Goal: Task Accomplishment & Management: Use online tool/utility

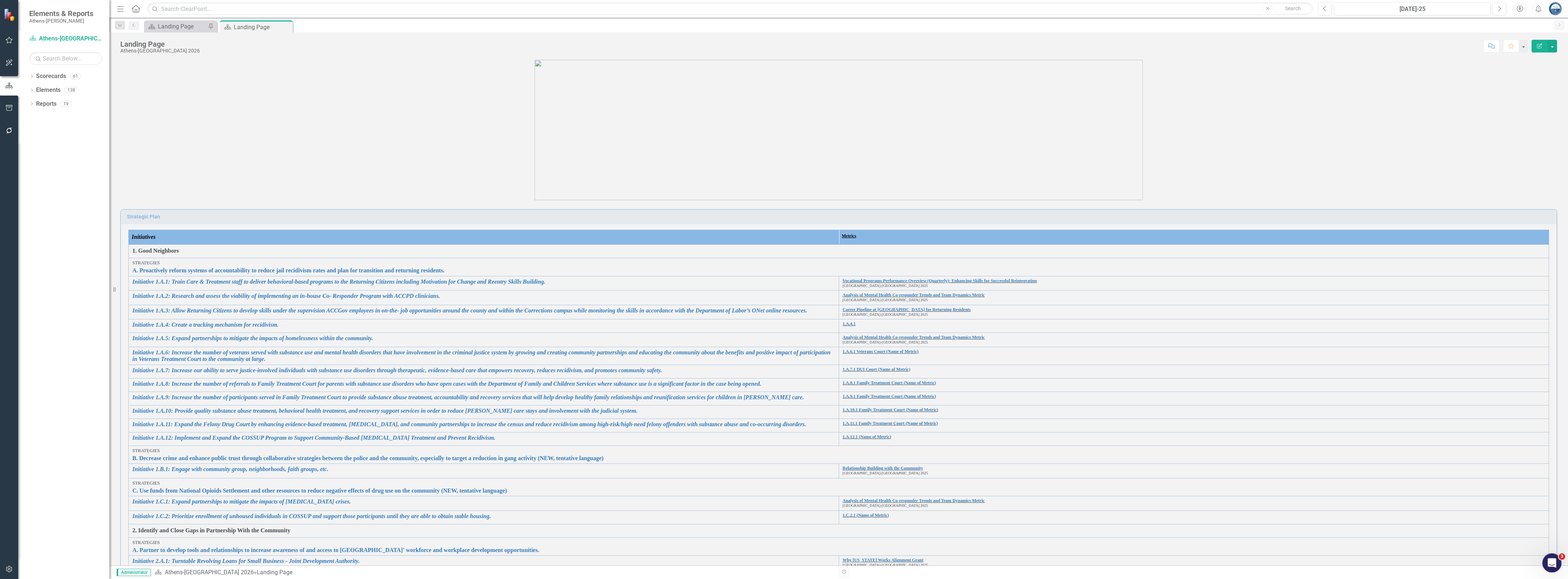
click at [1555, 561] on icon "Open Intercom Messenger" at bounding box center [1551, 563] width 12 height 12
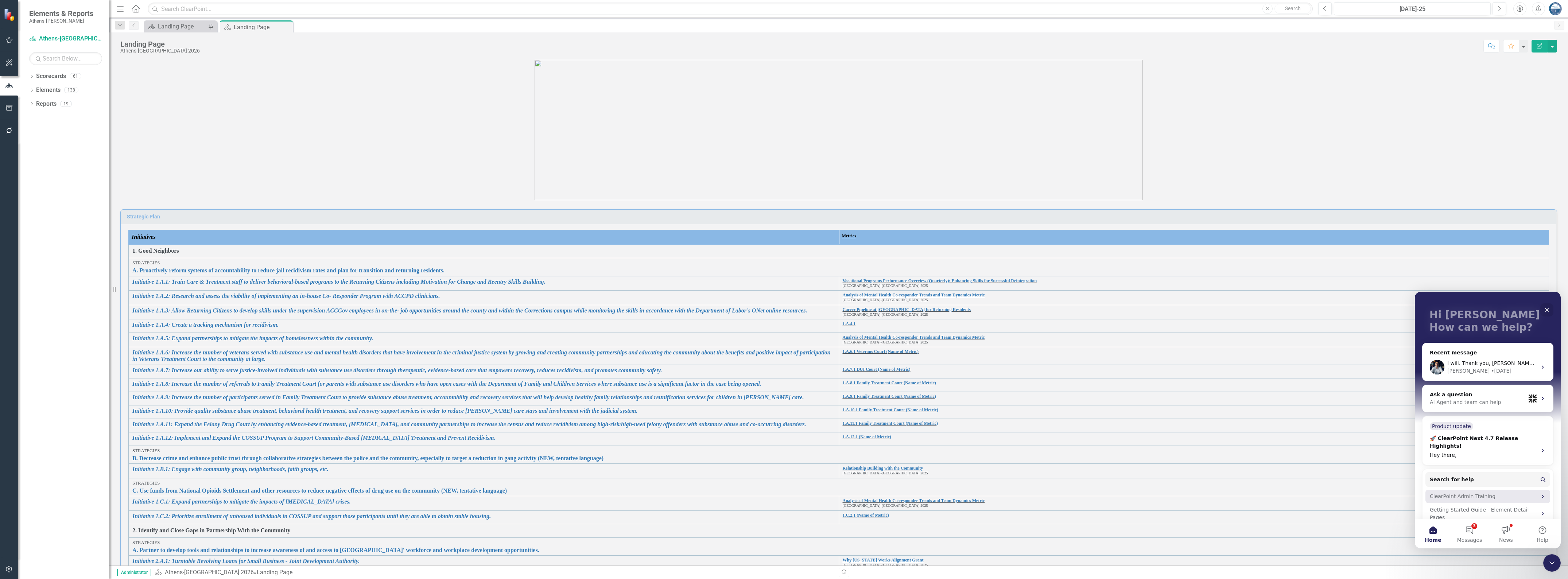
scroll to position [67, 0]
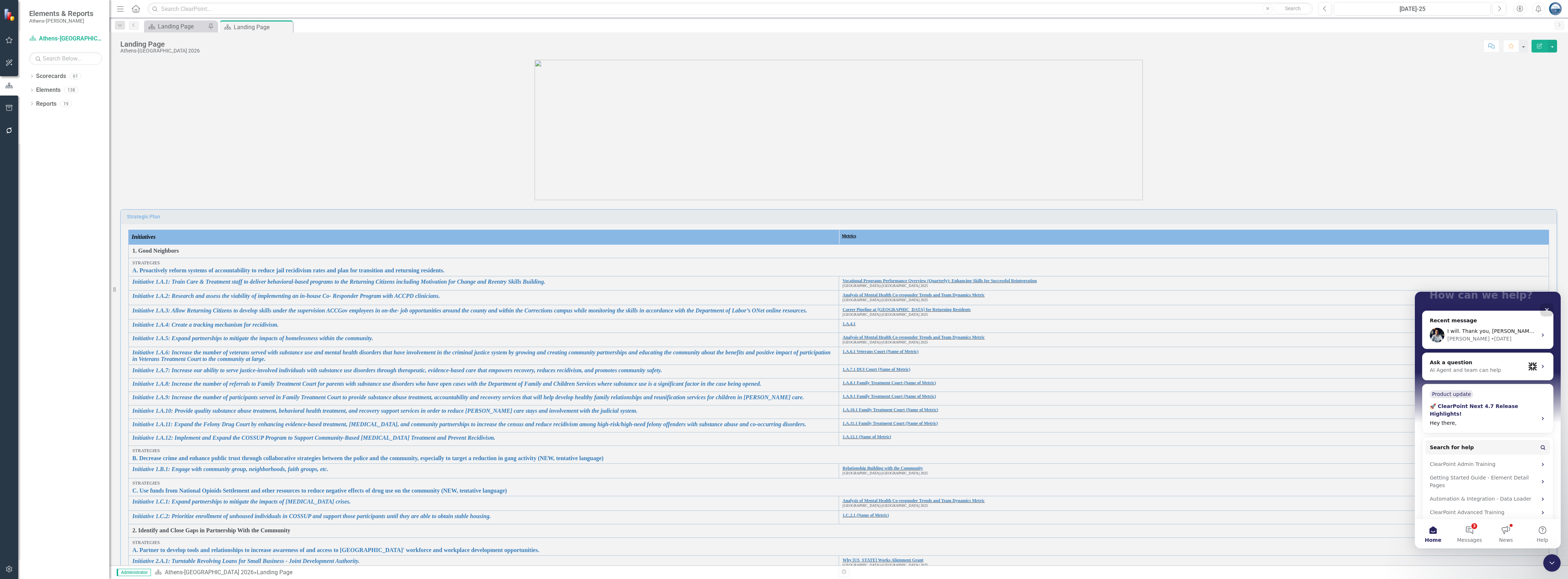
click at [1473, 423] on div "Hey there," at bounding box center [1481, 423] width 103 height 8
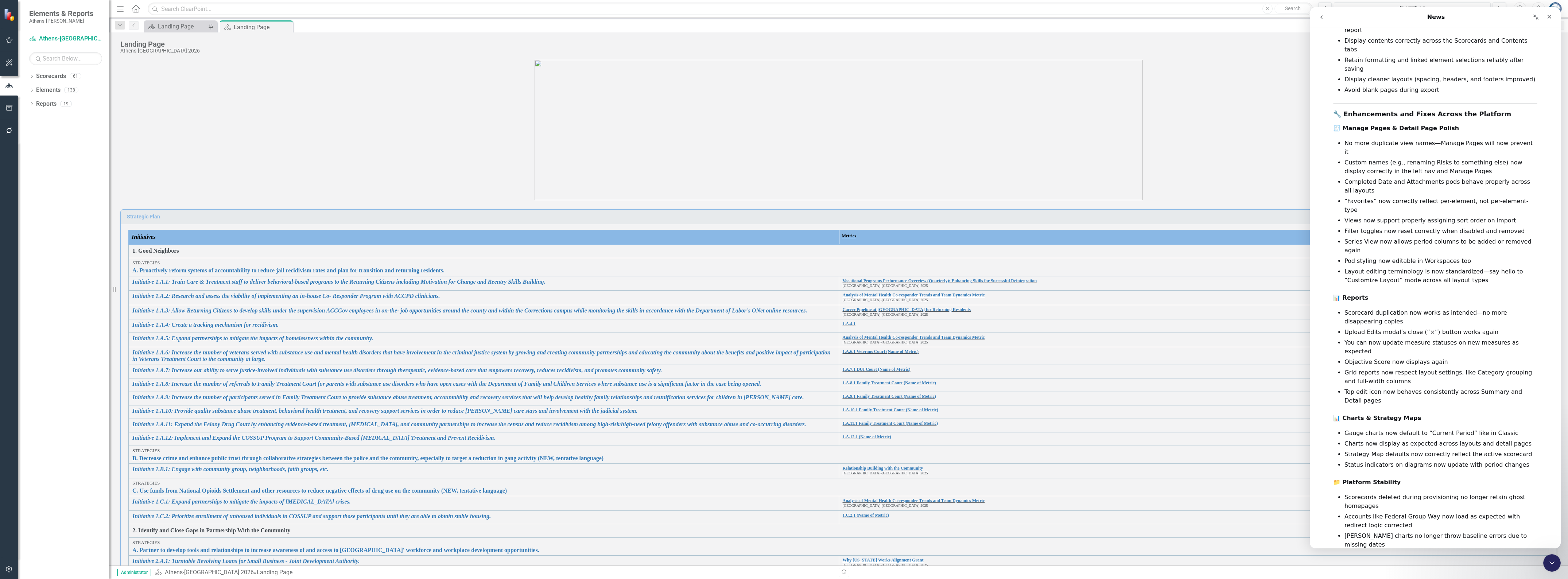
scroll to position [699, 0]
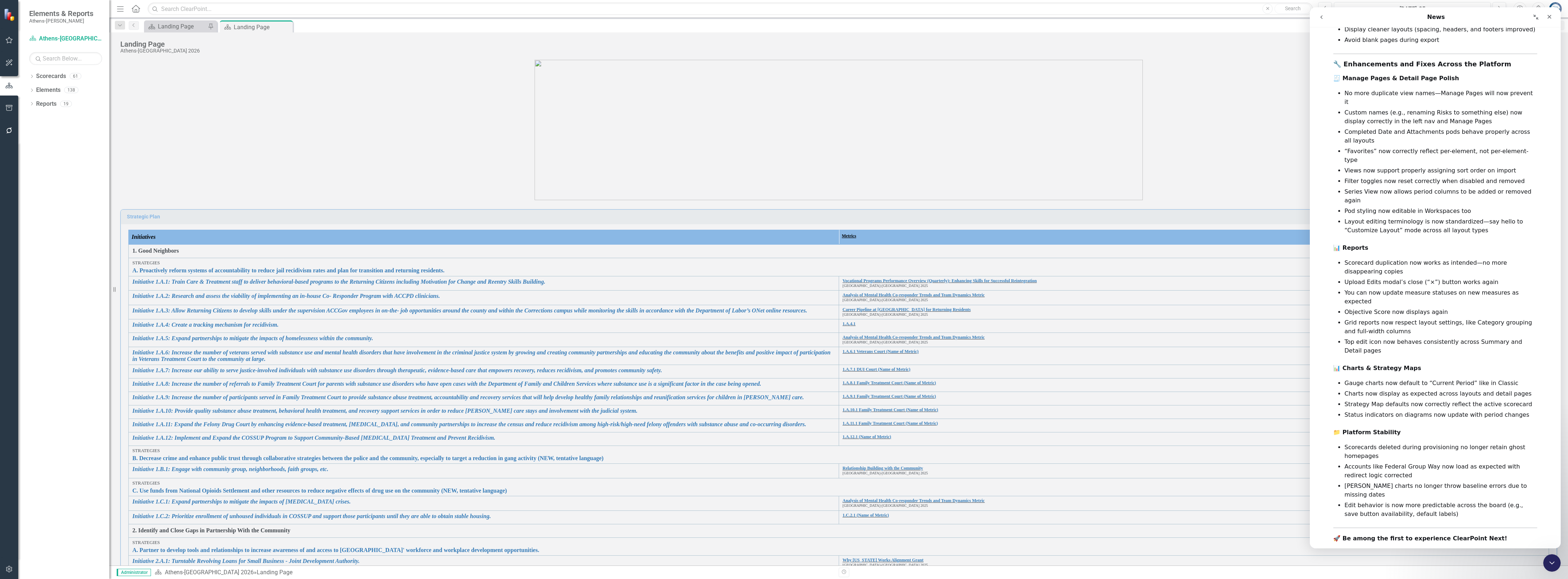
click at [1445, 415] on div "Hey Andy, We’re excited to announce ClearPoint Next version 4.7 ! This release …" at bounding box center [1435, 27] width 204 height 1253
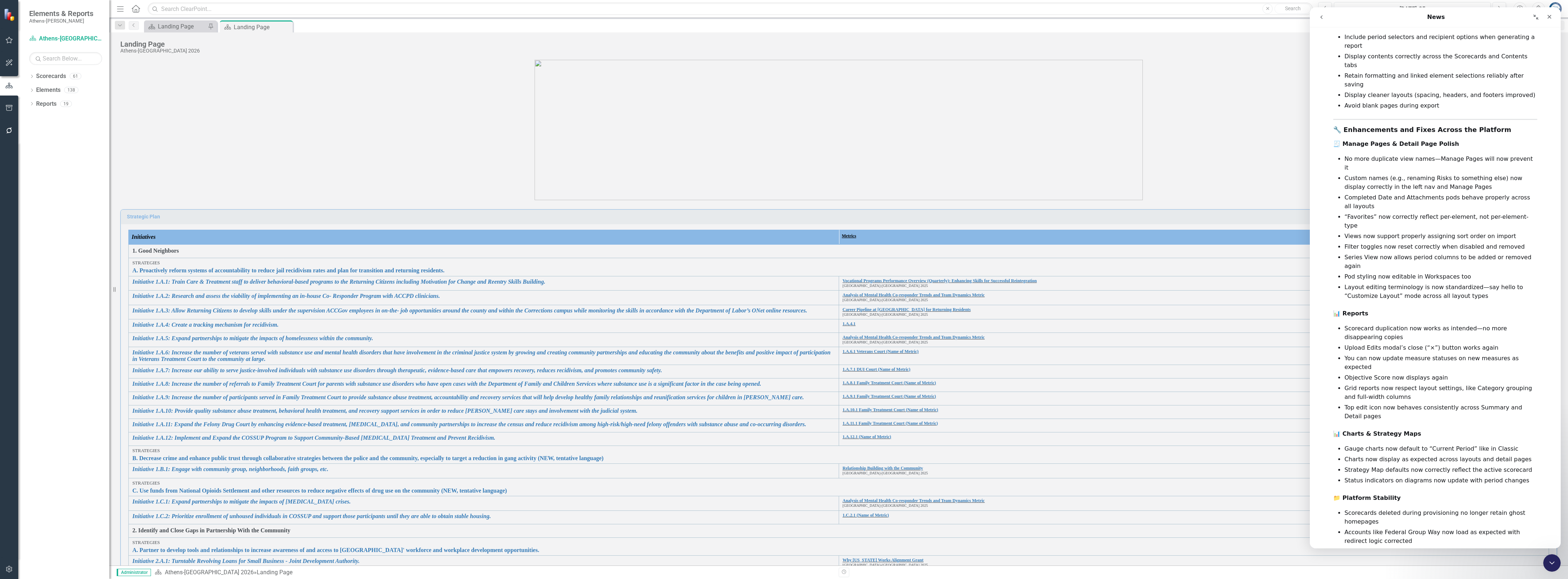
scroll to position [745, 0]
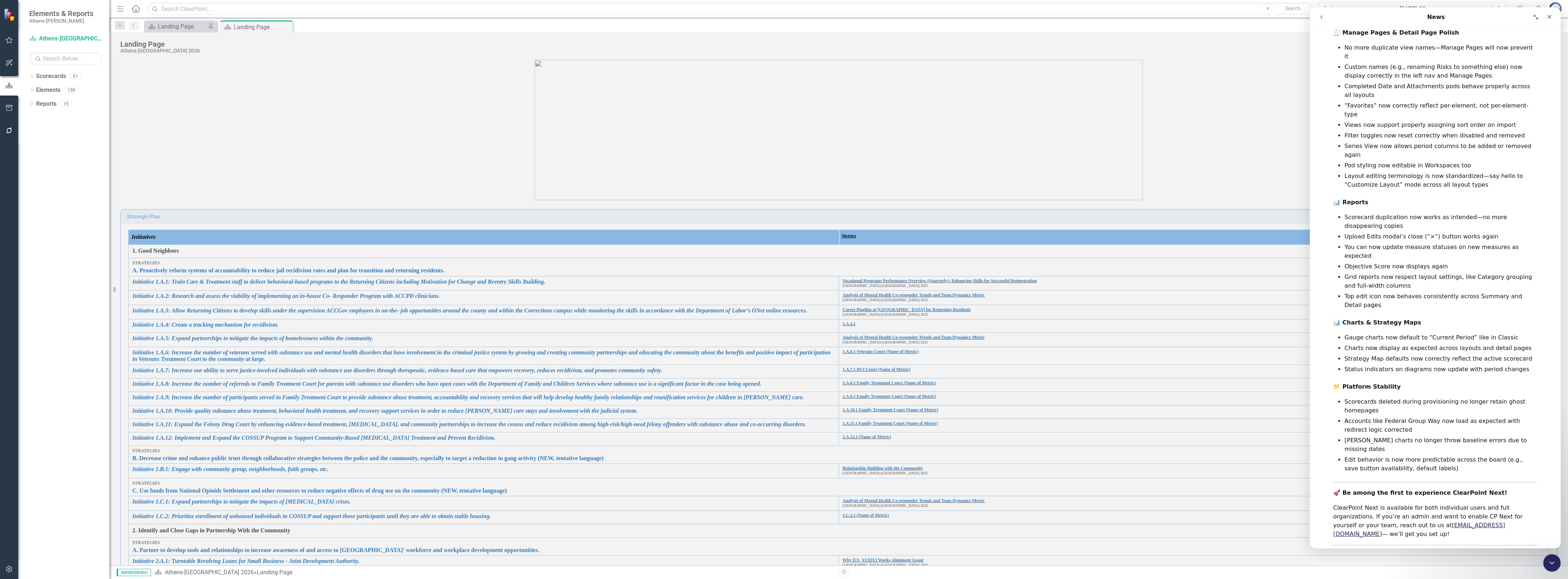
click at [1550, 17] on icon "Close" at bounding box center [1550, 17] width 6 height 6
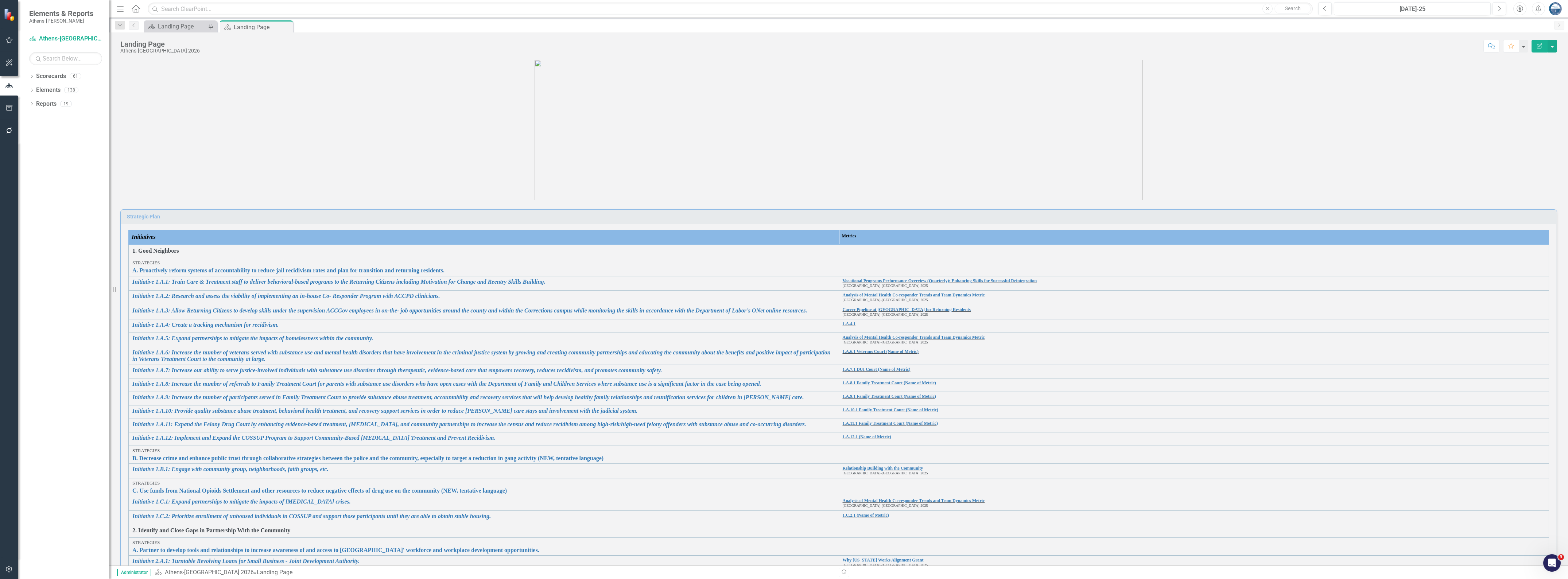
scroll to position [0, 0]
click at [1553, 560] on icon "Open Intercom Messenger" at bounding box center [1551, 563] width 12 height 12
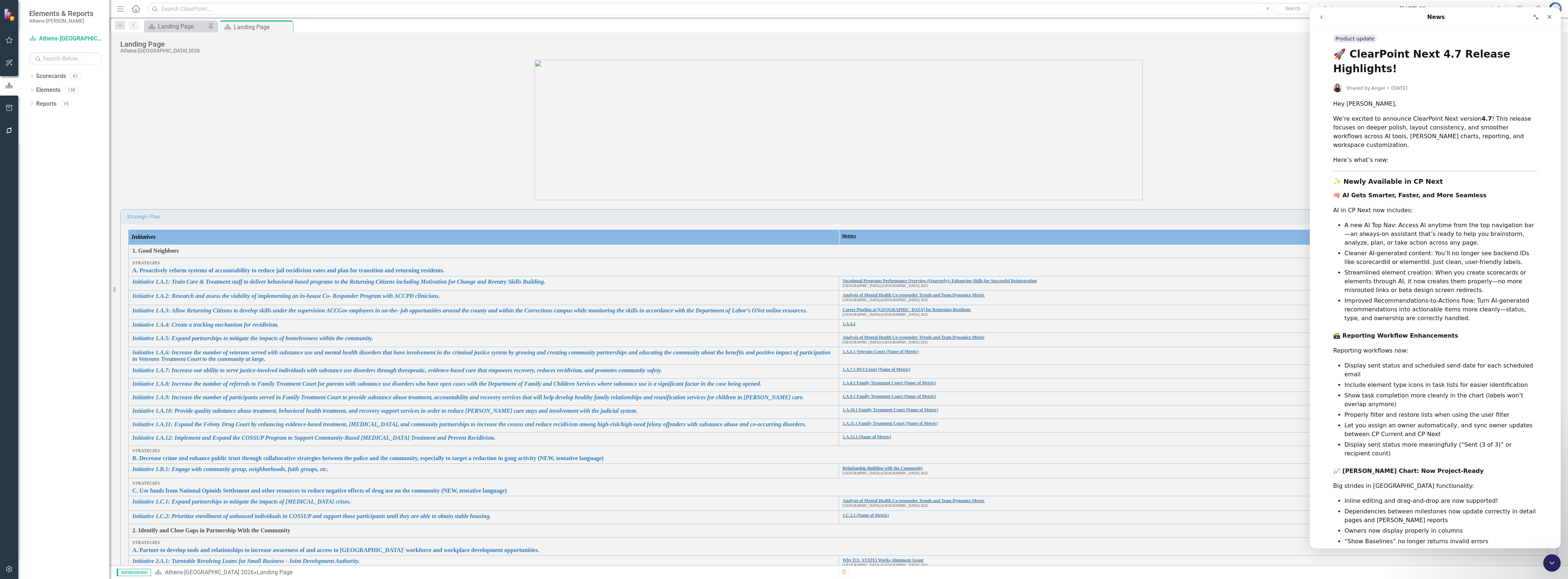
click at [1323, 15] on icon "go back" at bounding box center [1321, 17] width 6 height 6
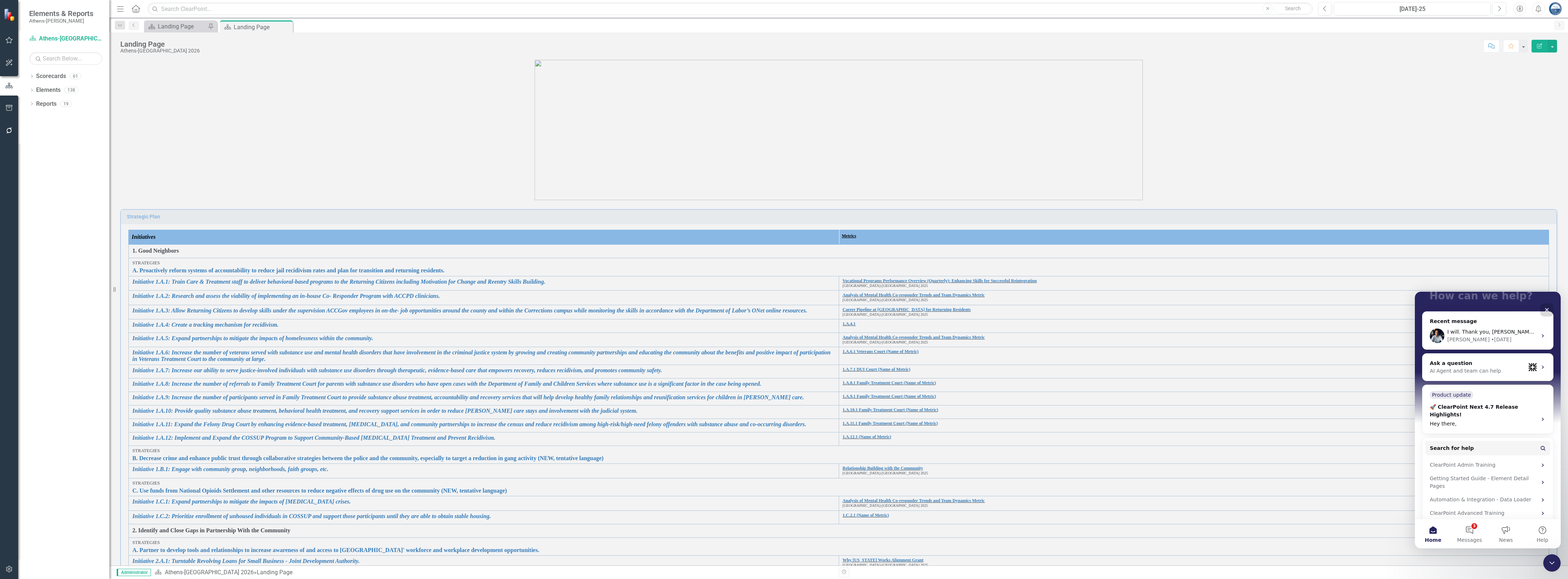
scroll to position [67, 0]
click at [1455, 367] on div "AI Agent and team can help" at bounding box center [1477, 370] width 96 height 8
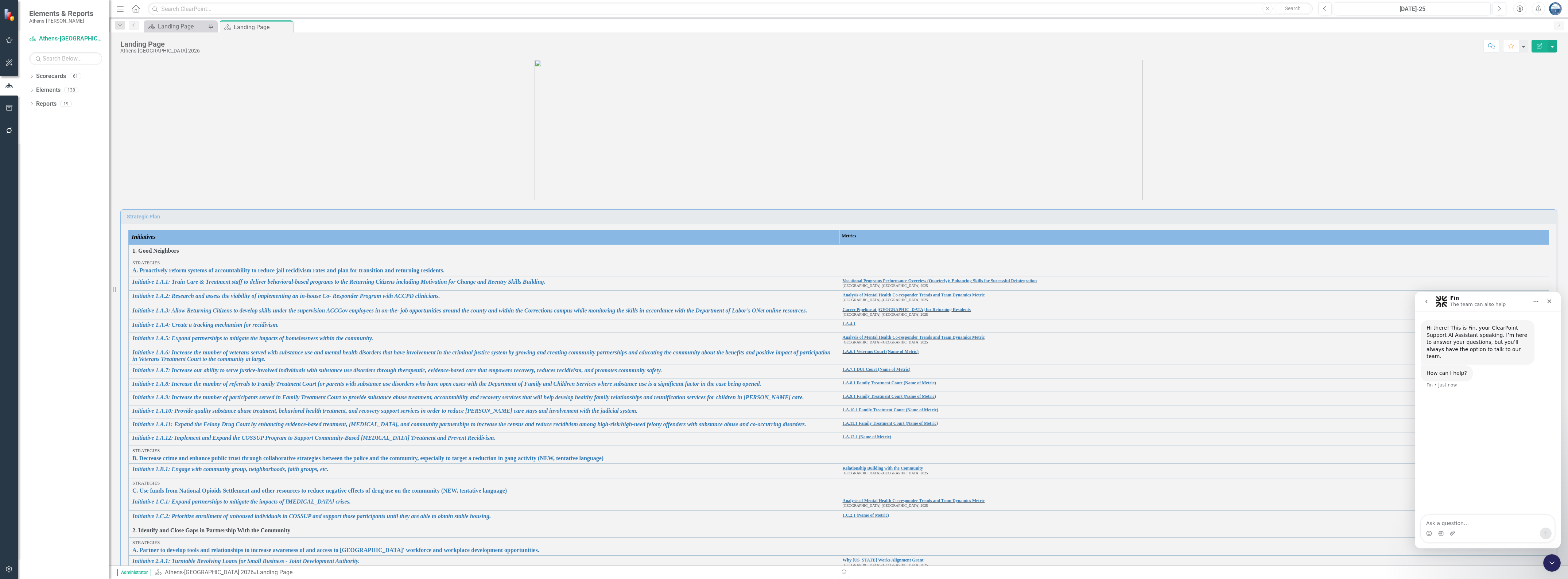
click at [1456, 520] on textarea "Ask a question…" at bounding box center [1488, 521] width 133 height 12
type textarea "Can I publish an entire metric page?"
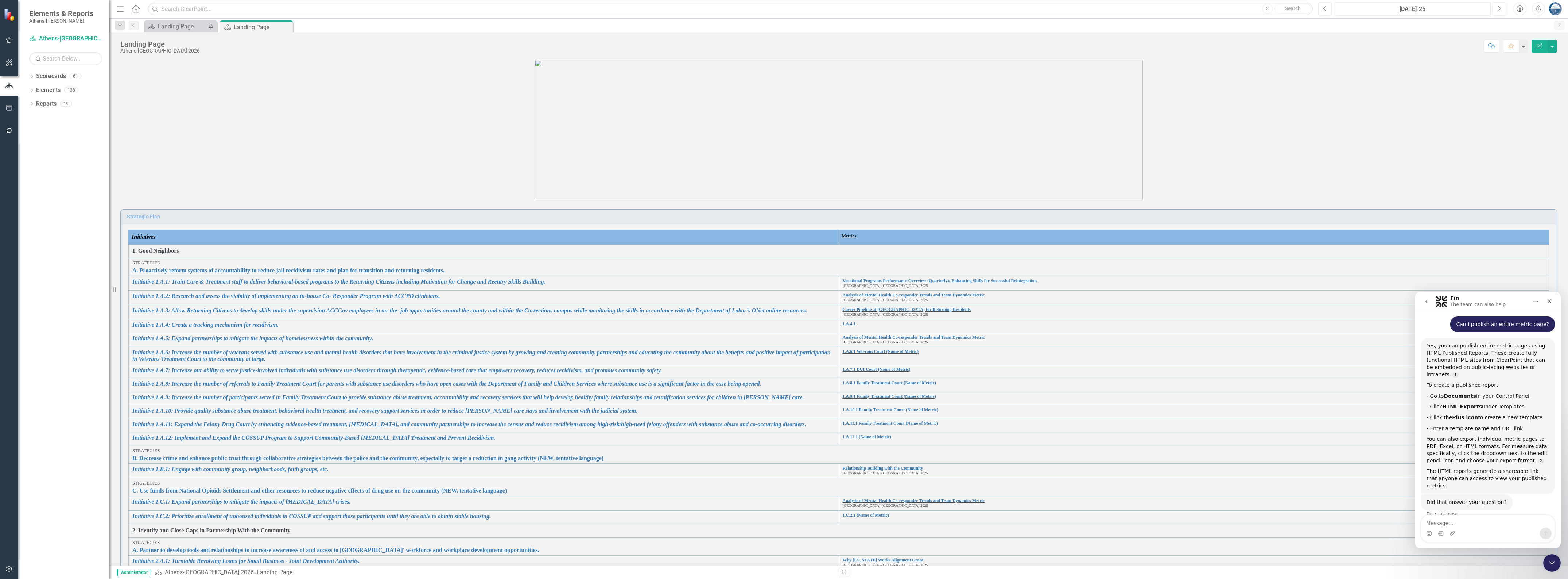
click at [152, 136] on p at bounding box center [839, 130] width 1437 height 141
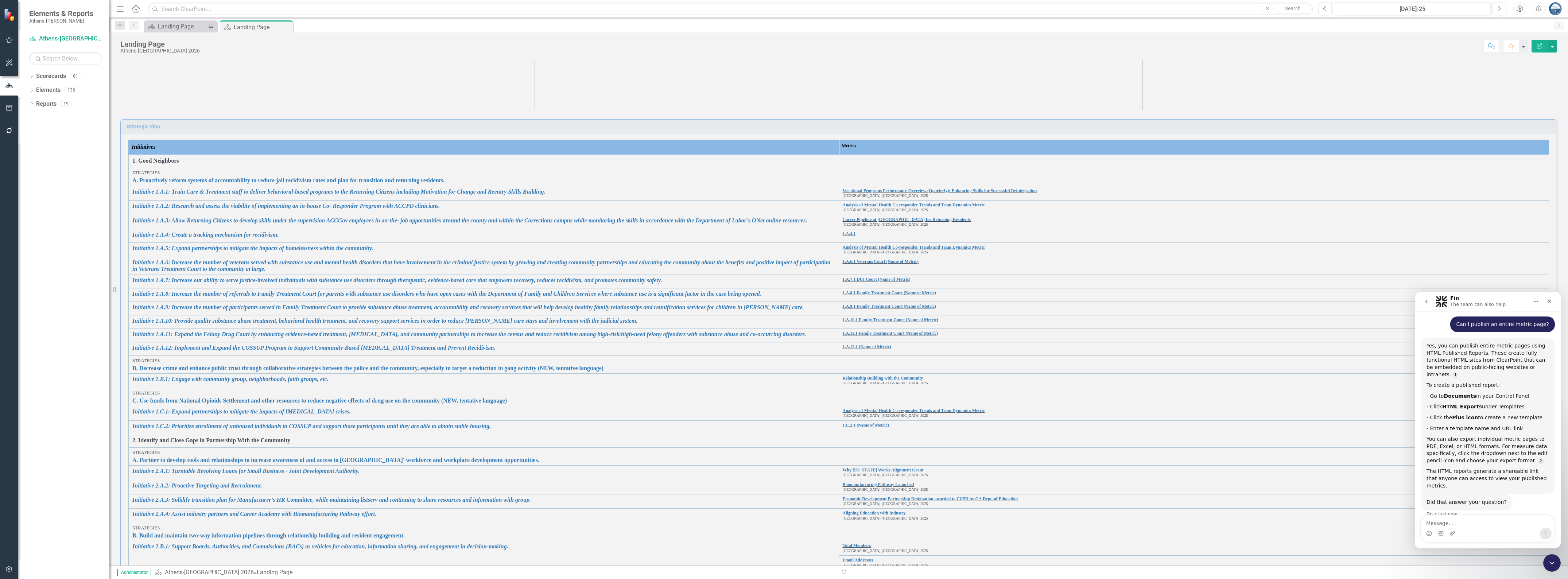
scroll to position [91, 0]
click at [9, 109] on icon "button" at bounding box center [9, 108] width 8 height 6
click at [43, 107] on link "HTML Exports" at bounding box center [66, 110] width 73 height 9
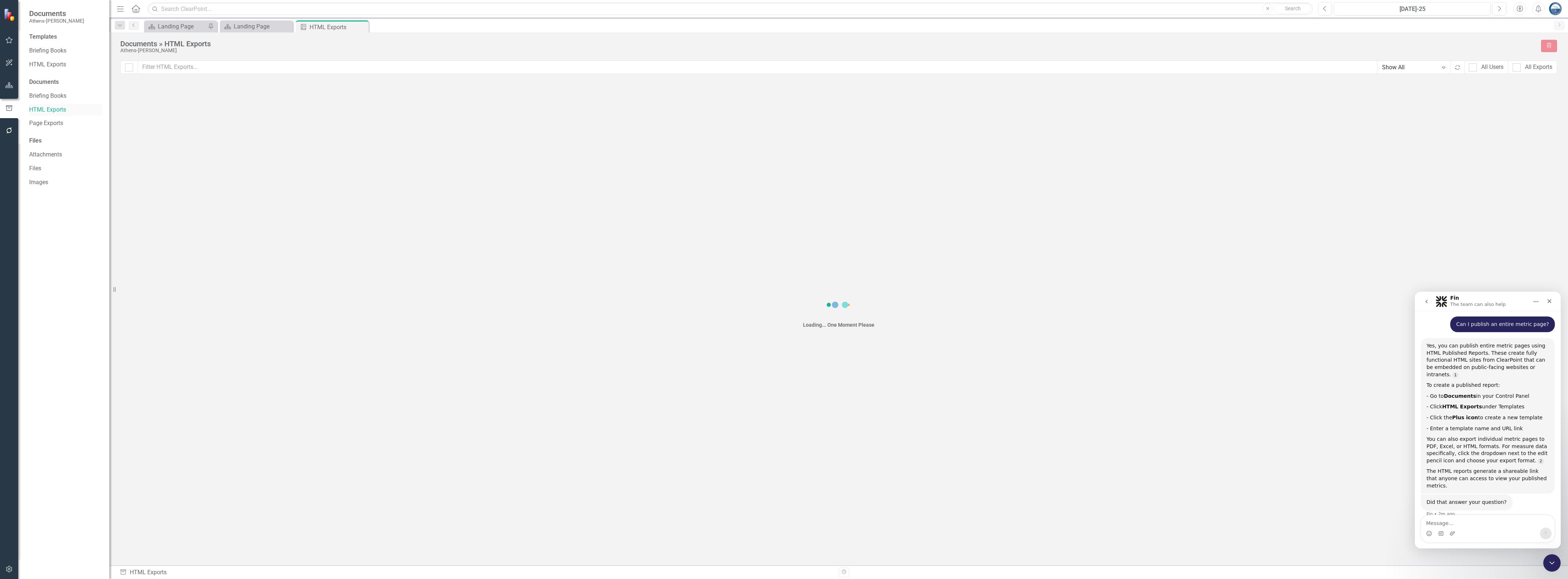
checkbox input "false"
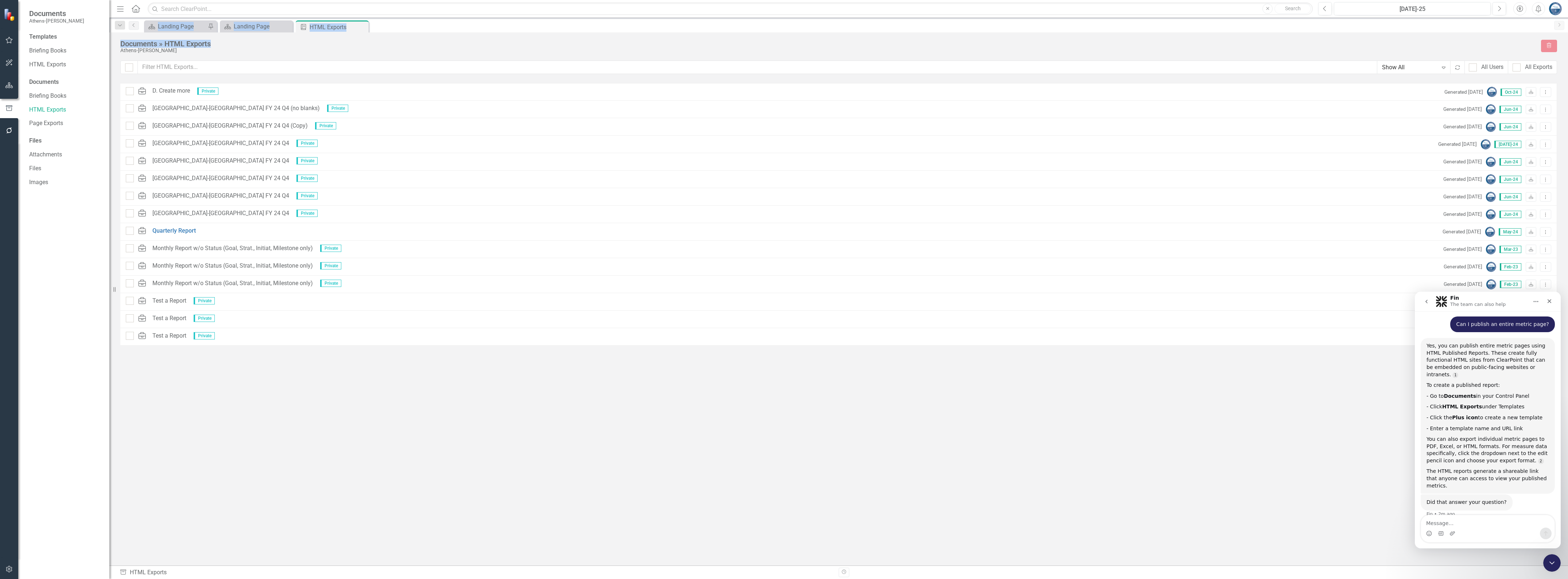
drag, startPoint x: 1465, startPoint y: -4, endPoint x: 1461, endPoint y: -10, distance: 7.2
click at [1461, 0] on html "Documents Athens-Clarke Templates Briefing Books HTML Exports Documents Briefin…" at bounding box center [784, 289] width 1568 height 579
click at [1247, 329] on div "HTML Test a Report Private Generated 2 years ago Feb-23 Download Dropdown Menu" at bounding box center [839, 337] width 1437 height 18
click at [1551, 560] on icon "Close Intercom Messenger" at bounding box center [1551, 562] width 9 height 9
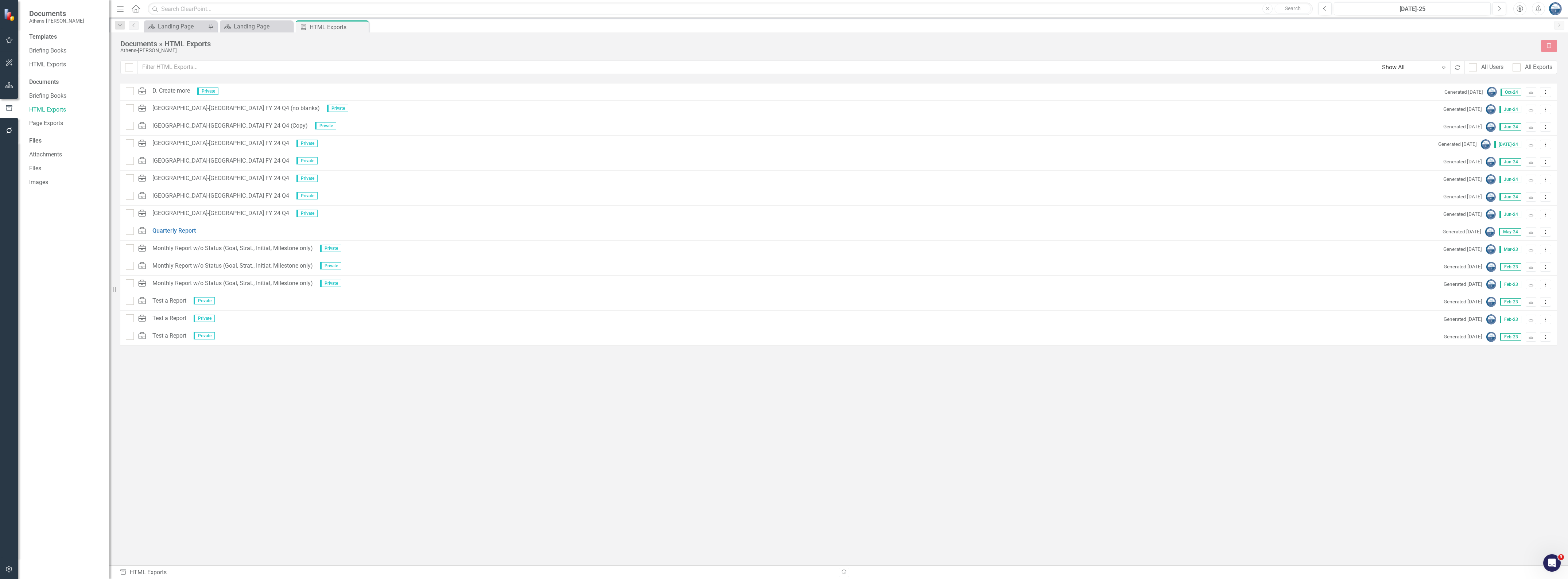
click at [1512, 464] on div "HTML D. Create more Private Generated 10 months ago Oct-24 Download Dropdown Me…" at bounding box center [839, 311] width 1437 height 456
click at [185, 232] on link "Quarterly Report" at bounding box center [173, 231] width 43 height 9
click at [756, 389] on div "HTML D. Create more Private Generated 10 months ago Oct-24 Download Dropdown Me…" at bounding box center [839, 311] width 1437 height 456
click at [51, 65] on link "HTML Exports" at bounding box center [66, 65] width 73 height 9
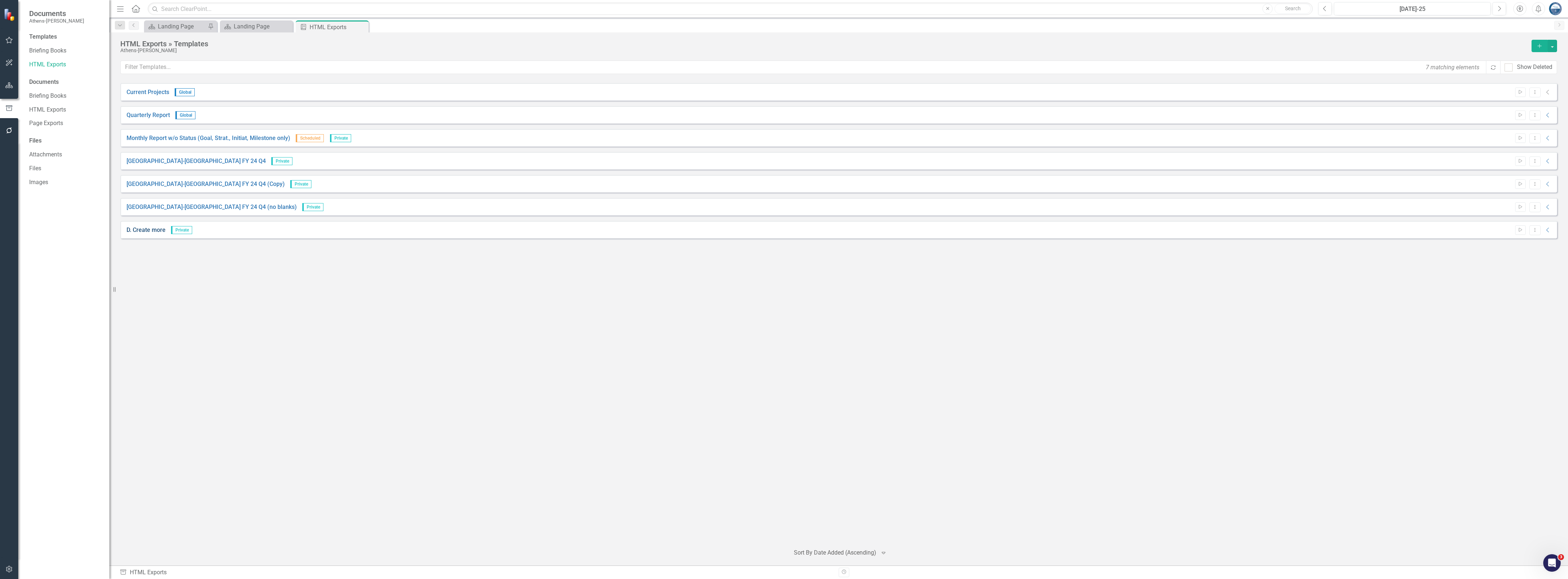
click at [149, 229] on link "D. Create more" at bounding box center [146, 230] width 39 height 9
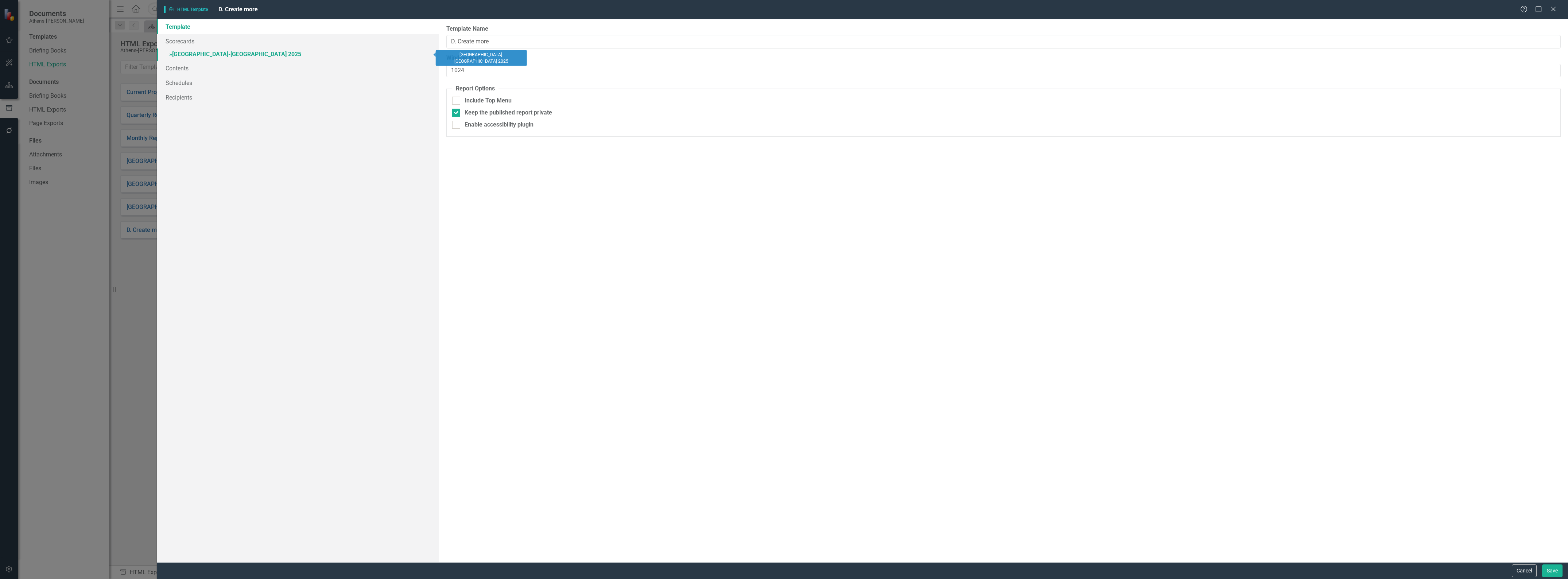
click at [200, 54] on link "» Athens-Clarke County 2025" at bounding box center [298, 55] width 282 height 13
checkbox input "false"
click at [518, 42] on link "Strategies" at bounding box center [509, 43] width 38 height 16
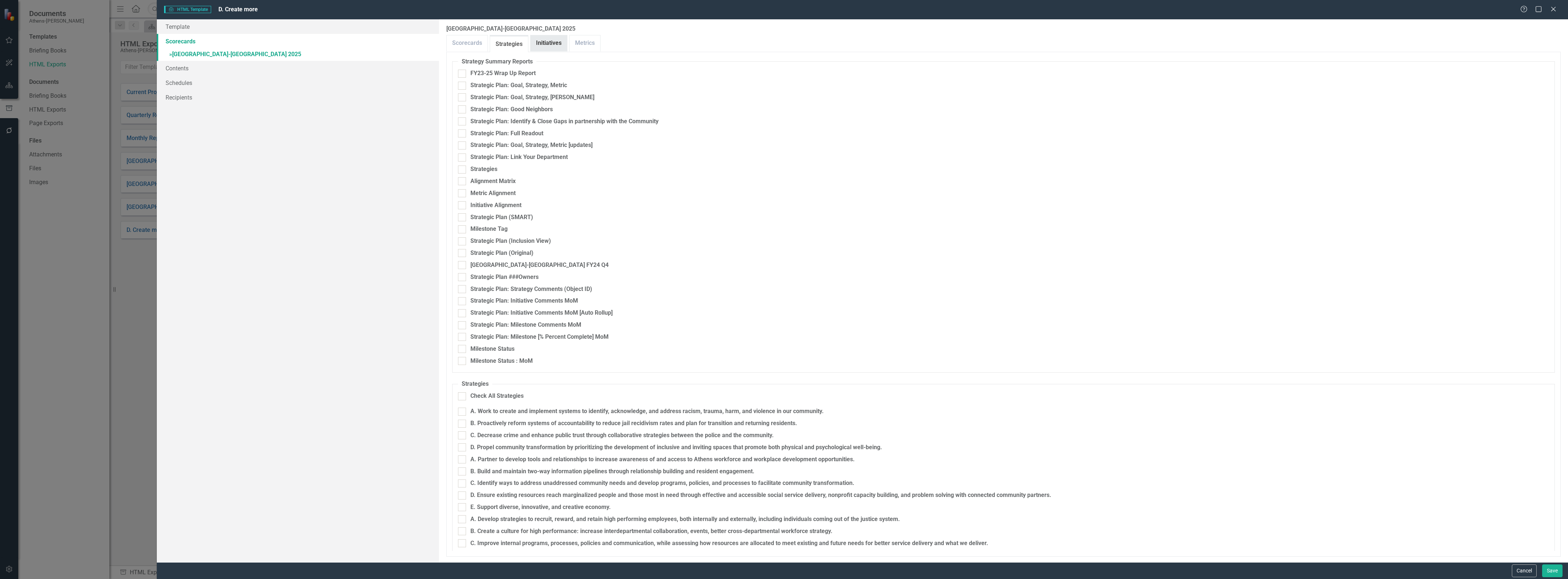
click at [548, 46] on link "Initiatives" at bounding box center [549, 43] width 37 height 16
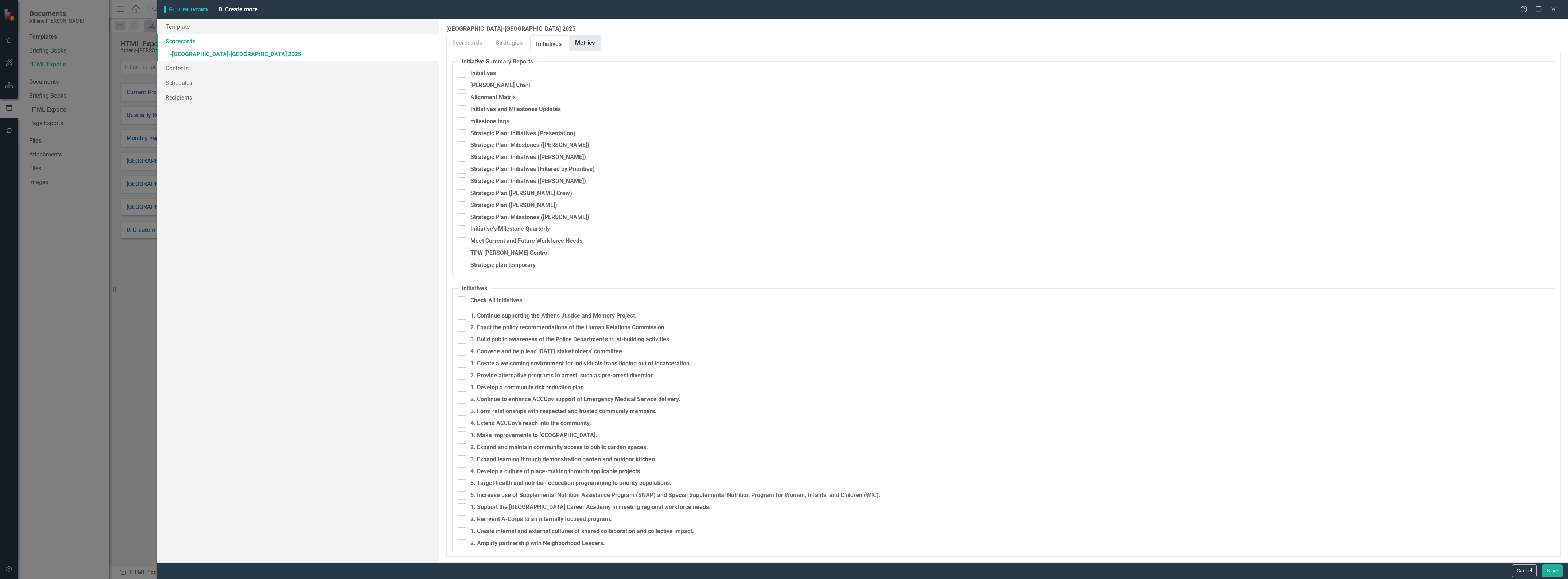
click at [586, 46] on link "Metrics" at bounding box center [585, 43] width 30 height 16
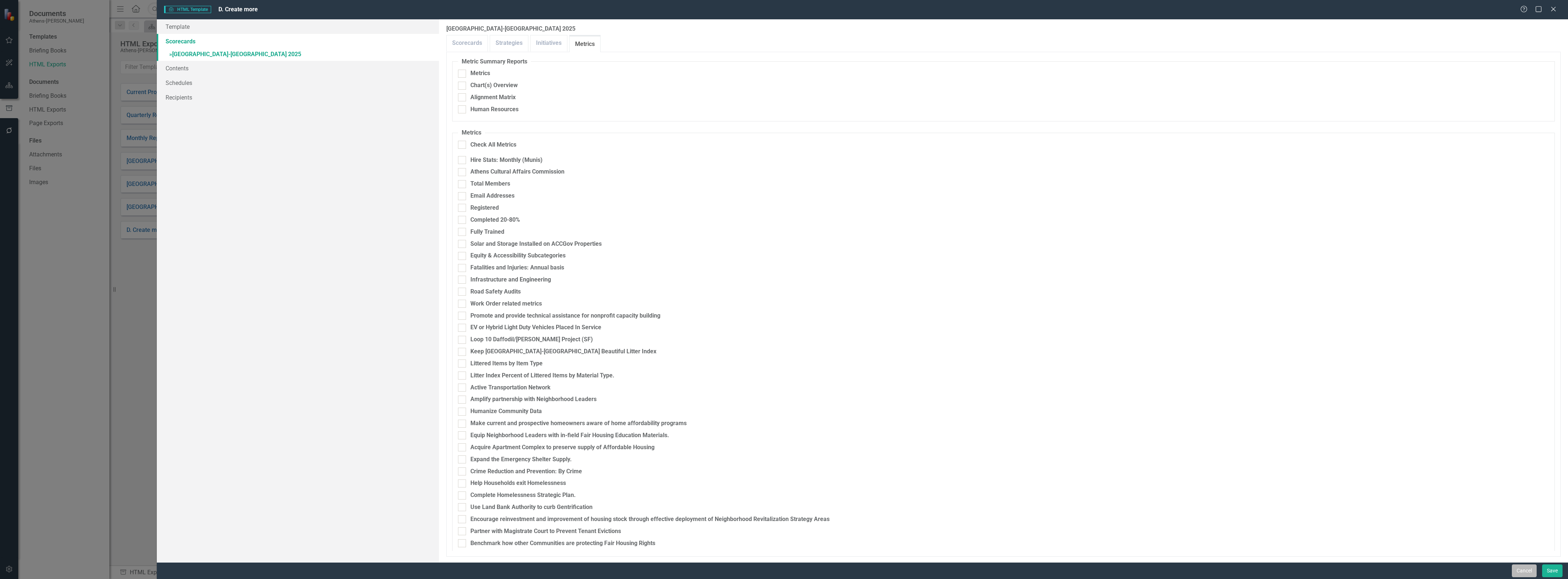
click at [1521, 567] on button "Cancel" at bounding box center [1524, 570] width 25 height 13
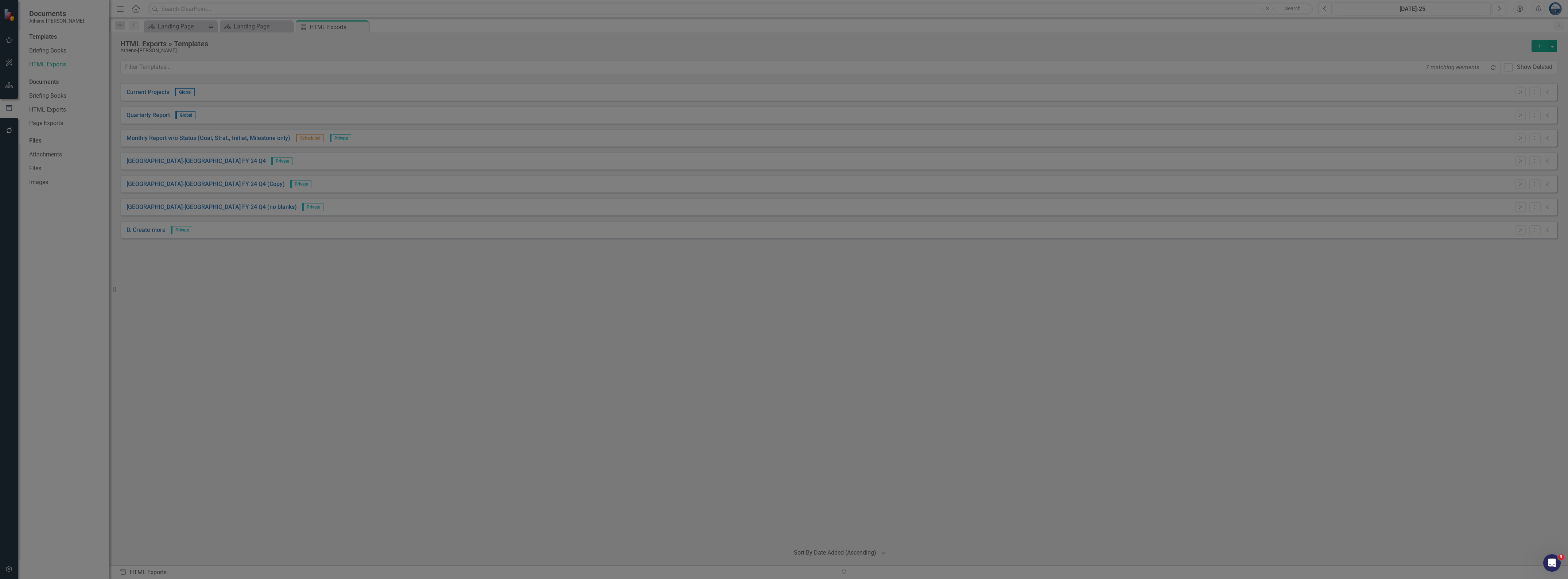
scroll to position [64, 0]
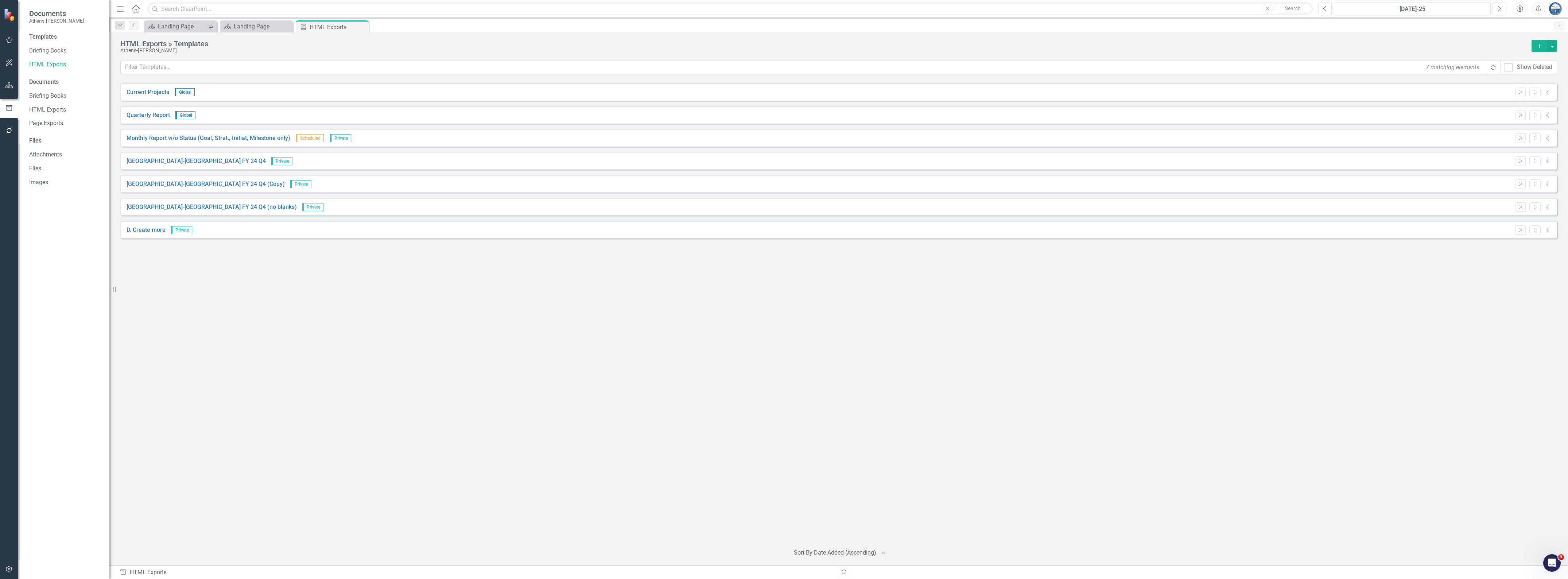
click at [1000, 268] on div "Current Projects Global Start Dropdown Menu Collapse File In Process Quarterly …" at bounding box center [839, 311] width 1437 height 455
click at [248, 27] on div "Landing Page" at bounding box center [257, 26] width 48 height 9
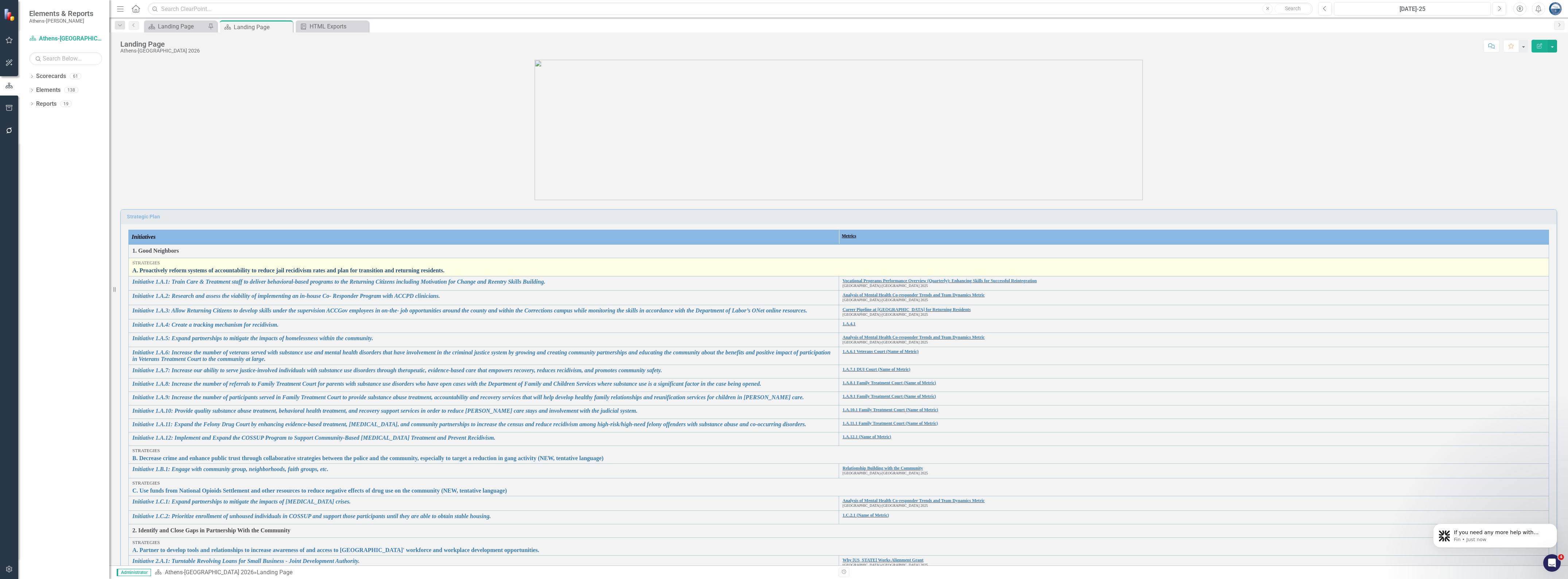
scroll to position [1, 0]
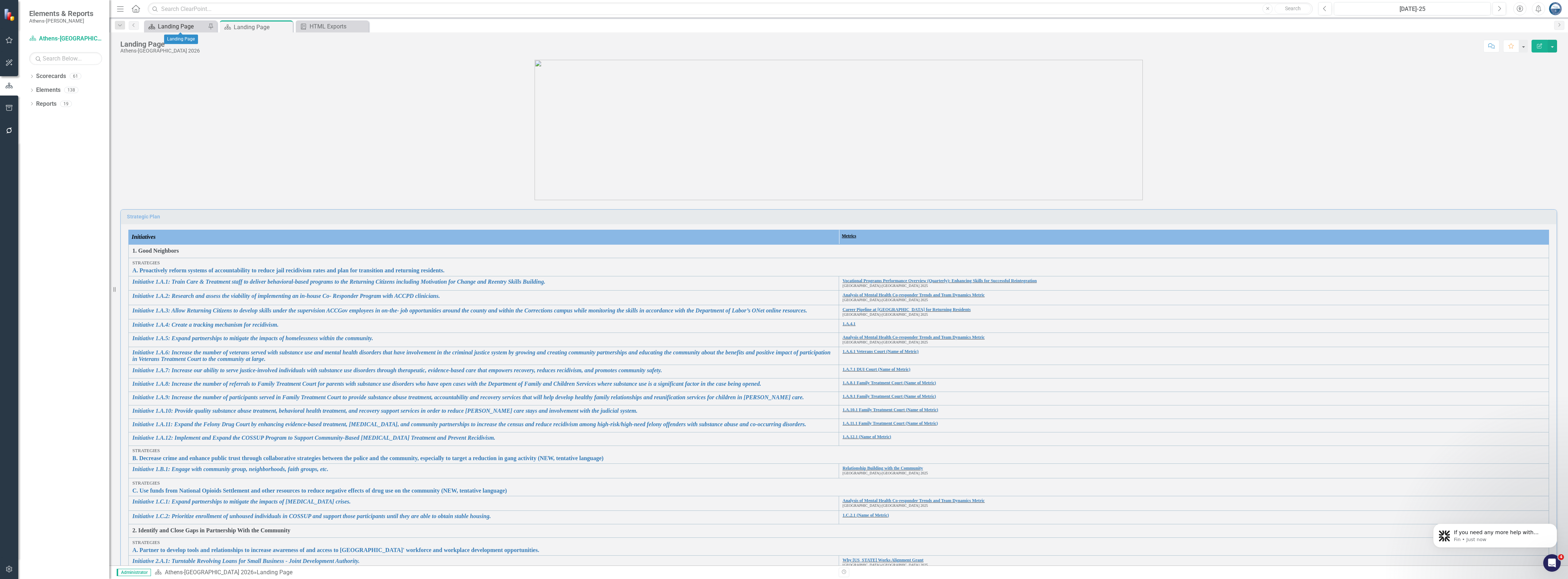
click at [169, 26] on div "Landing Page" at bounding box center [181, 26] width 48 height 9
click at [923, 281] on link "Vocational Programs Performance Overview (Quarterly): Enhancing Skills for Succ…" at bounding box center [1194, 281] width 702 height 5
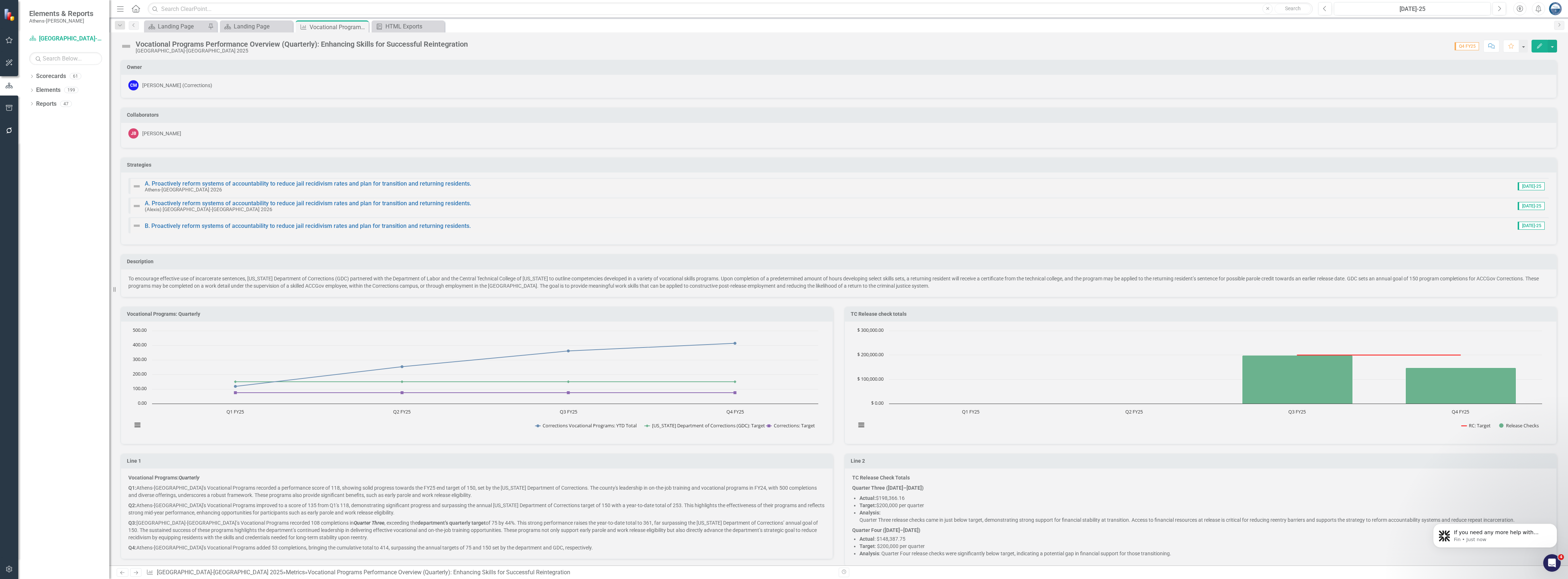
click at [9, 106] on icon "button" at bounding box center [9, 108] width 8 height 6
click at [47, 66] on link "HTML Exports" at bounding box center [66, 65] width 73 height 9
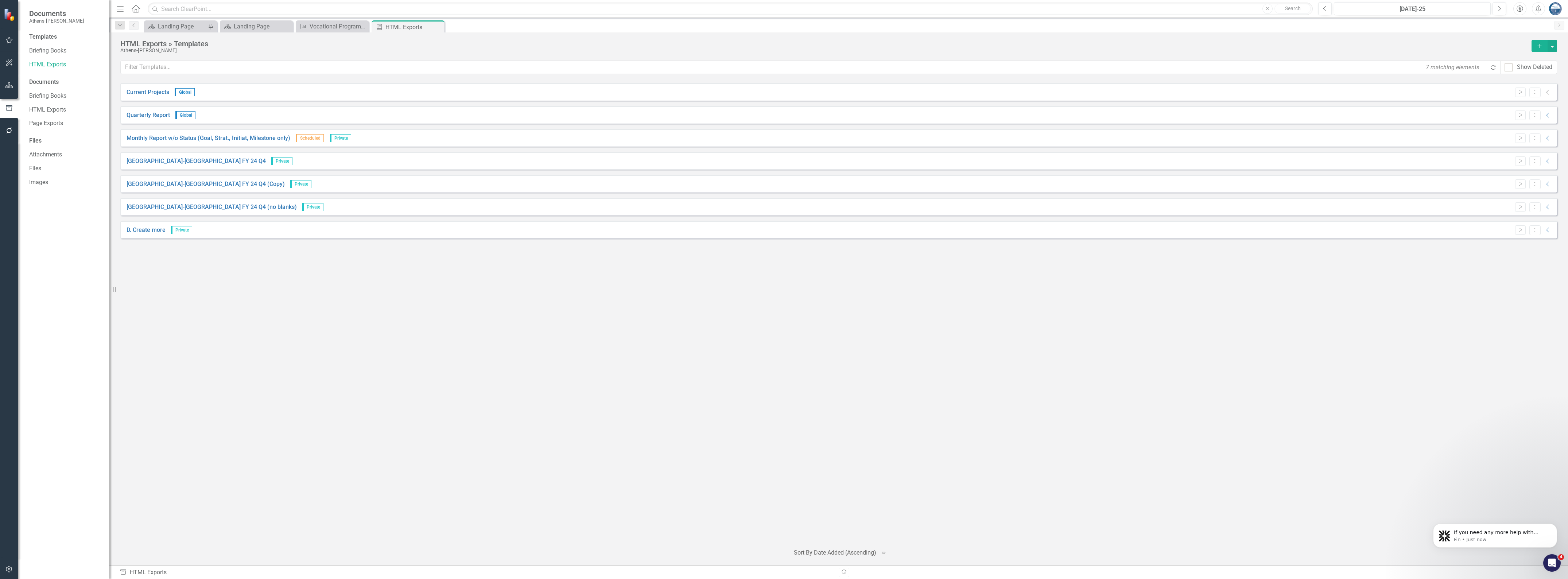
click at [1538, 47] on icon "Add" at bounding box center [1539, 46] width 7 height 5
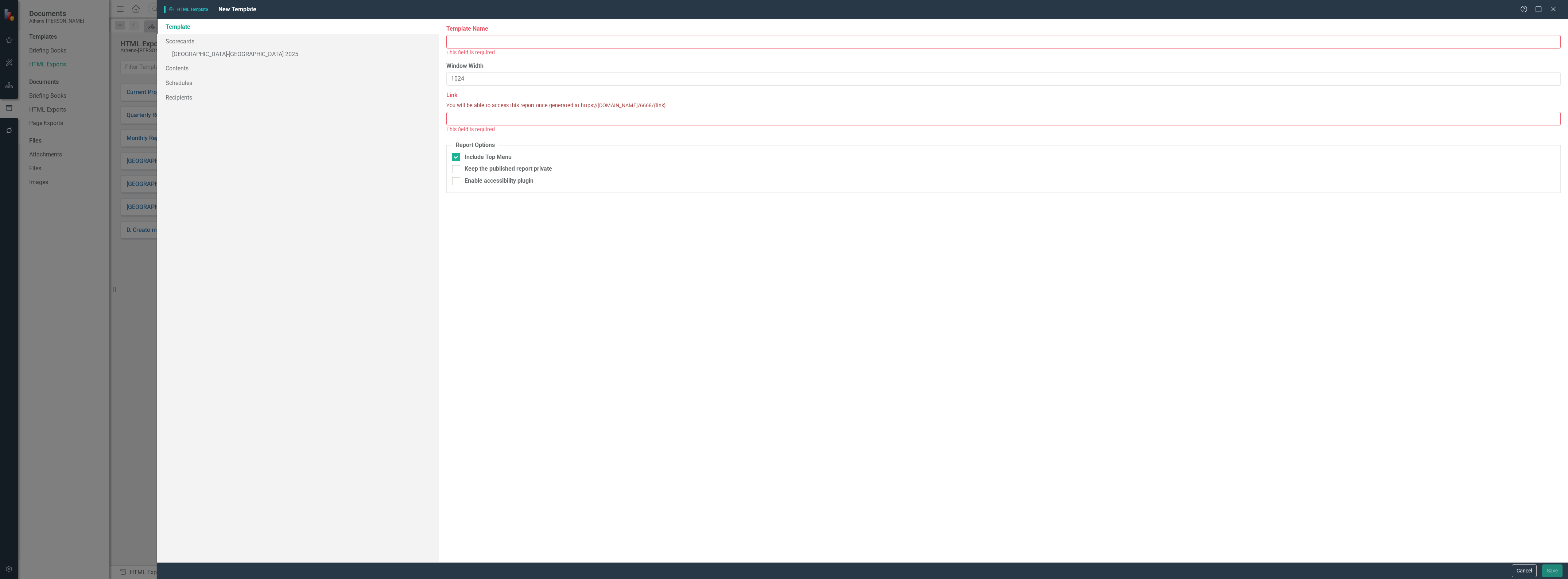
click at [458, 40] on input "Template Name" at bounding box center [1003, 42] width 1115 height 13
click at [542, 42] on input "Vocational Programs: Quarterly" at bounding box center [1003, 42] width 1115 height 13
type input "Vocational Programs Metric"
click at [457, 150] on div at bounding box center [456, 149] width 8 height 8
click at [457, 150] on input "Include Top Menu" at bounding box center [455, 147] width 5 height 5
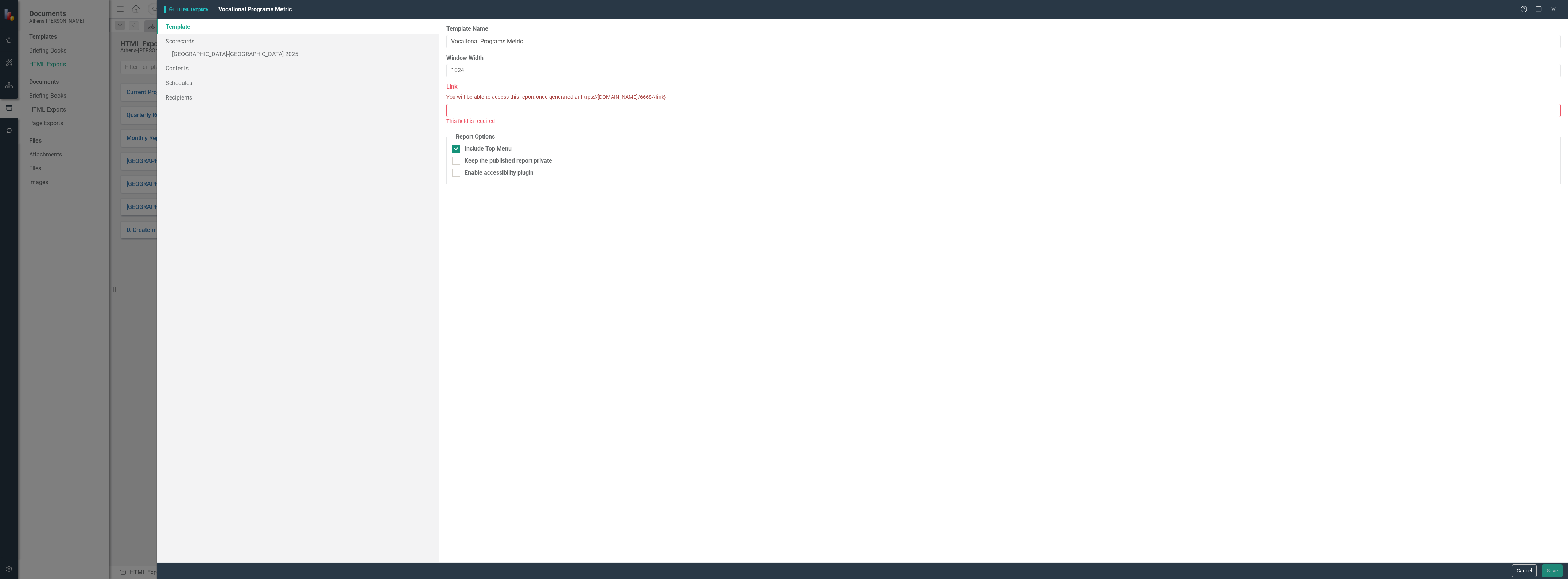
checkbox input "false"
click at [205, 55] on link "» [GEOGRAPHIC_DATA]-[GEOGRAPHIC_DATA] 2025" at bounding box center [298, 55] width 282 height 13
click at [652, 311] on div "Report templates allow you to create HTML exports that include elements you sel…" at bounding box center [1003, 291] width 1129 height 543
click at [170, 54] on span "»" at bounding box center [170, 54] width 3 height 7
click at [478, 80] on div "Report templates allow you to create HTML exports that include elements you sel…" at bounding box center [1003, 291] width 1129 height 543
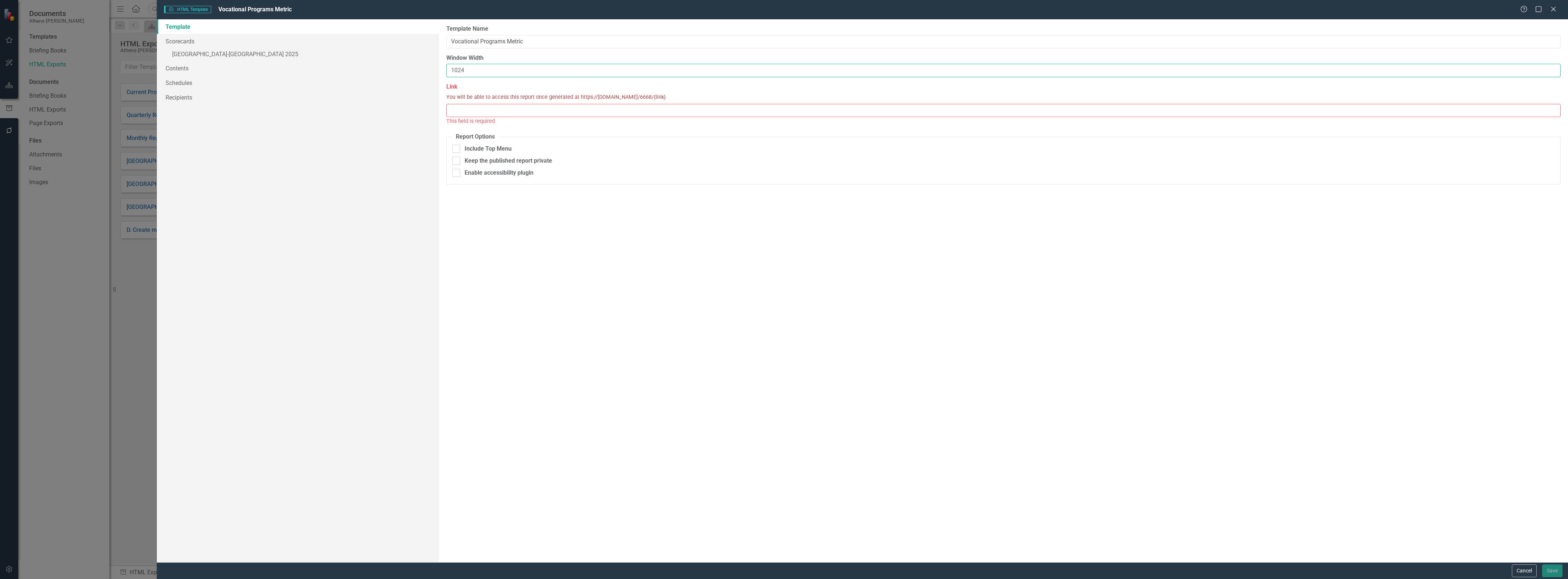
click at [478, 73] on input "1024" at bounding box center [1003, 71] width 1115 height 13
click at [177, 42] on link "Scorecards" at bounding box center [298, 41] width 282 height 15
click at [176, 68] on link "Contents" at bounding box center [298, 68] width 282 height 15
click at [177, 83] on link "Schedules" at bounding box center [298, 83] width 282 height 15
click at [176, 97] on link "Recipients" at bounding box center [298, 97] width 282 height 15
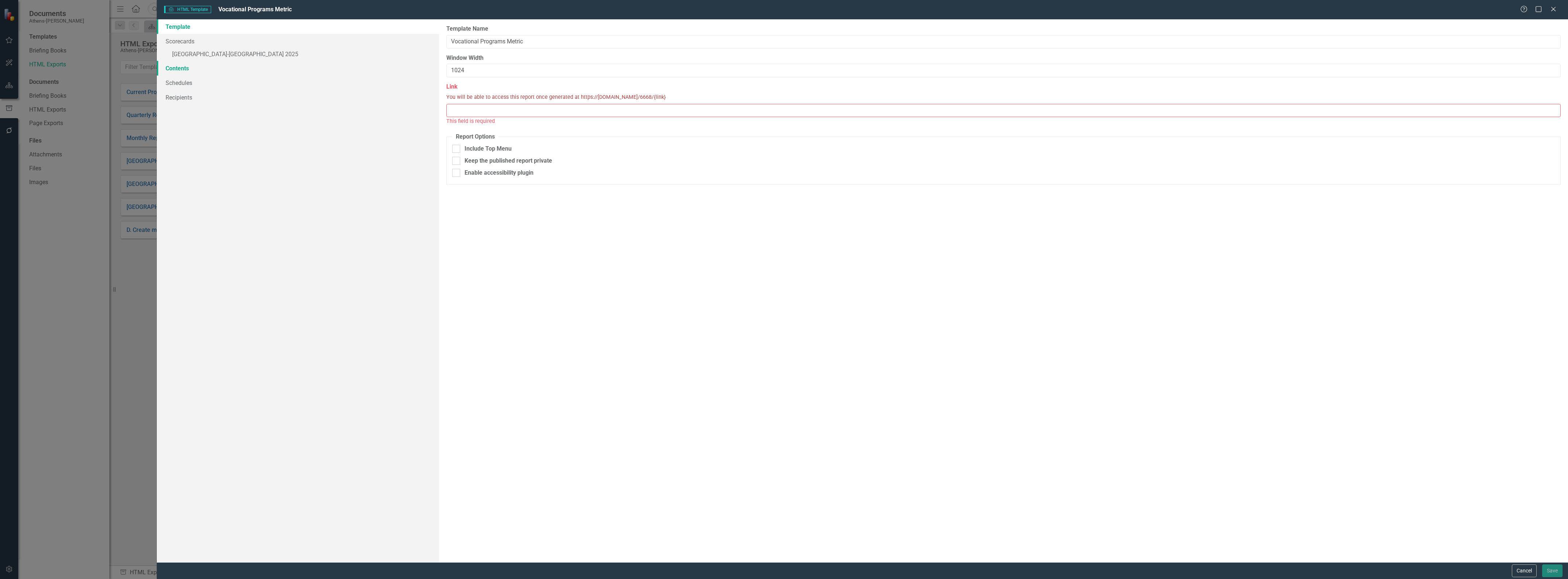
click at [178, 70] on link "Contents" at bounding box center [298, 68] width 282 height 15
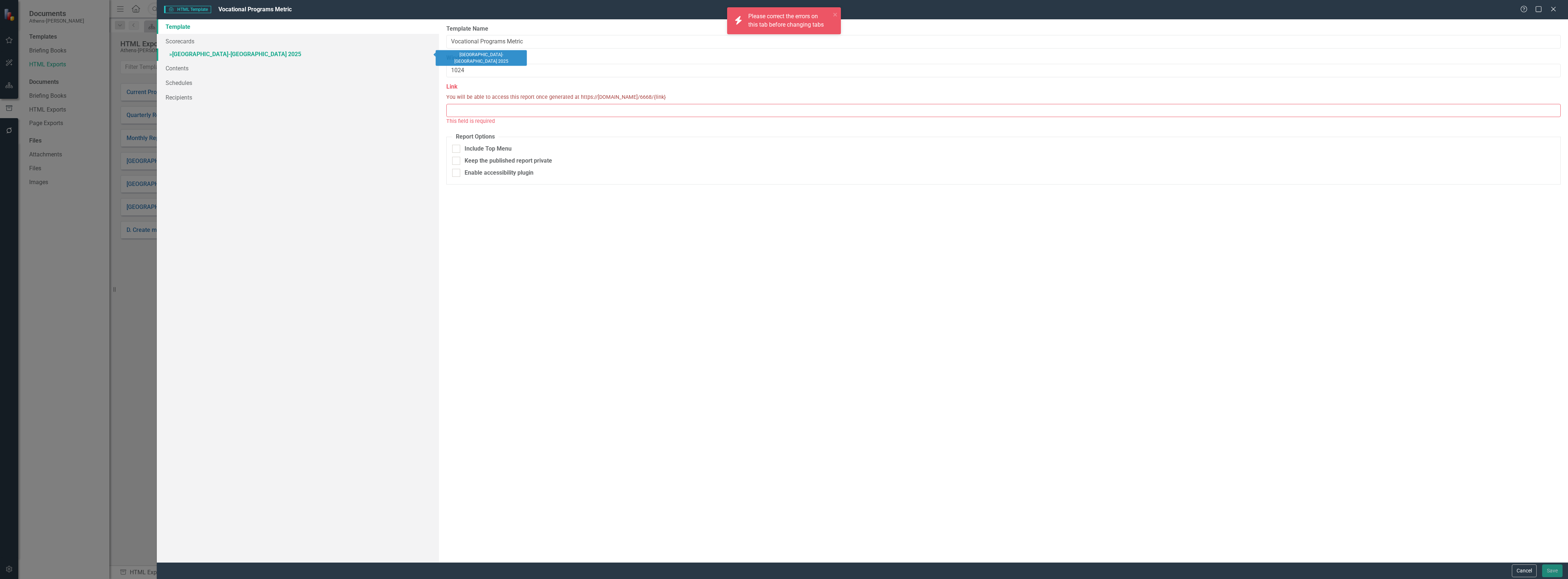
click at [183, 55] on link "» [GEOGRAPHIC_DATA]-[GEOGRAPHIC_DATA] 2025" at bounding box center [298, 55] width 282 height 13
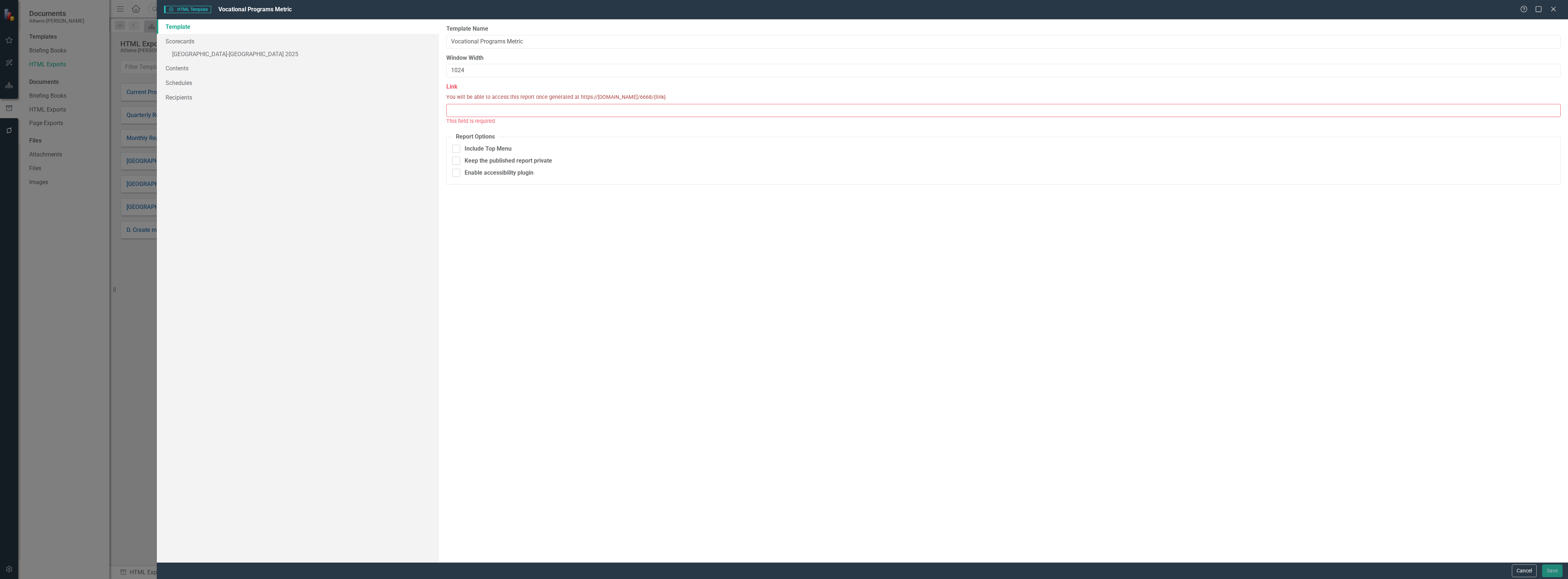
click at [460, 113] on input "Link" at bounding box center [1003, 111] width 1115 height 13
drag, startPoint x: 575, startPoint y: 96, endPoint x: 649, endPoint y: 96, distance: 74.0
click at [649, 96] on span "You will be able to access this report once generated at https://[DOMAIN_NAME]/…" at bounding box center [556, 97] width 220 height 8
click at [571, 110] on input "Link" at bounding box center [1003, 111] width 1115 height 13
click at [1528, 572] on button "Cancel" at bounding box center [1524, 570] width 25 height 13
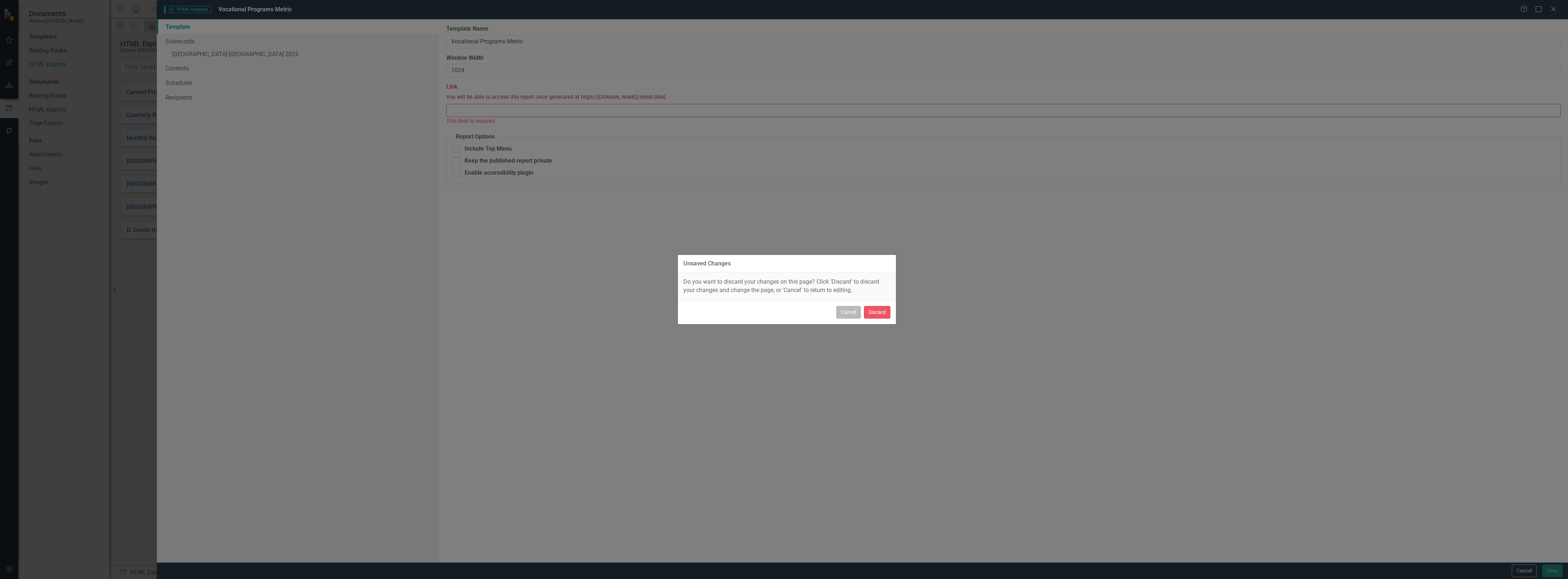
click at [855, 314] on button "Cancel" at bounding box center [849, 312] width 25 height 13
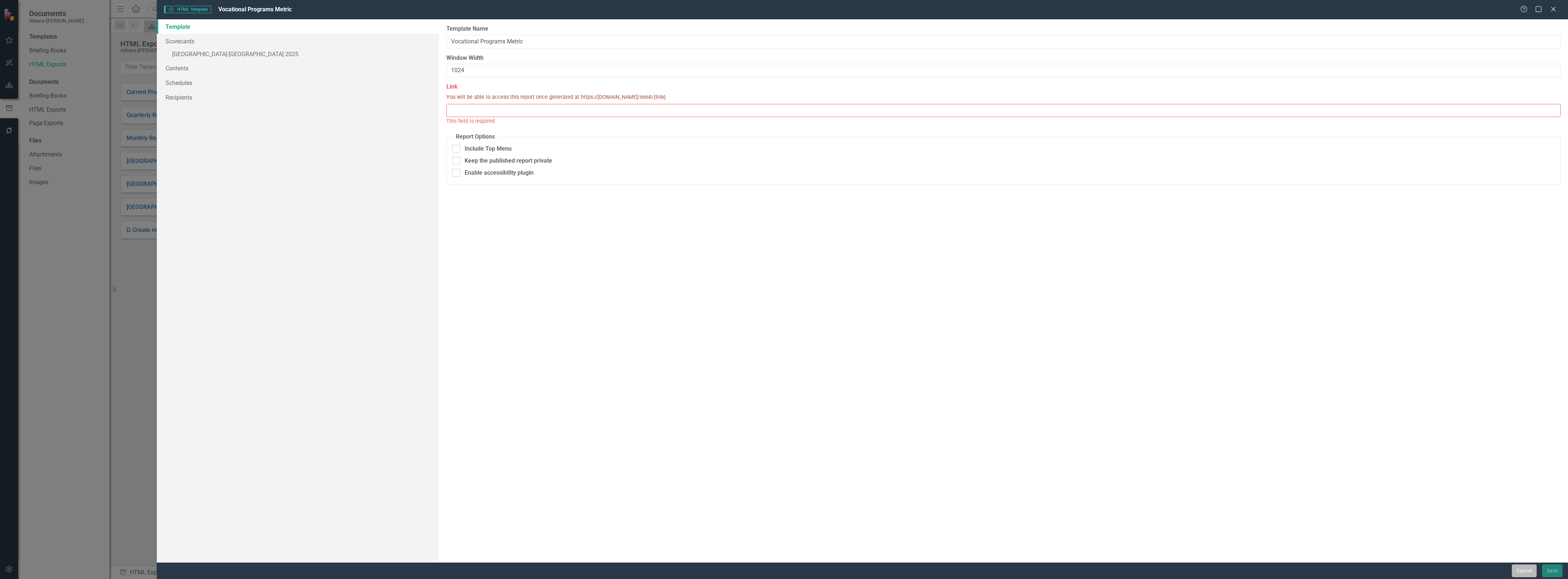
click at [1521, 571] on button "Cancel" at bounding box center [1524, 570] width 25 height 13
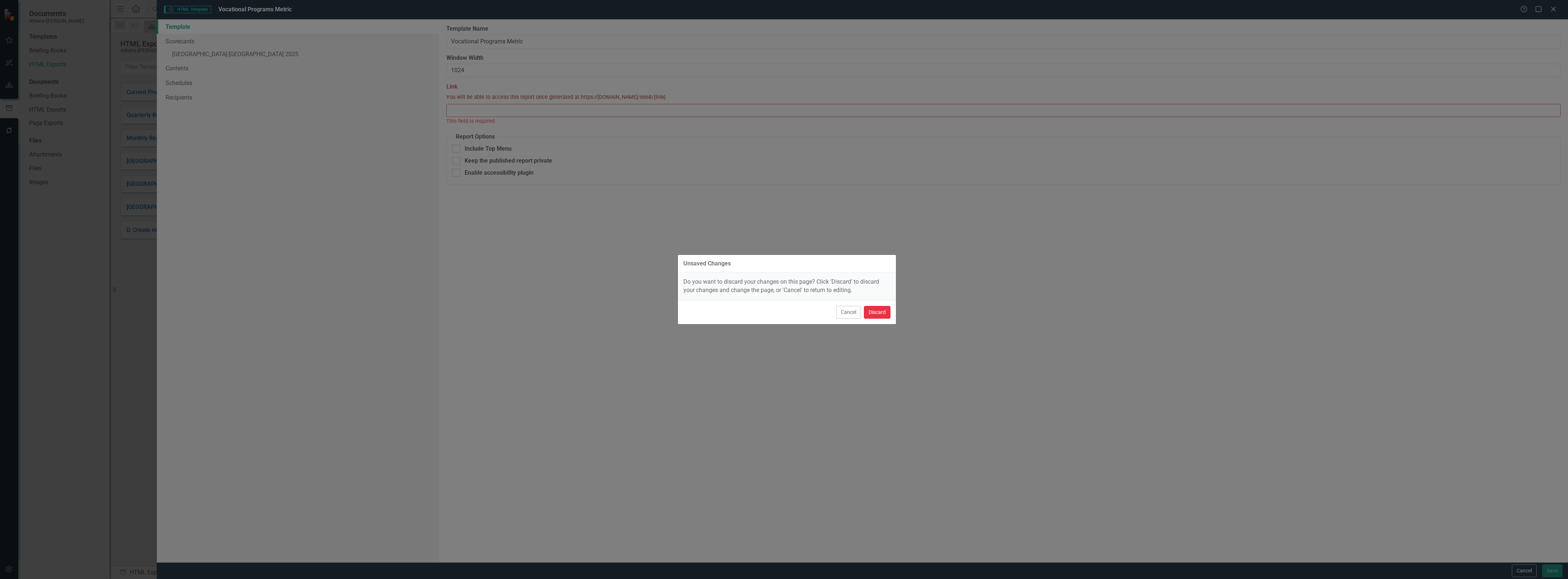
click at [878, 314] on button "Discard" at bounding box center [877, 312] width 27 height 13
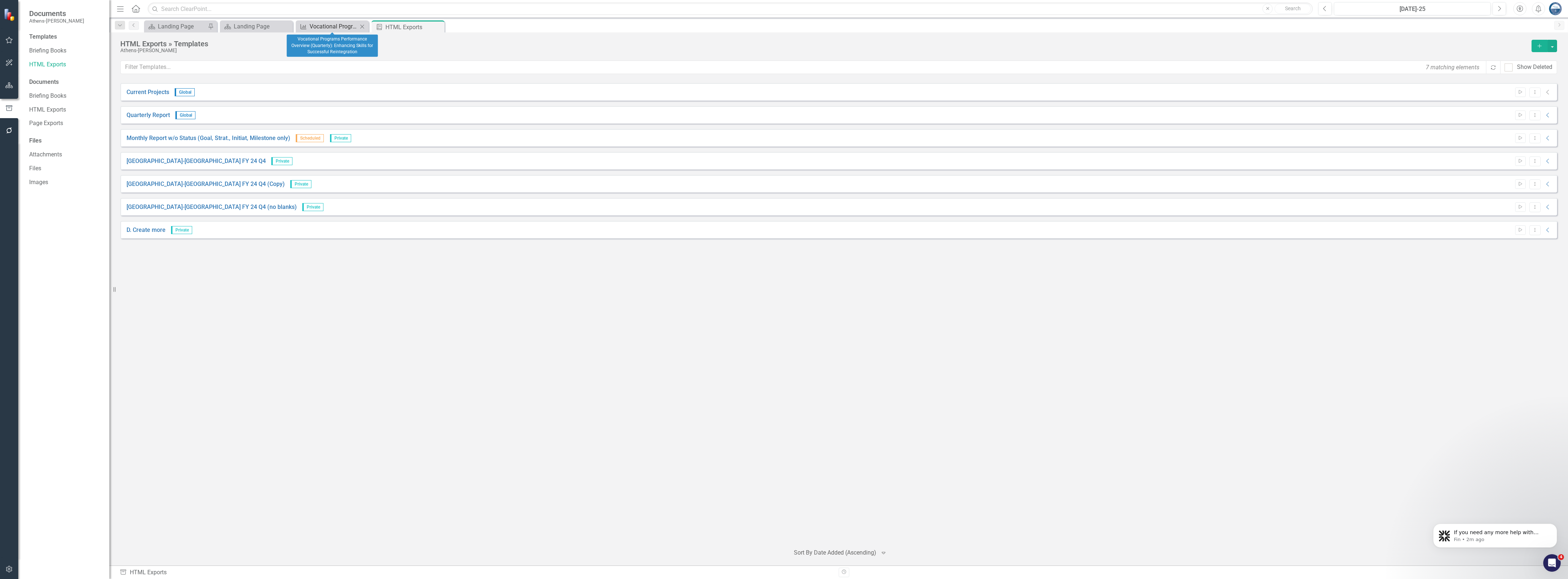
click at [321, 23] on div "Vocational Programs Performance Overview (Quarterly): Enhancing Skills for Succ…" at bounding box center [334, 26] width 48 height 9
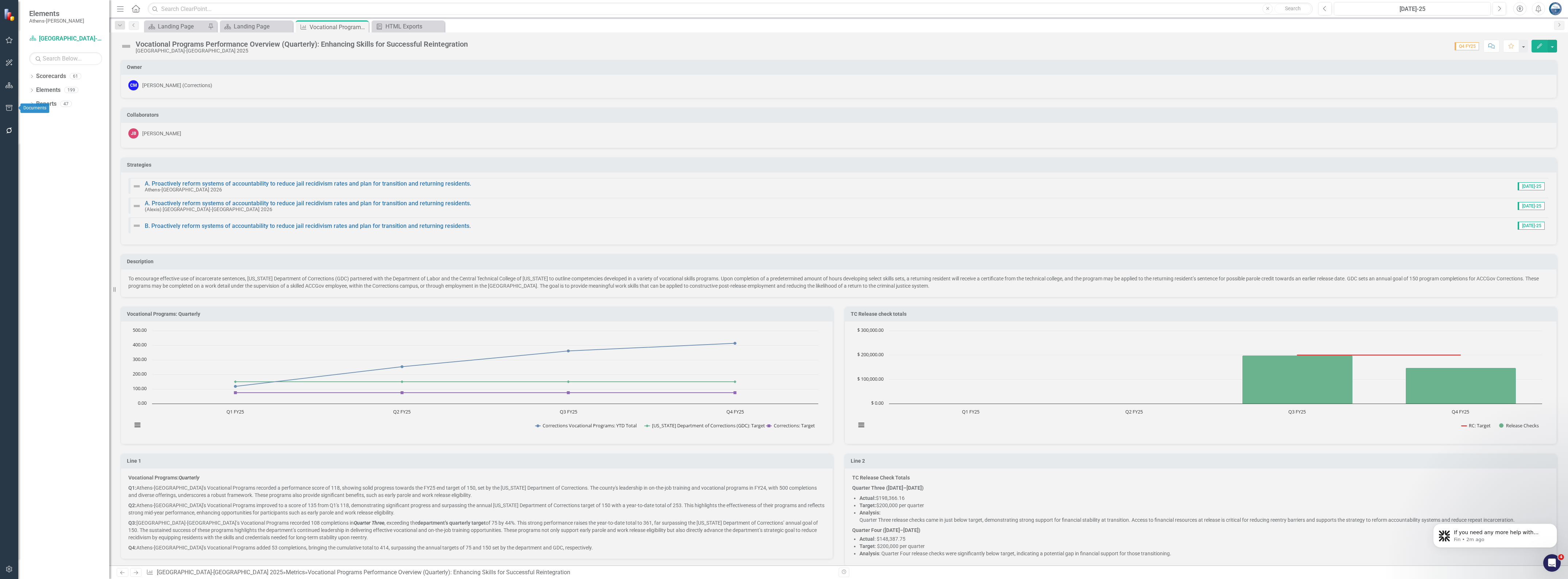
click at [9, 109] on icon "button" at bounding box center [9, 108] width 8 height 6
click at [46, 65] on link "HTML Exports" at bounding box center [66, 65] width 73 height 9
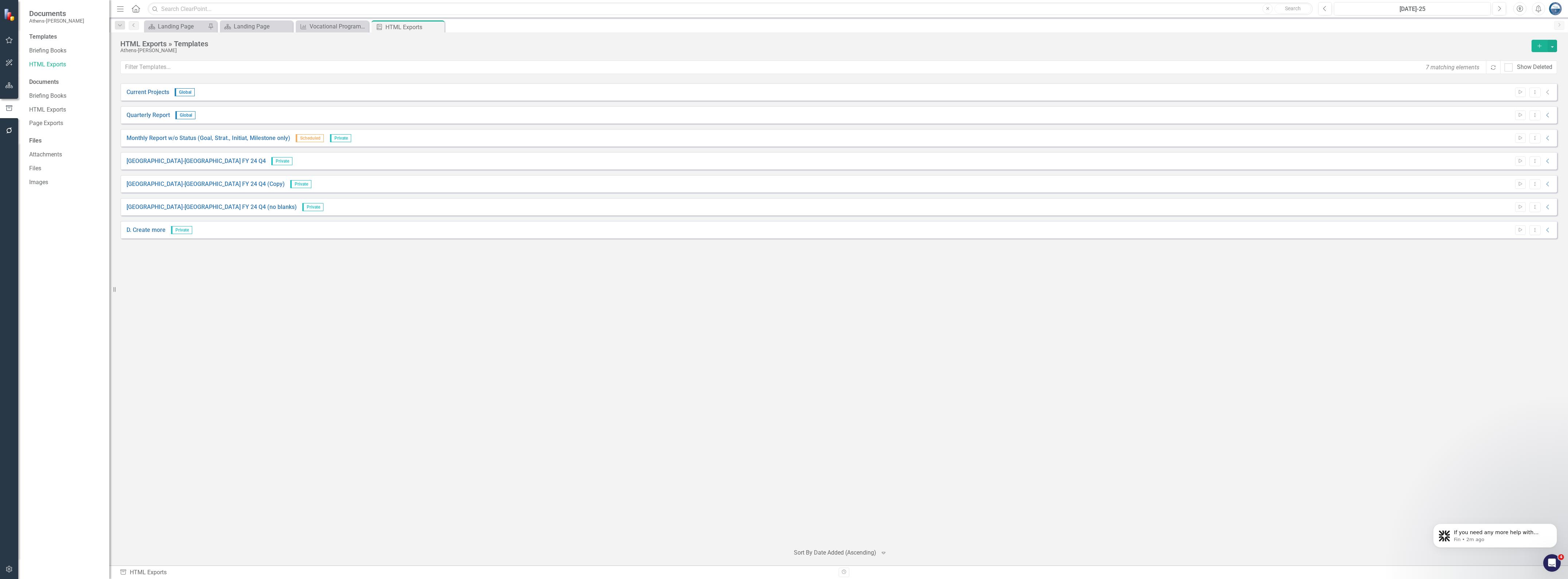
click at [1538, 45] on icon "Add" at bounding box center [1539, 46] width 7 height 5
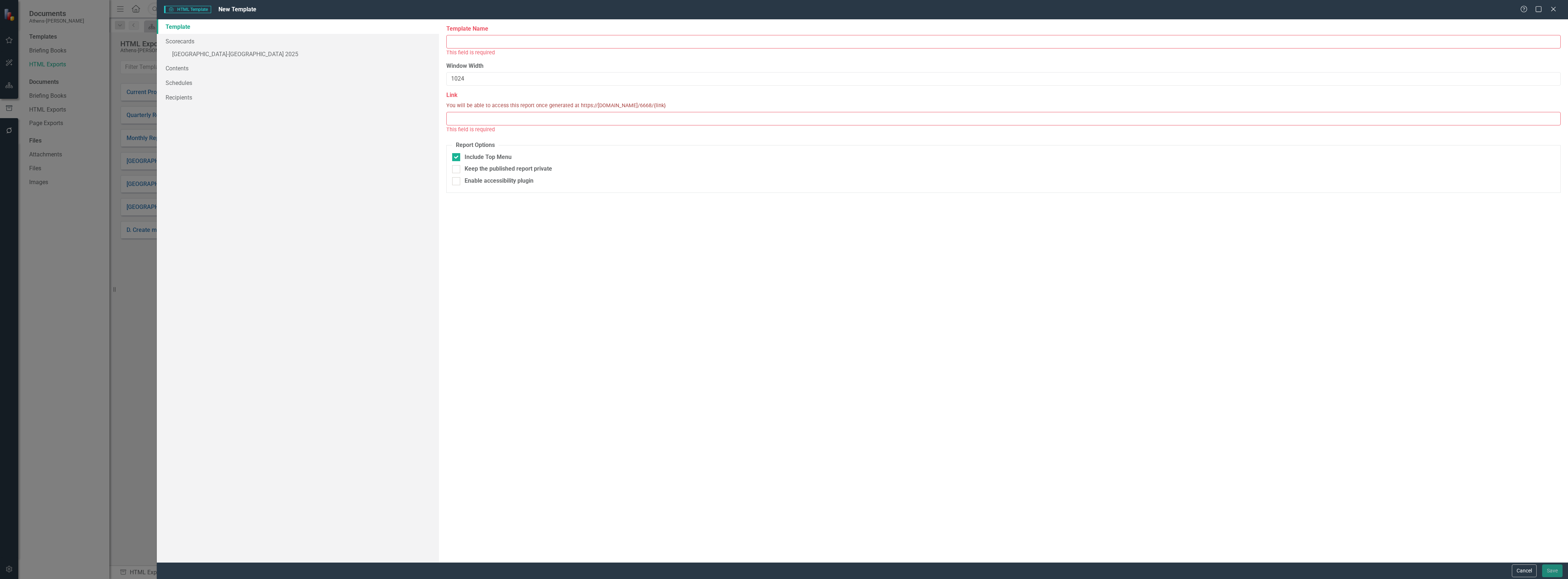
click at [478, 117] on input "Link" at bounding box center [1003, 119] width 1115 height 13
paste input "[URL][DOMAIN_NAME]"
type input "[URL][DOMAIN_NAME]"
click at [615, 237] on div "Report templates allow you to create HTML exports that include elements you sel…" at bounding box center [1003, 291] width 1129 height 543
click at [515, 42] on input "Template Name" at bounding box center [1003, 42] width 1115 height 13
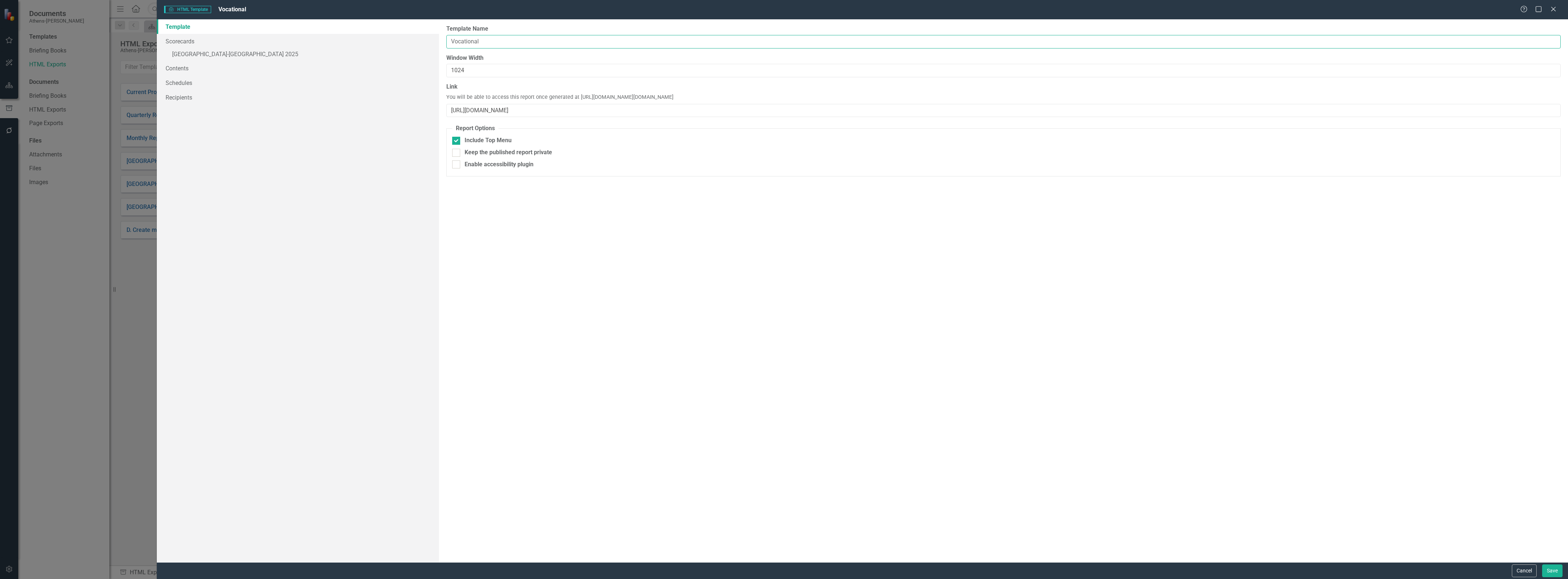
type input "Vocational"
click at [524, 242] on div "Report templates allow you to create HTML exports that include elements you sel…" at bounding box center [1003, 291] width 1129 height 543
drag, startPoint x: 576, startPoint y: 96, endPoint x: 968, endPoint y: 96, distance: 392.0
click at [968, 96] on div "Link You will be able to access this report once generated at https://publish.c…" at bounding box center [1003, 100] width 1115 height 34
copy span "https://publish.clearpointstrategy.com/6668/https://app.clearpointstrategy.com/…"
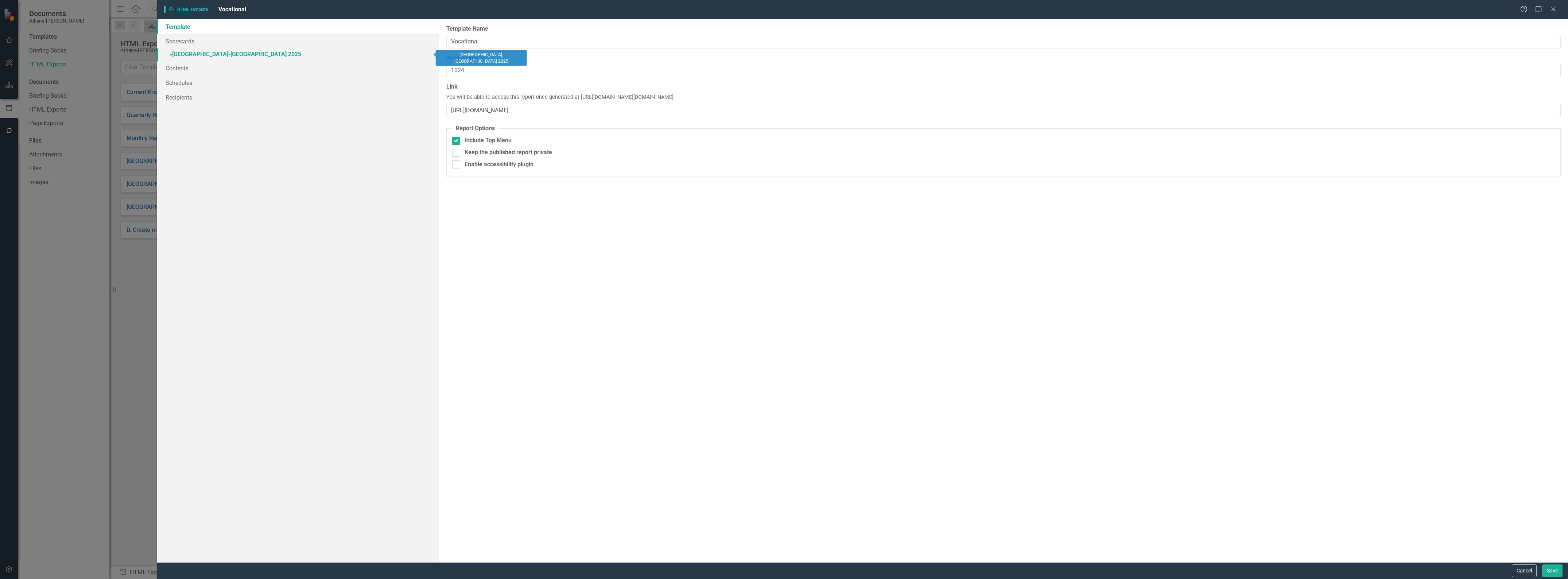
click at [174, 54] on link "» [GEOGRAPHIC_DATA]-[GEOGRAPHIC_DATA] 2025" at bounding box center [298, 55] width 282 height 13
click at [590, 46] on link "Metrics" at bounding box center [585, 43] width 30 height 16
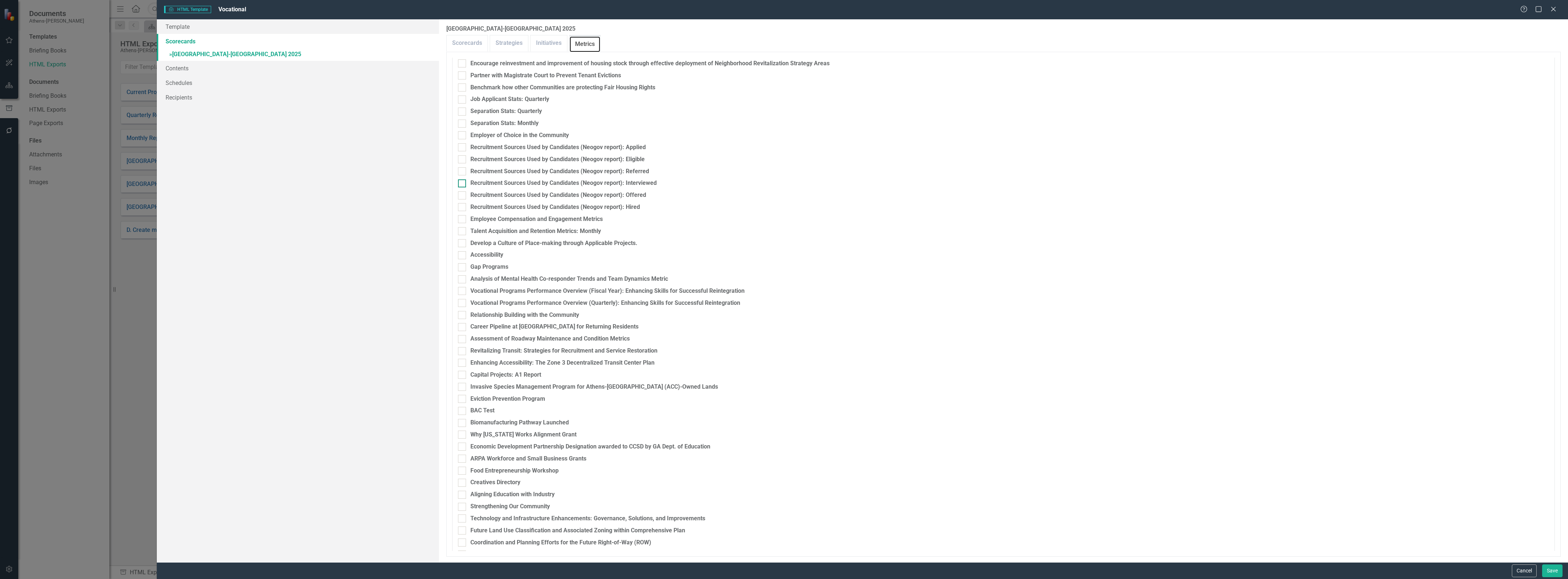
scroll to position [496, 0]
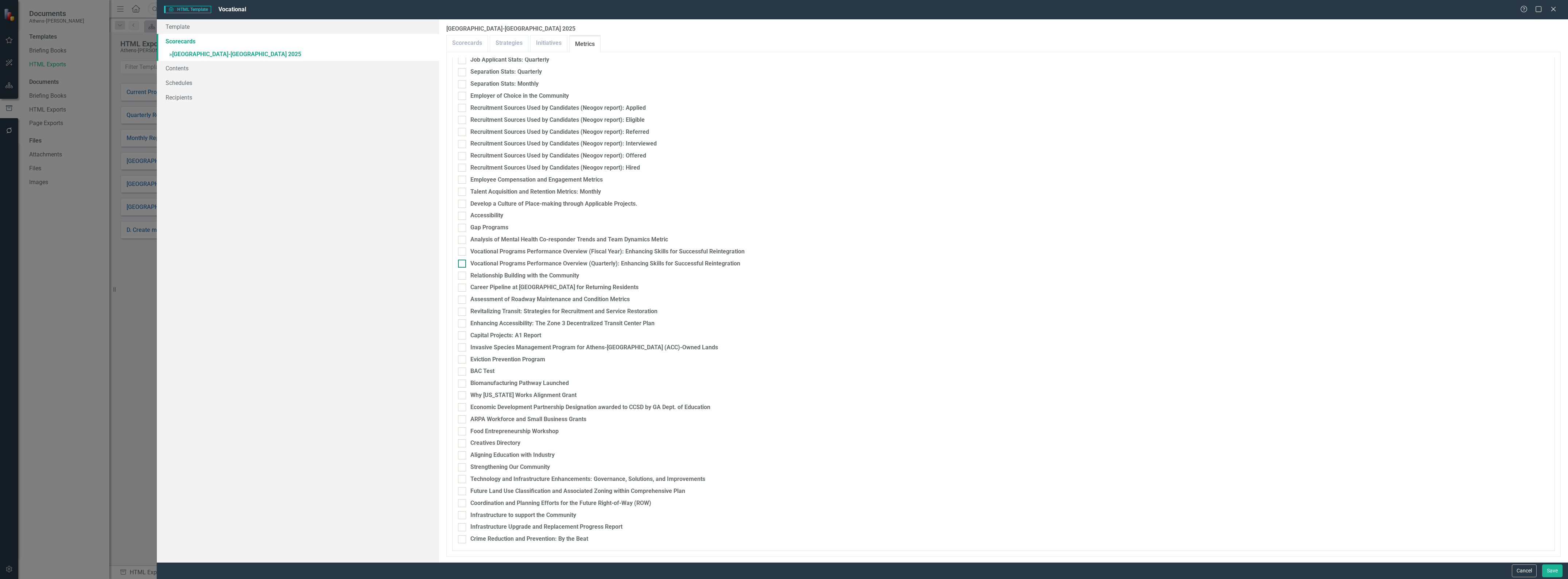
click at [463, 264] on div at bounding box center [461, 264] width 8 height 8
click at [463, 264] on input "Vocational Programs Performance Overview (Quarterly): Enhancing Skills for Succ…" at bounding box center [460, 262] width 5 height 5
checkbox input "true"
click at [175, 71] on link "Contents" at bounding box center [298, 68] width 282 height 15
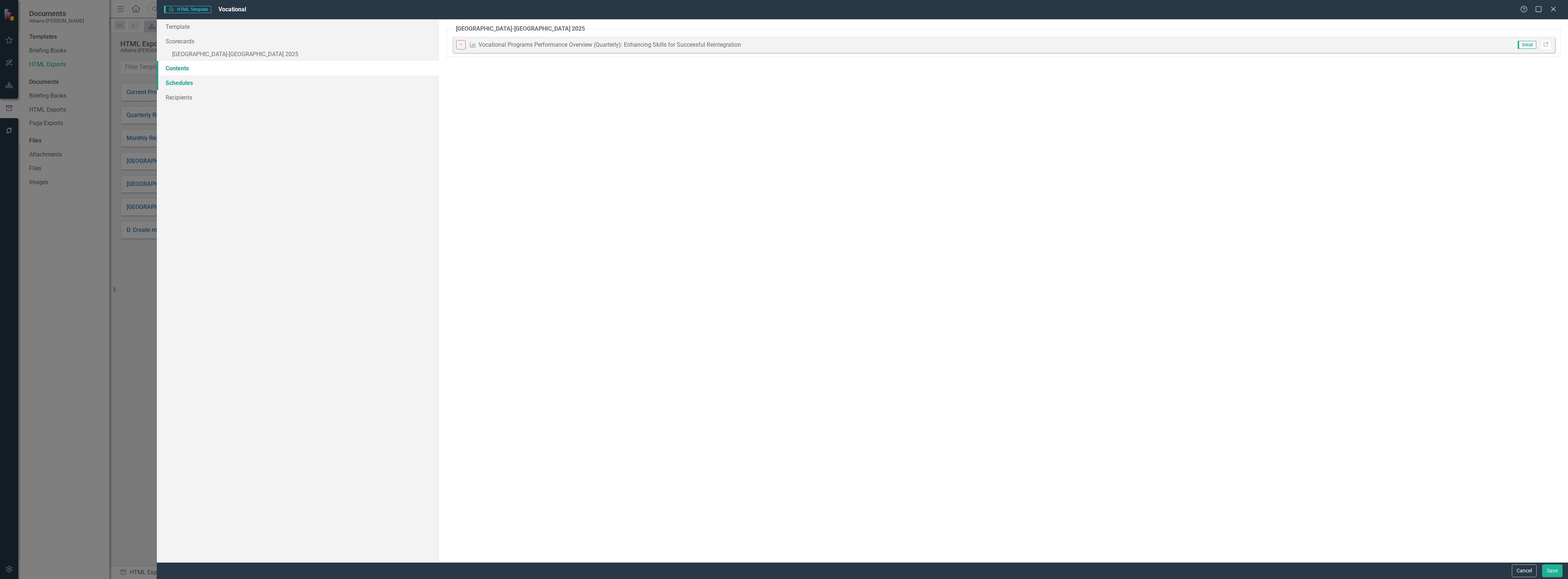
click at [175, 85] on link "Schedules" at bounding box center [298, 83] width 282 height 15
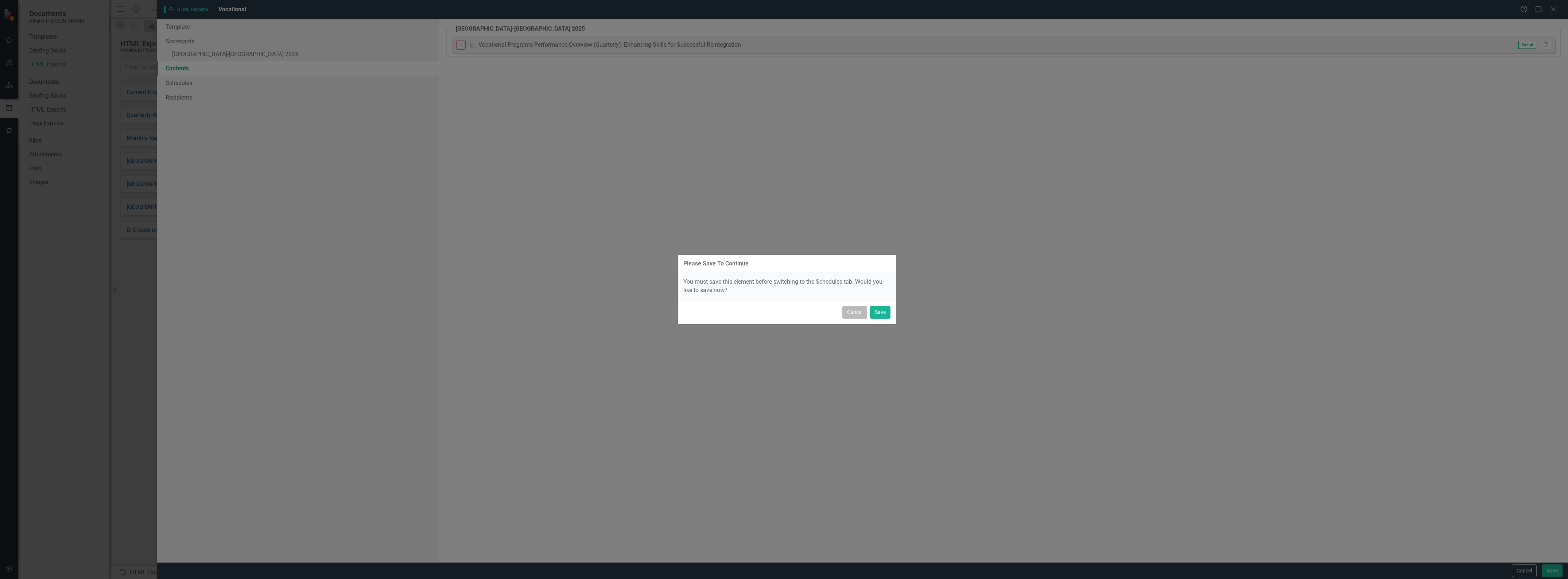
click at [858, 314] on button "Cancel" at bounding box center [855, 312] width 25 height 13
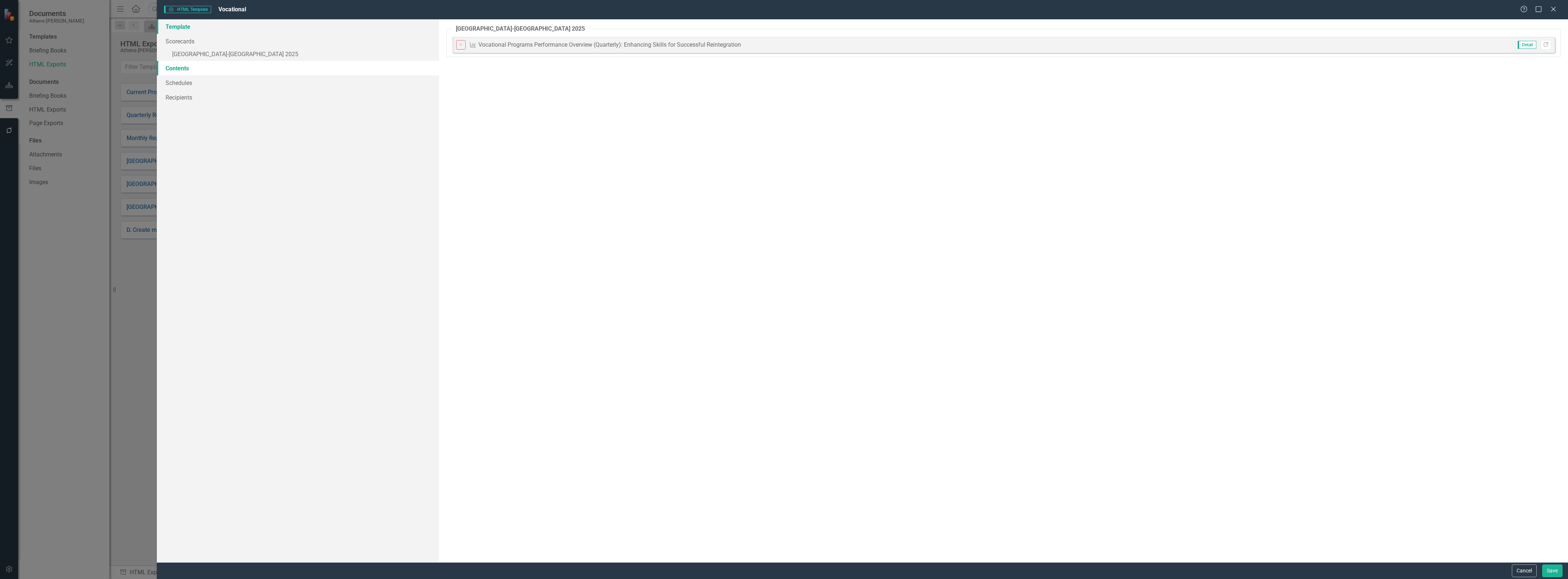
click at [179, 28] on link "Template" at bounding box center [298, 27] width 282 height 15
click at [495, 40] on input "Vocational" at bounding box center [1003, 42] width 1115 height 13
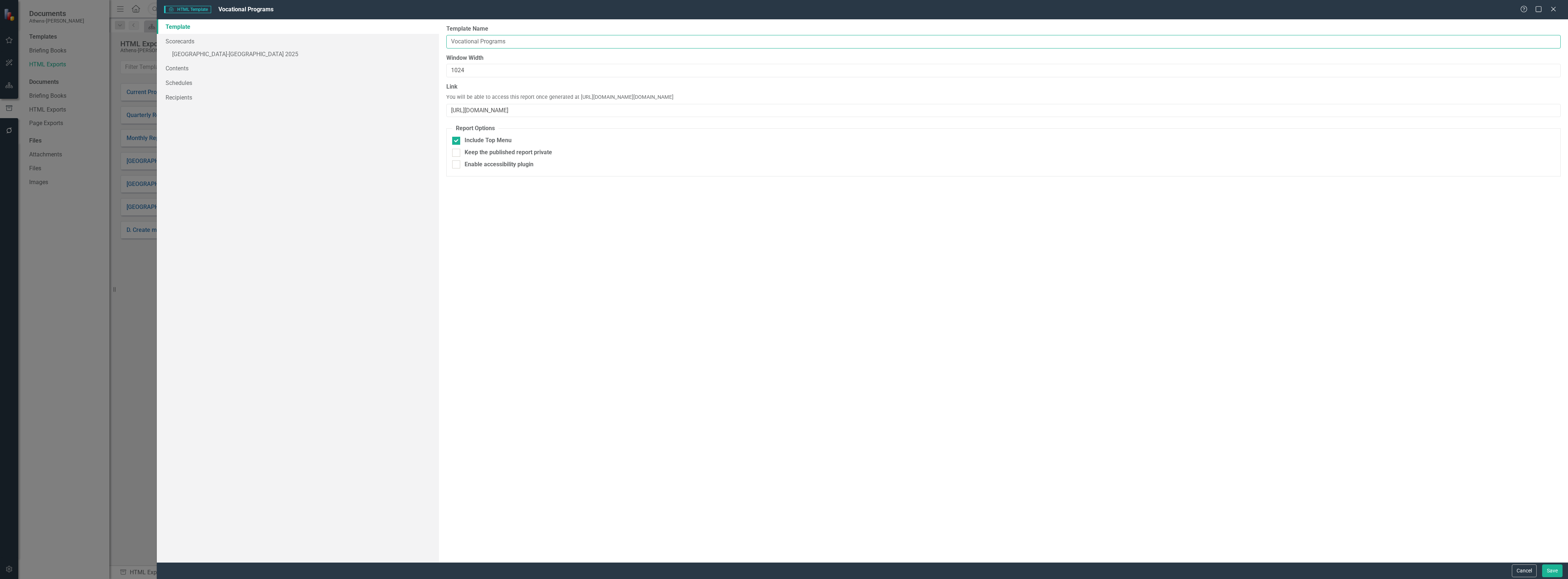
type input "Vocational Programs"
click at [562, 222] on div "Report templates allow you to create HTML exports that include elements you sel…" at bounding box center [1003, 291] width 1129 height 543
click at [1553, 573] on button "Save" at bounding box center [1552, 570] width 21 height 13
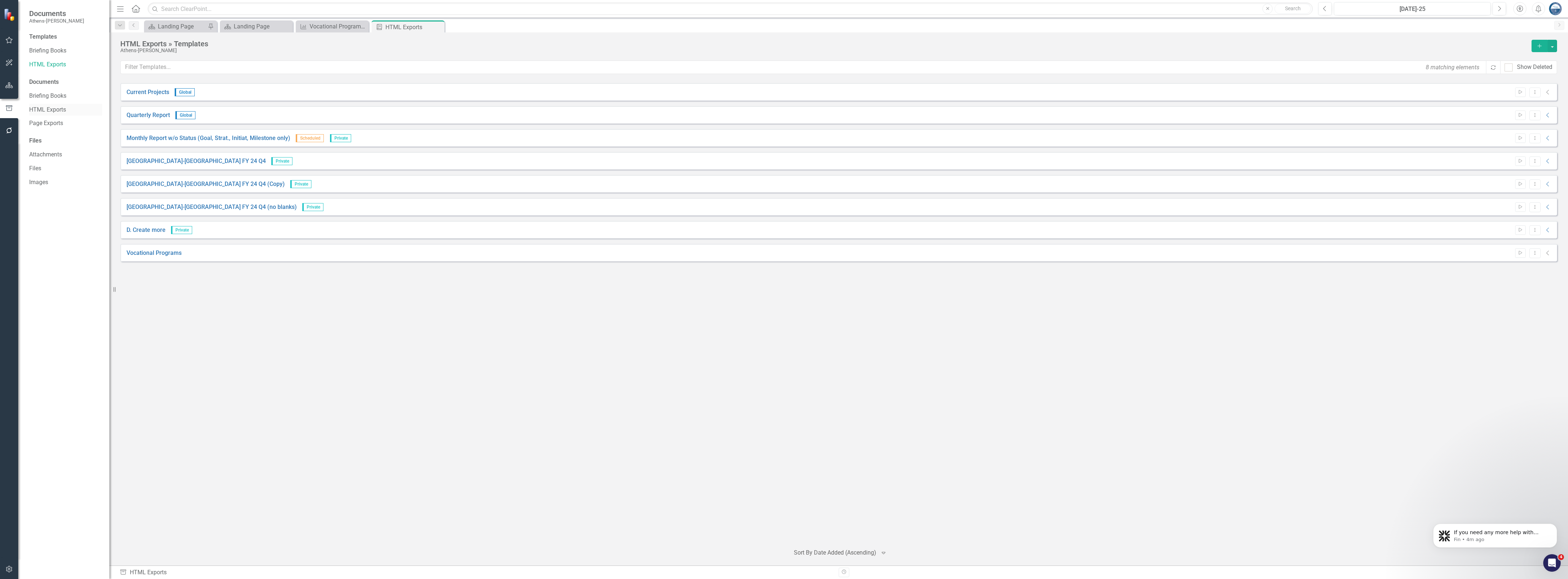
click at [47, 109] on link "HTML Exports" at bounding box center [66, 110] width 73 height 9
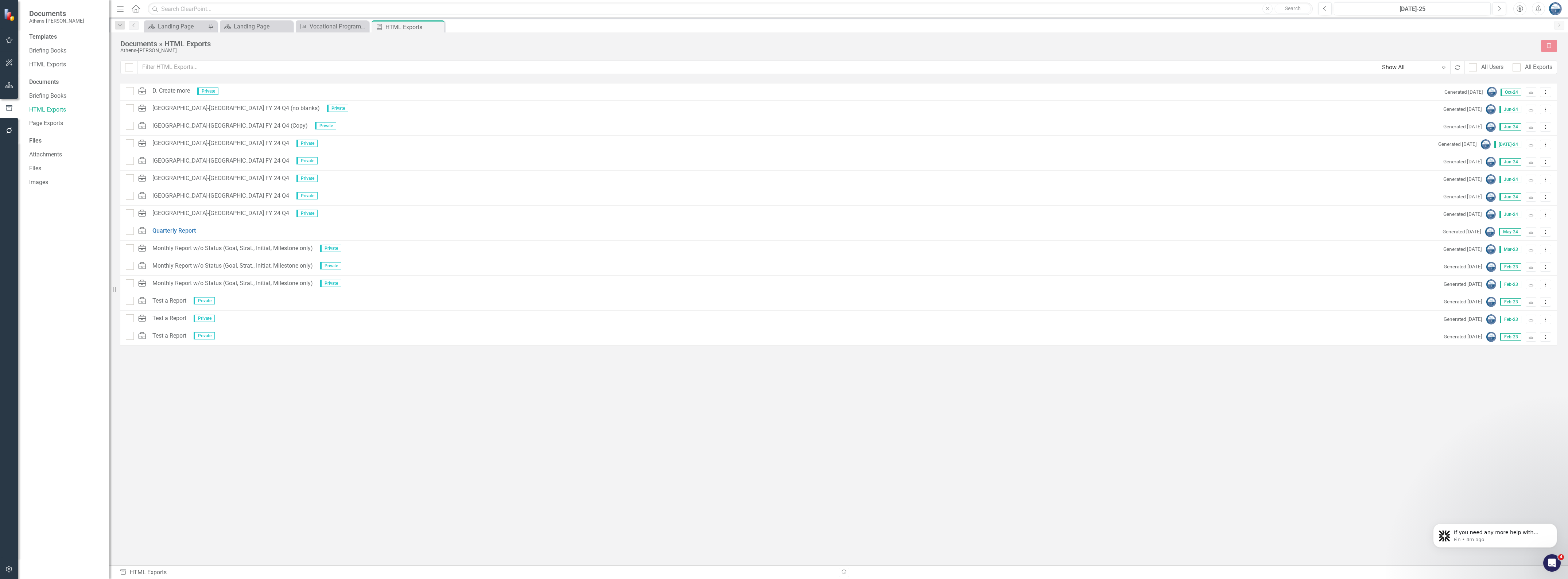
click at [198, 387] on div "HTML D. Create more Private Generated 10 months ago Oct-24 Download Dropdown Me…" at bounding box center [839, 311] width 1437 height 456
click at [198, 385] on div "HTML D. Create more Private Generated 10 months ago Oct-24 Download Dropdown Me…" at bounding box center [839, 311] width 1437 height 456
click at [55, 66] on link "HTML Exports" at bounding box center [66, 65] width 73 height 9
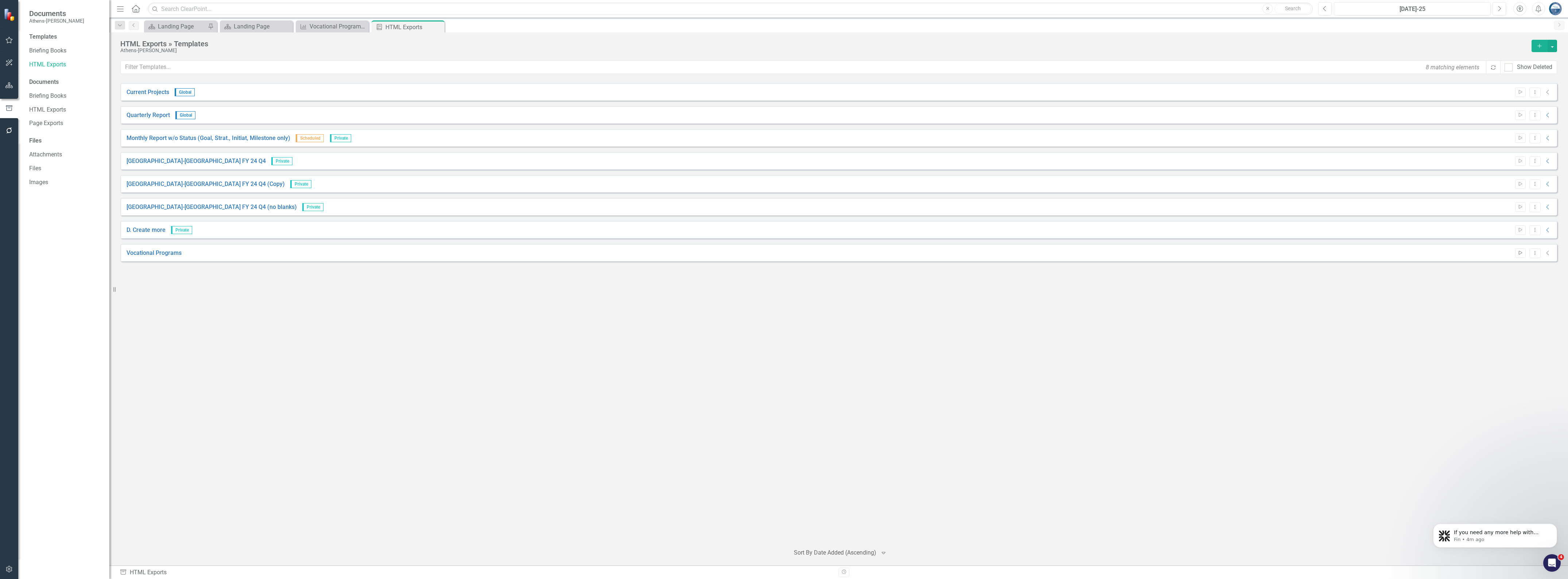
click at [1520, 254] on icon "Start" at bounding box center [1520, 253] width 5 height 4
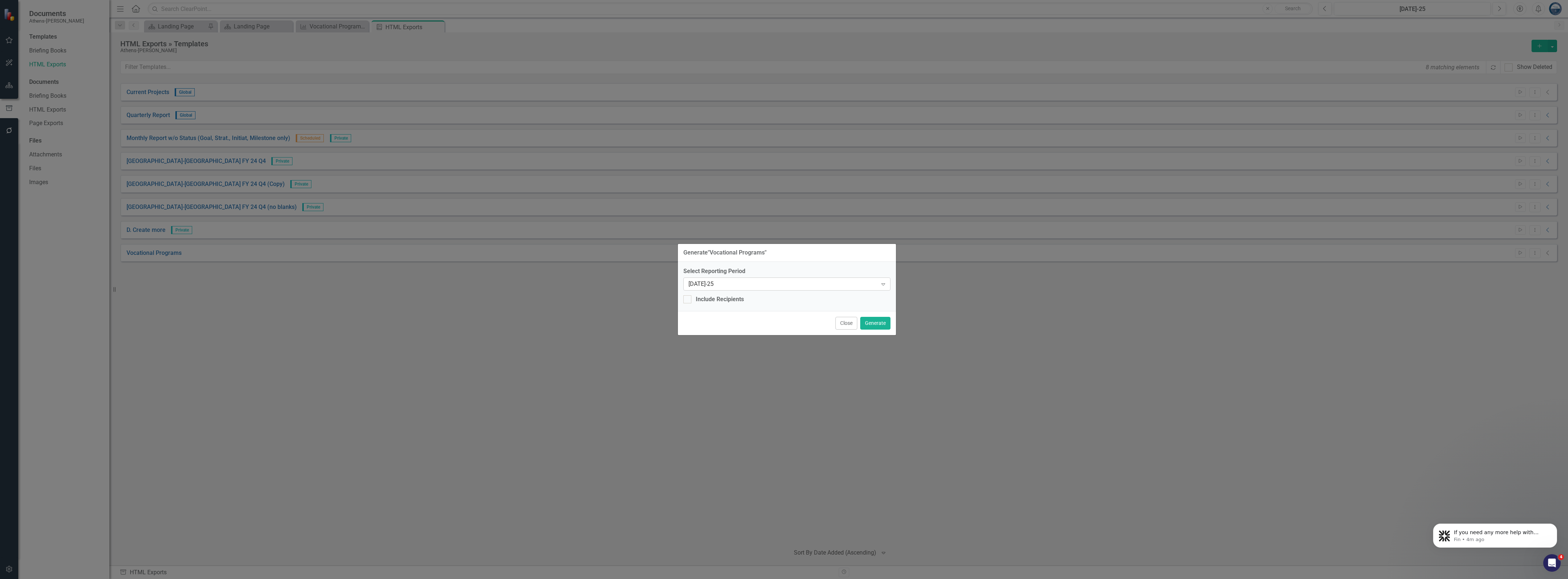
click at [884, 283] on icon at bounding box center [883, 284] width 4 height 2
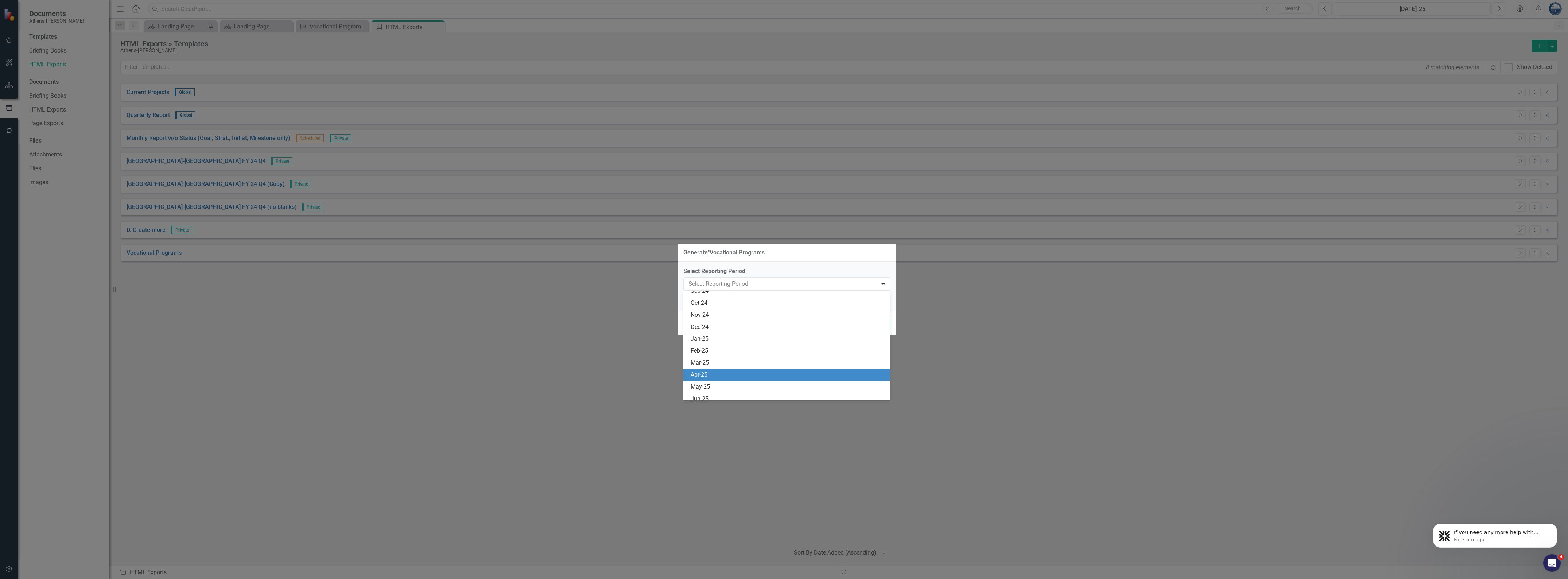
scroll to position [1669, 0]
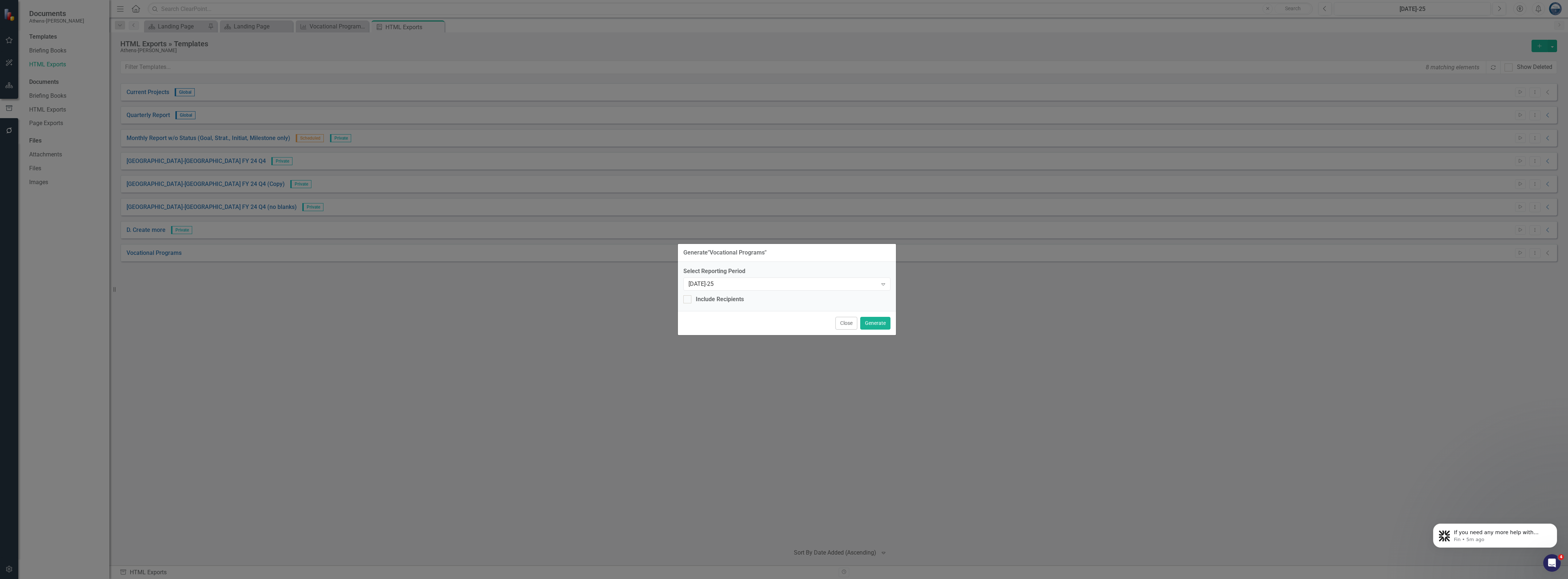
click at [995, 405] on div "Generate " Vocational Programs " Select Reporting Period Jul-25 Expand Include …" at bounding box center [784, 289] width 1568 height 579
click at [877, 323] on button "Generate" at bounding box center [875, 323] width 30 height 13
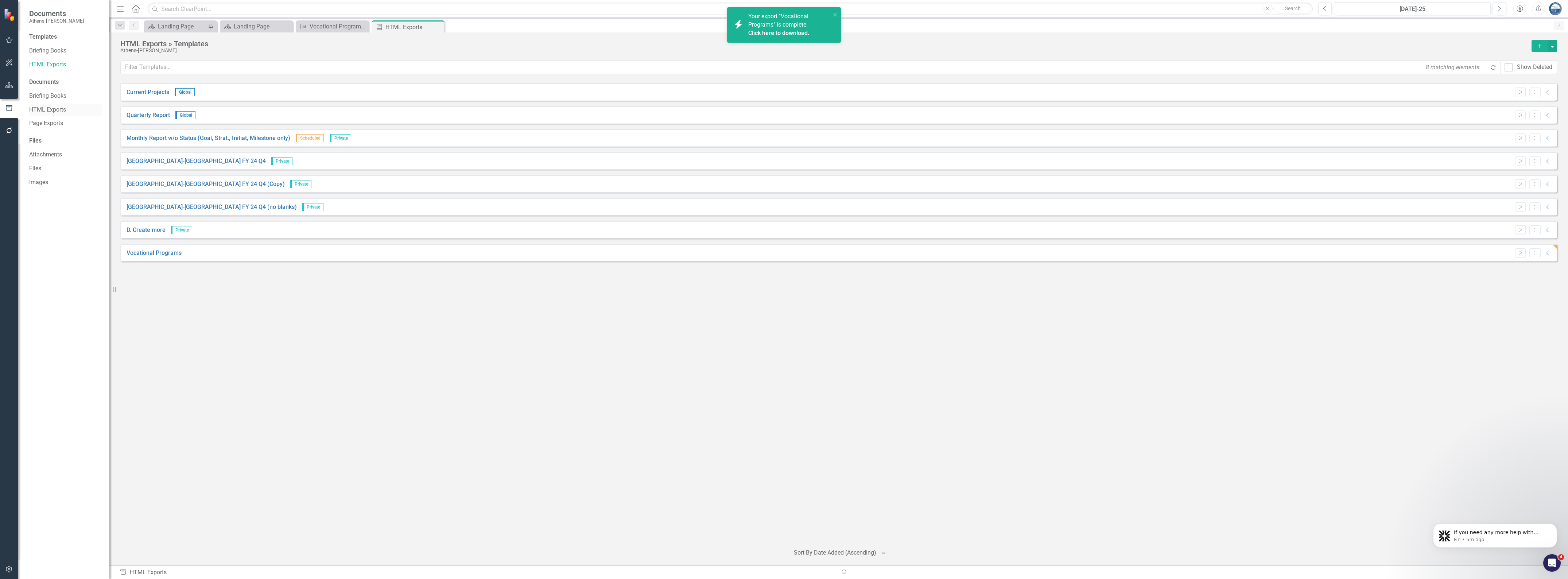
click at [57, 110] on link "HTML Exports" at bounding box center [66, 110] width 73 height 9
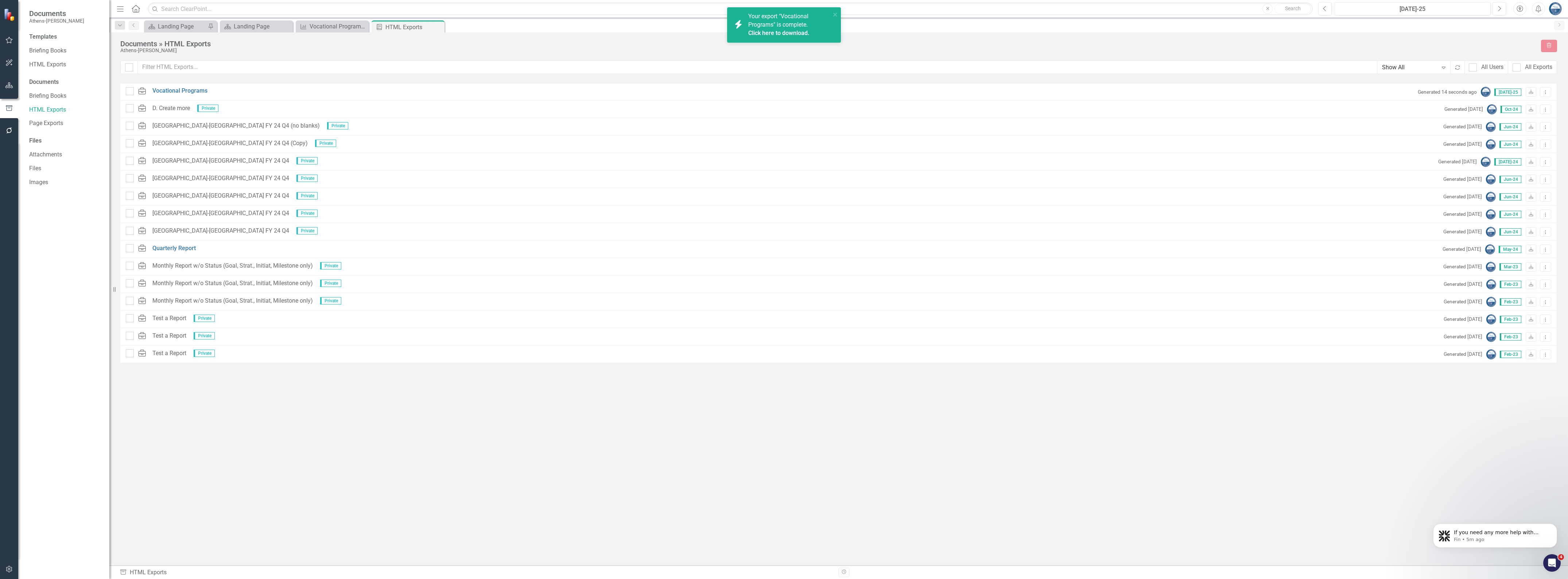
click at [1271, 416] on div "HTML Vocational Programs Generated 14 seconds ago Jul-25 Download Dropdown Menu…" at bounding box center [839, 311] width 1437 height 456
click at [1545, 93] on icon "Dropdown Menu" at bounding box center [1545, 92] width 6 height 5
click at [1523, 130] on link "Link Link Report" at bounding box center [1520, 131] width 62 height 13
click at [1547, 91] on icon "Dropdown Menu" at bounding box center [1545, 92] width 6 height 5
click at [1521, 132] on link "Link Link Report" at bounding box center [1520, 131] width 62 height 13
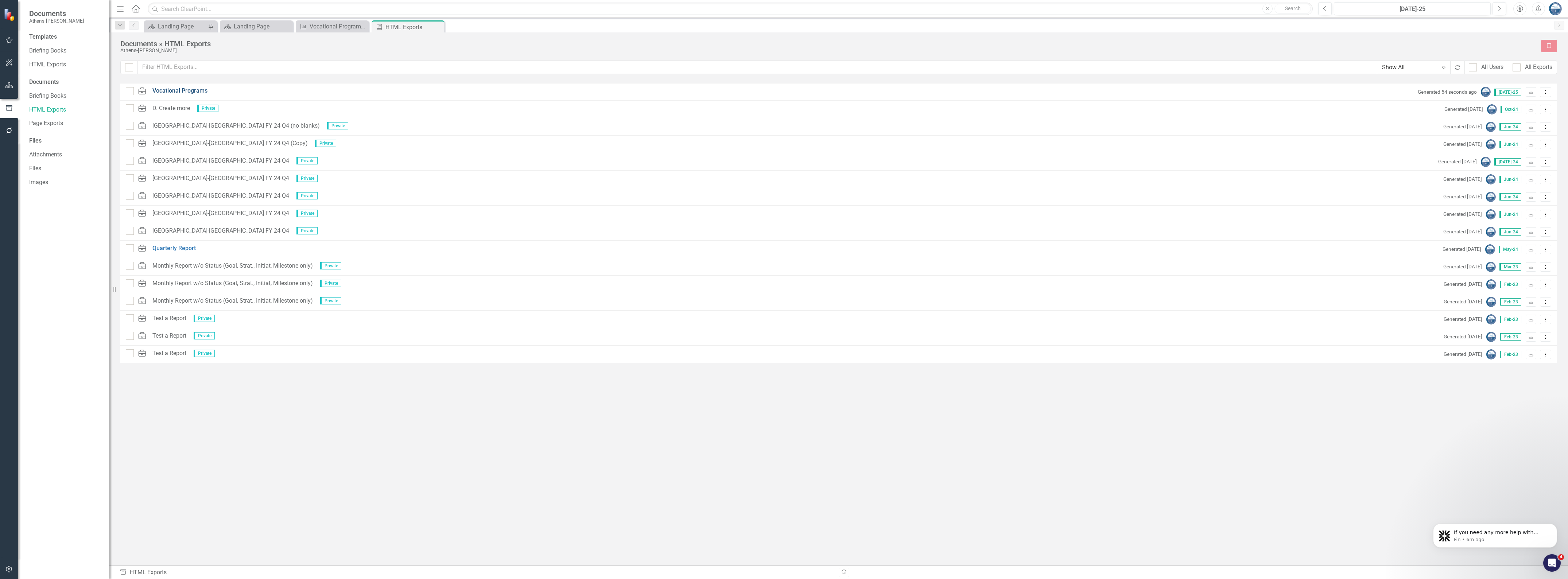
click at [173, 91] on link "Vocational Programs" at bounding box center [180, 91] width 55 height 9
click at [1544, 92] on icon "Dropdown Menu" at bounding box center [1545, 92] width 6 height 5
click at [1514, 132] on link "Link Link Report" at bounding box center [1520, 131] width 62 height 13
click at [46, 67] on link "HTML Exports" at bounding box center [66, 65] width 73 height 9
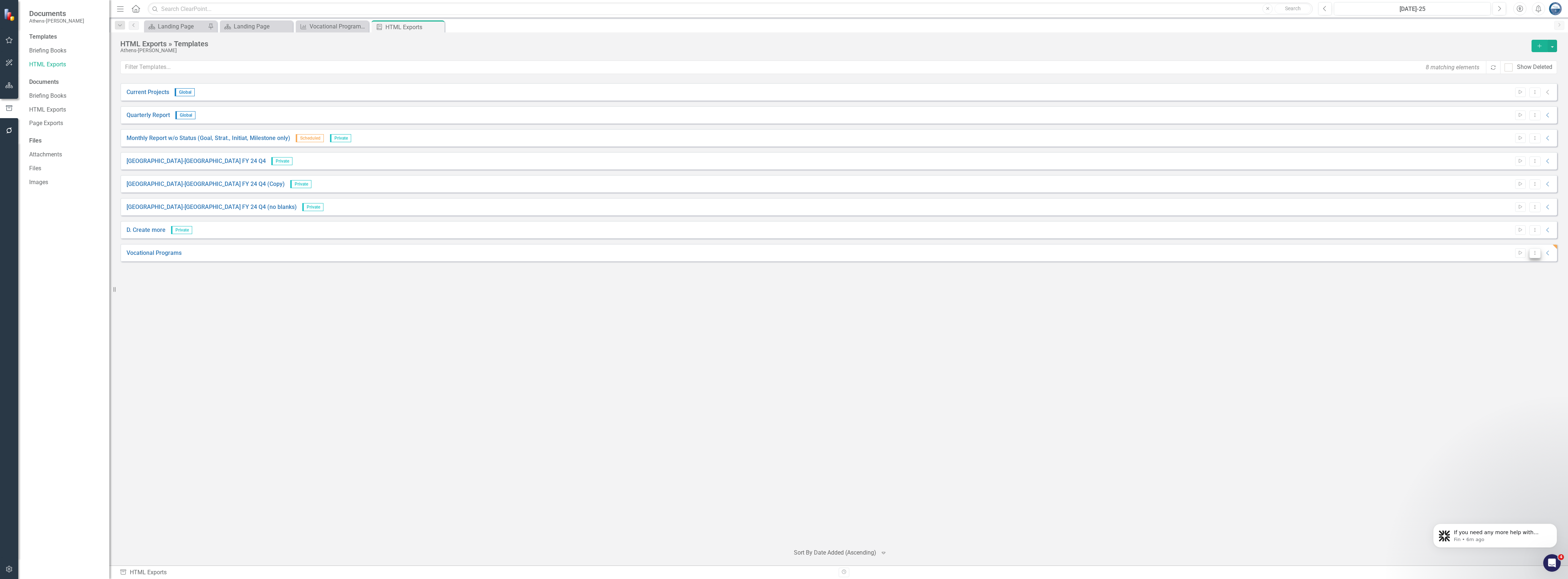
click at [1535, 255] on button "Dropdown Menu" at bounding box center [1535, 253] width 12 height 10
click at [1519, 278] on link "Preview Preview Template" at bounding box center [1507, 279] width 68 height 13
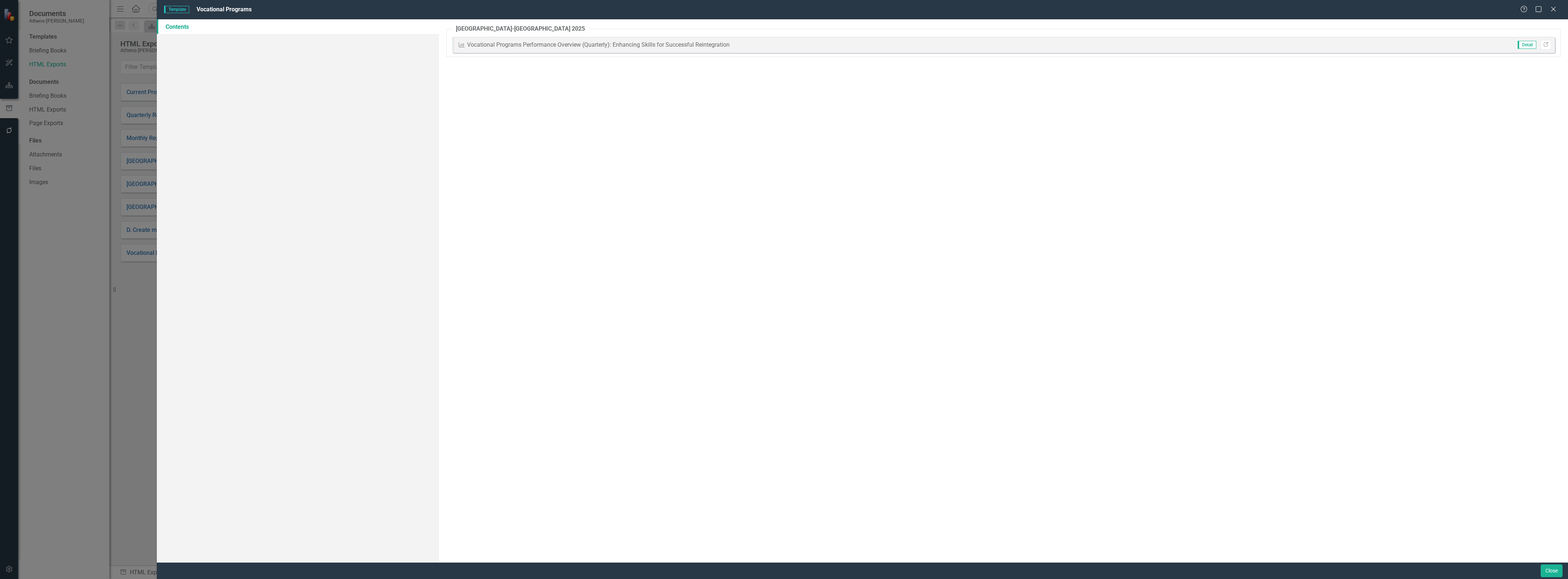
click at [670, 44] on div "Vocational Programs Performance Overview (Quarterly): Enhancing Skills for Succ…" at bounding box center [598, 45] width 262 height 9
click at [1545, 44] on icon "Link" at bounding box center [1545, 44] width 5 height 4
click at [1556, 574] on button "Close" at bounding box center [1552, 570] width 22 height 13
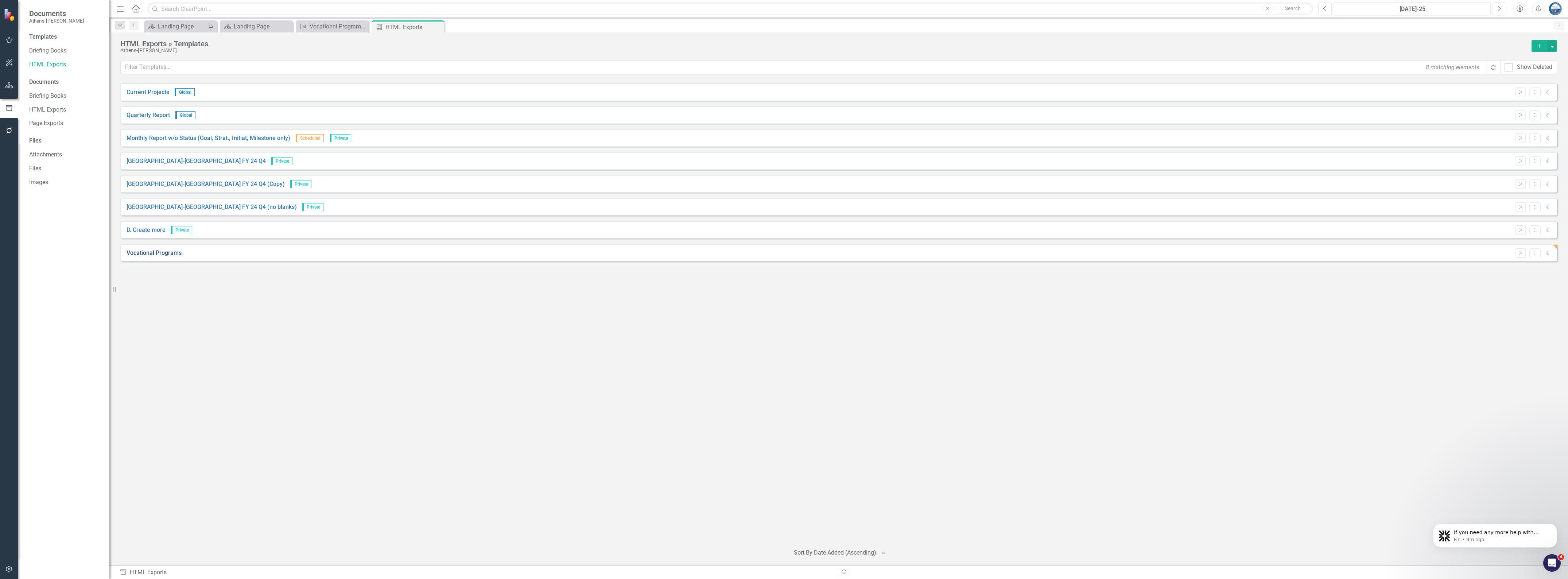
click at [159, 253] on link "Vocational Programs" at bounding box center [154, 253] width 55 height 9
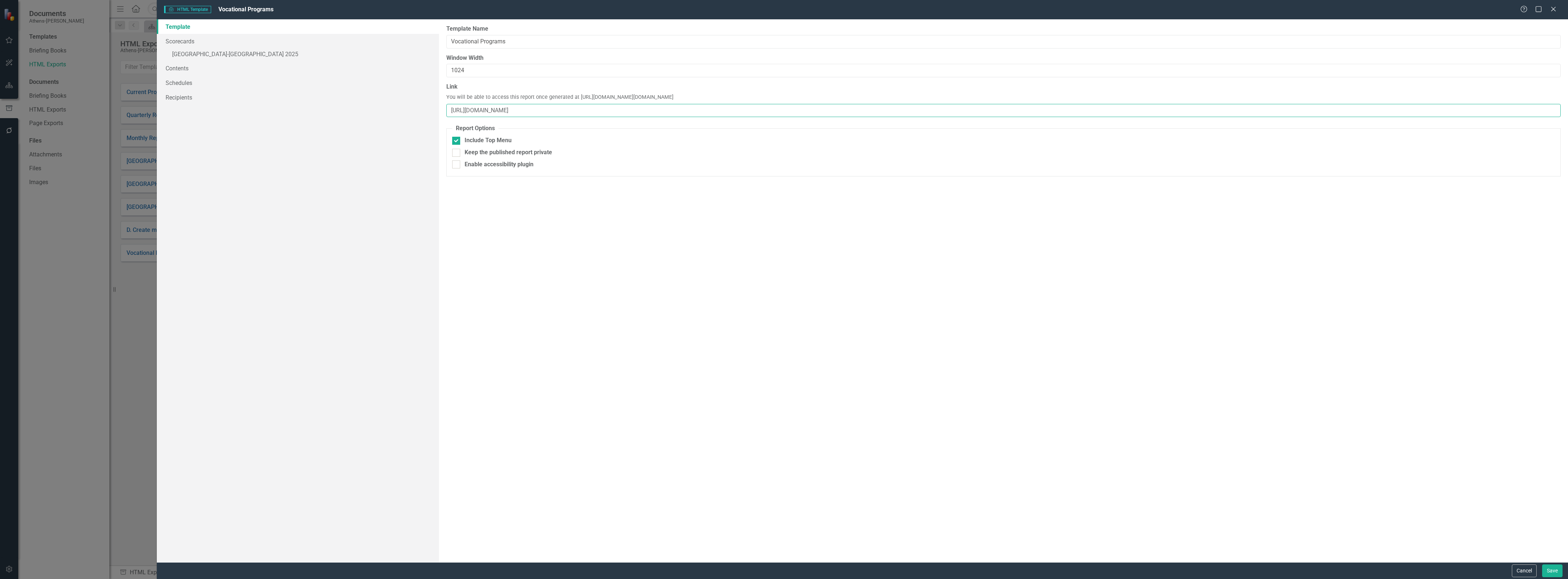
click at [592, 110] on input "[URL][DOMAIN_NAME]" at bounding box center [1003, 111] width 1115 height 13
drag, startPoint x: 595, startPoint y: 110, endPoint x: 425, endPoint y: 111, distance: 170.0
click at [425, 111] on div "Template Scorecards » Athens-Clarke County 2025 Contents Schedules Recipients R…" at bounding box center [863, 291] width 1411 height 543
paste input "publish.clearpointstrategy.com/6668/https://app.clearpointstrategy.com/#/index/…"
type input "https://publish.clearpointstrategy.com/6668/https://app.clearpointstrategy.com/…"
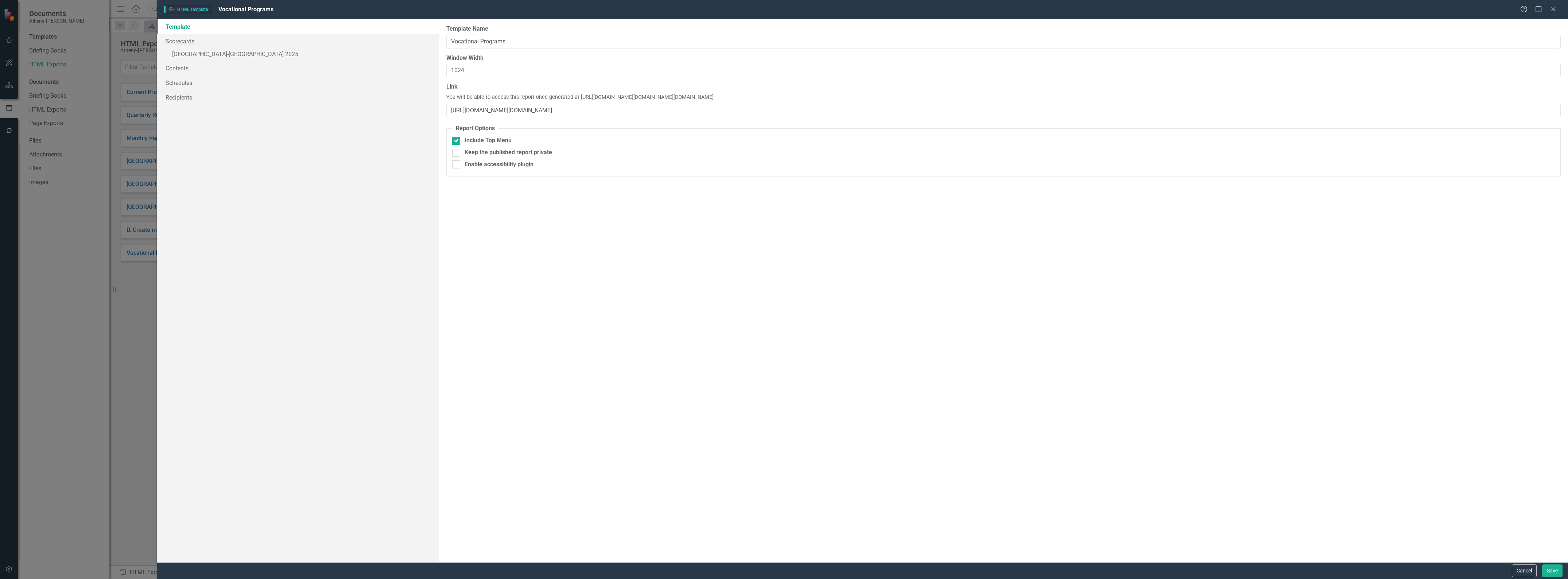
click at [681, 271] on div "Report templates allow you to create HTML exports that include elements you sel…" at bounding box center [1003, 291] width 1129 height 543
click at [1553, 569] on button "Save" at bounding box center [1552, 570] width 21 height 13
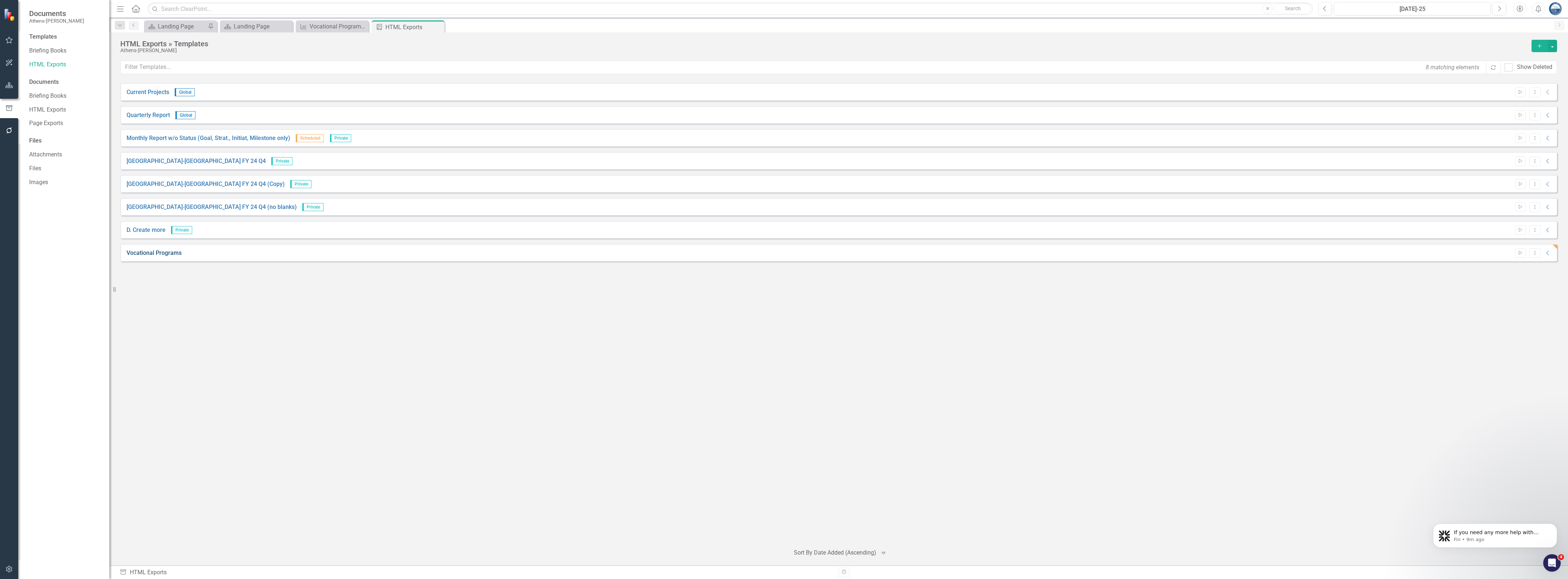
click at [161, 251] on link "Vocational Programs" at bounding box center [154, 253] width 55 height 9
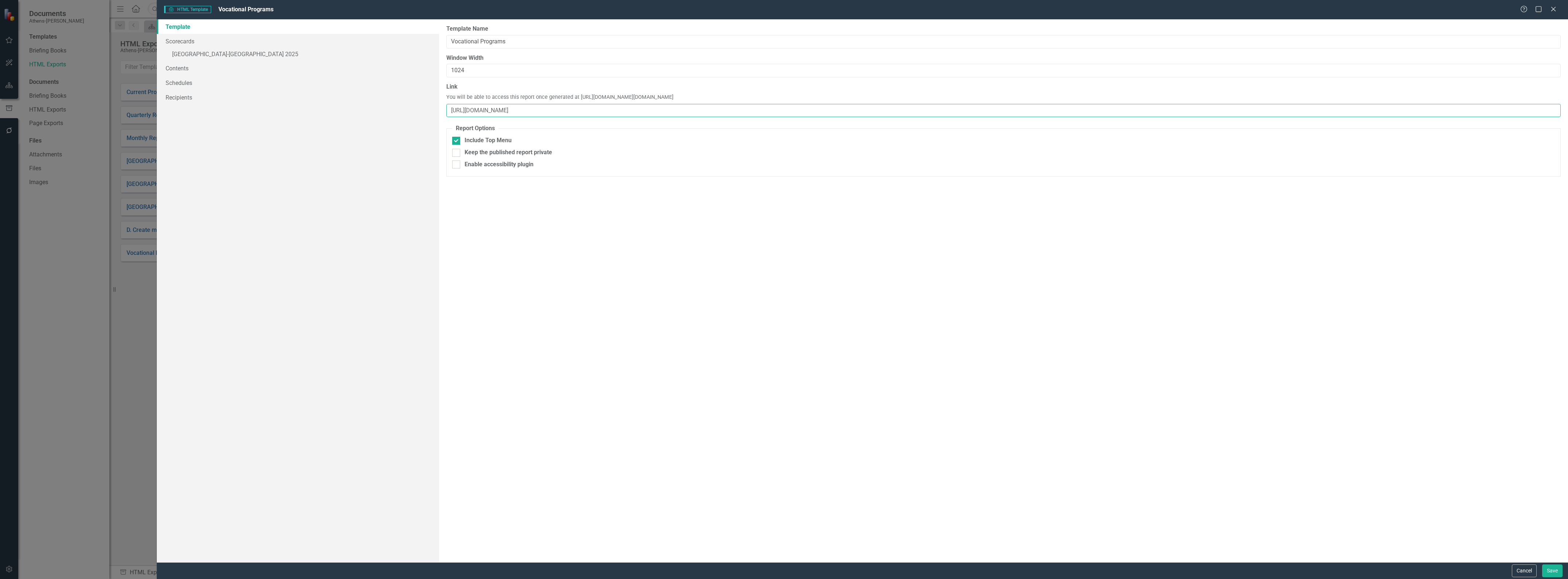
drag, startPoint x: 592, startPoint y: 110, endPoint x: 428, endPoint y: 110, distance: 164.0
click at [428, 110] on div "Template Scorecards » Athens-Clarke County 2025 Contents Schedules Recipients R…" at bounding box center [863, 291] width 1411 height 543
paste input "publish.clearpointstrategy.com/6668/https://app.clearpointstrategy.com/#/index/…"
type input "https://publish.clearpointstrategy.com/6668/https://app.clearpointstrategy.com/…"
click at [716, 240] on div "Report templates allow you to create HTML exports that include elements you sel…" at bounding box center [1003, 291] width 1129 height 543
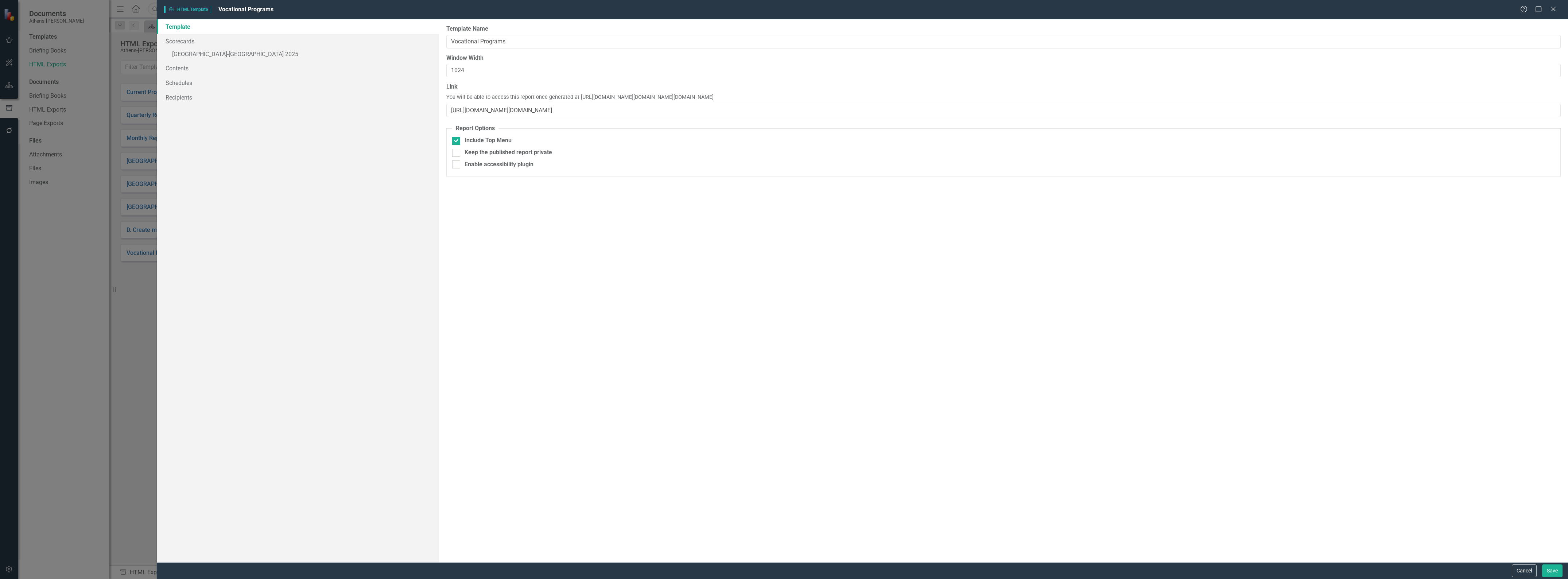
click at [567, 259] on div "Report templates allow you to create HTML exports that include elements you sel…" at bounding box center [1003, 291] width 1129 height 543
click at [1525, 570] on button "Cancel" at bounding box center [1524, 570] width 25 height 13
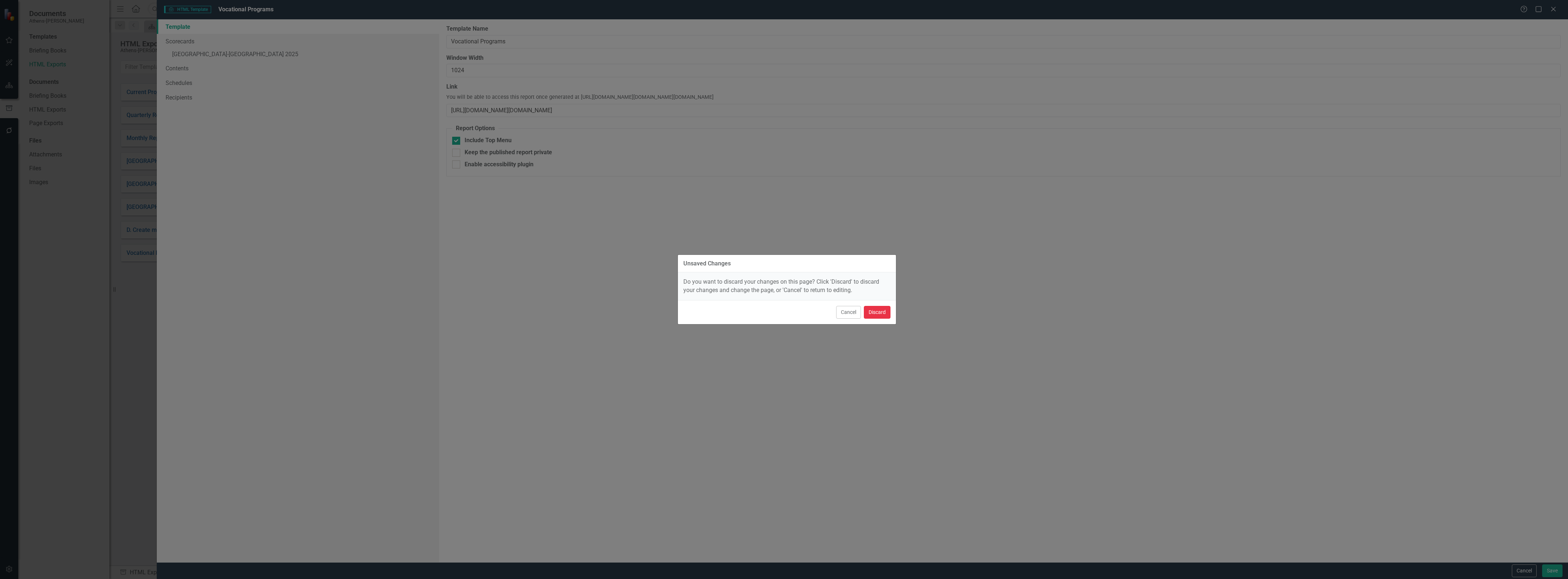
click at [881, 314] on button "Discard" at bounding box center [877, 312] width 27 height 13
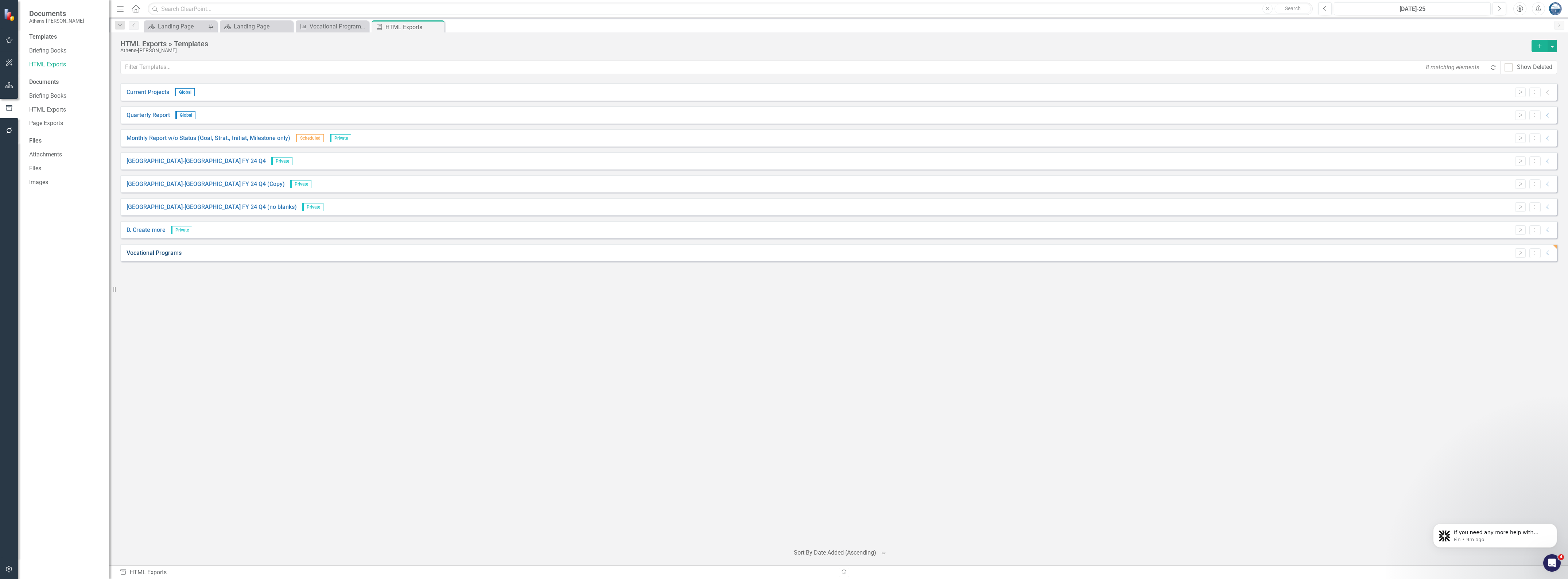
click at [169, 254] on link "Vocational Programs" at bounding box center [154, 253] width 55 height 9
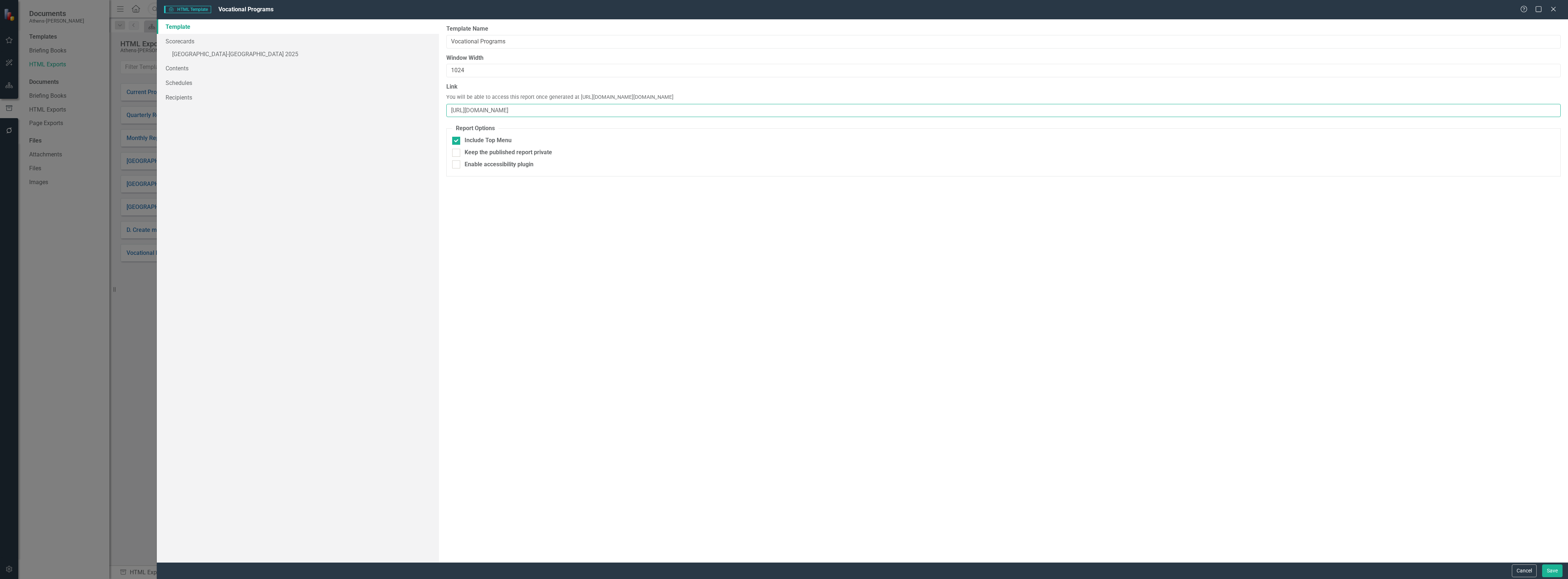
click at [600, 109] on input "[URL][DOMAIN_NAME]" at bounding box center [1003, 111] width 1115 height 13
paste input "=measure&objectId=1848879&periodId=303718&scorecardId=164586"
type input "[URL][DOMAIN_NAME]"
click at [680, 236] on div "Report templates allow you to create HTML exports that include elements you sel…" at bounding box center [1003, 291] width 1129 height 543
drag, startPoint x: 772, startPoint y: 111, endPoint x: 450, endPoint y: 118, distance: 322.1
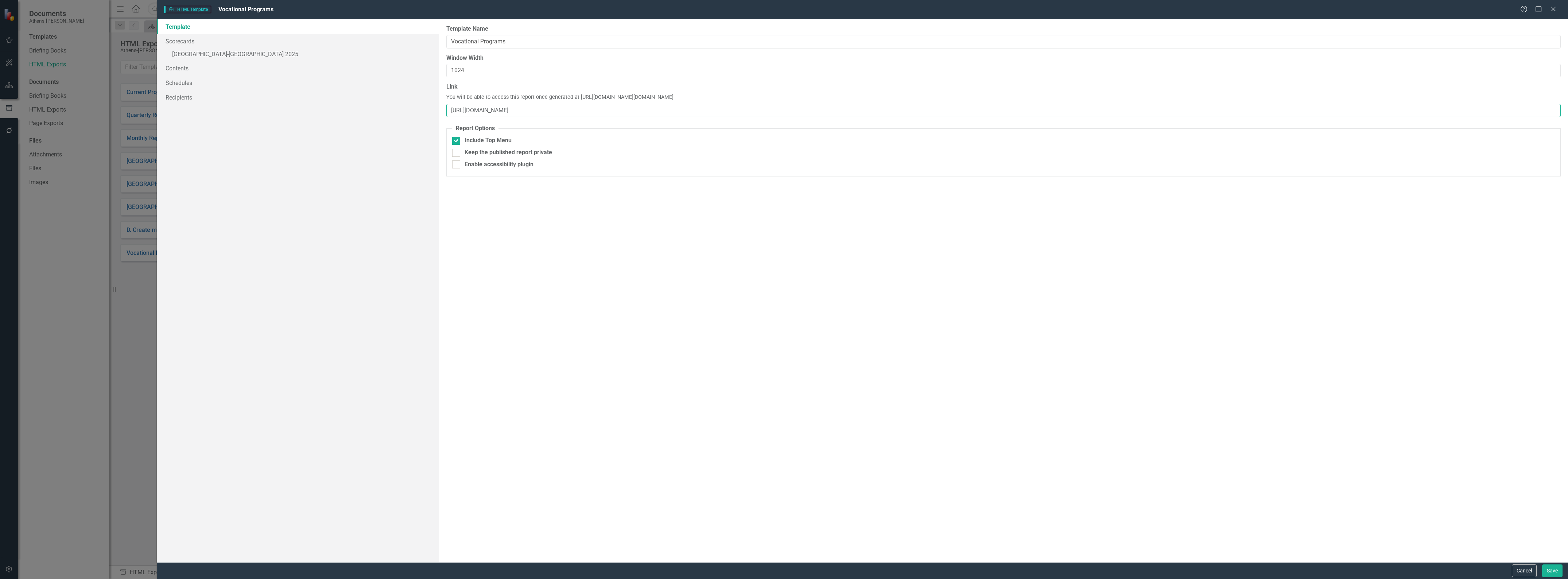
click at [450, 118] on div "Report templates allow you to create HTML exports that include elements you sel…" at bounding box center [1003, 291] width 1129 height 543
click at [1547, 569] on button "Save" at bounding box center [1552, 570] width 21 height 13
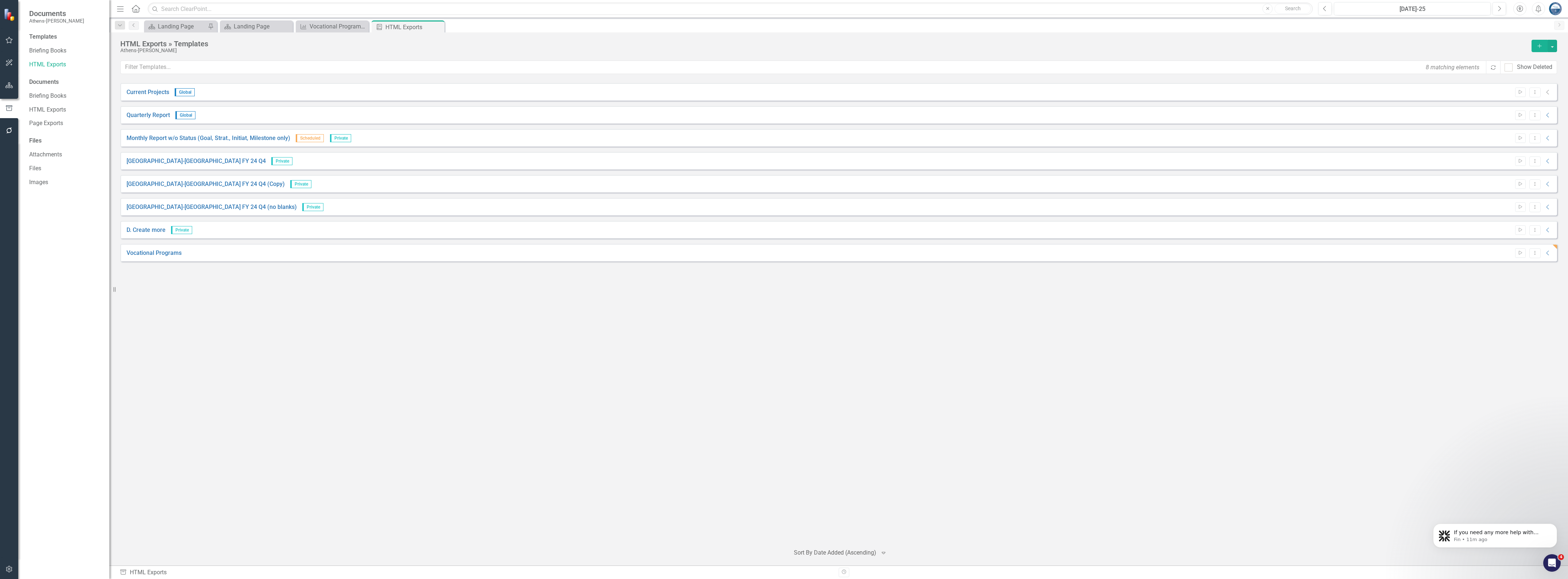
click at [782, 300] on div "Current Projects Global Start Dropdown Menu Collapse File In Process Quarterly …" at bounding box center [839, 311] width 1437 height 455
click at [167, 254] on link "Vocational Programs" at bounding box center [154, 253] width 55 height 9
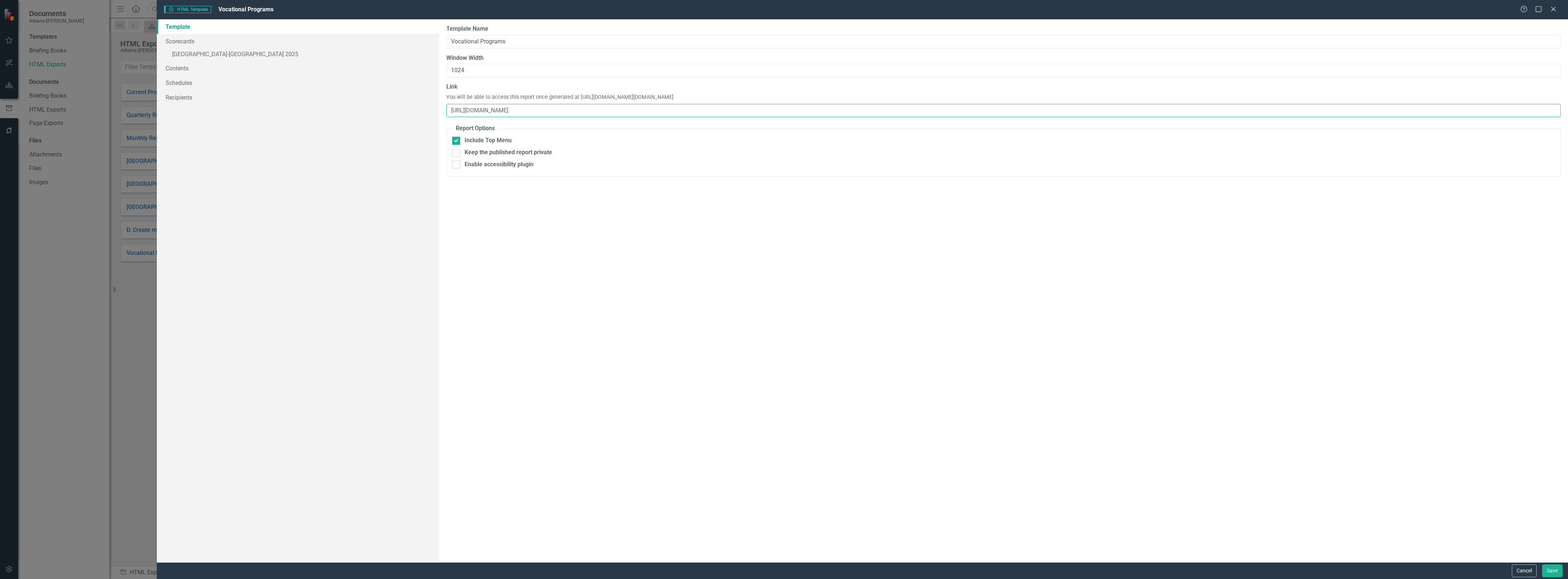
click at [605, 110] on input "[URL][DOMAIN_NAME]" at bounding box center [1003, 111] width 1115 height 13
drag, startPoint x: 597, startPoint y: 110, endPoint x: 413, endPoint y: 109, distance: 184.0
click at [413, 109] on div "Template Scorecards » Athens-Clarke County 2025 Contents Schedules Recipients R…" at bounding box center [863, 291] width 1411 height 543
paste input "=measure&objectId=1848879&periodId=303718&scorecardId=164586"
type input "[URL][DOMAIN_NAME]"
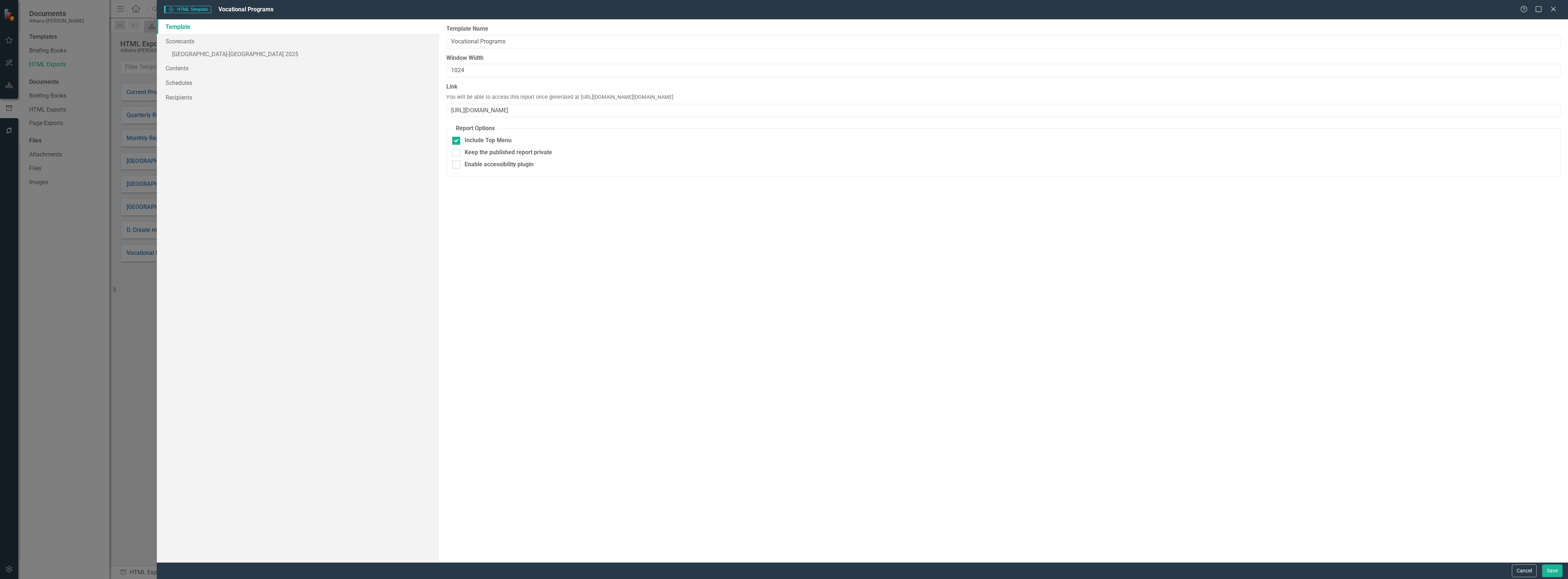
click at [660, 252] on div "Report templates allow you to create HTML exports that include elements you sel…" at bounding box center [1003, 291] width 1129 height 543
drag, startPoint x: 774, startPoint y: 111, endPoint x: 423, endPoint y: 117, distance: 351.1
click at [424, 119] on div "Template Scorecards » Athens-Clarke County 2025 Contents Schedules Recipients R…" at bounding box center [863, 291] width 1411 height 543
paste input "[URL][DOMAIN_NAME]"
type input "[URL][DOMAIN_NAME]"
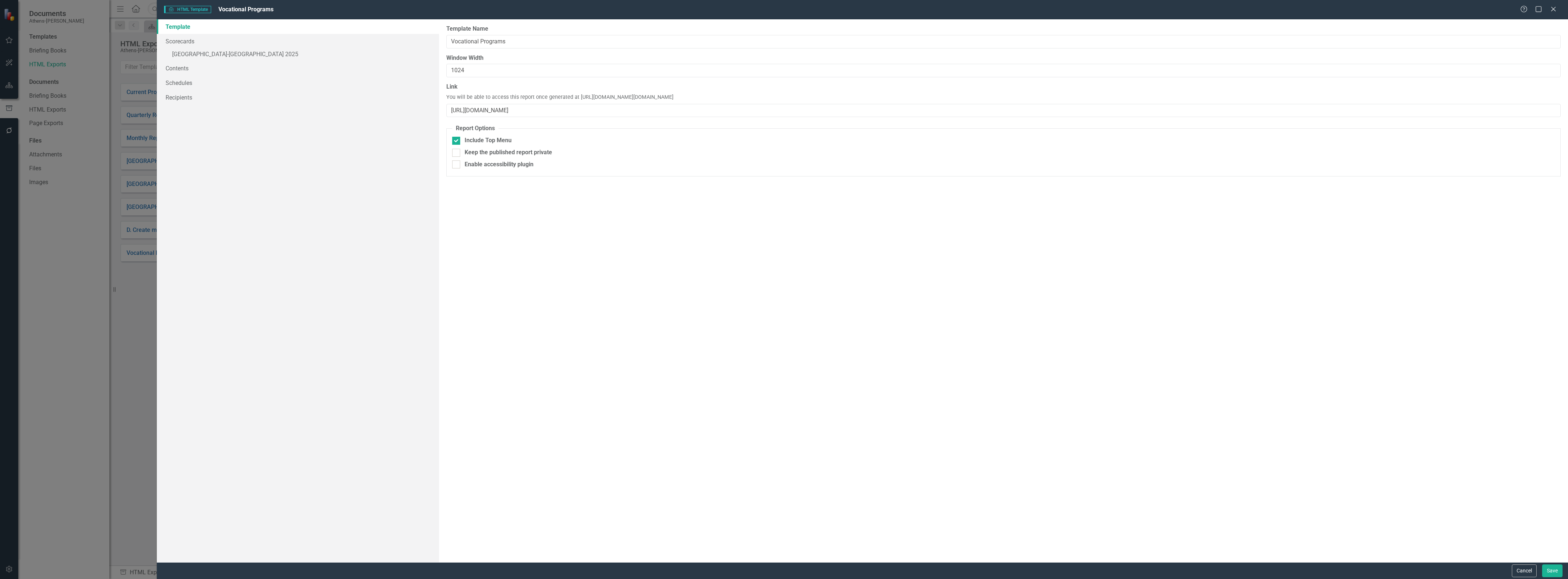
drag, startPoint x: 576, startPoint y: 97, endPoint x: 968, endPoint y: 98, distance: 392.0
click at [968, 98] on div "Link You will be able to access this report once generated at https://publish.c…" at bounding box center [1003, 100] width 1115 height 34
copy span "https://publish.clearpointstrategy.com/6668/https://app.clearpointstrategy.com/…"
drag, startPoint x: 830, startPoint y: 233, endPoint x: 833, endPoint y: 222, distance: 11.4
click at [830, 233] on div "Report templates allow you to create HTML exports that include elements you sel…" at bounding box center [1003, 291] width 1129 height 543
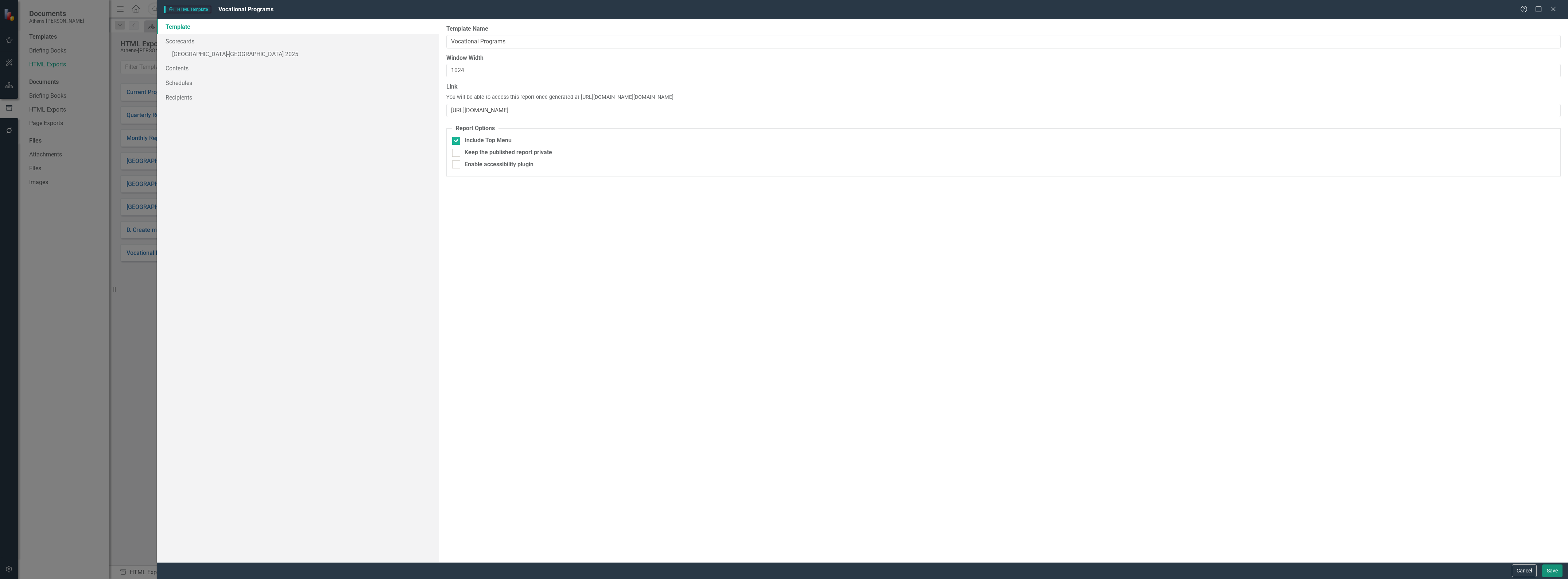
click at [1552, 567] on button "Save" at bounding box center [1552, 570] width 21 height 13
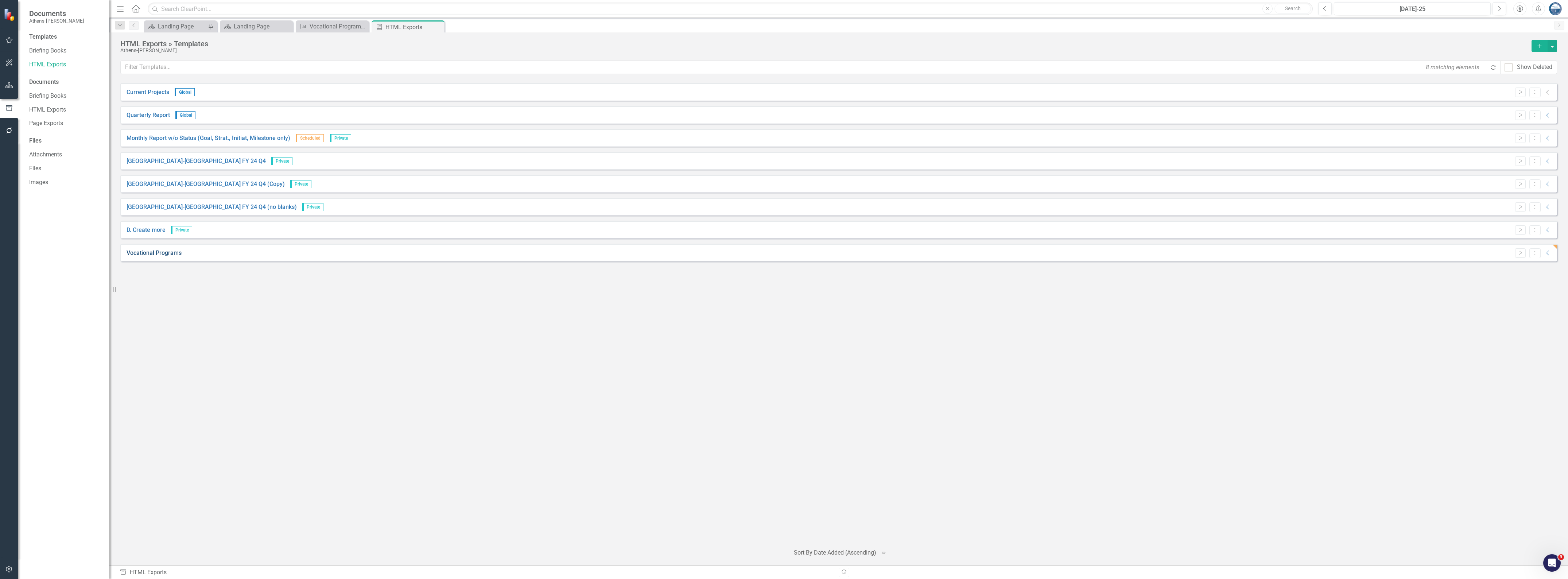
click at [164, 251] on link "Vocational Programs" at bounding box center [154, 253] width 55 height 9
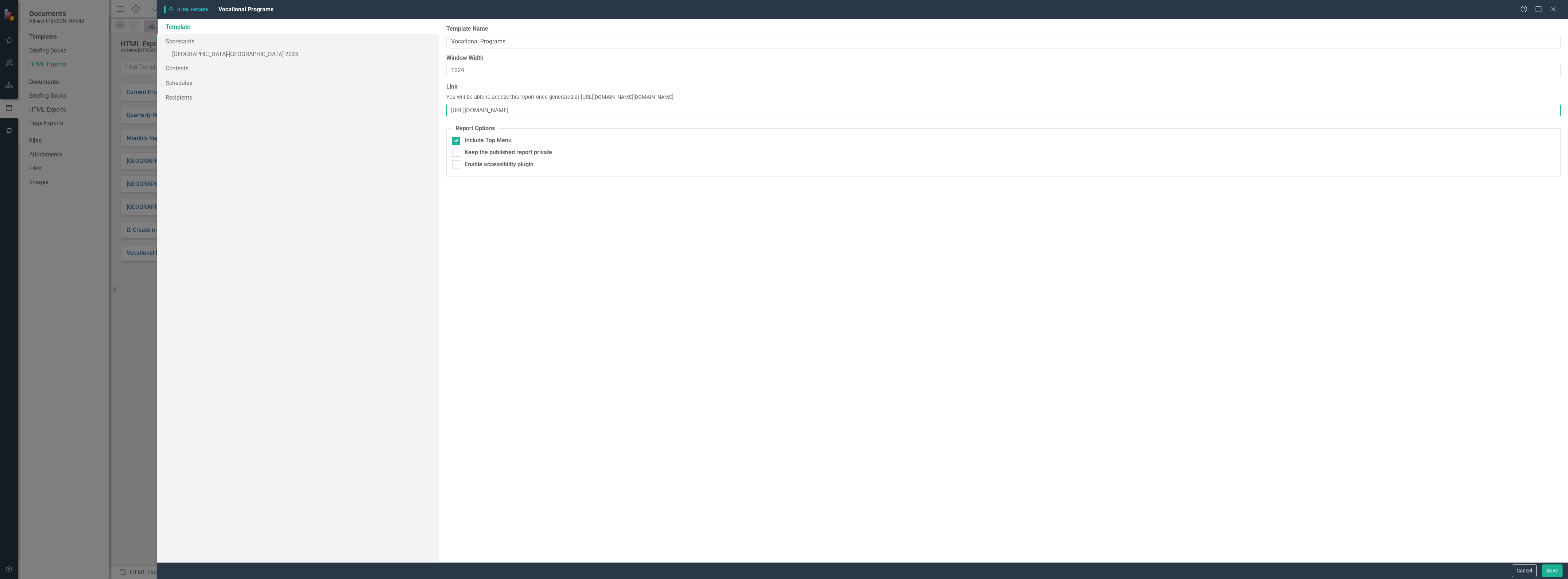
drag, startPoint x: 590, startPoint y: 111, endPoint x: 435, endPoint y: 109, distance: 155.0
click at [435, 109] on div "Template Scorecards » Athens-Clarke County 2025 Contents Schedules Recipients R…" at bounding box center [863, 291] width 1411 height 543
paste input "publish.clearpointstrategy.com/6668/https://app.clearpointstrategy.com/#/index/…"
type input "https://publish.clearpointstrategy.com/6668/https://app.clearpointstrategy.com/…"
drag, startPoint x: 803, startPoint y: 234, endPoint x: 800, endPoint y: 231, distance: 4.2
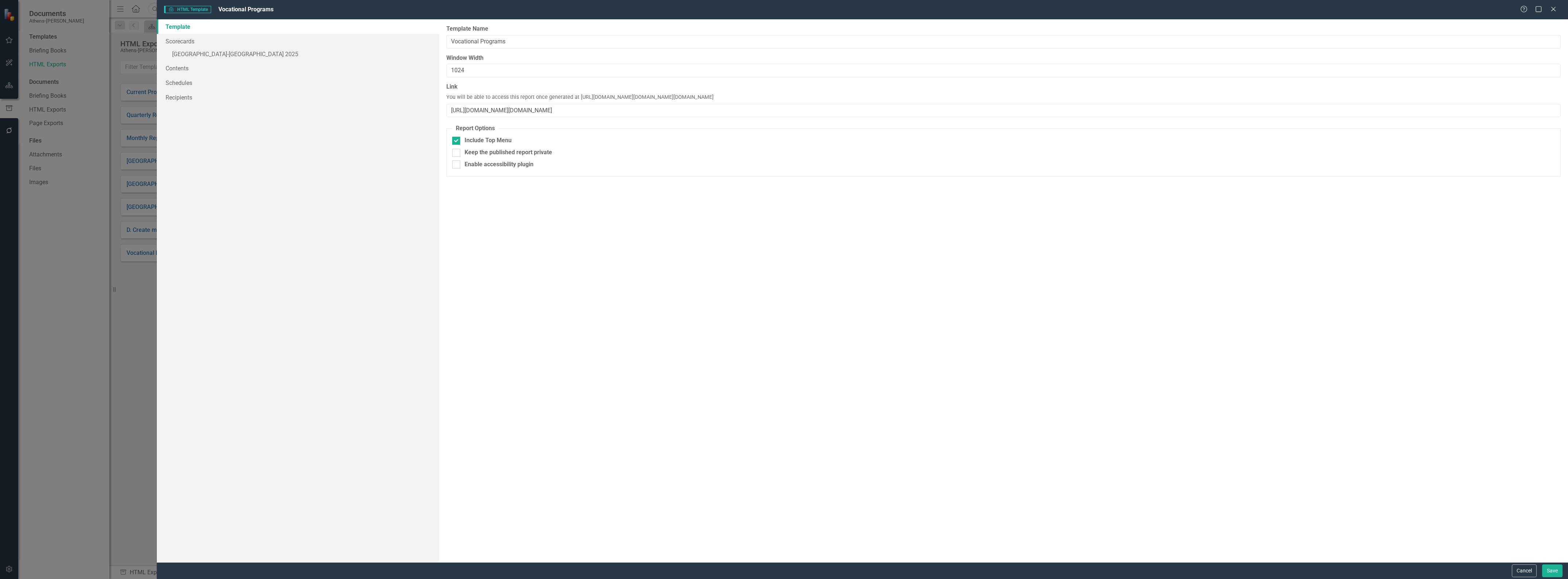
click at [803, 233] on div "Report templates allow you to create HTML exports that include elements you sel…" at bounding box center [1003, 291] width 1129 height 543
click at [458, 165] on div at bounding box center [456, 164] width 8 height 8
click at [457, 165] on input "Enable accessibility plugin" at bounding box center [455, 163] width 5 height 5
click at [458, 165] on div at bounding box center [456, 164] width 8 height 8
click at [457, 165] on input "Enable accessibility plugin" at bounding box center [455, 163] width 5 height 5
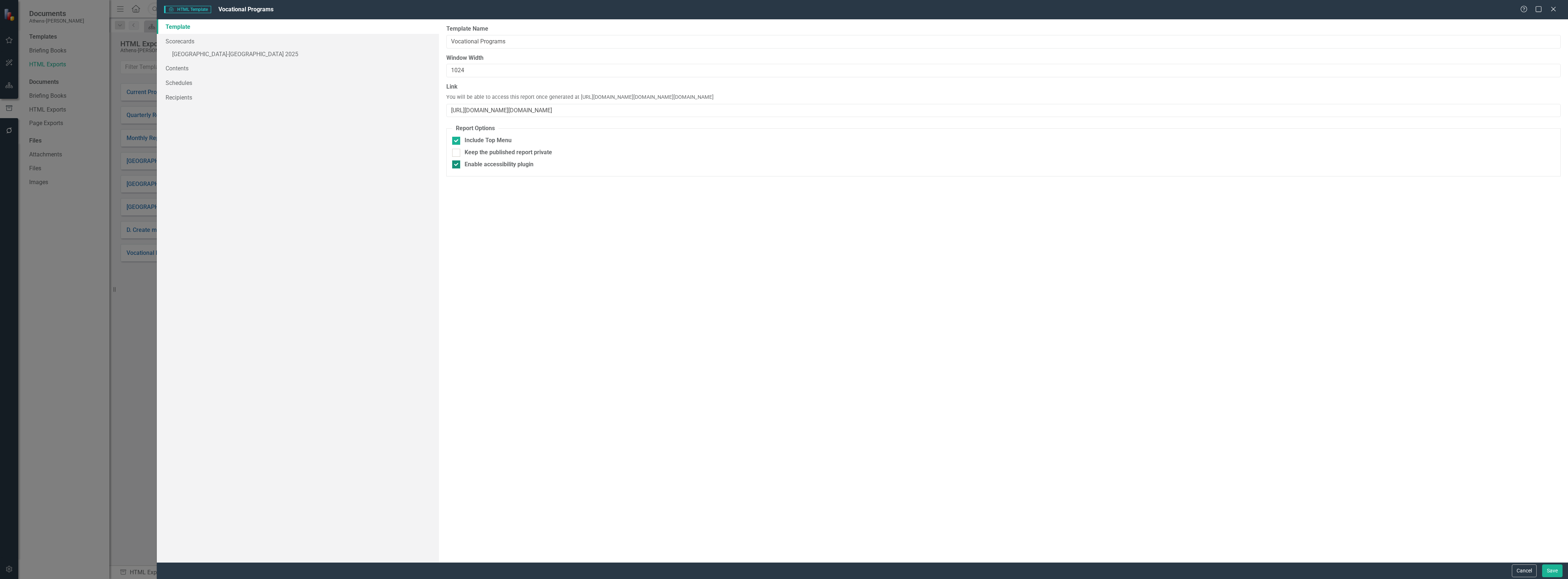
checkbox input "false"
click at [172, 68] on link "Contents" at bounding box center [298, 68] width 282 height 15
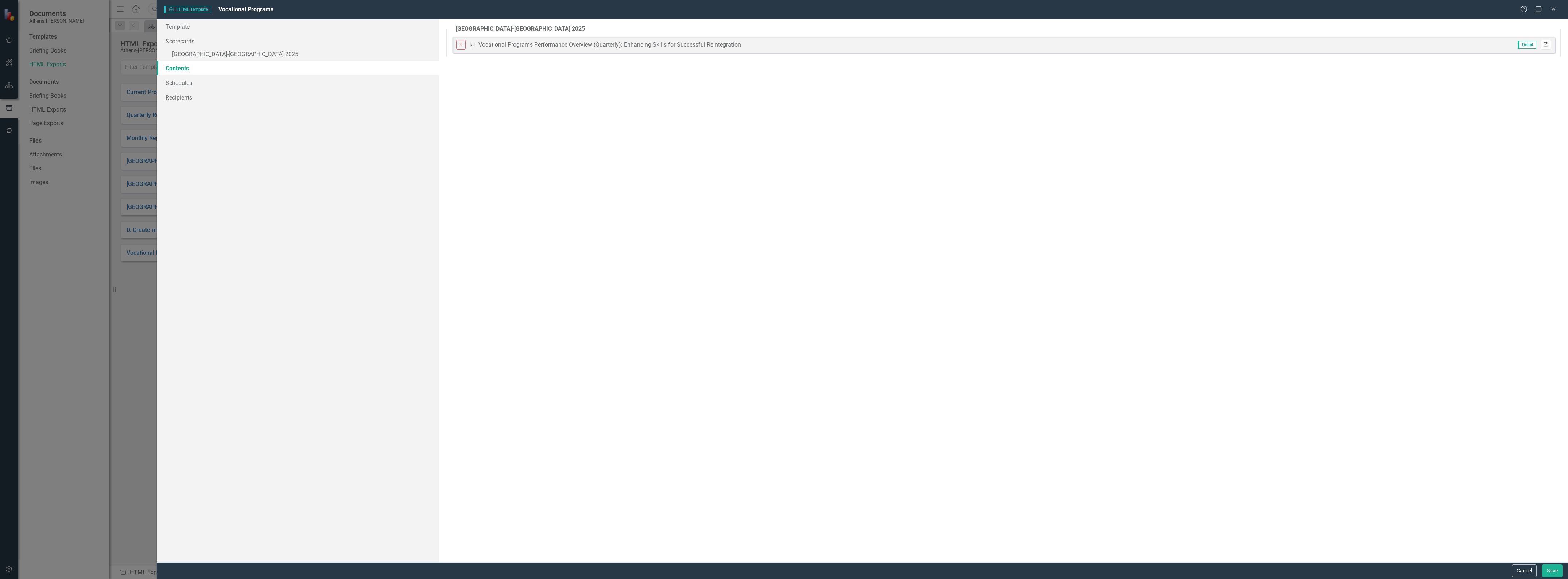
click at [1547, 44] on icon "Link" at bounding box center [1545, 44] width 5 height 4
click at [460, 45] on icon "Close" at bounding box center [461, 44] width 4 height 3
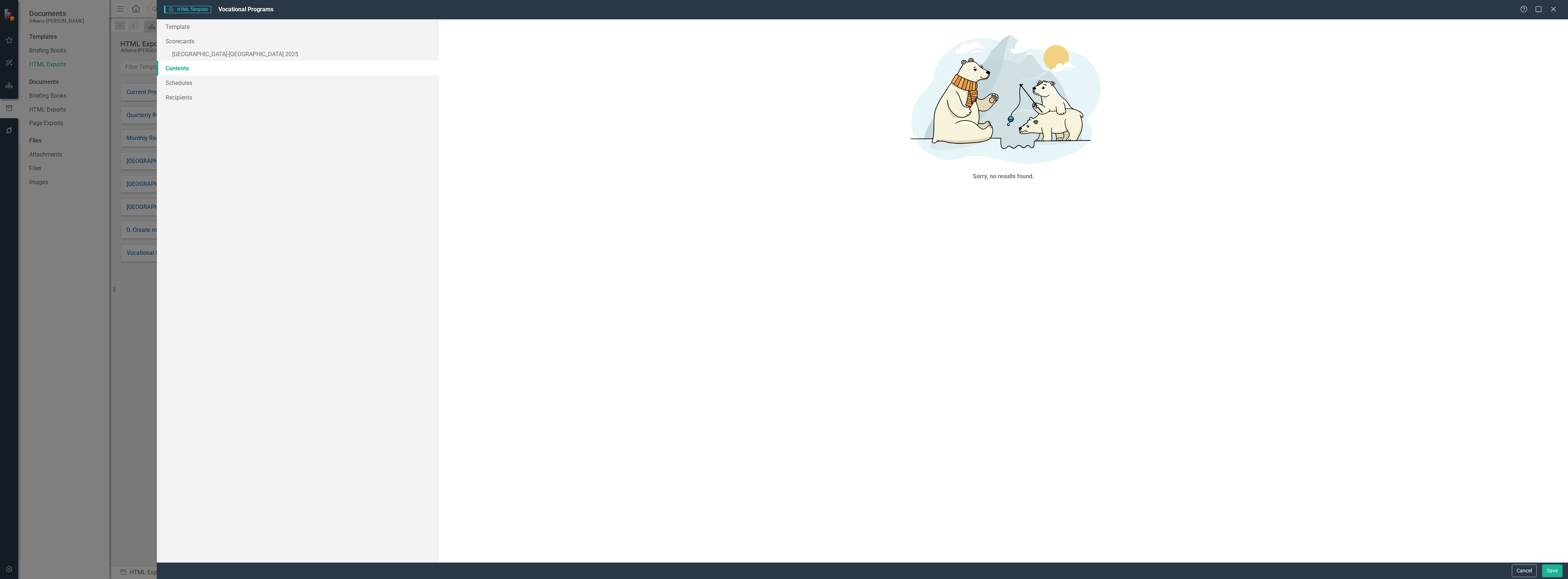
click at [1289, 434] on div "The pages that you have selected to include are listed below. If you manually s…" at bounding box center [1003, 291] width 1129 height 543
click at [201, 57] on link "» [GEOGRAPHIC_DATA]-[GEOGRAPHIC_DATA] 2025" at bounding box center [298, 55] width 282 height 13
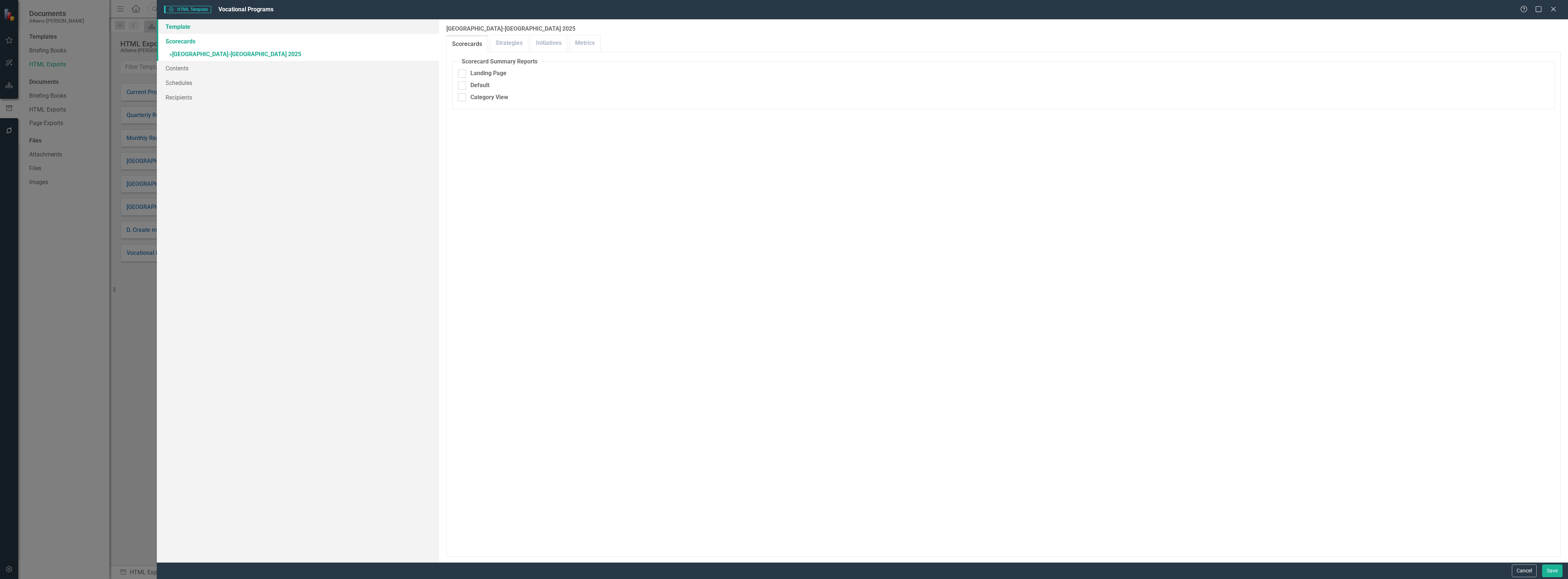
click at [181, 29] on link "Template" at bounding box center [298, 27] width 282 height 15
click at [920, 360] on div "Report templates allow you to create HTML exports that include elements you sel…" at bounding box center [1003, 291] width 1129 height 543
click at [1552, 570] on button "Save" at bounding box center [1552, 570] width 21 height 13
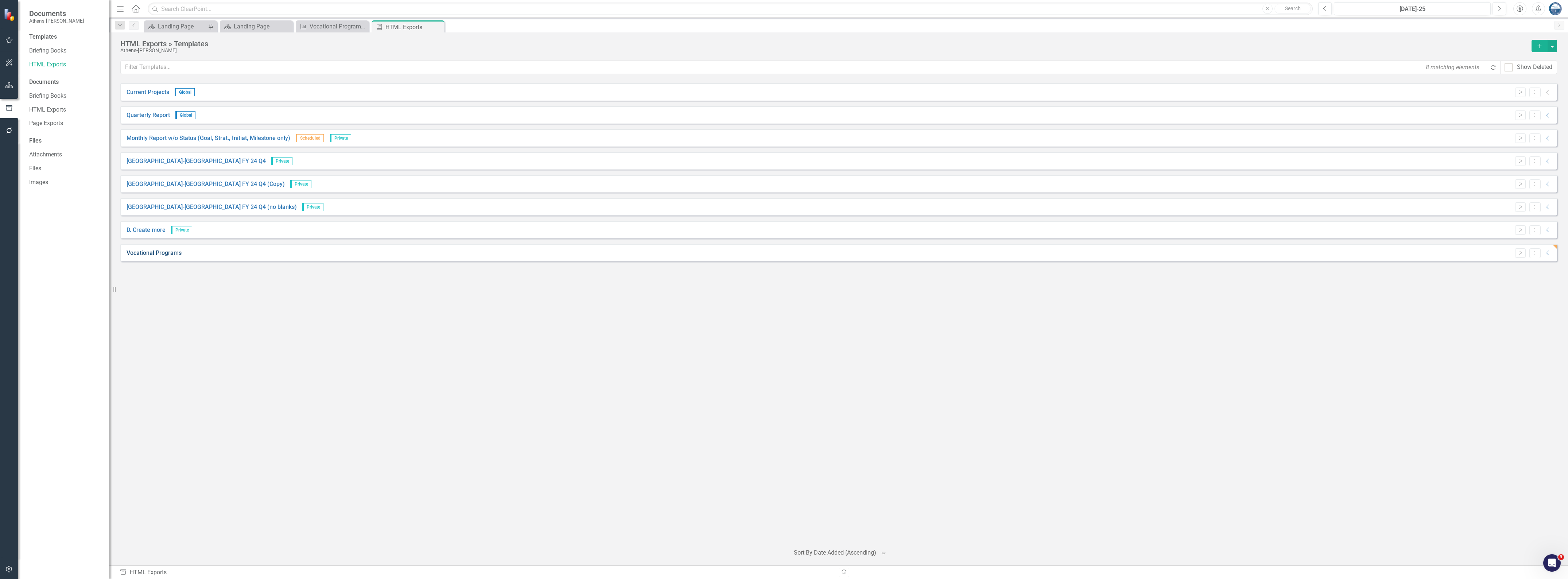
click at [150, 253] on link "Vocational Programs" at bounding box center [154, 253] width 55 height 9
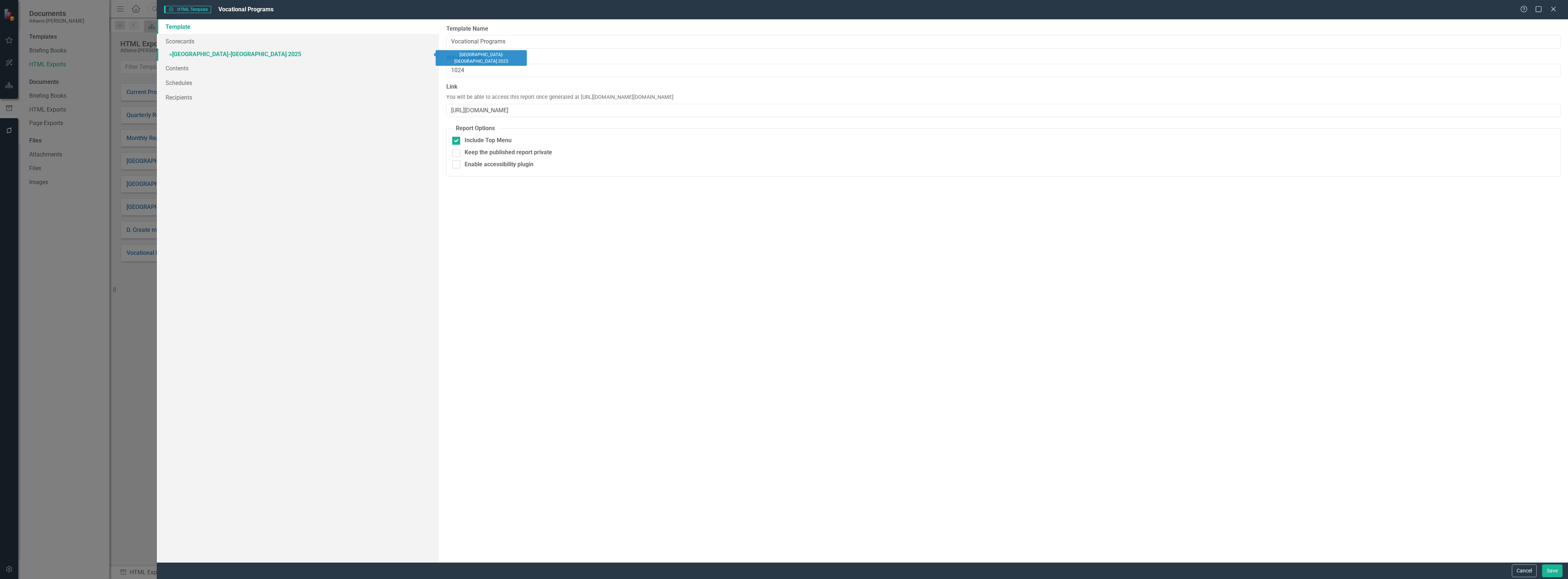
click at [169, 53] on span "»" at bounding box center [170, 54] width 3 height 7
click at [584, 44] on link "Metrics" at bounding box center [585, 43] width 30 height 16
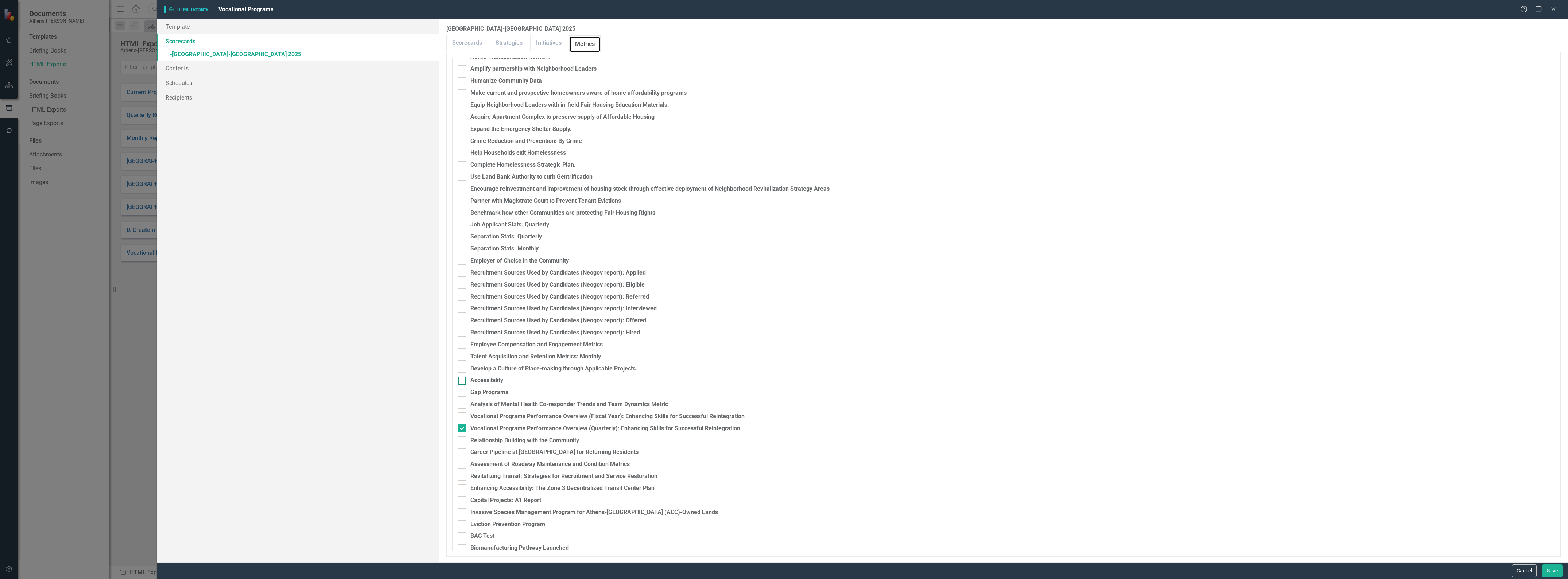
scroll to position [365, 0]
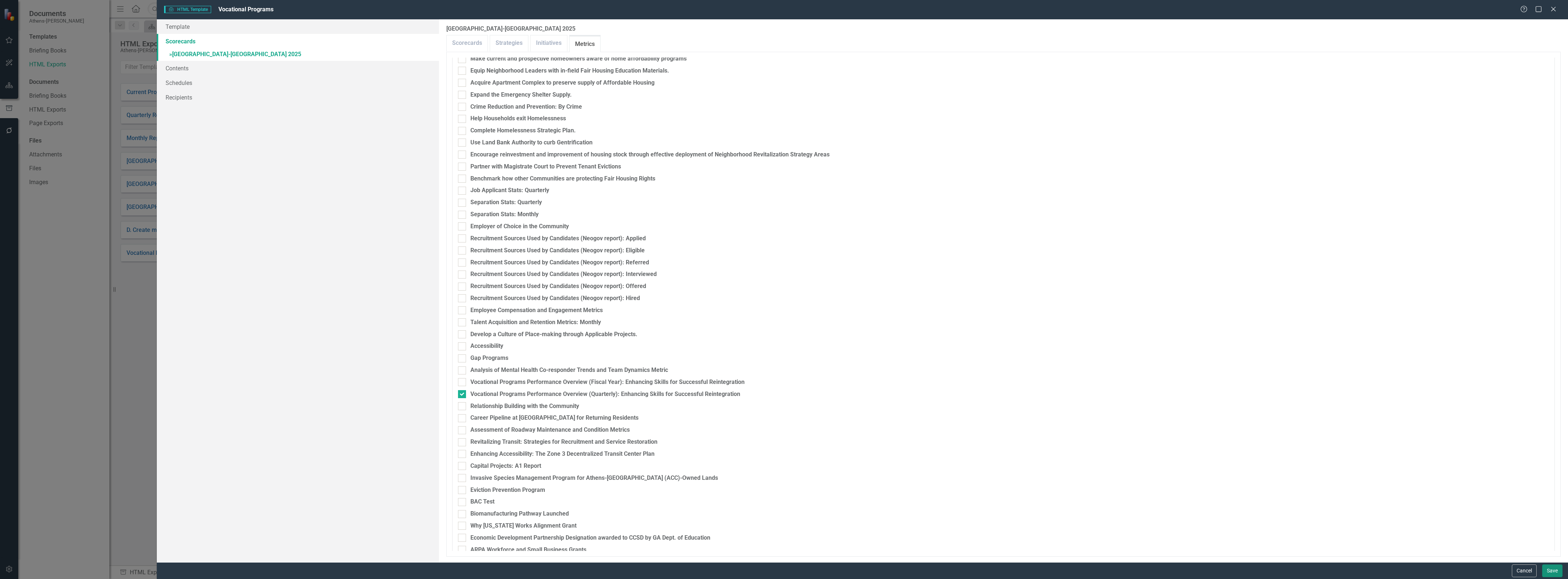
click at [1549, 570] on button "Save" at bounding box center [1552, 570] width 21 height 13
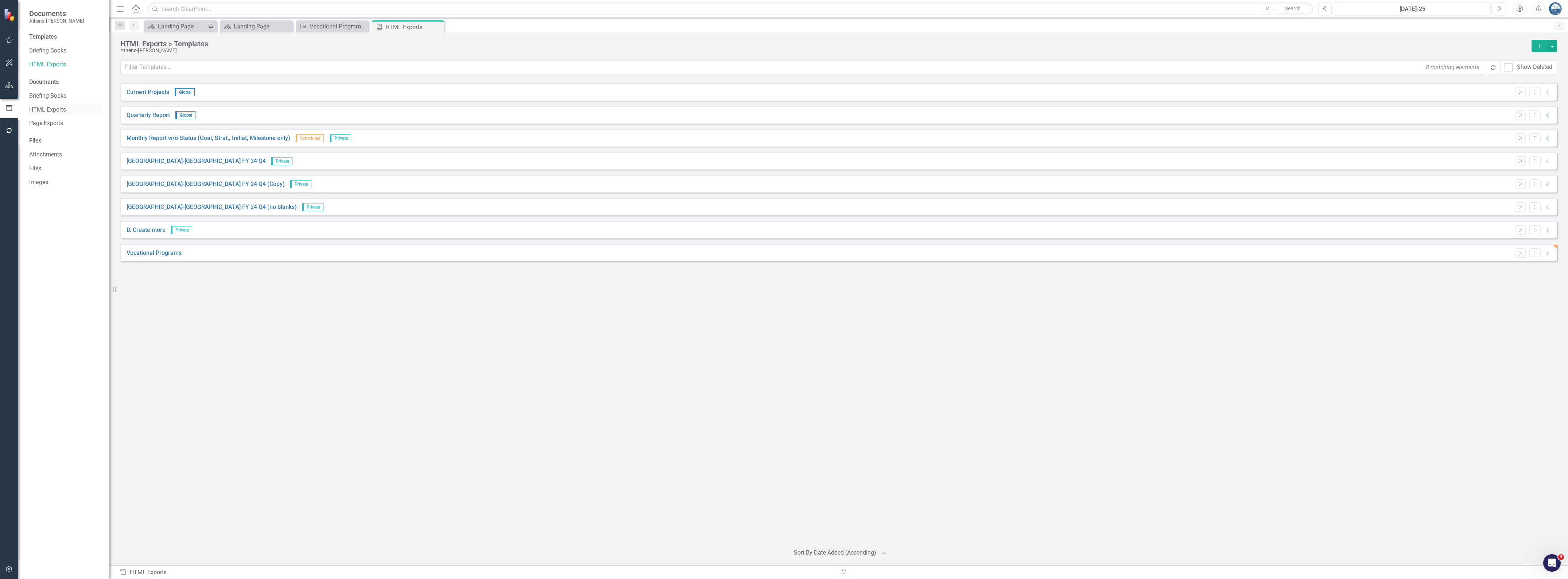
click at [46, 110] on link "HTML Exports" at bounding box center [66, 110] width 73 height 9
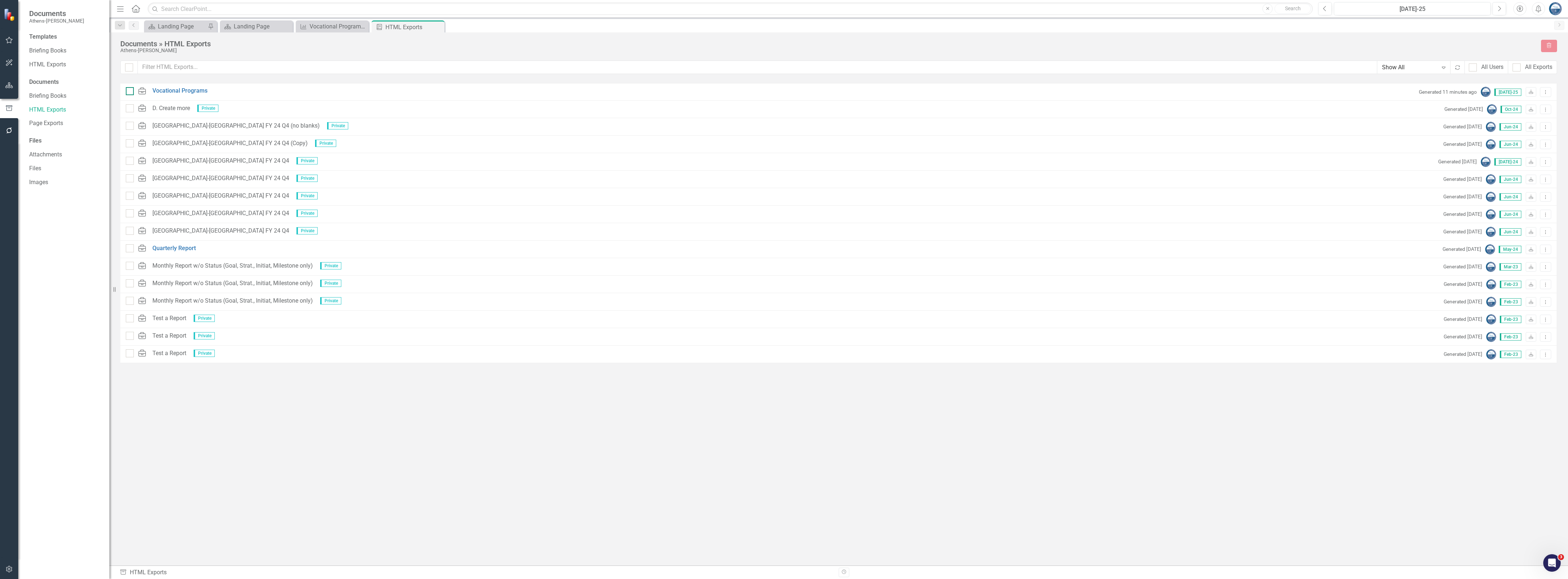
click at [132, 93] on div at bounding box center [130, 91] width 8 height 8
click at [130, 92] on input "checkbox" at bounding box center [128, 89] width 5 height 5
checkbox input "true"
click at [1545, 91] on icon at bounding box center [1545, 93] width 1 height 4
click at [1522, 132] on link "Link Link Report" at bounding box center [1520, 131] width 62 height 13
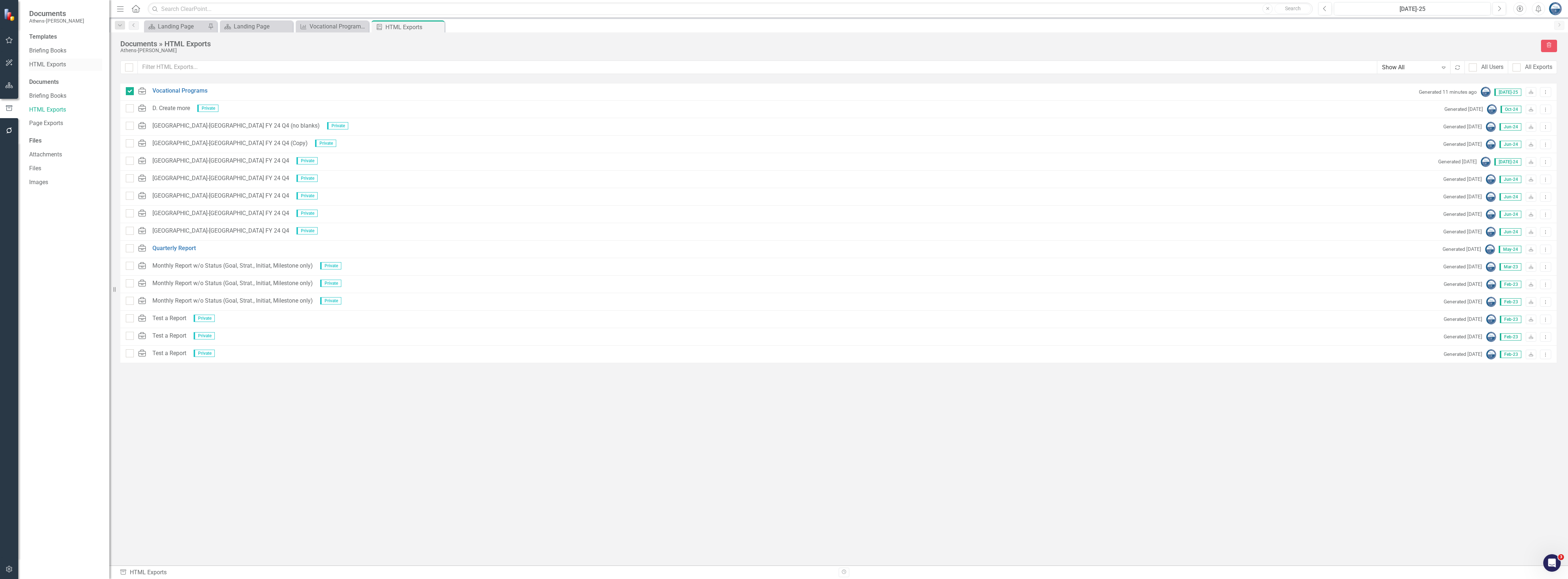
click at [57, 66] on link "HTML Exports" at bounding box center [66, 65] width 73 height 9
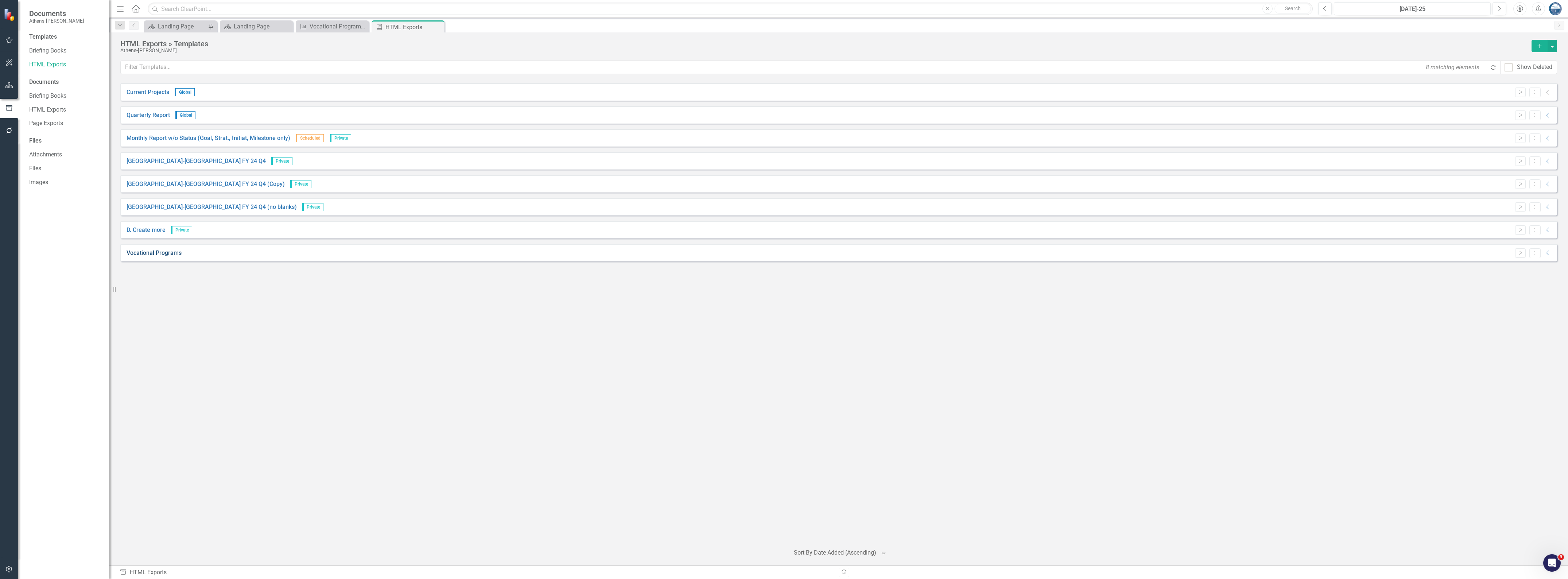
click at [166, 250] on link "Vocational Programs" at bounding box center [154, 253] width 55 height 9
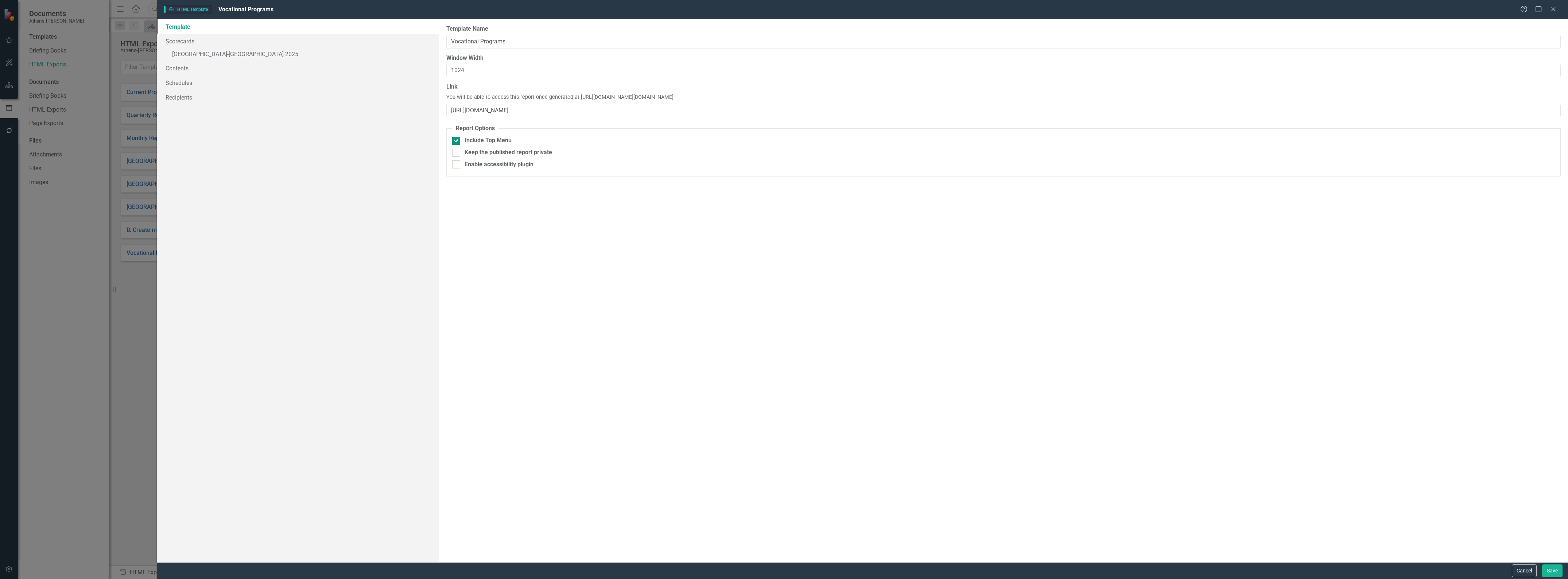
click at [455, 141] on input "Include Top Menu" at bounding box center [455, 139] width 5 height 5
checkbox input "false"
click at [483, 243] on div "Report templates allow you to create HTML exports that include elements you sel…" at bounding box center [1003, 291] width 1129 height 543
click at [203, 53] on link "» [GEOGRAPHIC_DATA]-[GEOGRAPHIC_DATA] 2025" at bounding box center [298, 55] width 282 height 13
click at [583, 40] on link "Metrics" at bounding box center [585, 43] width 30 height 16
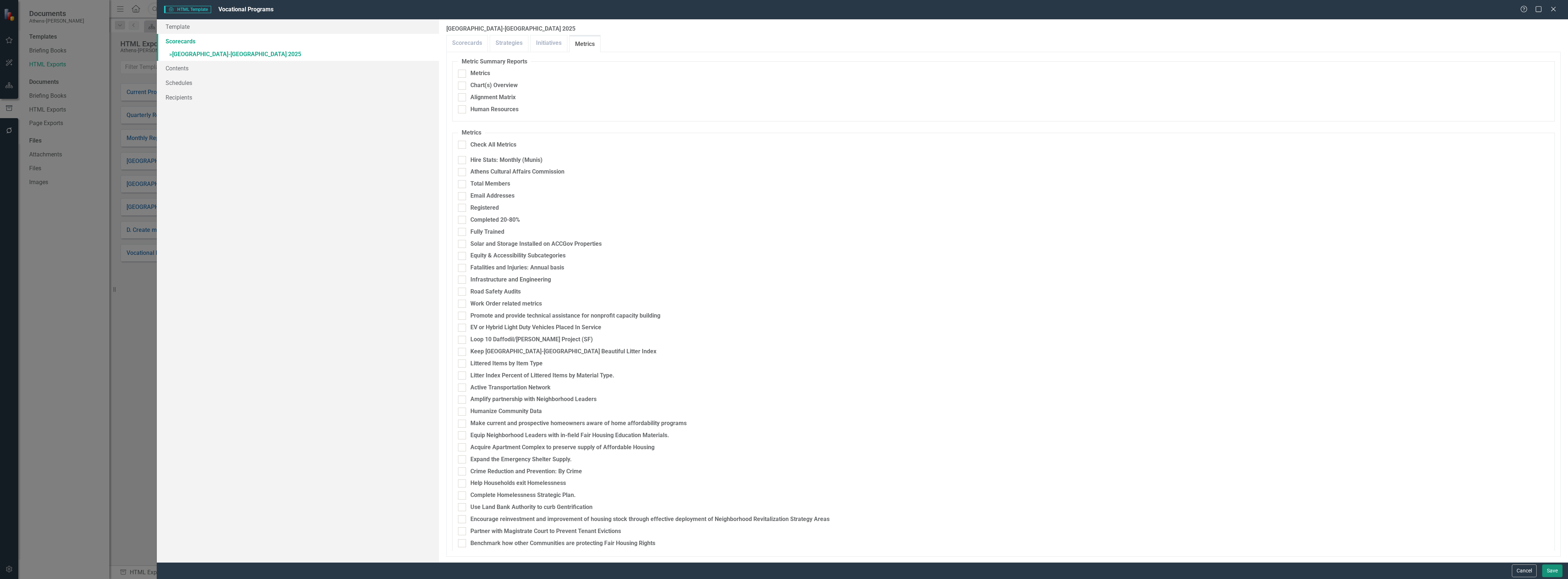
click at [1553, 571] on button "Save" at bounding box center [1552, 570] width 21 height 13
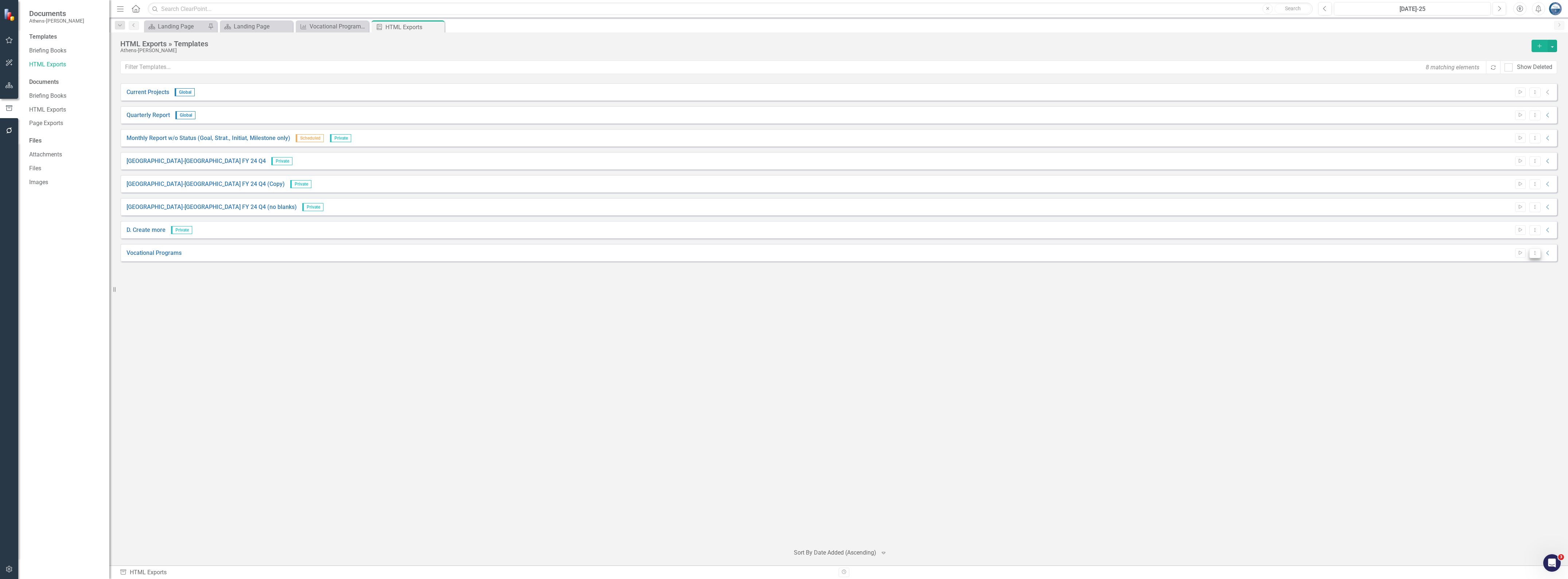
click at [1536, 254] on icon "Dropdown Menu" at bounding box center [1535, 253] width 6 height 5
click at [40, 111] on link "HTML Exports" at bounding box center [66, 110] width 73 height 9
checkbox input "false"
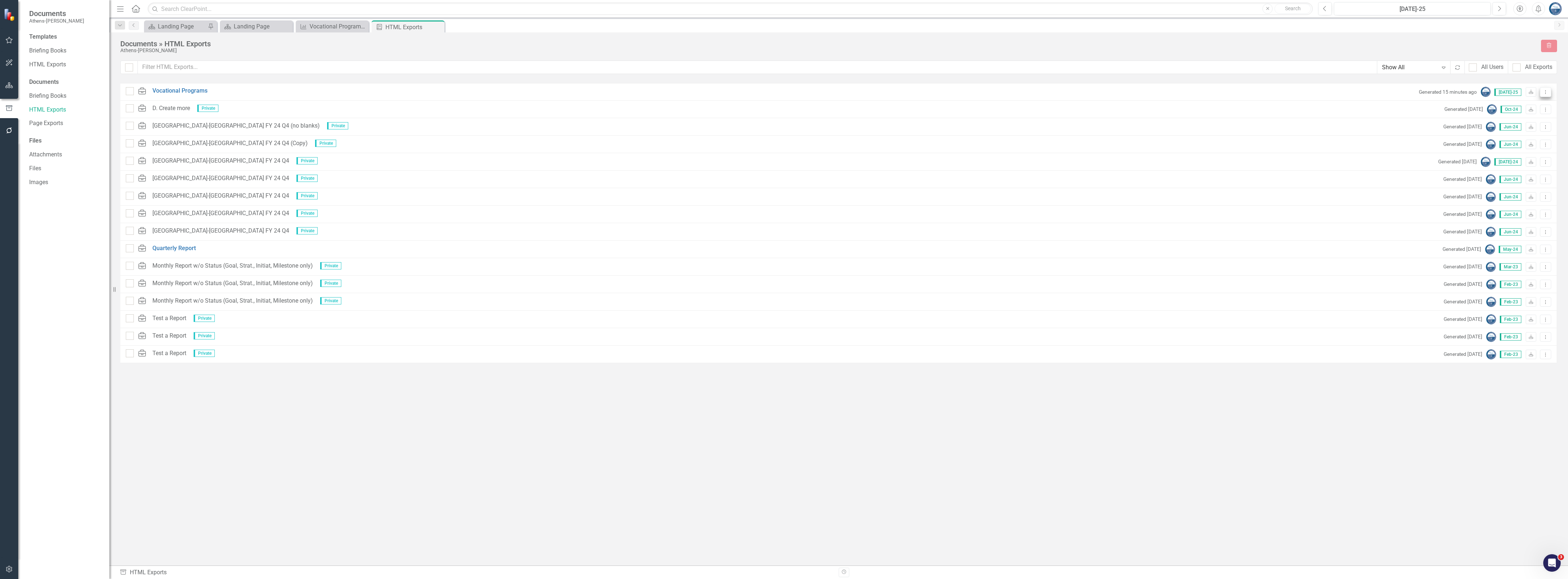
click at [1547, 90] on icon "Dropdown Menu" at bounding box center [1545, 92] width 6 height 5
click at [1525, 130] on link "Link Link Report" at bounding box center [1520, 131] width 62 height 13
click at [1542, 214] on icon "Dropdown Menu" at bounding box center [1545, 215] width 6 height 5
click at [1524, 253] on link "Link Link Report" at bounding box center [1520, 253] width 62 height 13
click at [1547, 231] on icon "Dropdown Menu" at bounding box center [1545, 232] width 6 height 5
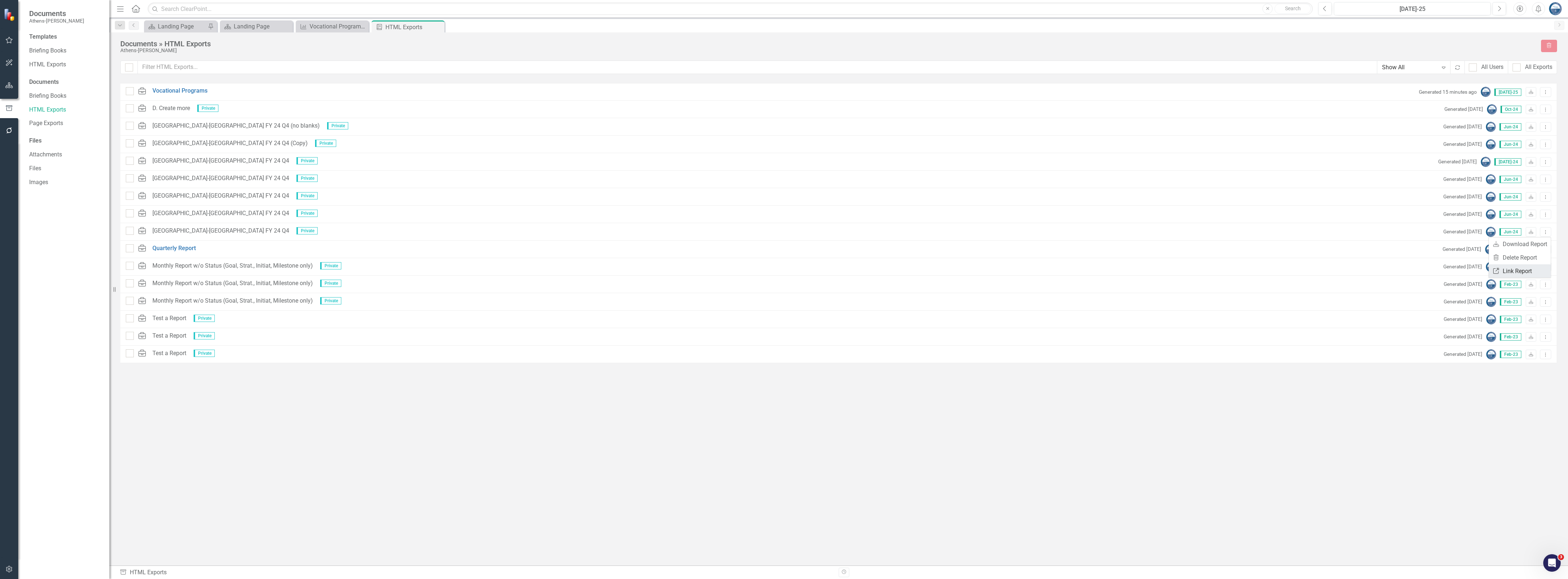
click at [1521, 267] on link "Link Link Report" at bounding box center [1520, 271] width 62 height 13
click at [1545, 107] on icon "Dropdown Menu" at bounding box center [1545, 110] width 6 height 5
click at [1524, 146] on link "Link Link Report" at bounding box center [1520, 149] width 62 height 13
click at [1545, 94] on icon "Dropdown Menu" at bounding box center [1545, 92] width 6 height 5
click at [1524, 130] on link "Link Link Report" at bounding box center [1520, 131] width 62 height 13
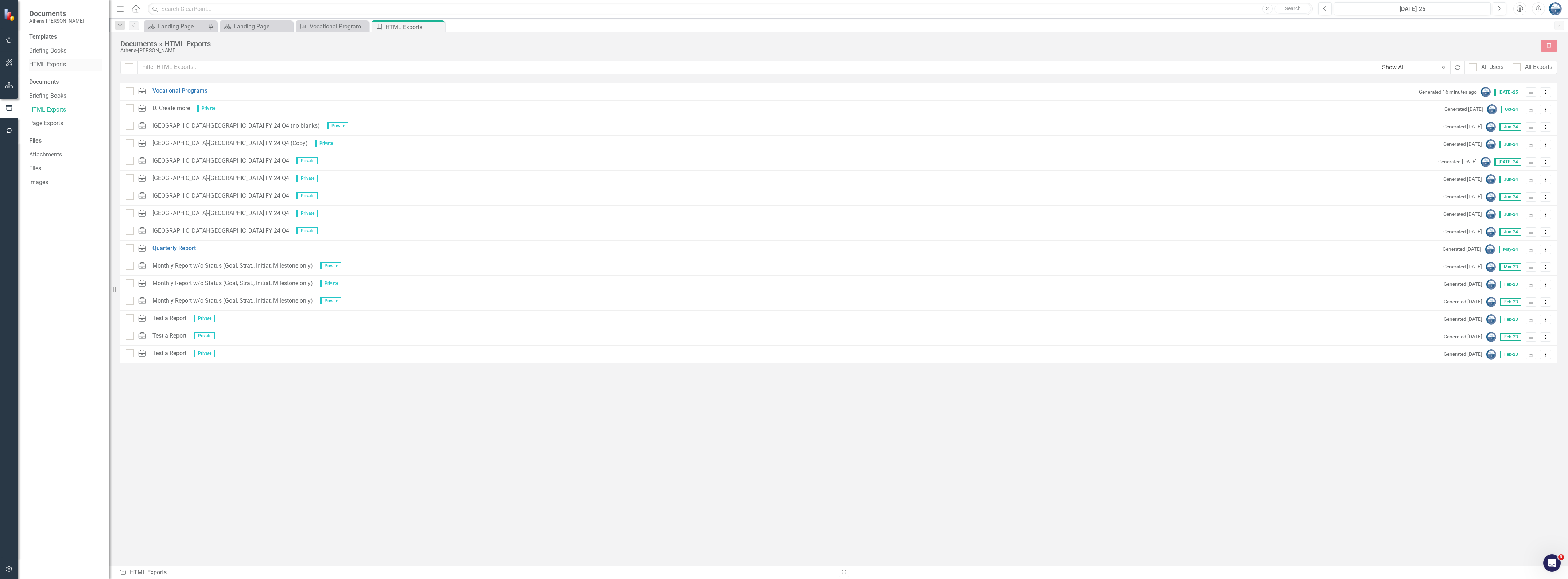
click at [43, 65] on link "HTML Exports" at bounding box center [66, 65] width 73 height 9
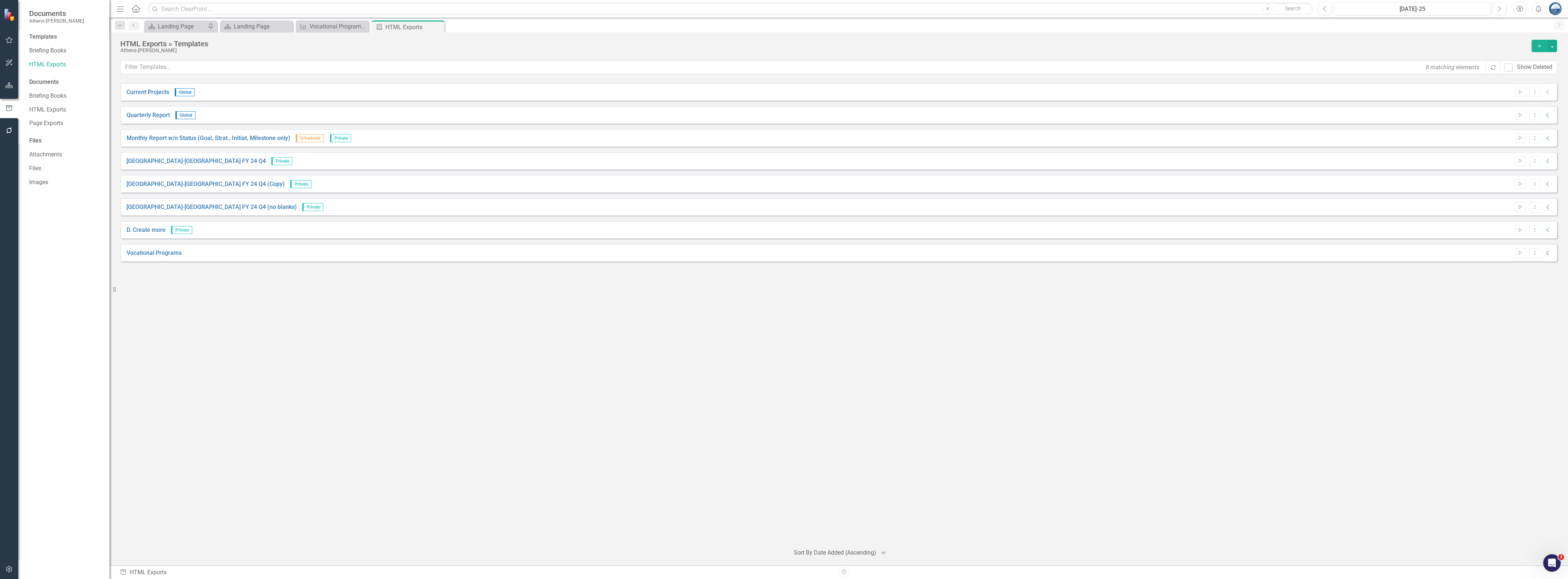
click at [1548, 252] on icon "Collapse" at bounding box center [1548, 253] width 7 height 6
click at [1471, 323] on div "Current Projects Global Start Dropdown Menu Collapse File In Process Quarterly …" at bounding box center [839, 311] width 1437 height 455
click at [1531, 267] on icon "Link" at bounding box center [1531, 265] width 5 height 4
click at [148, 253] on link "Vocational Programs" at bounding box center [148, 248] width 55 height 9
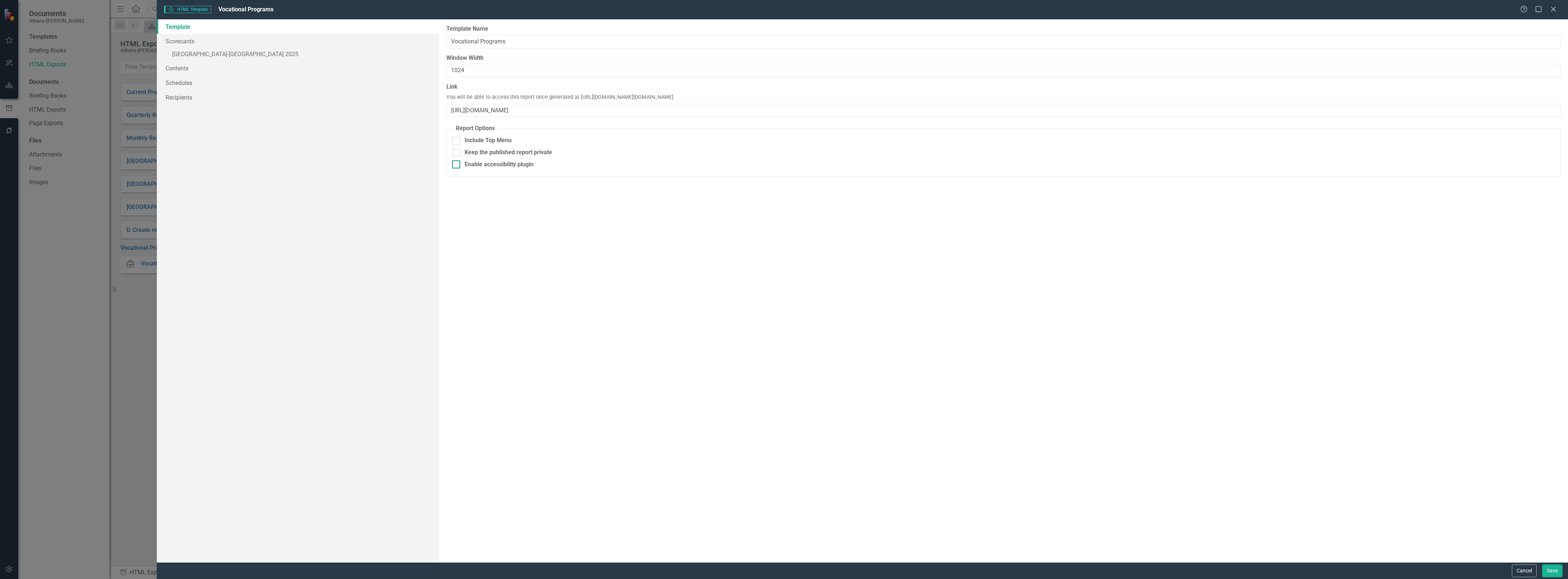
click at [455, 165] on input "Enable accessibility plugin" at bounding box center [455, 163] width 5 height 5
checkbox input "true"
click at [1552, 570] on button "Save" at bounding box center [1552, 570] width 21 height 13
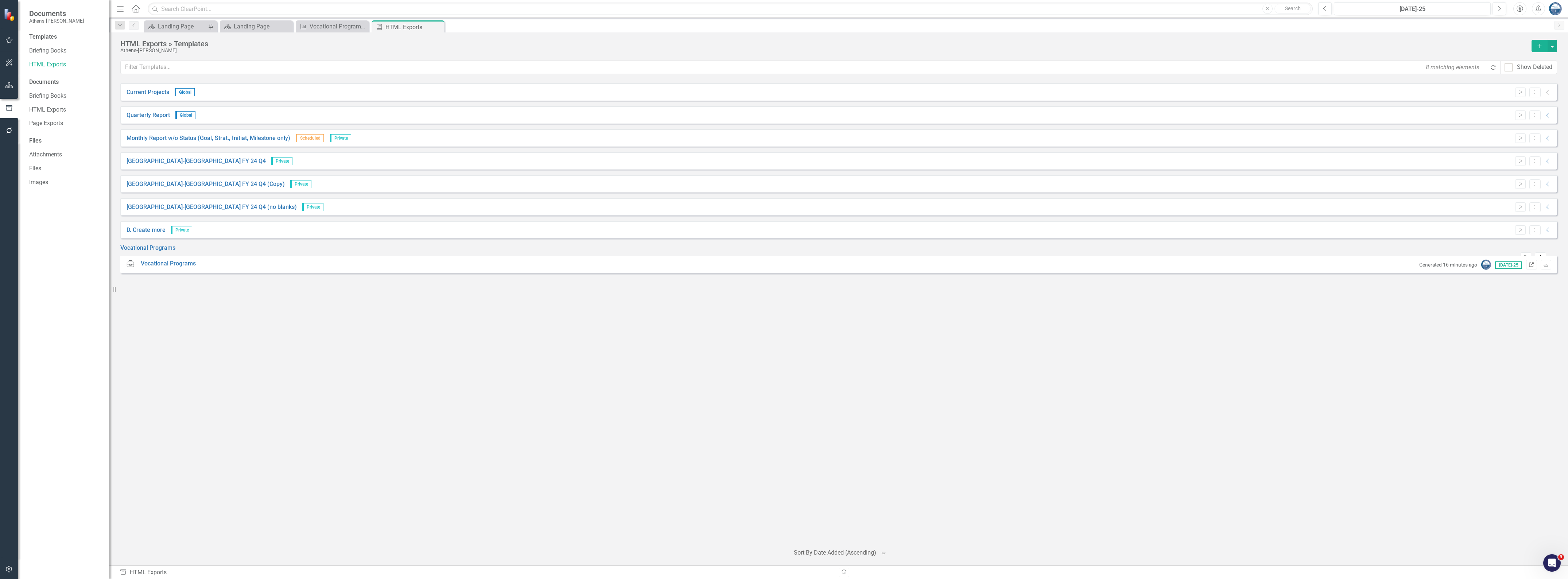
click at [1528, 267] on icon "Link" at bounding box center [1531, 265] width 5 height 4
click at [1554, 558] on div "Open Intercom Messenger" at bounding box center [1551, 562] width 24 height 24
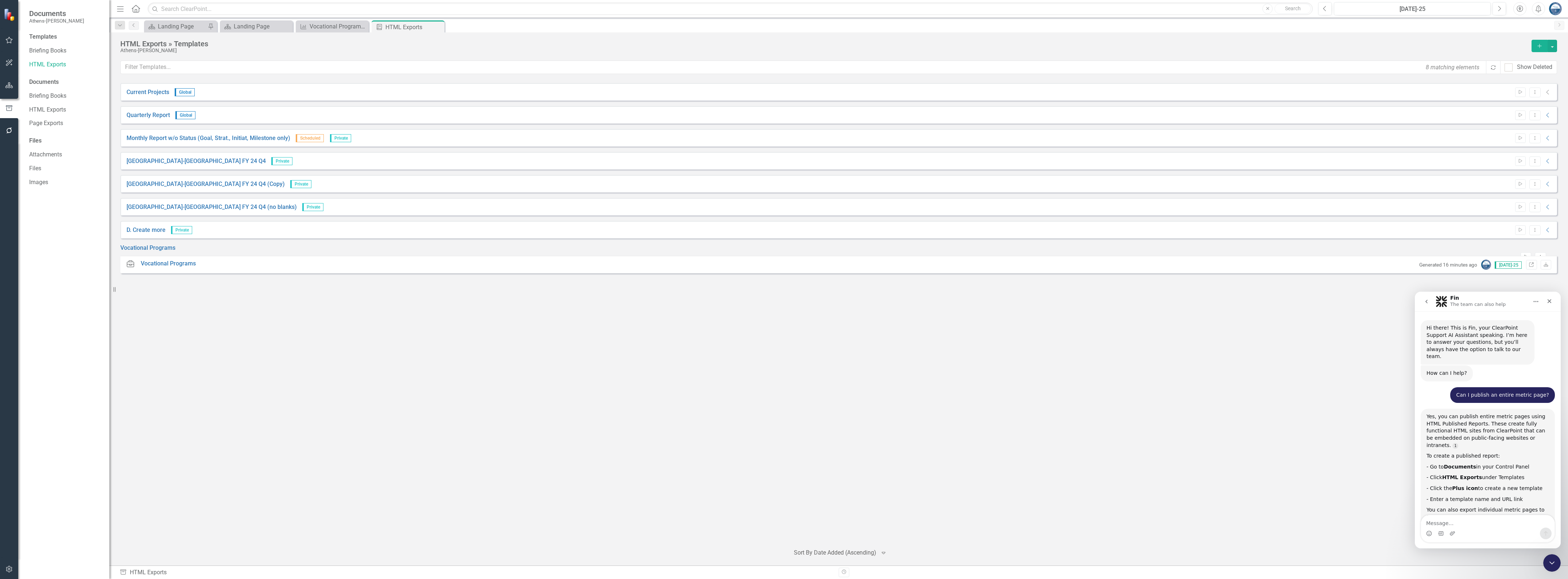
scroll to position [110, 0]
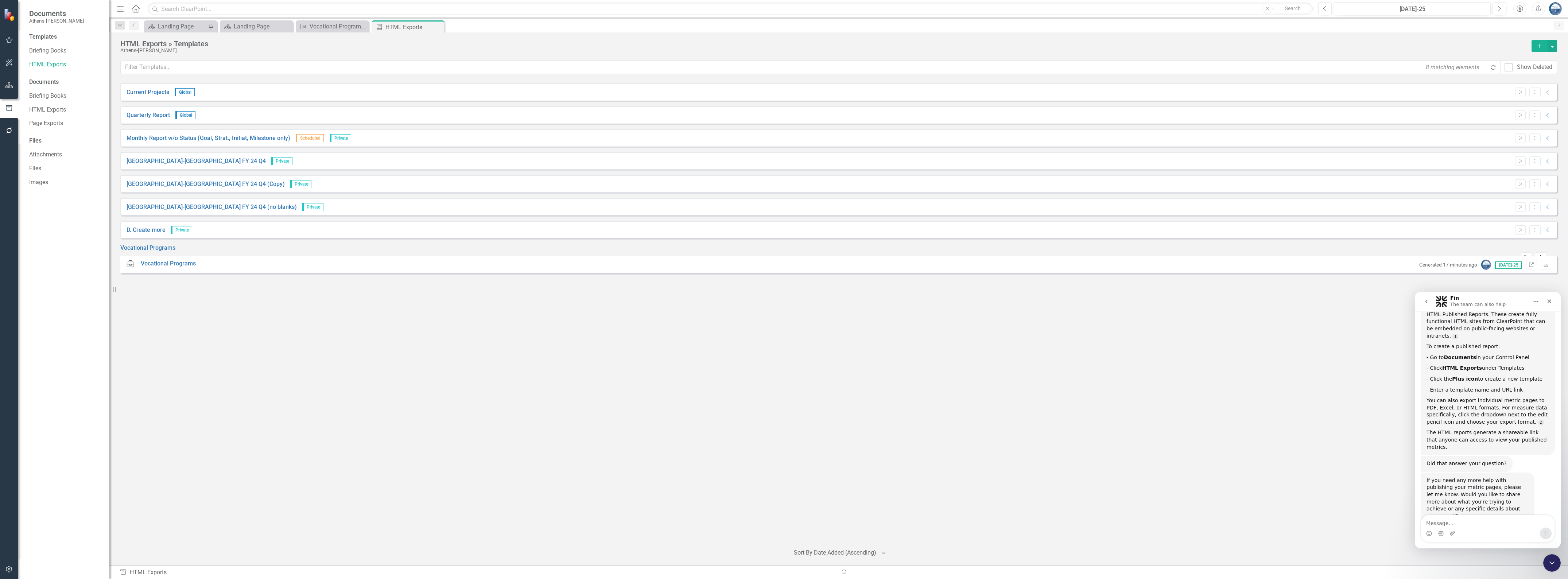
click at [1461, 525] on textarea "Message…" at bounding box center [1488, 521] width 133 height 12
click at [1530, 267] on icon "Link" at bounding box center [1531, 265] width 5 height 4
click at [1476, 524] on textarea "Okay, when I try" at bounding box center [1488, 521] width 133 height 12
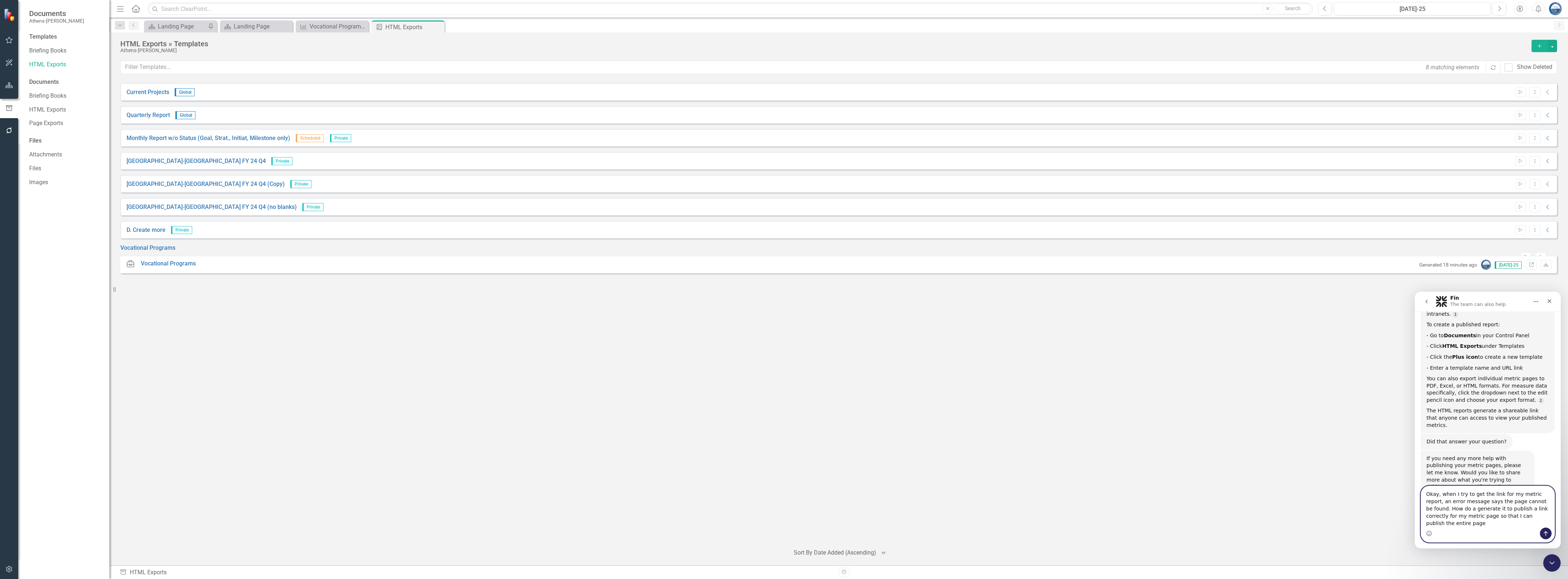
type textarea "Okay, when I try to get the link for my metric report, an error message says th…"
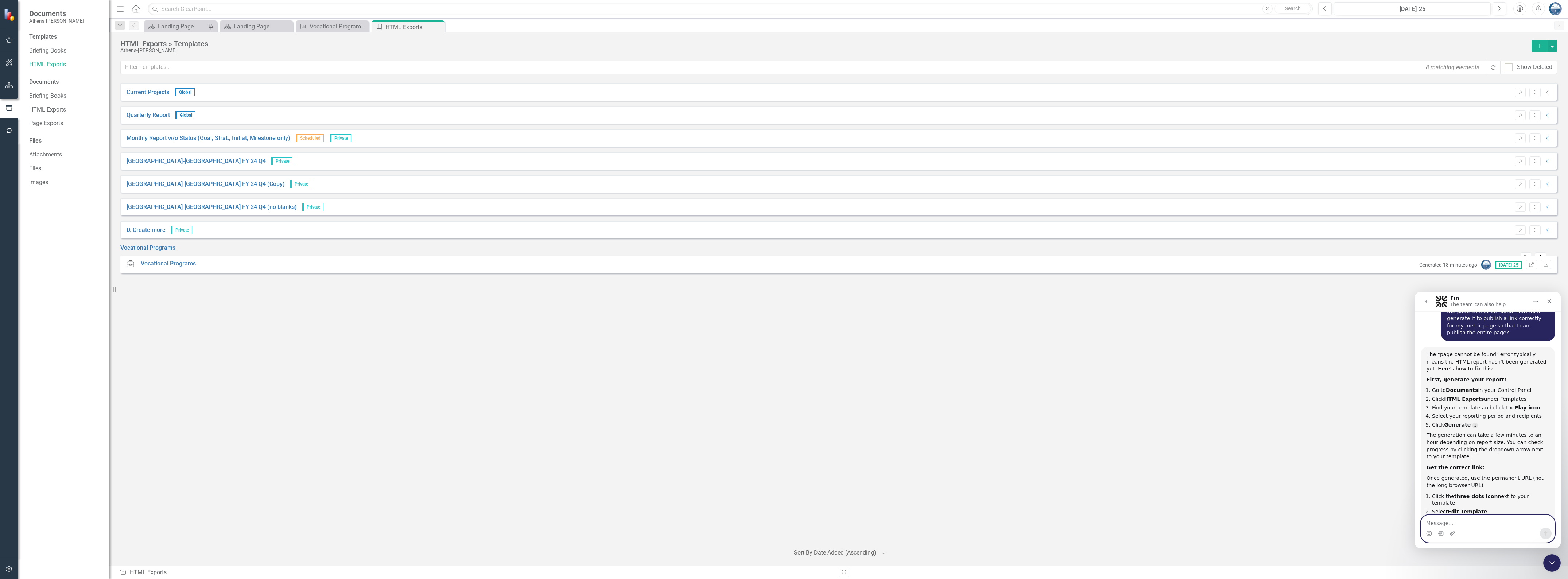
scroll to position [349, 0]
click at [46, 82] on div "Documents" at bounding box center [66, 82] width 73 height 9
click at [46, 80] on div "Documents" at bounding box center [66, 82] width 73 height 9
click at [51, 109] on link "HTML Exports" at bounding box center [66, 110] width 73 height 9
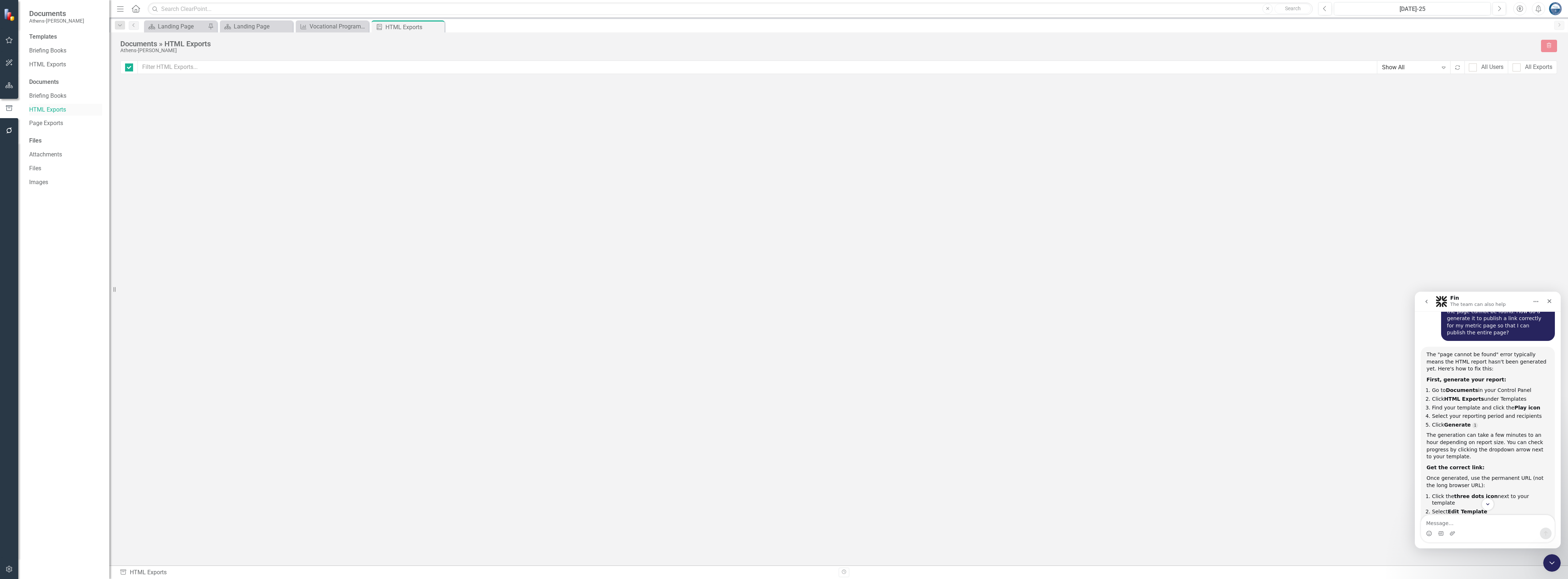
checkbox input "false"
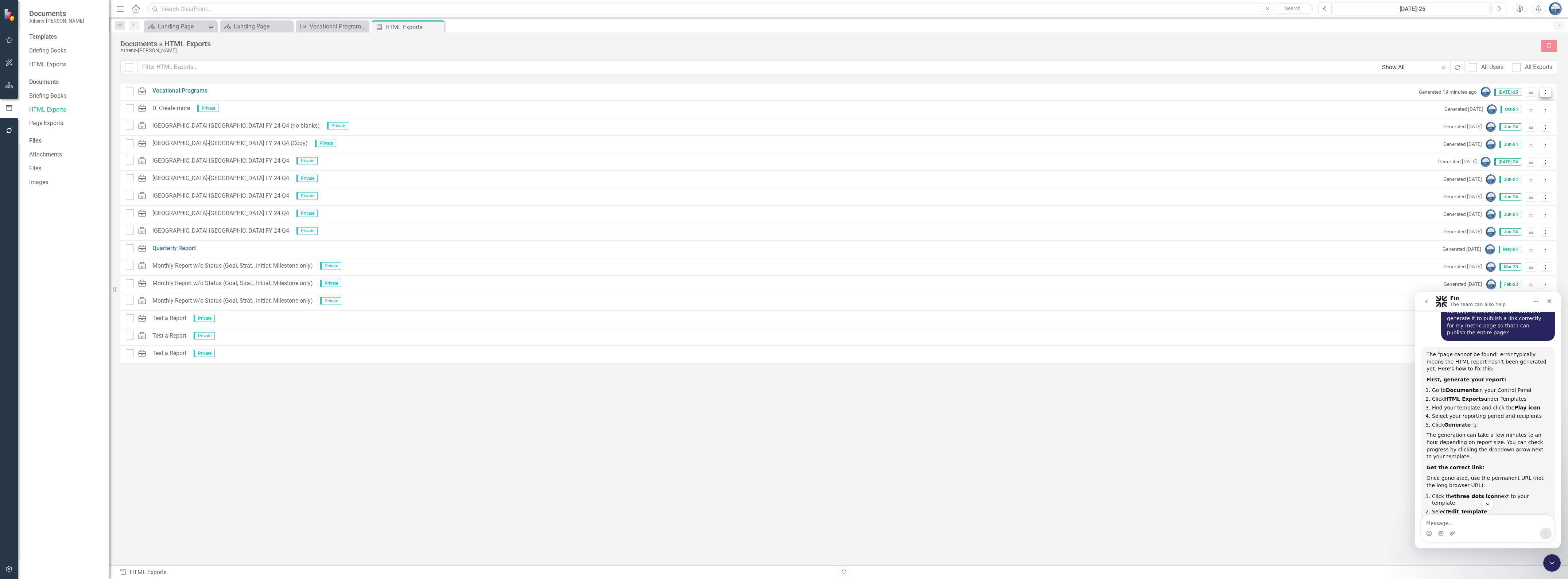
click at [1543, 88] on button "Dropdown Menu" at bounding box center [1545, 92] width 12 height 10
click at [51, 63] on link "HTML Exports" at bounding box center [66, 65] width 73 height 9
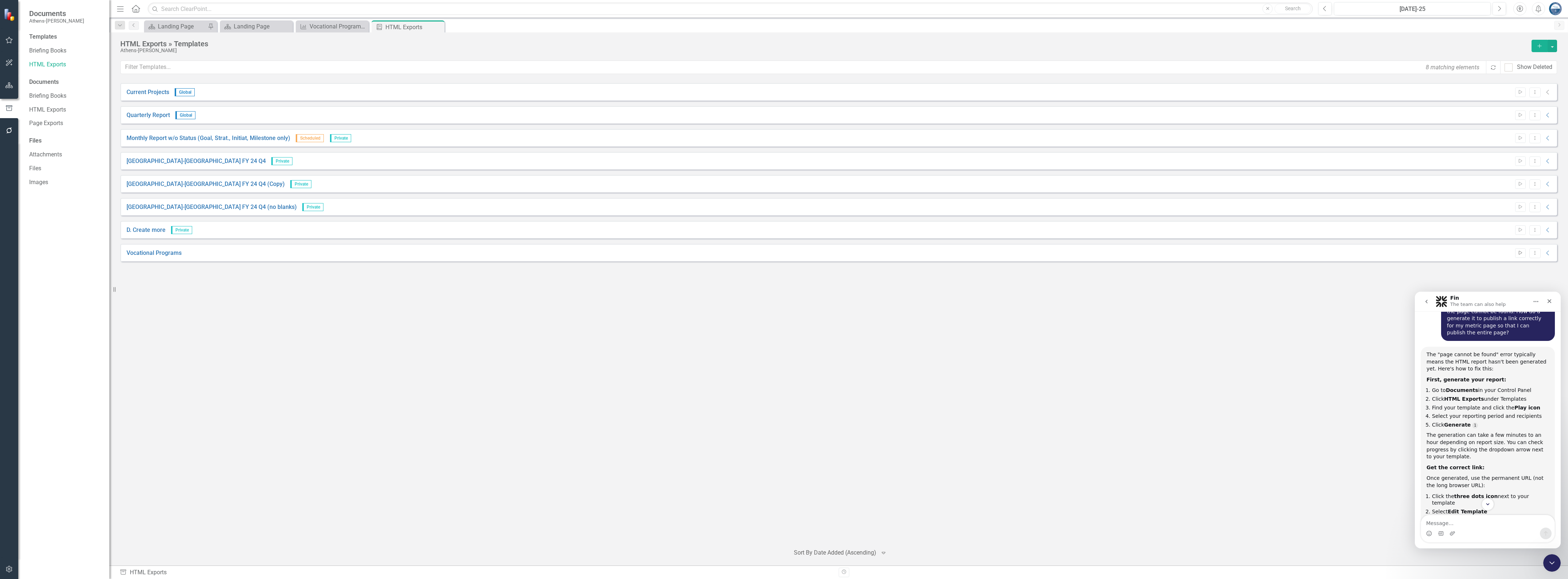
click at [1517, 252] on icon "Start" at bounding box center [1520, 253] width 5 height 4
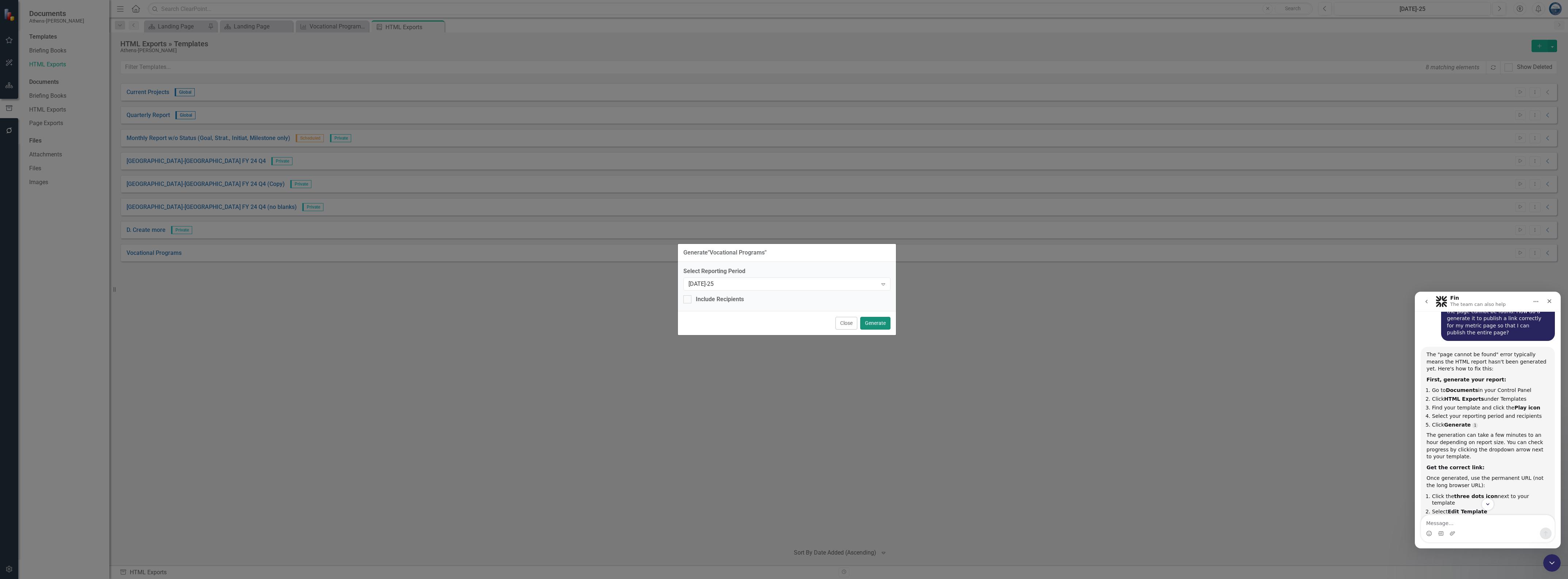
click at [875, 323] on button "Generate" at bounding box center [875, 323] width 30 height 13
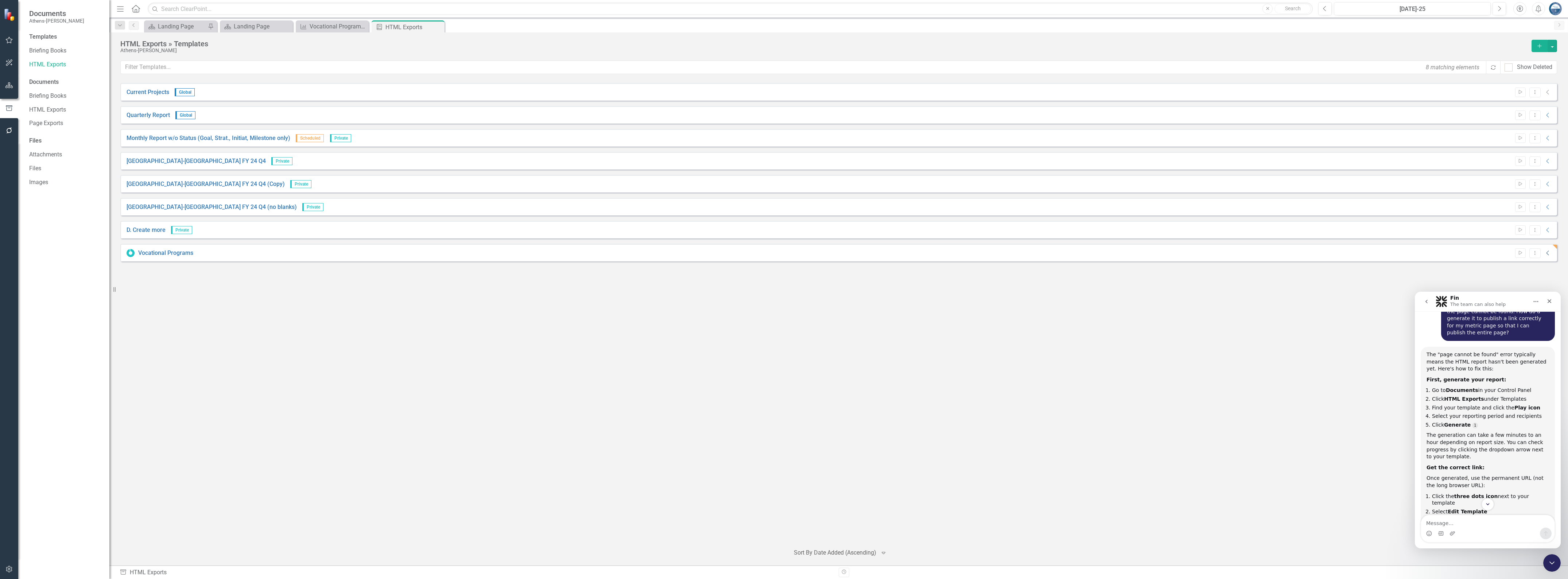
click at [1547, 251] on icon "Collapse" at bounding box center [1548, 253] width 7 height 6
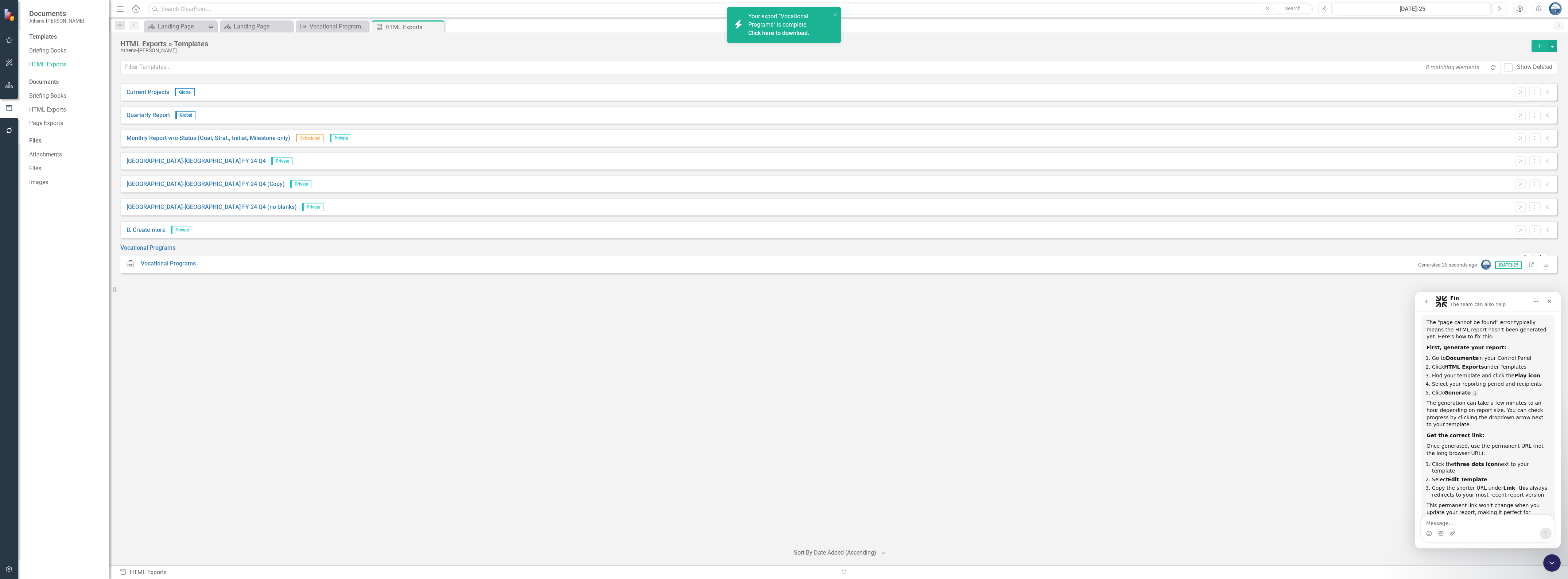
scroll to position [388, 0]
click at [1532, 267] on icon "Link" at bounding box center [1531, 265] width 5 height 4
click at [53, 65] on link "HTML Exports" at bounding box center [66, 65] width 73 height 9
click at [48, 63] on link "HTML Exports" at bounding box center [66, 65] width 73 height 9
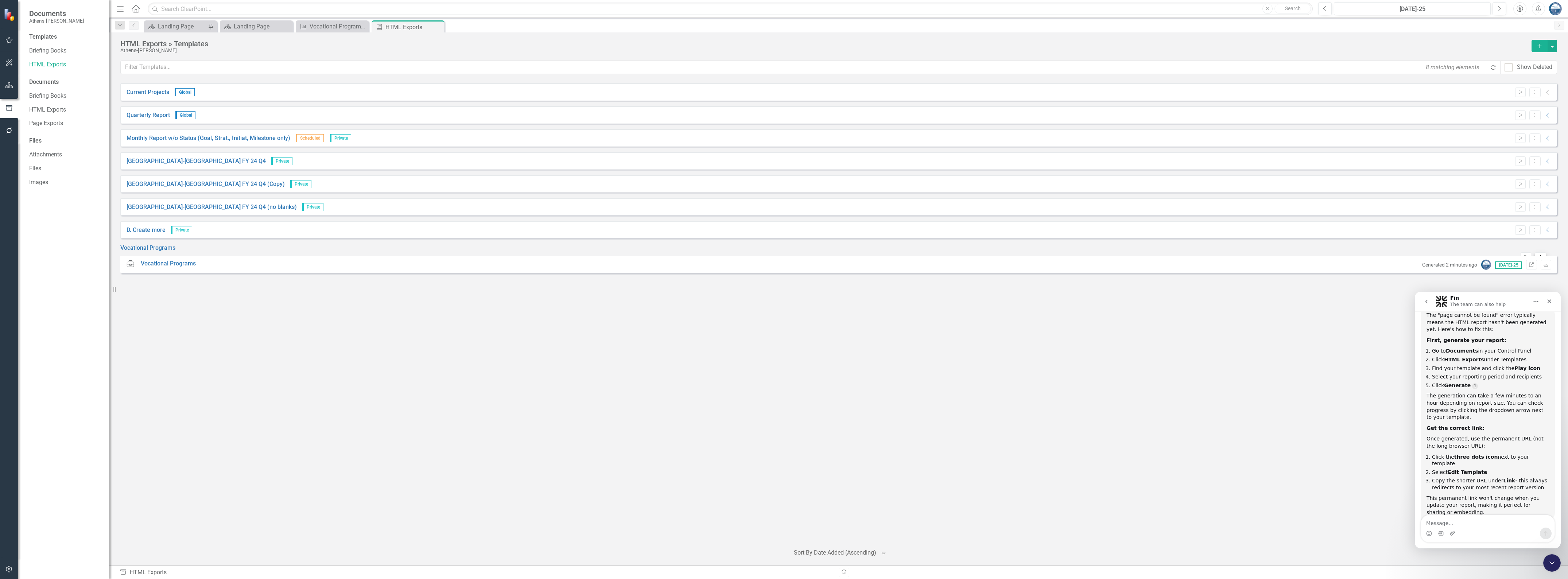
click at [1538, 254] on icon "Dropdown Menu" at bounding box center [1541, 257] width 6 height 5
click at [1508, 287] on link "Edit Edit Template" at bounding box center [1507, 292] width 68 height 13
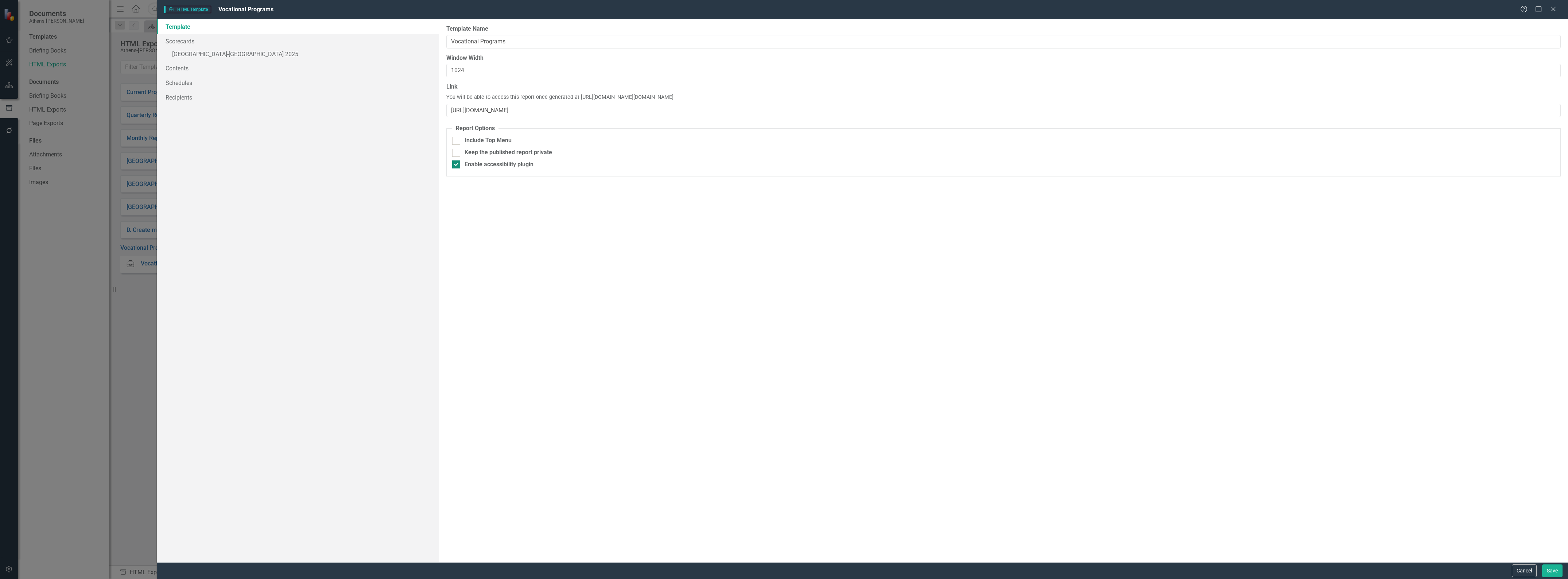
click at [457, 165] on input "Enable accessibility plugin" at bounding box center [455, 163] width 5 height 5
checkbox input "false"
click at [1523, 571] on button "Cancel" at bounding box center [1524, 570] width 25 height 13
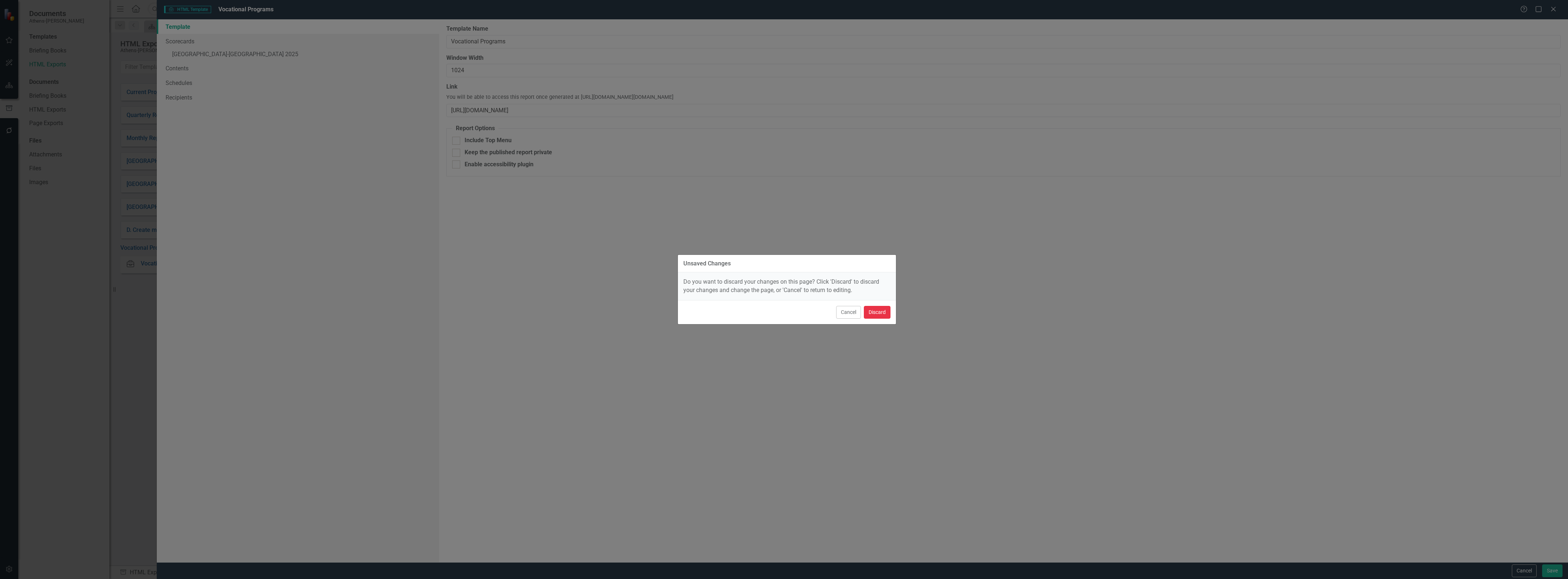
click at [875, 311] on button "Discard" at bounding box center [877, 312] width 27 height 13
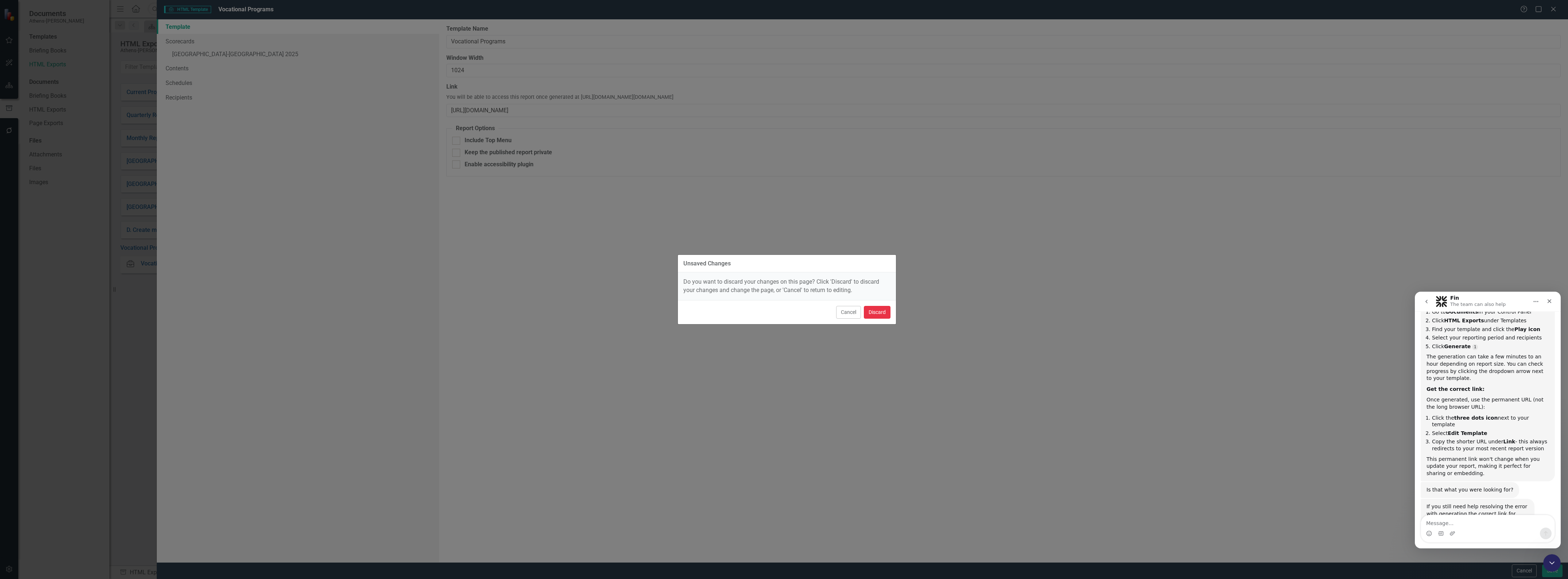
scroll to position [441, 0]
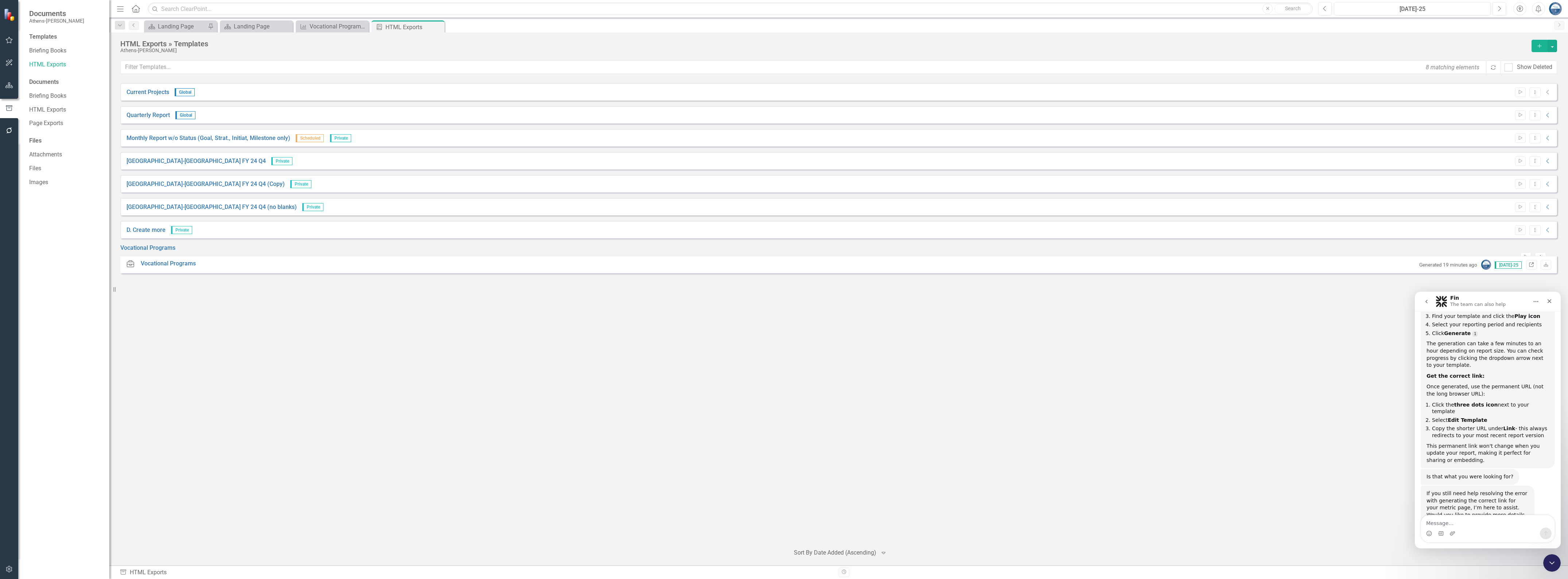
click at [1530, 267] on icon "Link" at bounding box center [1531, 265] width 5 height 4
click at [1466, 525] on textarea "Message…" at bounding box center [1488, 521] width 133 height 12
click at [1474, 524] on textarea "Message…" at bounding box center [1488, 521] width 133 height 12
click at [1527, 525] on textarea "Yes. I am still having problems generating a" at bounding box center [1488, 521] width 133 height 12
click at [45, 61] on link "HTML Exports" at bounding box center [66, 65] width 73 height 9
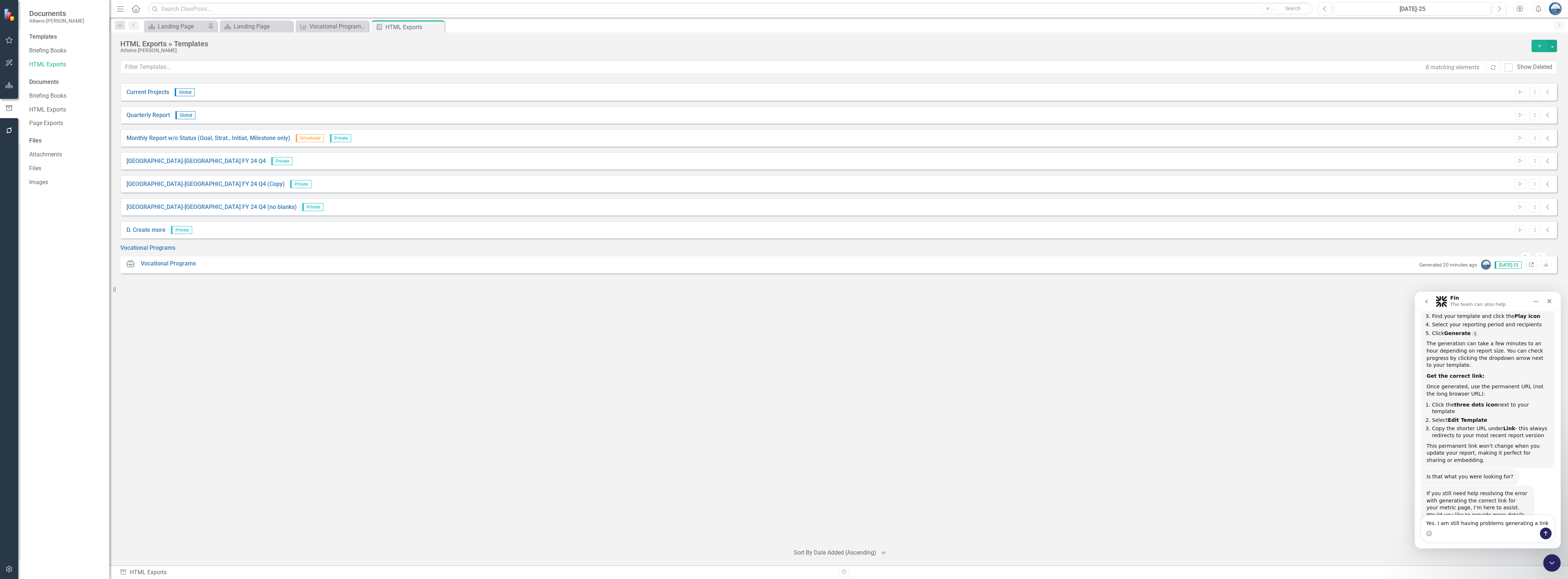
click at [1534, 267] on icon "Link" at bounding box center [1531, 265] width 5 height 4
drag, startPoint x: 1536, startPoint y: 522, endPoint x: 1546, endPoint y: 524, distance: 10.2
click at [1536, 522] on textarea "Yes. I am still having problems generating a link" at bounding box center [1488, 521] width 133 height 12
type textarea "Yes. I am still having problems generating a link. This is what I am getting: h…"
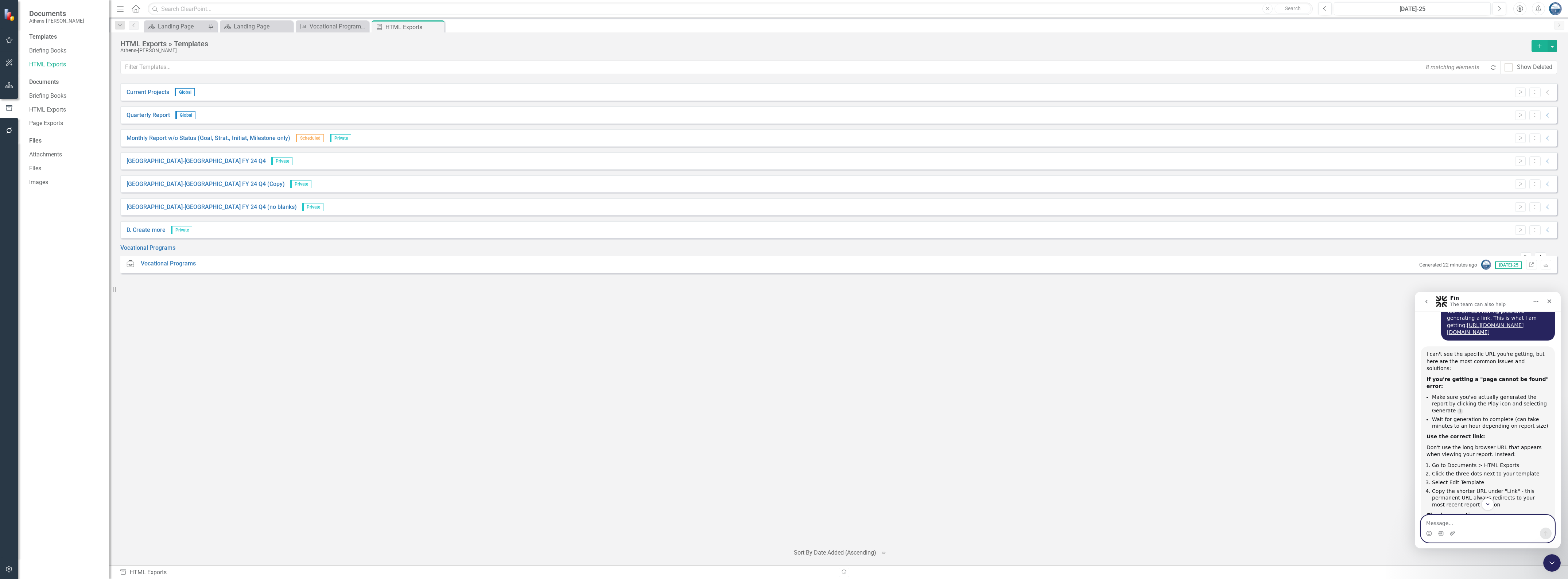
scroll to position [710, 0]
click at [1475, 525] on textarea "Message…" at bounding box center [1488, 521] width 133 height 12
type textarea "I"
type textarea "it says api error,"
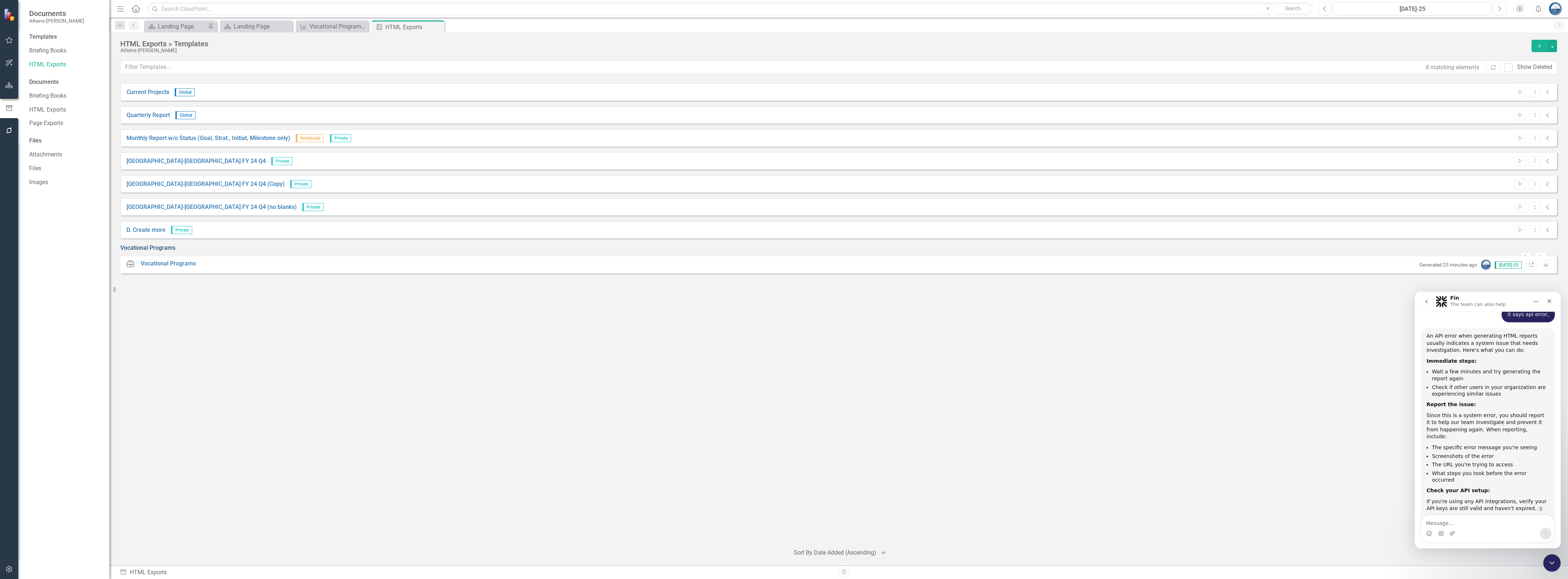
click at [150, 252] on link "Vocational Programs" at bounding box center [148, 248] width 55 height 9
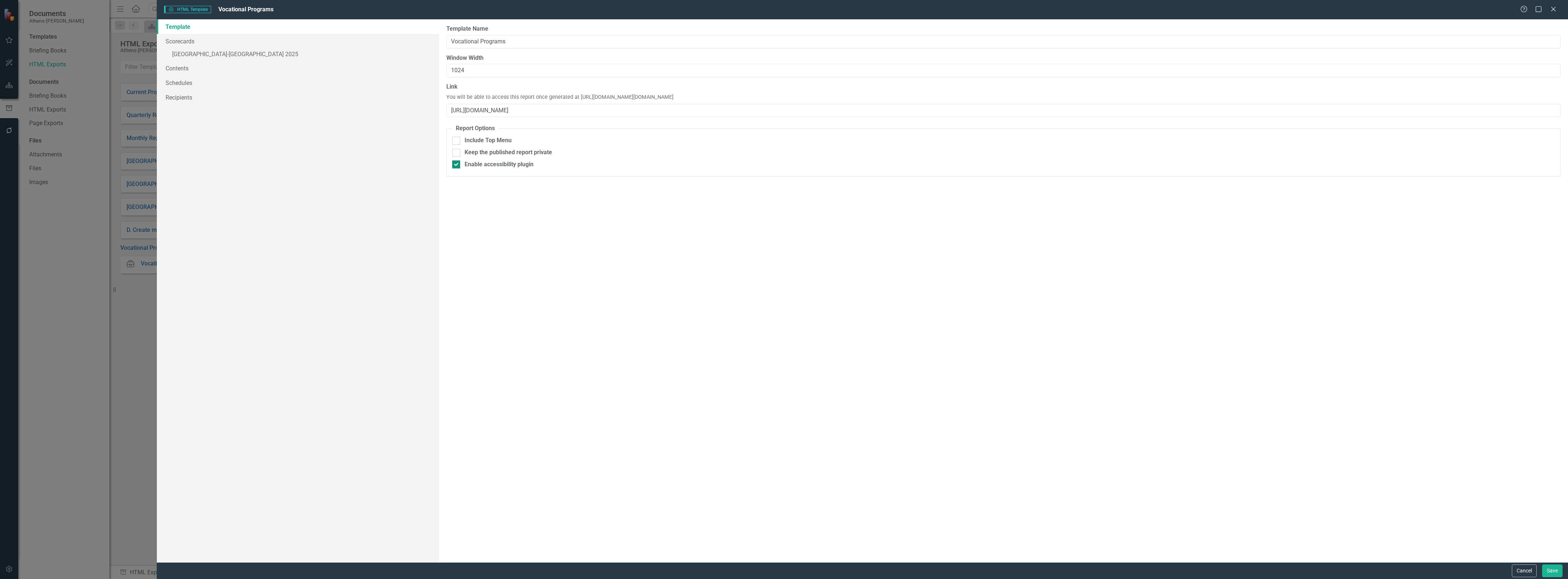
click at [460, 164] on div at bounding box center [456, 164] width 8 height 8
click at [457, 164] on input "Enable accessibility plugin" at bounding box center [455, 163] width 5 height 5
checkbox input "false"
click at [507, 237] on div "Report templates allow you to create HTML exports that include elements you sel…" at bounding box center [1003, 291] width 1129 height 543
click at [181, 38] on link "Scorecards" at bounding box center [298, 41] width 282 height 15
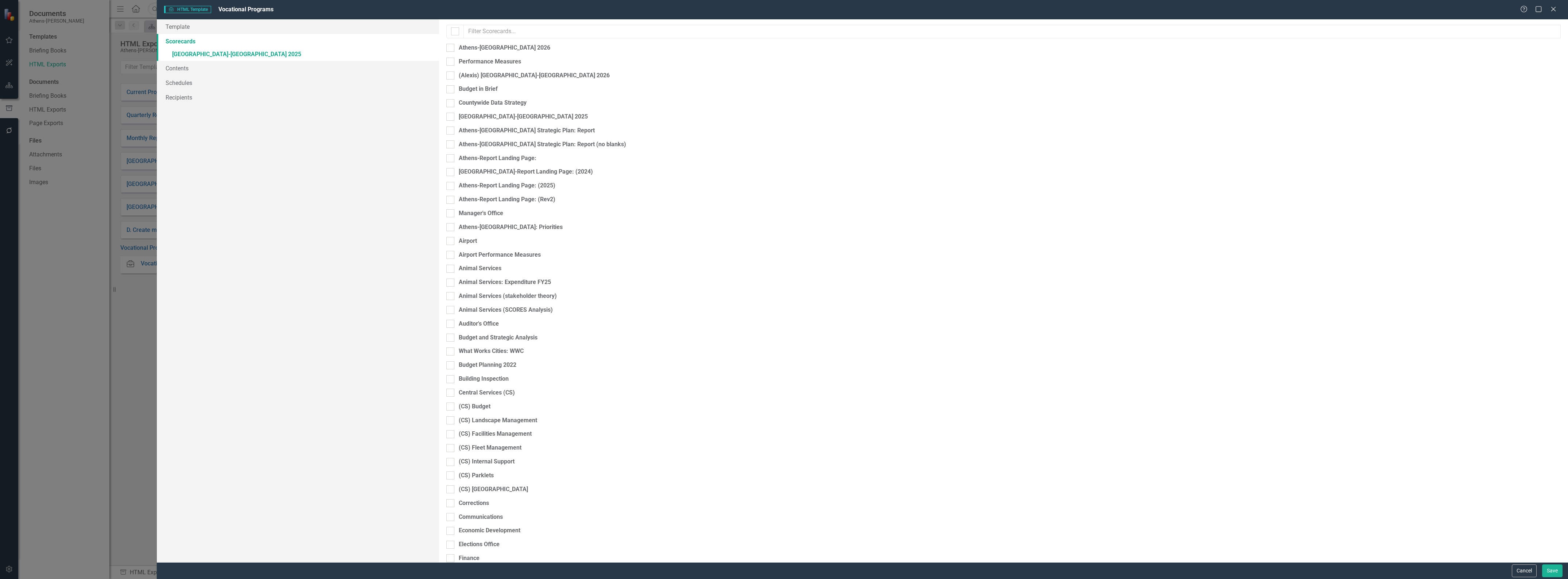
checkbox input "false"
click at [450, 115] on div at bounding box center [450, 116] width 8 height 8
click at [450, 115] on input "[GEOGRAPHIC_DATA]-[GEOGRAPHIC_DATA] 2025" at bounding box center [449, 115] width 5 height 5
checkbox input "false"
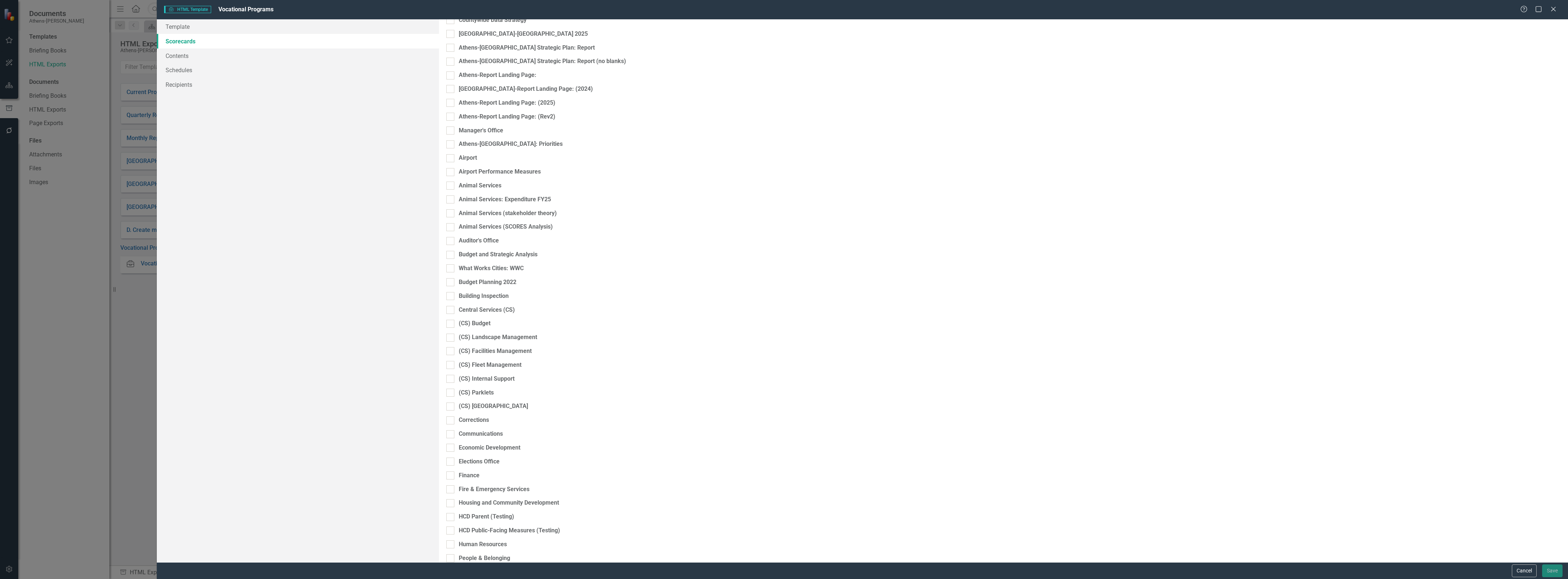
scroll to position [46, 0]
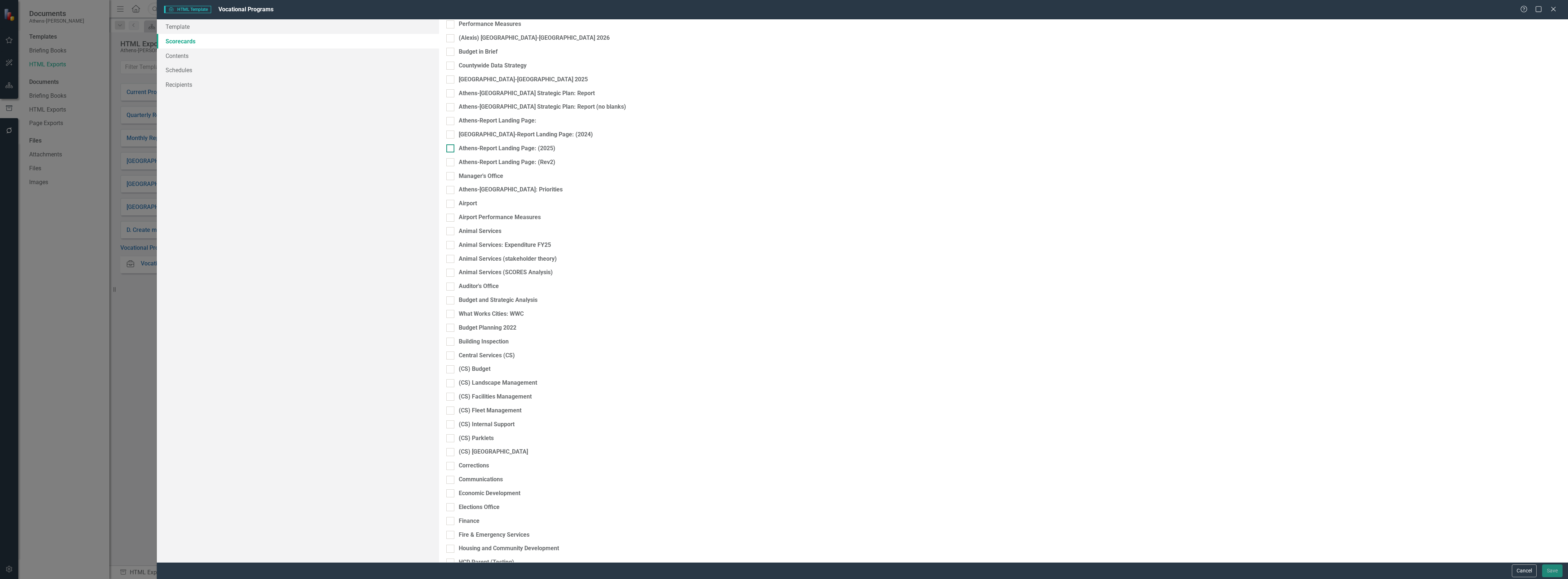
click at [451, 144] on div at bounding box center [450, 148] width 8 height 8
click at [451, 144] on input "Athens-Report Landing Page: (2025)" at bounding box center [449, 147] width 5 height 5
checkbox input "true"
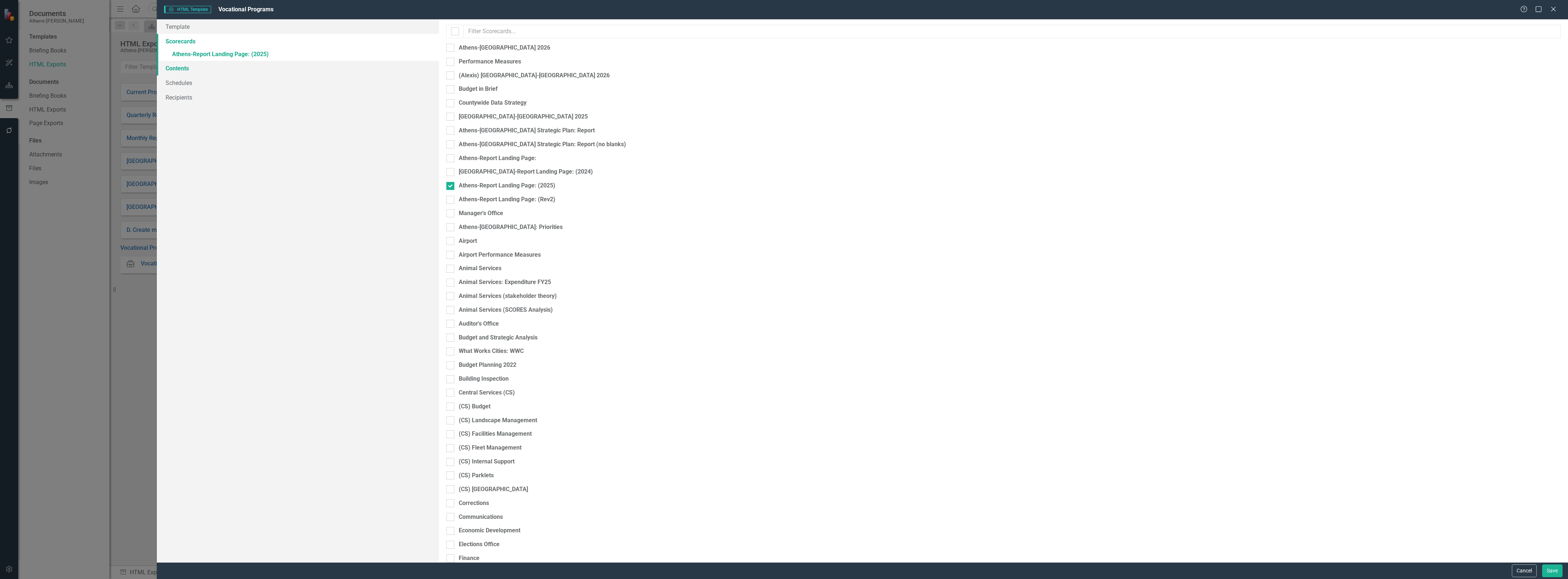
click at [180, 69] on link "Contents" at bounding box center [298, 68] width 282 height 15
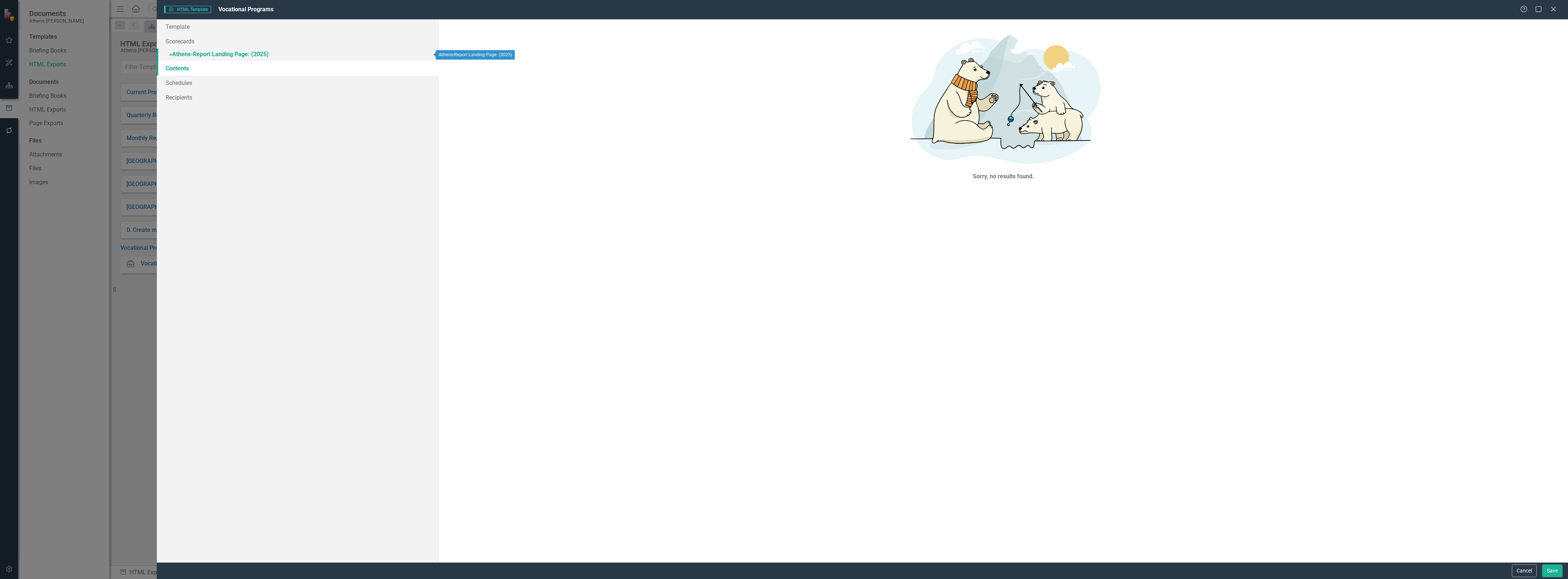
click at [194, 51] on link "» Athens-Report Landing Page: (2025)" at bounding box center [298, 55] width 282 height 13
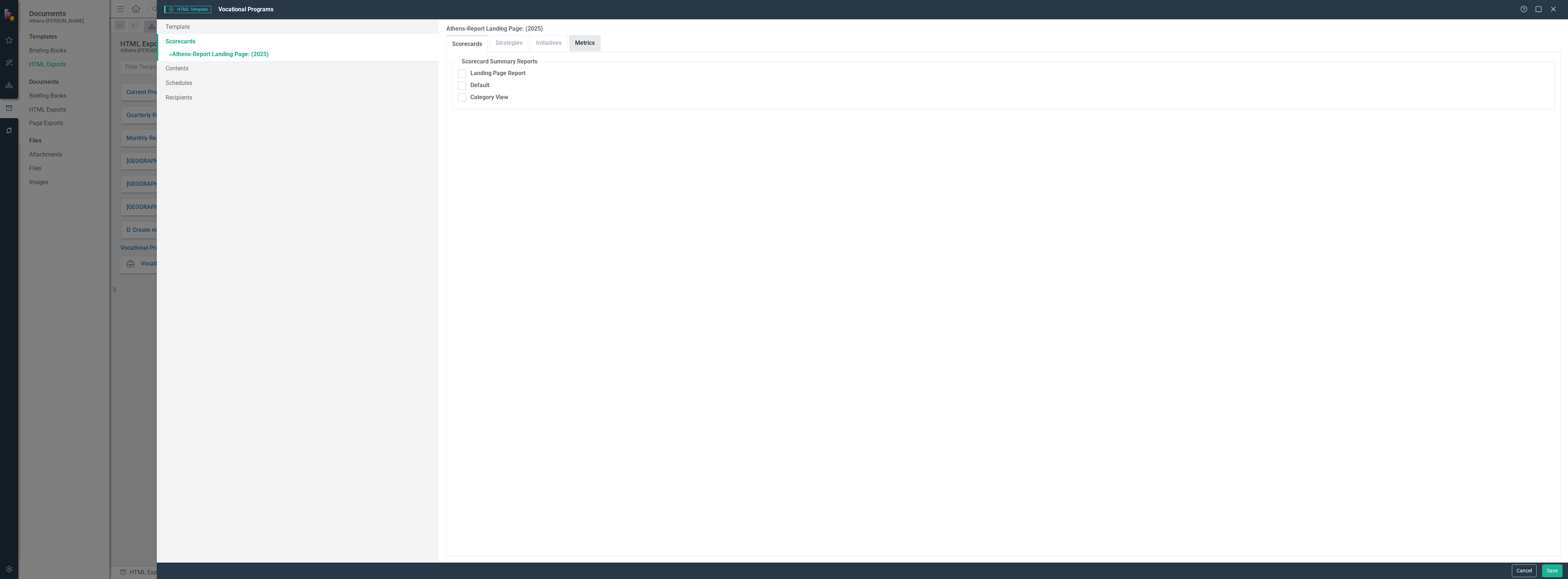
click at [578, 38] on link "Metrics" at bounding box center [585, 43] width 30 height 16
click at [467, 71] on div "Metrics" at bounding box center [1003, 74] width 1091 height 9
click at [463, 71] on input "Metrics" at bounding box center [460, 72] width 5 height 5
checkbox input "true"
click at [169, 55] on link "» Athens-Report Landing Page: (2025)" at bounding box center [298, 55] width 282 height 13
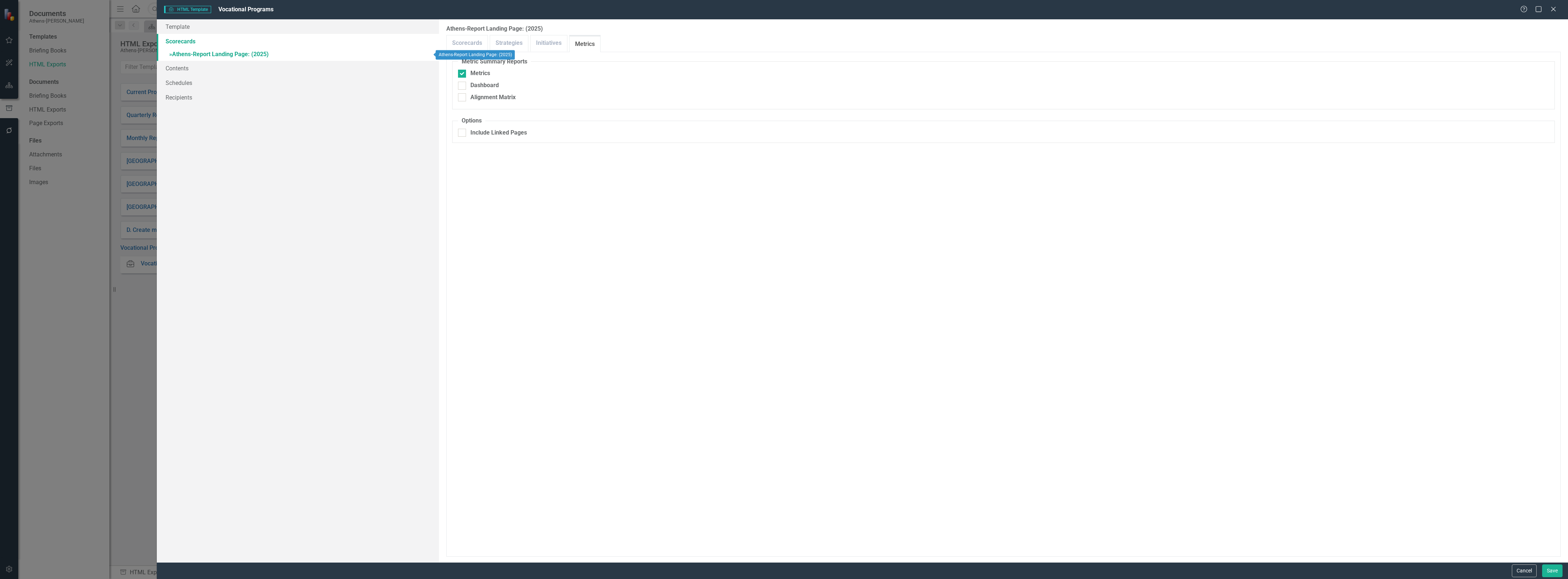
click at [170, 54] on span "»" at bounding box center [170, 54] width 3 height 7
click at [206, 53] on link "» Athens-Report Landing Page: (2025)" at bounding box center [298, 55] width 282 height 13
click at [174, 68] on link "Contents" at bounding box center [298, 68] width 282 height 15
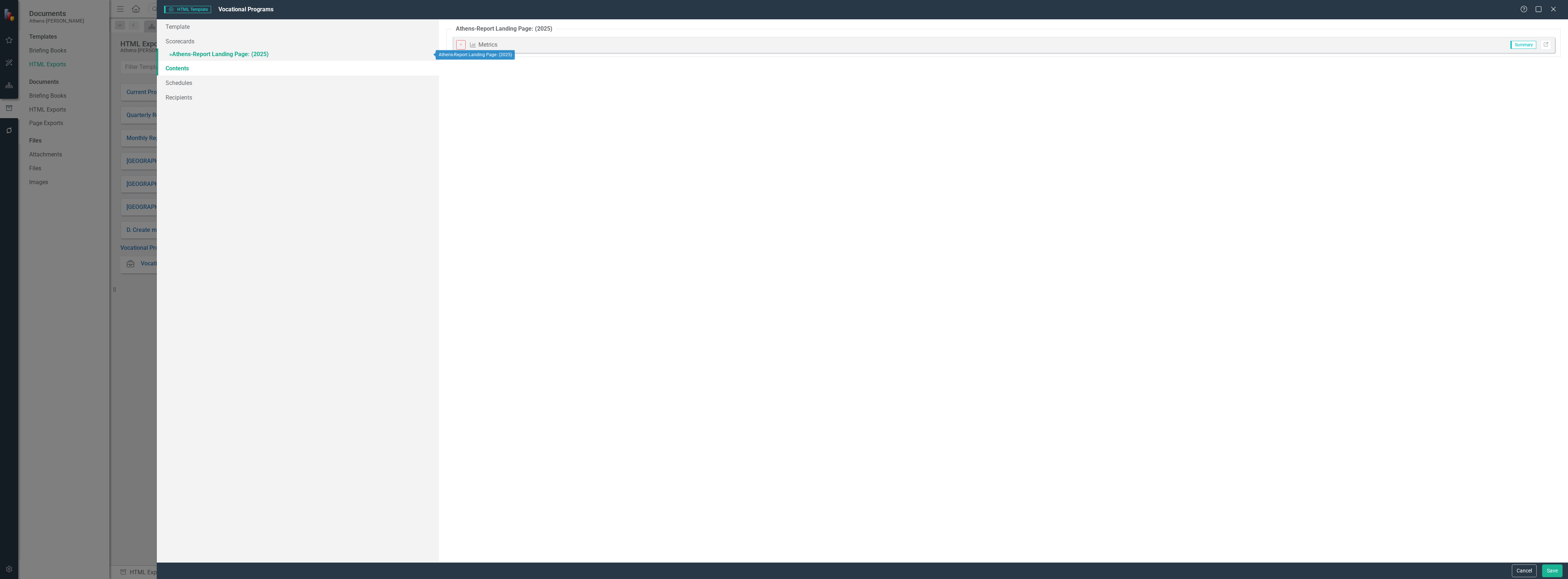
click at [185, 50] on link "» Athens-Report Landing Page: (2025)" at bounding box center [298, 55] width 282 height 13
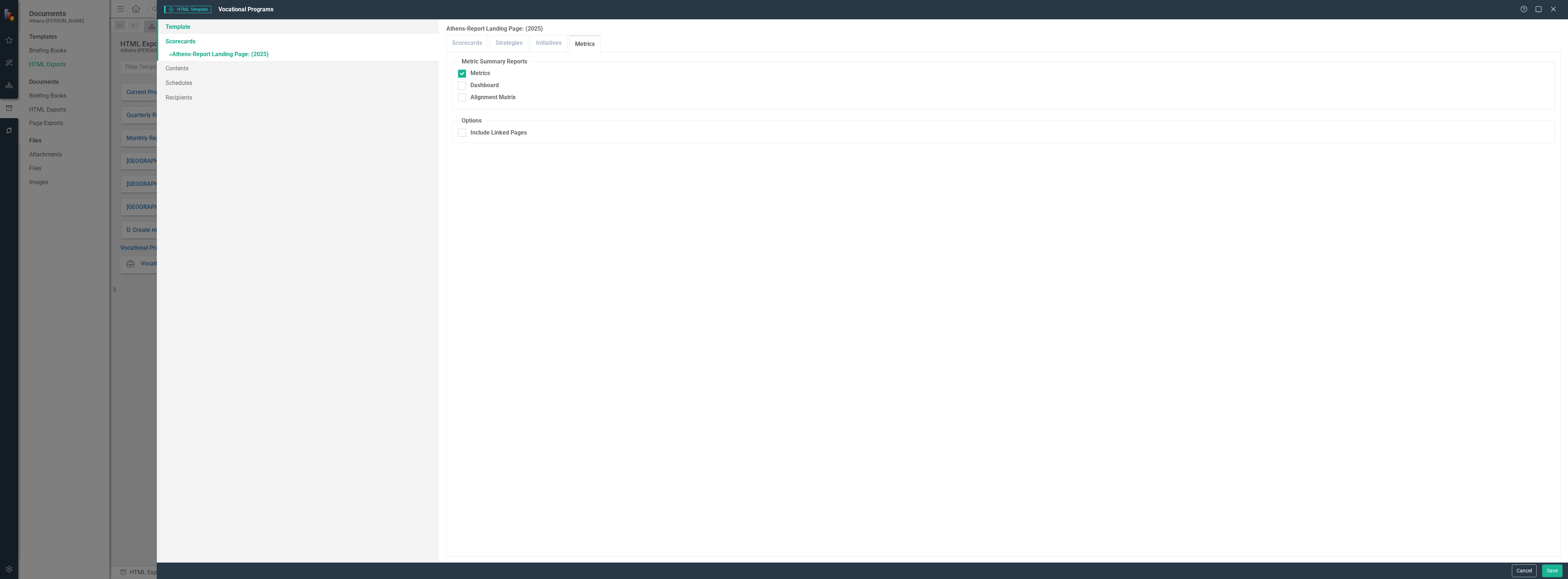
click at [175, 26] on link "Template" at bounding box center [298, 27] width 282 height 15
click at [173, 41] on link "Scorecards" at bounding box center [298, 41] width 282 height 15
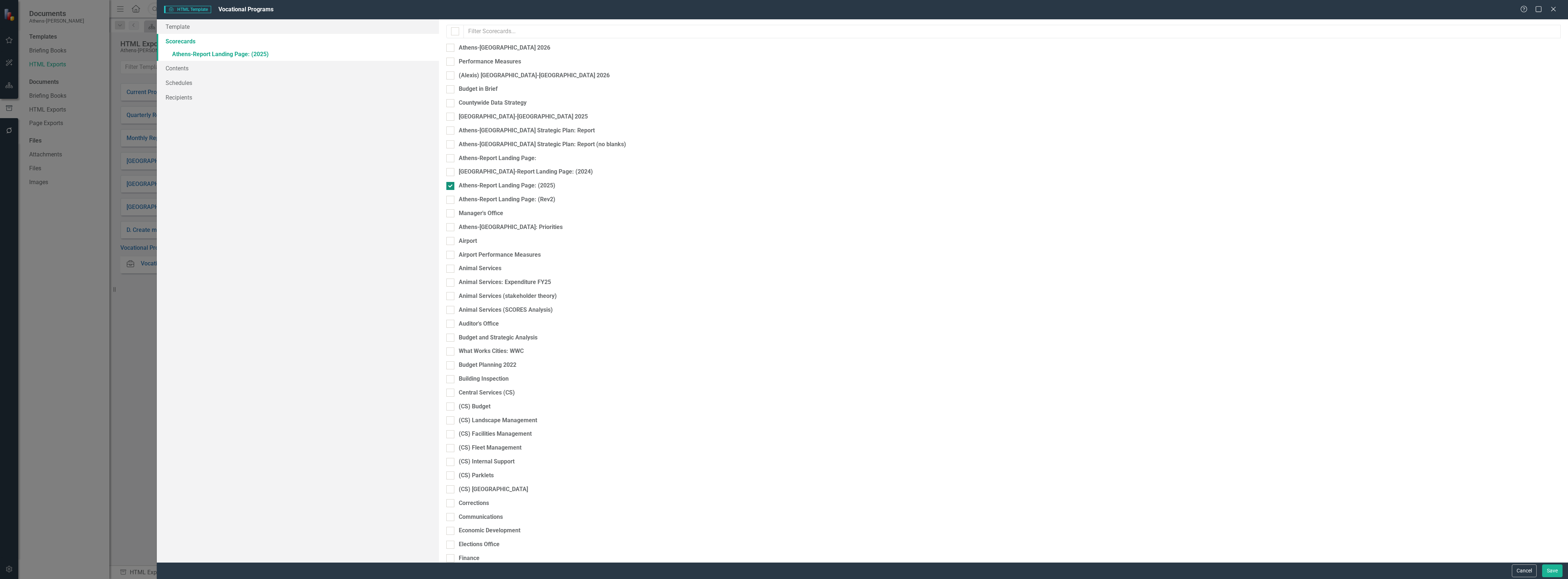
click at [544, 181] on div "Athens-Report Landing Page: (2025)" at bounding box center [507, 186] width 97 height 9
click at [451, 182] on input "Athens-Report Landing Page: (2025)" at bounding box center [449, 184] width 5 height 5
click at [447, 190] on input "Athens-Report Landing Page: (2025)" at bounding box center [449, 192] width 5 height 5
checkbox input "true"
click at [180, 64] on link "Contents" at bounding box center [298, 68] width 282 height 15
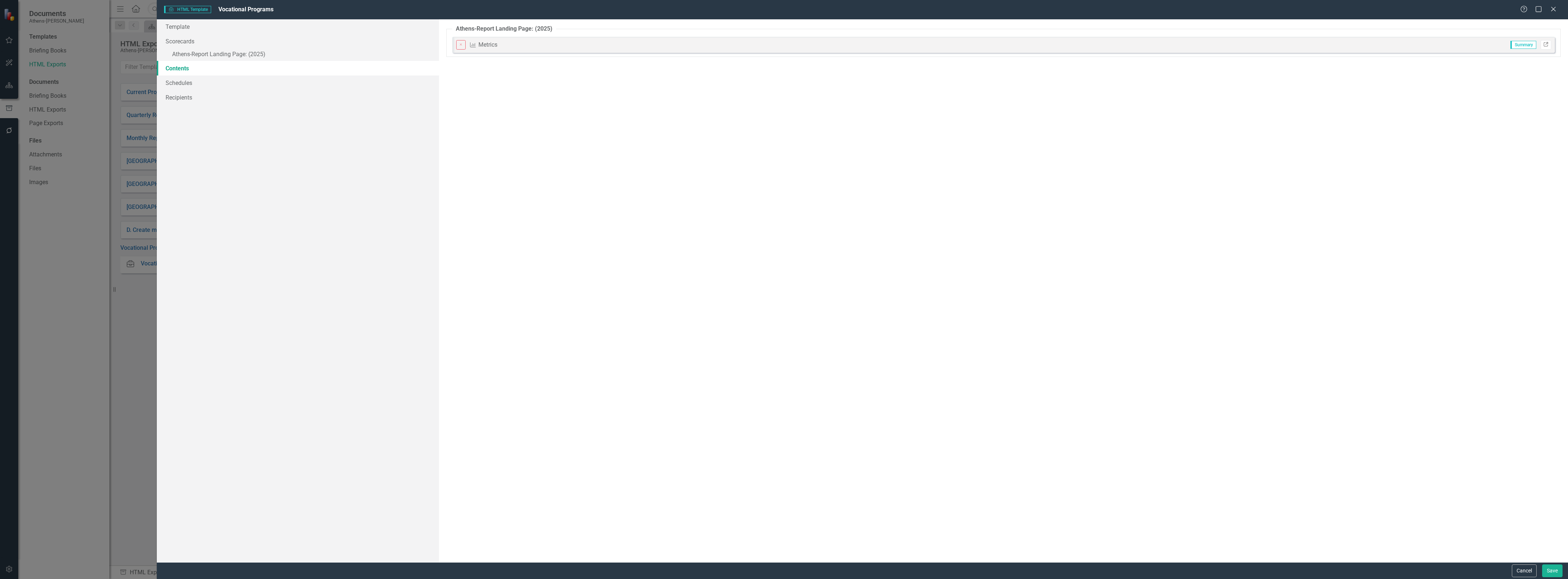
click at [1545, 45] on icon "Link" at bounding box center [1545, 44] width 5 height 4
click at [1519, 570] on button "Cancel" at bounding box center [1524, 570] width 25 height 13
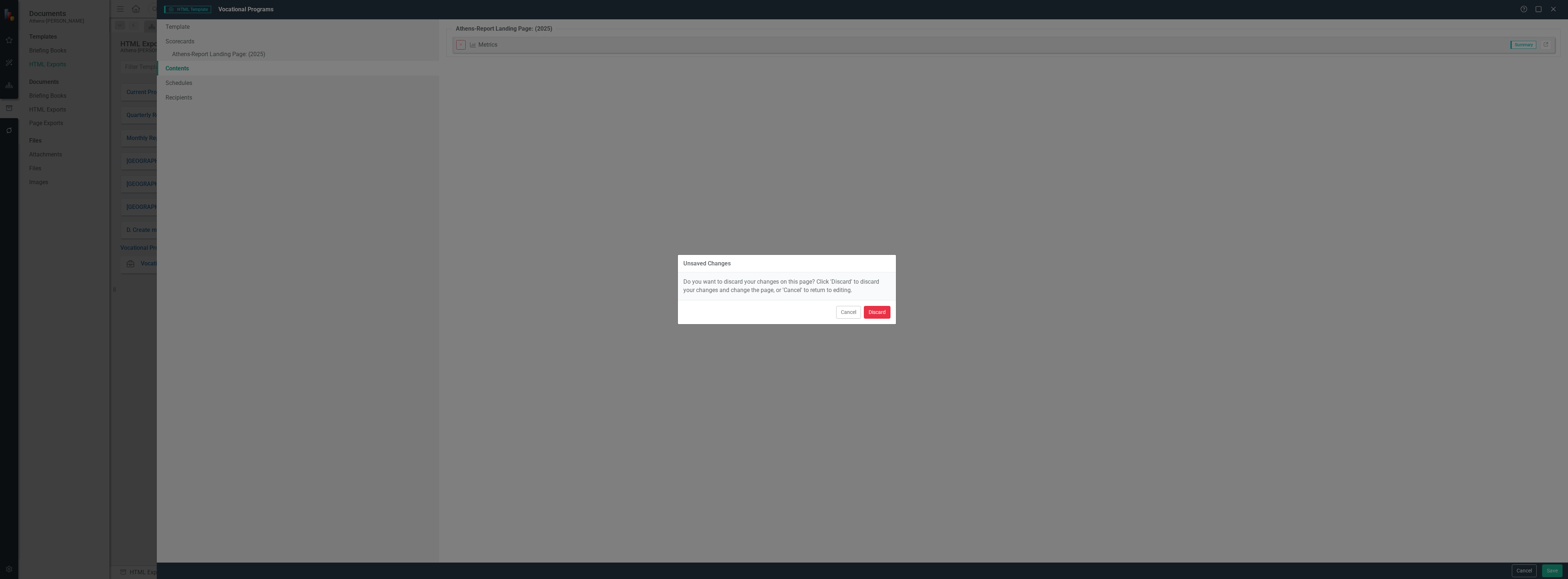
click at [875, 312] on button "Discard" at bounding box center [877, 312] width 27 height 13
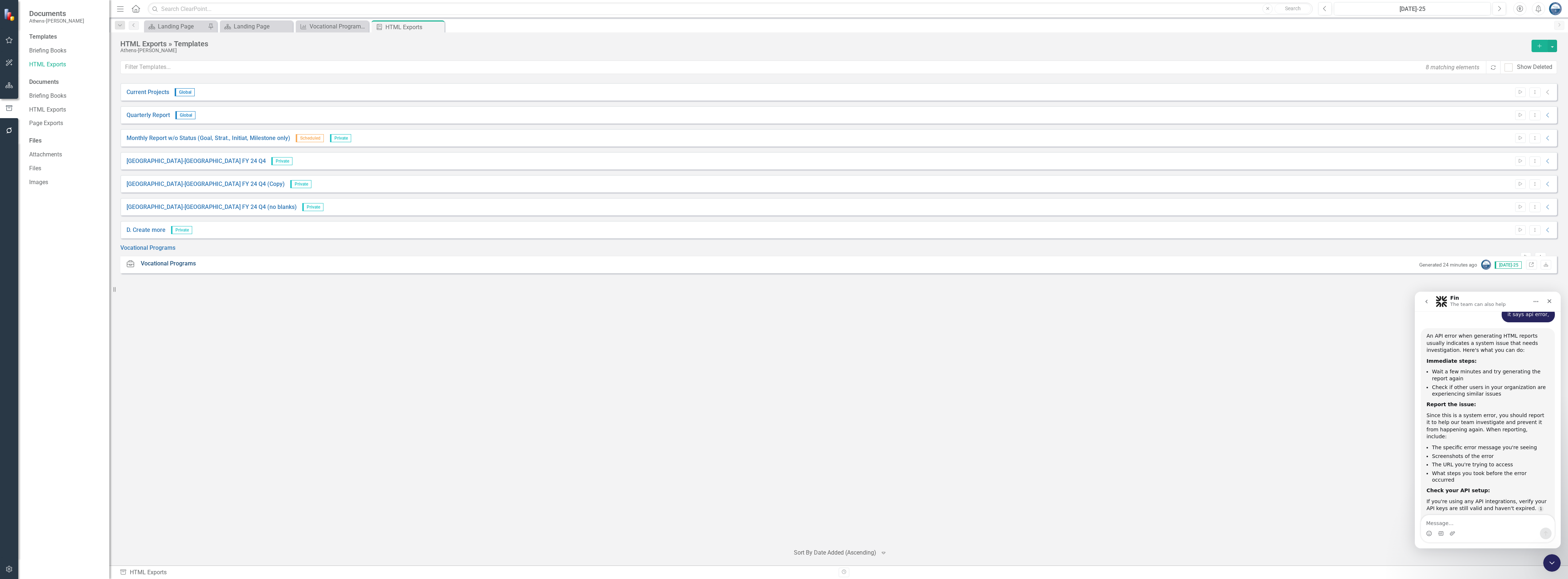
click at [169, 268] on link "Vocational Programs" at bounding box center [168, 264] width 55 height 9
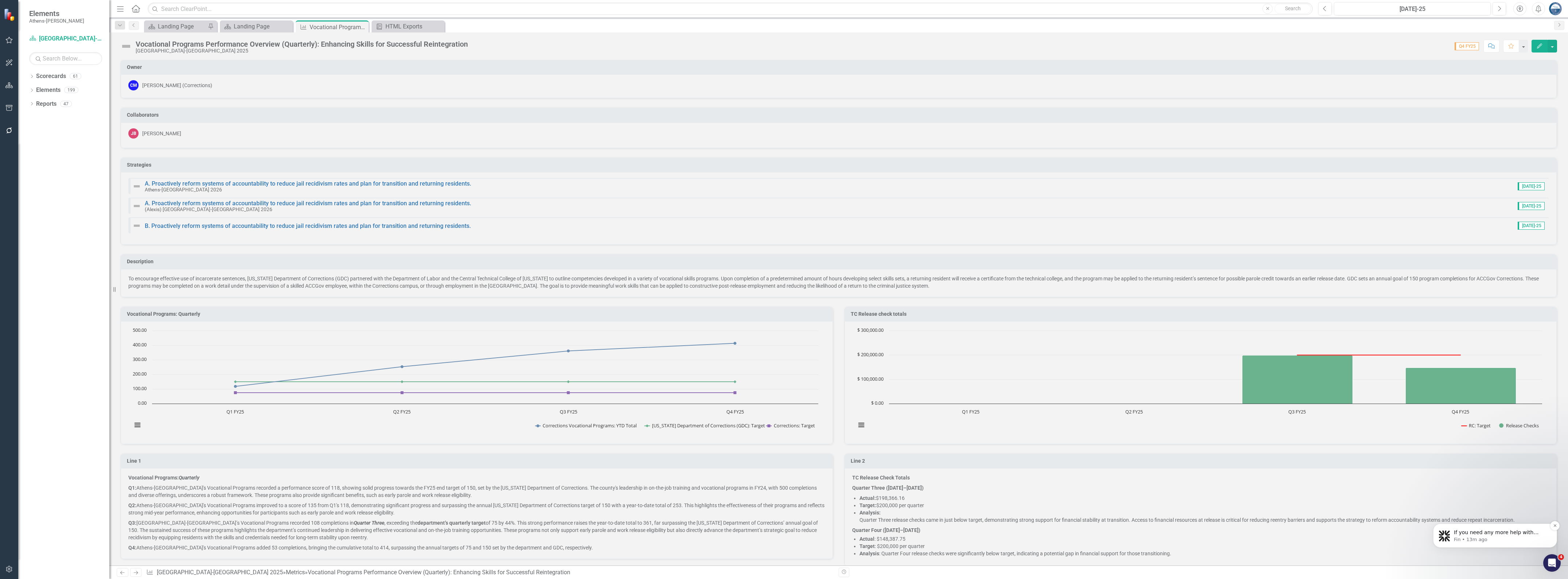
click at [1479, 535] on p "If you need any more help with publishing your metric pages, please let me know…" at bounding box center [1500, 533] width 94 height 7
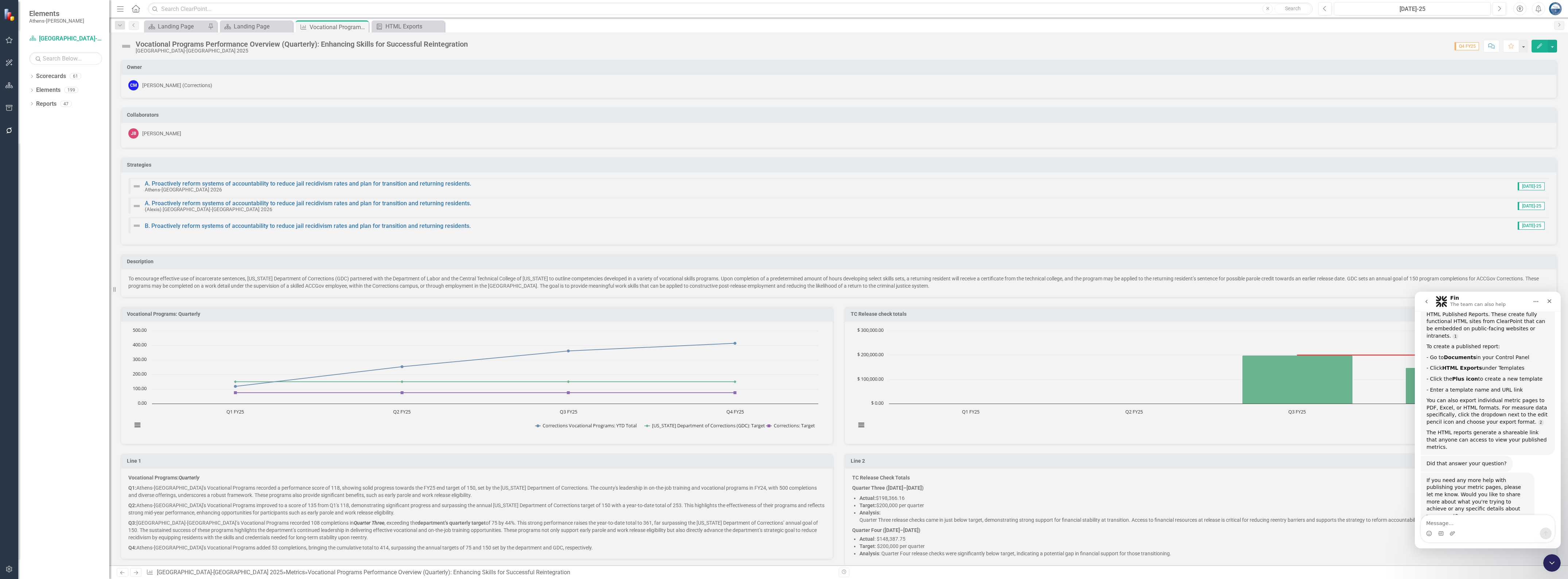
scroll to position [110, 0]
click at [1265, 68] on h3 "Owner" at bounding box center [839, 67] width 1426 height 5
click at [542, 46] on div "Score: 0.00 Q4 FY25 Completed Comment Favorite Edit" at bounding box center [1014, 46] width 1085 height 12
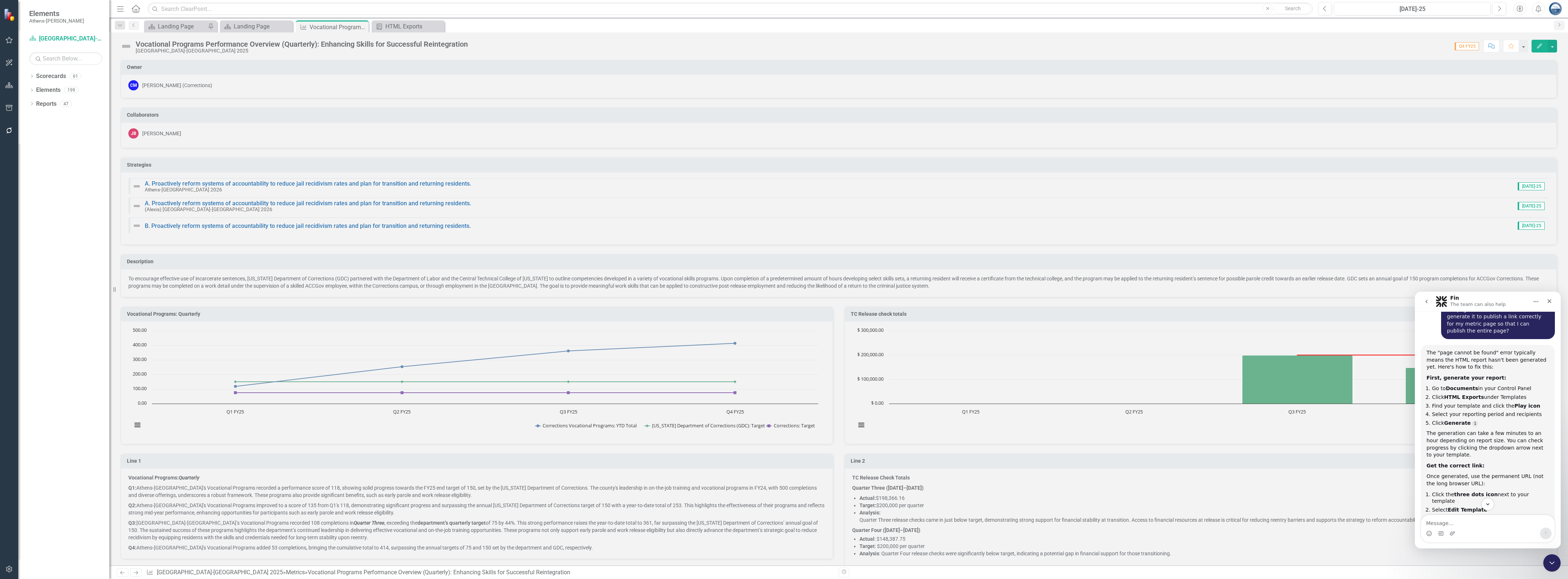
scroll to position [388, 0]
click at [30, 89] on icon "Dropdown" at bounding box center [32, 91] width 5 height 4
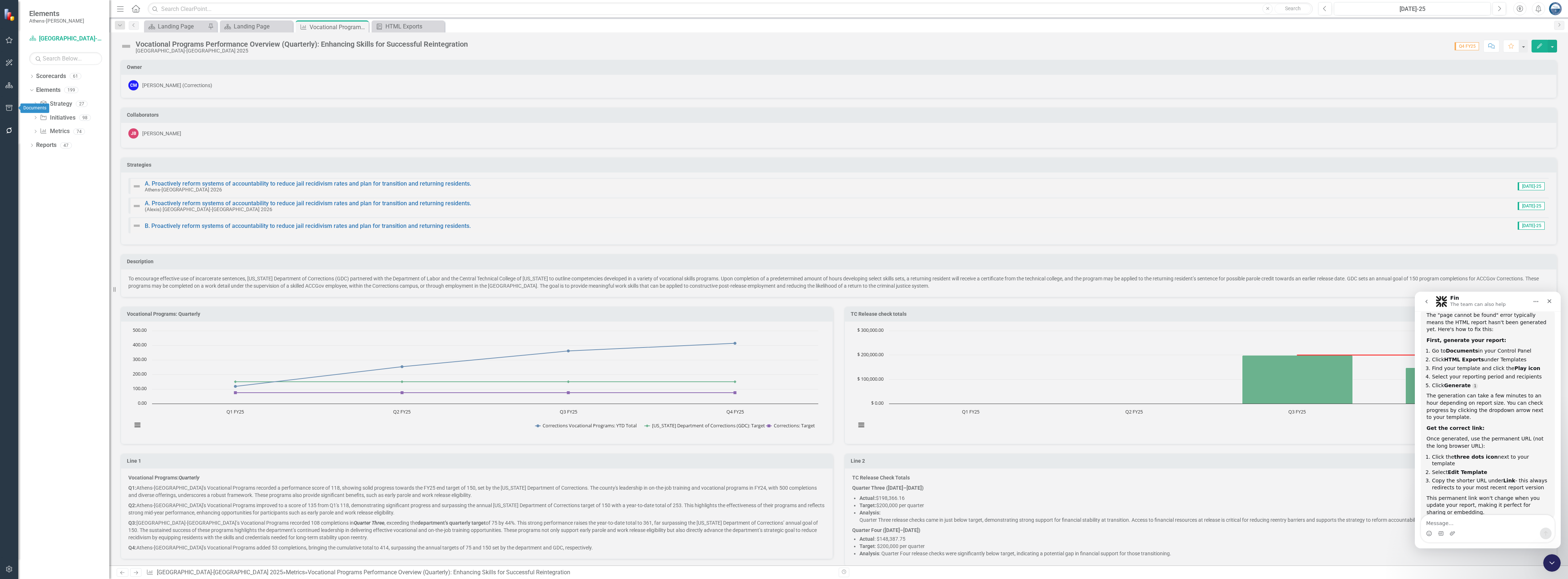
click at [12, 103] on button "button" at bounding box center [9, 108] width 16 height 15
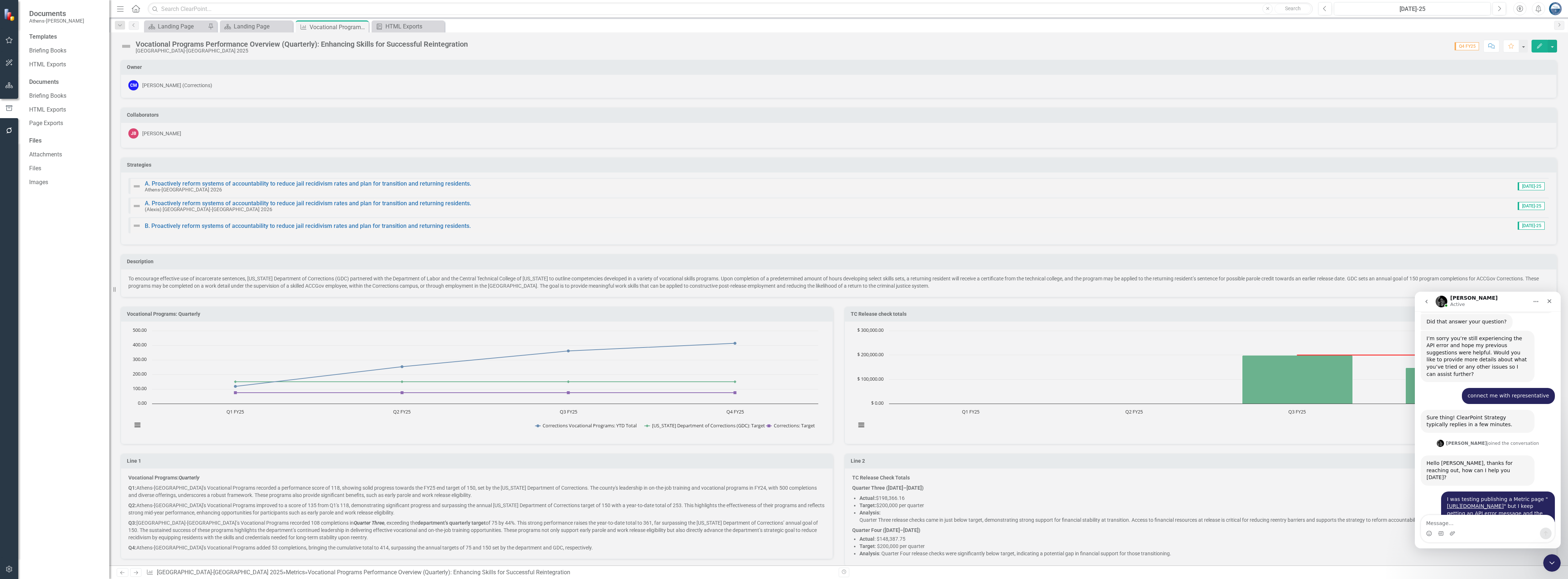
scroll to position [1212, 0]
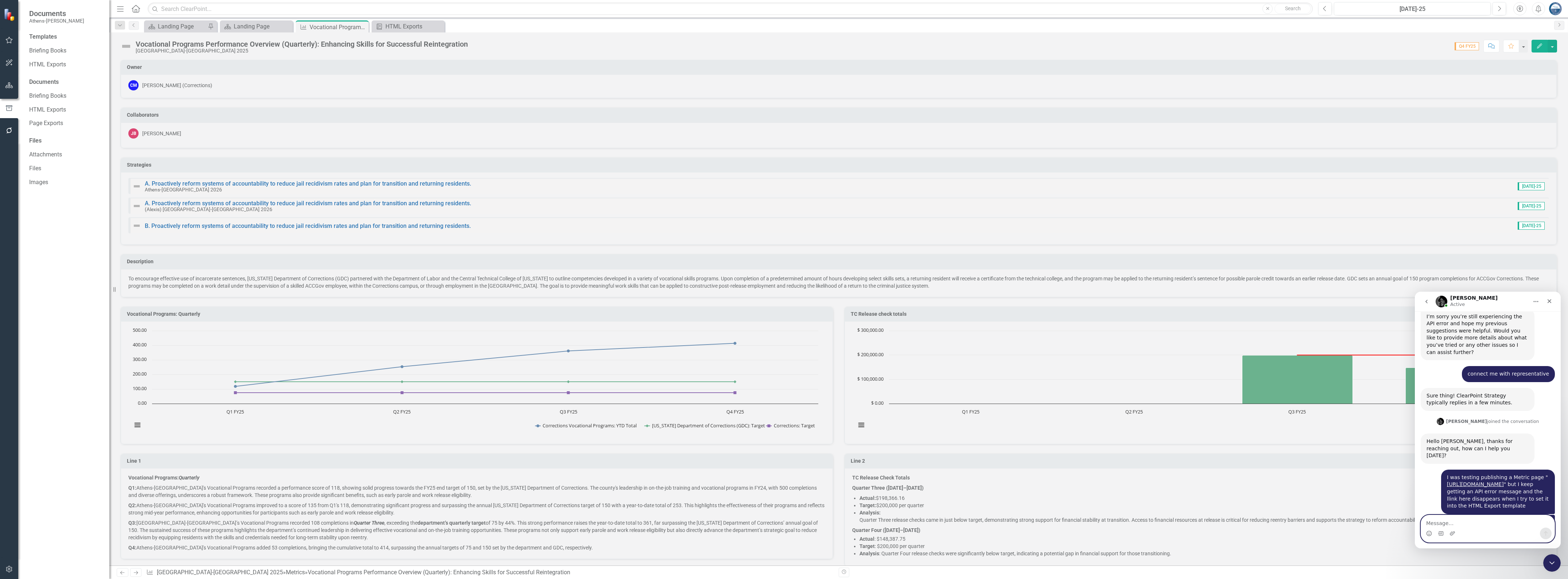
click at [1483, 521] on textarea "Message…" at bounding box center [1488, 521] width 133 height 12
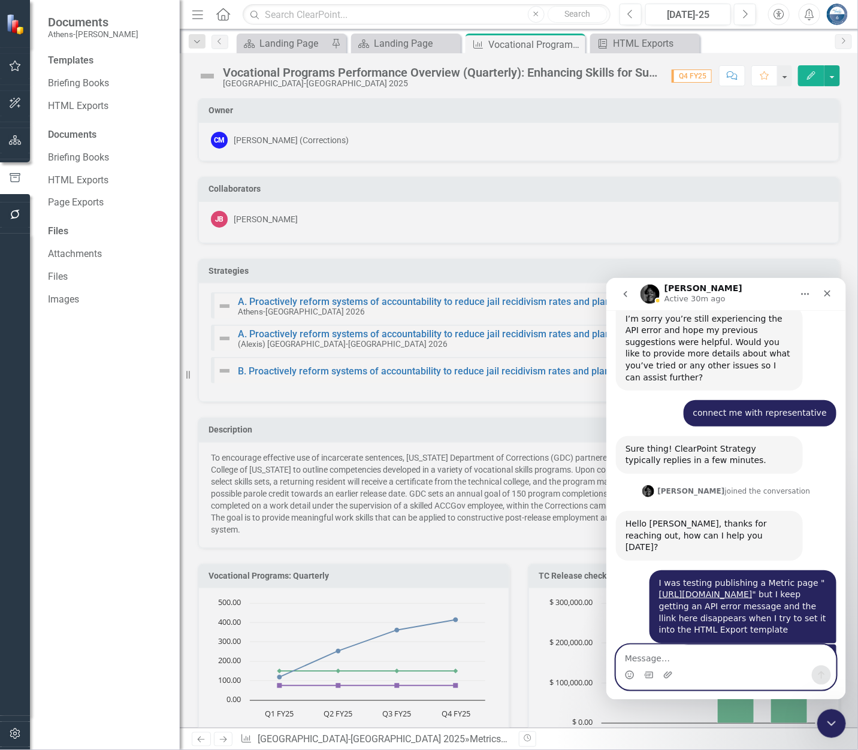
click at [682, 658] on textarea "Message…" at bounding box center [725, 655] width 219 height 20
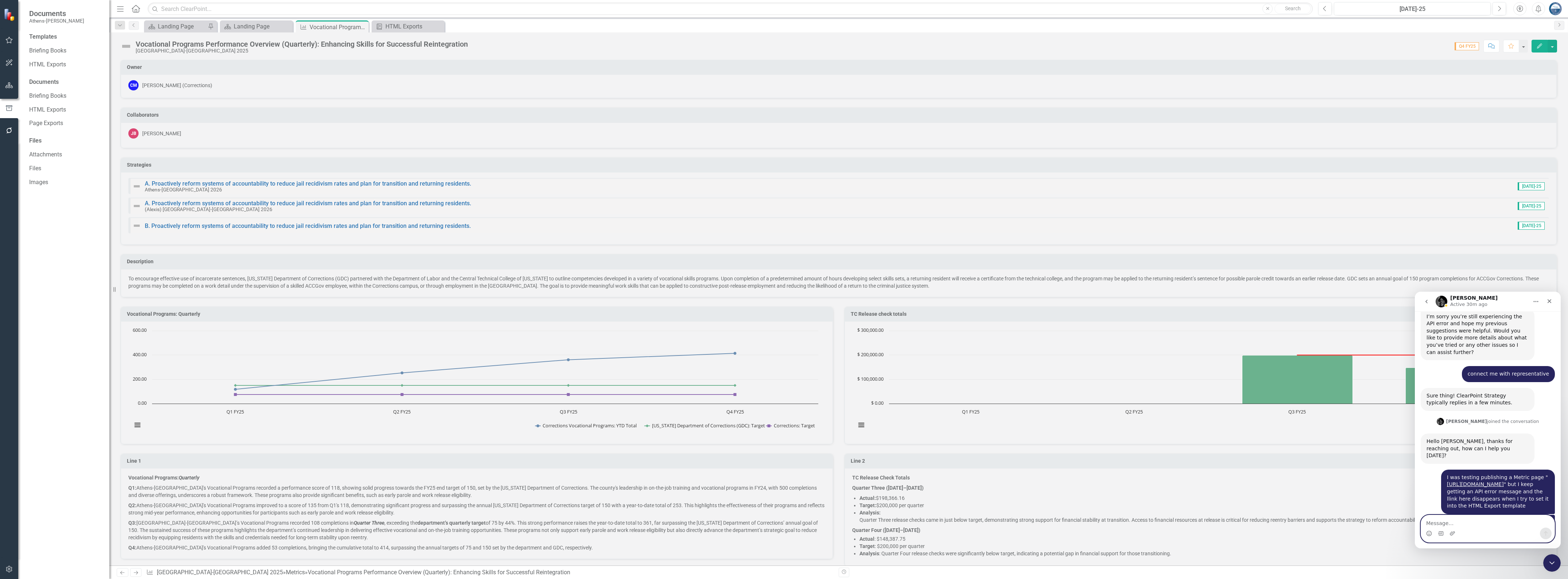
click at [1461, 522] on textarea "Message…" at bounding box center [1488, 521] width 133 height 12
type textarea "Thank you, [PERSON_NAME]!"
click at [1547, 534] on icon "Send a message…" at bounding box center [1546, 534] width 6 height 6
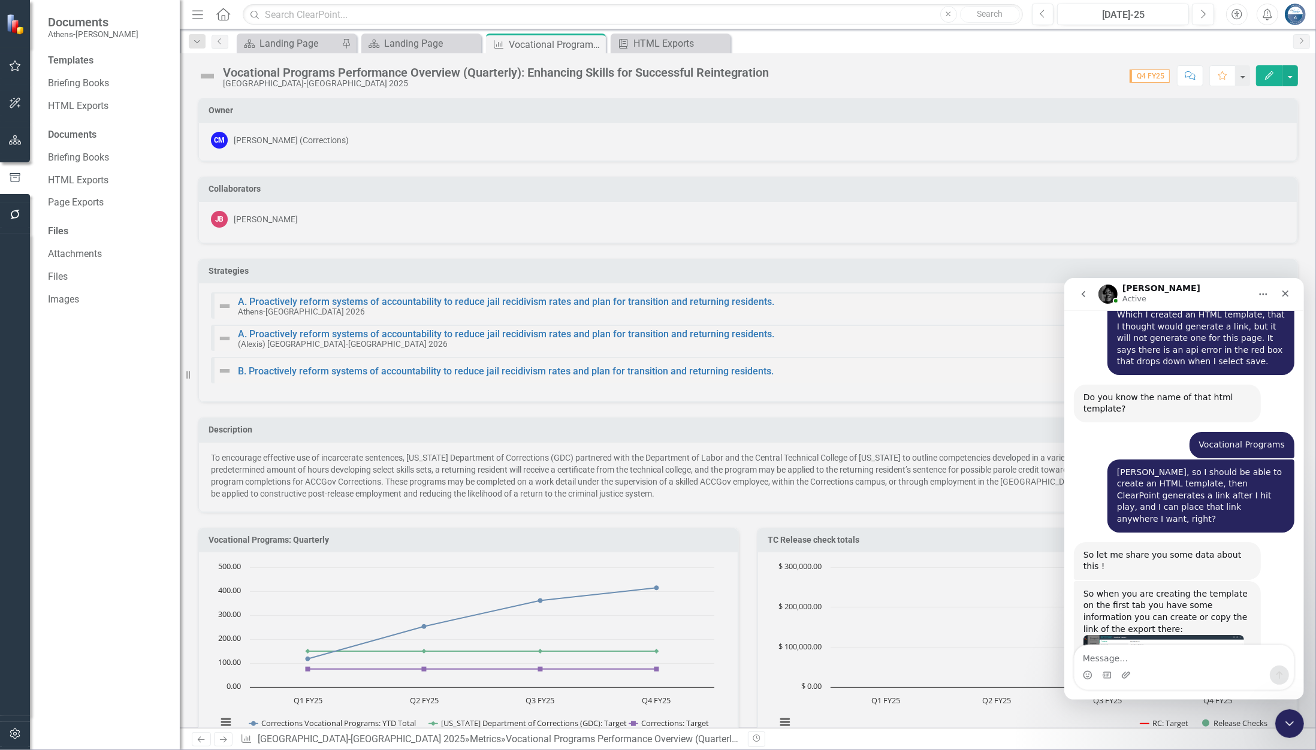
scroll to position [2555, 0]
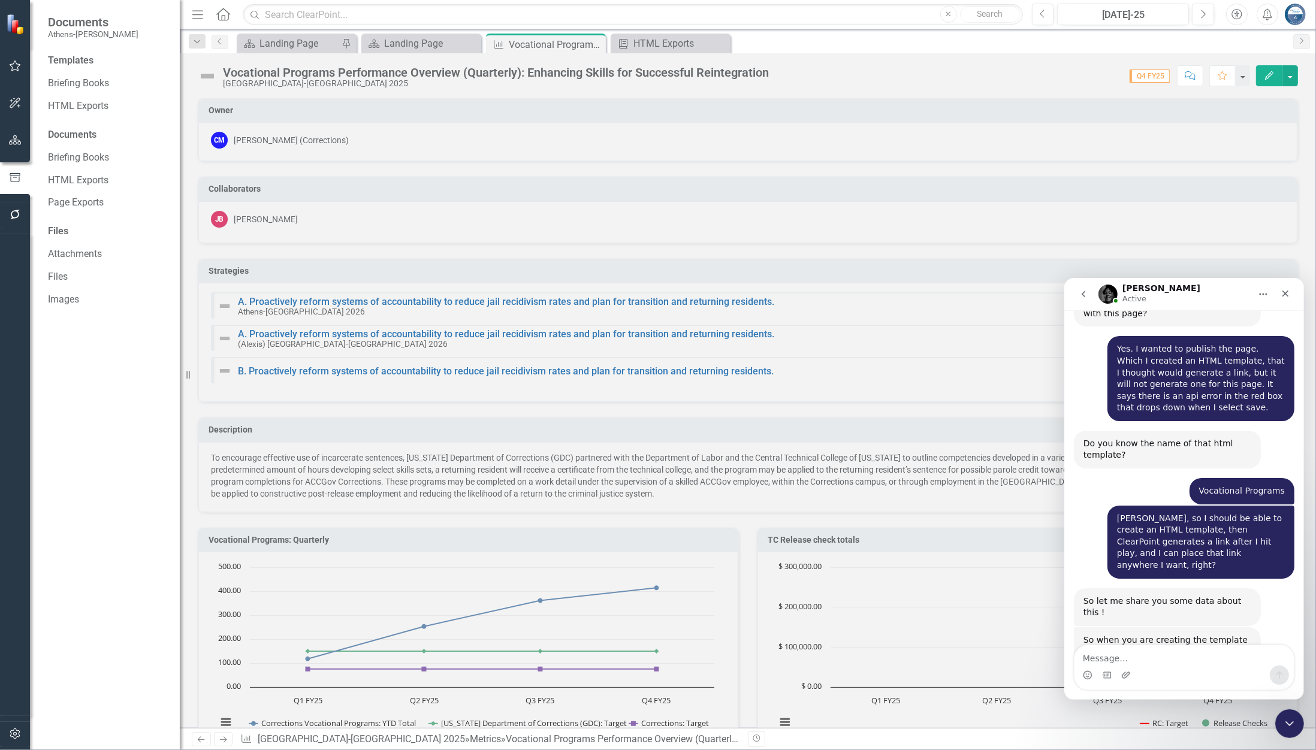
click at [1169, 681] on img "Jeff says…" at bounding box center [1163, 719] width 161 height 76
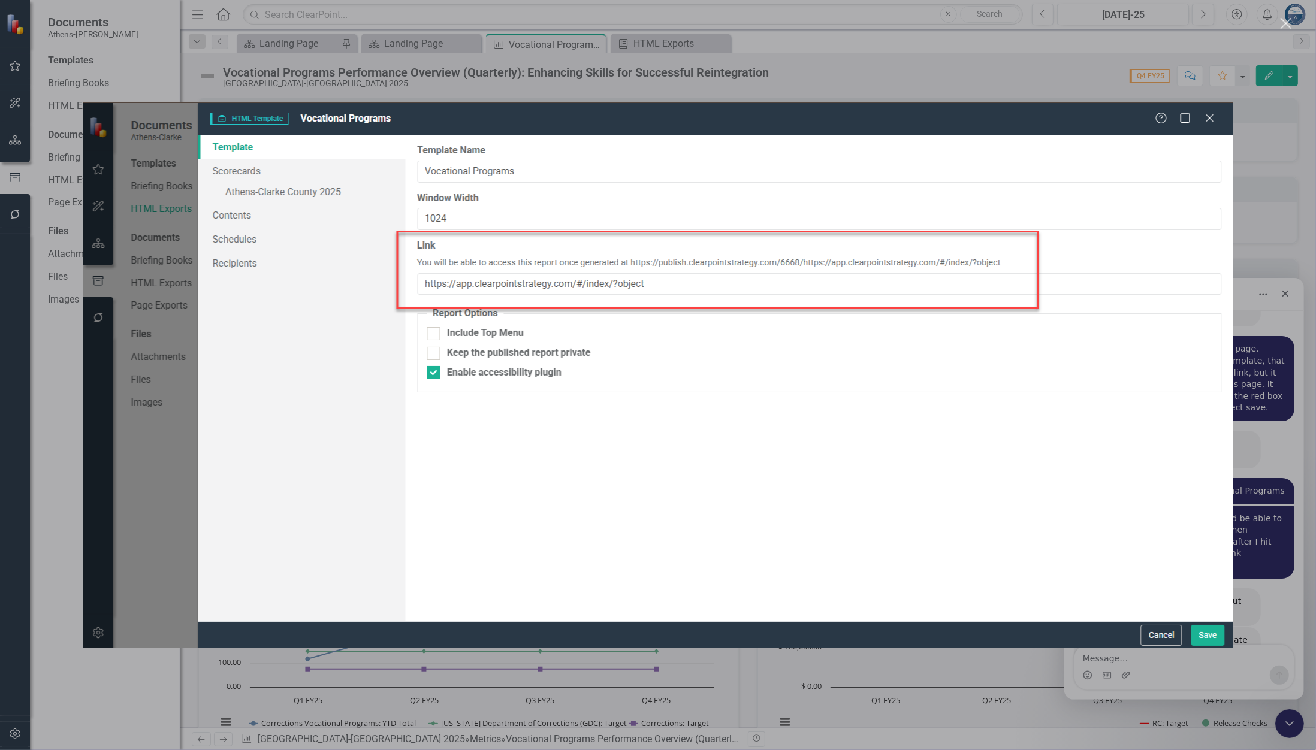
scroll to position [0, 0]
click at [1071, 469] on img "Close" at bounding box center [658, 375] width 1150 height 546
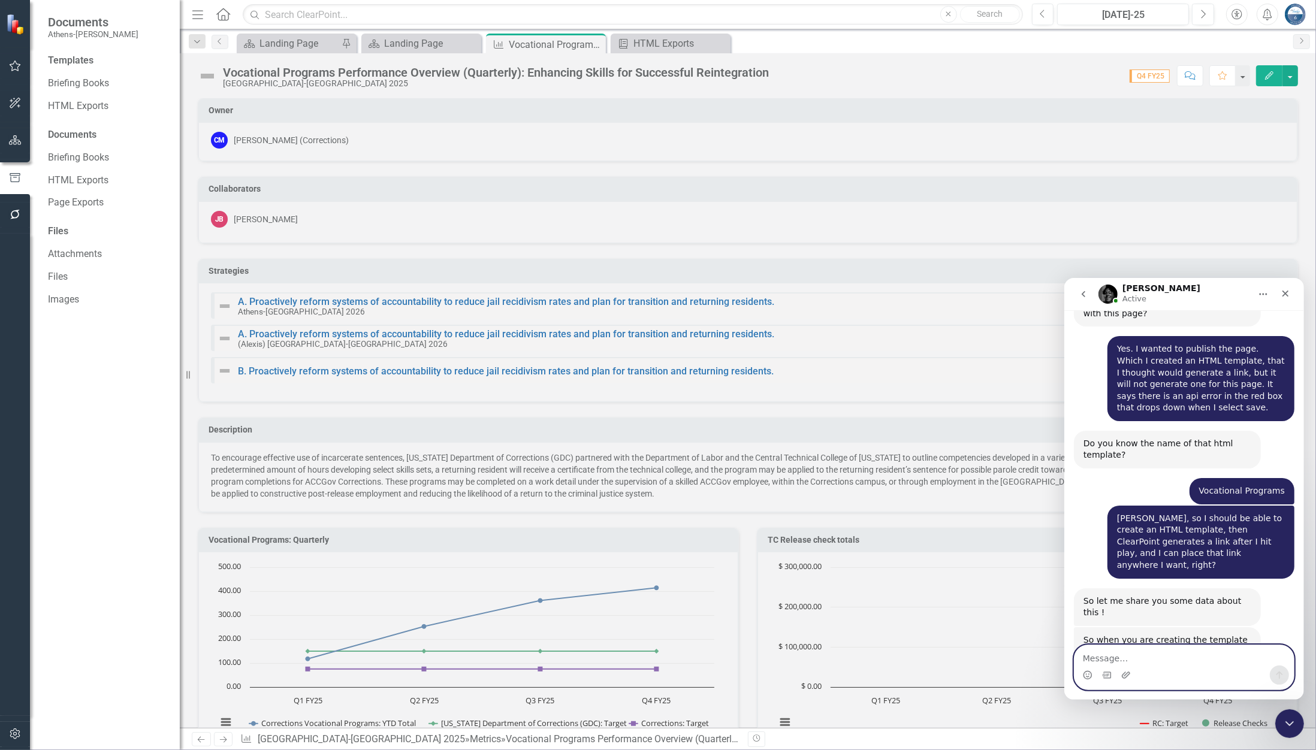
click at [1147, 654] on textarea "Message…" at bounding box center [1183, 655] width 219 height 20
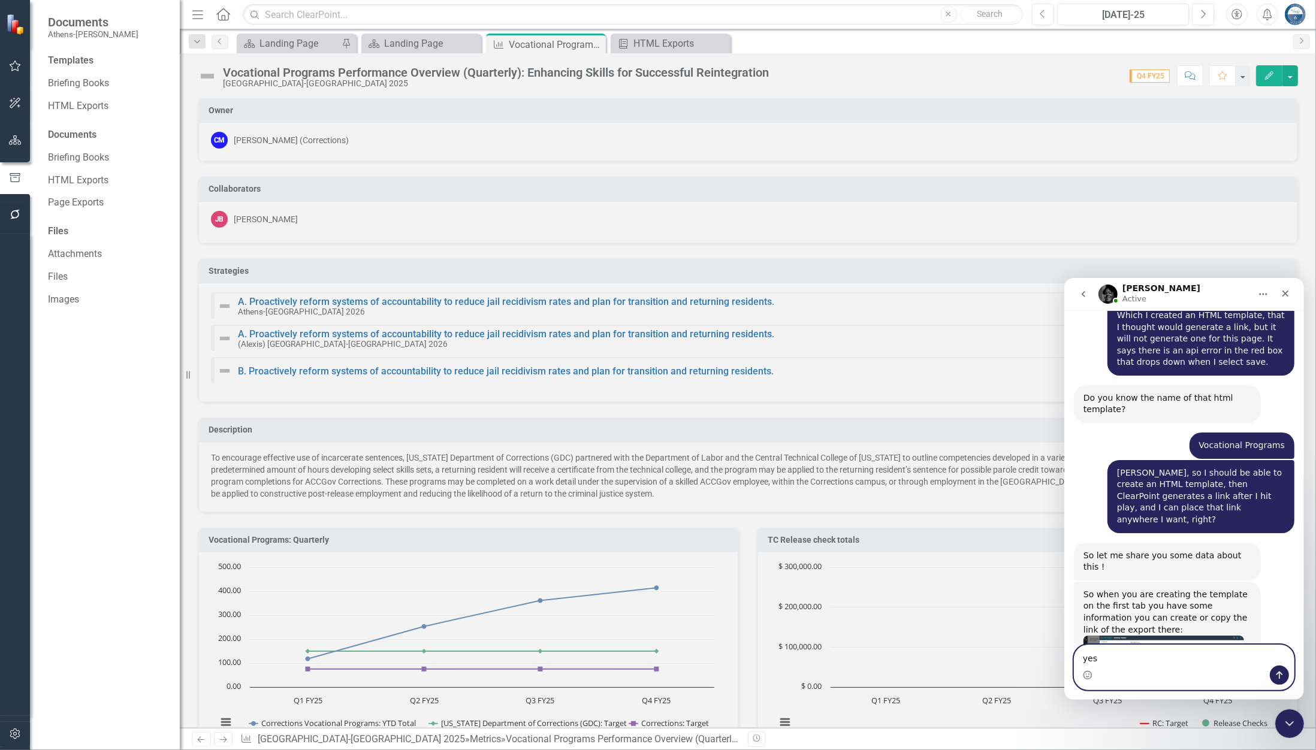
scroll to position [2601, 0]
click at [1139, 634] on img "Jeff says…" at bounding box center [1163, 672] width 161 height 76
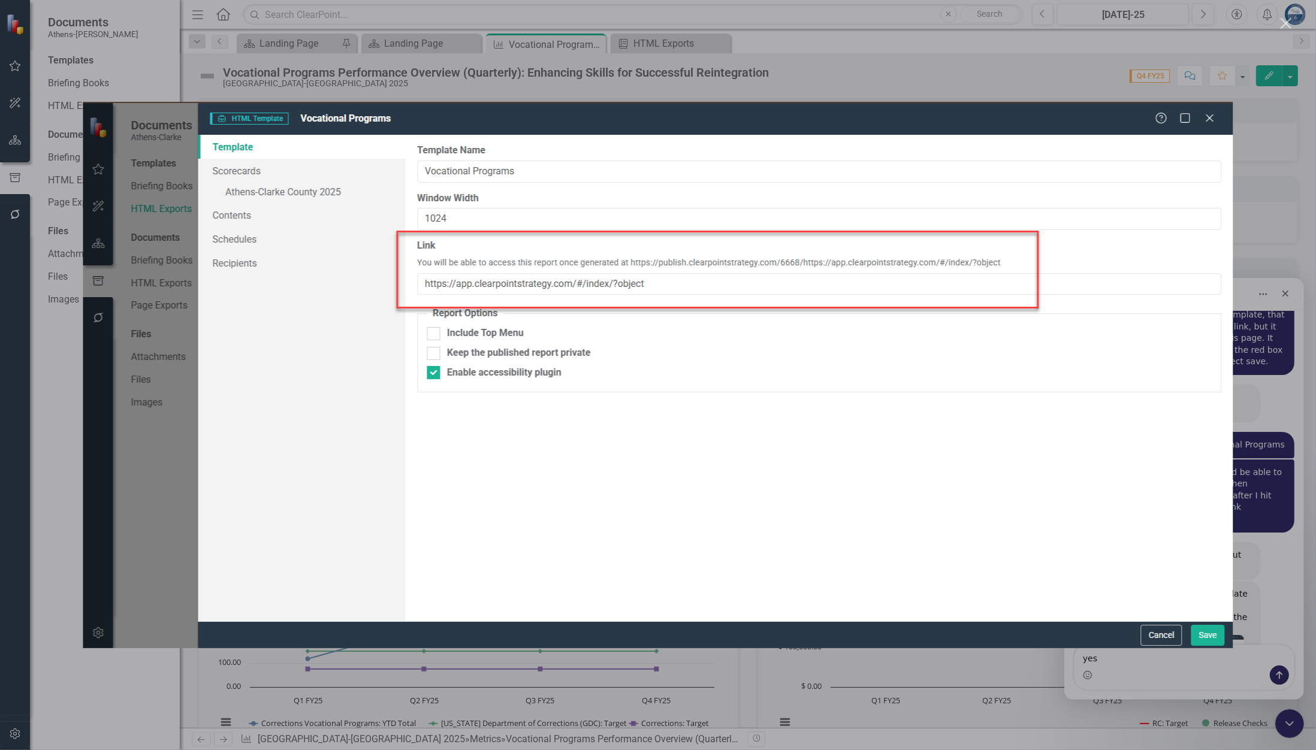
click at [1120, 474] on img "Close" at bounding box center [658, 375] width 1150 height 546
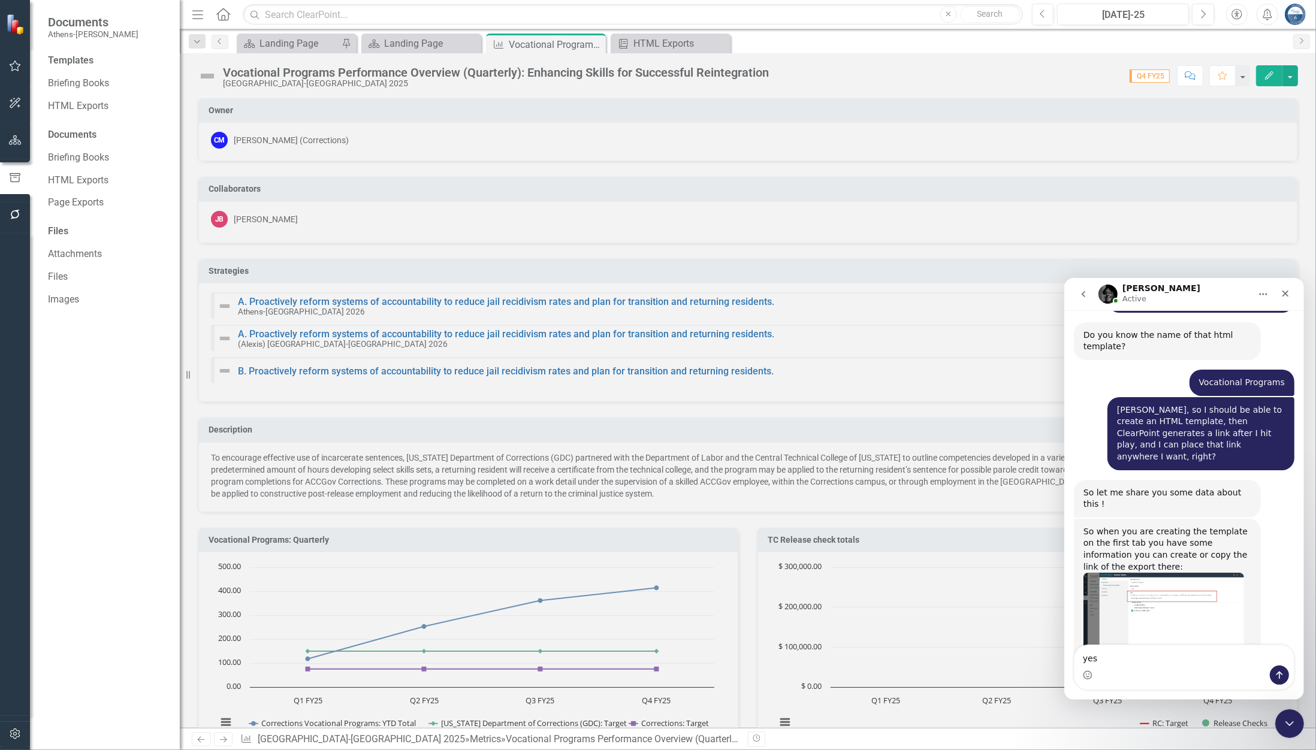
scroll to position [2618, 0]
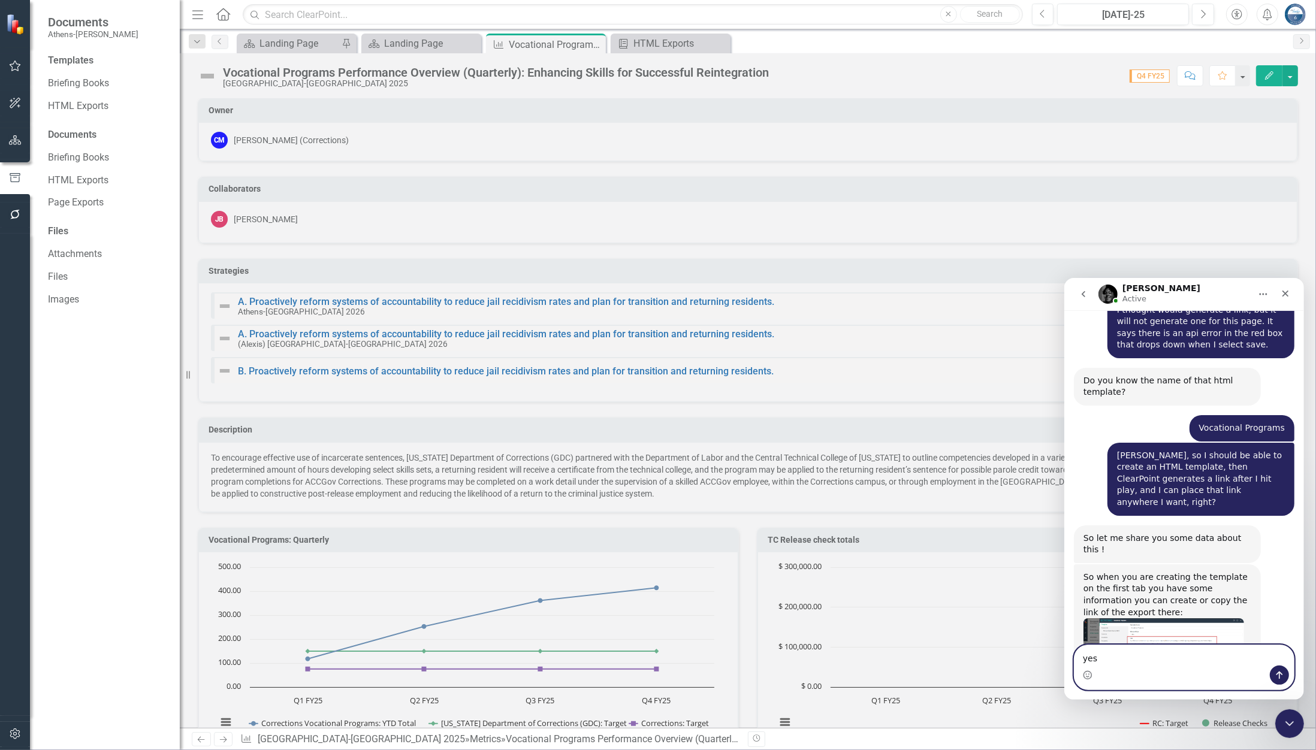
click at [1117, 658] on textarea "yes" at bounding box center [1183, 655] width 219 height 20
drag, startPoint x: 1117, startPoint y: 658, endPoint x: 1071, endPoint y: 658, distance: 46.7
click at [1071, 658] on div "yes yes" at bounding box center [1183, 667] width 240 height 46
drag, startPoint x: 1116, startPoint y: 607, endPoint x: 1074, endPoint y: 597, distance: 43.7
click at [1074, 703] on div "Once you generate the export, you will be able to access it with that link: htt…" at bounding box center [1166, 728] width 187 height 50
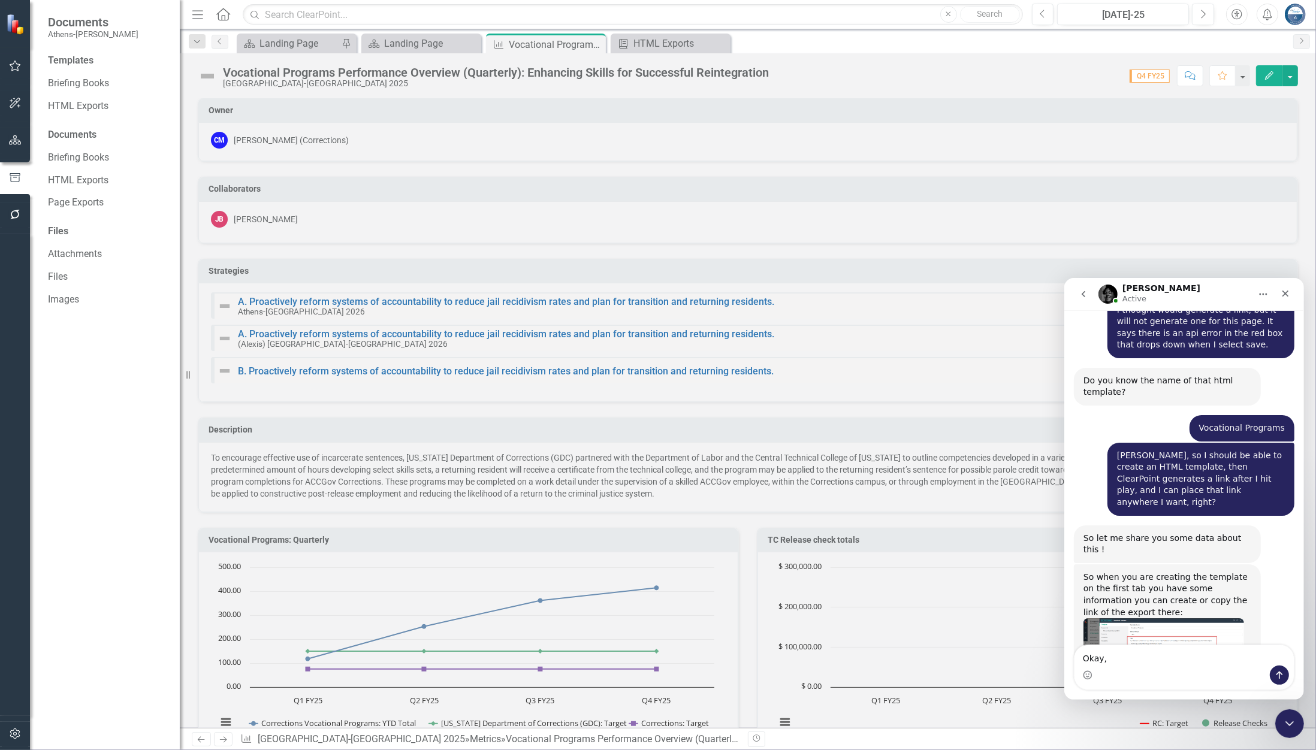
copy link "[URL][DOMAIN_NAME]"
click at [1124, 662] on textarea "Okay," at bounding box center [1183, 655] width 219 height 20
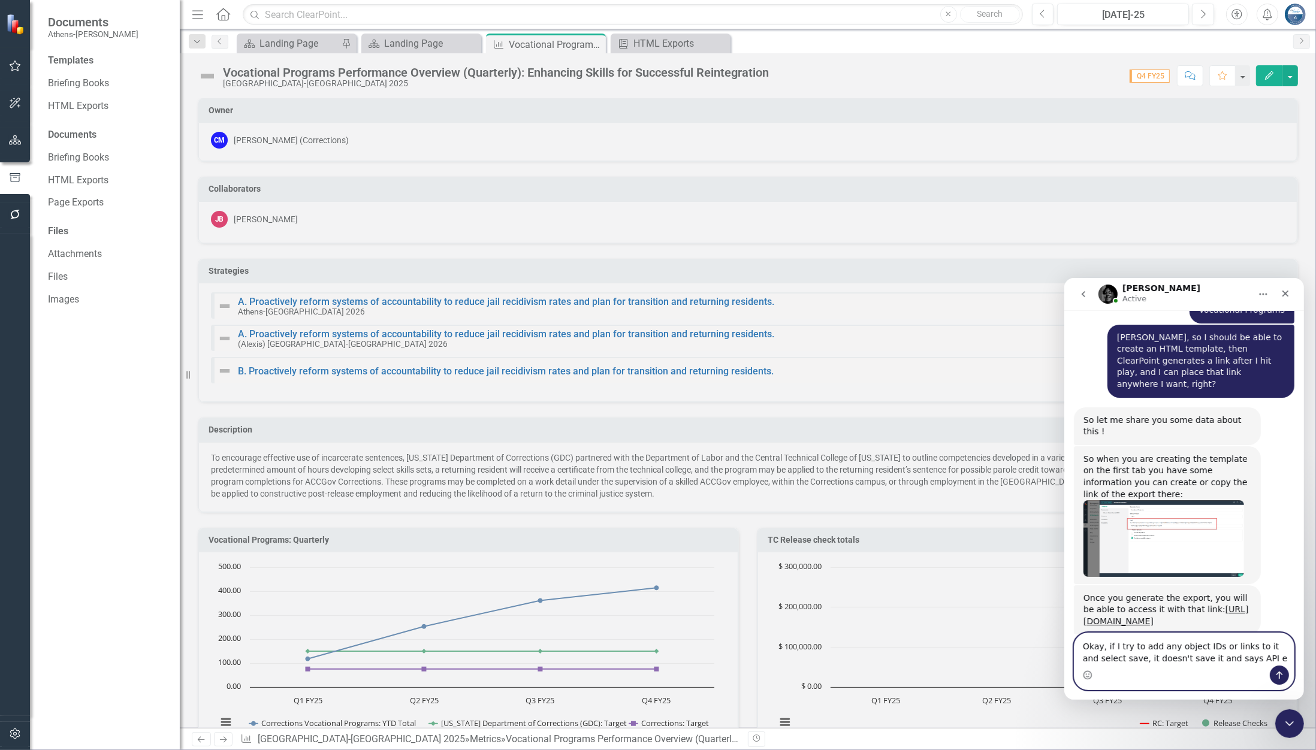
scroll to position [2750, 0]
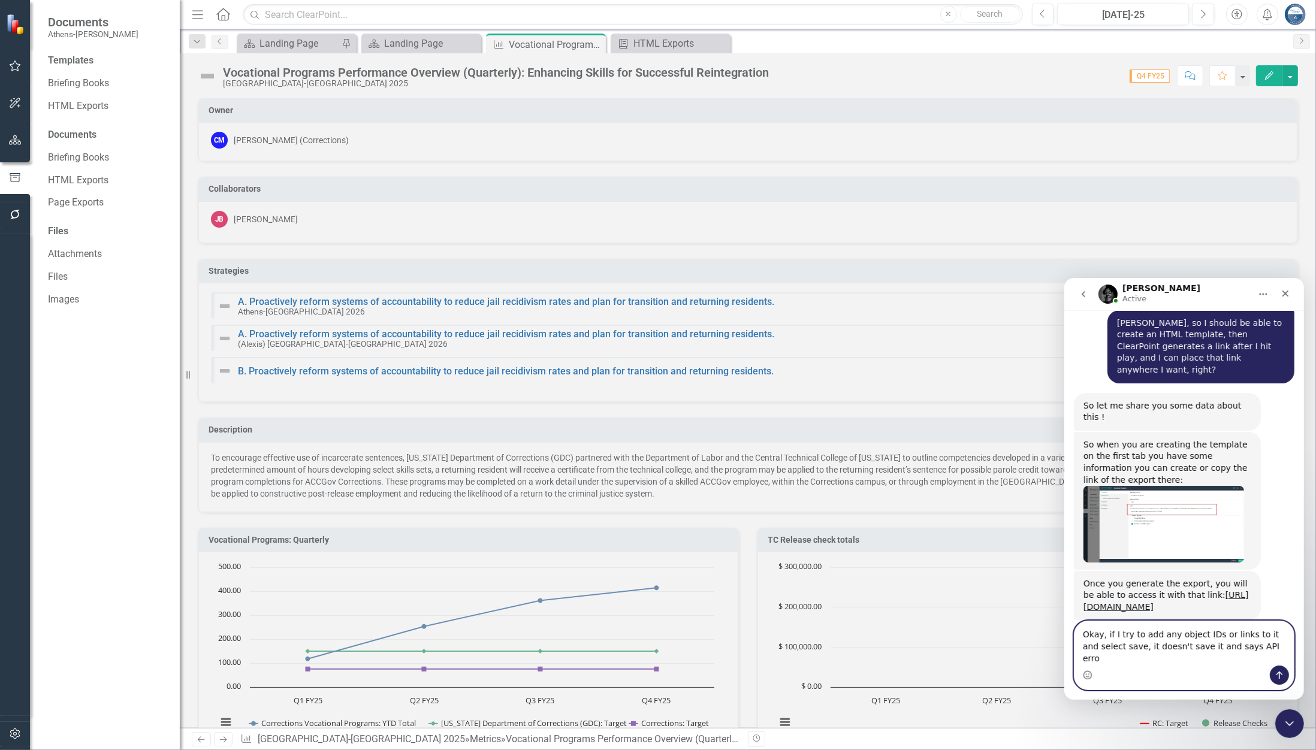
type textarea "Okay, if I try to add any object IDs or links to it and select save, it doesn't…"
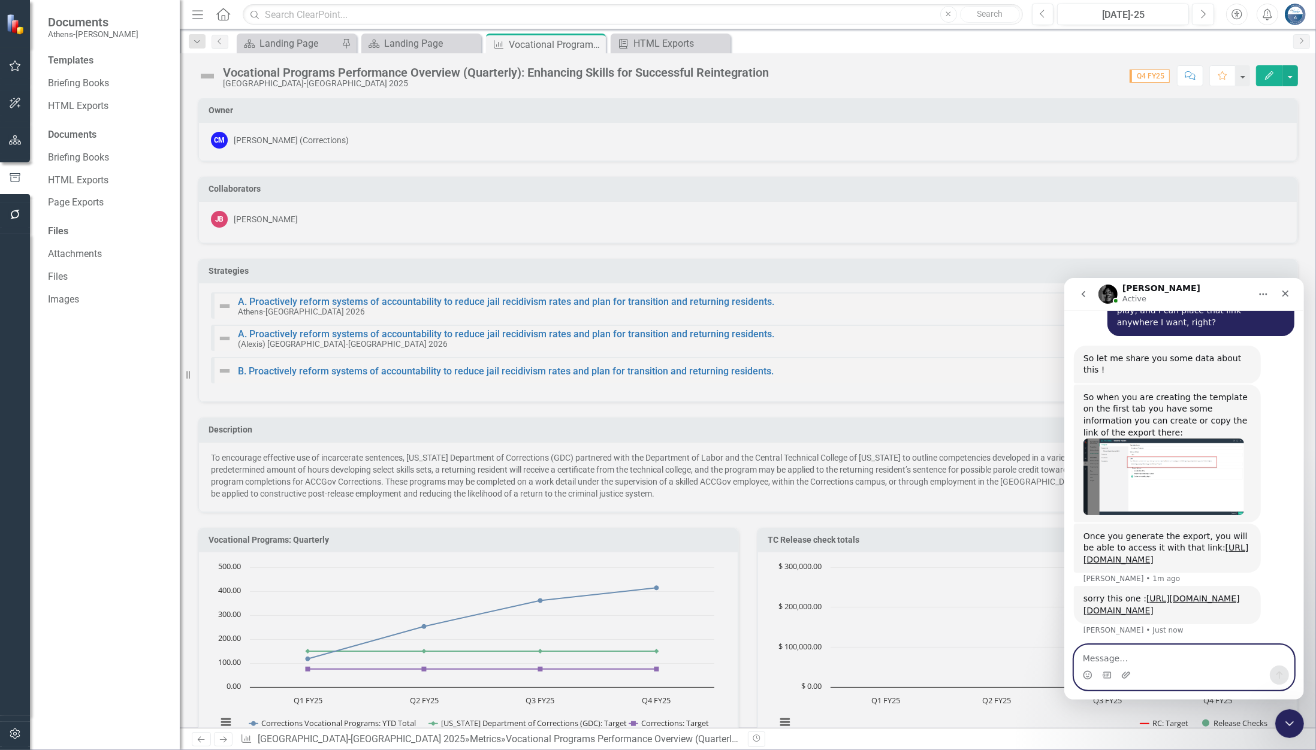
scroll to position [2751, 0]
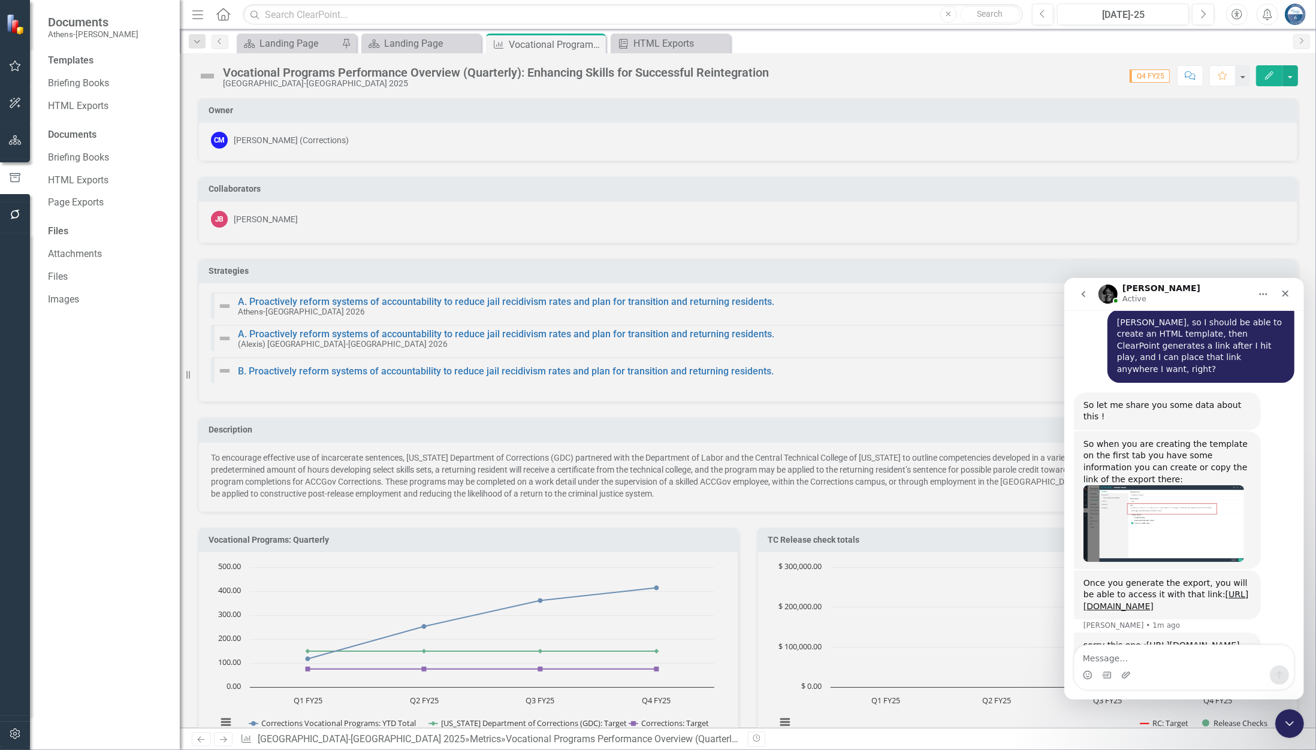
drag, startPoint x: 1117, startPoint y: 550, endPoint x: 1072, endPoint y: 528, distance: 49.8
click at [1073, 632] on div "sorry this one : https://publish.clearpointstrategy.com/6668/https://app.clearp…" at bounding box center [1166, 651] width 187 height 38
copy link "[URL][DOMAIN_NAME][DOMAIN_NAME]"
click at [1157, 651] on textarea "Message…" at bounding box center [1183, 655] width 219 height 20
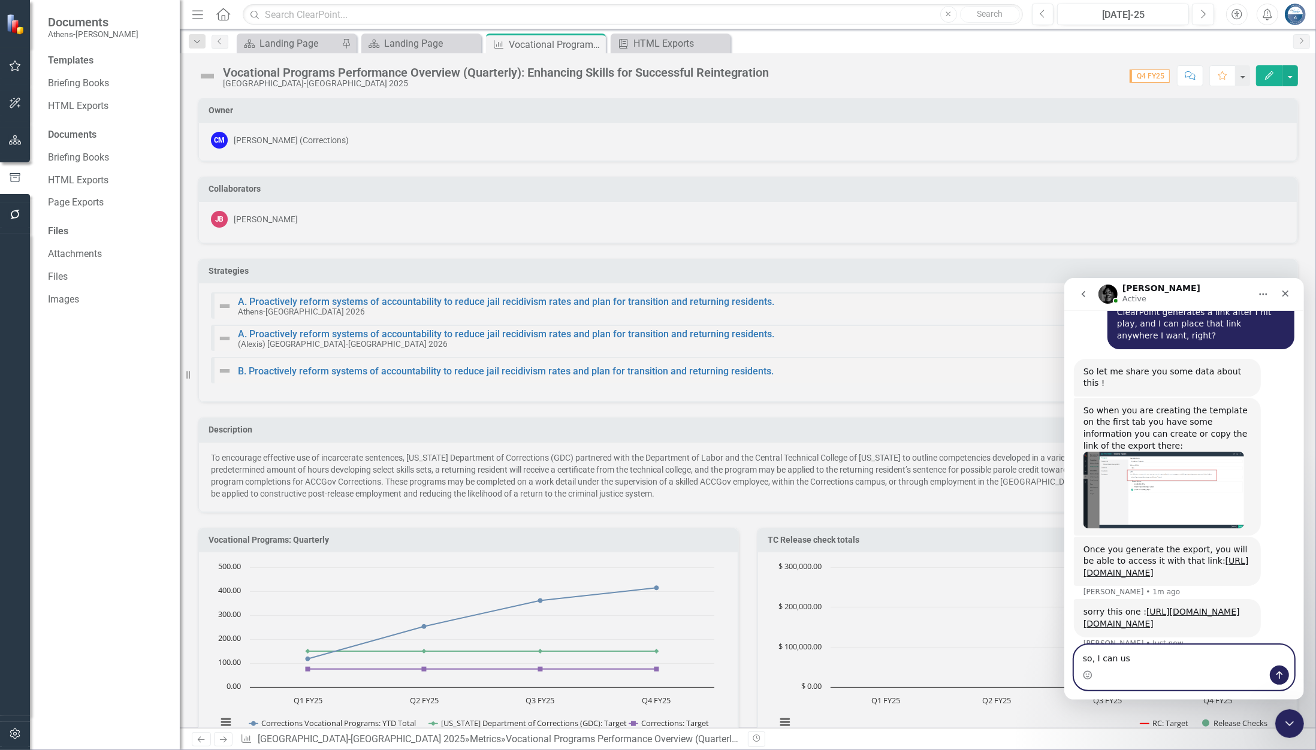
scroll to position [2798, 0]
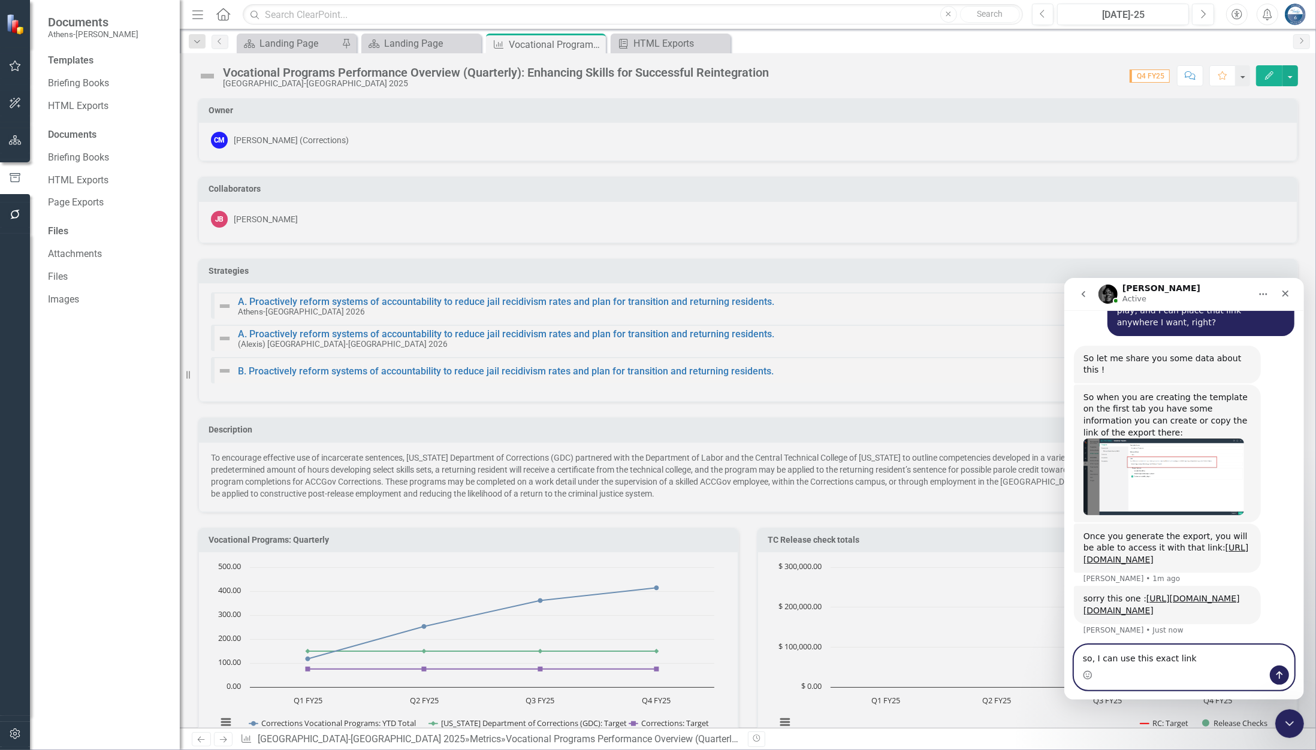
type textarea "so, I can use this exact link?"
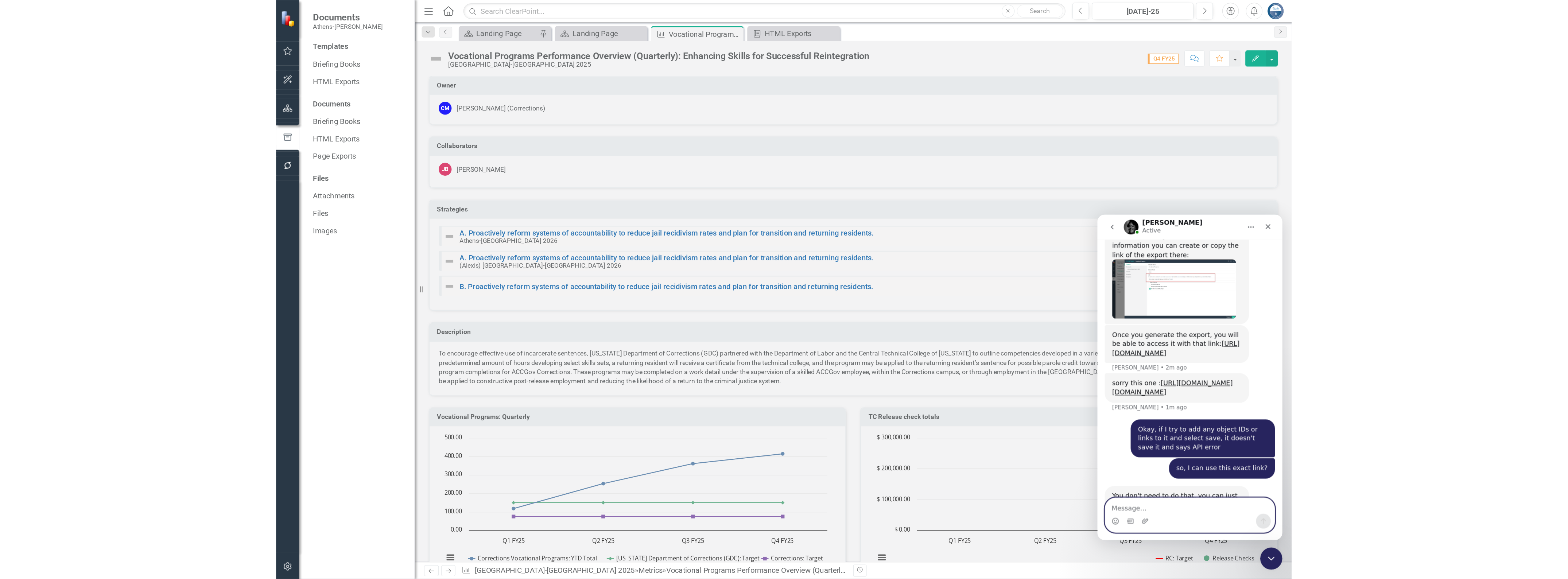
scroll to position [1766, 0]
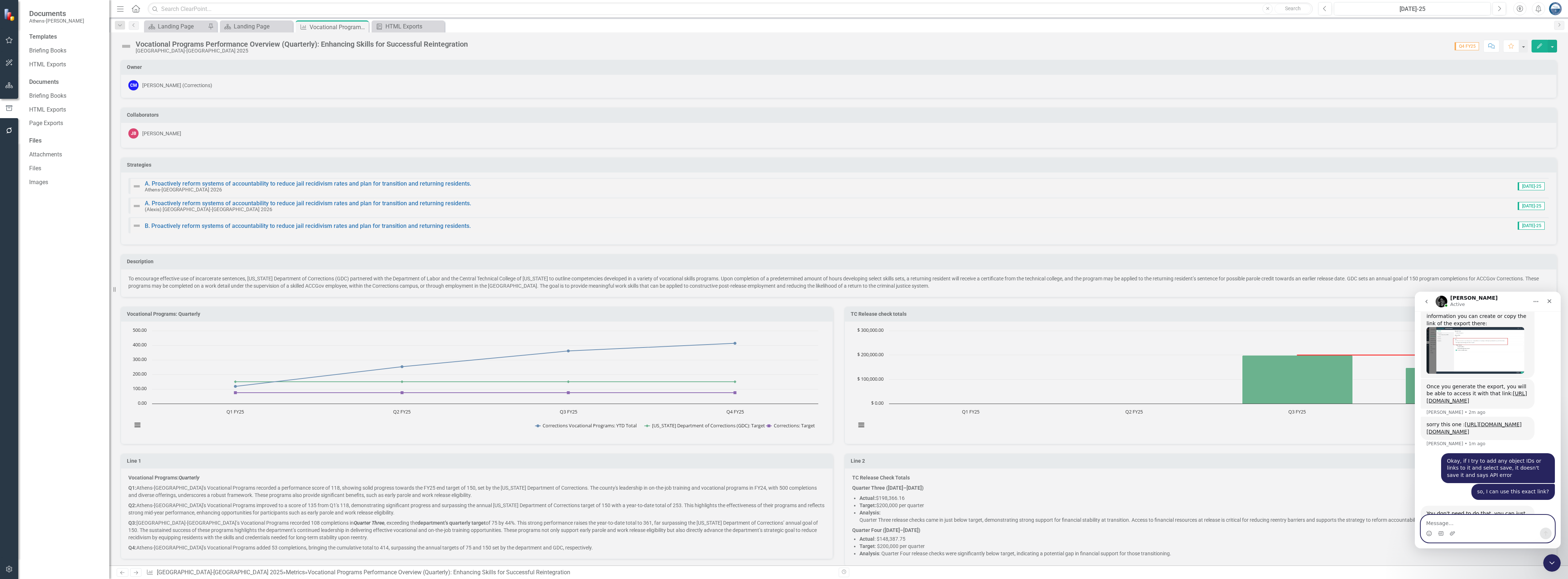
click at [1485, 524] on textarea "Message…" at bounding box center [1488, 521] width 133 height 12
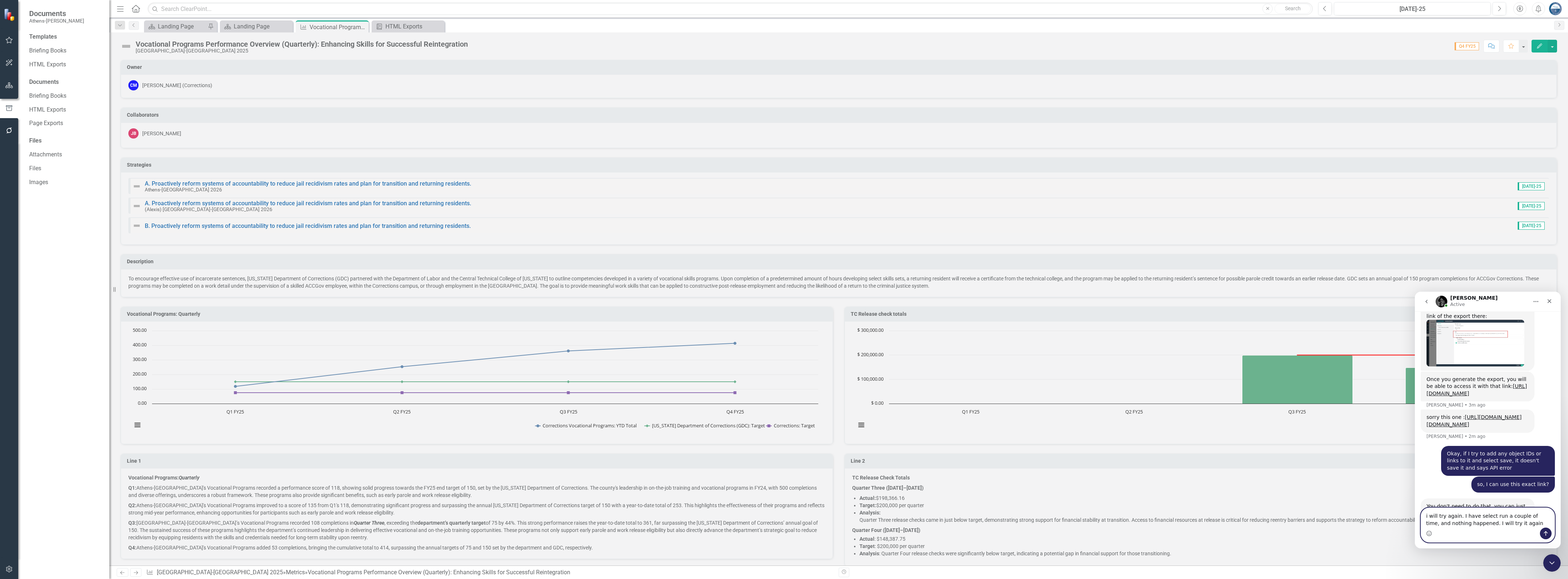
type textarea "i will try again. I have select run a couple of time, and nothing happened. I w…"
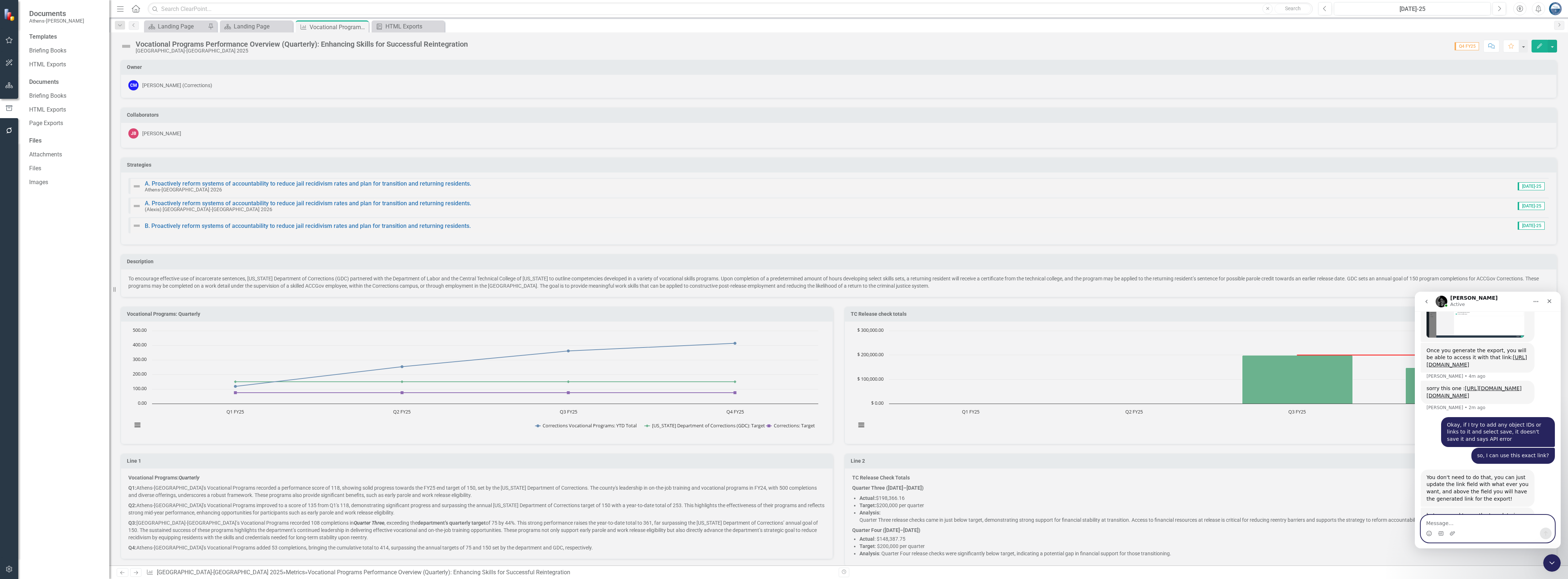
scroll to position [1830, 0]
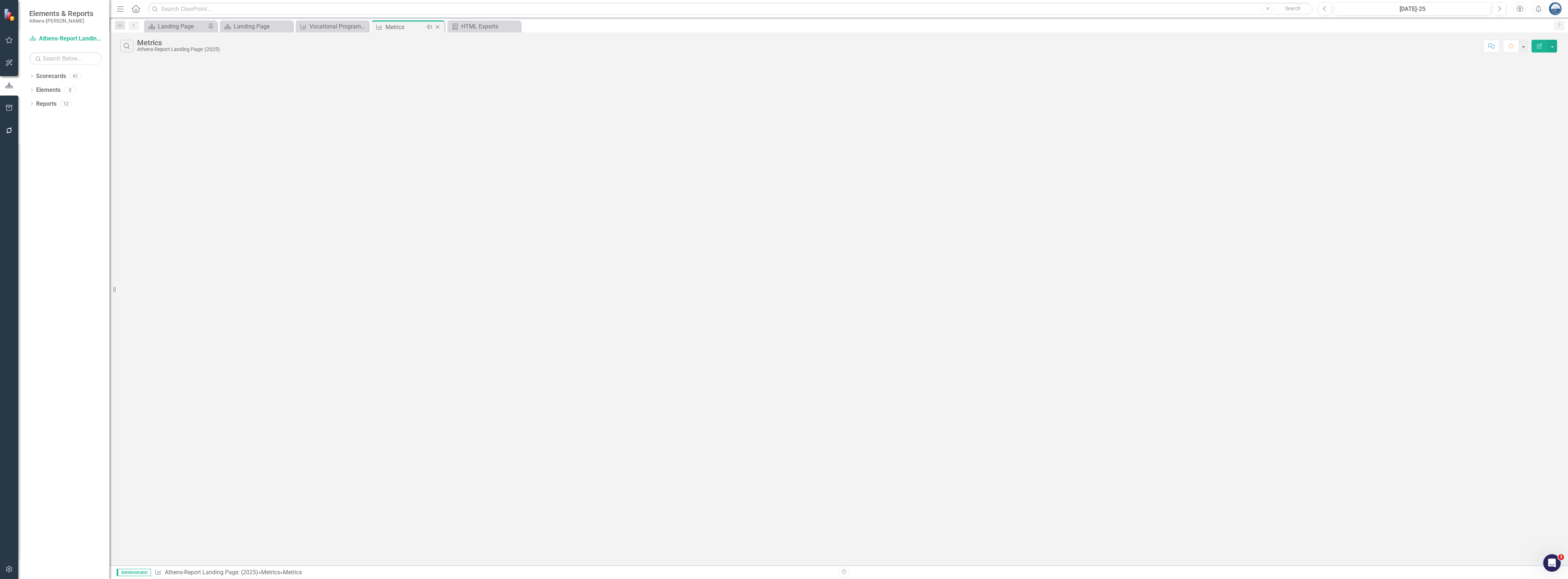
click at [437, 26] on icon at bounding box center [438, 27] width 4 height 4
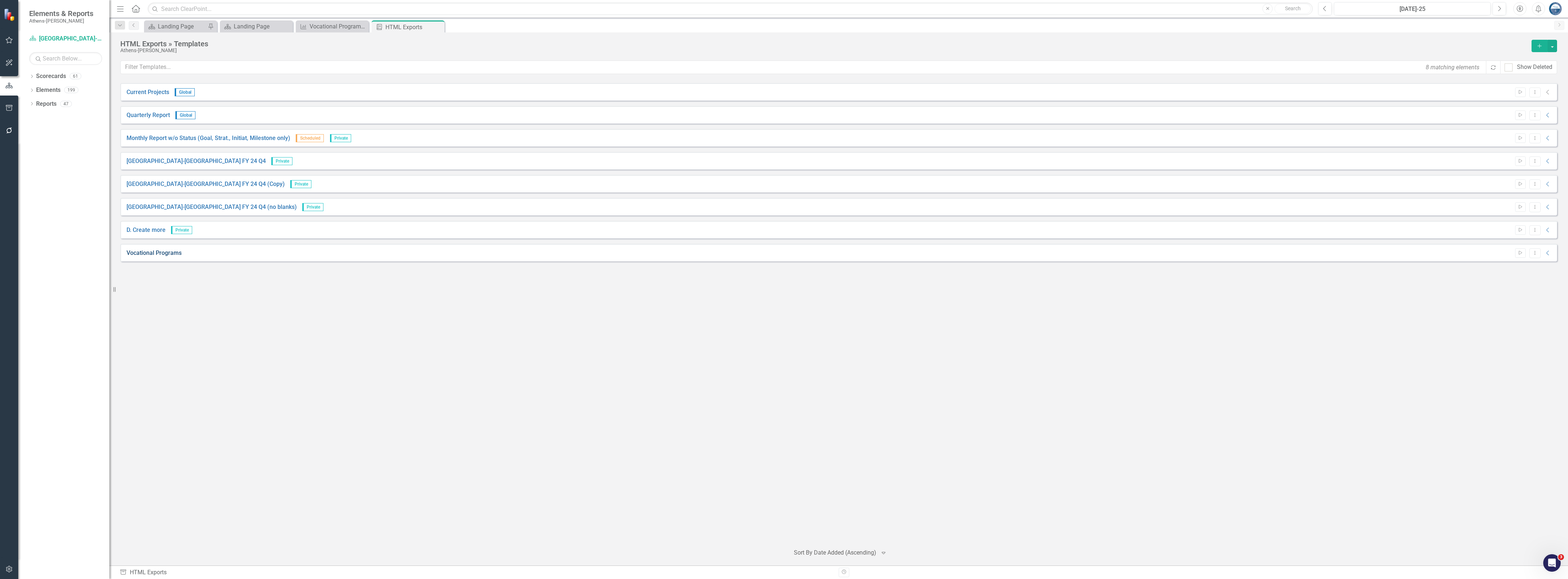
click at [166, 251] on link "Vocational Programs" at bounding box center [154, 253] width 55 height 9
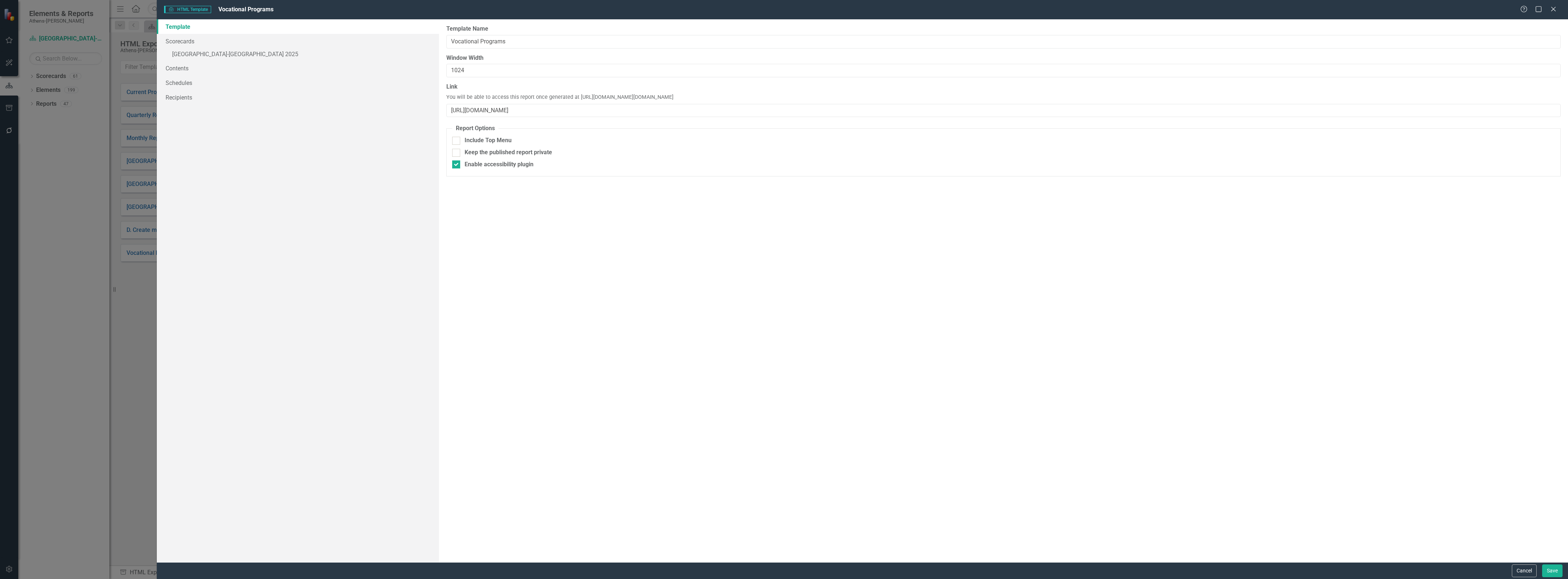
drag, startPoint x: 575, startPoint y: 96, endPoint x: 677, endPoint y: 96, distance: 102.0
click at [673, 96] on span "You will be able to access this report once generated at [URL][DOMAIN_NAME][DOM…" at bounding box center [559, 97] width 227 height 8
copy span "[URL][DOMAIN_NAME]"
drag, startPoint x: 594, startPoint y: 111, endPoint x: 441, endPoint y: 103, distance: 153.2
click at [441, 103] on div "Report templates allow you to create HTML exports that include elements you sel…" at bounding box center [1003, 291] width 1129 height 543
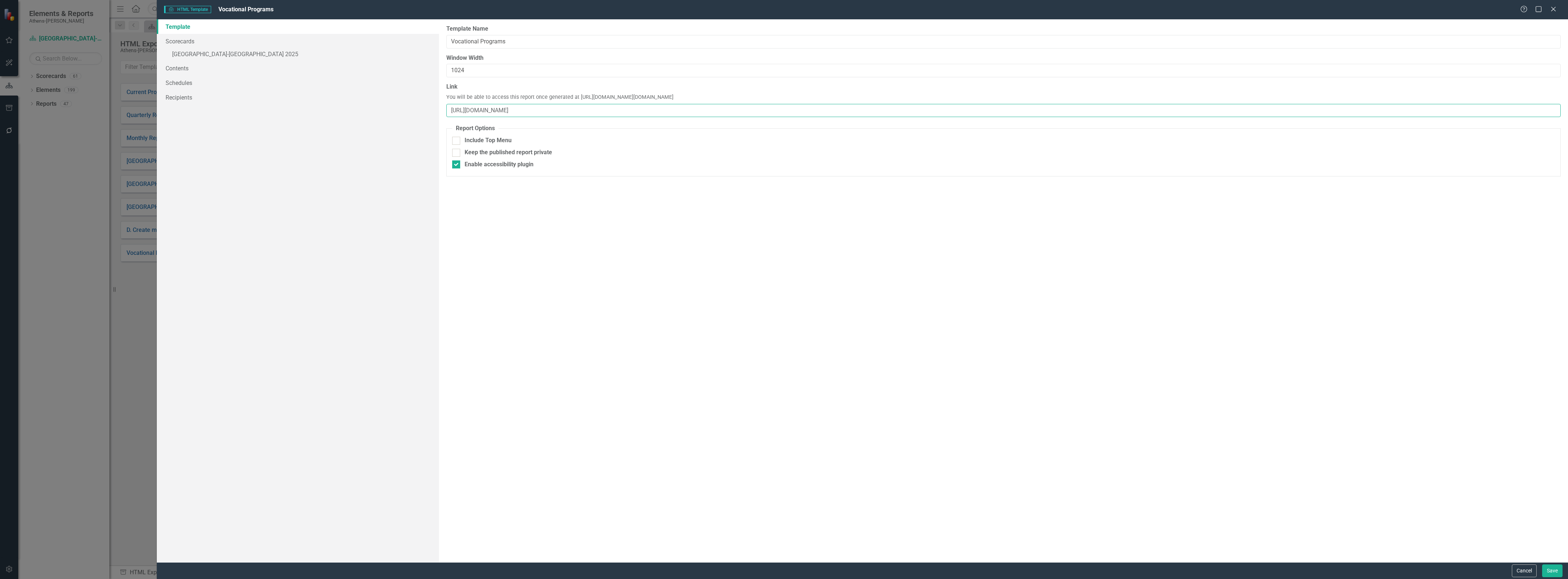
paste input "publish.clearpointstrategy.com/6668"
type input "https://publish.clearpointstrategy.com/6668"
click at [699, 231] on div "Report templates allow you to create HTML exports that include elements you sel…" at bounding box center [1003, 291] width 1129 height 543
click at [689, 245] on div "Report templates allow you to create HTML exports that include elements you sel…" at bounding box center [1003, 291] width 1129 height 543
drag, startPoint x: 577, startPoint y: 111, endPoint x: 430, endPoint y: 110, distance: 147.0
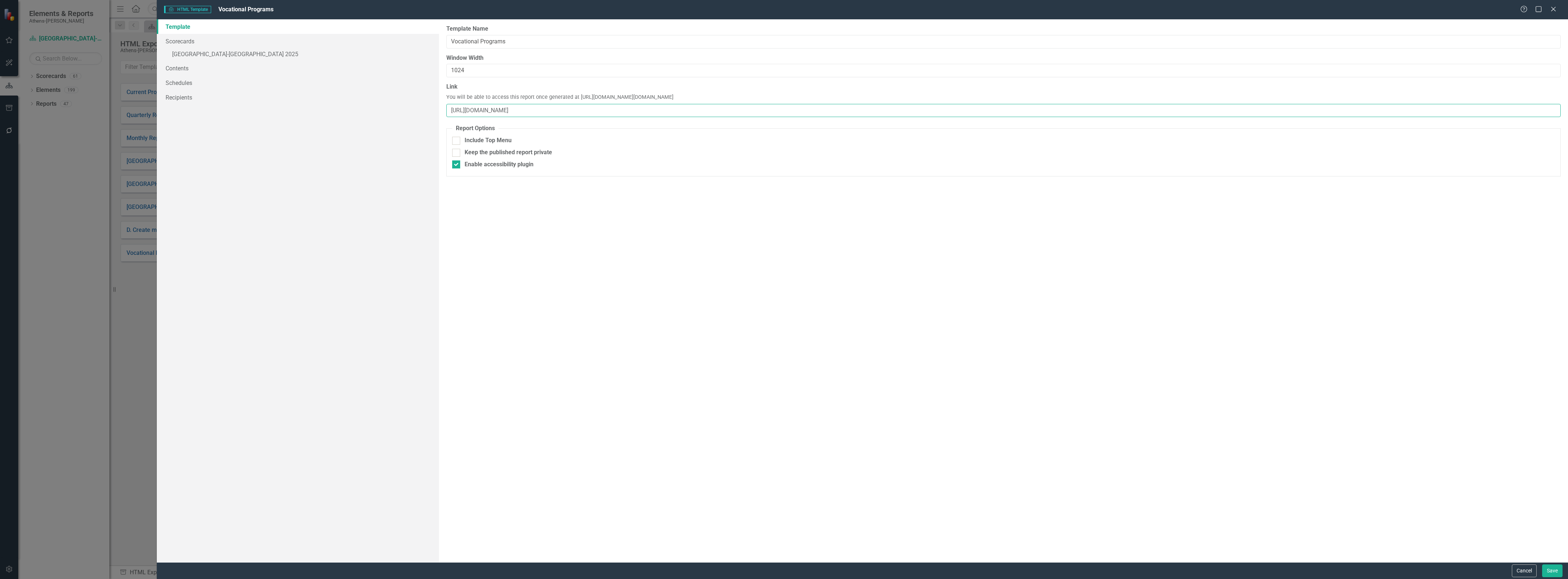
click at [430, 110] on div "Template Scorecards » Athens-Clarke County 2025 Contents Schedules Recipients R…" at bounding box center [863, 291] width 1411 height 543
click at [575, 249] on div "Report templates allow you to create HTML exports that include elements you sel…" at bounding box center [1003, 291] width 1129 height 543
click at [531, 259] on div "Report templates allow you to create HTML exports that include elements you sel…" at bounding box center [1003, 291] width 1129 height 543
click at [537, 110] on input "Link" at bounding box center [1003, 111] width 1115 height 13
paste input "=measure&objectId=1848879&periodId=303718&scorecardId=164586"
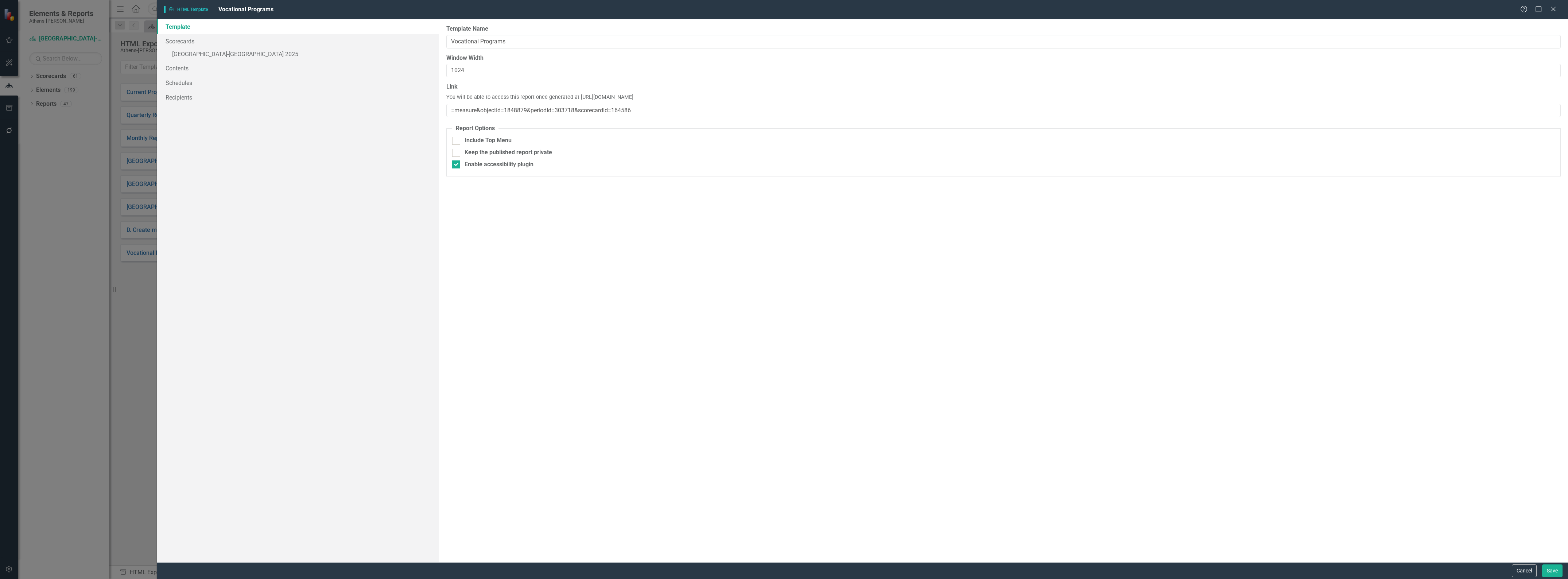
click at [695, 242] on div "Report templates allow you to create HTML exports that include elements you sel…" at bounding box center [1003, 291] width 1129 height 543
drag, startPoint x: 645, startPoint y: 107, endPoint x: 427, endPoint y: 105, distance: 218.0
click at [427, 105] on div "Template Scorecards » Athens-Clarke County 2025 Contents Schedules Recipients R…" at bounding box center [863, 291] width 1411 height 543
paste input "index/?object"
type input "index/?object=measure&objectId=1848879&periodId=303718&scorecardId=164586"
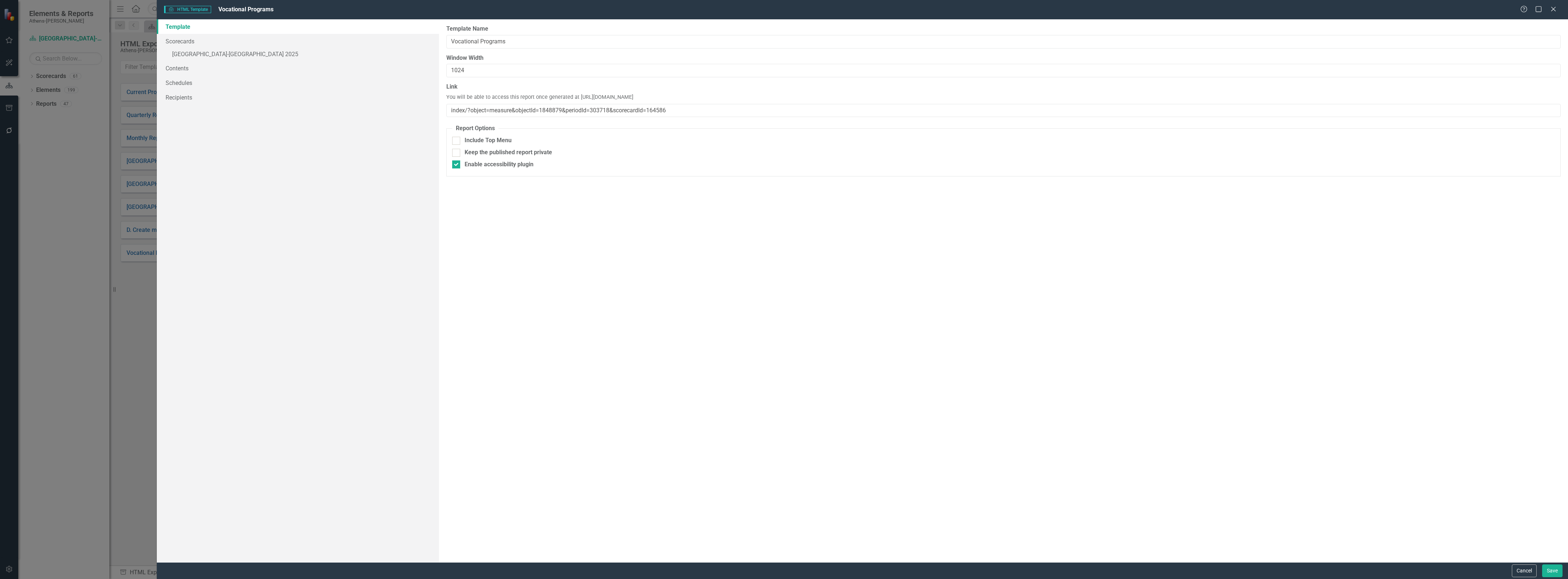
click at [717, 258] on div "Report templates allow you to create HTML exports that include elements you sel…" at bounding box center [1003, 291] width 1129 height 543
click at [1554, 570] on button "Save" at bounding box center [1552, 570] width 21 height 13
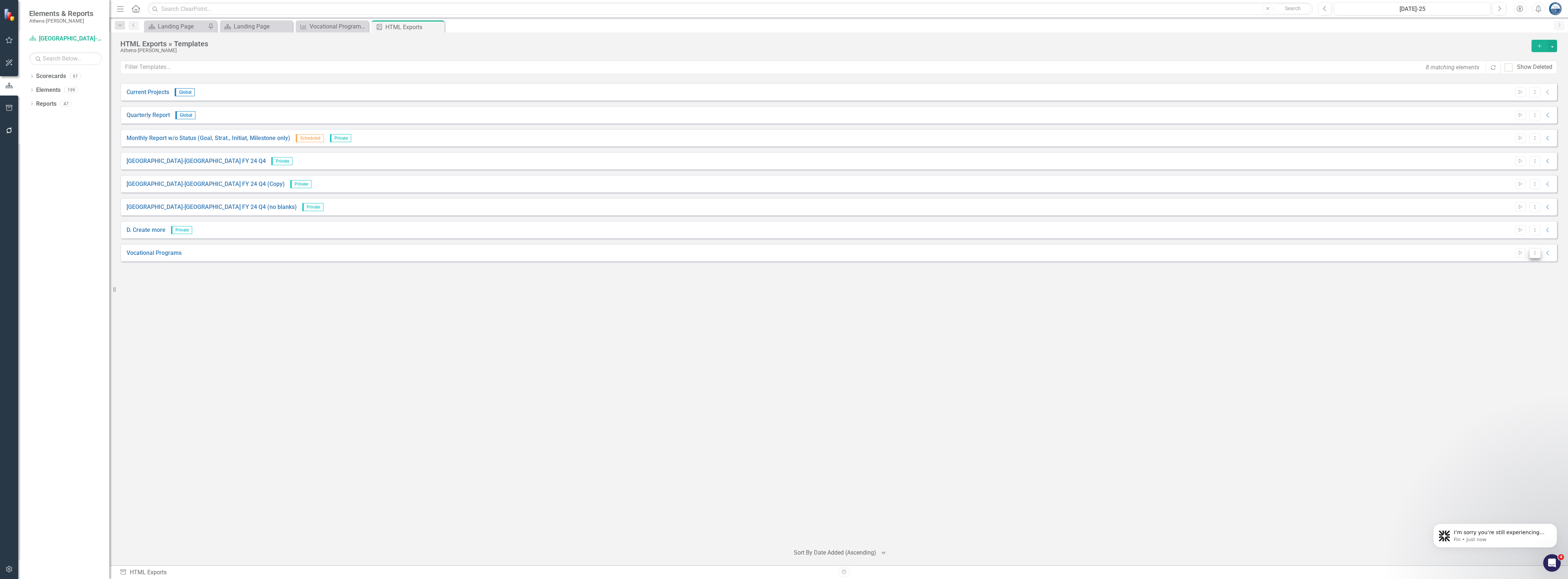
click at [1535, 255] on button "Dropdown Menu" at bounding box center [1535, 253] width 12 height 10
click at [1522, 276] on link "Preview Preview Template" at bounding box center [1507, 279] width 68 height 13
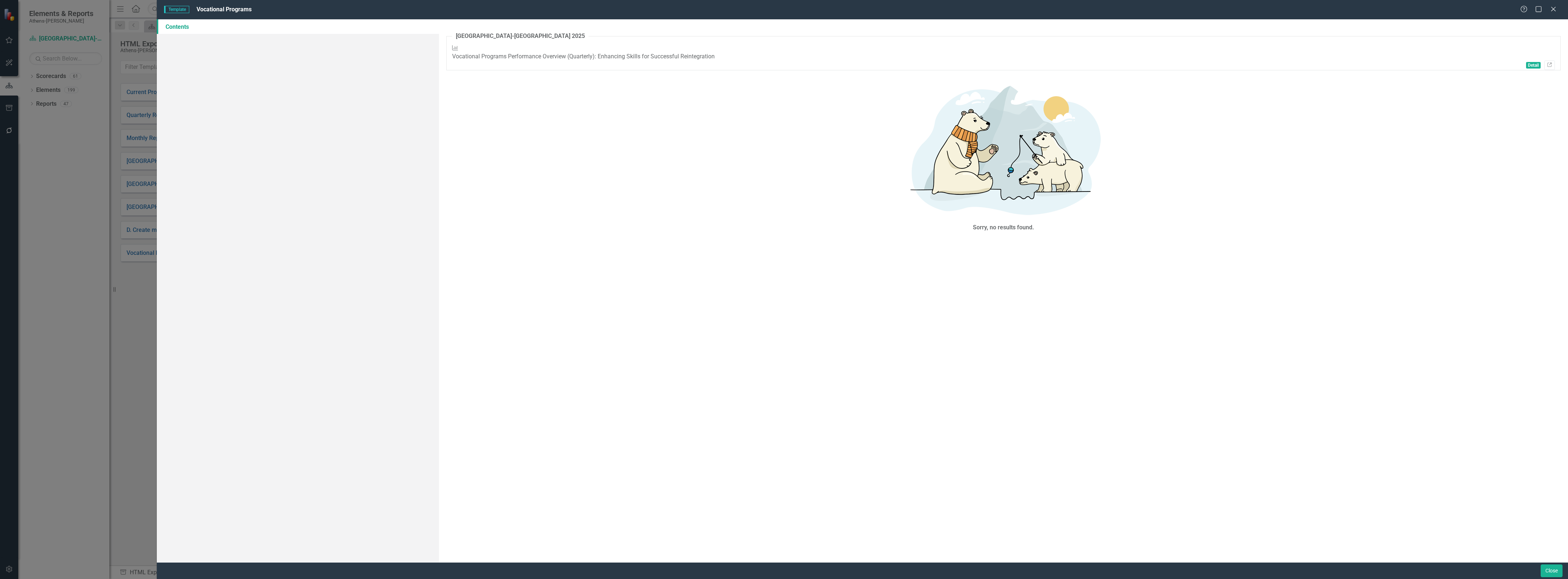
click at [1526, 62] on span "Detail" at bounding box center [1533, 65] width 15 height 7
click at [1547, 63] on icon "Link" at bounding box center [1549, 65] width 5 height 4
click at [1549, 569] on button "Close" at bounding box center [1552, 570] width 22 height 13
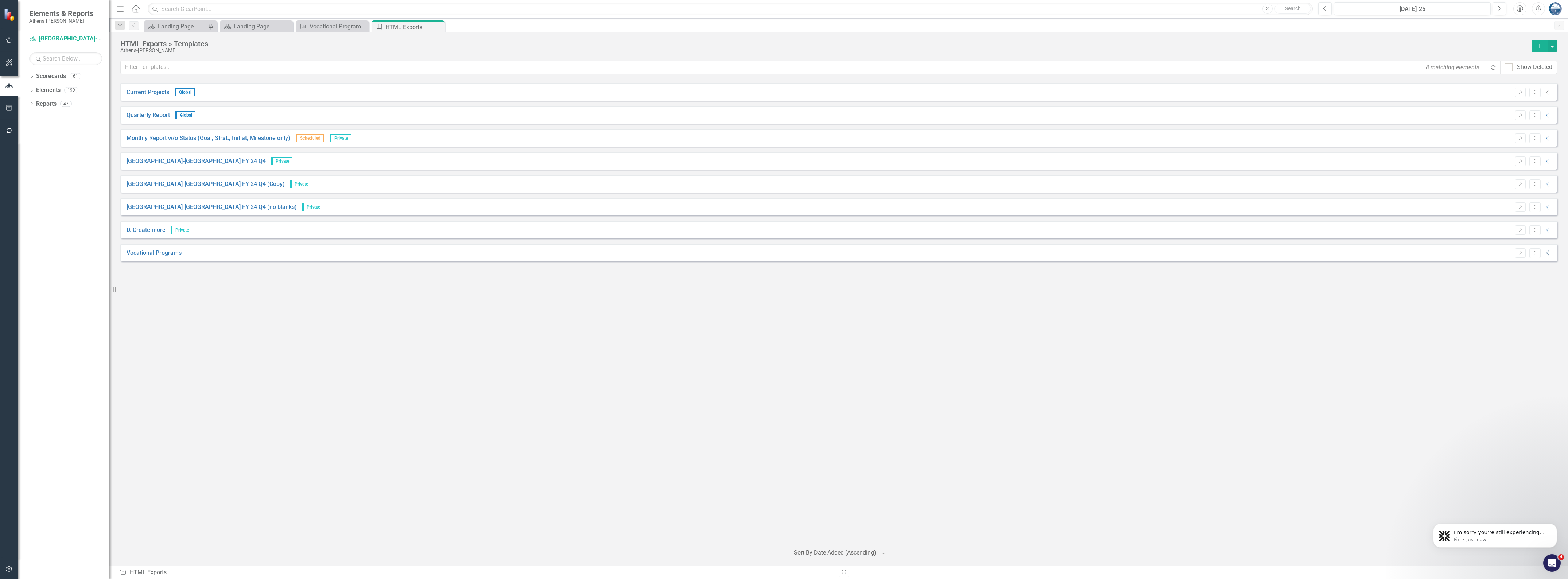
click at [1549, 253] on icon "Collapse" at bounding box center [1548, 253] width 7 height 6
click at [1533, 267] on icon "Link" at bounding box center [1531, 265] width 5 height 4
click at [172, 253] on link "Vocational Programs" at bounding box center [148, 248] width 55 height 9
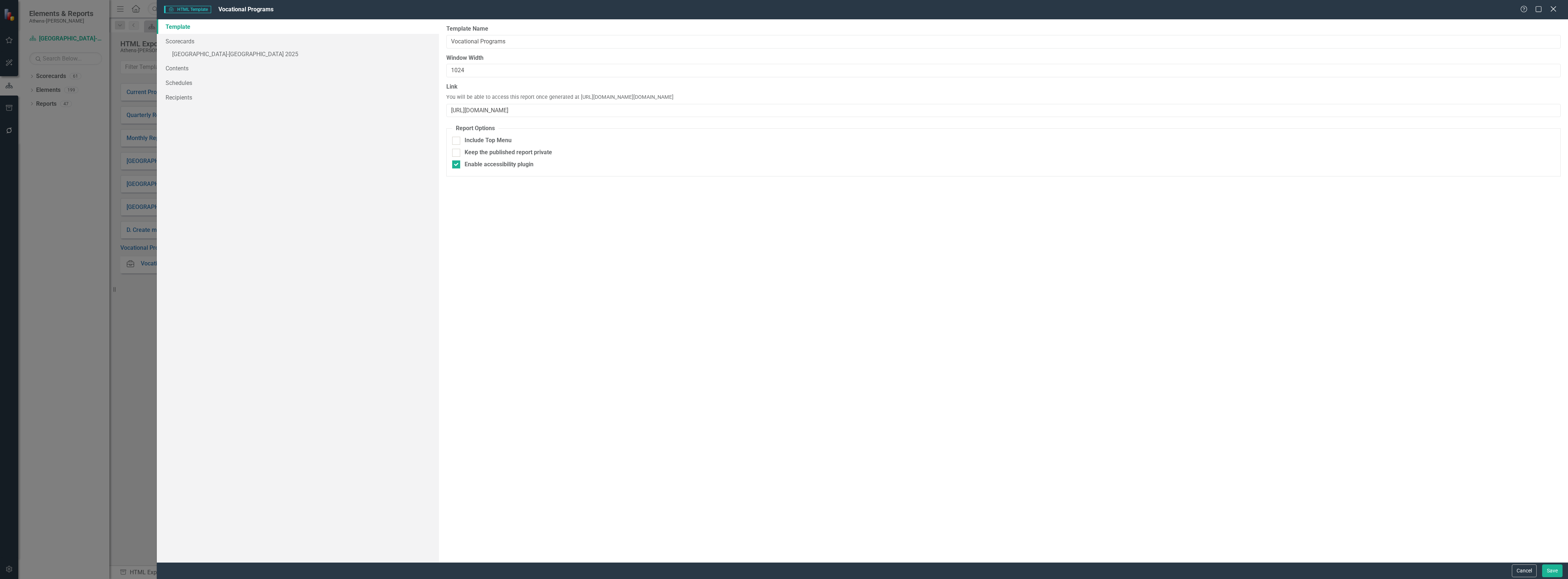
click at [1554, 9] on icon at bounding box center [1553, 9] width 5 height 5
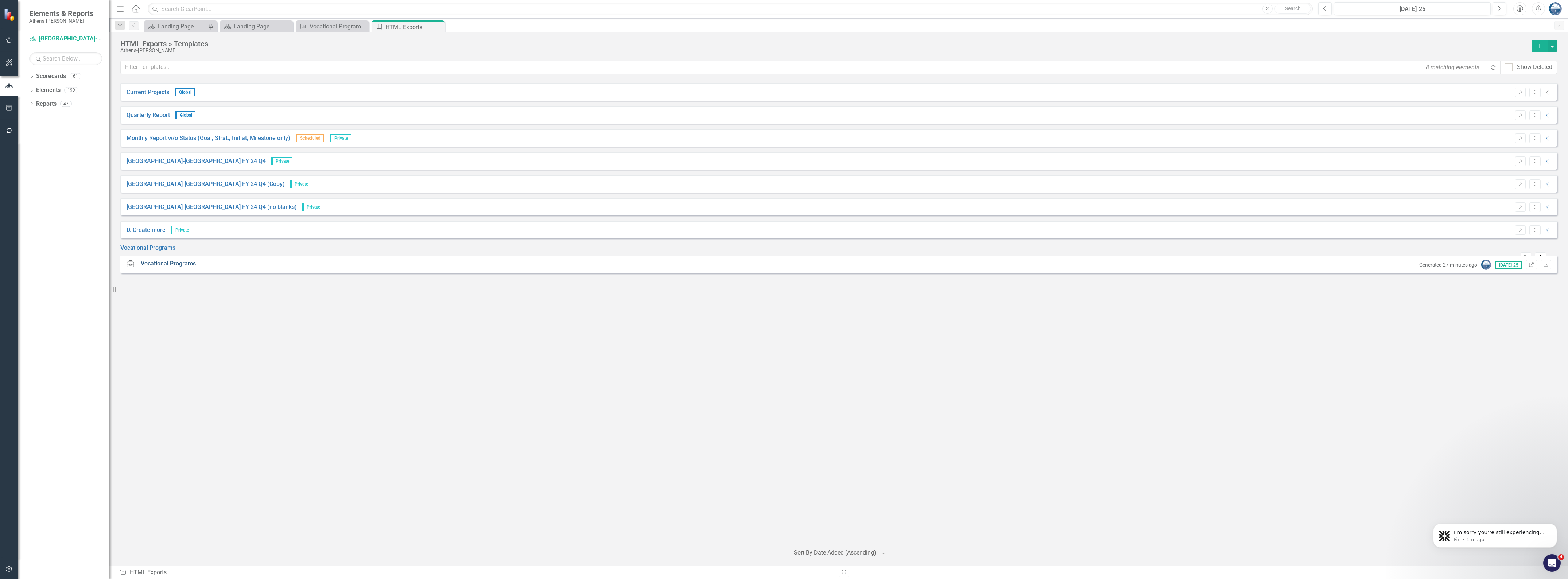
click at [168, 268] on link "Vocational Programs" at bounding box center [168, 264] width 55 height 9
click at [163, 253] on link "Vocational Programs" at bounding box center [148, 248] width 55 height 9
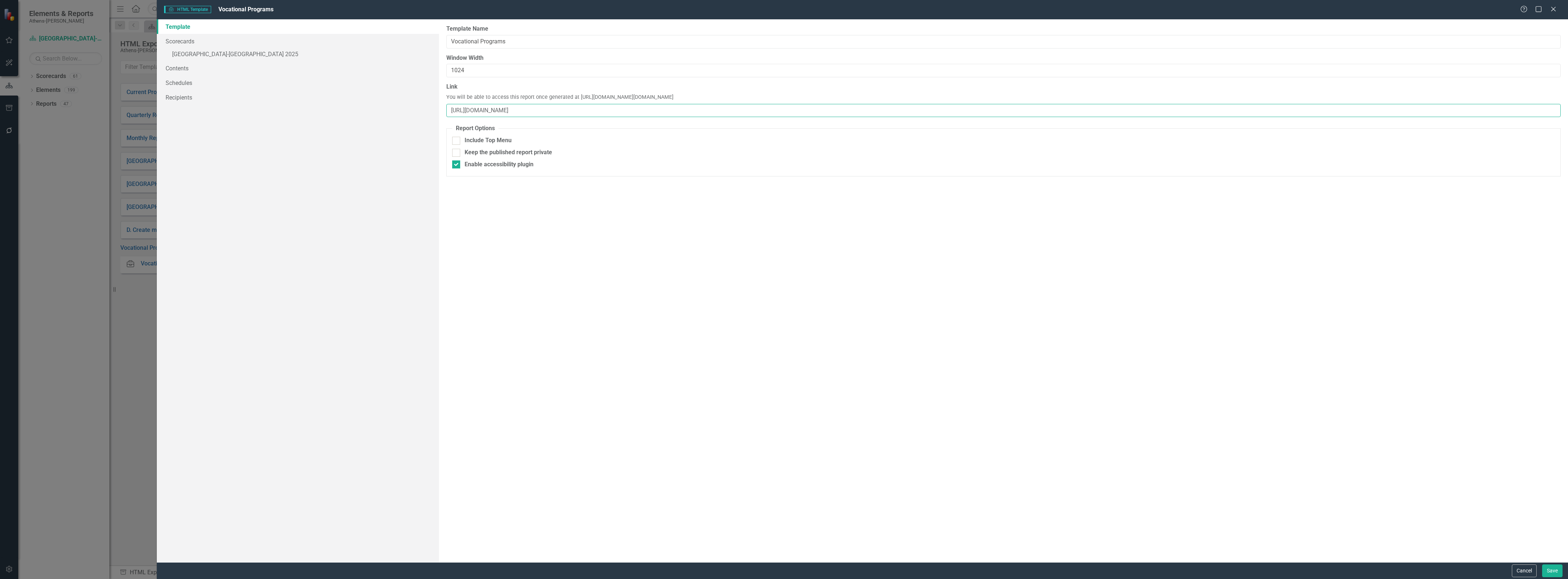
click at [595, 111] on input "[URL][DOMAIN_NAME]" at bounding box center [1003, 111] width 1115 height 13
drag, startPoint x: 604, startPoint y: 110, endPoint x: 422, endPoint y: 110, distance: 182.0
click at [422, 110] on div "Template Scorecards » Athens-Clarke County 2025 Contents Schedules Recipients R…" at bounding box center [863, 291] width 1411 height 543
paste input "[URL][DOMAIN_NAME]"
type input "[URL][DOMAIN_NAME]"
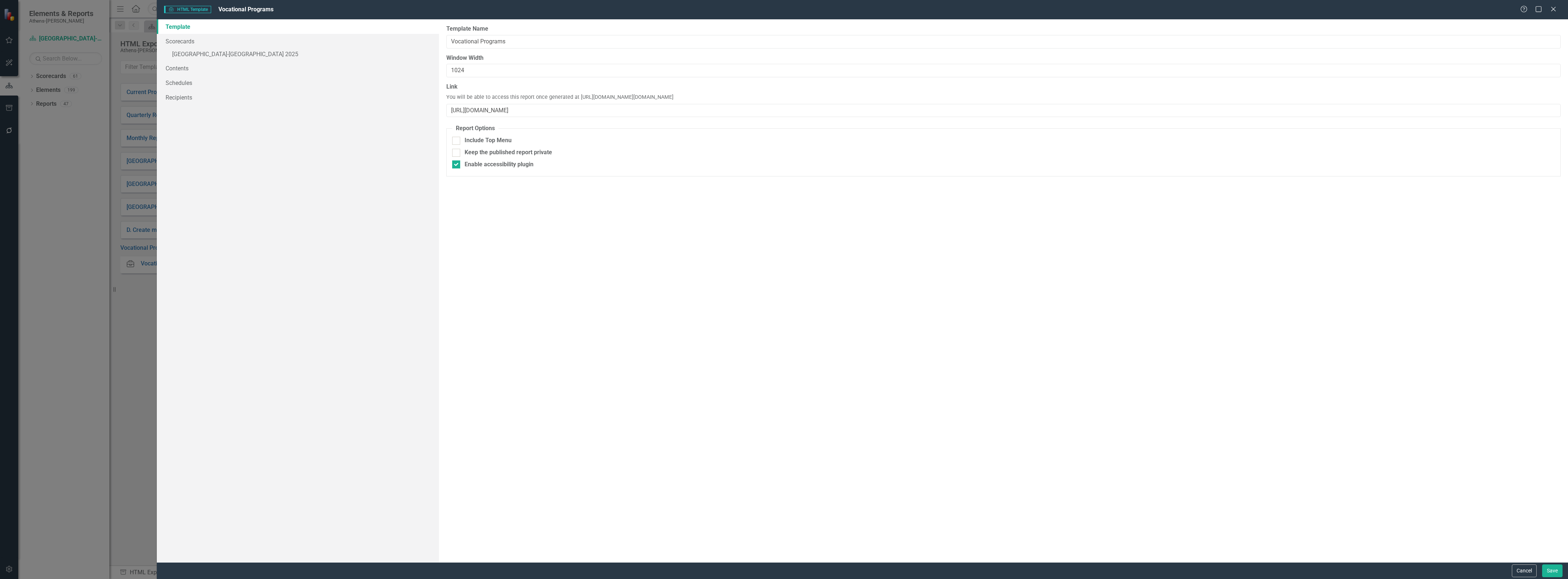
click at [626, 236] on div "Report templates allow you to create HTML exports that include elements you sel…" at bounding box center [1003, 291] width 1129 height 543
click at [1552, 571] on button "Save" at bounding box center [1552, 570] width 21 height 13
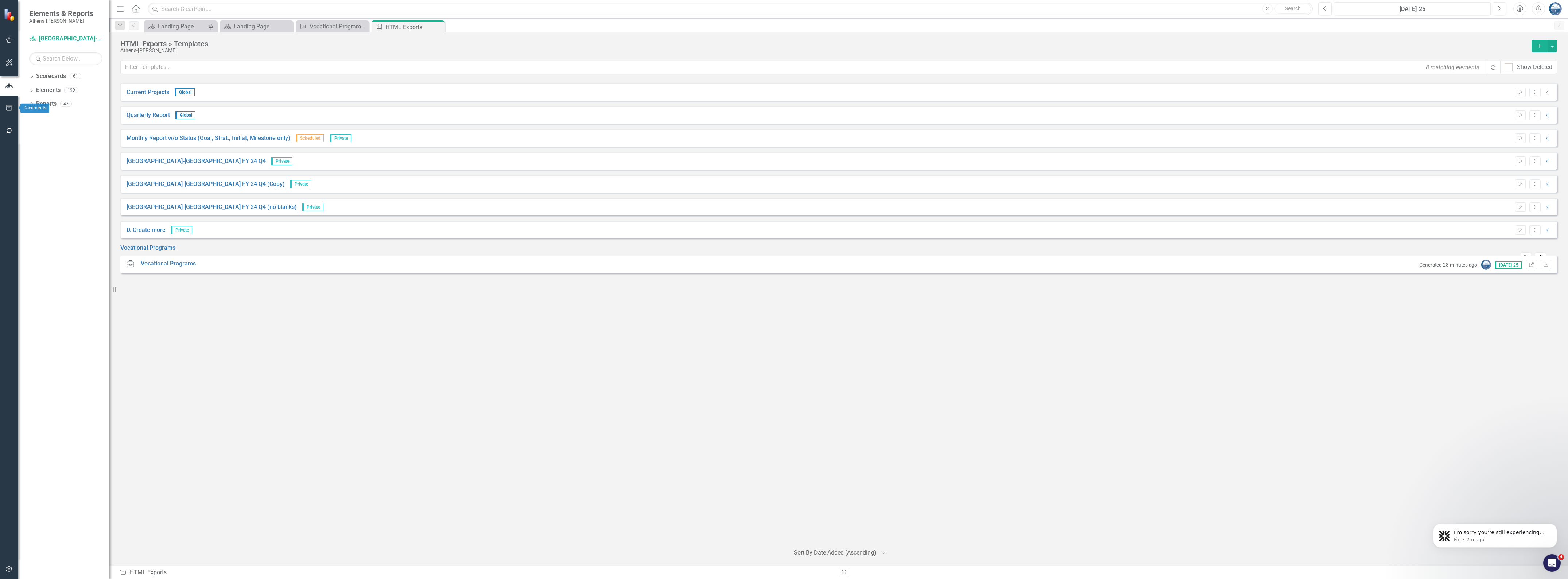
click at [10, 108] on icon "button" at bounding box center [9, 108] width 8 height 6
click at [39, 37] on div "Templates" at bounding box center [64, 37] width 91 height 9
click at [35, 61] on link "HTML Exports" at bounding box center [64, 57] width 91 height 9
click at [43, 61] on link "HTML Exports" at bounding box center [64, 57] width 91 height 9
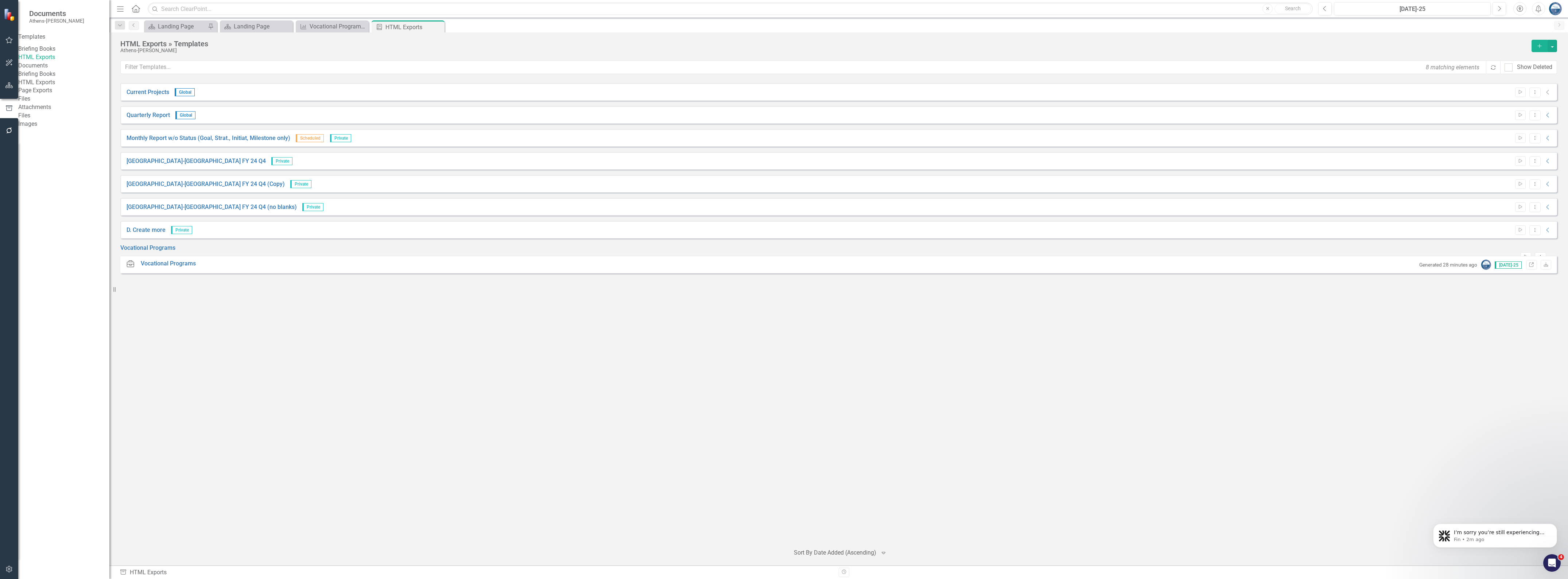
click at [43, 61] on link "HTML Exports" at bounding box center [64, 57] width 91 height 9
click at [158, 268] on link "Vocational Programs" at bounding box center [168, 264] width 55 height 9
click at [157, 250] on link "Vocational Programs" at bounding box center [148, 248] width 55 height 9
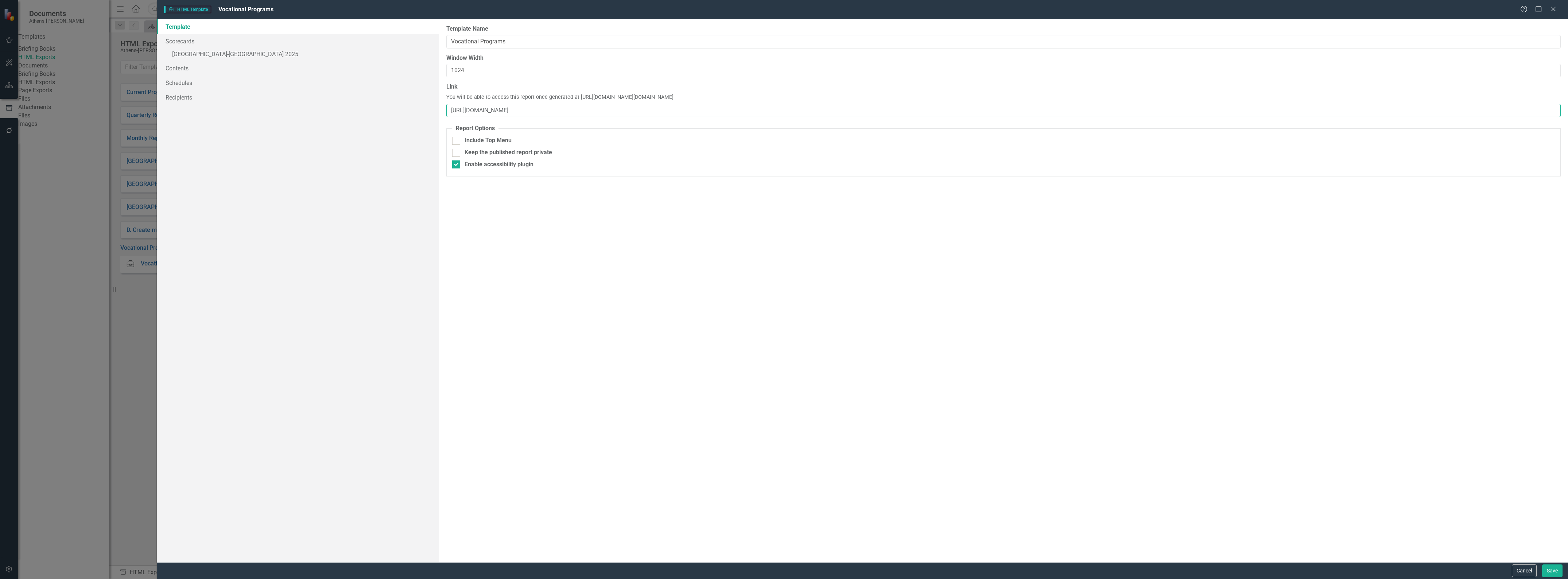
click at [590, 111] on input "[URL][DOMAIN_NAME]" at bounding box center [1003, 111] width 1115 height 13
click at [588, 109] on input "[URL][DOMAIN_NAME]" at bounding box center [1003, 111] width 1115 height 13
paste input "object=measure&objectId=1848879&periodId=303718&scorecardId=164586"
type input "https://app.clearpointstrategy.com/#/index/?objectobject=measure&objectId=18488…"
click at [879, 292] on div "Report templates allow you to create HTML exports that include elements you sel…" at bounding box center [1003, 291] width 1129 height 543
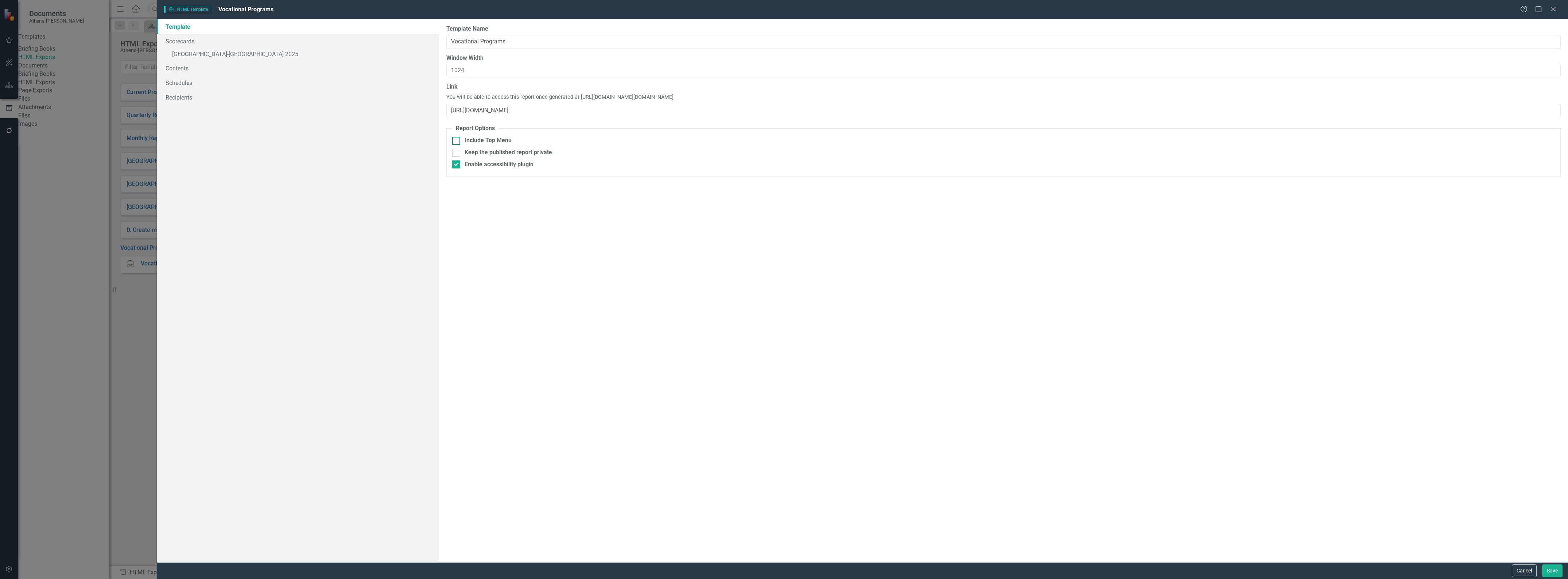
click at [461, 139] on div "Include Top Menu" at bounding box center [1004, 141] width 1103 height 9
click at [457, 139] on input "Include Top Menu" at bounding box center [455, 139] width 5 height 5
checkbox input "true"
click at [454, 163] on input "Enable accessibility plugin" at bounding box center [455, 163] width 5 height 5
checkbox input "false"
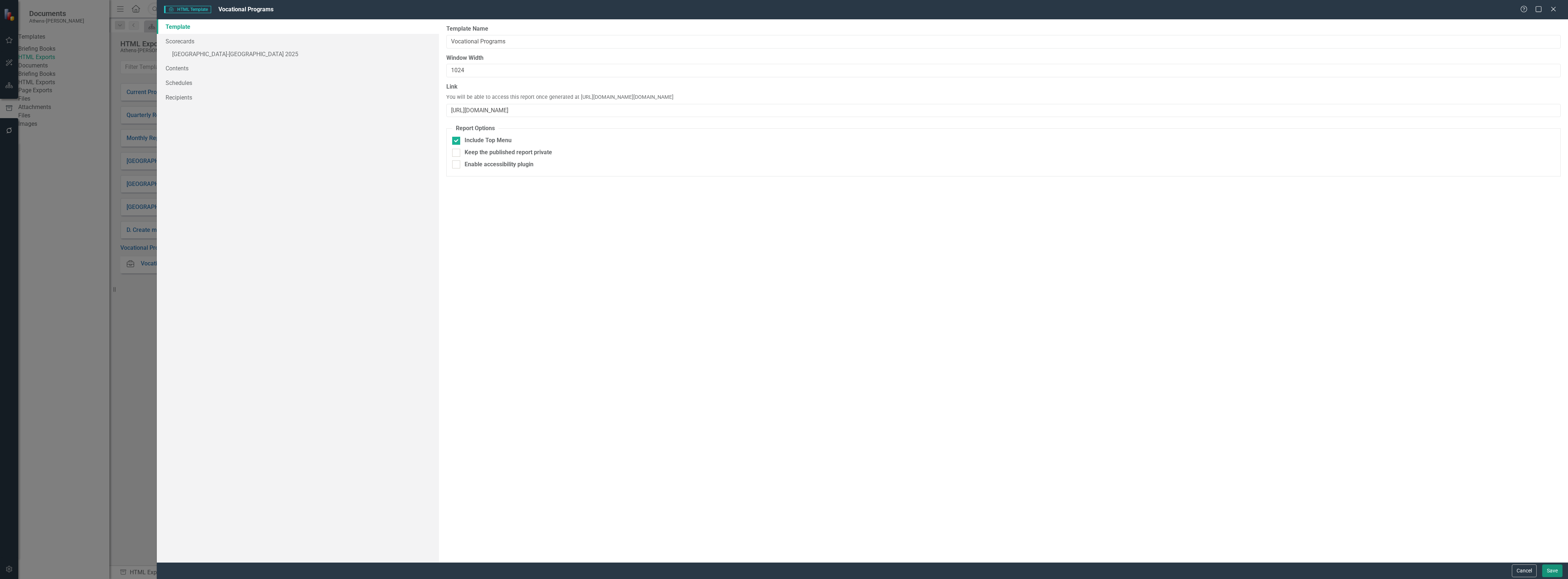
click at [1555, 570] on button "Save" at bounding box center [1552, 570] width 21 height 13
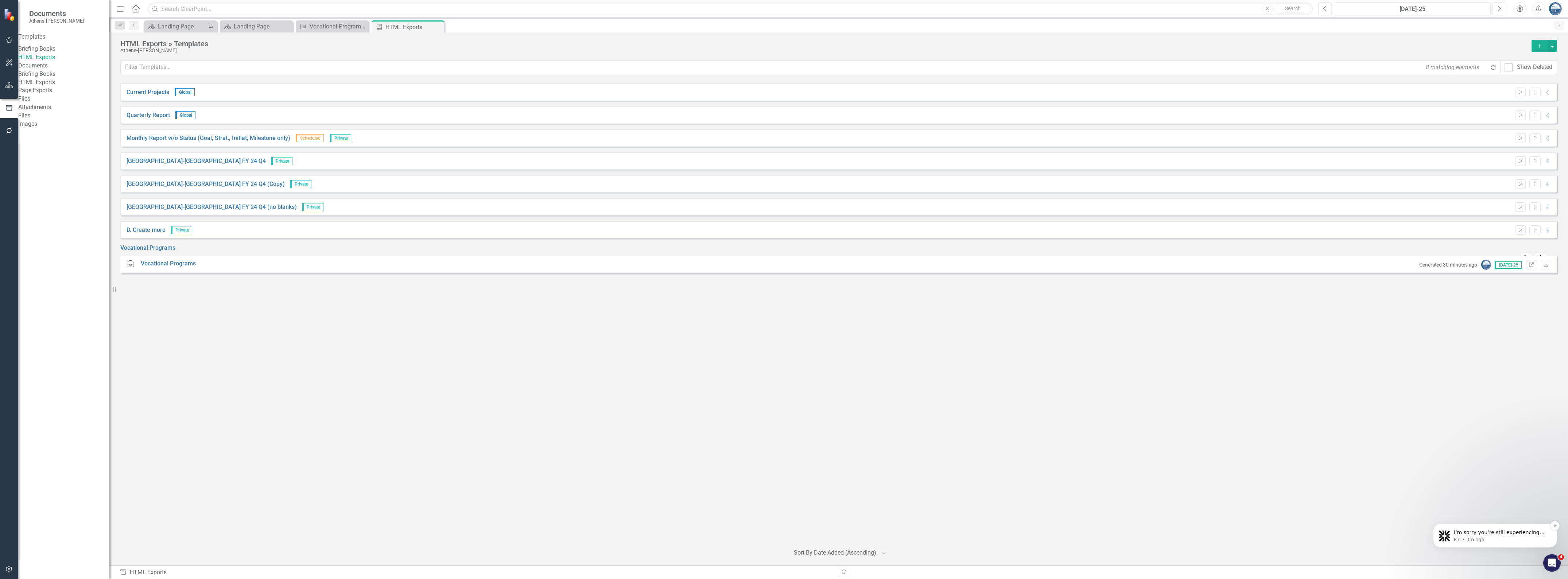
click at [1490, 535] on p "I’m sorry you’re still experiencing the API error and hope my previous suggesti…" at bounding box center [1500, 533] width 94 height 7
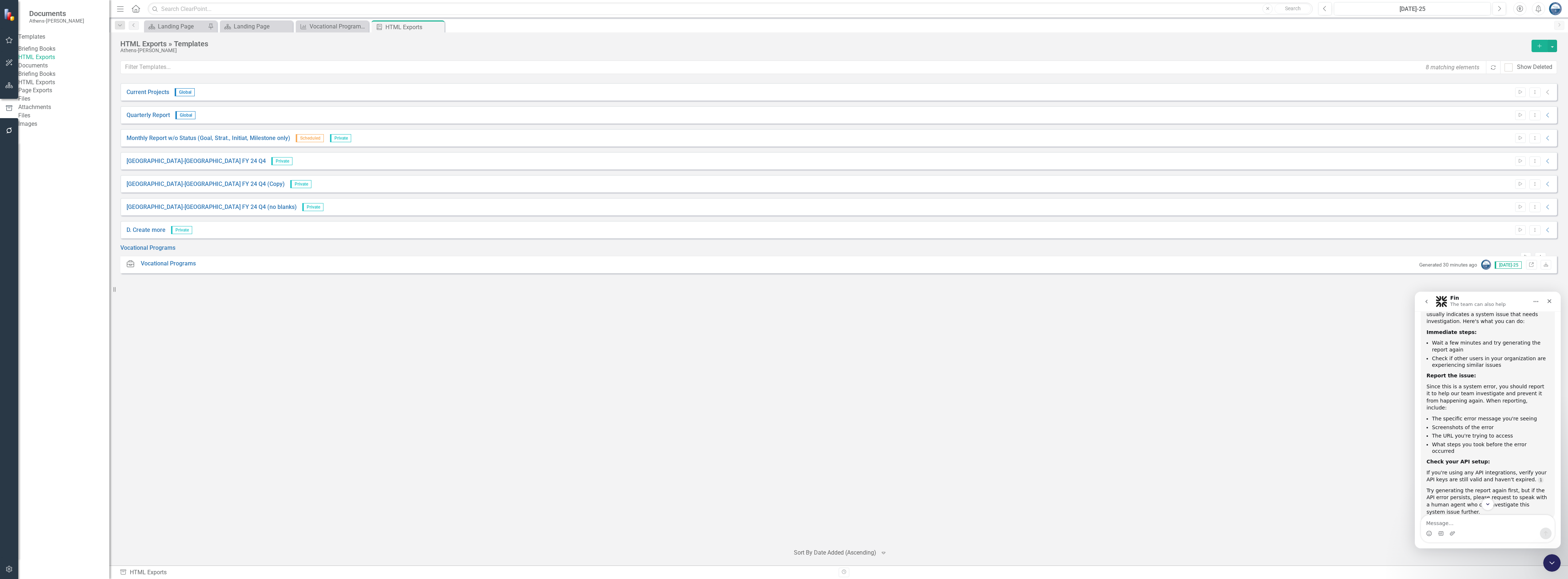
scroll to position [1011, 0]
click at [1482, 520] on textarea "Message…" at bounding box center [1488, 521] width 133 height 12
click at [1432, 522] on textarea "Message…" at bounding box center [1488, 521] width 133 height 12
type textarea "a"
type textarea "connect me with representative"
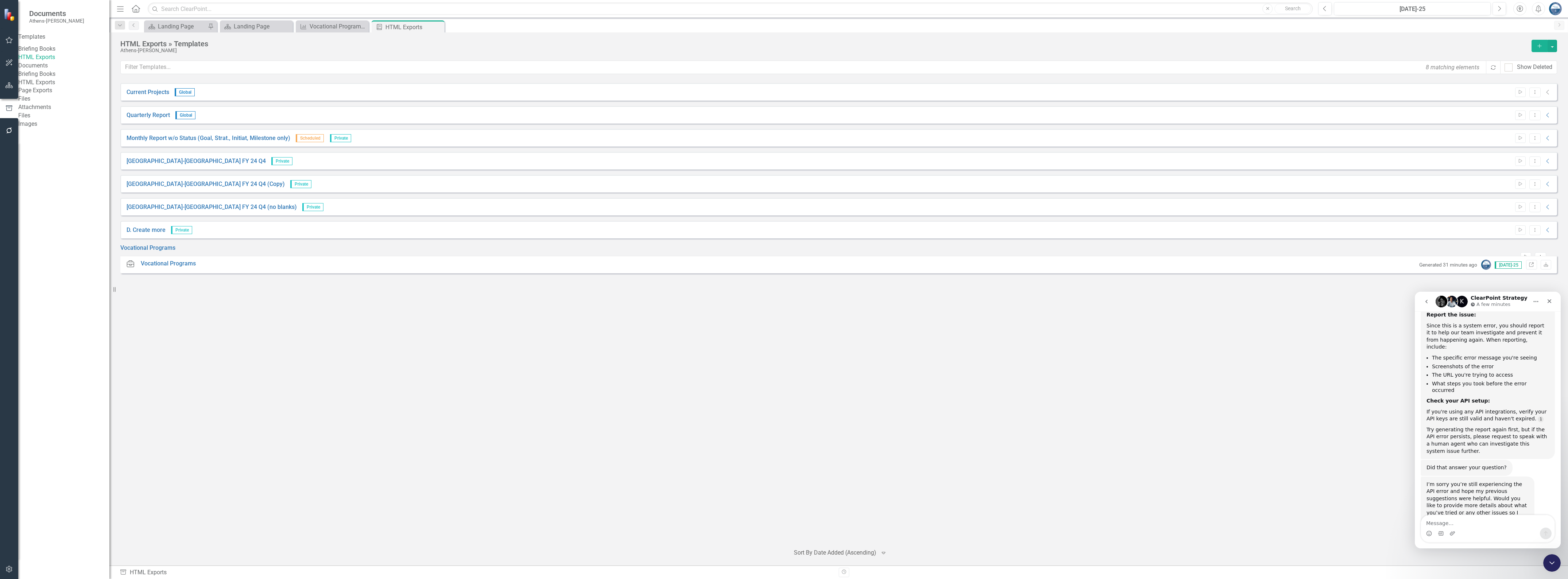
scroll to position [1070, 0]
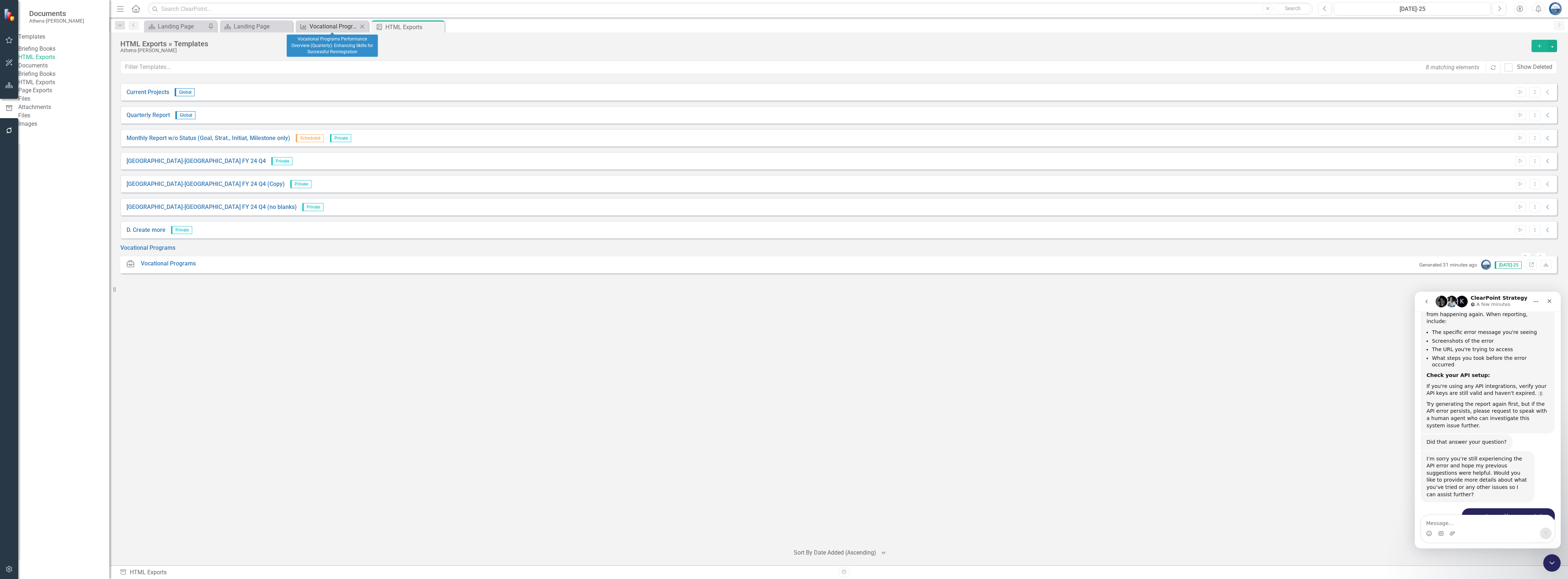
click at [336, 27] on div "Vocational Programs Performance Overview (Quarterly): Enhancing Skills for Succ…" at bounding box center [334, 26] width 48 height 9
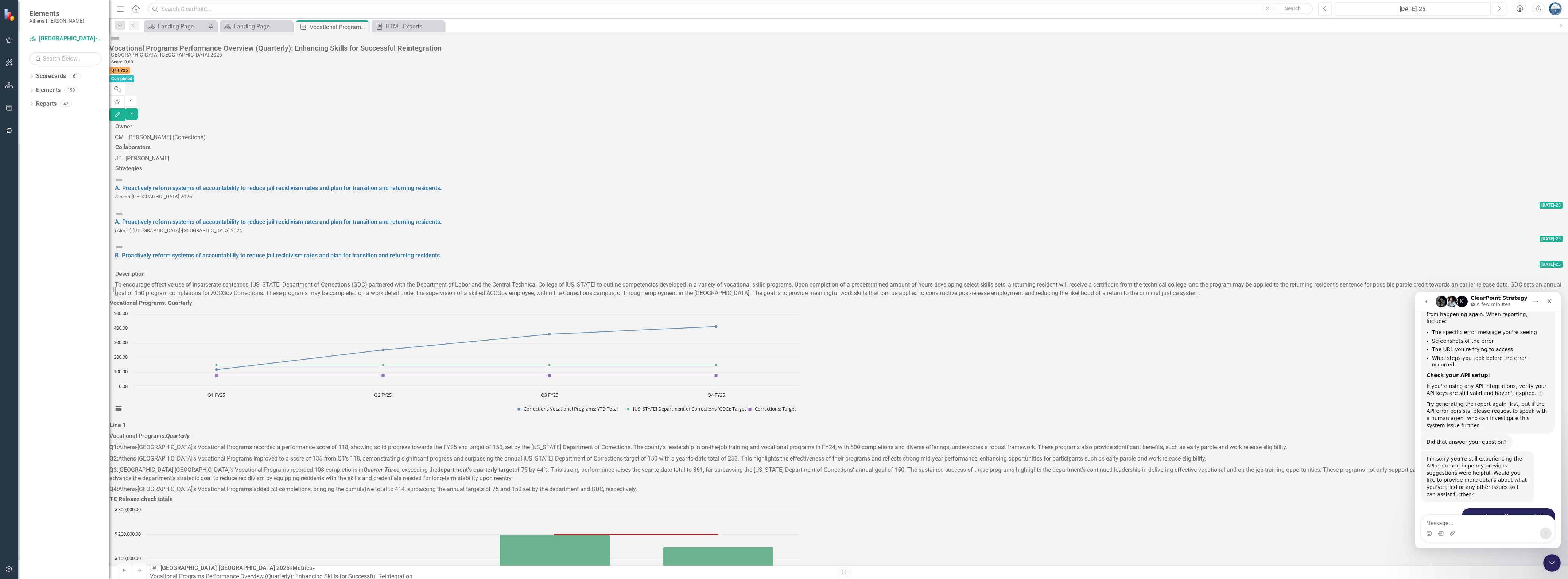
click at [1335, 58] on div "Score: 0.00 Q4 FY25 Completed Comment Favorite Edit" at bounding box center [839, 89] width 1458 height 63
click at [138, 108] on button "button" at bounding box center [131, 114] width 12 height 12
click at [1532, 73] on link "Edit Report Edit Layout" at bounding box center [1524, 74] width 65 height 13
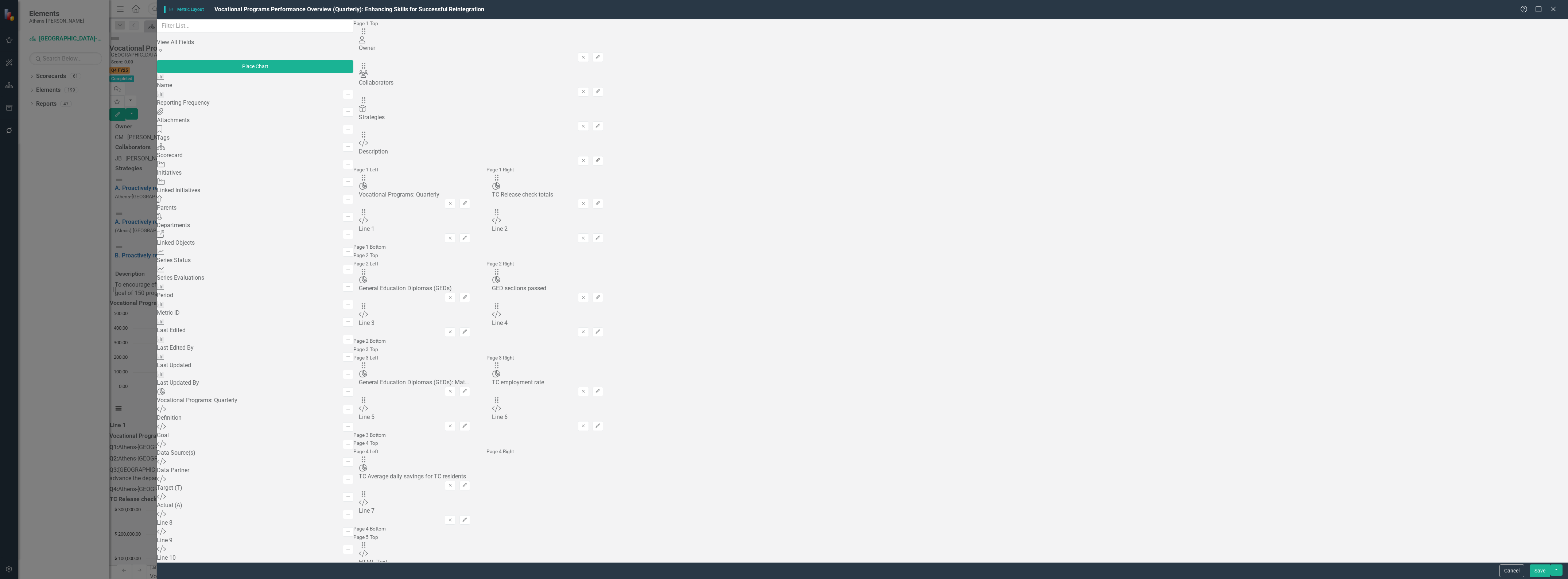
click at [601, 158] on icon "Edit" at bounding box center [598, 160] width 5 height 4
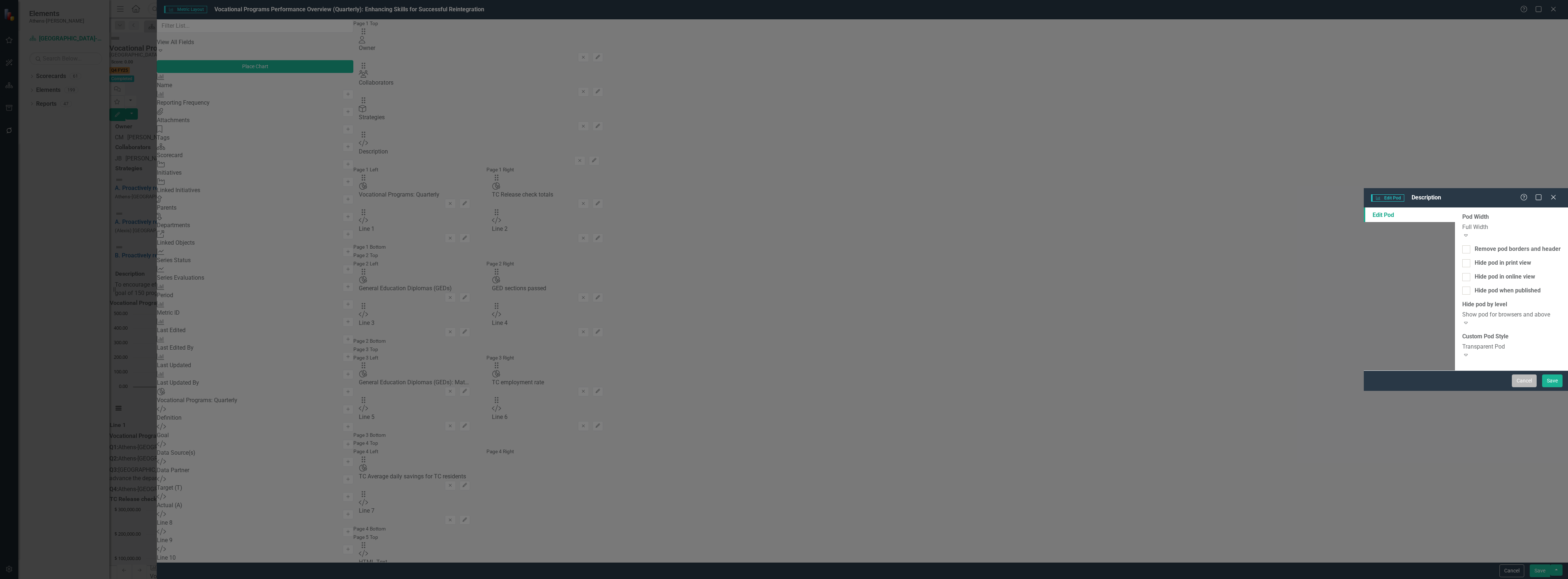
click at [1526, 387] on button "Cancel" at bounding box center [1524, 381] width 25 height 13
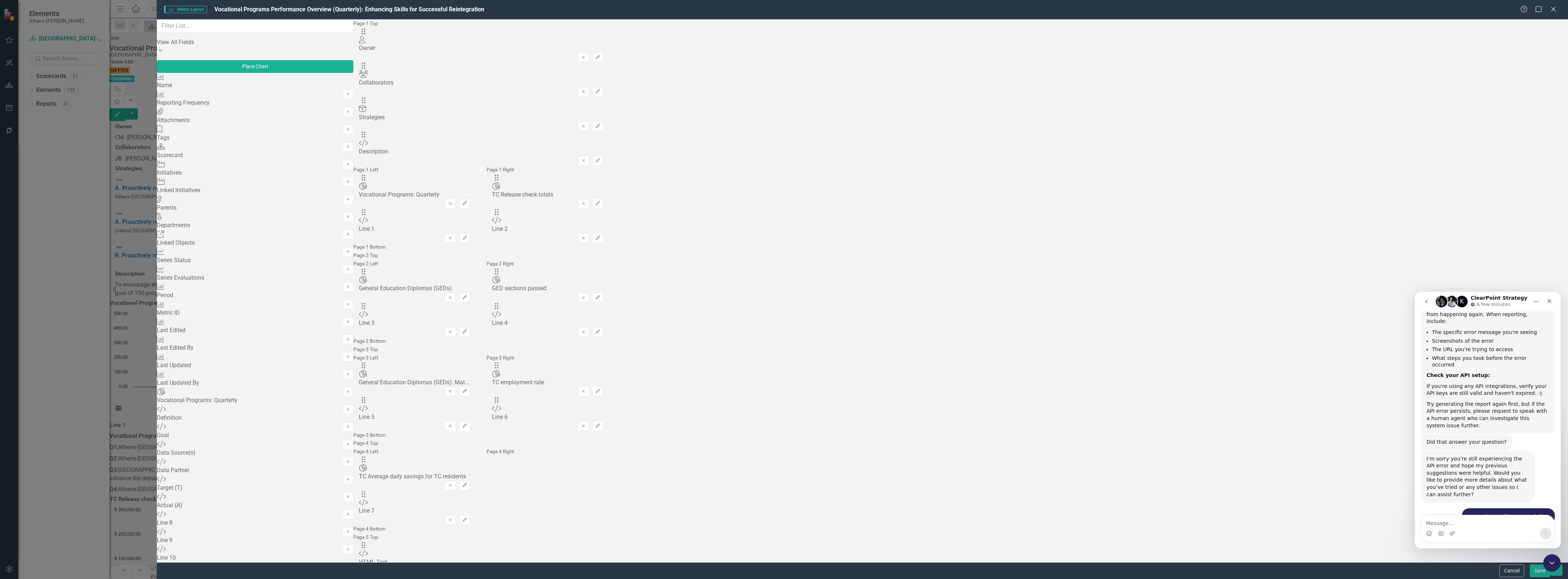
click at [609, 247] on div "The fields (or pods) that are available for you to include on the detail page a…" at bounding box center [480, 346] width 255 height 654
click at [1451, 523] on textarea "Message…" at bounding box center [1488, 521] width 133 height 12
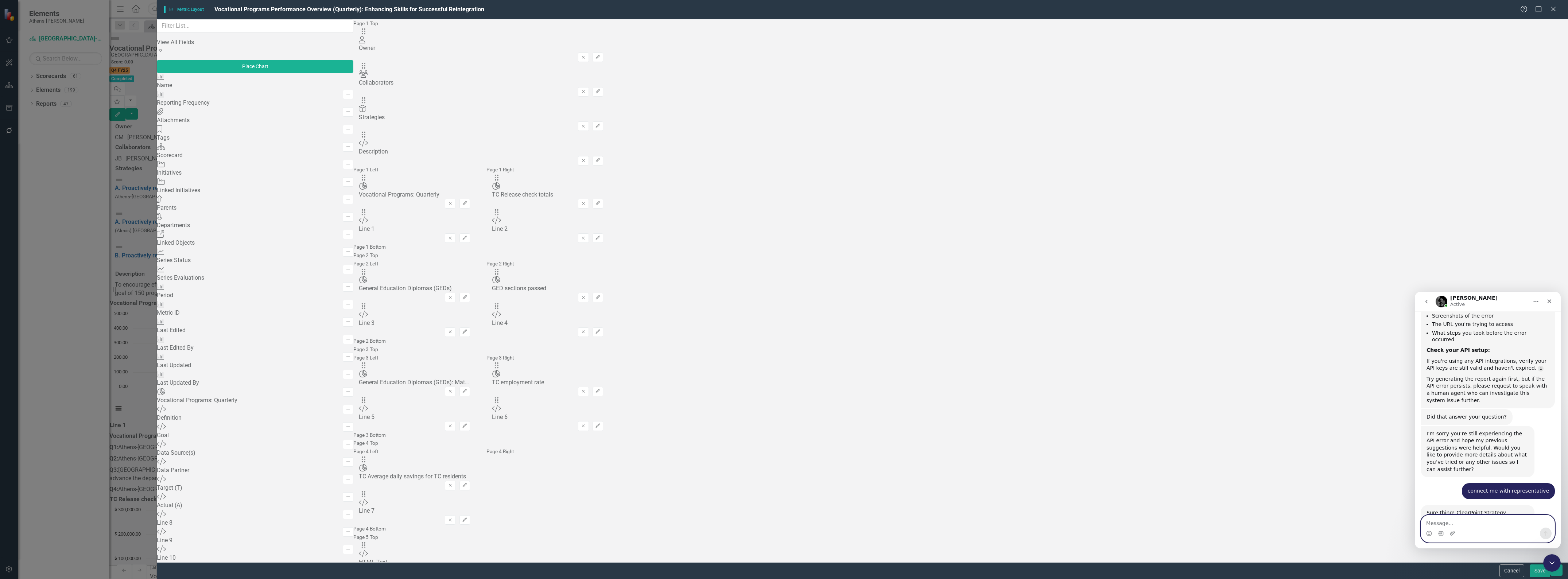
click at [1451, 522] on textarea "Message…" at bounding box center [1488, 521] width 133 height 12
paste textarea "[URL][DOMAIN_NAME]"
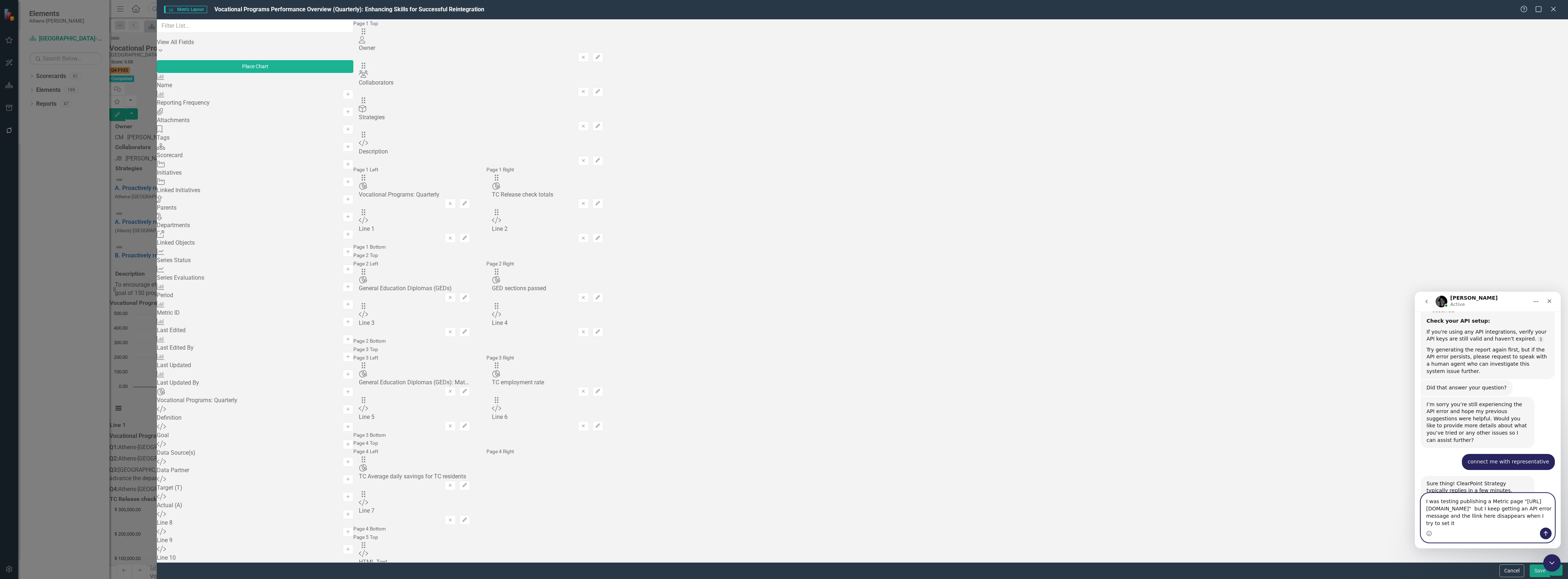
scroll to position [1131, 0]
type textarea "I was testing publishing a Metric page "https://app.clearpointstrategy.com/#/in…"
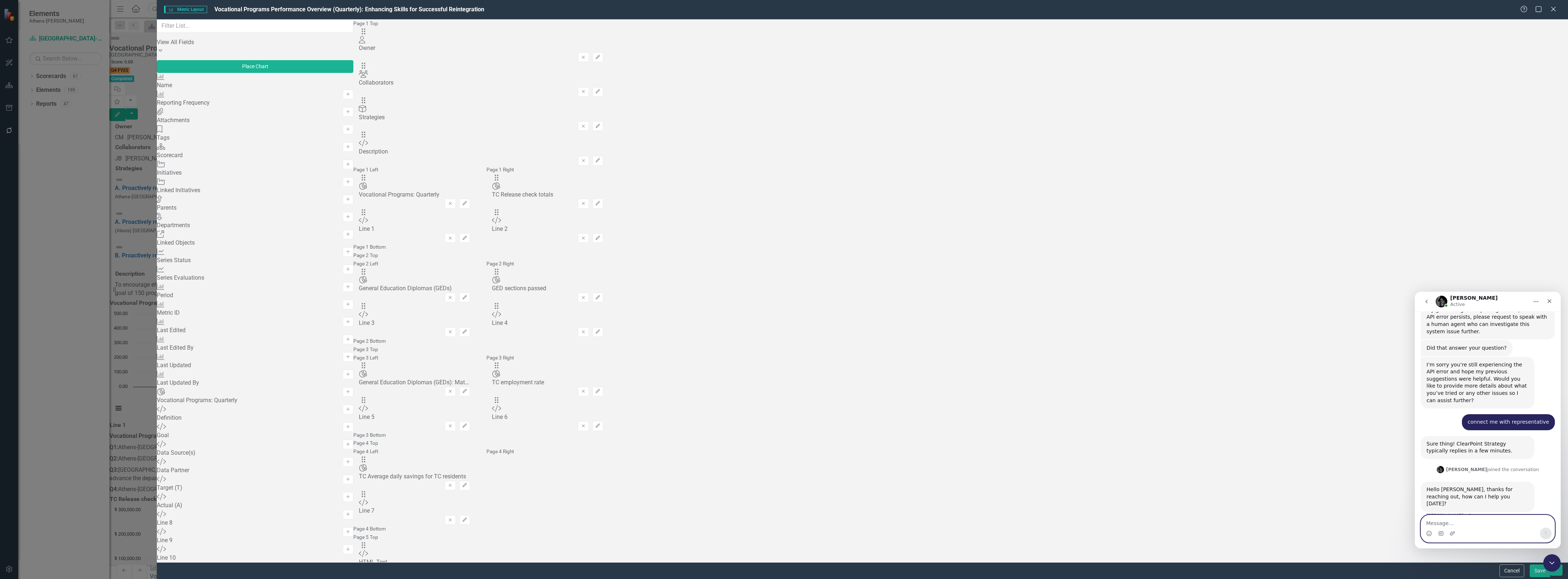
scroll to position [1167, 0]
type textarea "I could be missing a step, but IDK"
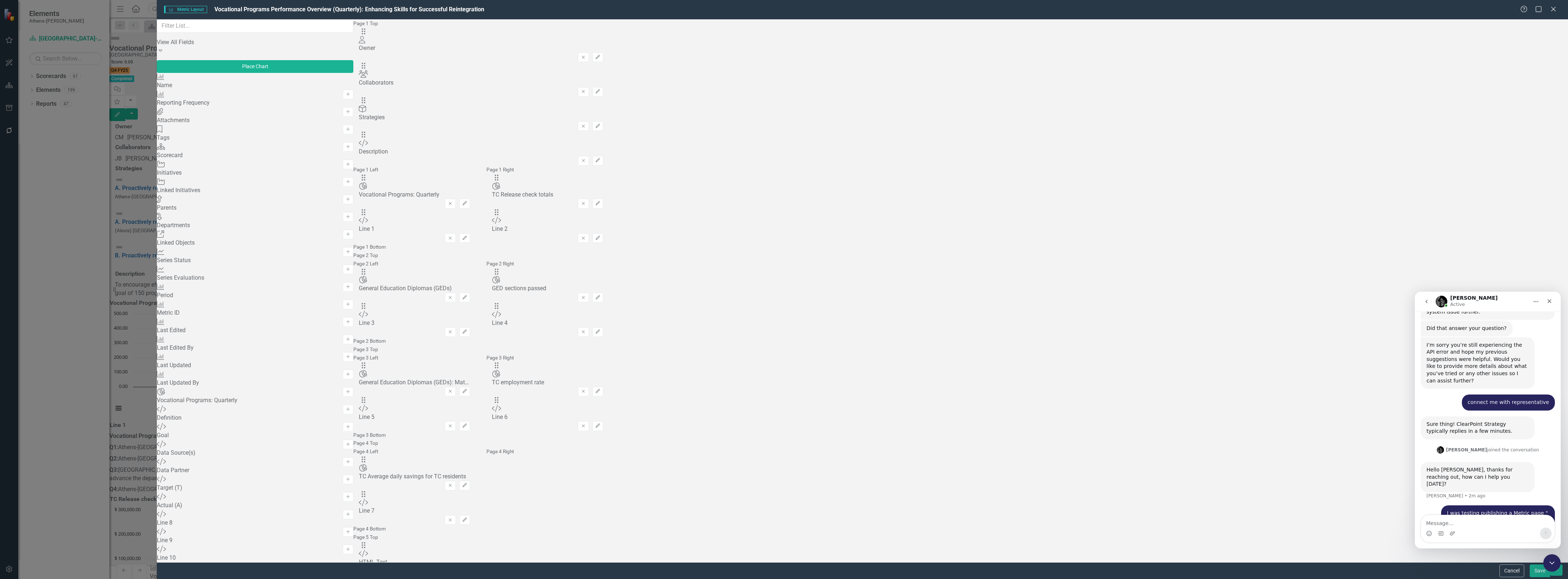
click at [481, 292] on div "Page 2 Left Drag Chart General Education Diplomas (GEDs) Remove Edit Drag Custo…" at bounding box center [415, 298] width 133 height 77
click at [614, 431] on div "Page 3 Right Drag Chart TC employment rate Remove Edit Drag Custom Line 6 Remov…" at bounding box center [547, 392] width 133 height 77
click at [1510, 570] on button "Cancel" at bounding box center [1511, 570] width 25 height 13
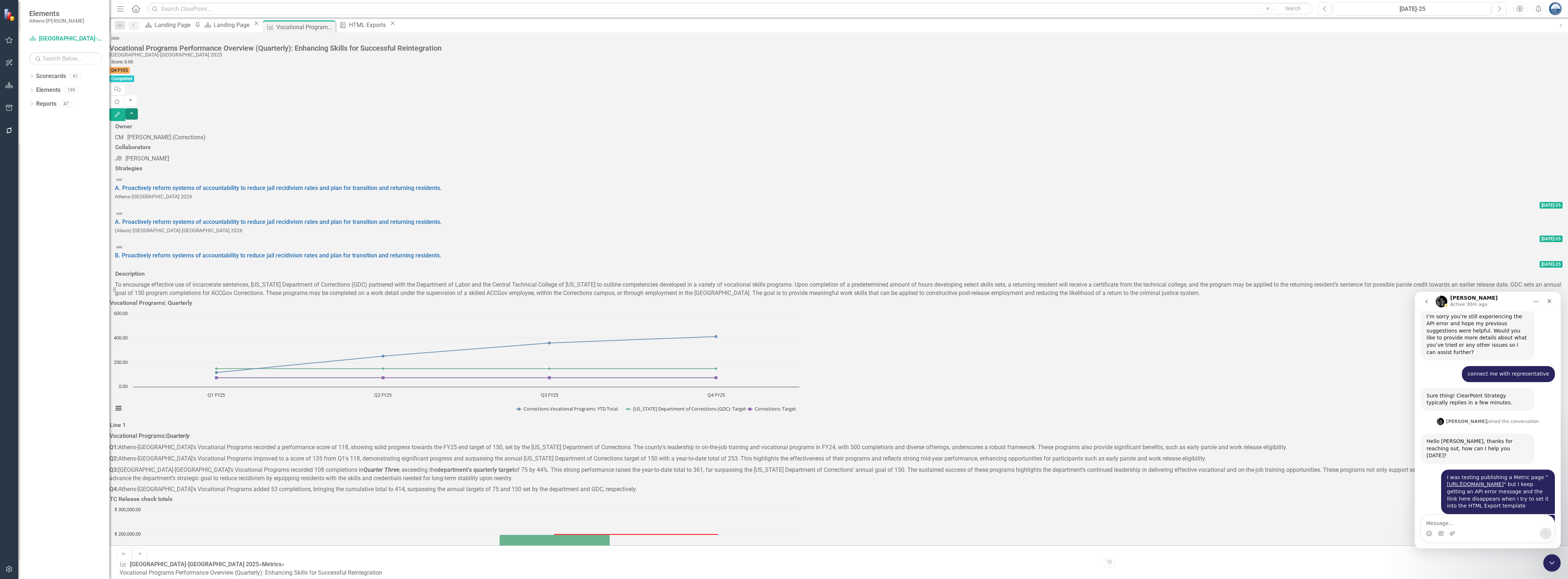
scroll to position [1234, 0]
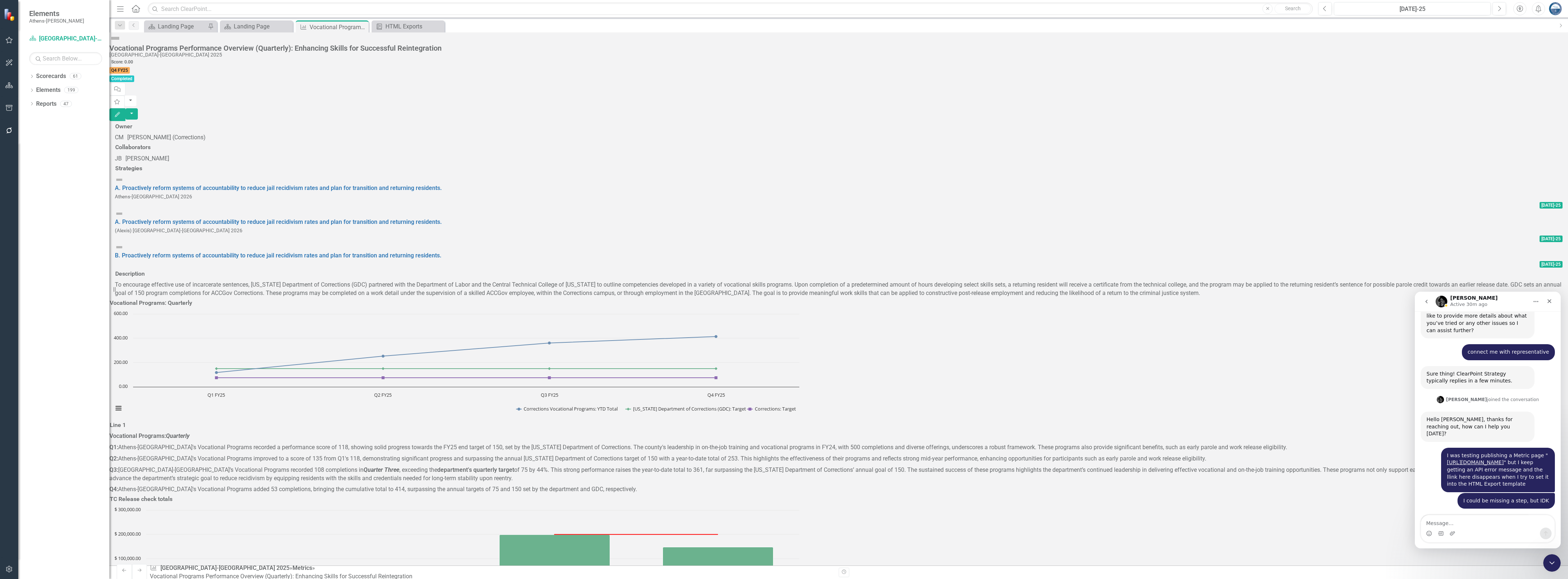
drag, startPoint x: 1423, startPoint y: 53, endPoint x: 1554, endPoint y: 58, distance: 131.1
click at [1423, 53] on div "Vocational Programs Performance Overview (Quarterly): Enhancing Skills for Succ…" at bounding box center [839, 77] width 1458 height 89
click at [138, 108] on button "button" at bounding box center [131, 114] width 12 height 12
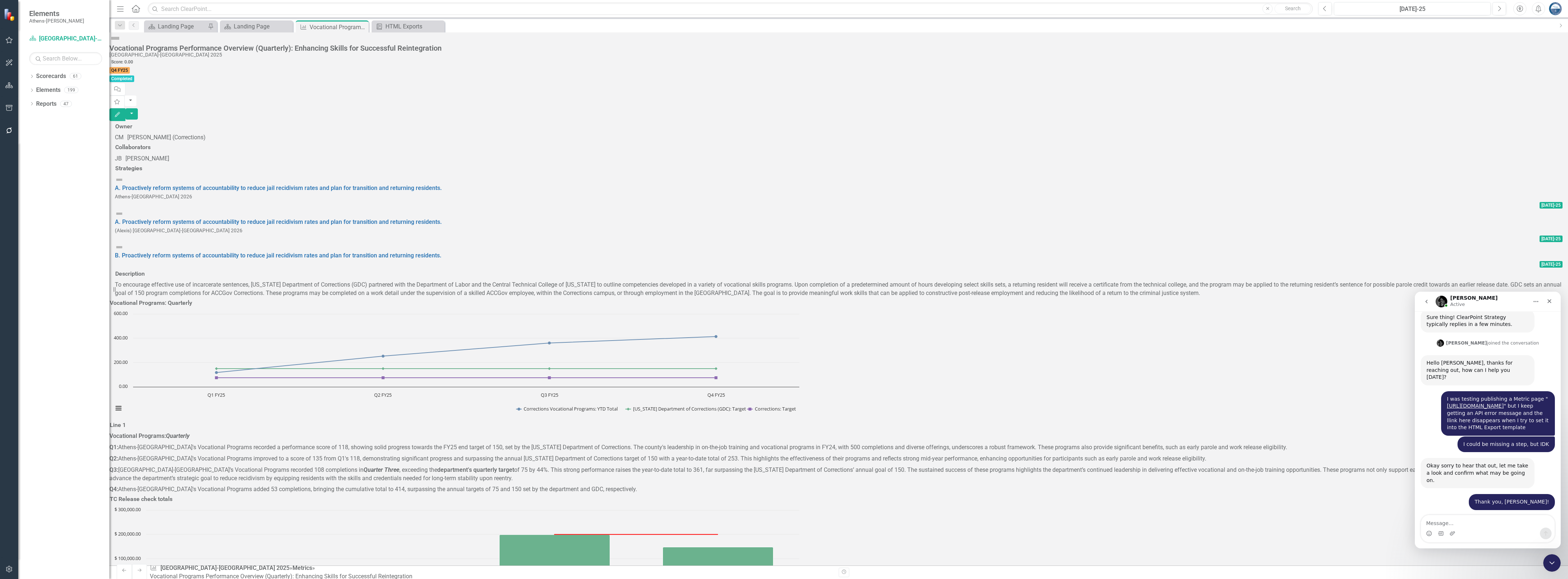
scroll to position [1291, 0]
click at [1446, 523] on textarea "Message…" at bounding box center [1488, 521] width 133 height 12
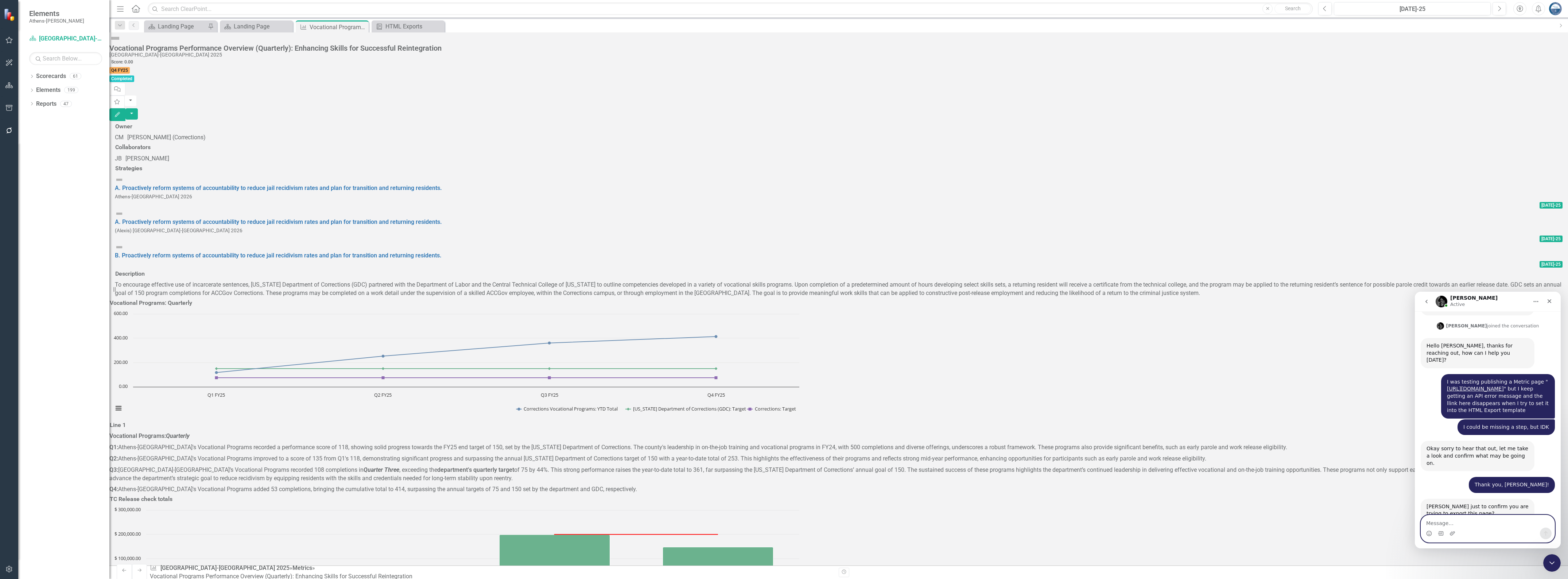
click at [1443, 522] on textarea "Message…" at bounding box center [1488, 521] width 133 height 12
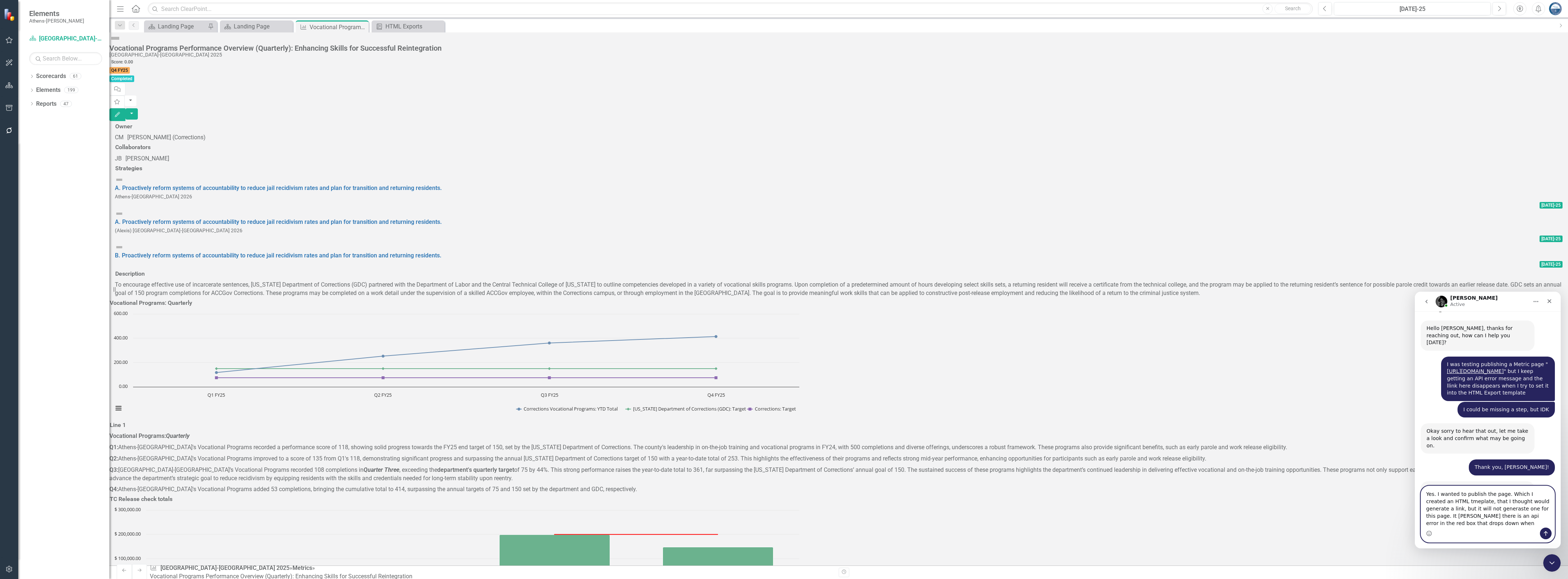
scroll to position [1332, 0]
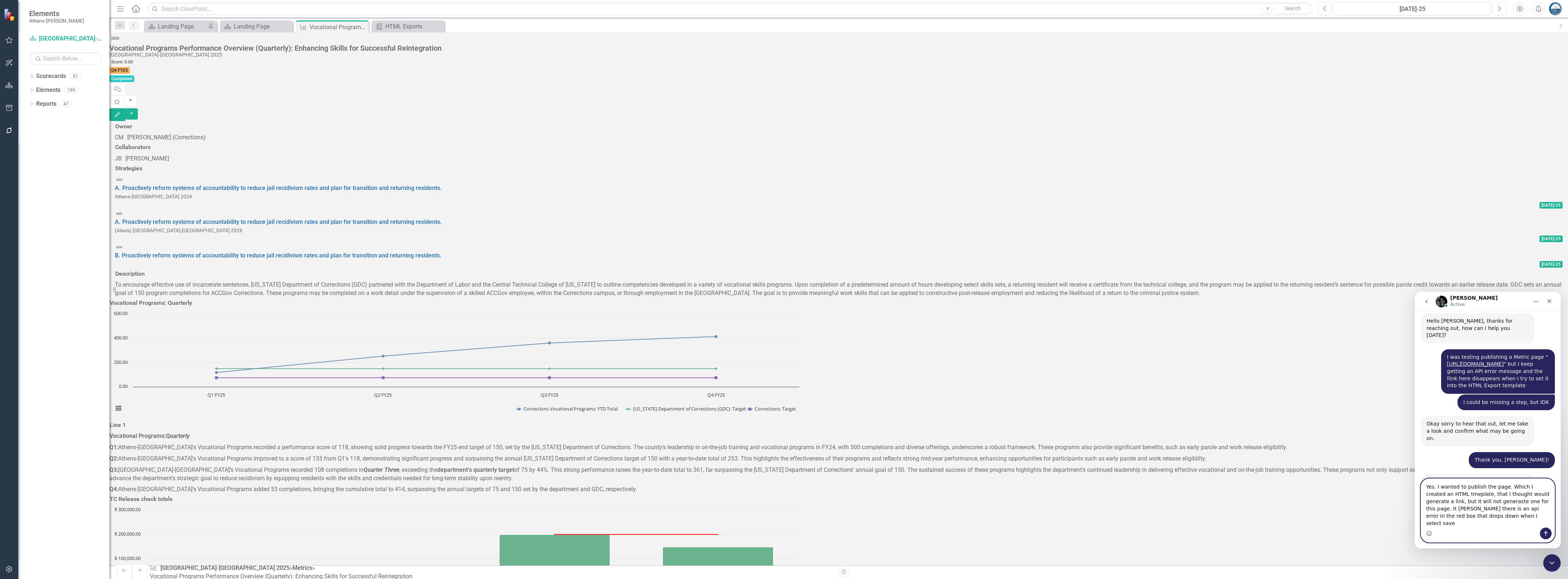
click at [1469, 509] on textarea "Yes. I wanted to publish the page. Which I created an HTML tmeplate, that I tho…" at bounding box center [1488, 504] width 133 height 49
click at [1451, 502] on textarea "Yes. I wanted to publish the page. Which I created an HTML tmeplate, that I tho…" at bounding box center [1488, 504] width 133 height 49
click at [1454, 520] on textarea "Yes. I wanted to publish the page. Which I created an HTML template, that I tho…" at bounding box center [1488, 504] width 133 height 49
click at [1528, 509] on textarea "Yes. I wanted to publish the page. Which I created an HTML template, that I tho…" at bounding box center [1488, 504] width 133 height 49
click at [1532, 510] on textarea "Yes. I wanted to publish the page. Which I created an HTML template, that I tho…" at bounding box center [1488, 504] width 133 height 49
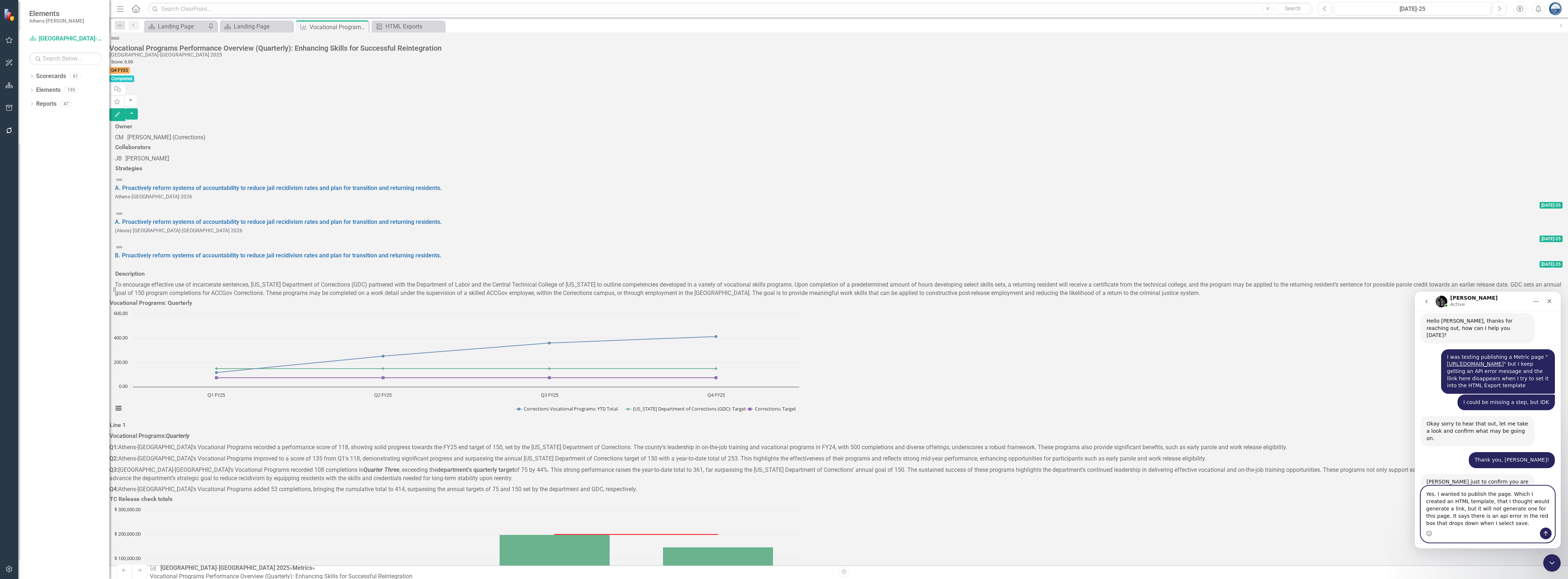
drag, startPoint x: 1440, startPoint y: 516, endPoint x: 1473, endPoint y: 525, distance: 34.2
click at [1473, 525] on textarea "Yes. I wanted to publish the page. Which I created an HTML template, that I tho…" at bounding box center [1488, 507] width 133 height 41
type textarea "Yes. I wanted to publish the page. Which I created an HTML template, that I tho…"
click at [1544, 531] on icon "Send a message…" at bounding box center [1546, 534] width 6 height 6
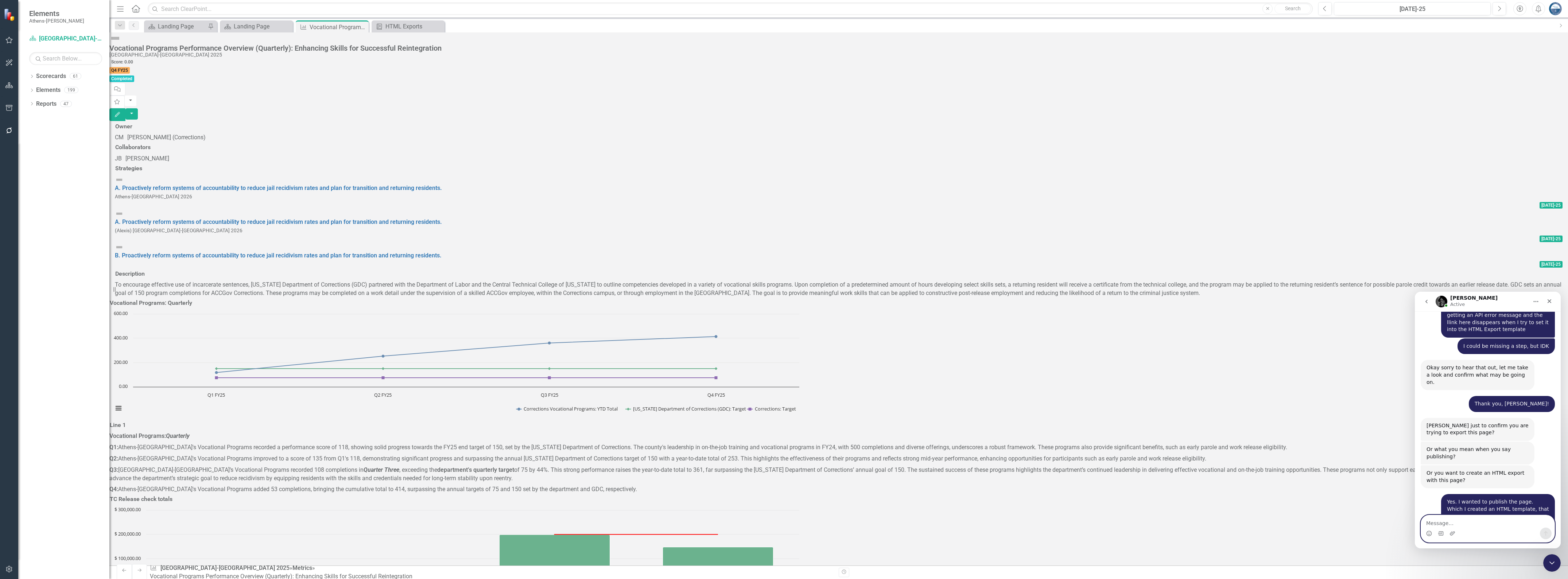
scroll to position [1389, 0]
click at [10, 108] on icon "button" at bounding box center [9, 108] width 8 height 6
click at [41, 87] on link "HTML Exports" at bounding box center [64, 83] width 91 height 9
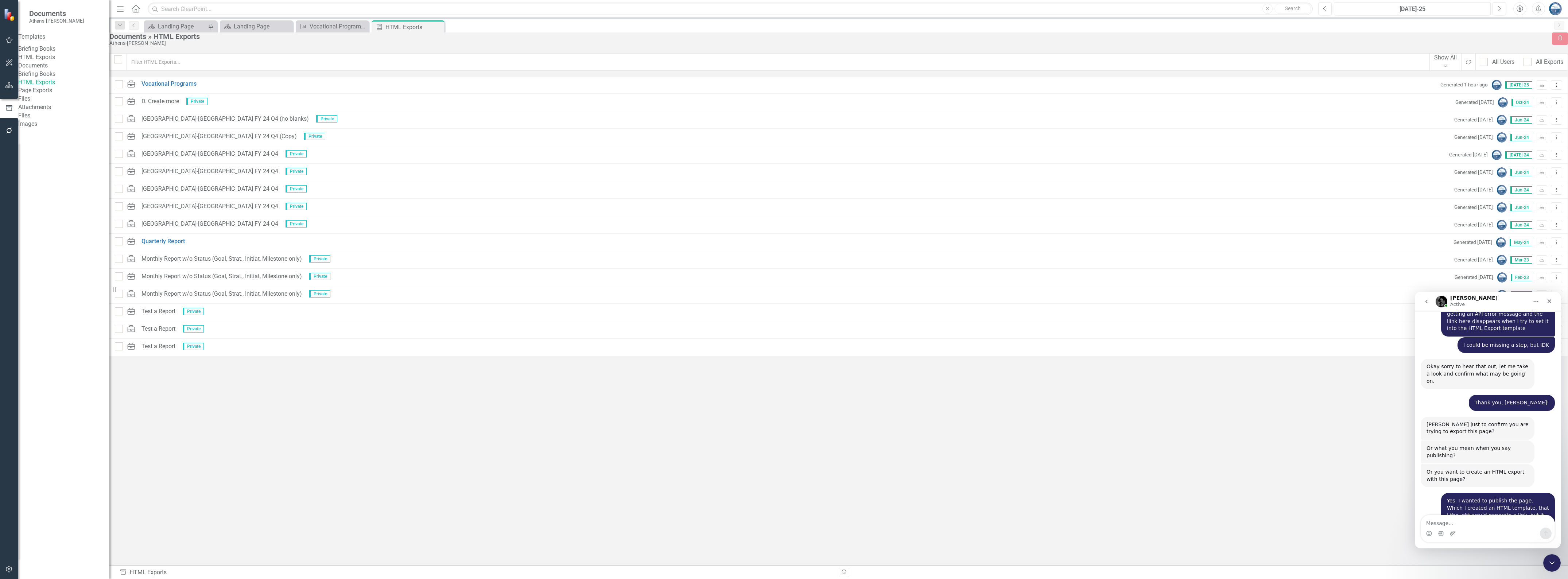
checkbox input "false"
click at [1444, 522] on textarea "Message…" at bounding box center [1488, 521] width 133 height 12
type textarea "i"
type textarea "Vocational Programs"
click at [1543, 531] on icon "Send a message…" at bounding box center [1546, 534] width 6 height 6
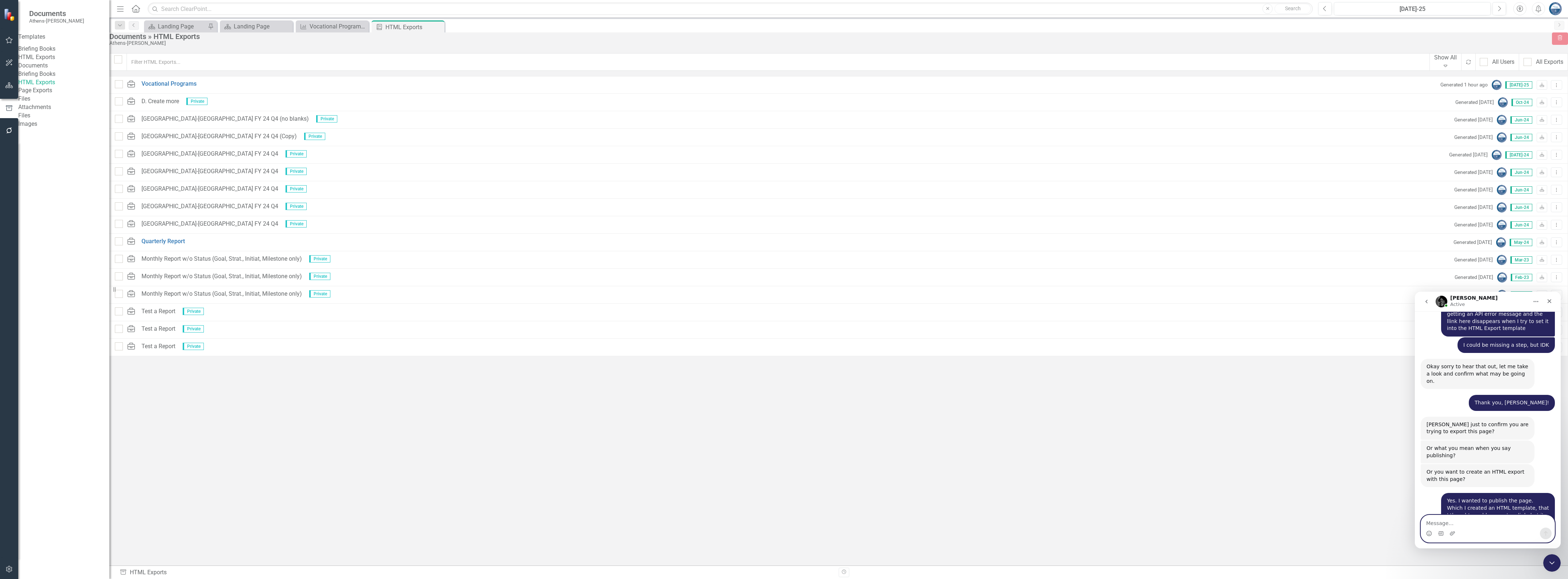
scroll to position [1411, 0]
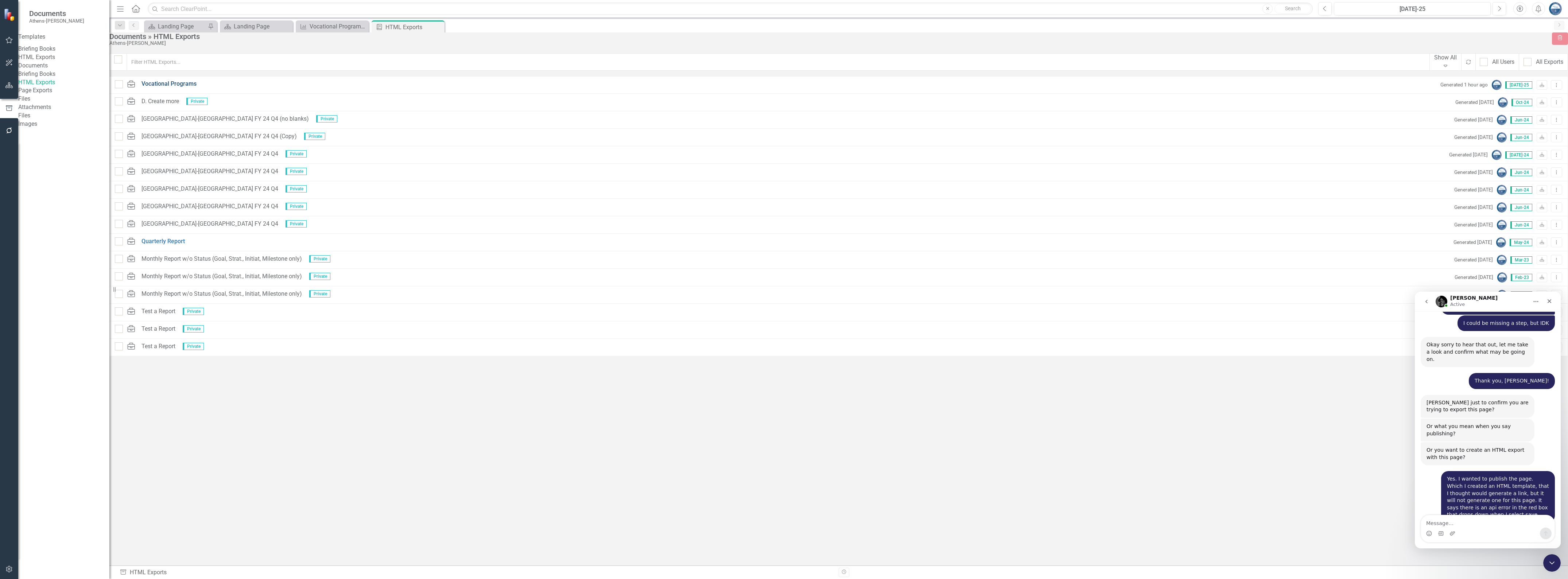
click at [179, 88] on link "Vocational Programs" at bounding box center [169, 84] width 55 height 9
click at [1461, 524] on textarea "Message…" at bounding box center [1488, 521] width 133 height 12
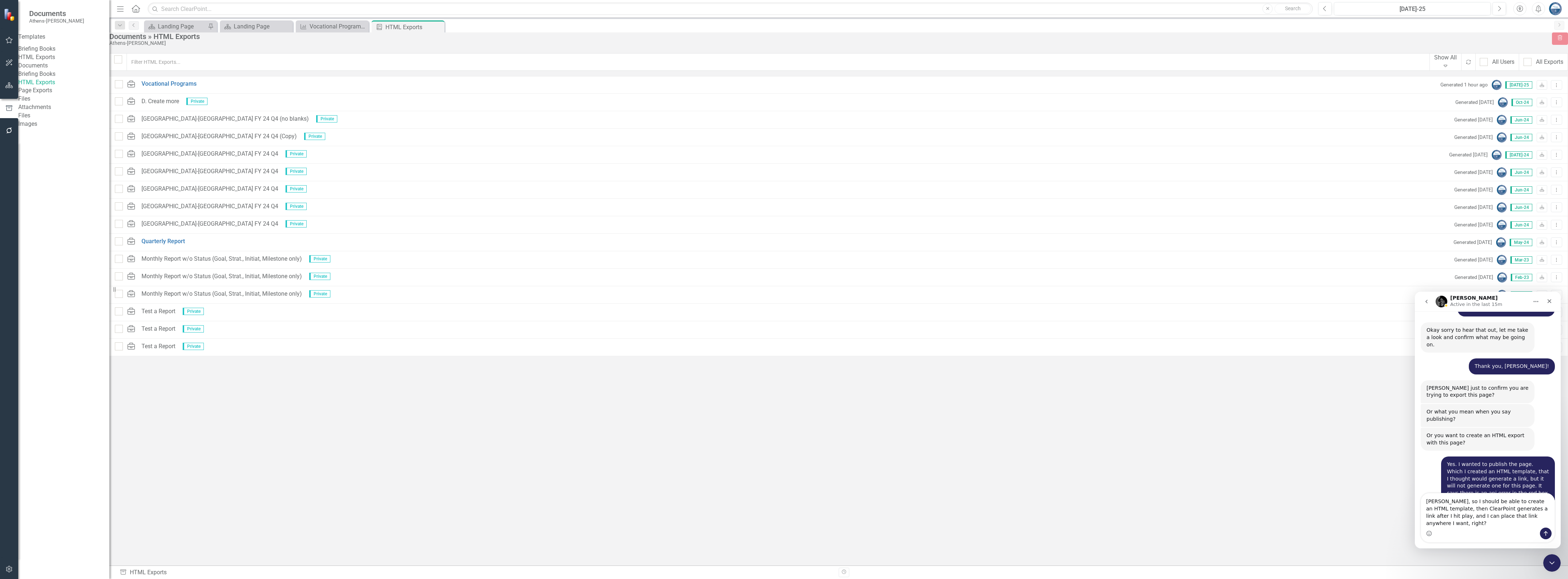
type textarea "[PERSON_NAME], so I should be able to create an HTML template, then ClearPoint …"
click at [1545, 532] on icon "Send a message…" at bounding box center [1545, 534] width 4 height 5
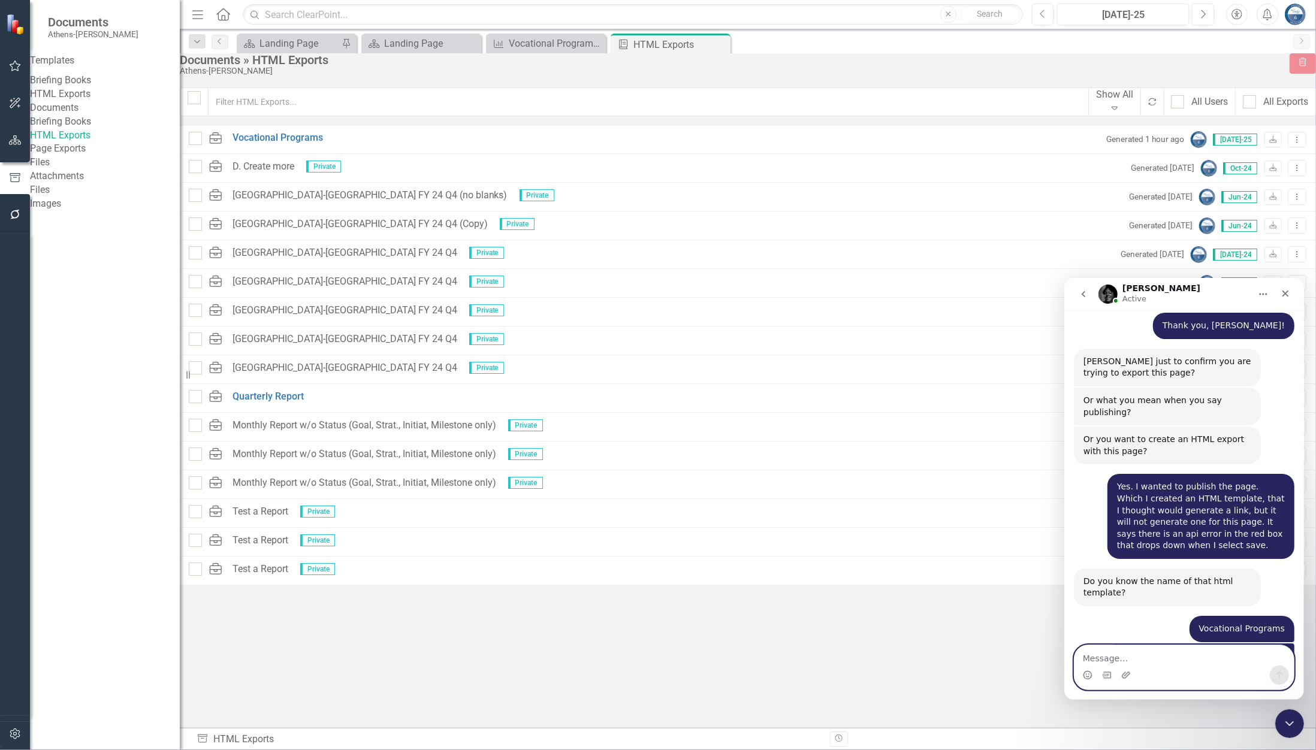
scroll to position [2416, 0]
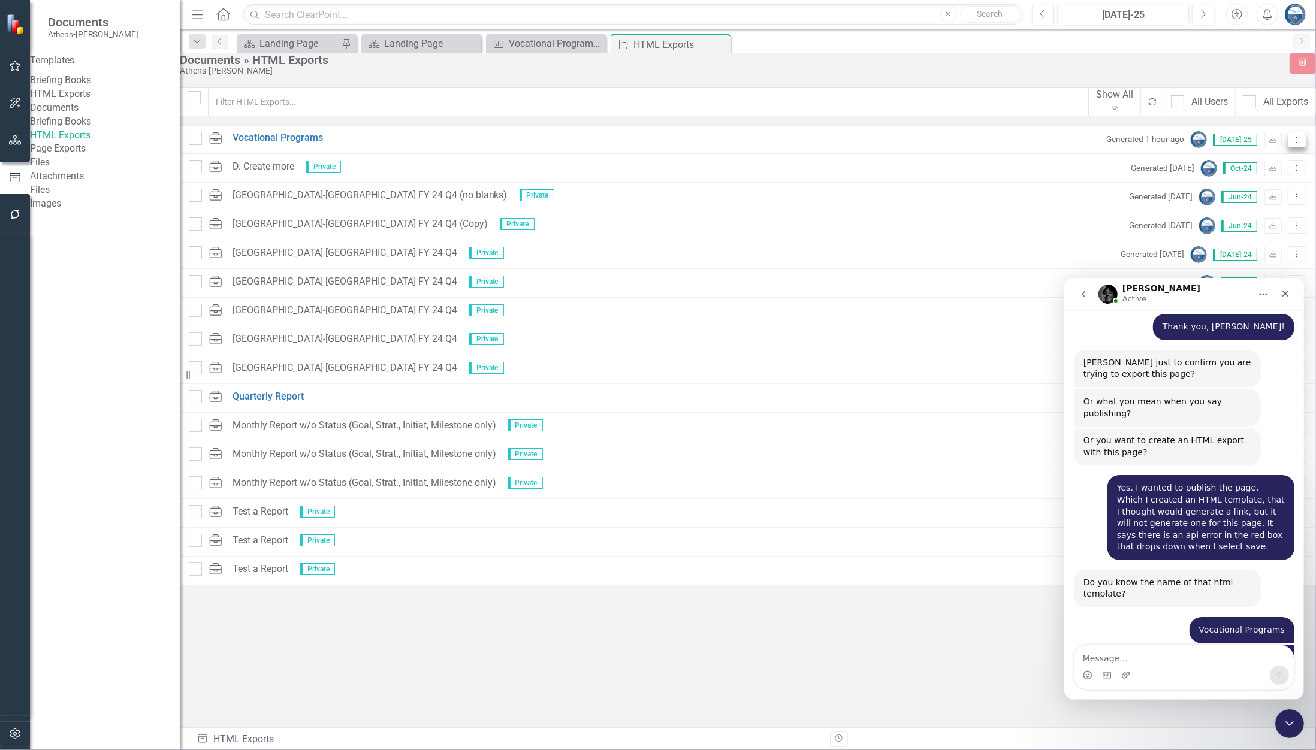
click at [1292, 144] on icon "Dropdown Menu" at bounding box center [1297, 140] width 10 height 8
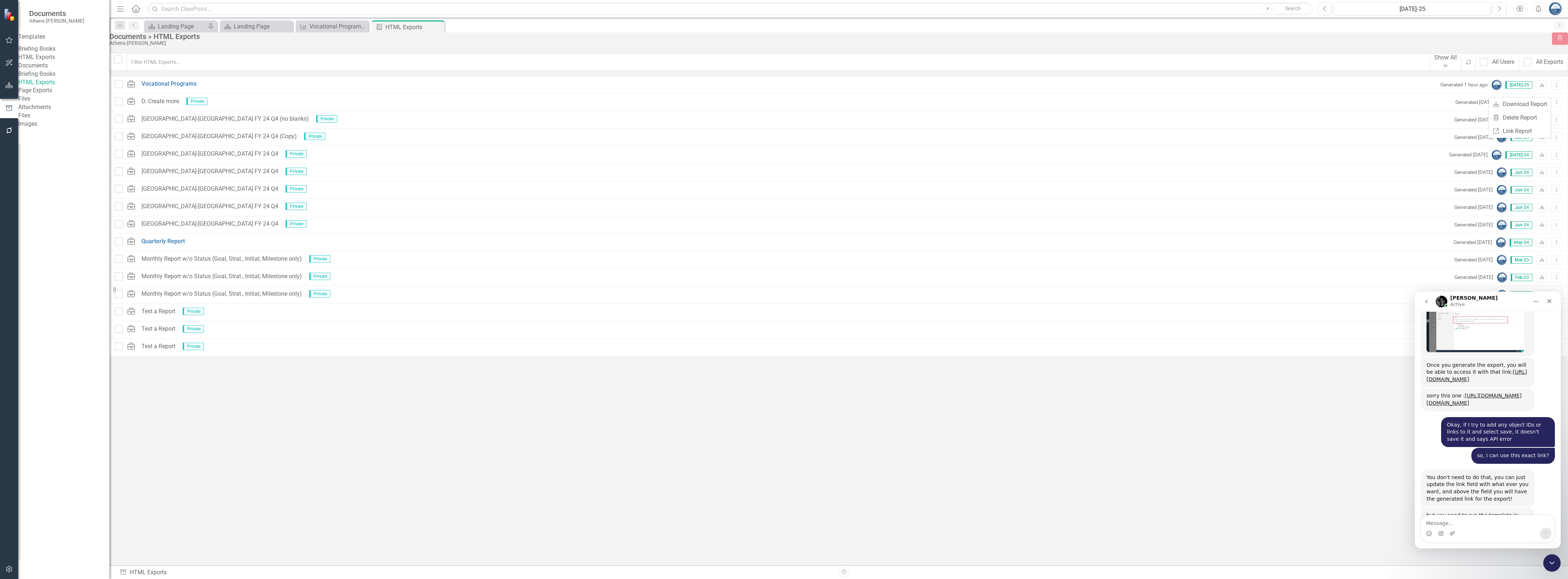
scroll to position [1816, 0]
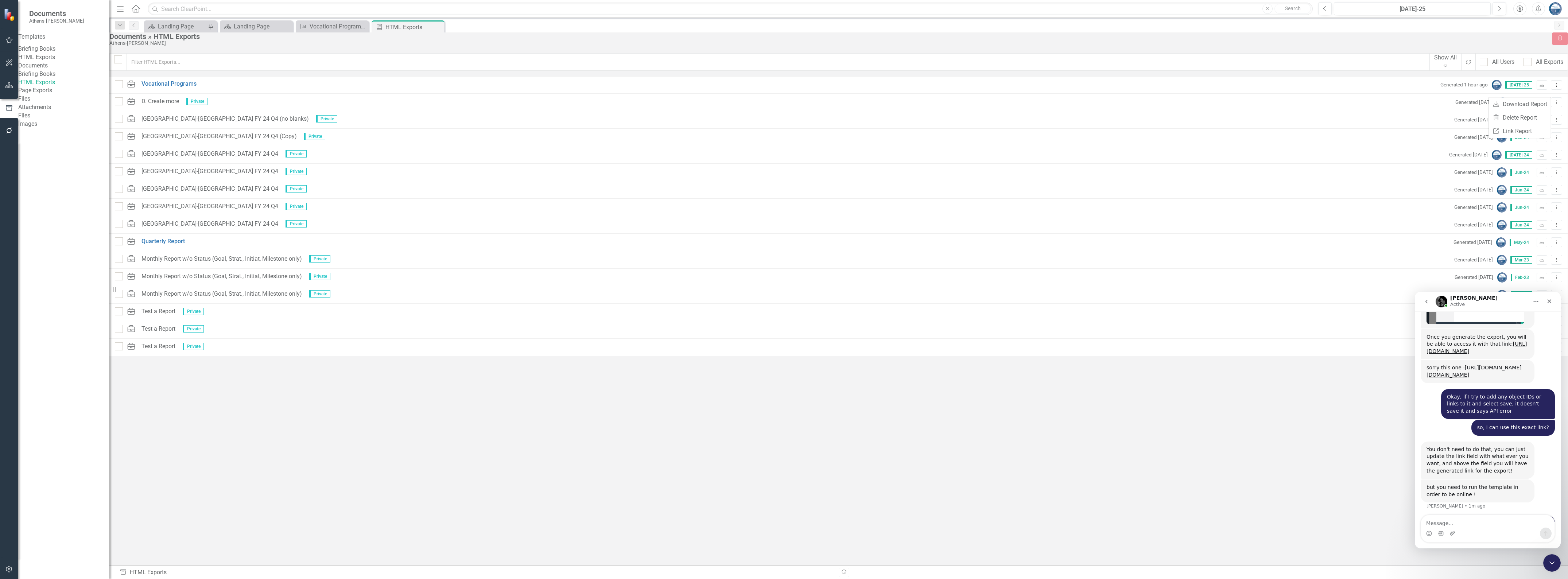
click at [40, 61] on link "HTML Exports" at bounding box center [64, 57] width 91 height 9
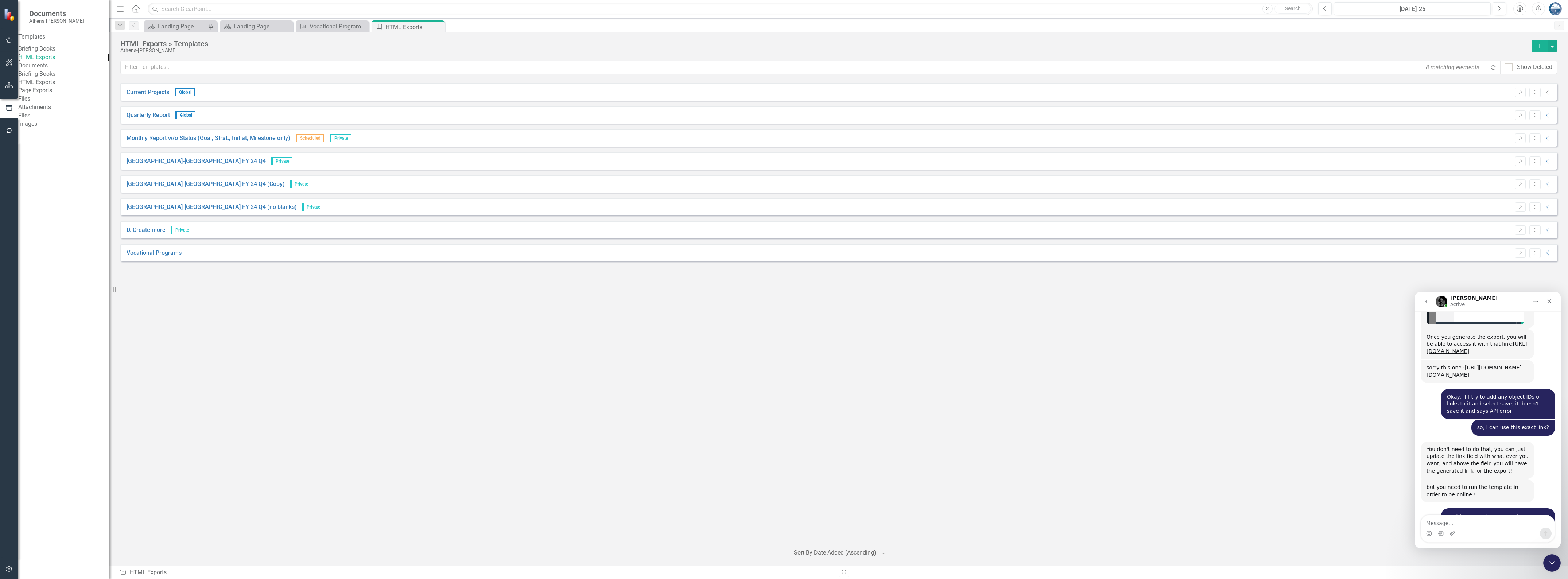
scroll to position [1816, 0]
click at [1458, 518] on textarea "Message…" at bounding box center [1488, 521] width 133 height 12
type textarea "Thank you, [PERSON_NAME]!"
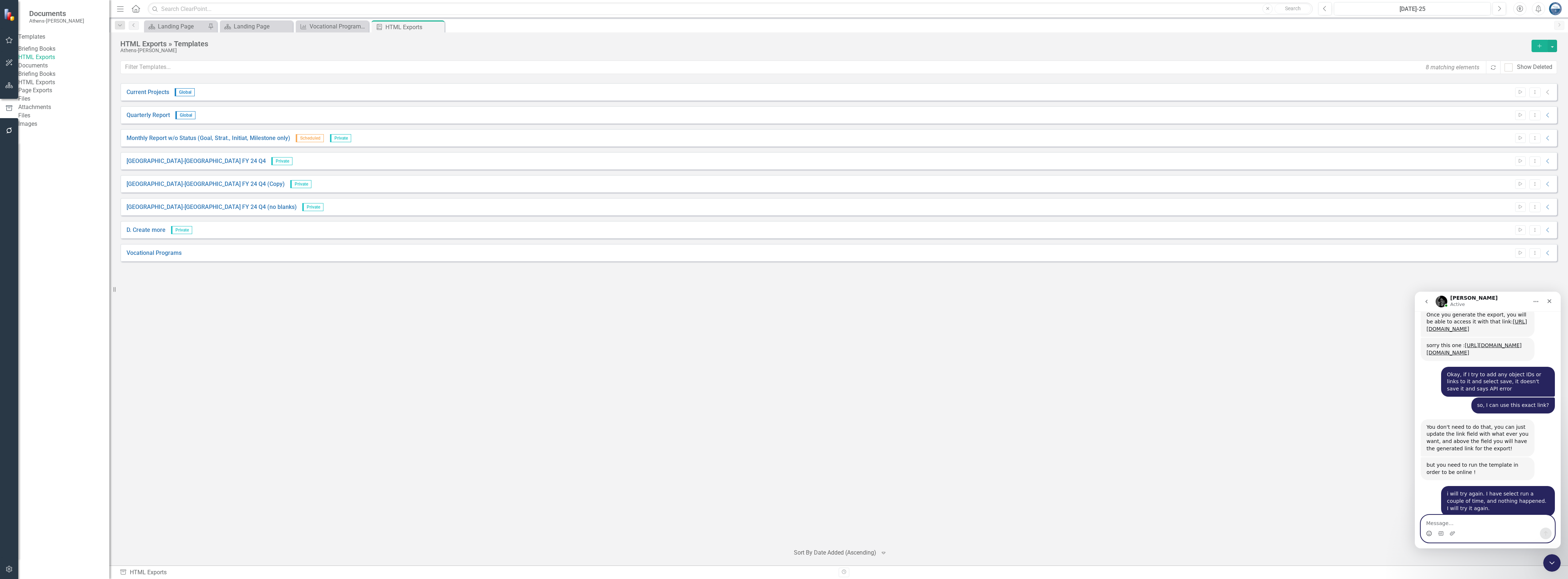
click at [1427, 531] on icon "Emoji picker" at bounding box center [1429, 534] width 6 height 6
click at [1438, 525] on textarea "Message…" at bounding box center [1488, 521] width 133 height 12
click at [1454, 558] on div "Thank you, Jeff! Andy • Just now" at bounding box center [1488, 570] width 134 height 25
click at [1430, 533] on icon "Emoji picker" at bounding box center [1429, 533] width 2 height 1
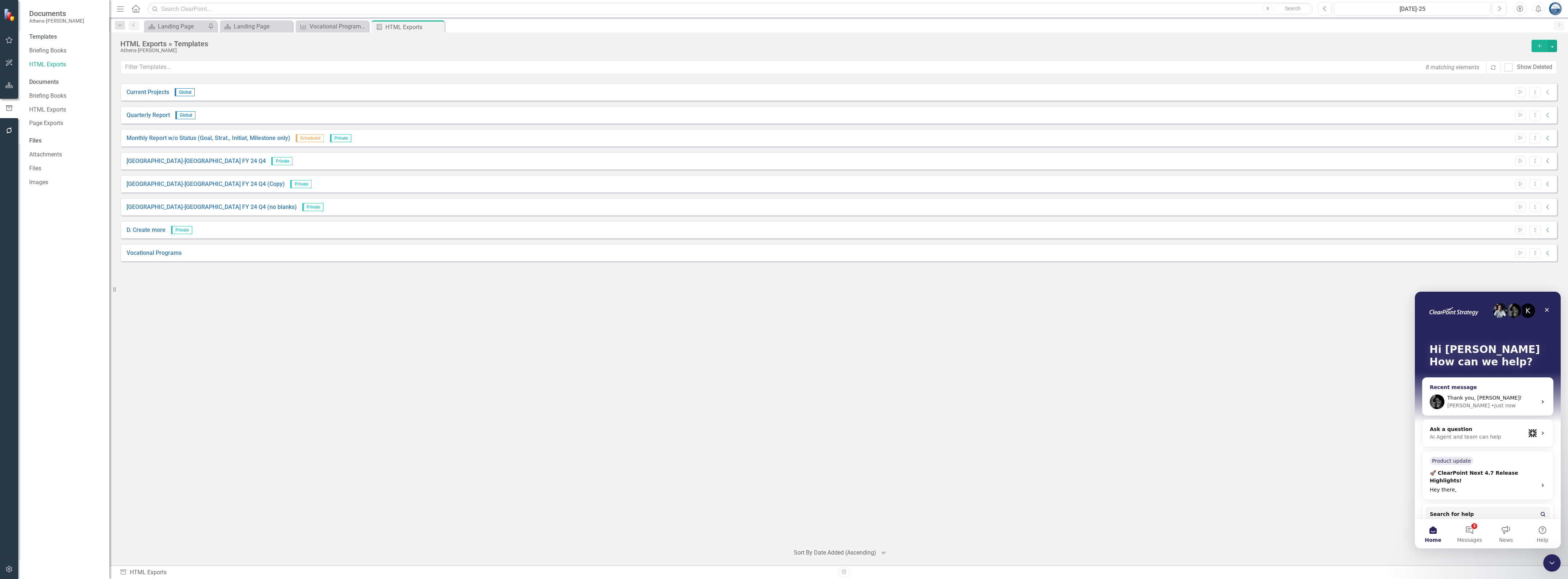
click at [1491, 402] on div "• Just now" at bounding box center [1503, 405] width 24 height 8
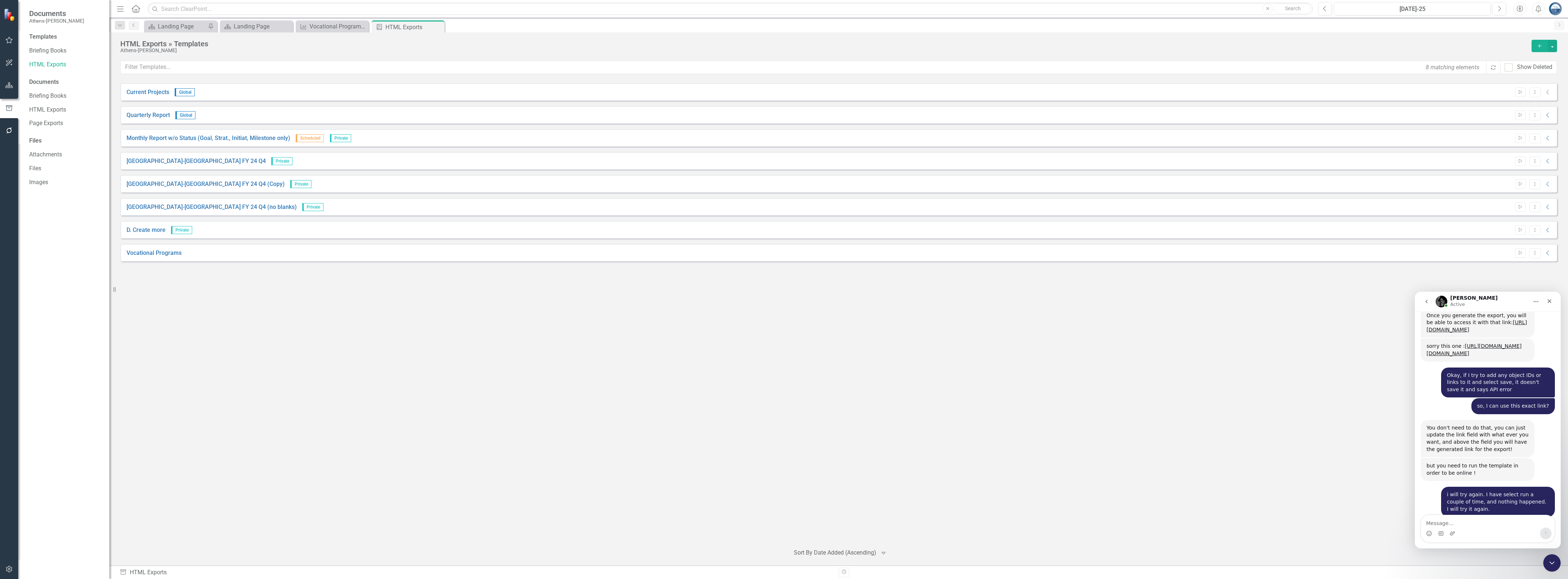
scroll to position [1837, 0]
click at [1429, 533] on icon "Emoji picker" at bounding box center [1429, 534] width 6 height 6
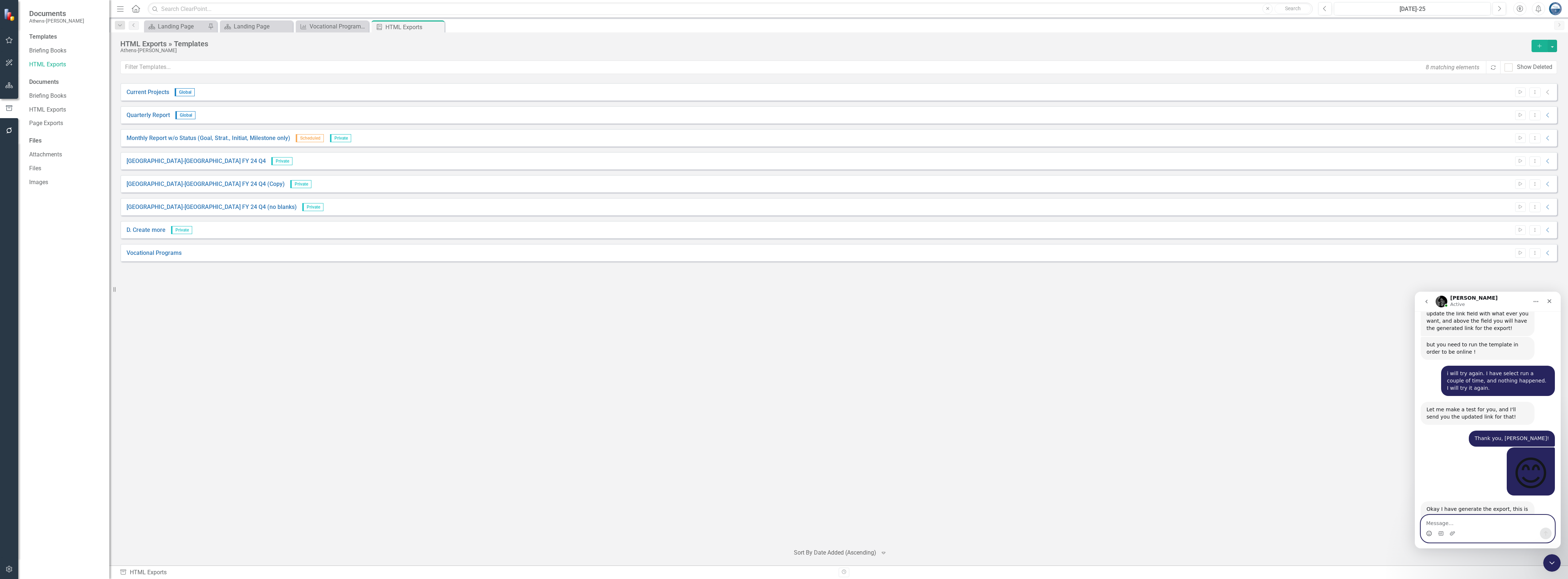
scroll to position [1974, 0]
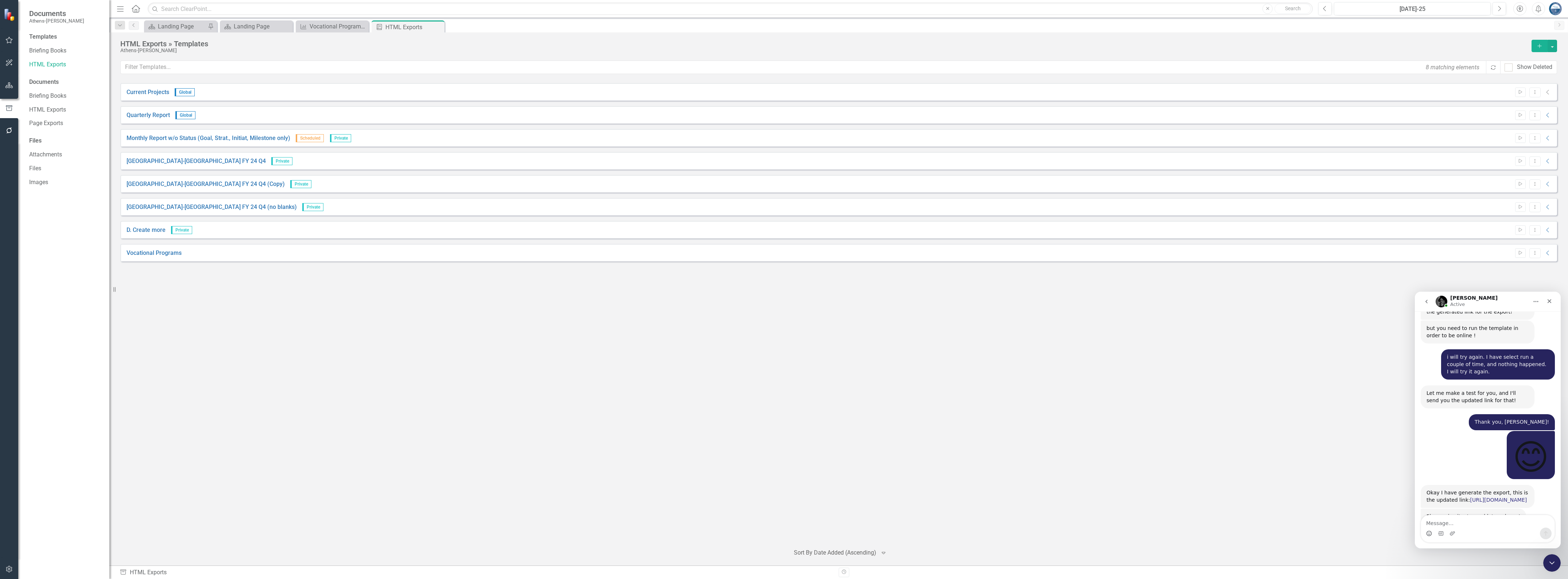
drag, startPoint x: 1474, startPoint y: 449, endPoint x: 1427, endPoint y: 443, distance: 47.4
click at [1427, 490] on div "Okay I have generate the export, this is the updated link: [URL][DOMAIN_NAME]" at bounding box center [1478, 496] width 102 height 14
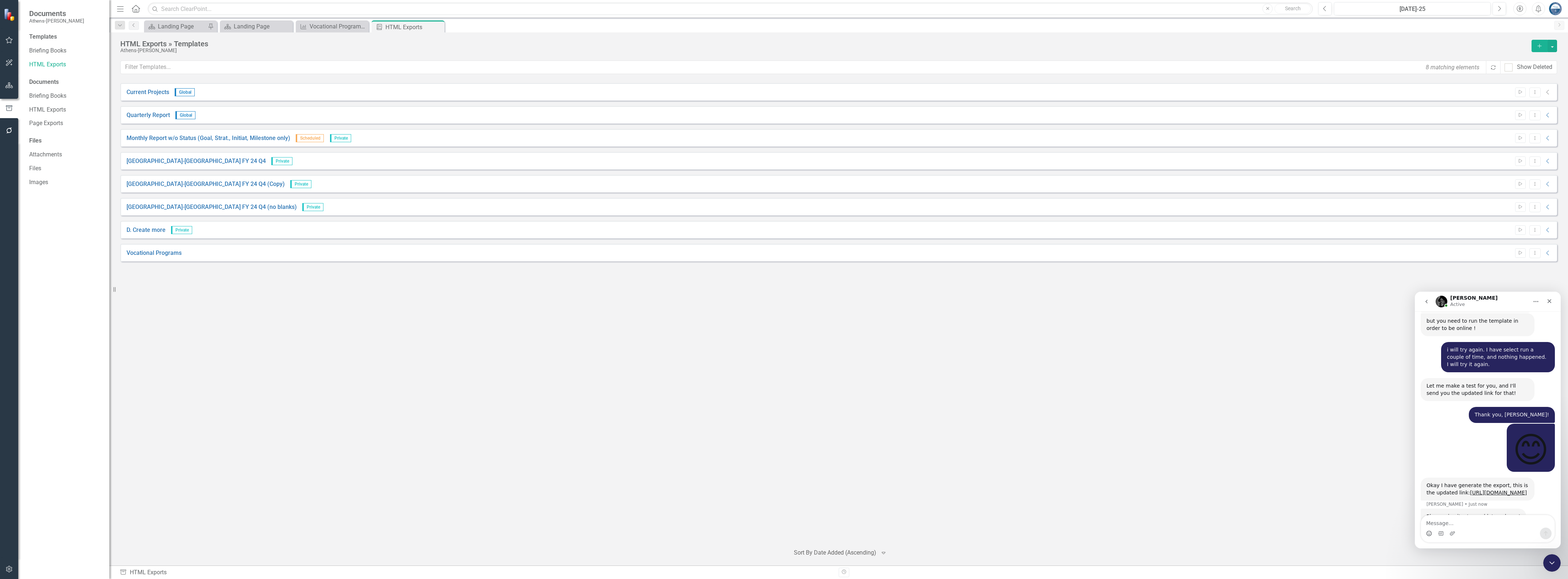
copy link "[URL][DOMAIN_NAME]"
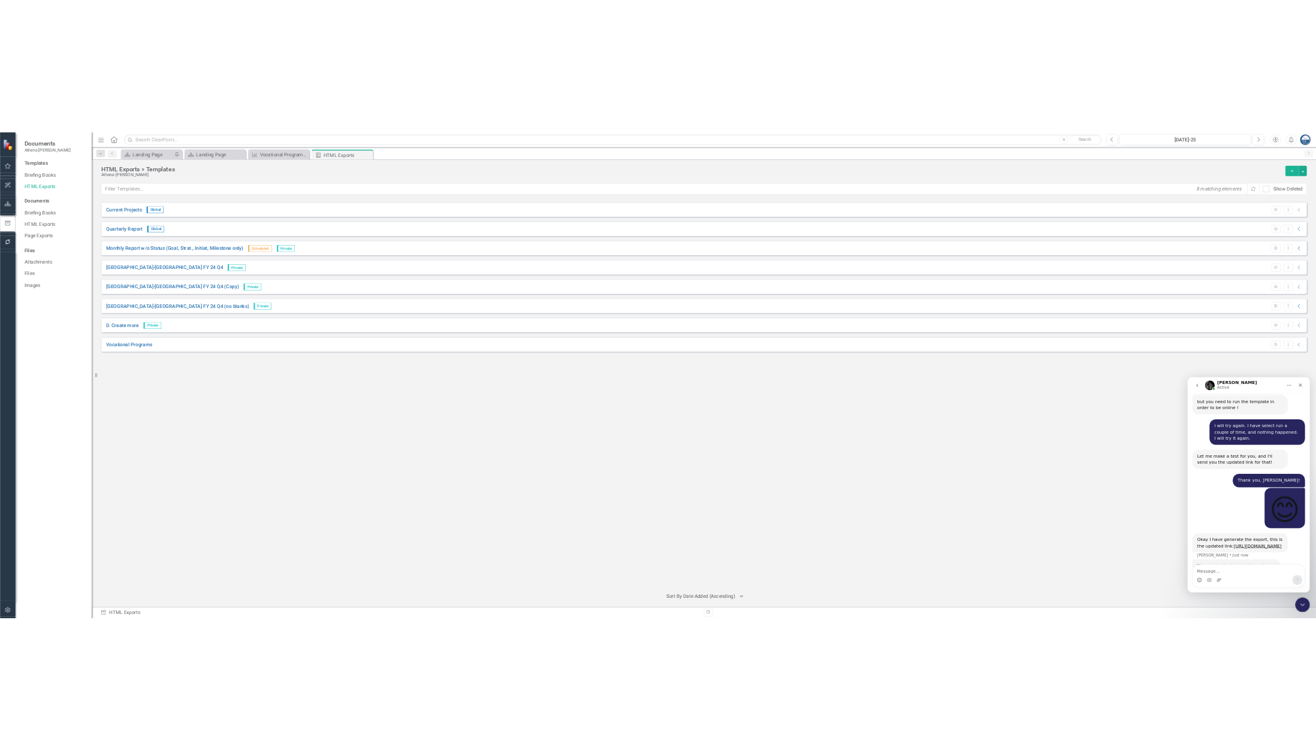
scroll to position [3209, 0]
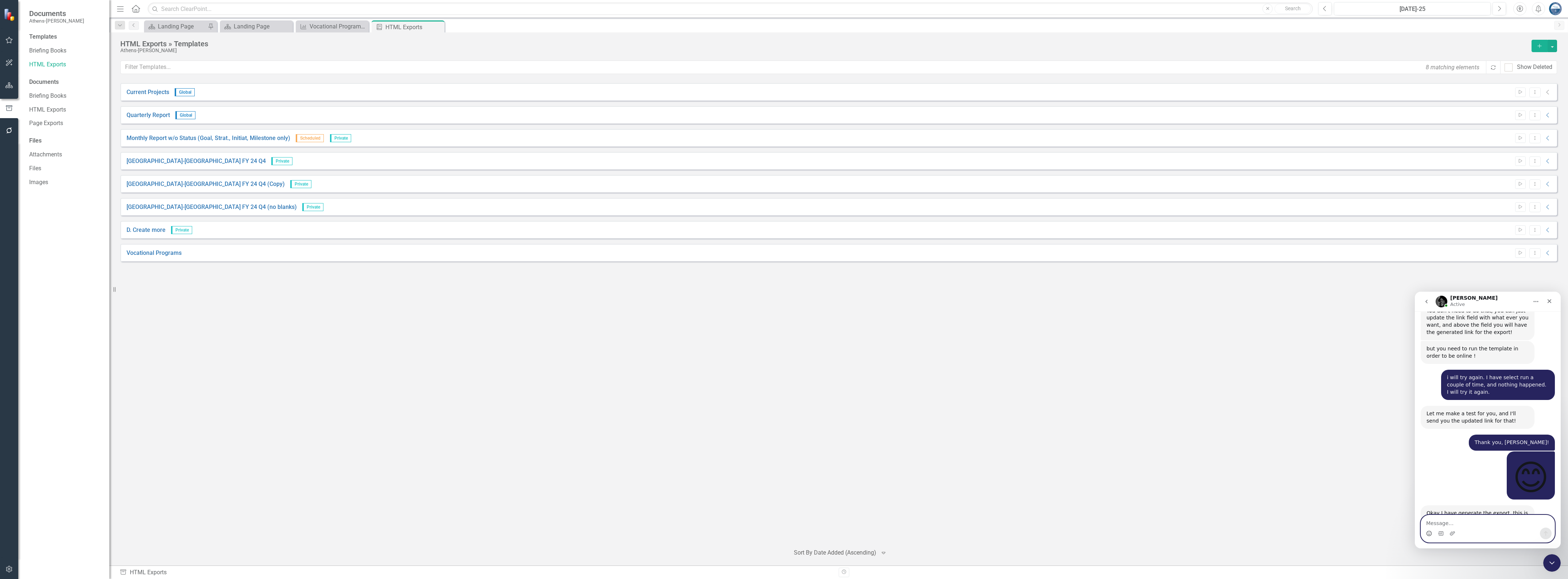
click at [1462, 523] on textarea "Message…" at bounding box center [1488, 521] width 133 height 12
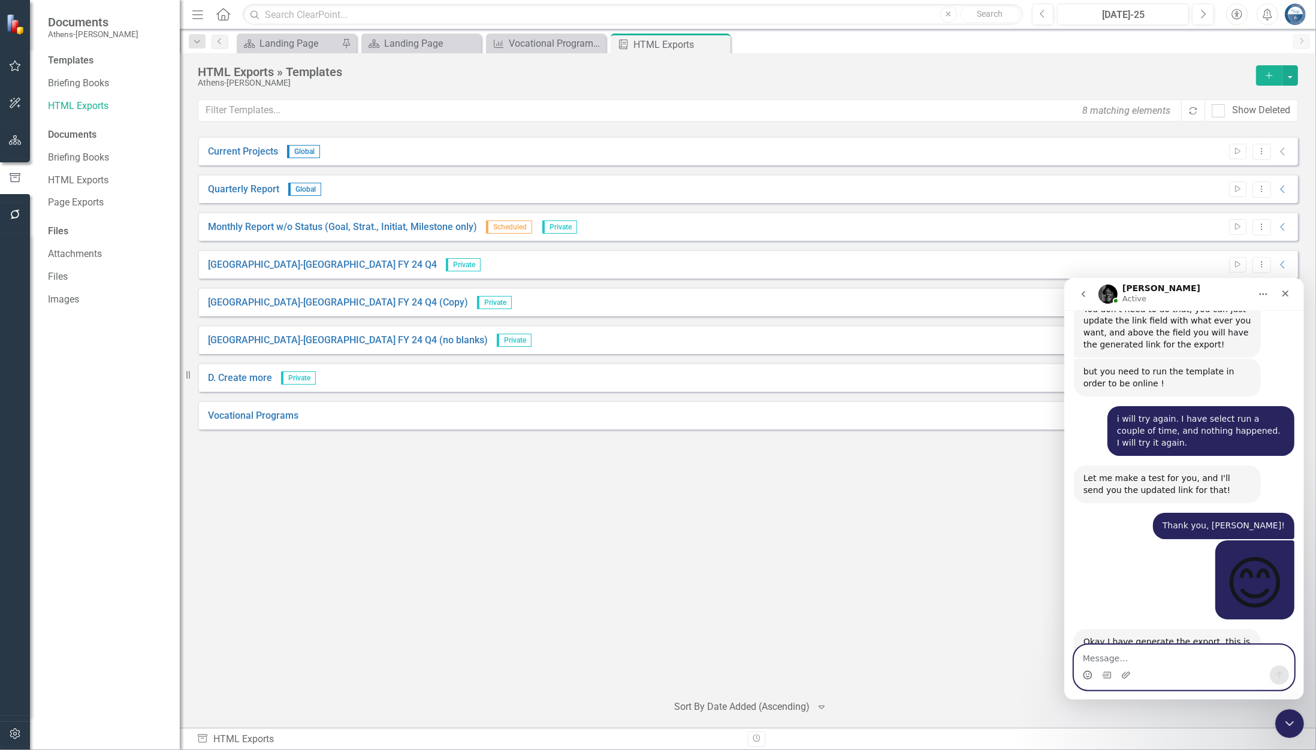
click at [1136, 658] on textarea "Message…" at bounding box center [1183, 655] width 219 height 20
paste textarea "Nice! It worked! So, will this also be available in ClearPoint Next?"
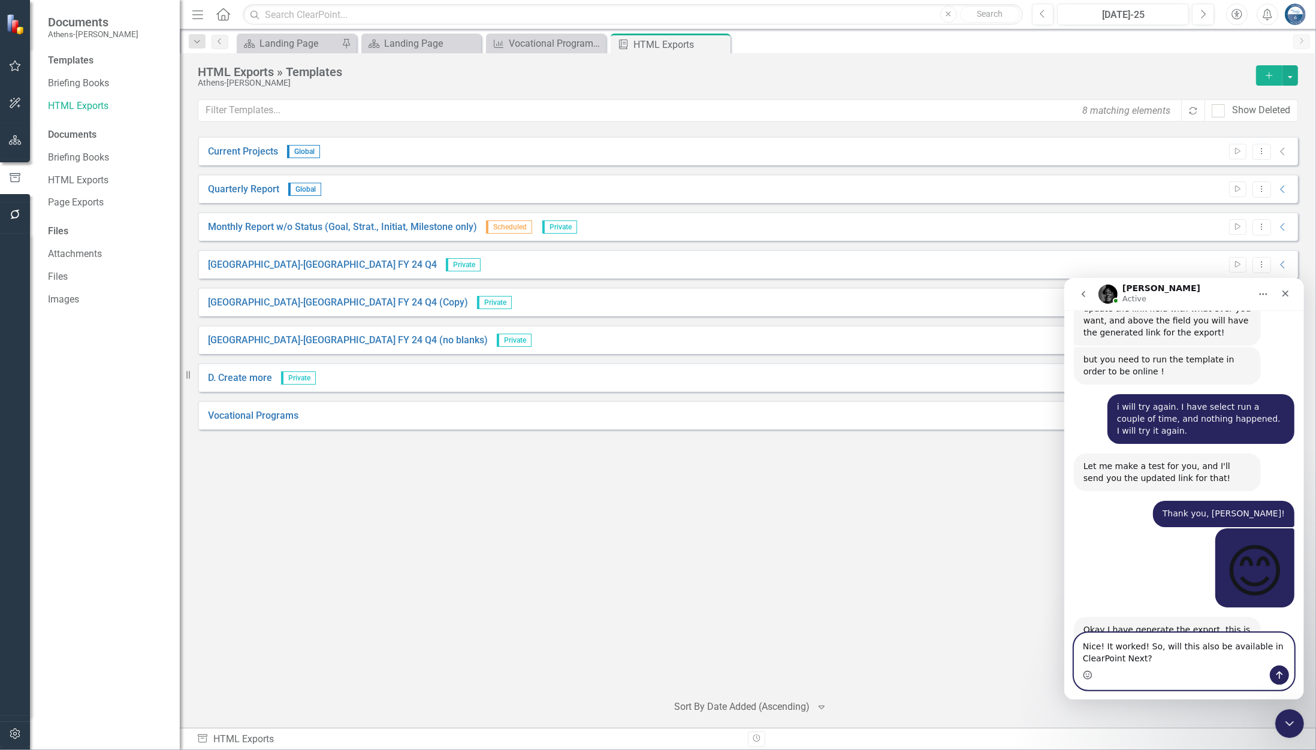
type textarea "Nice! It worked! So, will this also be available in ClearPoint Next?"
click at [1275, 676] on icon "Send a message…" at bounding box center [1279, 675] width 10 height 10
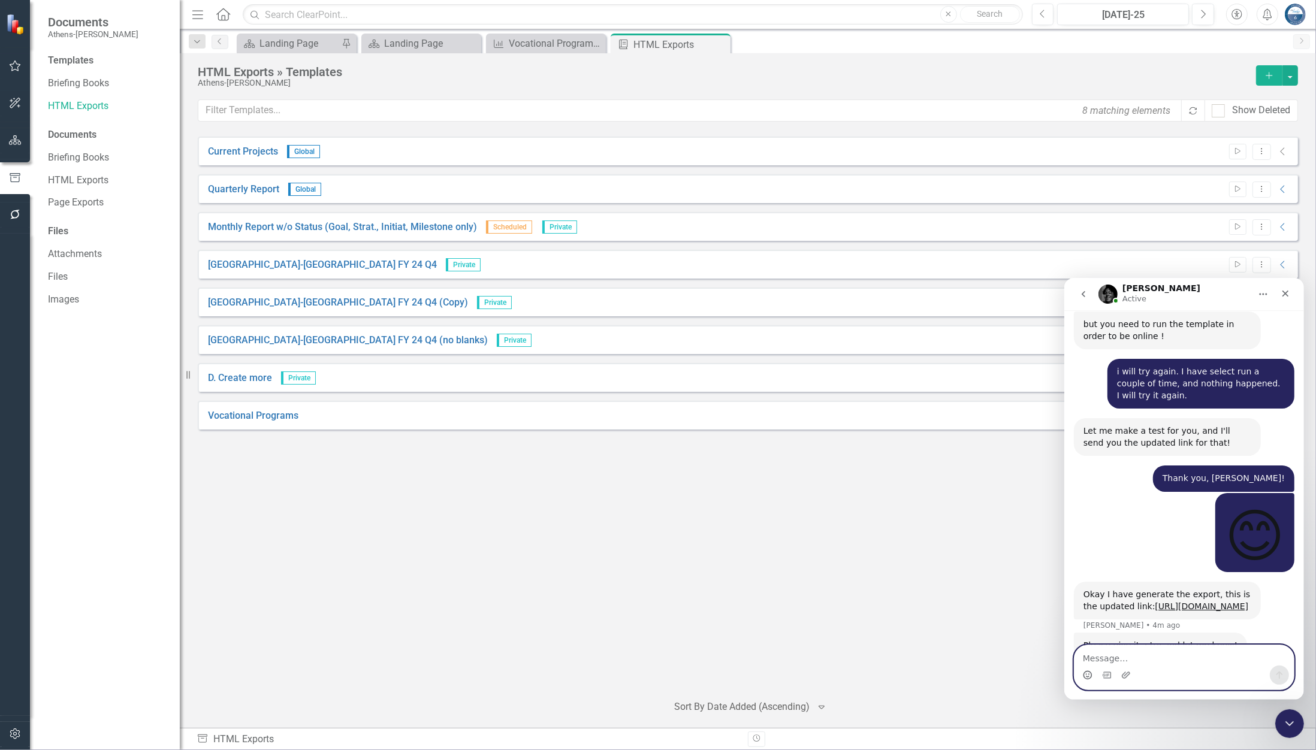
click at [1138, 655] on textarea "Message…" at bounding box center [1183, 655] width 219 height 20
paste textarea "I tried looking for the option to generate the HTML template, but I didn't see …"
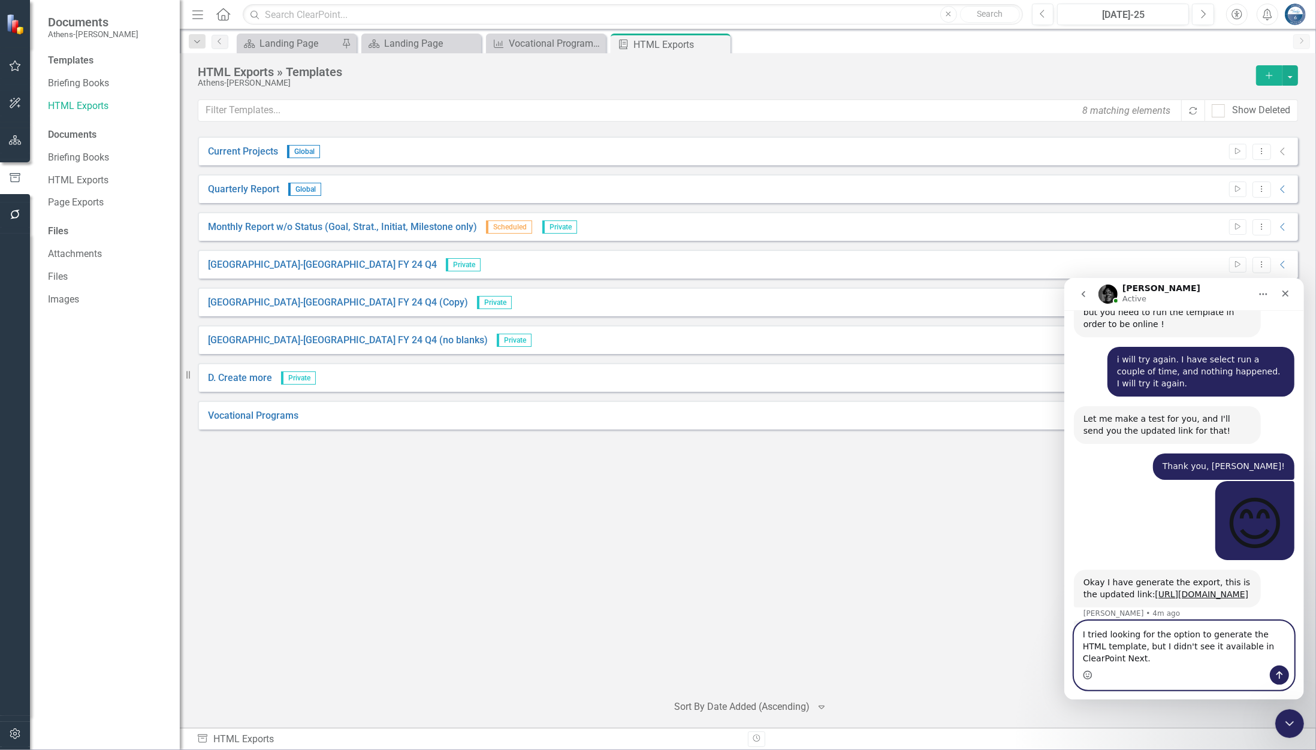
type textarea "I tried looking for the option to generate the HTML template, but I didn't see …"
click at [1274, 673] on icon "Send a message…" at bounding box center [1279, 675] width 10 height 10
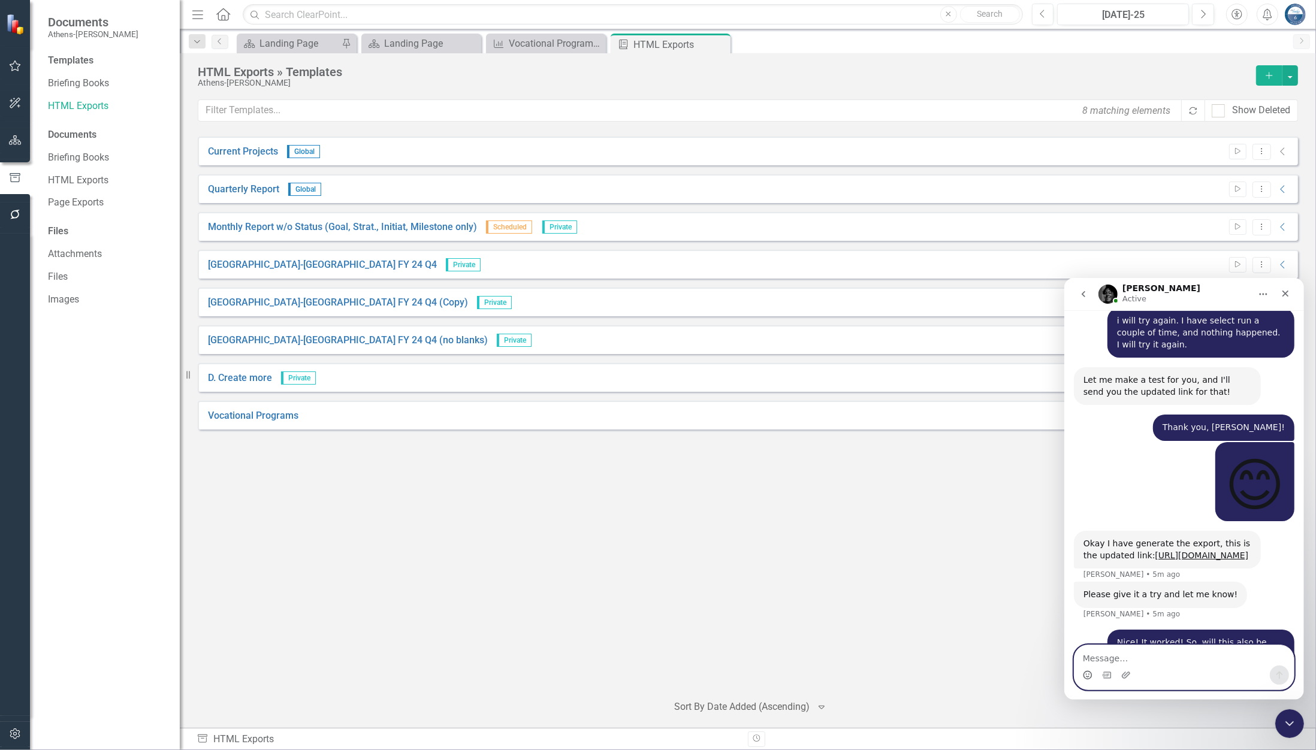
click at [1142, 659] on textarea "Message…" at bounding box center [1183, 655] width 219 height 20
click at [1127, 658] on textarea "Message…" at bounding box center [1183, 655] width 219 height 20
click at [1122, 654] on textarea "Message…" at bounding box center [1183, 655] width 219 height 20
click at [1141, 655] on textarea "Message…" at bounding box center [1183, 655] width 219 height 20
paste textarea "As far as the link goes, you just called out the name of the HTML template in t…"
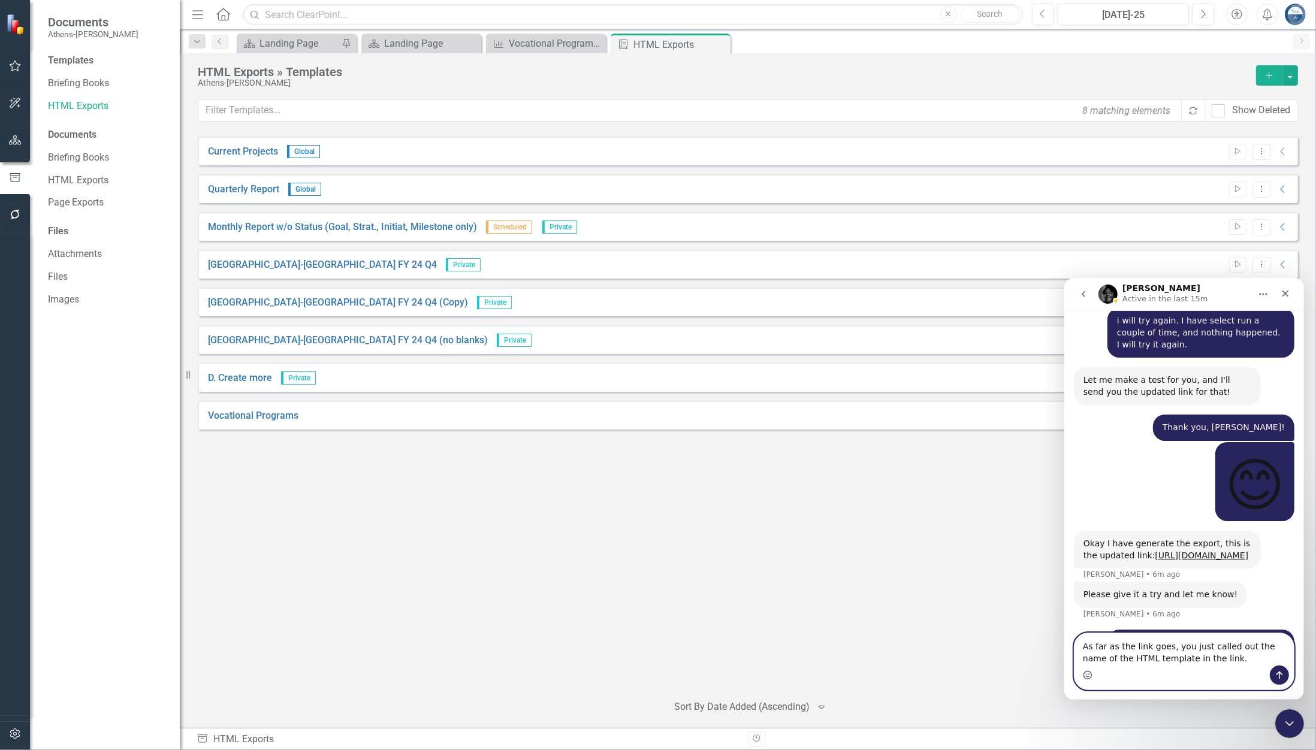
scroll to position [3319, 0]
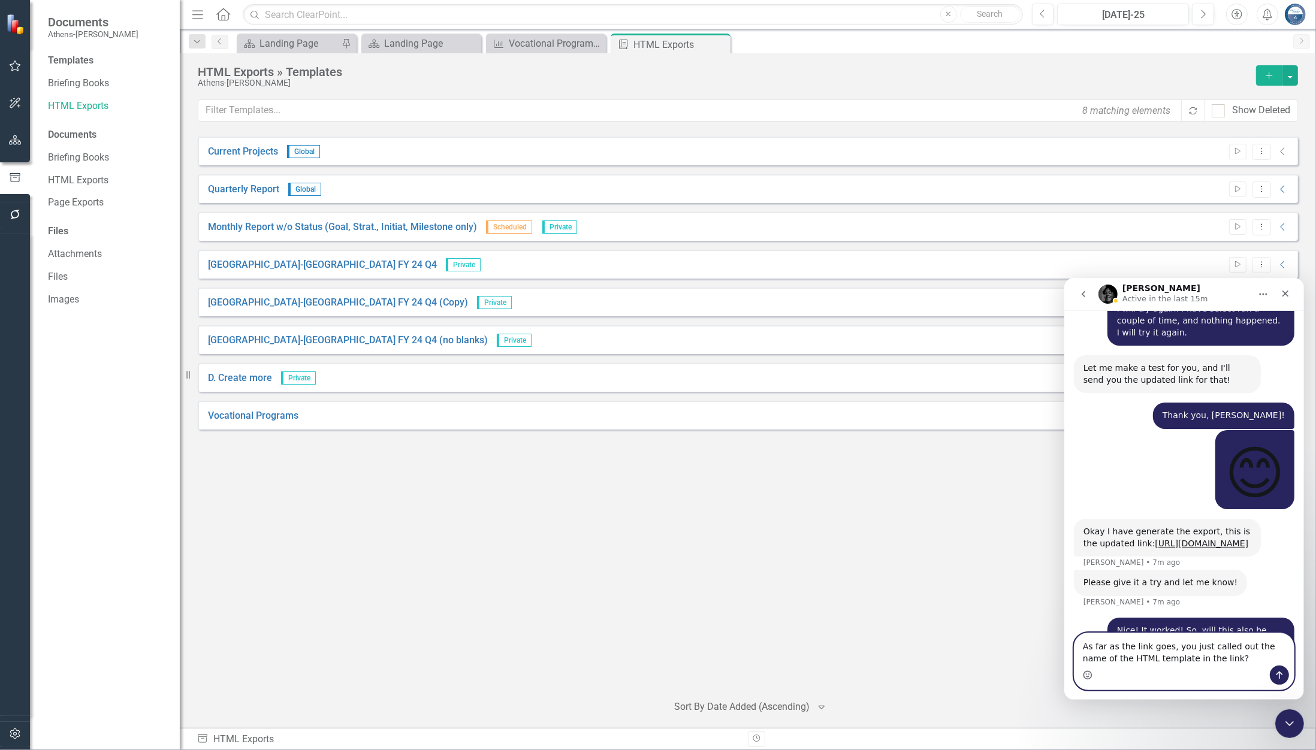
type textarea "As far as the link goes, you just called out the name of the HTML template in t…"
click at [1278, 676] on icon "Send a message…" at bounding box center [1278, 675] width 7 height 8
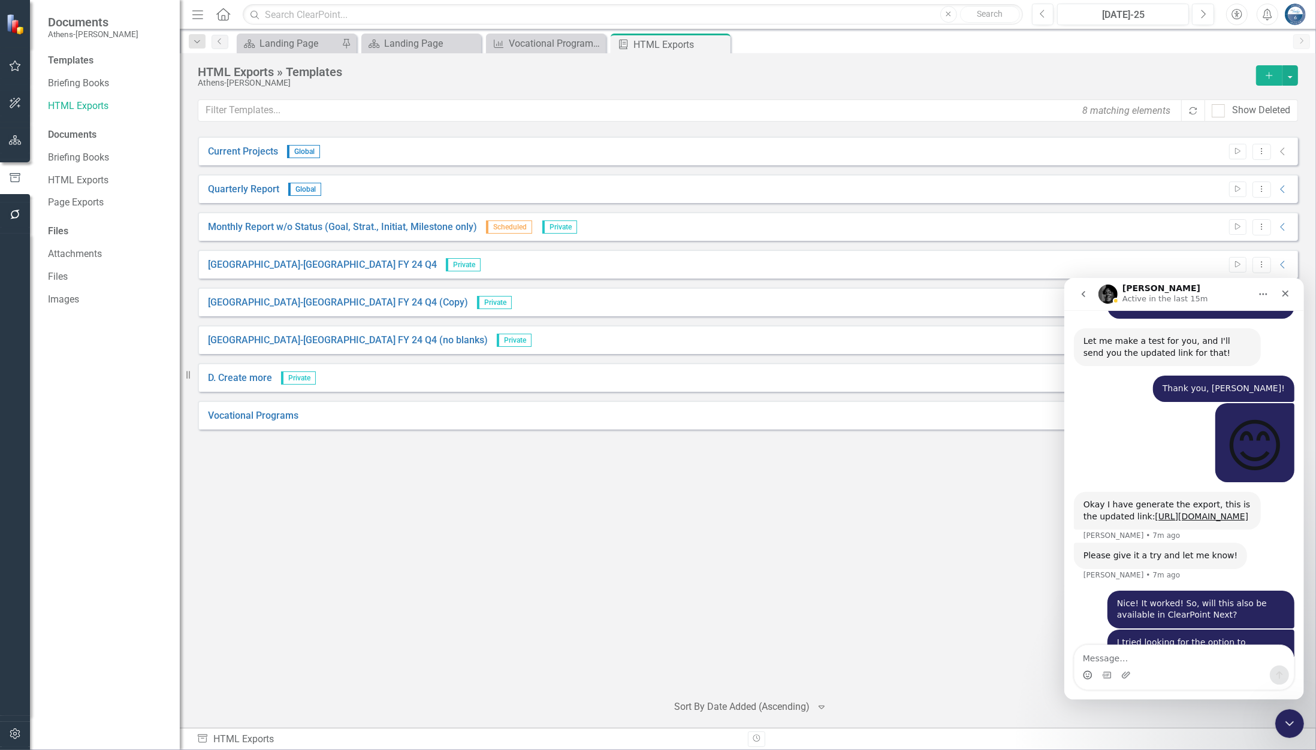
drag, startPoint x: 403, startPoint y: 570, endPoint x: 345, endPoint y: 531, distance: 69.5
click at [400, 566] on div "Current Projects Global Start Dropdown Menu Collapse File In Process Quarterly …" at bounding box center [748, 410] width 1100 height 546
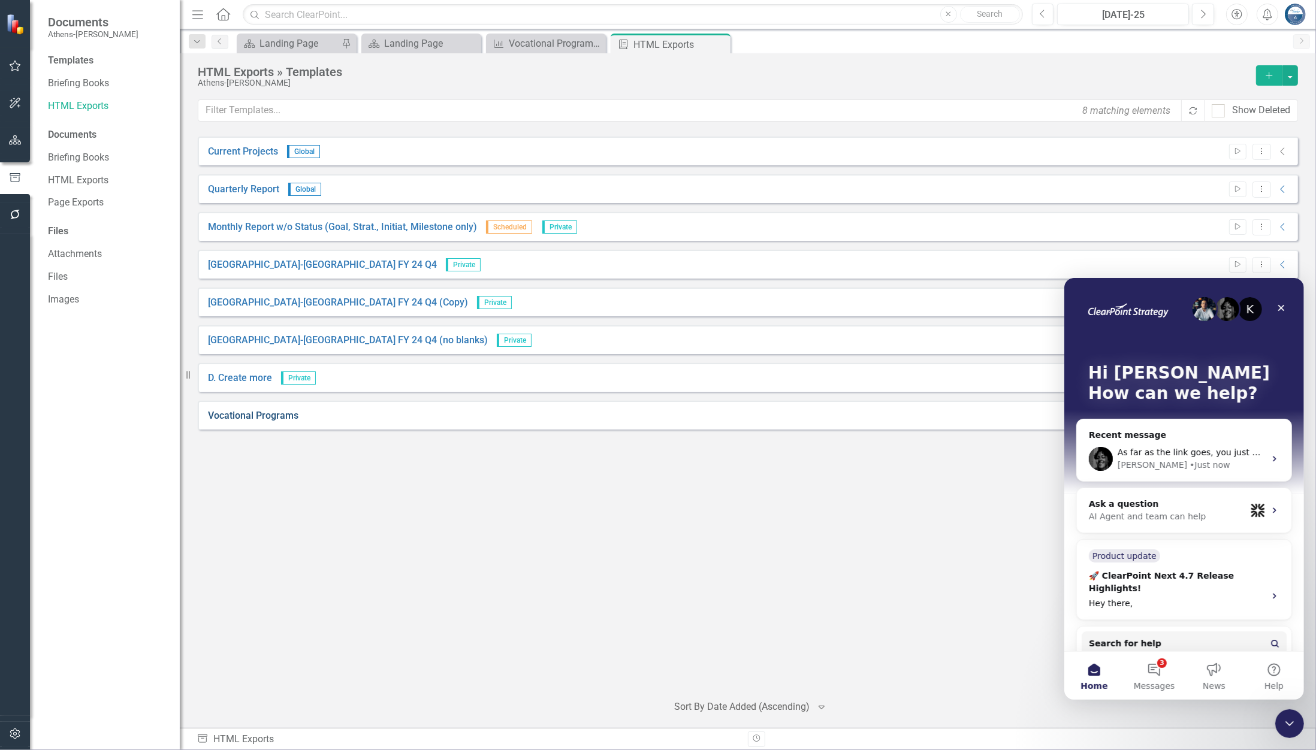
click at [261, 412] on link "Vocational Programs" at bounding box center [253, 416] width 90 height 14
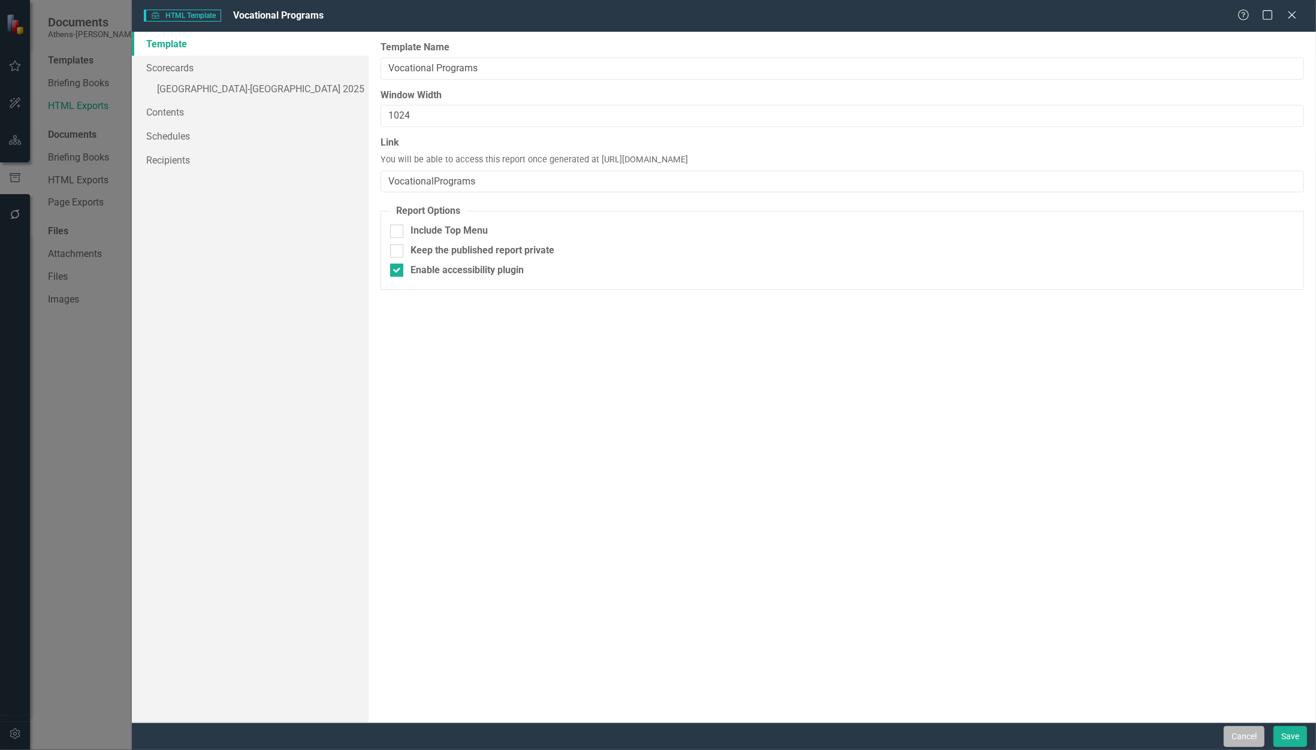
click at [1240, 737] on button "Cancel" at bounding box center [1243, 736] width 41 height 21
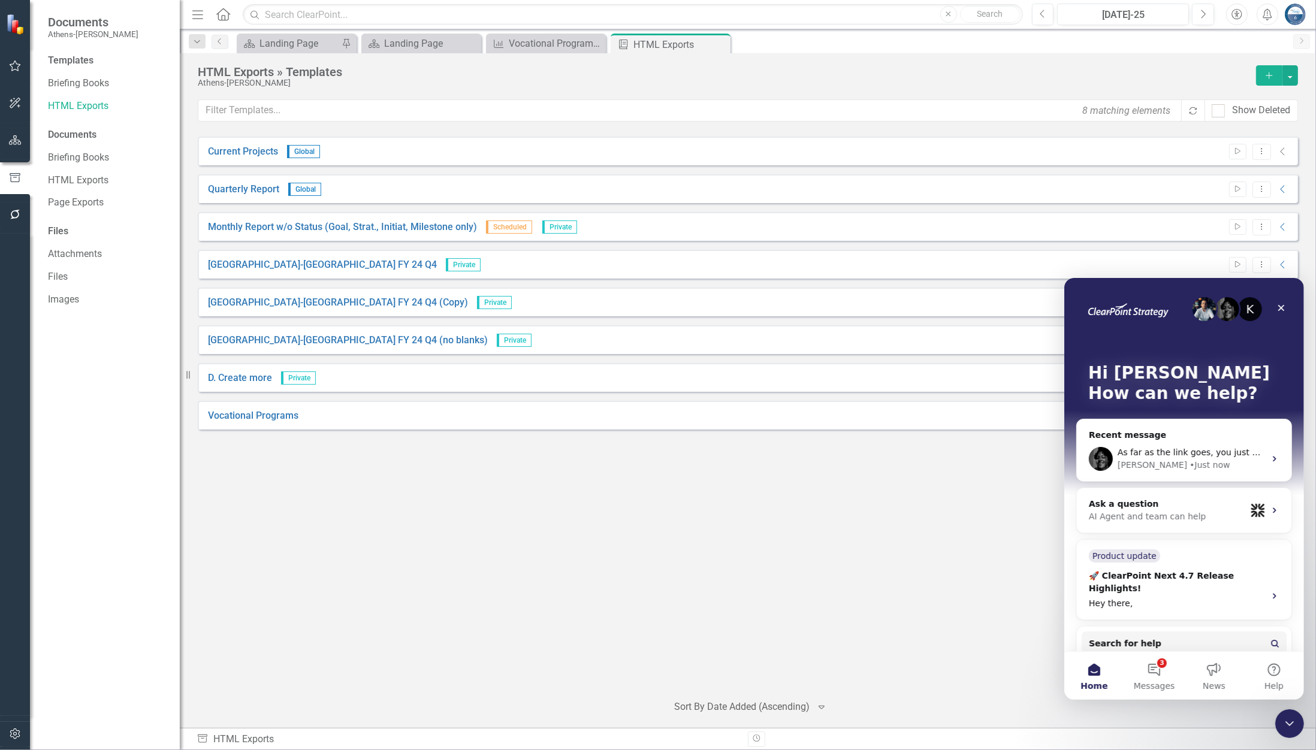
click at [708, 534] on div "Current Projects Global Start Dropdown Menu Collapse File In Process Quarterly …" at bounding box center [748, 410] width 1100 height 546
click at [1283, 719] on icon "Close Intercom Messenger" at bounding box center [1287, 722] width 14 height 14
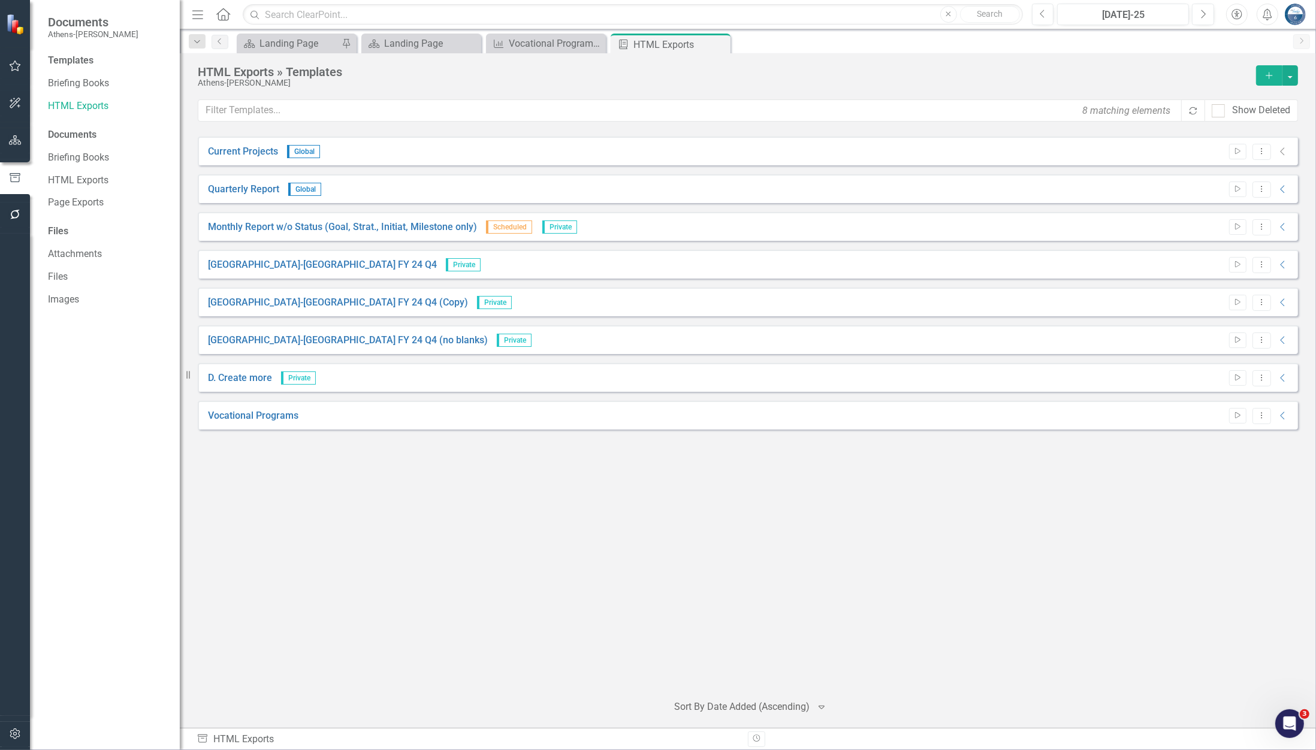
click at [559, 508] on div "Current Projects Global Start Dropdown Menu Collapse File In Process Quarterly …" at bounding box center [748, 410] width 1100 height 546
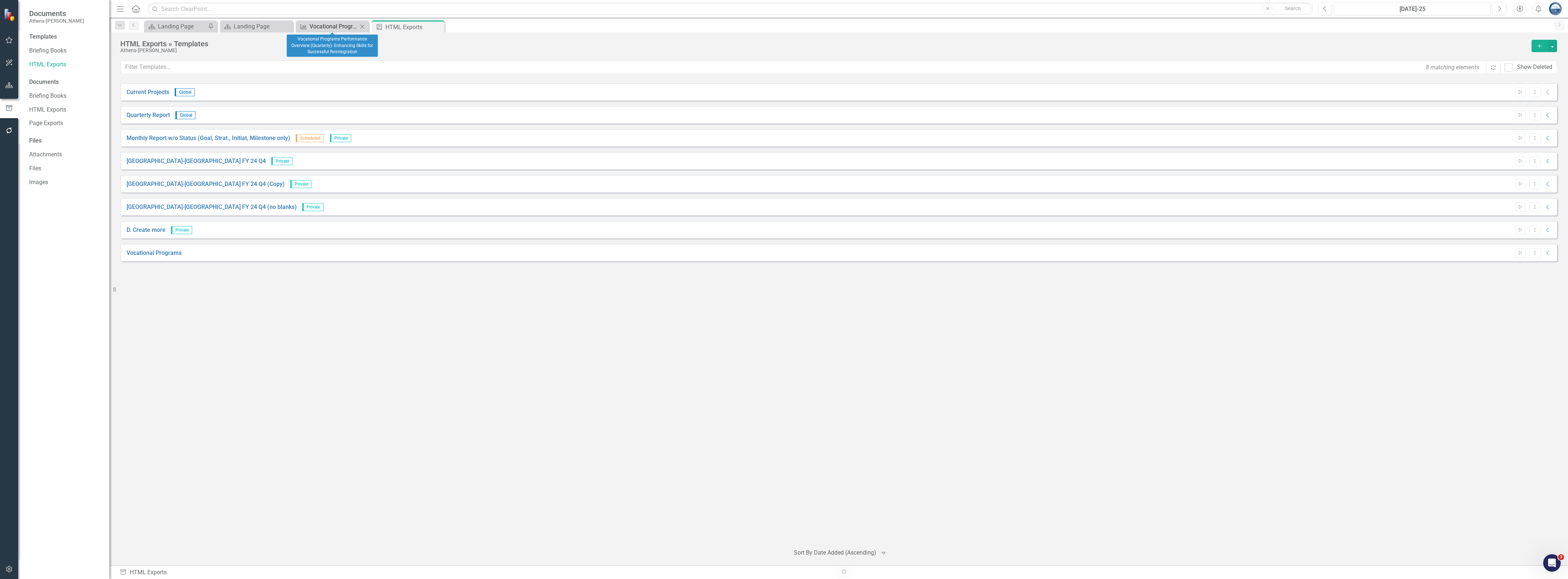
click at [317, 25] on div "Vocational Programs Performance Overview (Quarterly): Enhancing Skills for Succ…" at bounding box center [334, 26] width 48 height 9
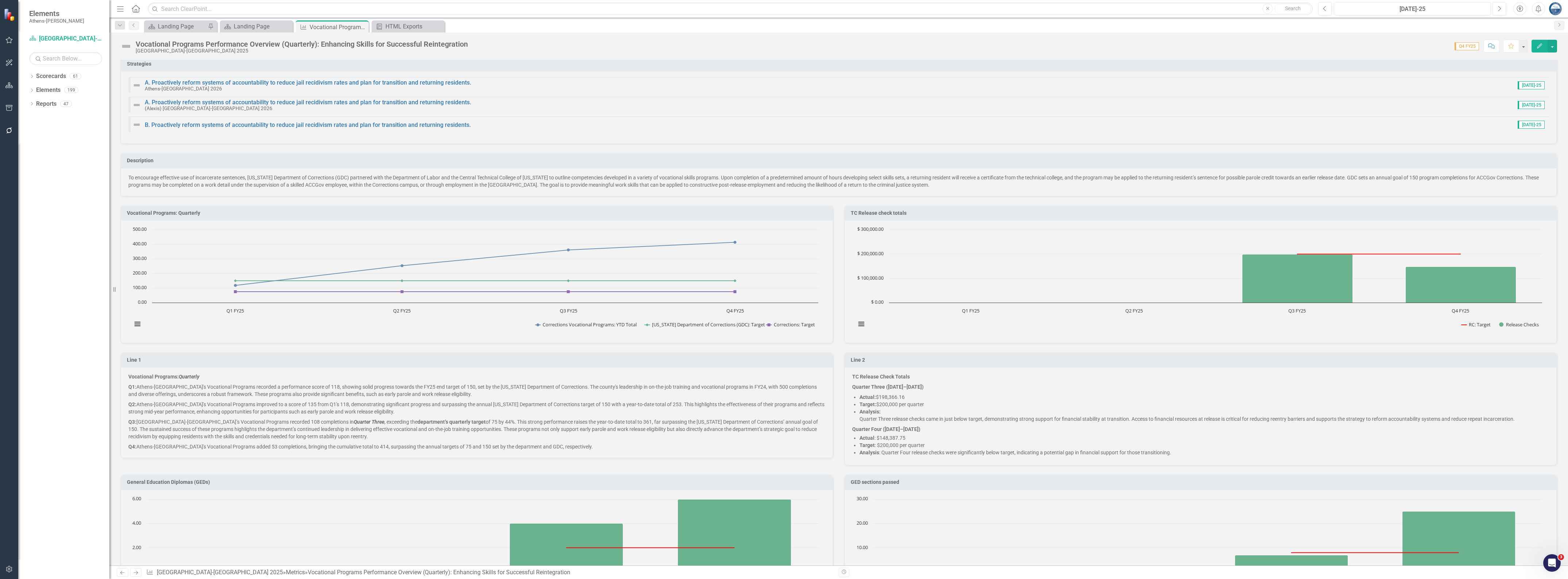
scroll to position [91, 0]
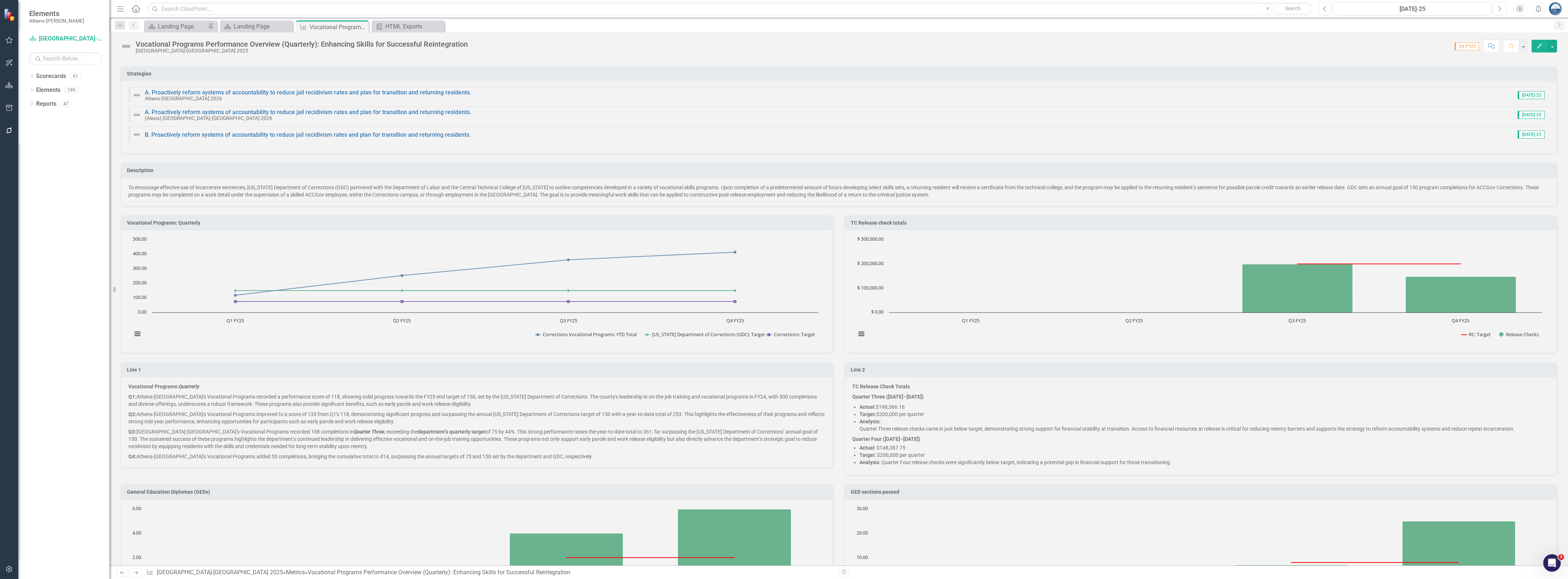
click at [800, 360] on div "Line 2 TC Release Check Totals Quarter Three ([DATE]–[DATE]) Actual: $198,366.1…" at bounding box center [1200, 414] width 724 height 122
click at [800, 46] on button "button" at bounding box center [1552, 46] width 10 height 13
click at [800, 74] on link "Edit Report Edit Layout" at bounding box center [1524, 74] width 65 height 13
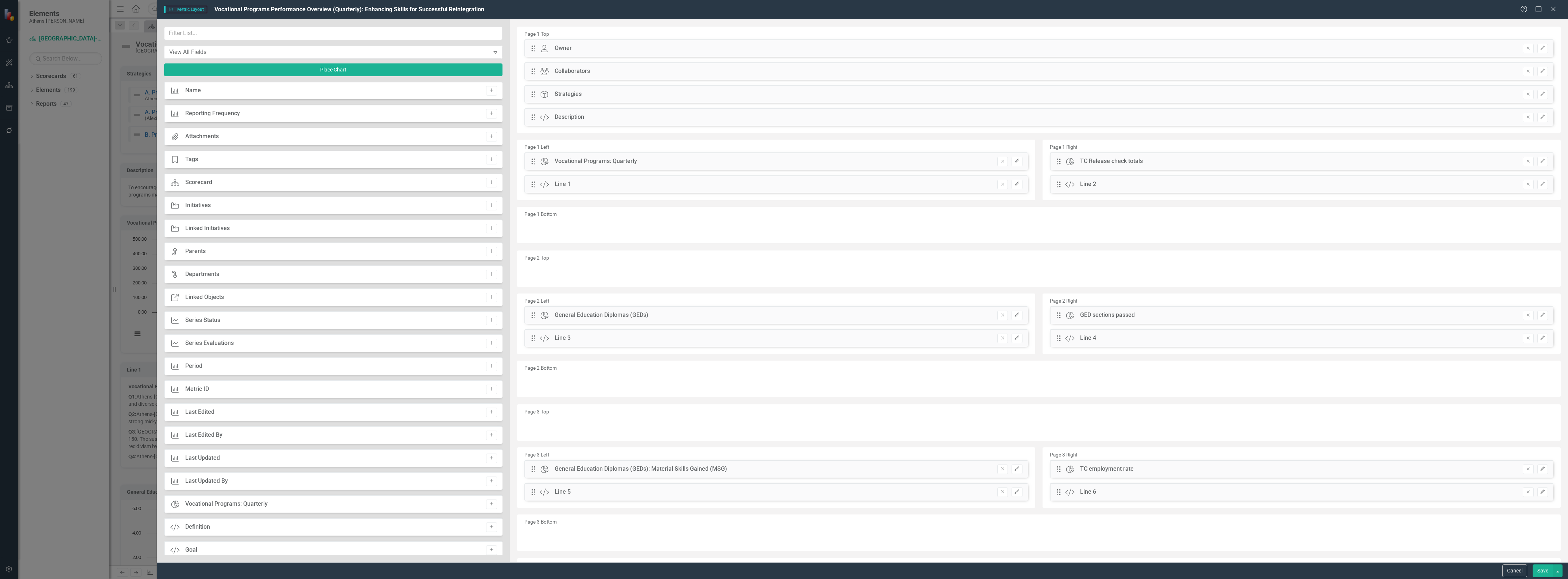
scroll to position [0, 0]
click at [800, 456] on button "Cancel" at bounding box center [1514, 570] width 25 height 13
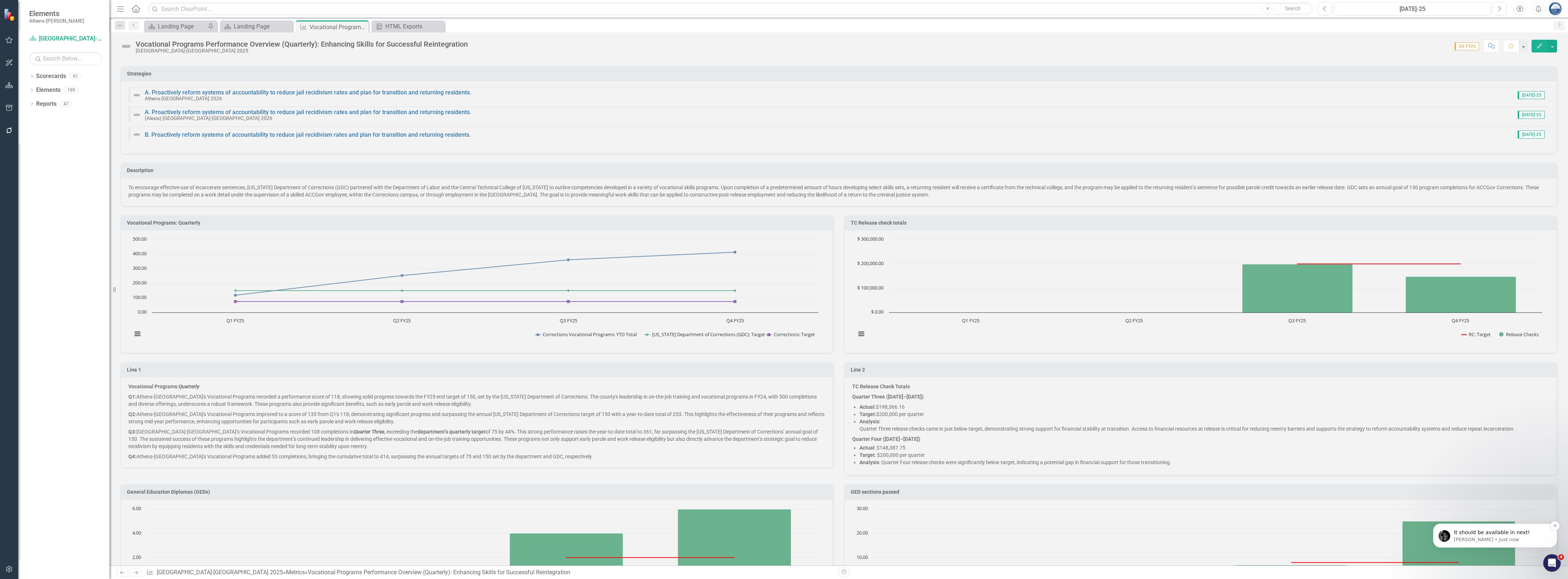
click at [800, 456] on p "It should be available in next!" at bounding box center [1500, 533] width 94 height 7
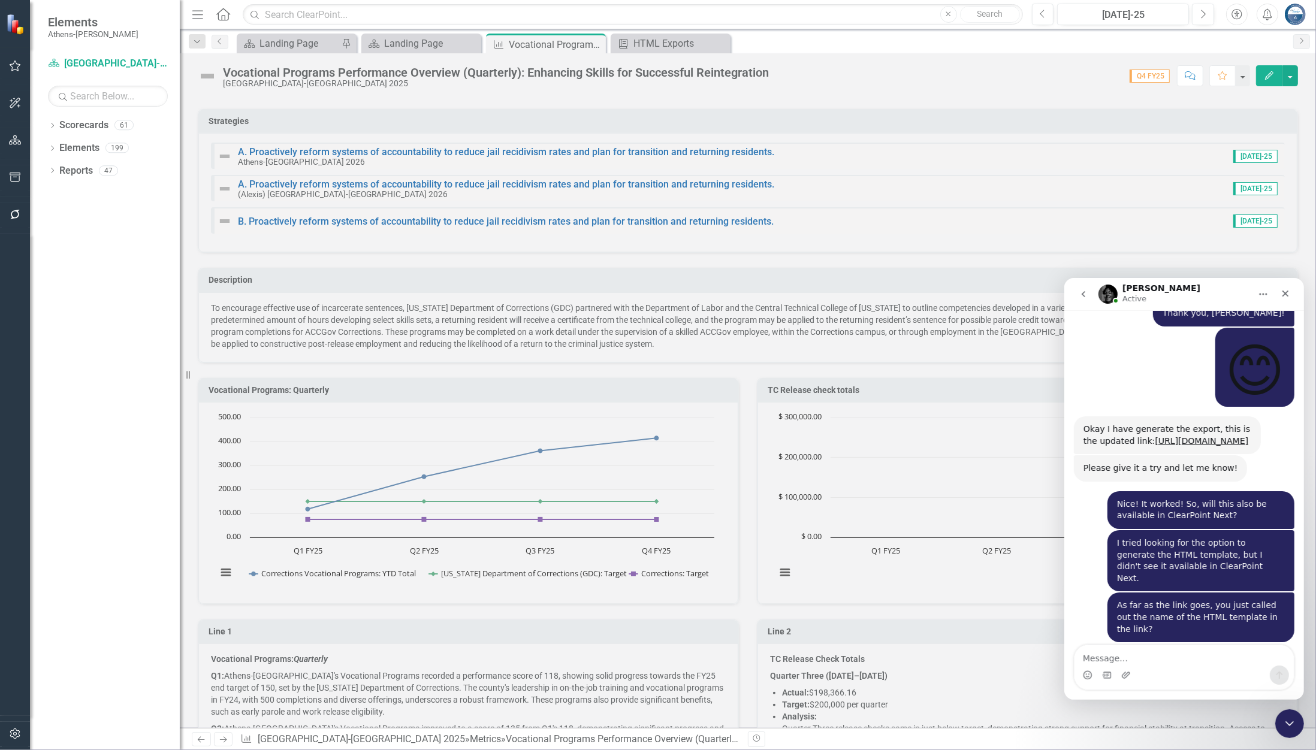
scroll to position [3421, 0]
click at [1168, 654] on textarea "Message…" at bounding box center [1183, 655] width 219 height 20
paste textarea "Thank you, [PERSON_NAME]. I'm going to play around with this for a little while…"
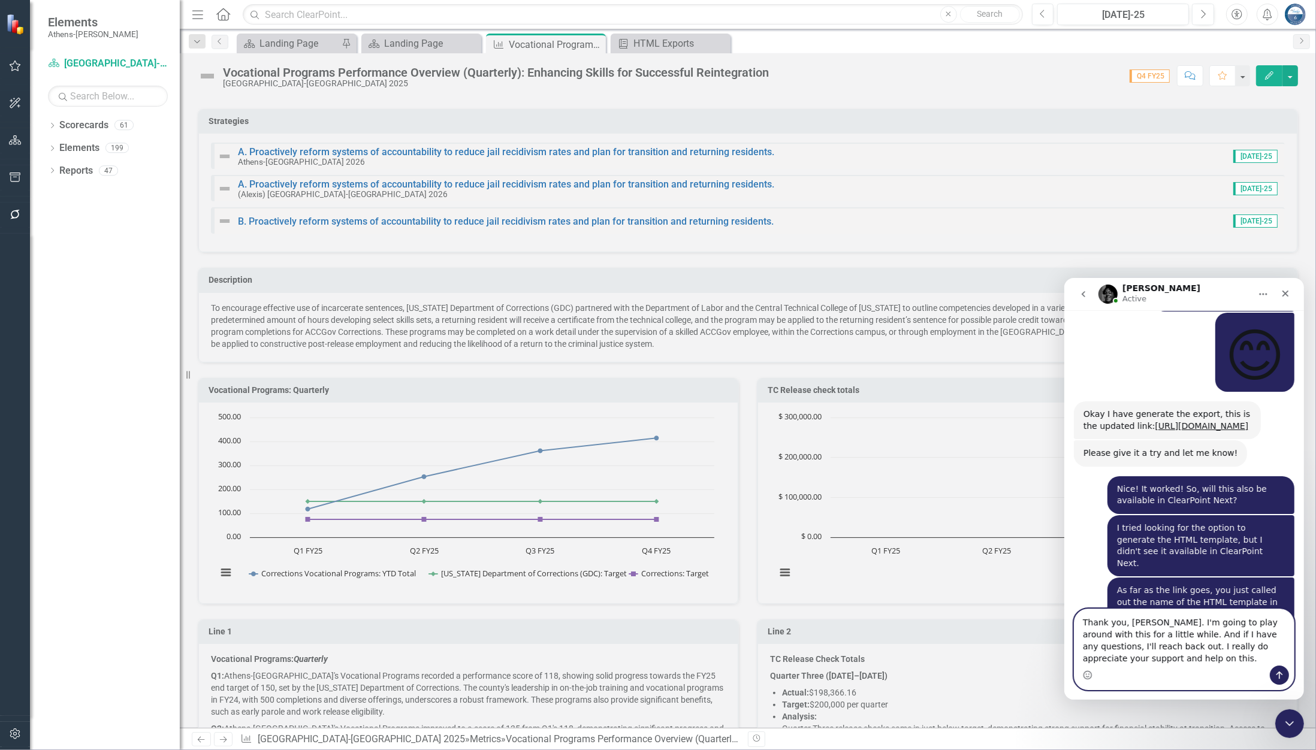
type textarea "Thank you, [PERSON_NAME]. I'm going to play around with this for a little while…"
click at [1276, 670] on icon "Send a message…" at bounding box center [1279, 675] width 10 height 10
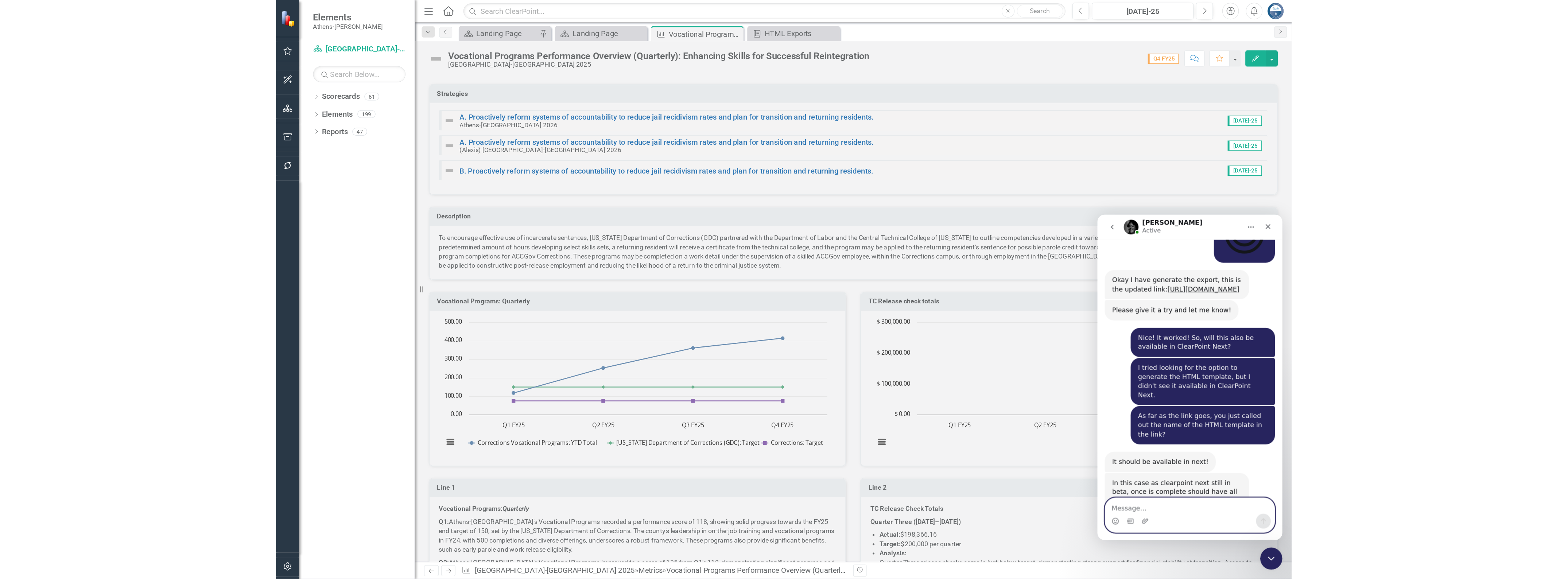
scroll to position [2125, 0]
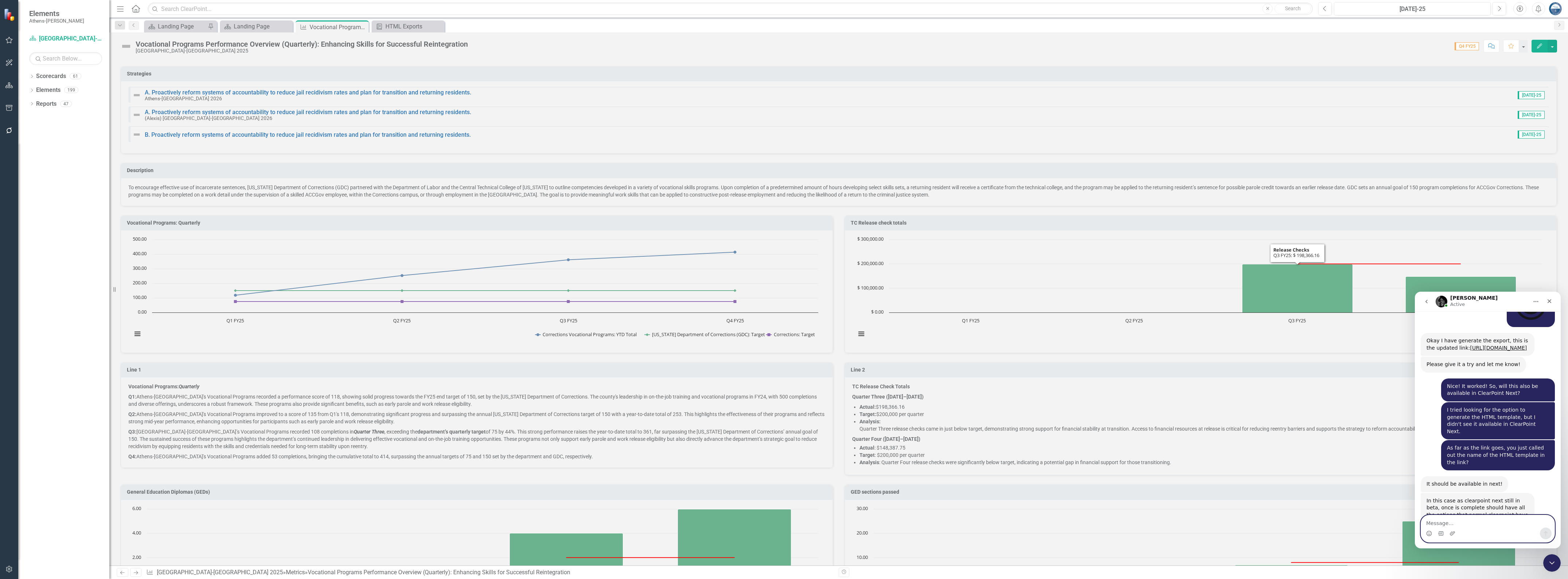
click at [800, 332] on rect "Interactive chart" at bounding box center [1199, 291] width 693 height 110
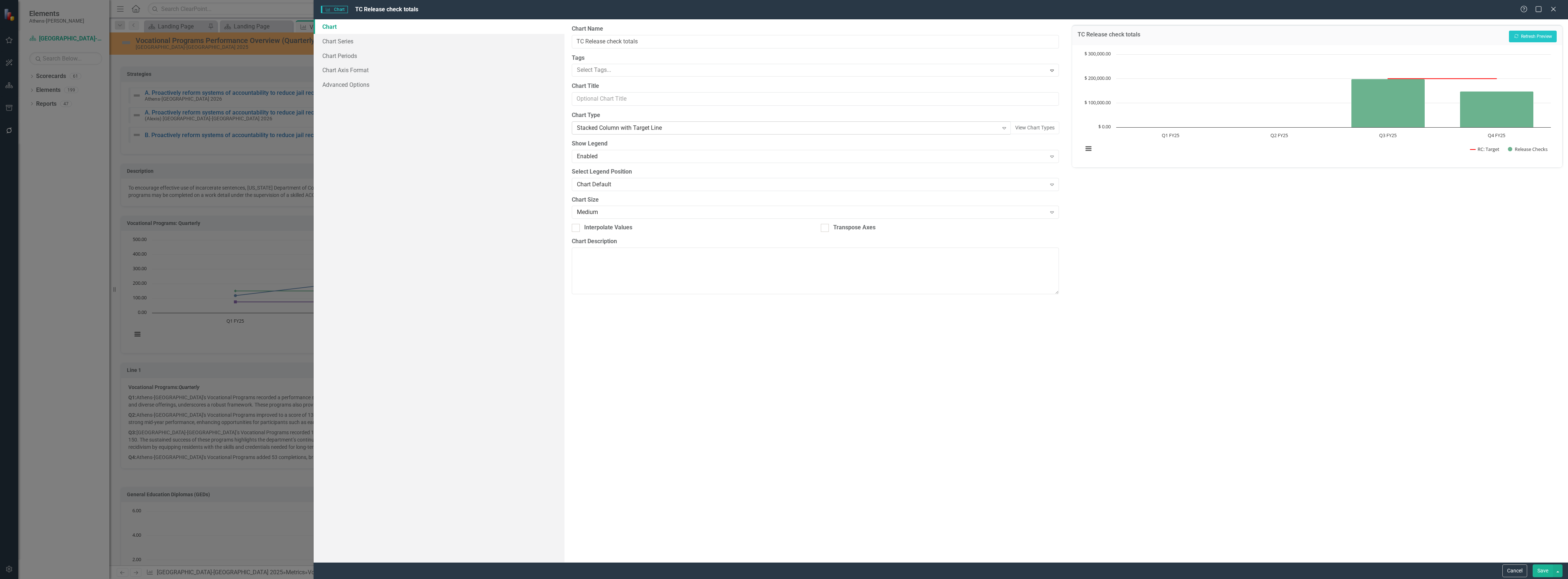
click at [687, 128] on div "Stacked Column with Target Line" at bounding box center [788, 128] width 422 height 9
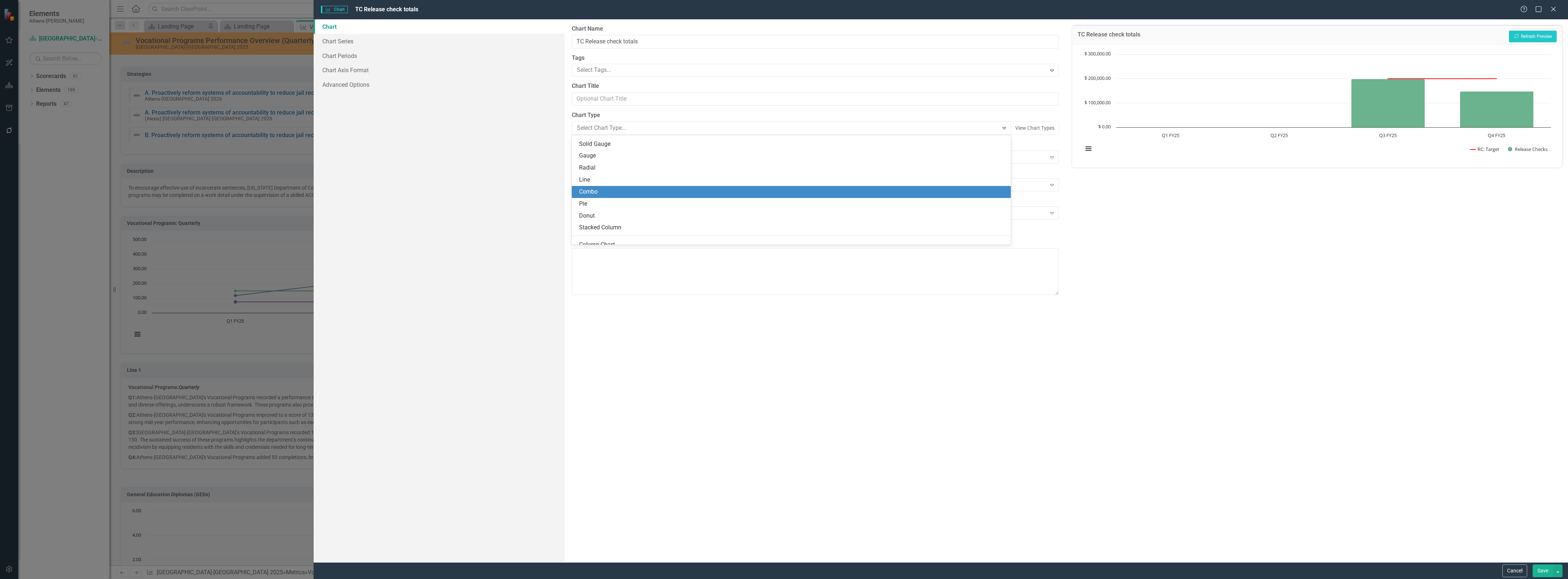
scroll to position [0, 0]
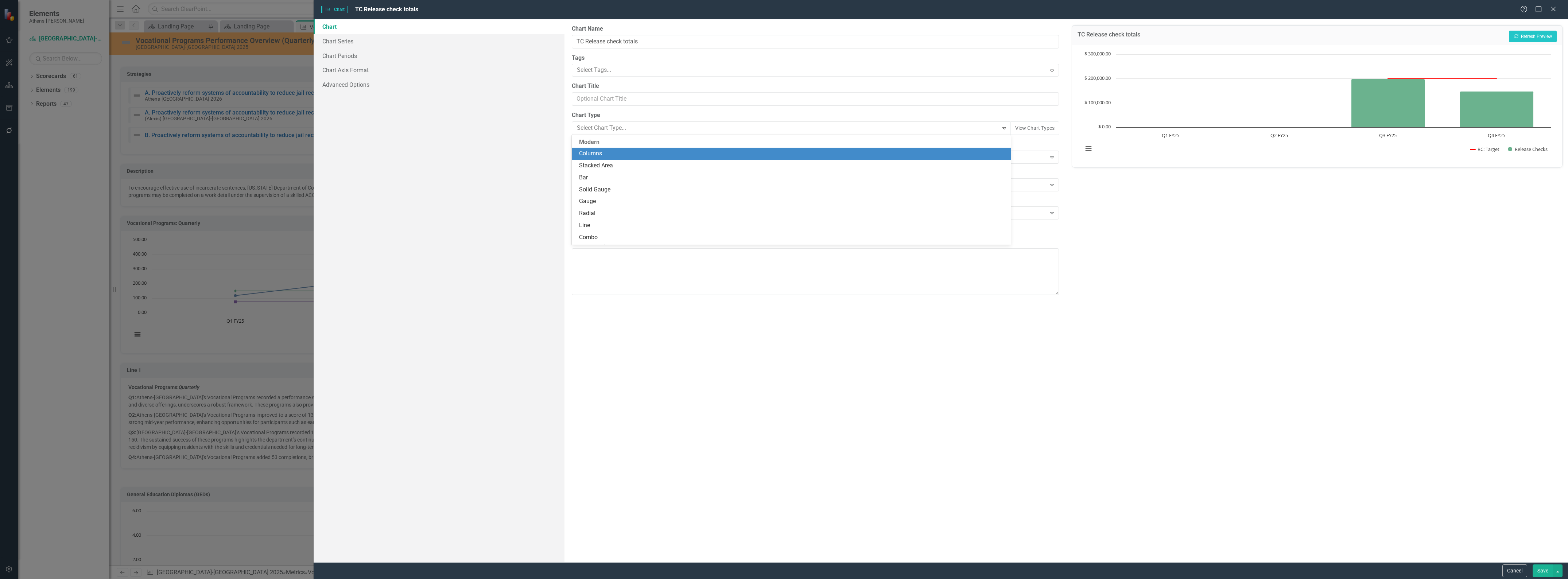
click at [615, 153] on div "Columns" at bounding box center [793, 154] width 427 height 9
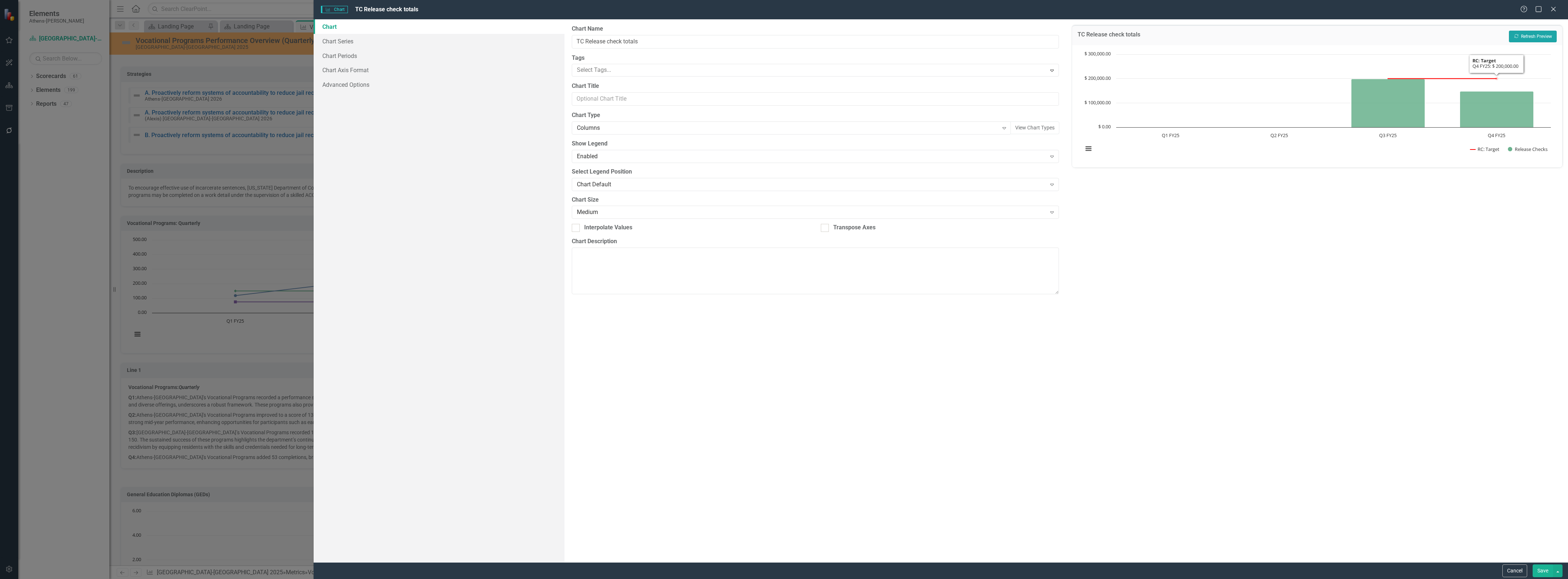
click at [800, 37] on button "Recalculate Refresh Preview" at bounding box center [1533, 36] width 47 height 12
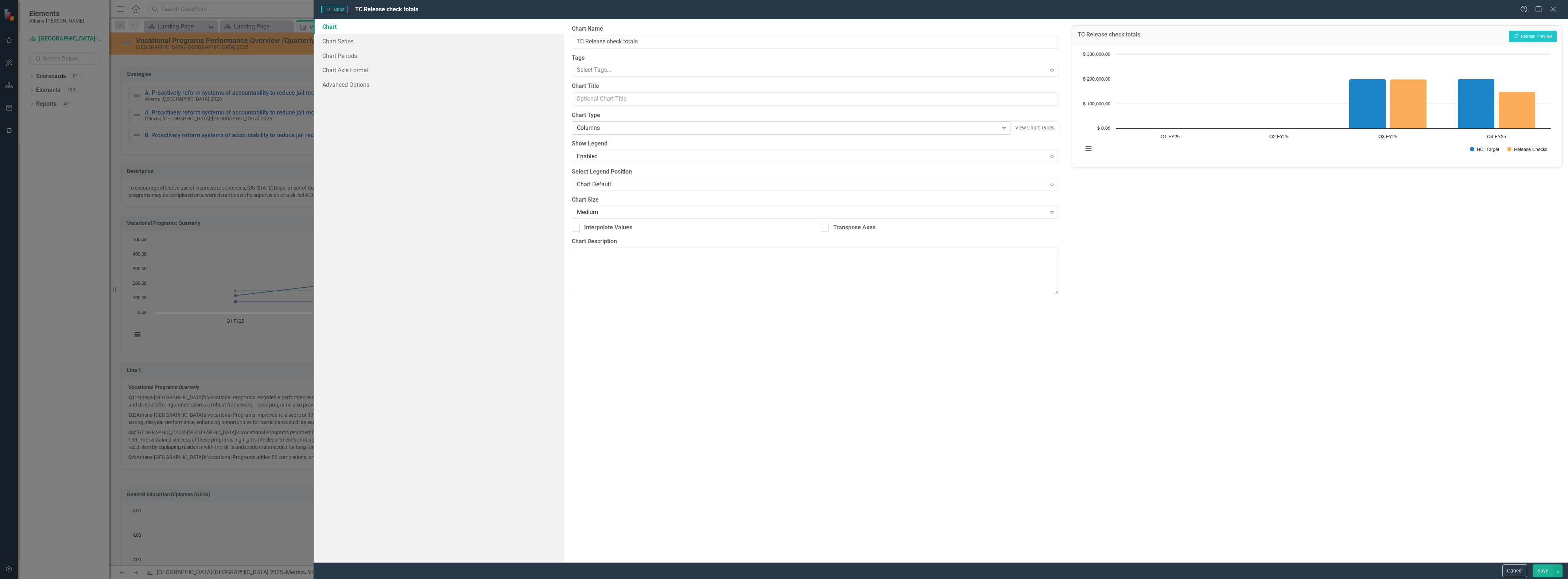
click at [656, 128] on div "Columns" at bounding box center [788, 128] width 422 height 9
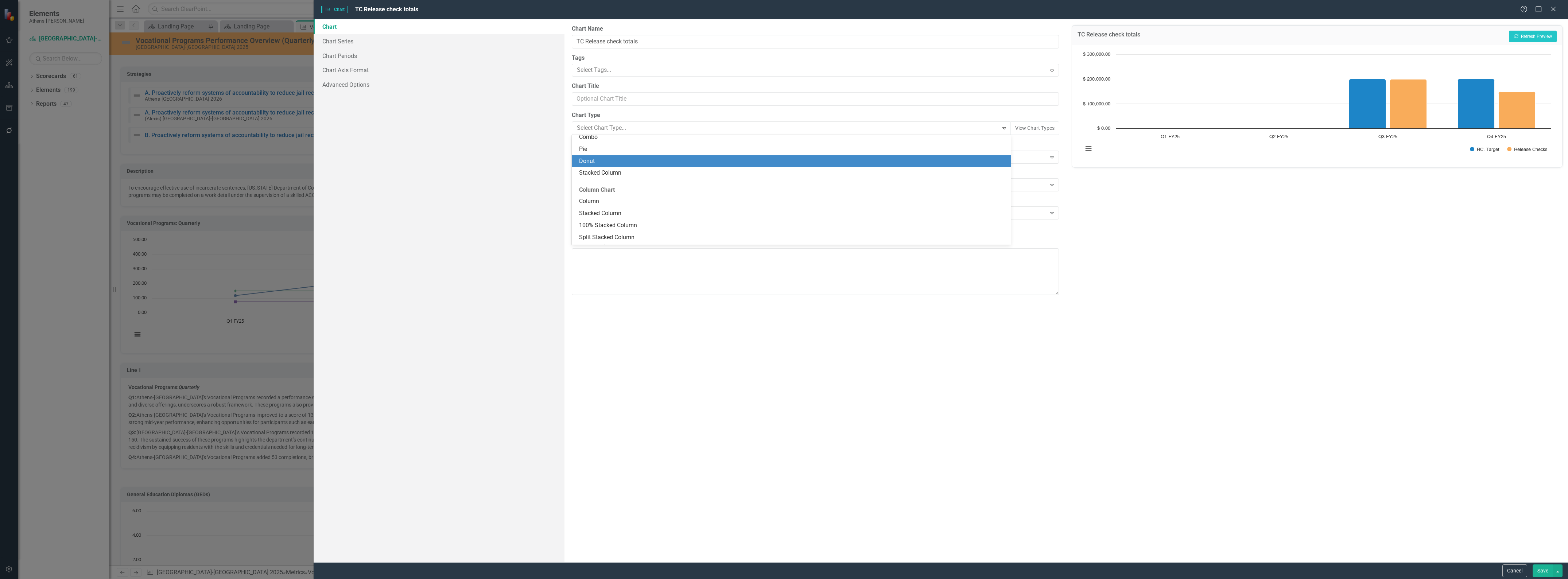
scroll to position [104, 0]
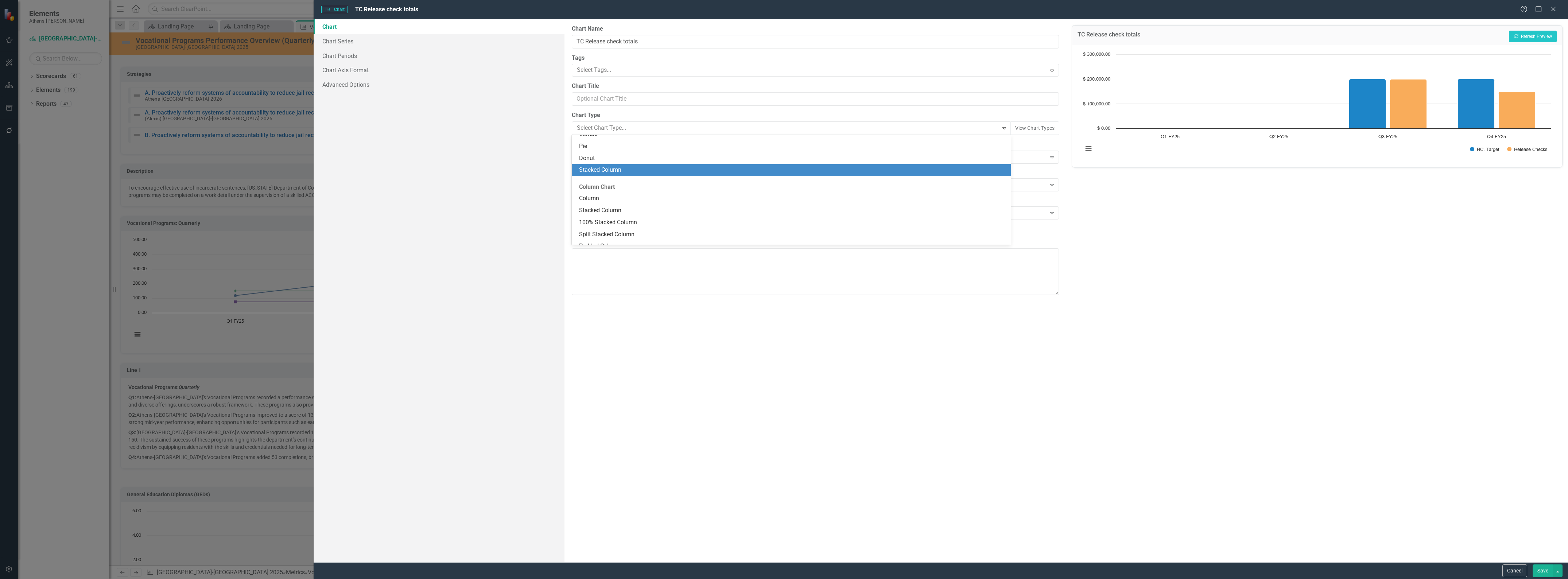
click at [639, 172] on div "Stacked Column" at bounding box center [793, 170] width 427 height 9
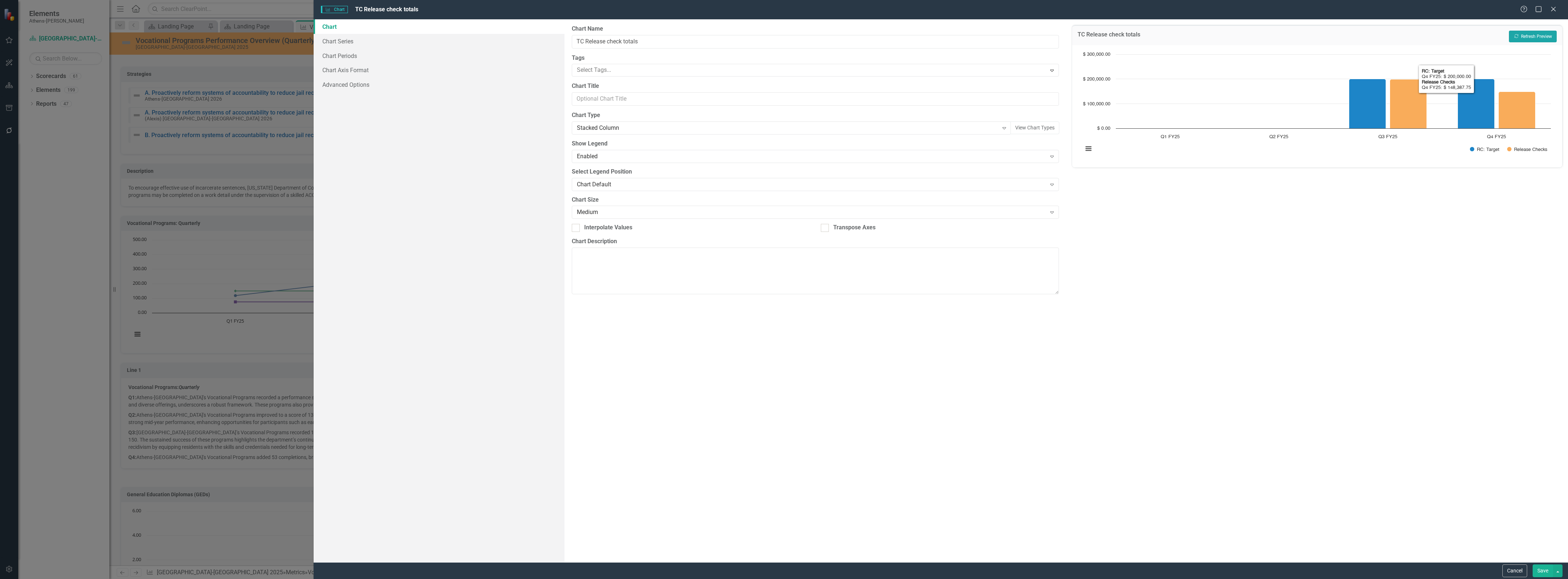
click at [800, 32] on button "Recalculate Refresh Preview" at bounding box center [1533, 36] width 47 height 12
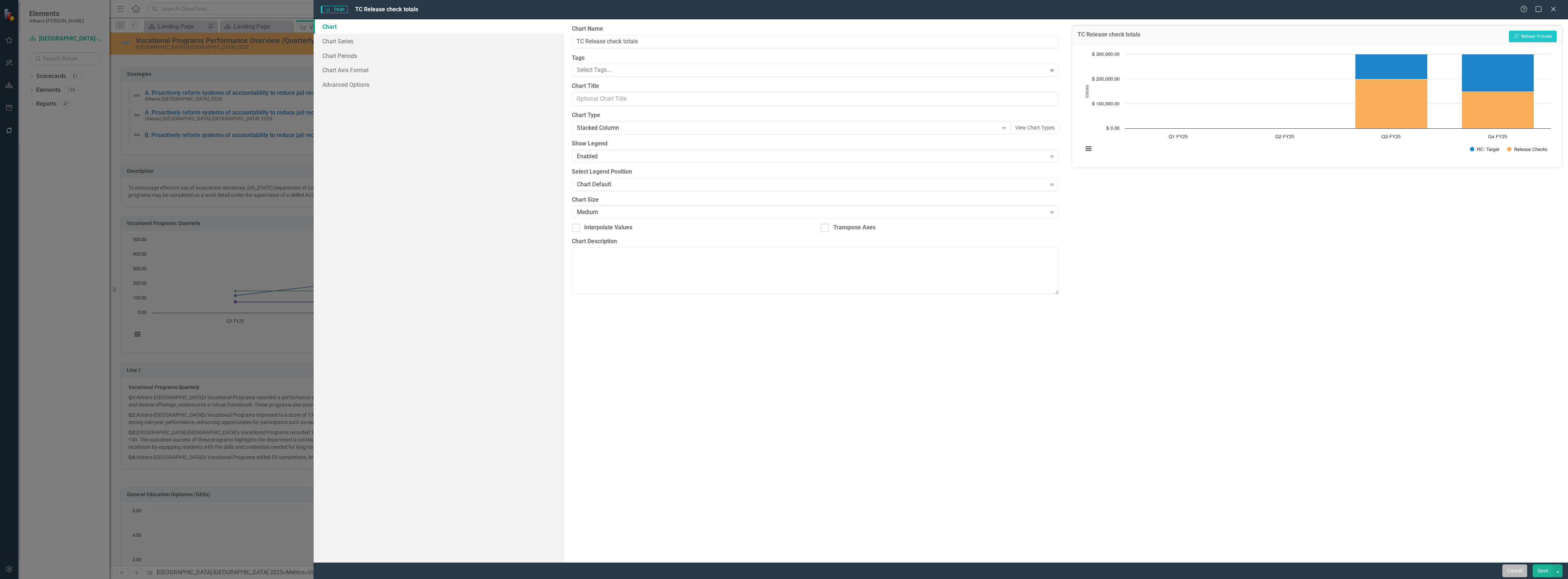
click at [800, 456] on button "Cancel" at bounding box center [1514, 570] width 25 height 13
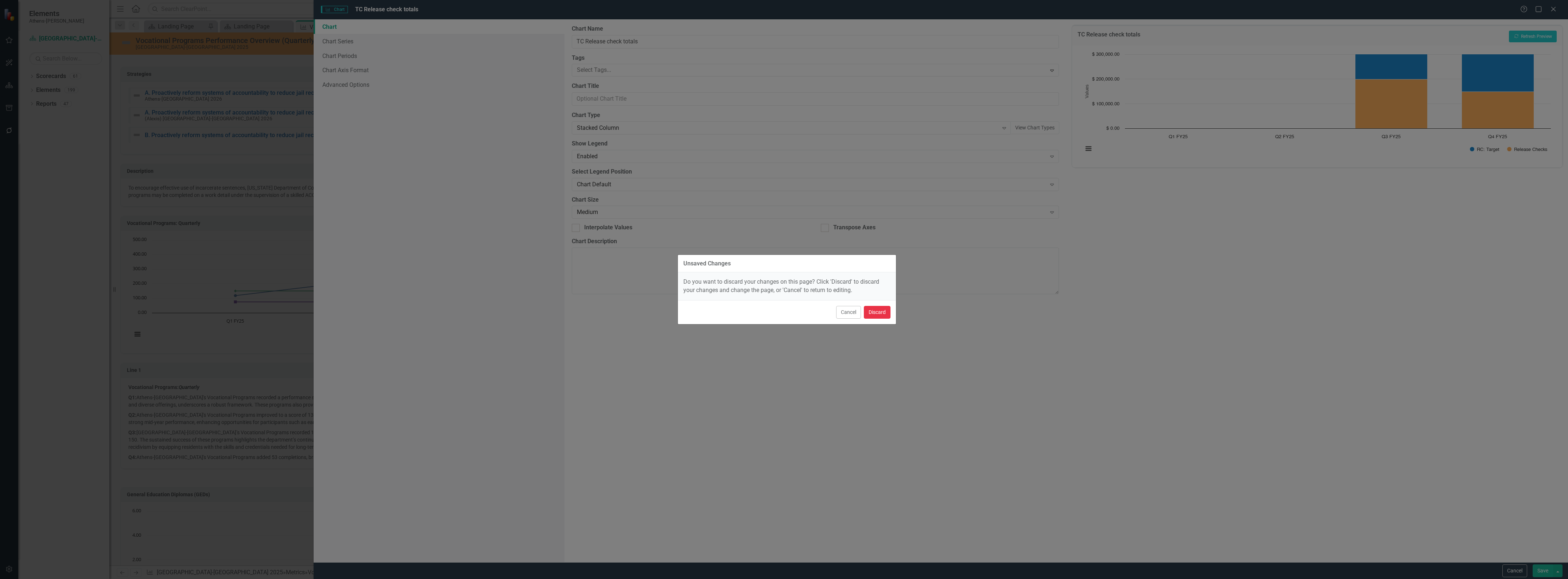
click at [800, 317] on button "Discard" at bounding box center [877, 312] width 27 height 13
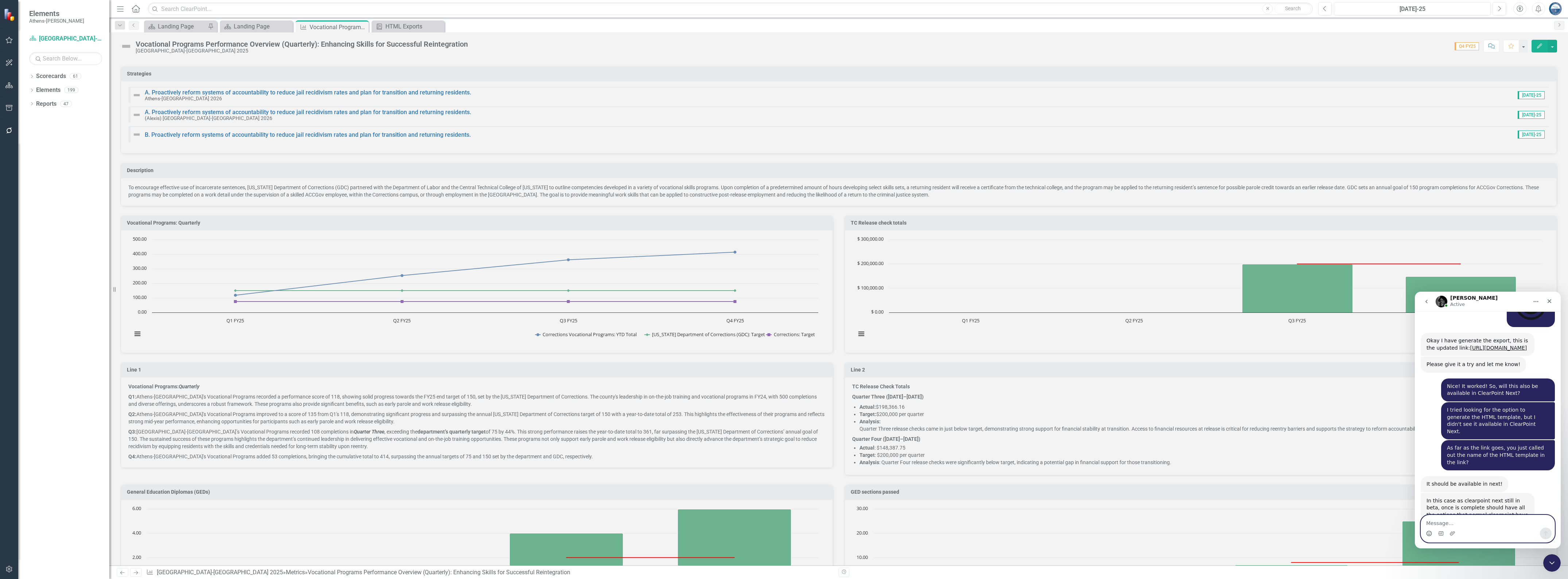
click at [800, 456] on circle "Emoji picker" at bounding box center [1429, 533] width 5 height 5
click at [800, 456] on icon "Emoji picker" at bounding box center [1429, 534] width 6 height 6
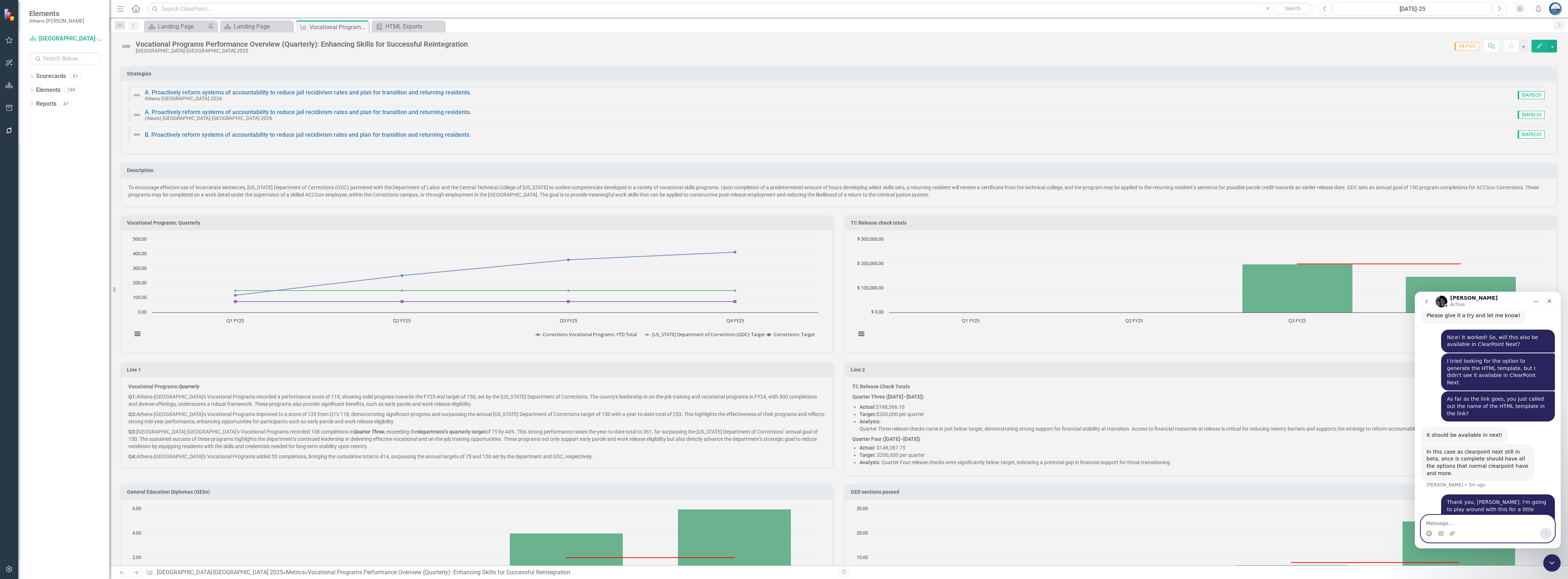
scroll to position [2203, 0]
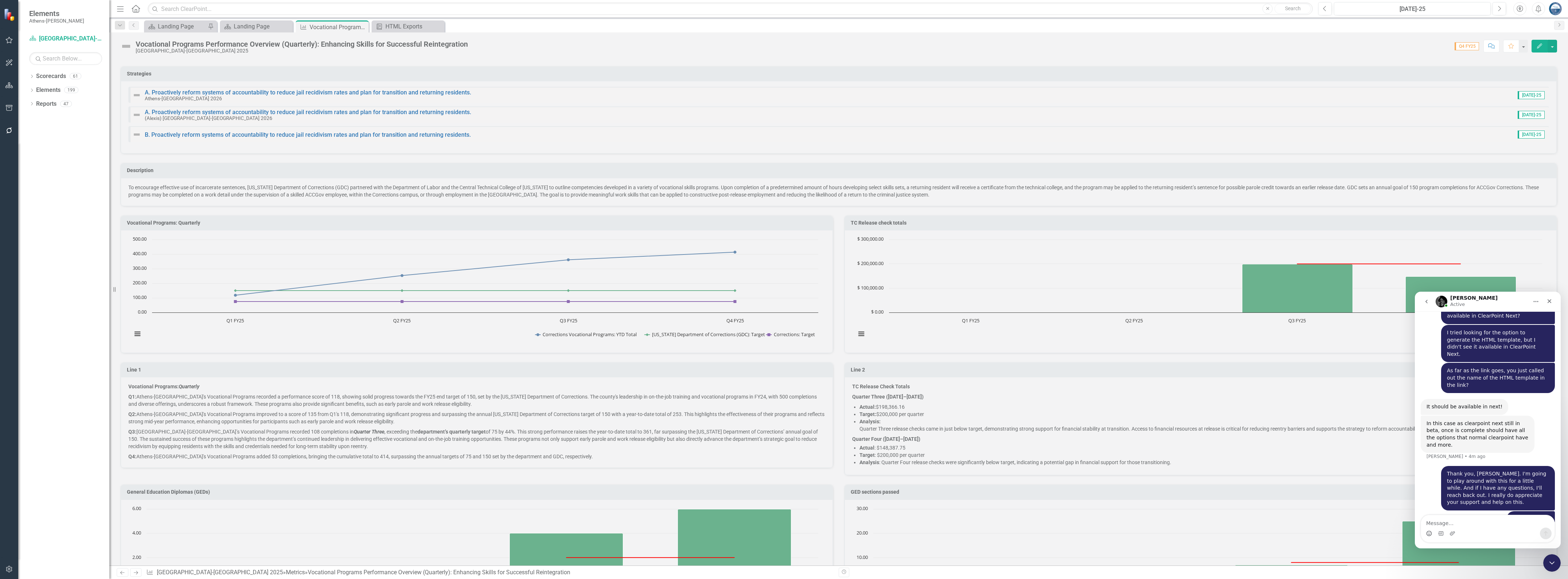
click at [41, 134] on div "Dropdown Scorecards 61 Dropdown [GEOGRAPHIC_DATA]-[GEOGRAPHIC_DATA] 2026 Perfor…" at bounding box center [64, 325] width 91 height 509
click at [32, 90] on icon "Dropdown" at bounding box center [32, 91] width 5 height 4
click at [32, 89] on icon "Dropdown" at bounding box center [30, 89] width 4 height 5
click at [31, 77] on icon "Dropdown" at bounding box center [32, 77] width 5 height 4
click at [32, 172] on div "Dropdown" at bounding box center [32, 174] width 5 height 6
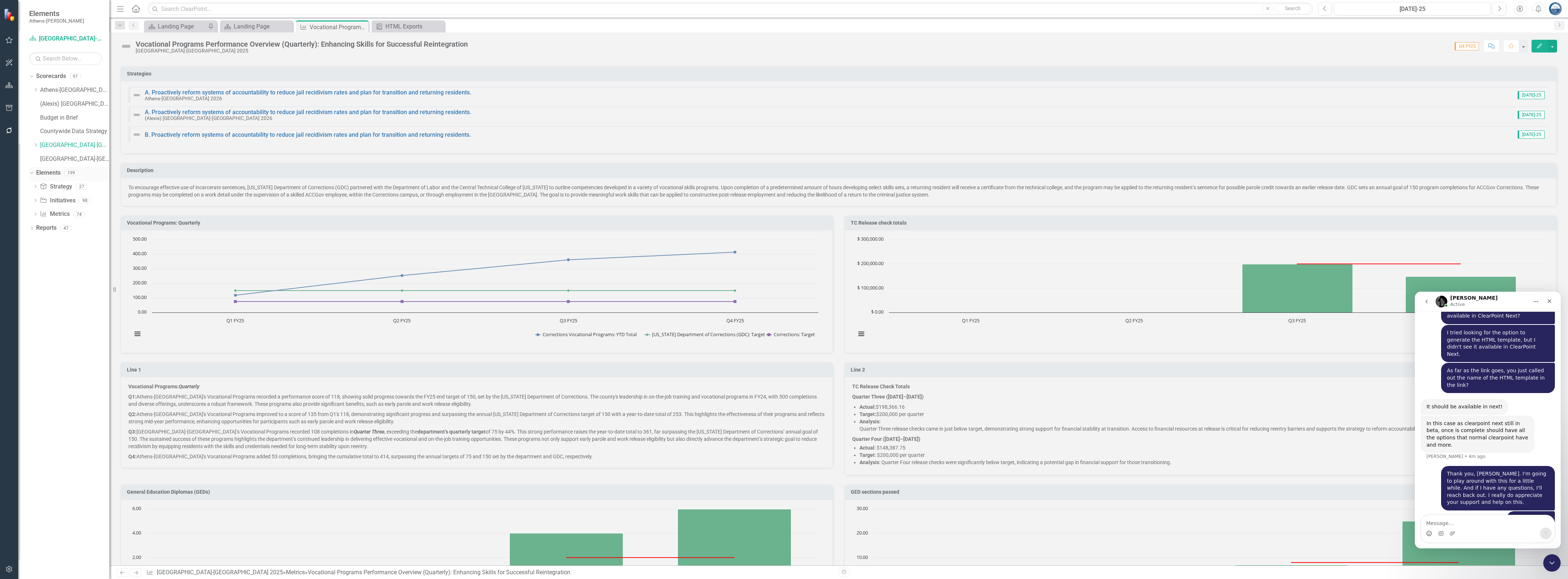
click at [33, 172] on div "Dropdown" at bounding box center [30, 172] width 6 height 5
click at [33, 172] on icon "Dropdown" at bounding box center [32, 174] width 5 height 4
click at [35, 90] on icon "Dropdown" at bounding box center [35, 89] width 5 height 4
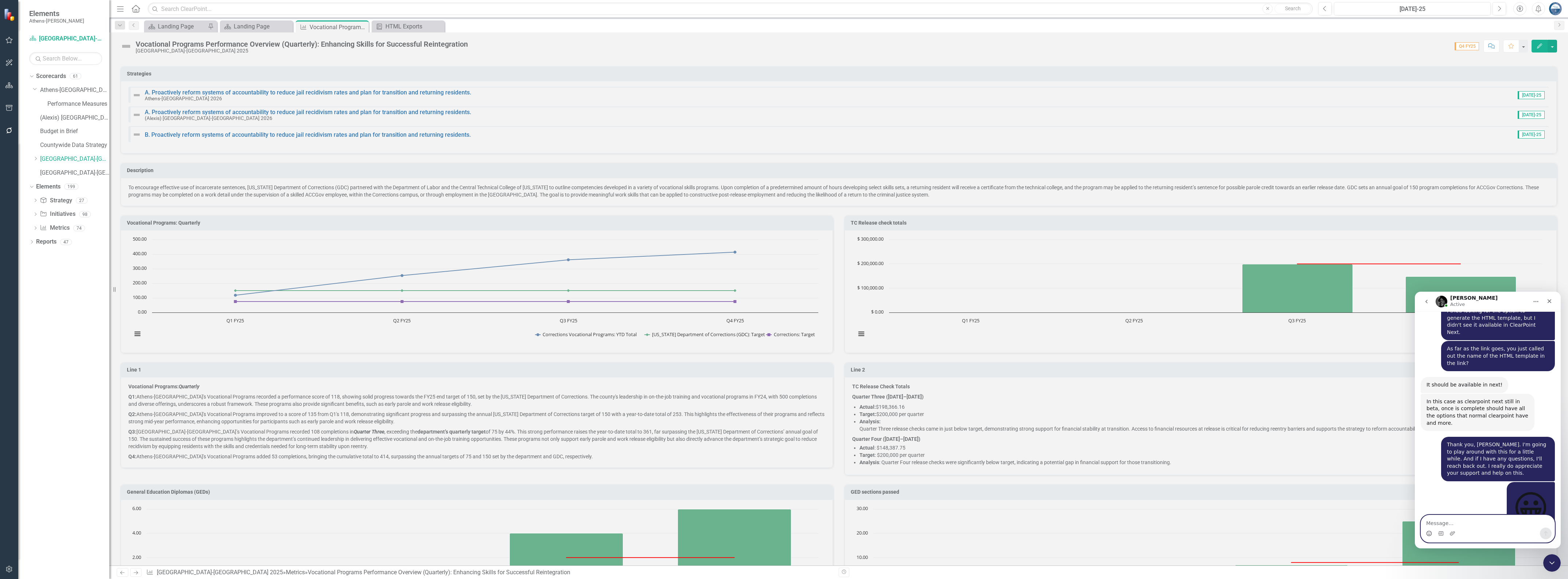
click at [800, 456] on textarea "Message…" at bounding box center [1488, 521] width 133 height 12
type textarea "Thank you, [PERSON_NAME]!"
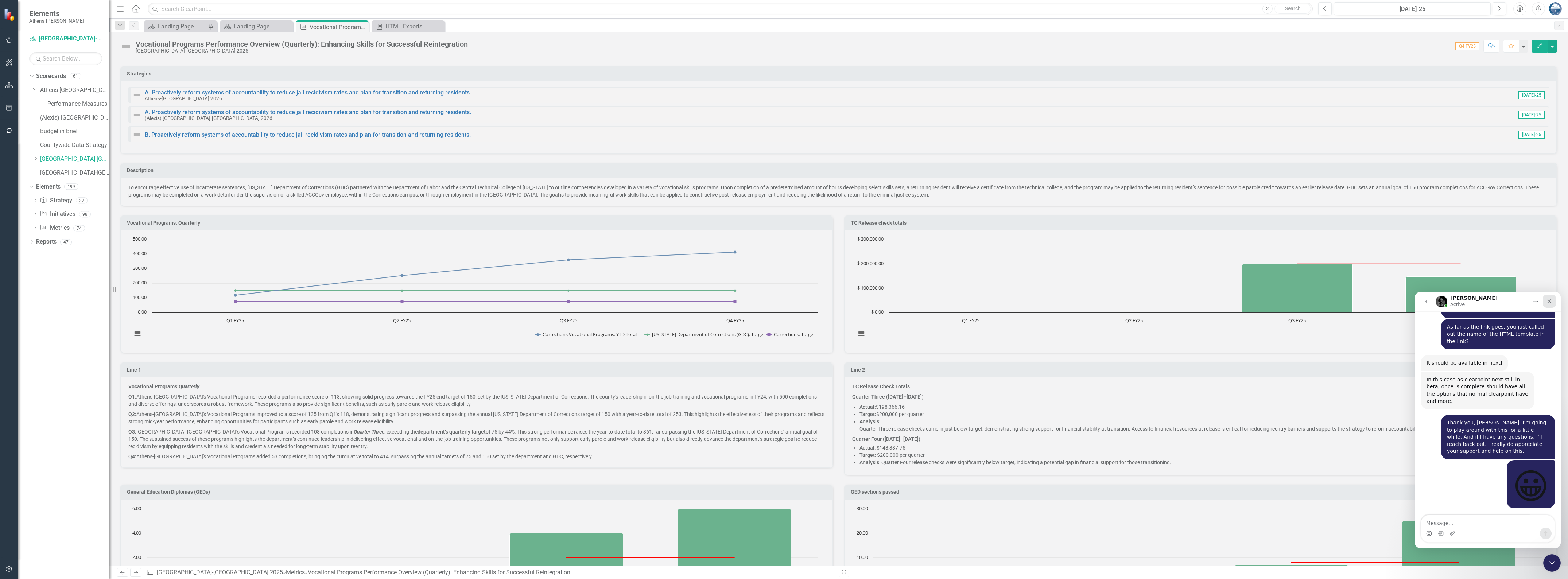
click at [800, 301] on icon "Close" at bounding box center [1549, 301] width 4 height 4
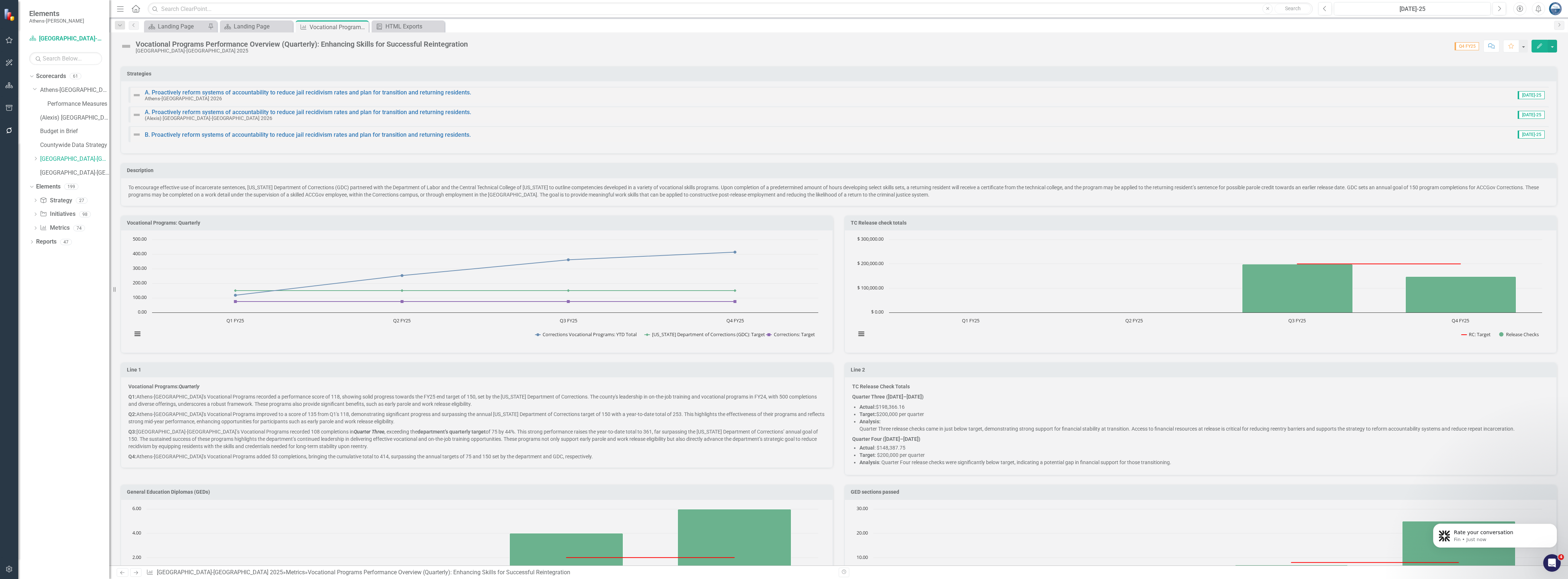
scroll to position [2351, 0]
click at [800, 456] on p "Rate your conversation" at bounding box center [1500, 533] width 94 height 7
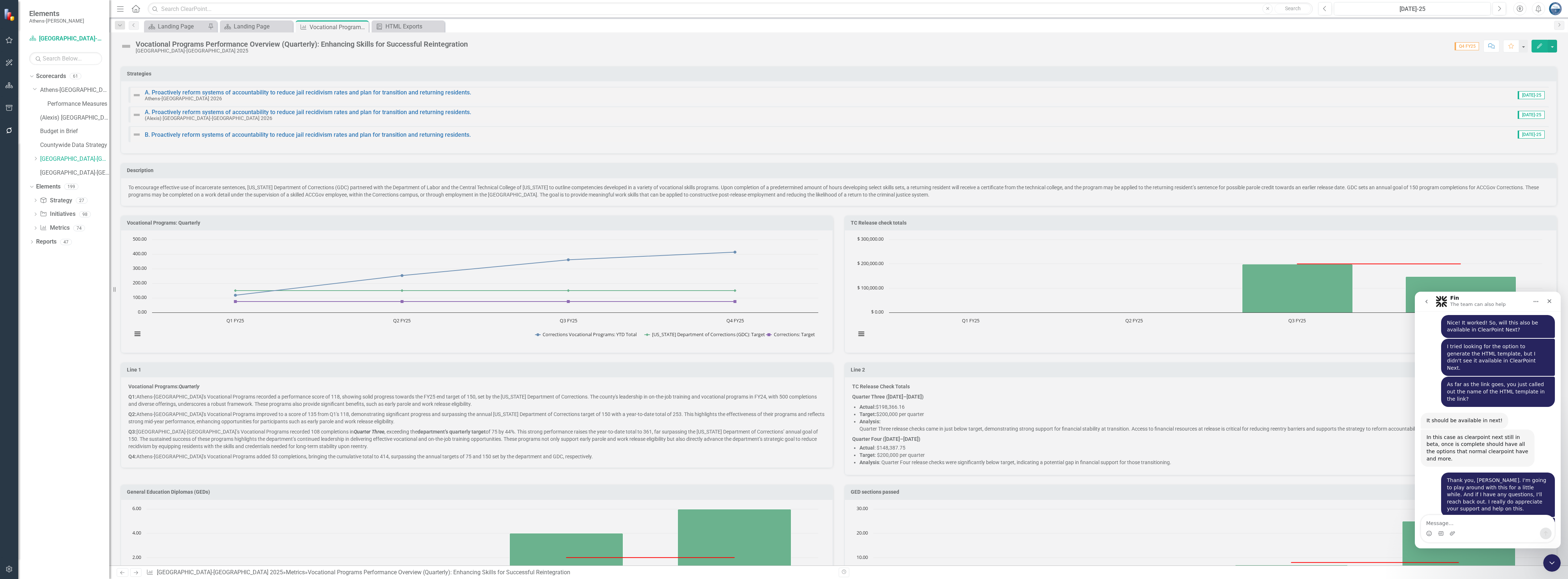
scroll to position [2362, 0]
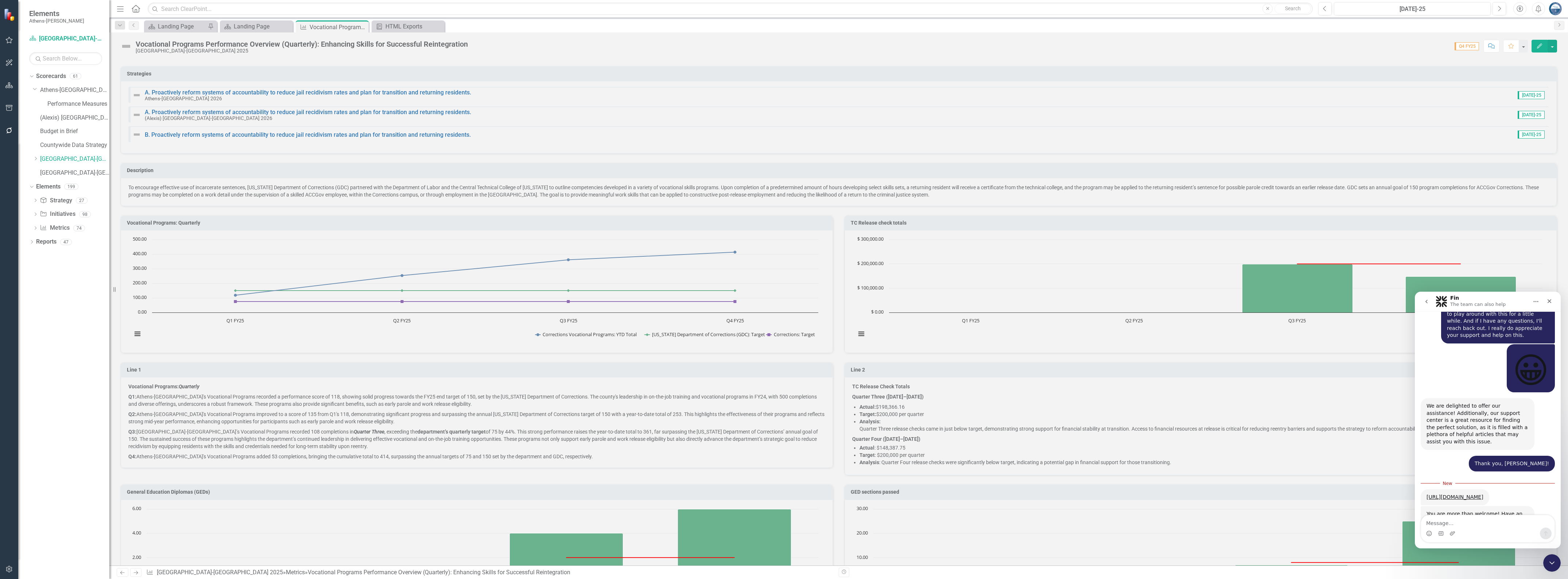
click at [800, 456] on span "Amazing" at bounding box center [1506, 586] width 13 height 13
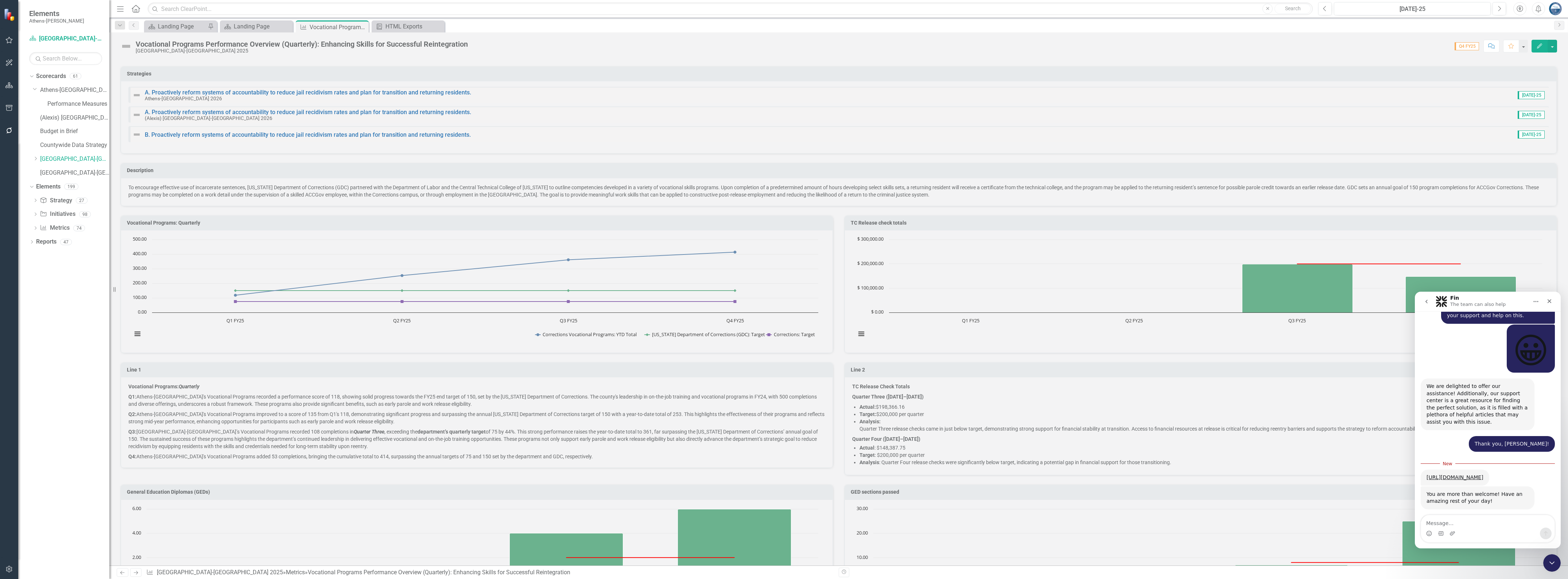
type textarea "Amazing!"
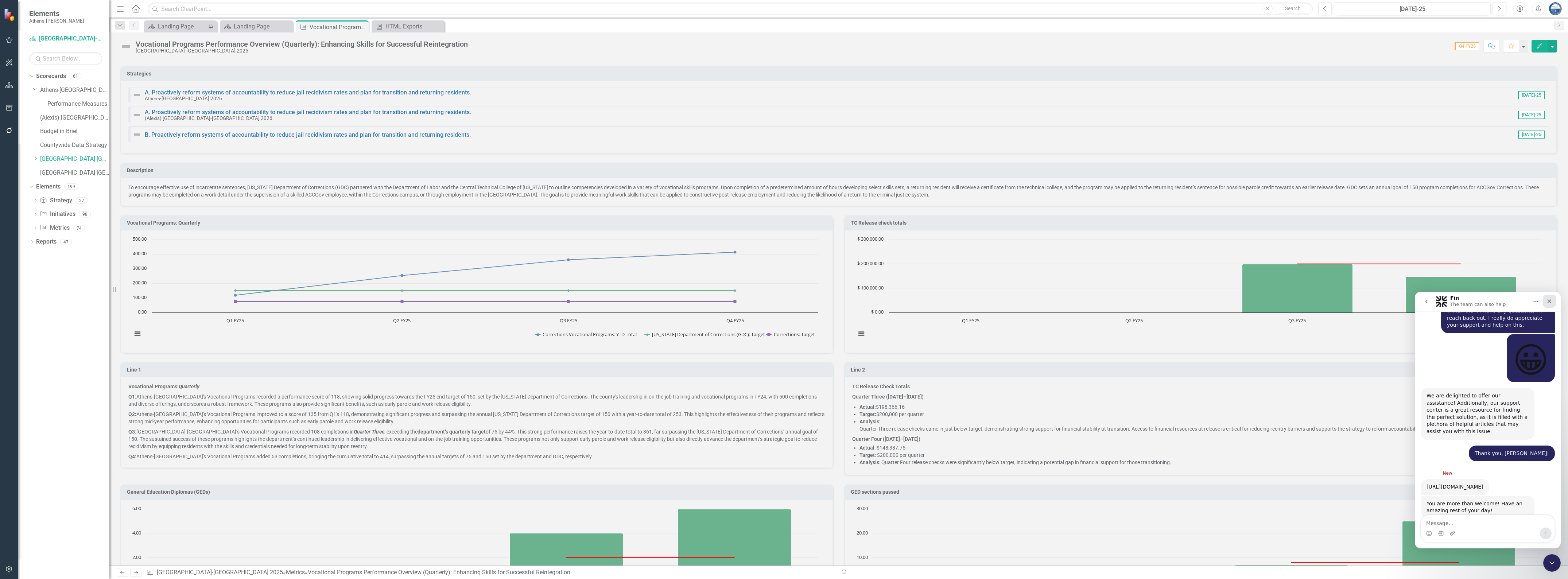
drag, startPoint x: 2964, startPoint y: 594, endPoint x: 1549, endPoint y: 301, distance: 1445.0
click at [800, 301] on icon "Close" at bounding box center [1550, 301] width 6 height 6
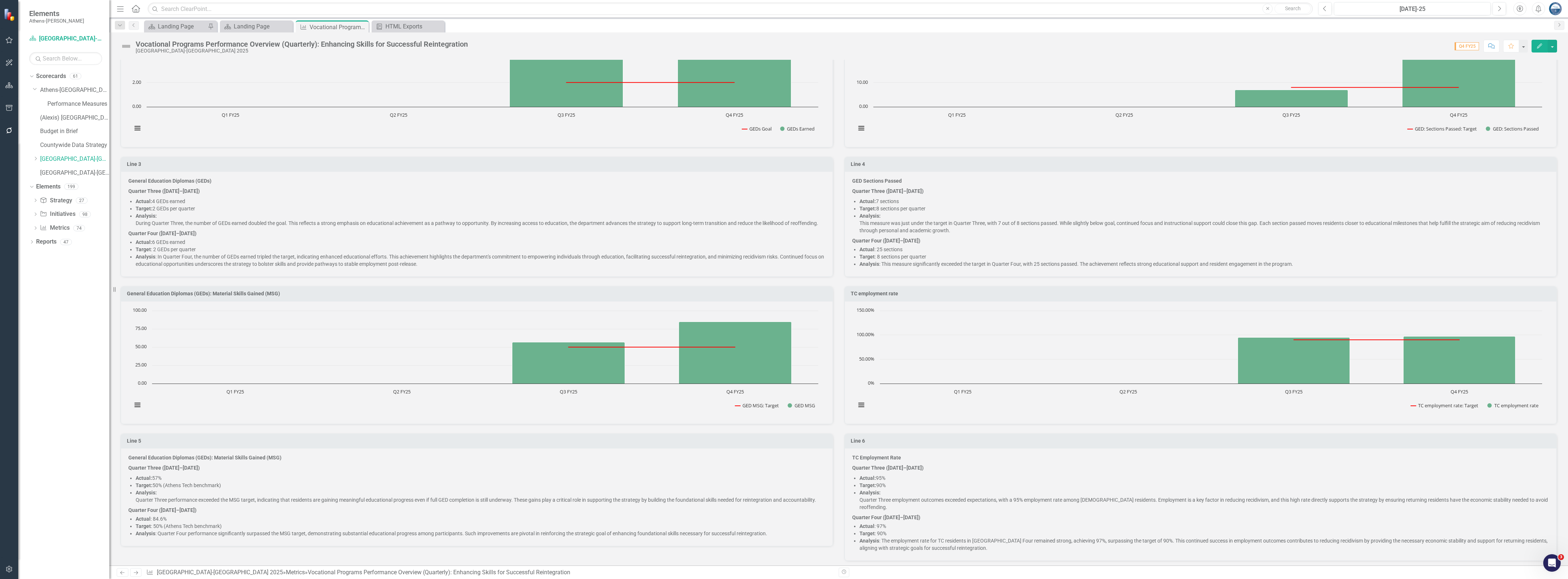
scroll to position [547, 0]
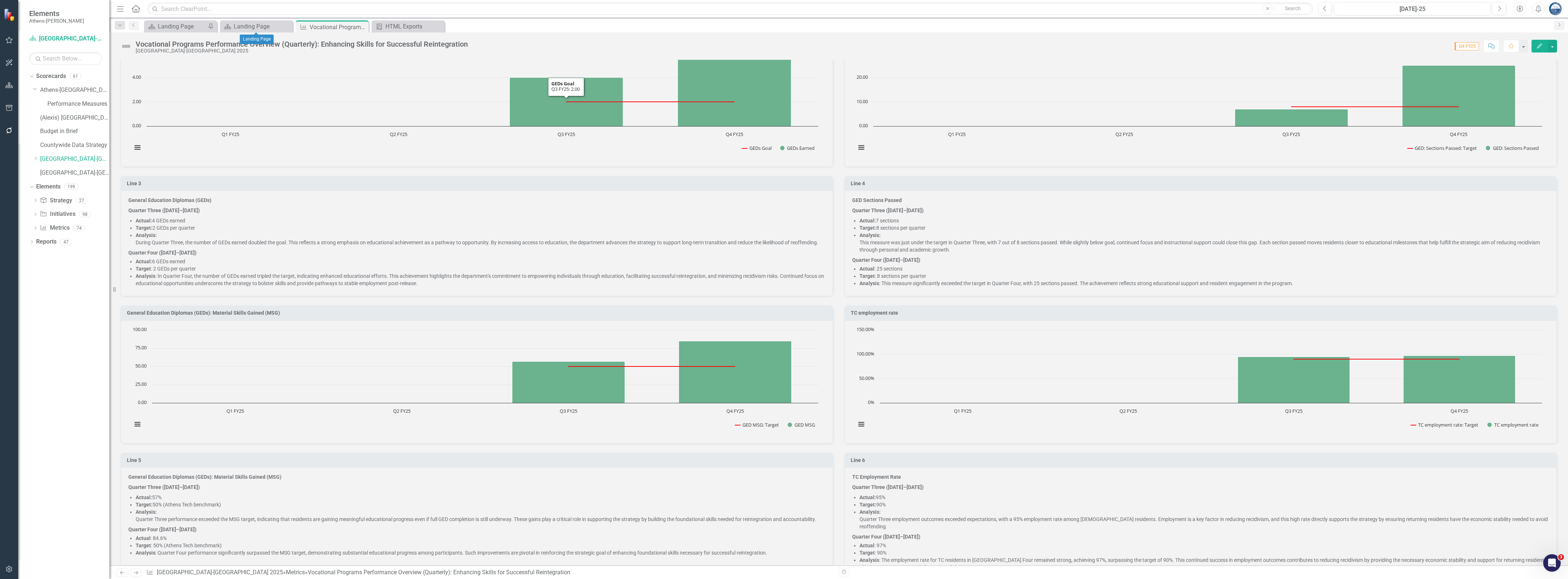
click at [253, 19] on div "Dropdown Search Scorecard Landing Page Pin Scorecard Landing Page Close Metric …" at bounding box center [839, 25] width 1458 height 15
click at [253, 26] on div "Landing Page" at bounding box center [257, 26] width 48 height 9
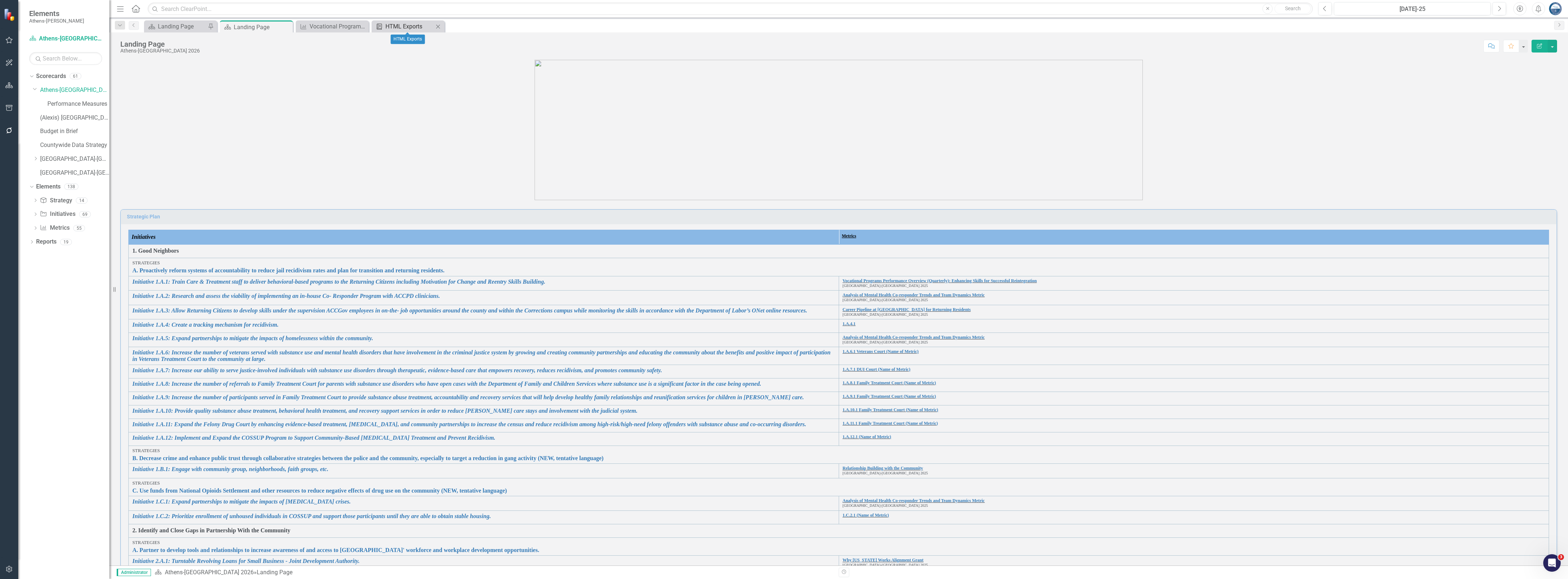
click at [396, 24] on div "HTML Exports" at bounding box center [409, 26] width 48 height 9
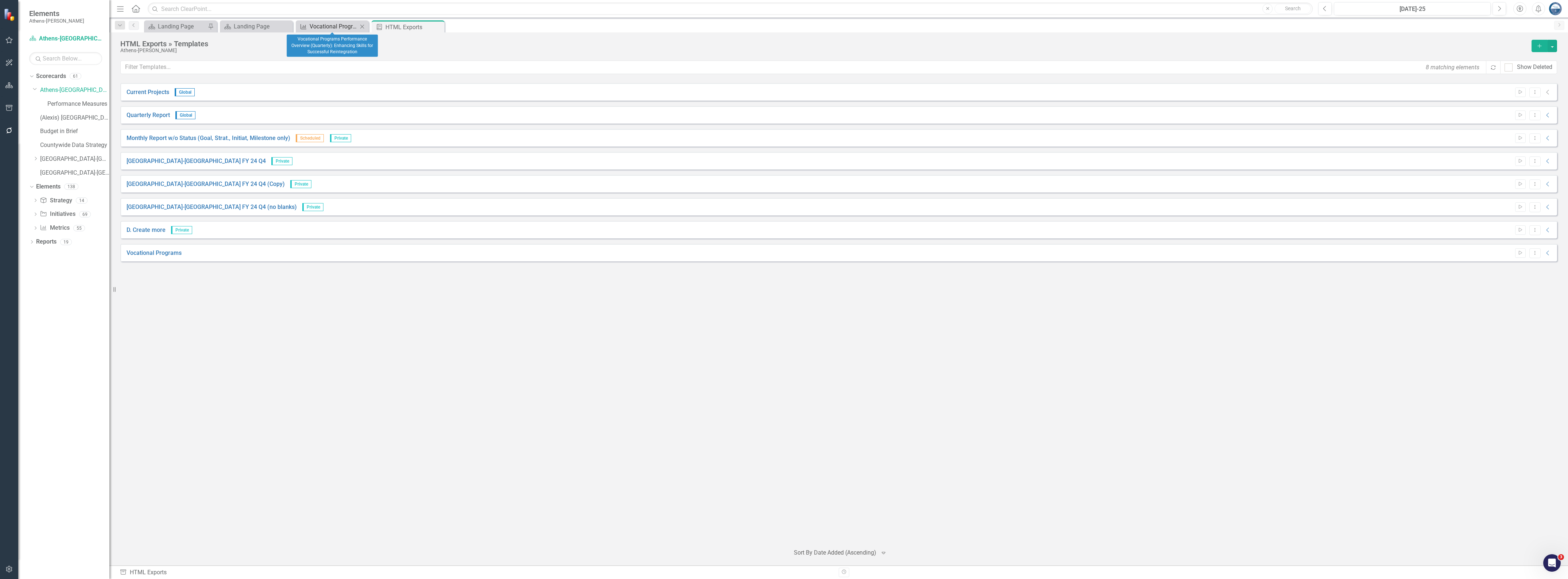
click at [340, 28] on div "Vocational Programs Performance Overview (Quarterly): Enhancing Skills for Succ…" at bounding box center [334, 26] width 48 height 9
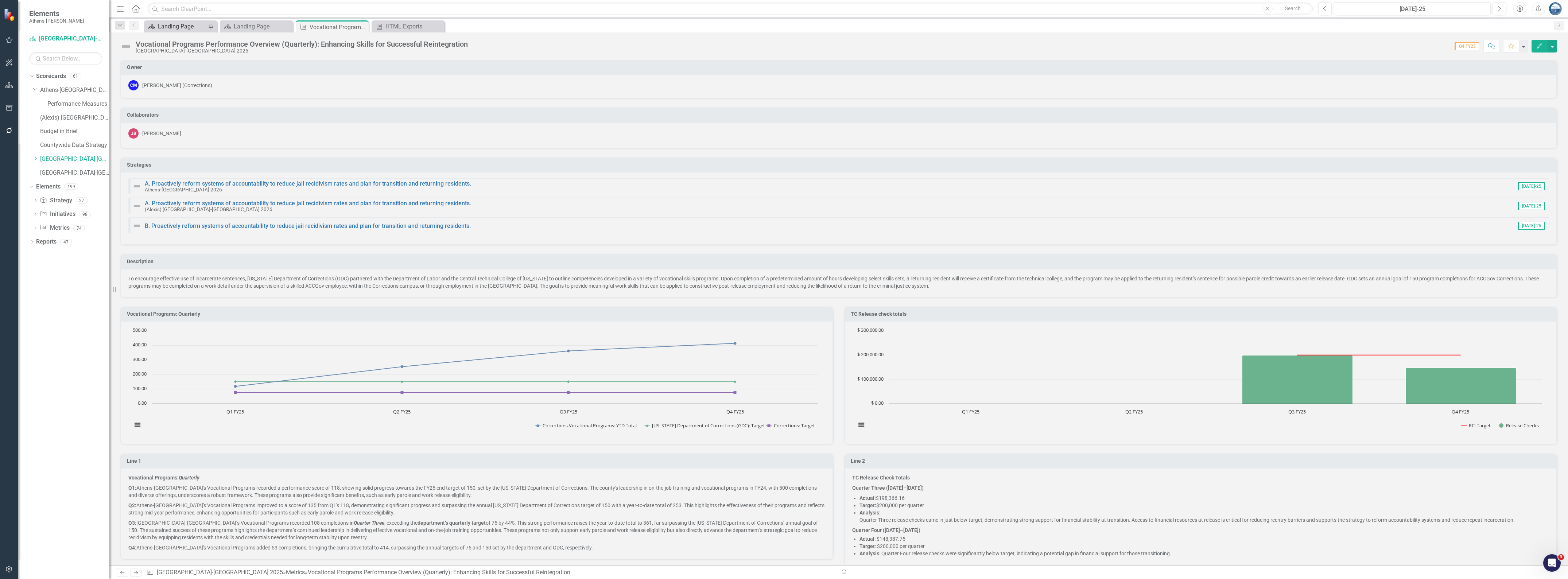
click at [179, 26] on div "Landing Page" at bounding box center [181, 26] width 48 height 9
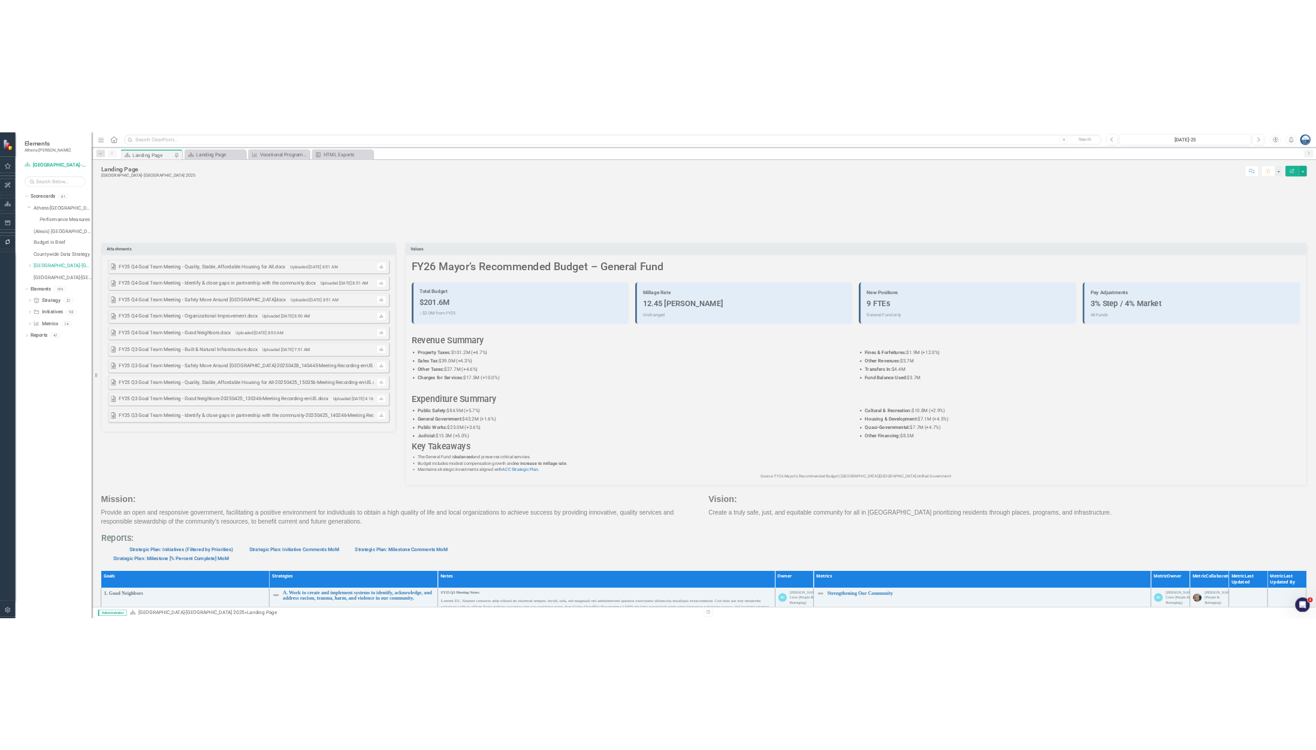
scroll to position [107, 0]
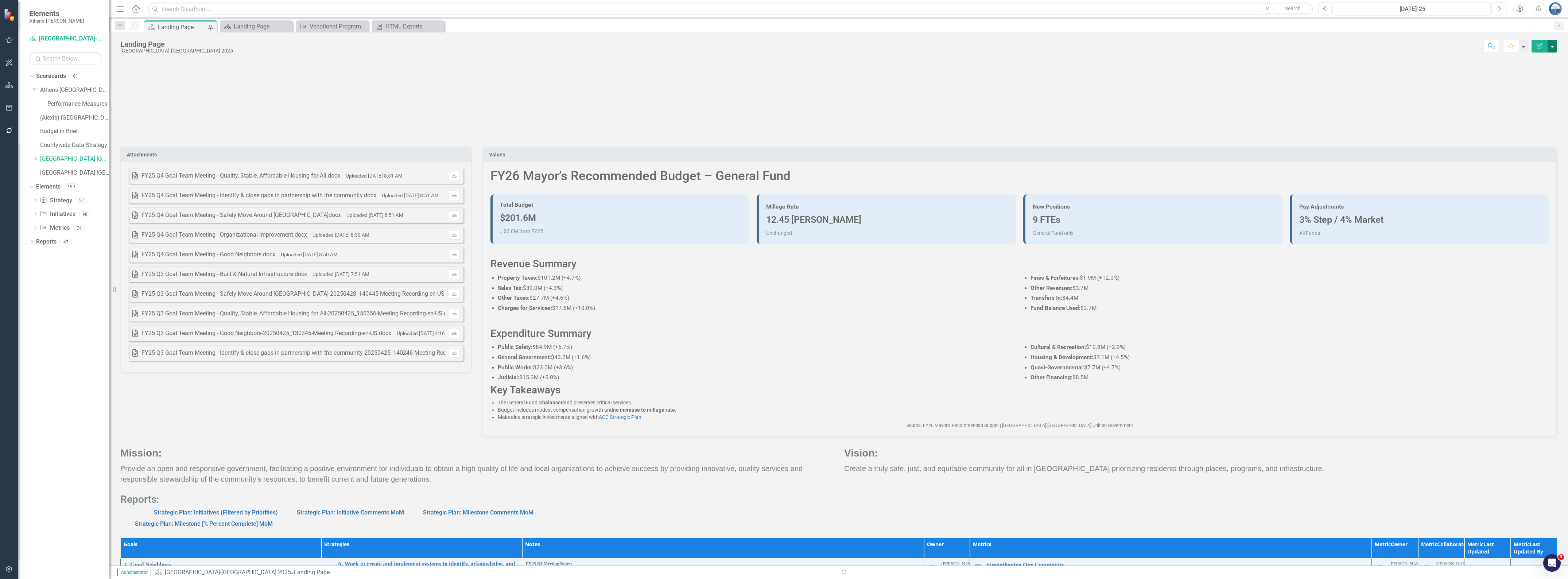
click at [800, 44] on button "button" at bounding box center [1552, 46] width 10 height 13
click at [800, 71] on link "Edit Report Edit Layout" at bounding box center [1527, 74] width 59 height 13
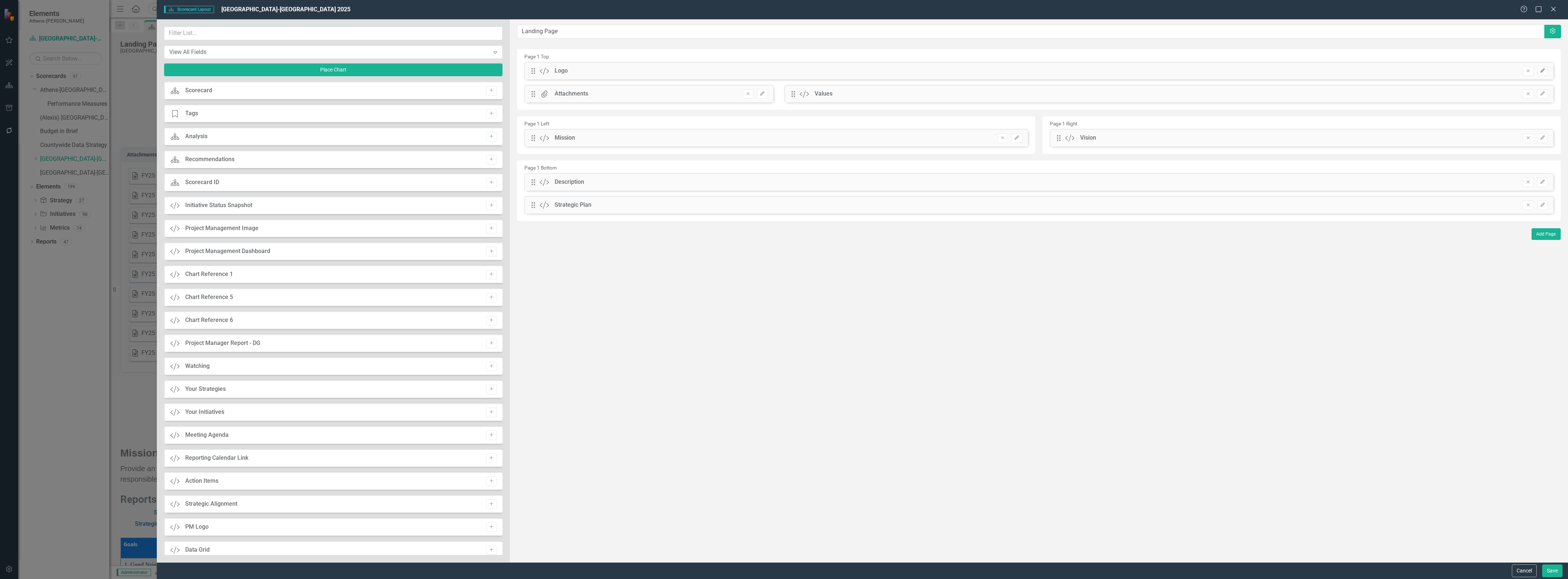
click at [800, 71] on icon "button" at bounding box center [1542, 70] width 4 height 4
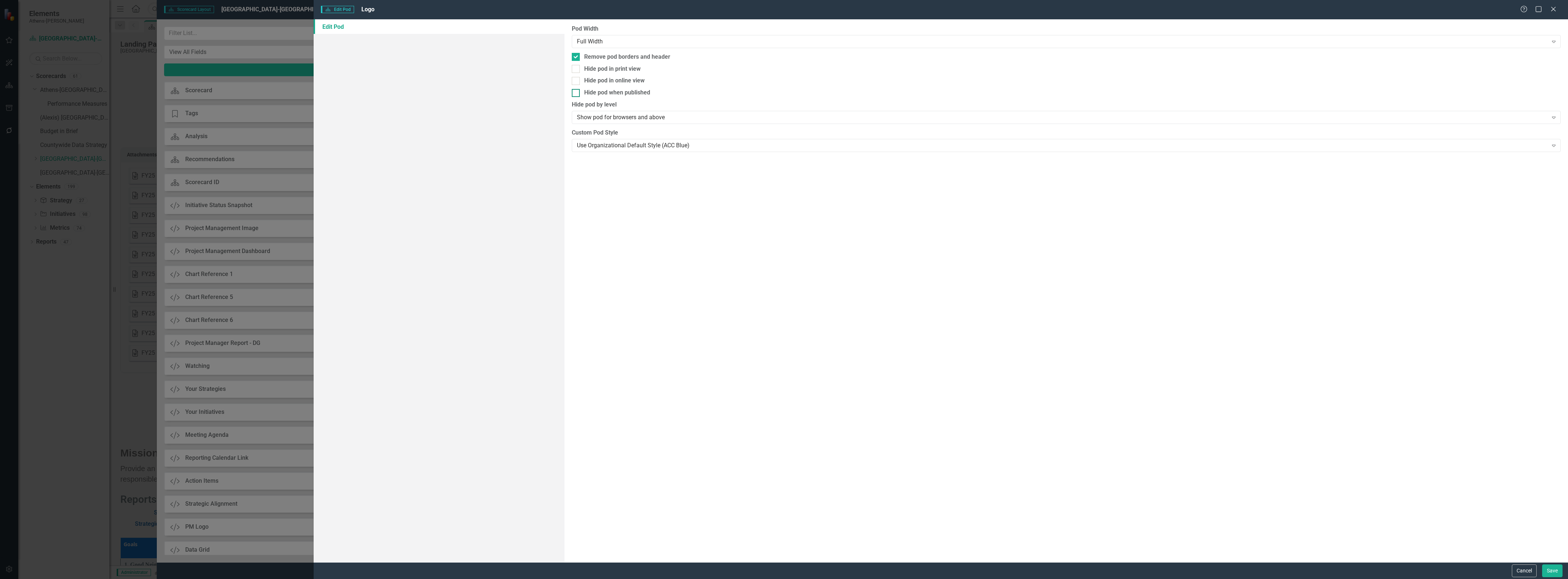
click at [575, 93] on input "Hide pod when published" at bounding box center [574, 91] width 5 height 5
checkbox input "true"
click at [800, 456] on button "Save" at bounding box center [1552, 570] width 21 height 13
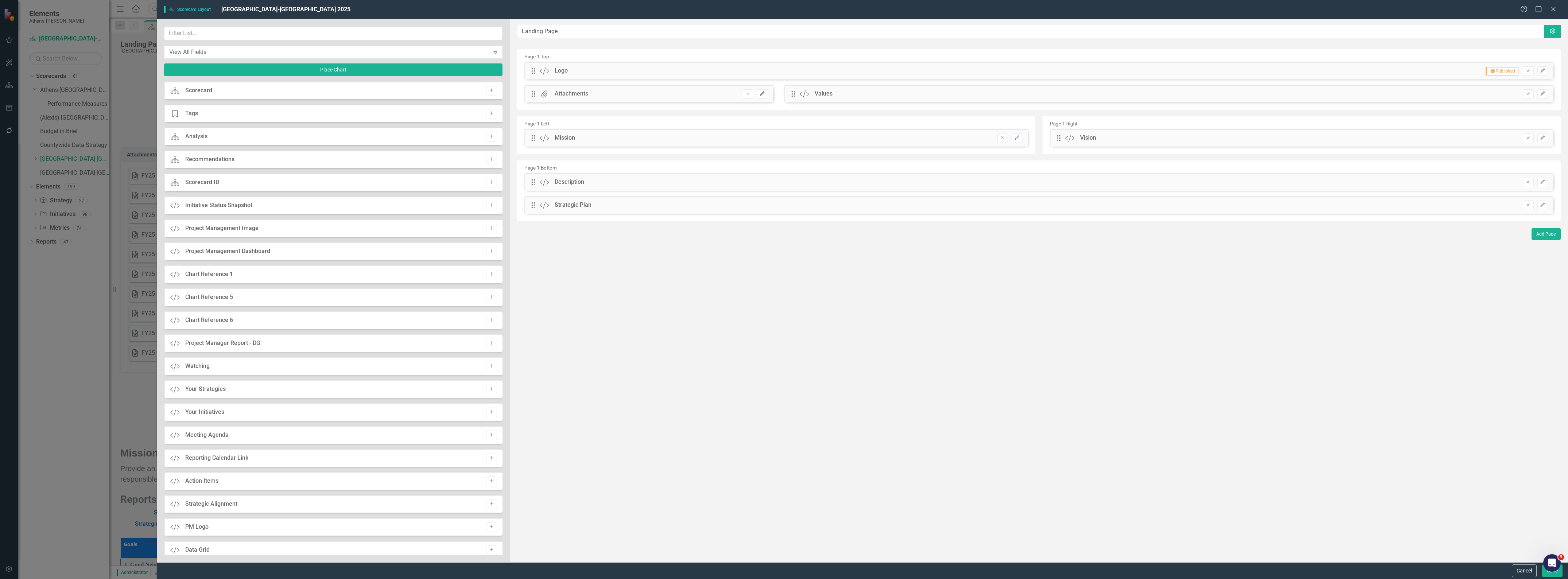
click at [764, 94] on icon "Edit" at bounding box center [762, 93] width 5 height 4
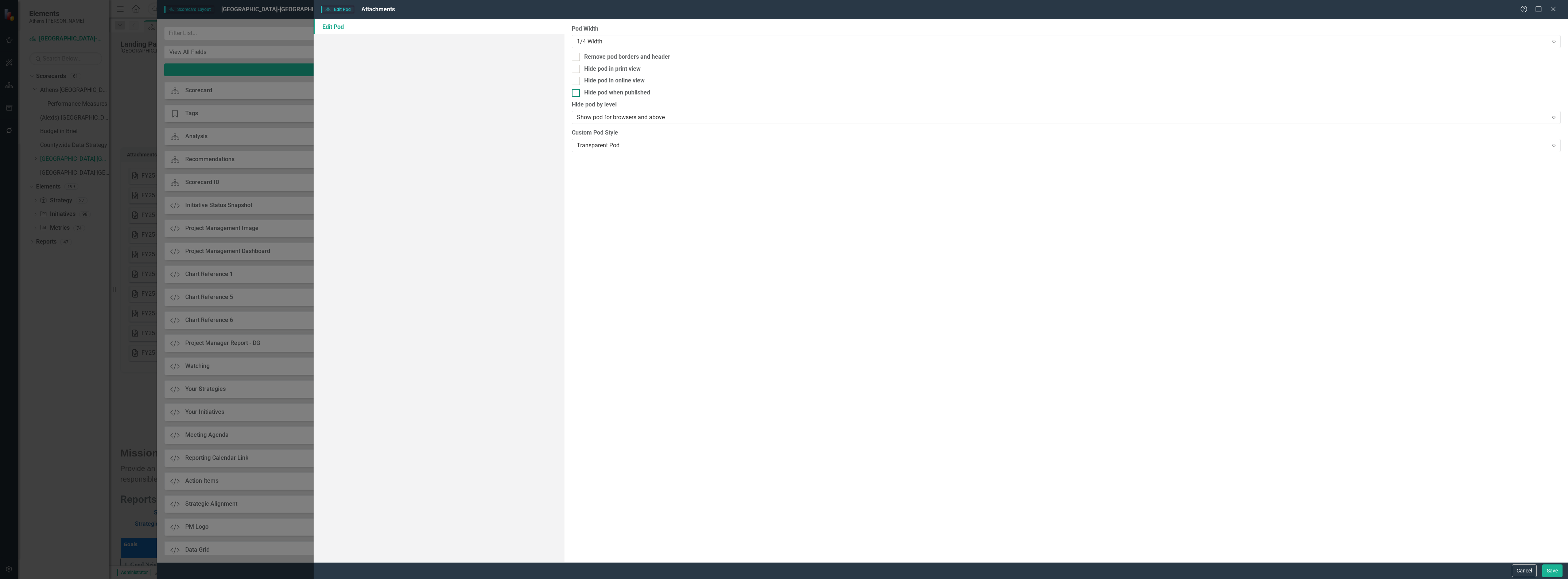
click at [575, 93] on input "Hide pod when published" at bounding box center [574, 91] width 5 height 5
checkbox input "true"
click at [800, 456] on button "Save" at bounding box center [1552, 570] width 21 height 13
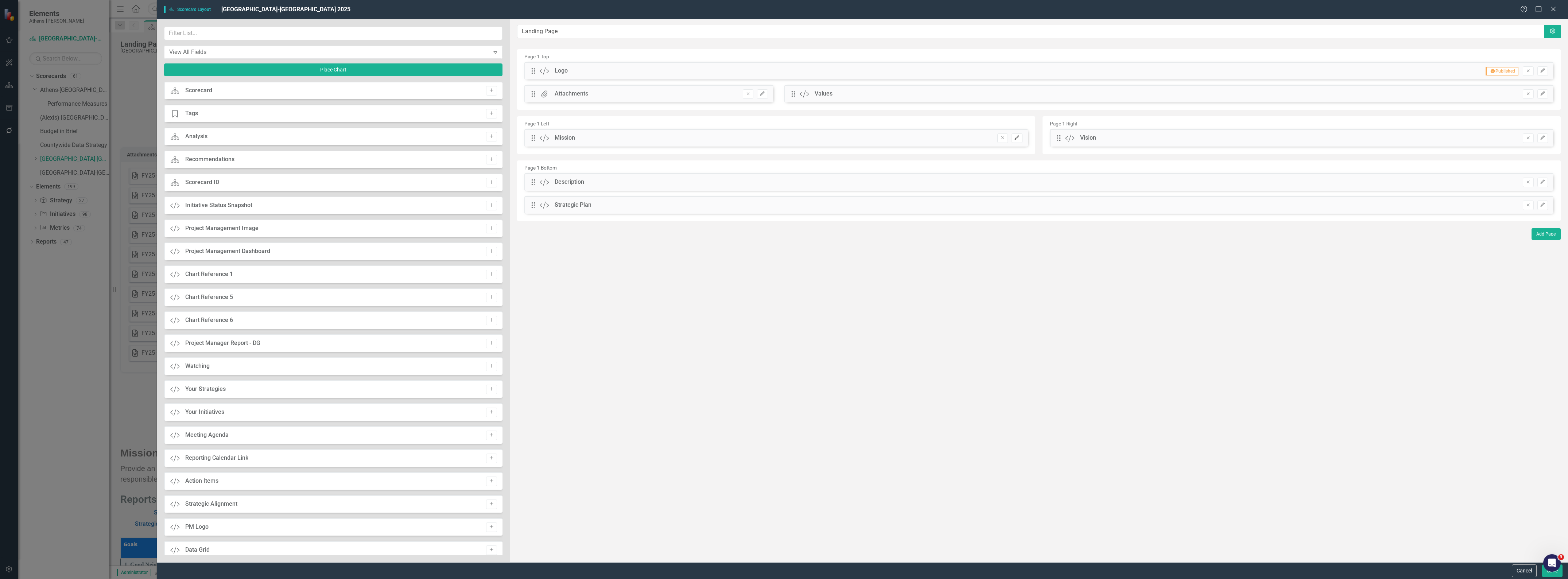
click at [800, 138] on icon "Edit" at bounding box center [1017, 138] width 5 height 4
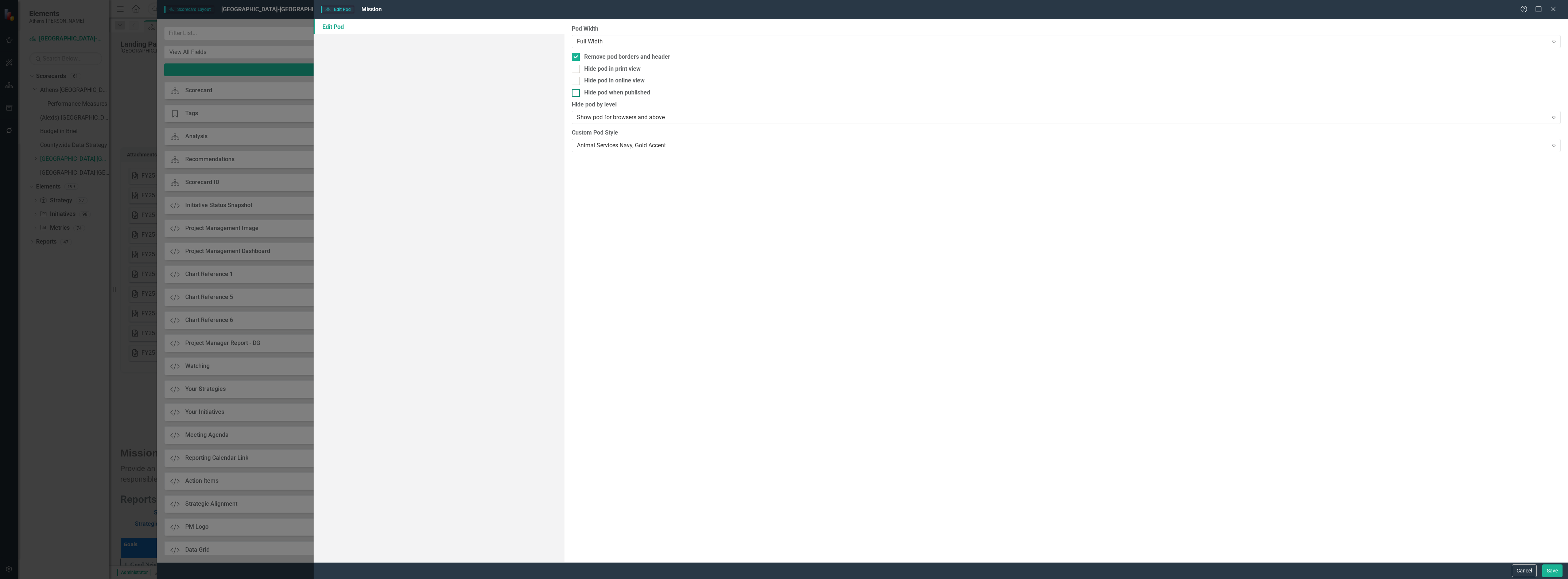
click at [576, 93] on div at bounding box center [575, 93] width 8 height 8
click at [576, 93] on input "Hide pod when published" at bounding box center [574, 91] width 5 height 5
checkbox input "true"
click at [800, 456] on button "Save" at bounding box center [1552, 570] width 21 height 13
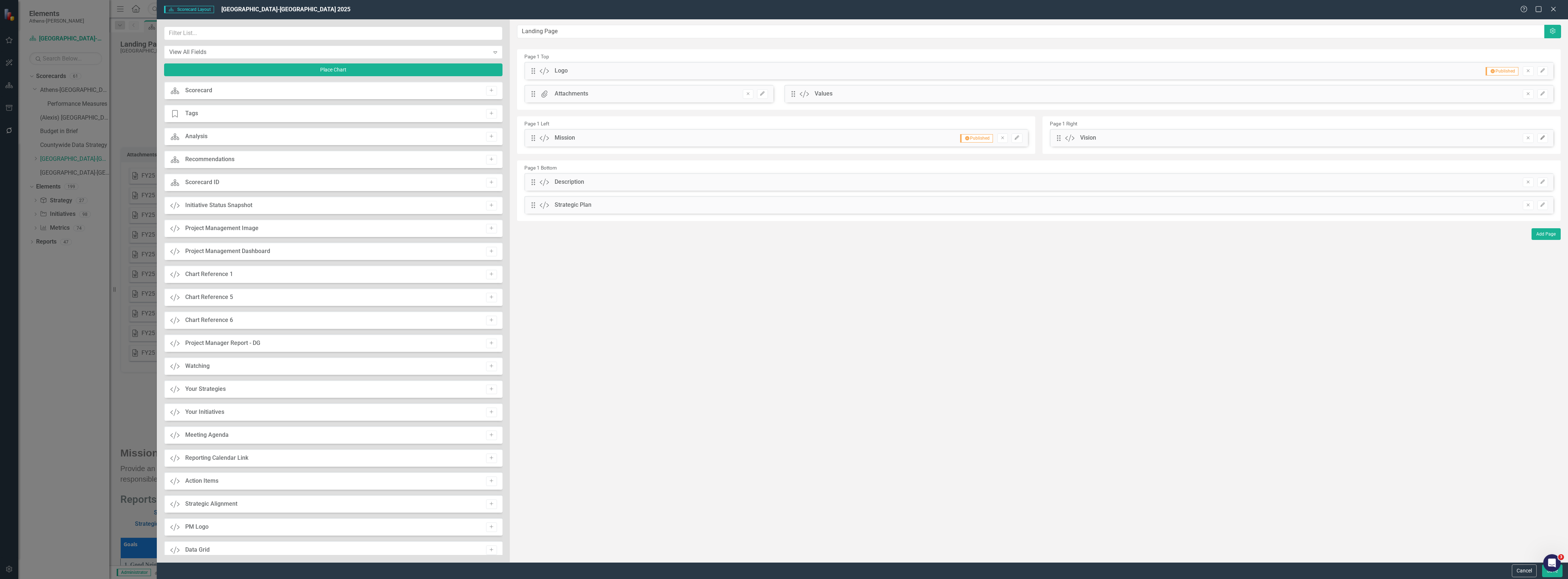
click at [800, 138] on icon "Edit" at bounding box center [1542, 138] width 5 height 4
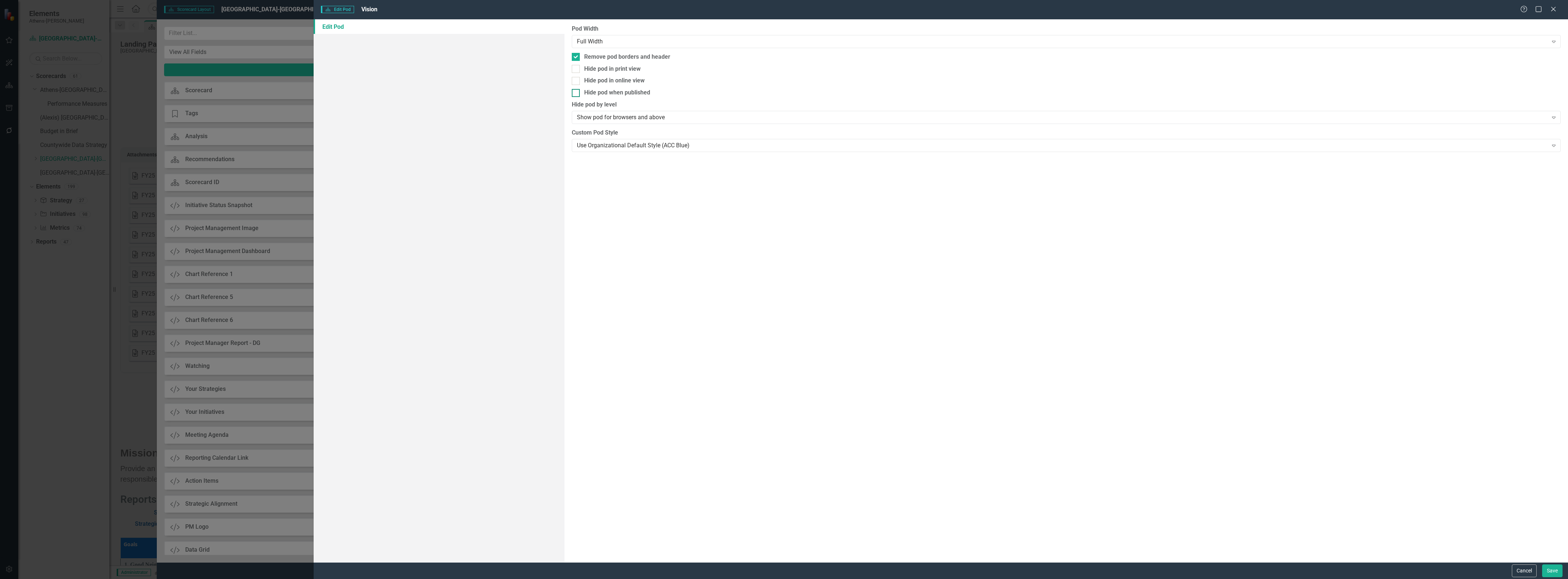
click at [578, 95] on div at bounding box center [575, 93] width 8 height 8
click at [576, 94] on input "Hide pod when published" at bounding box center [574, 91] width 5 height 5
checkbox input "true"
click at [800, 456] on button "Save" at bounding box center [1552, 570] width 21 height 13
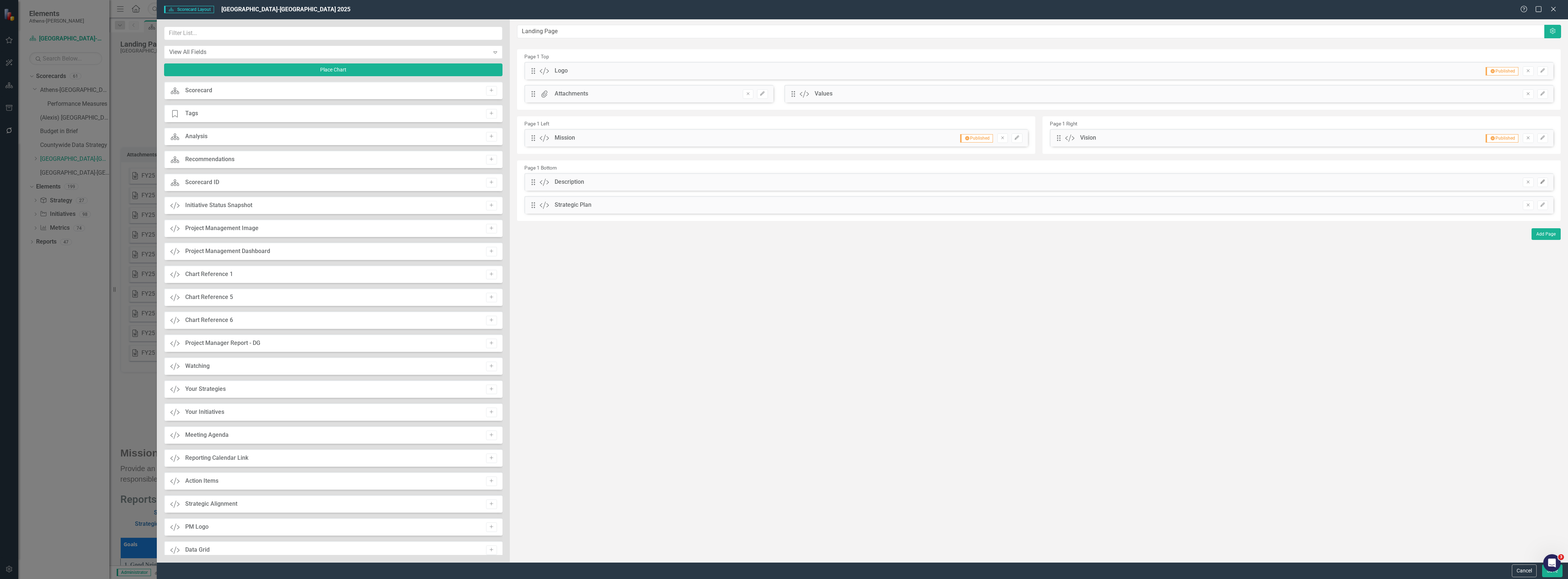
click at [800, 181] on icon "Edit" at bounding box center [1542, 181] width 5 height 4
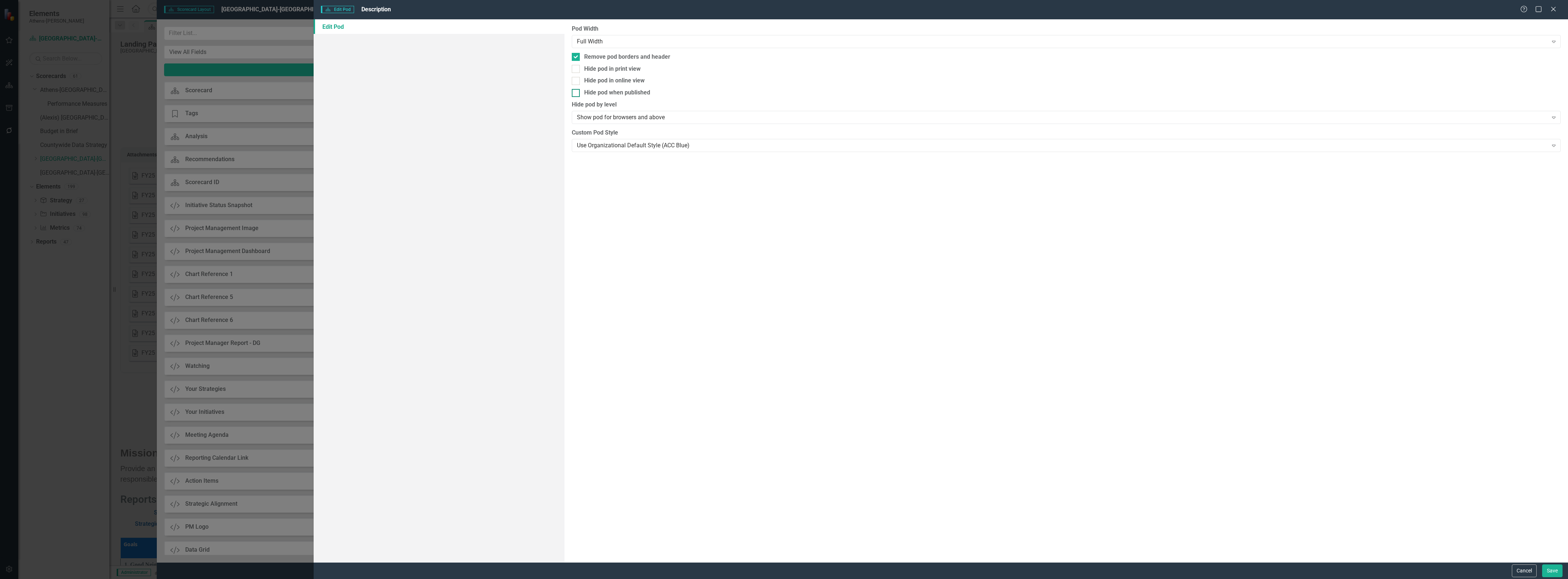
click at [576, 91] on div at bounding box center [575, 93] width 8 height 8
click at [576, 91] on input "Hide pod when published" at bounding box center [574, 91] width 5 height 5
checkbox input "true"
click at [800, 456] on button "Save" at bounding box center [1552, 570] width 21 height 13
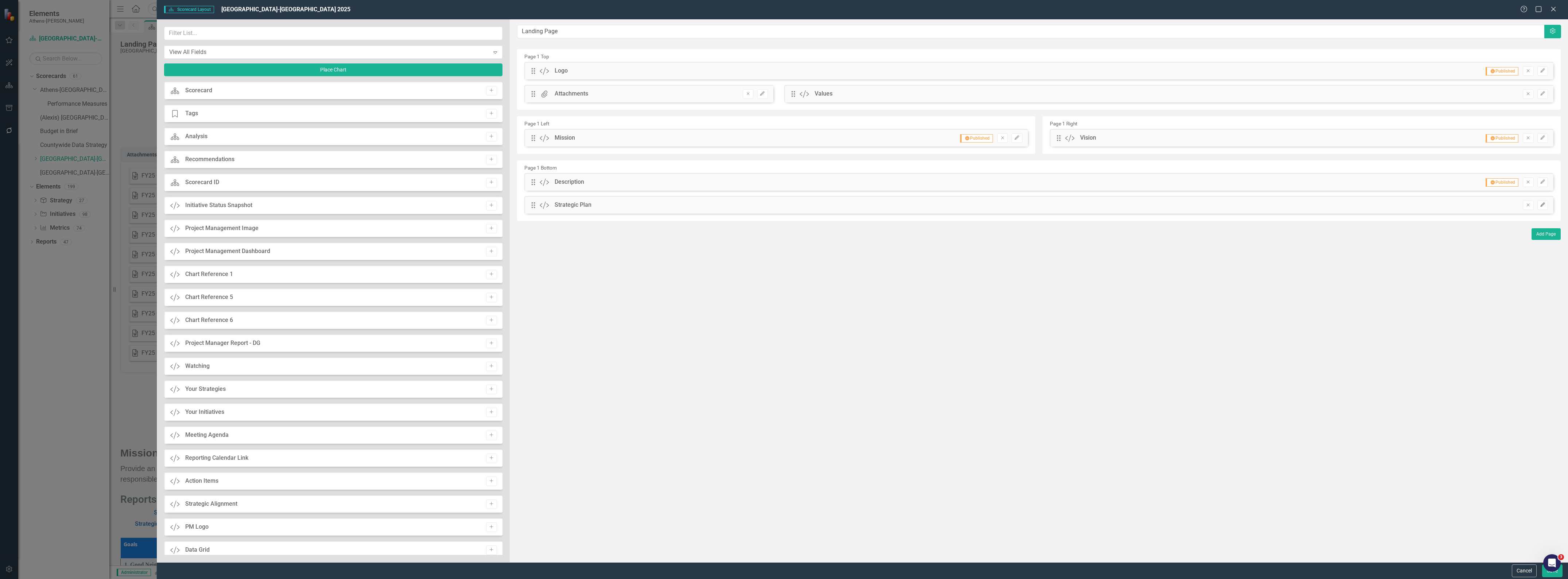
click at [800, 207] on button "Edit" at bounding box center [1542, 205] width 10 height 10
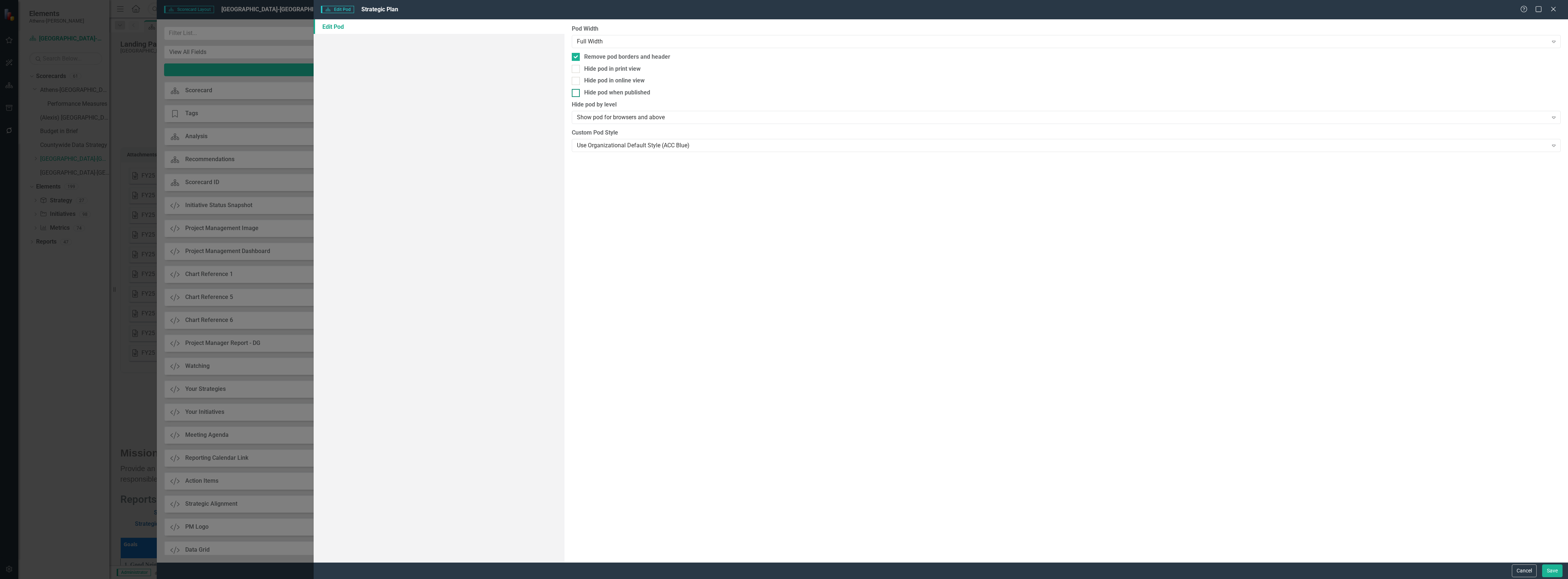
click at [576, 95] on div at bounding box center [575, 93] width 8 height 8
click at [576, 94] on input "Hide pod when published" at bounding box center [574, 91] width 5 height 5
checkbox input "true"
click at [800, 456] on button "Save" at bounding box center [1552, 570] width 21 height 13
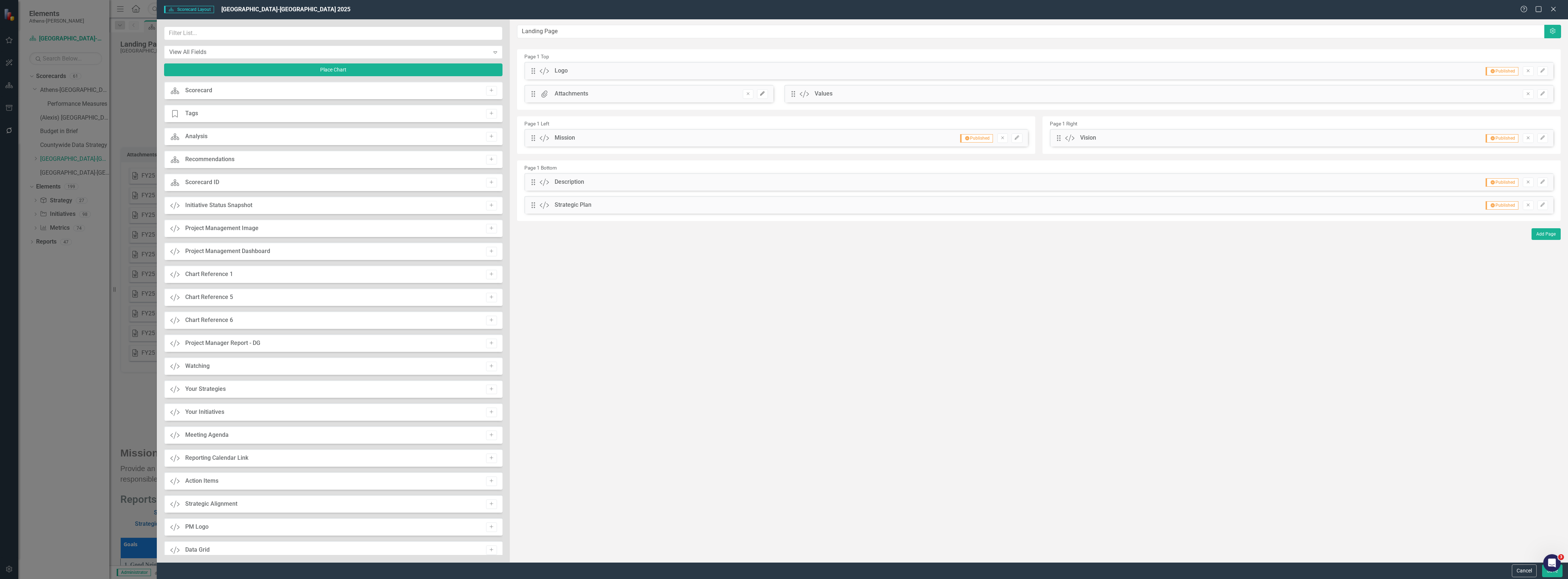
click at [763, 93] on icon "button" at bounding box center [762, 93] width 4 height 4
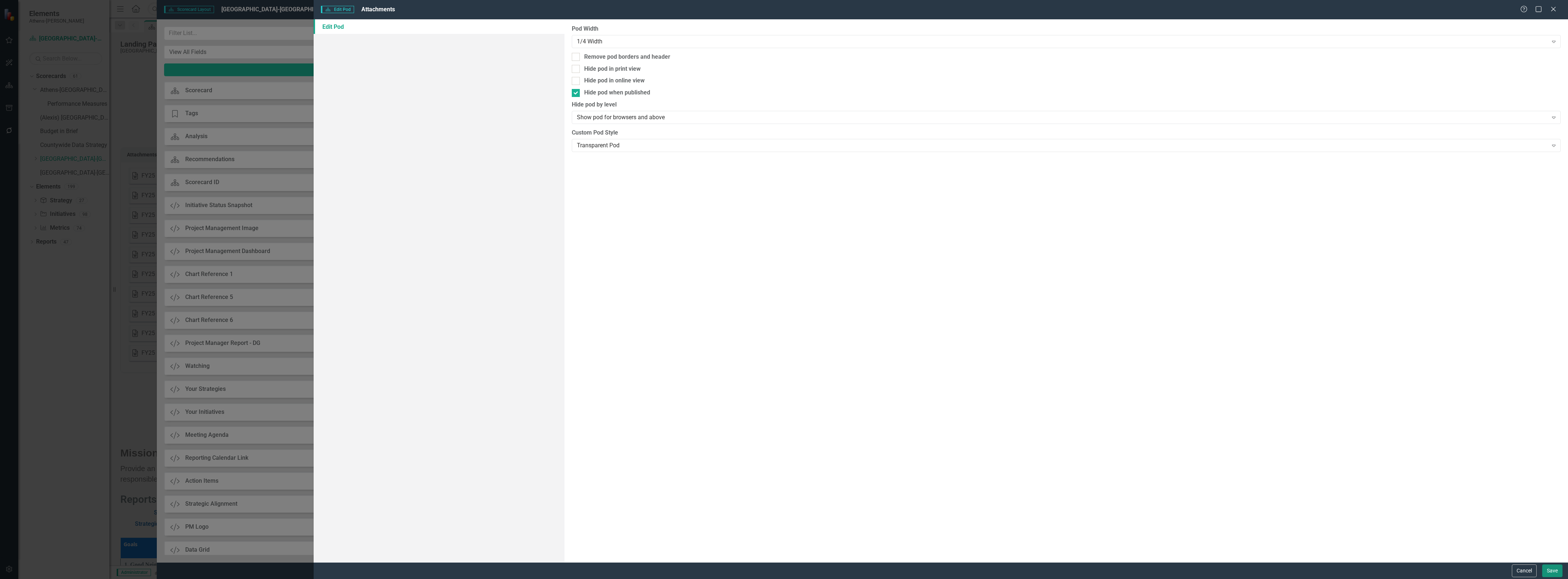
click at [800, 456] on button "Save" at bounding box center [1552, 570] width 21 height 13
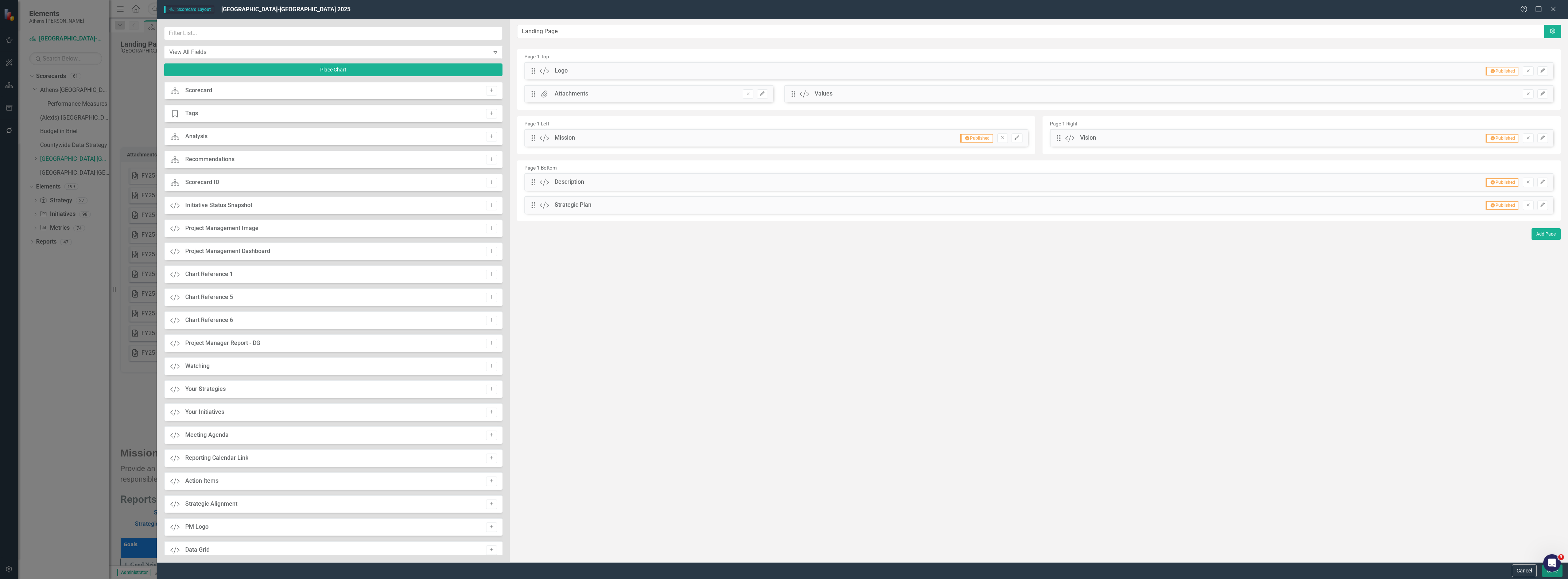
click at [800, 456] on button "Save" at bounding box center [1552, 570] width 21 height 13
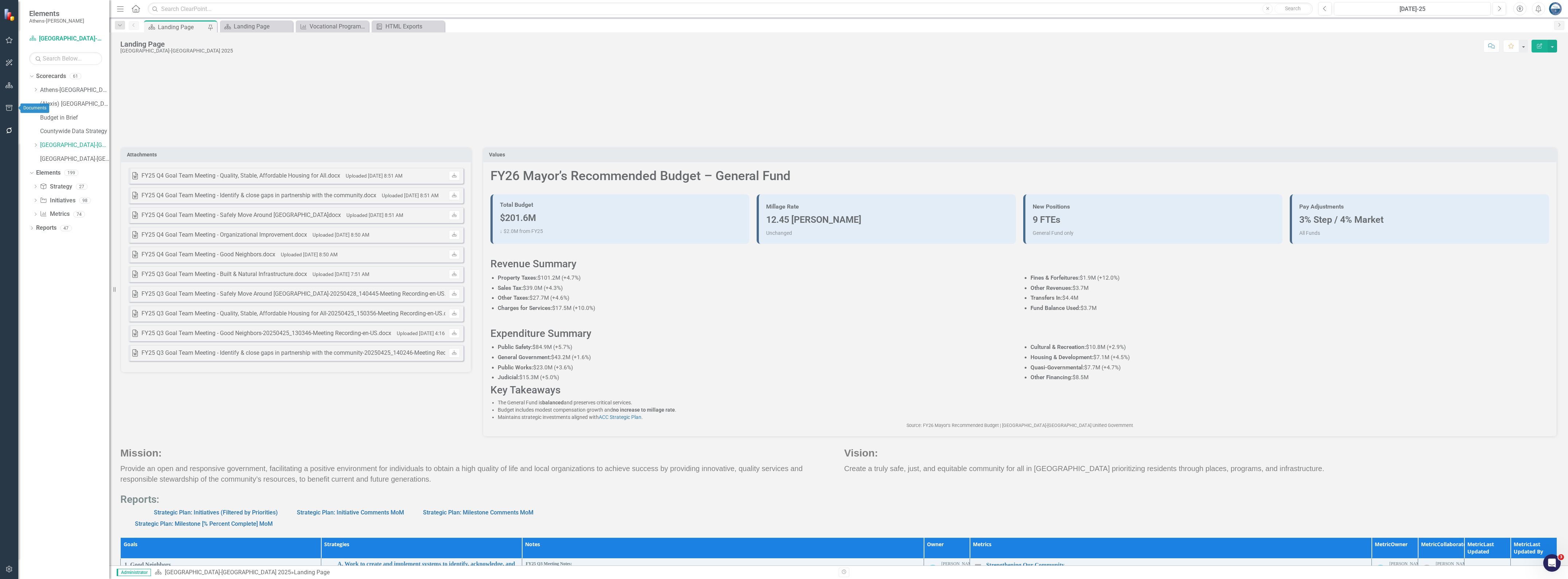
click at [7, 107] on icon "button" at bounding box center [9, 108] width 7 height 6
click at [54, 64] on link "HTML Exports" at bounding box center [66, 65] width 73 height 9
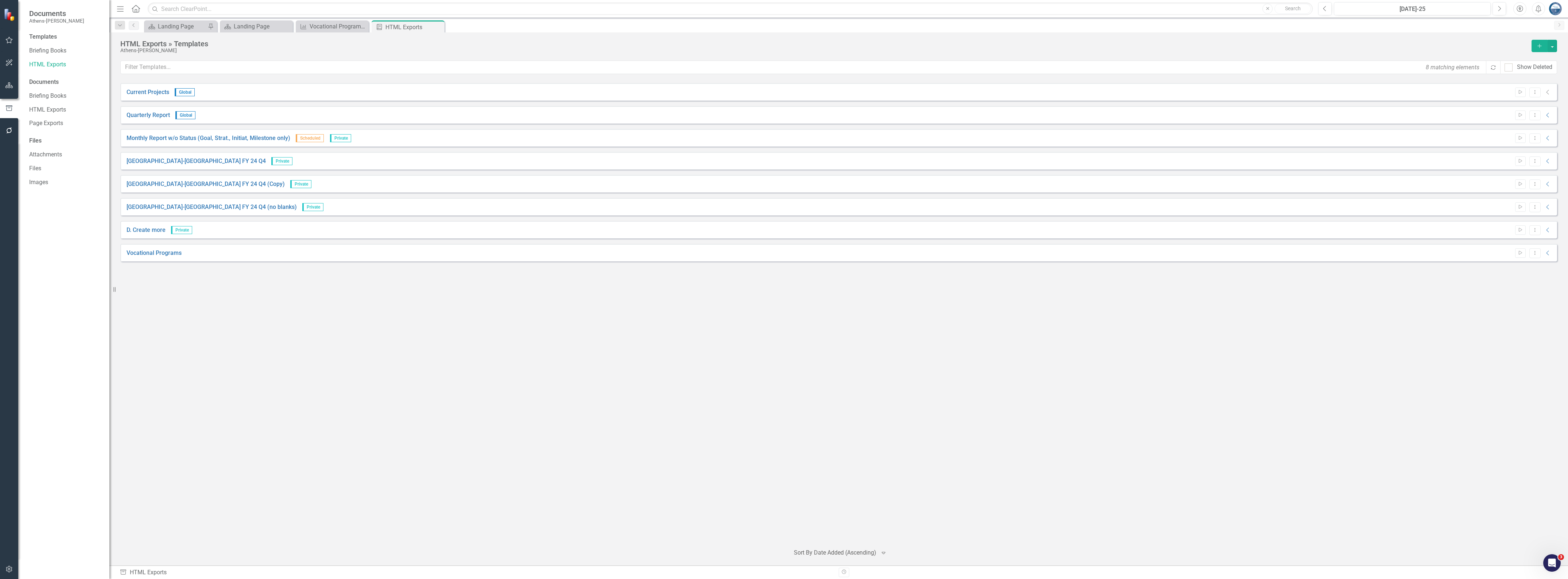
click at [800, 46] on icon "Add" at bounding box center [1539, 46] width 7 height 5
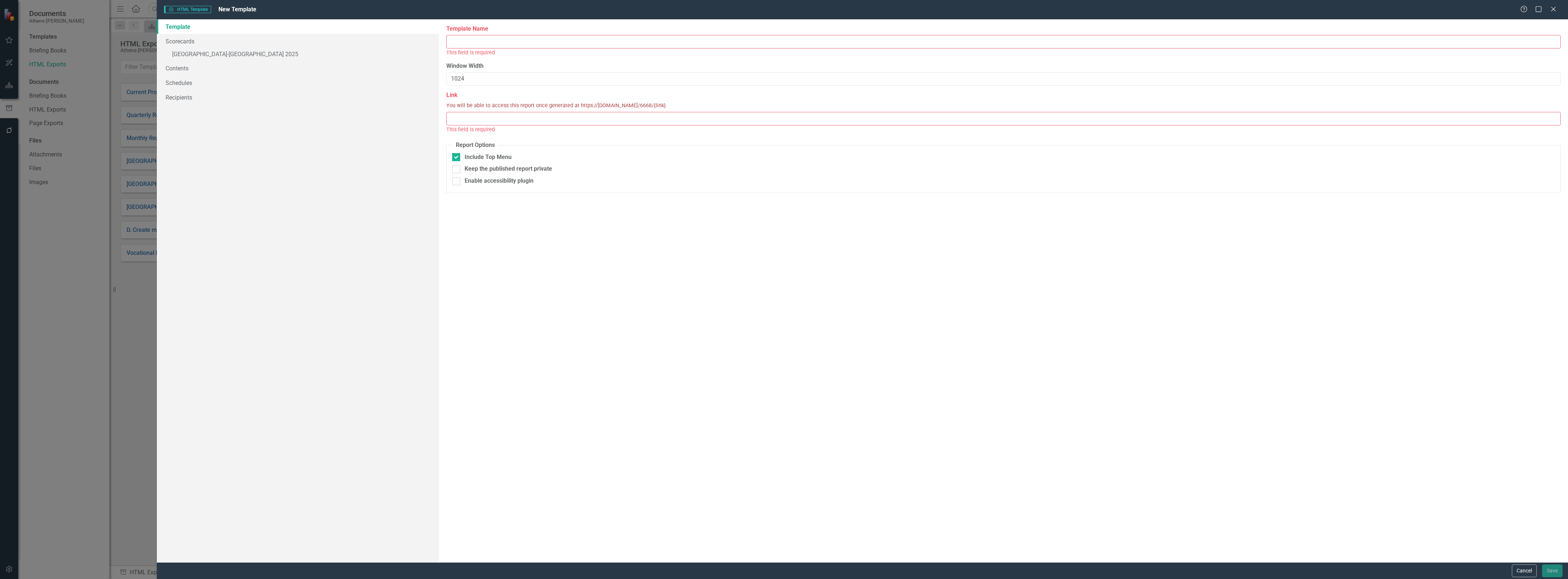
click at [473, 37] on input "Template Name" at bounding box center [1003, 42] width 1115 height 13
click at [476, 40] on input "StratplanTesting" at bounding box center [1003, 42] width 1115 height 13
click at [463, 42] on input "StratplanTesting" at bounding box center [1003, 42] width 1115 height 13
drag, startPoint x: 498, startPoint y: 41, endPoint x: 447, endPoint y: 40, distance: 51.0
click at [447, 40] on input "Strat planTesting" at bounding box center [1003, 42] width 1115 height 13
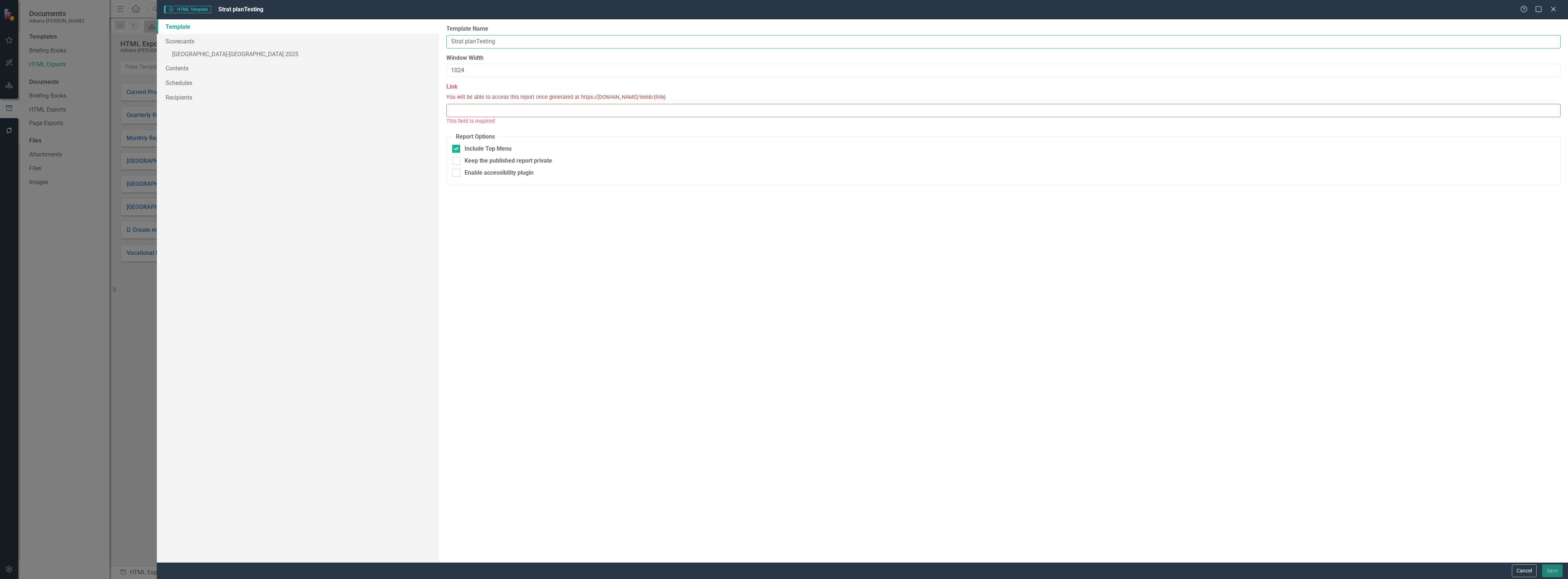
type input "Strat planTesting"
click at [485, 111] on input "Link" at bounding box center [1003, 111] width 1115 height 13
paste input "Strat planTesting"
click at [465, 110] on input "Strat planTesting" at bounding box center [1003, 111] width 1115 height 13
type input "StratplanTesting"
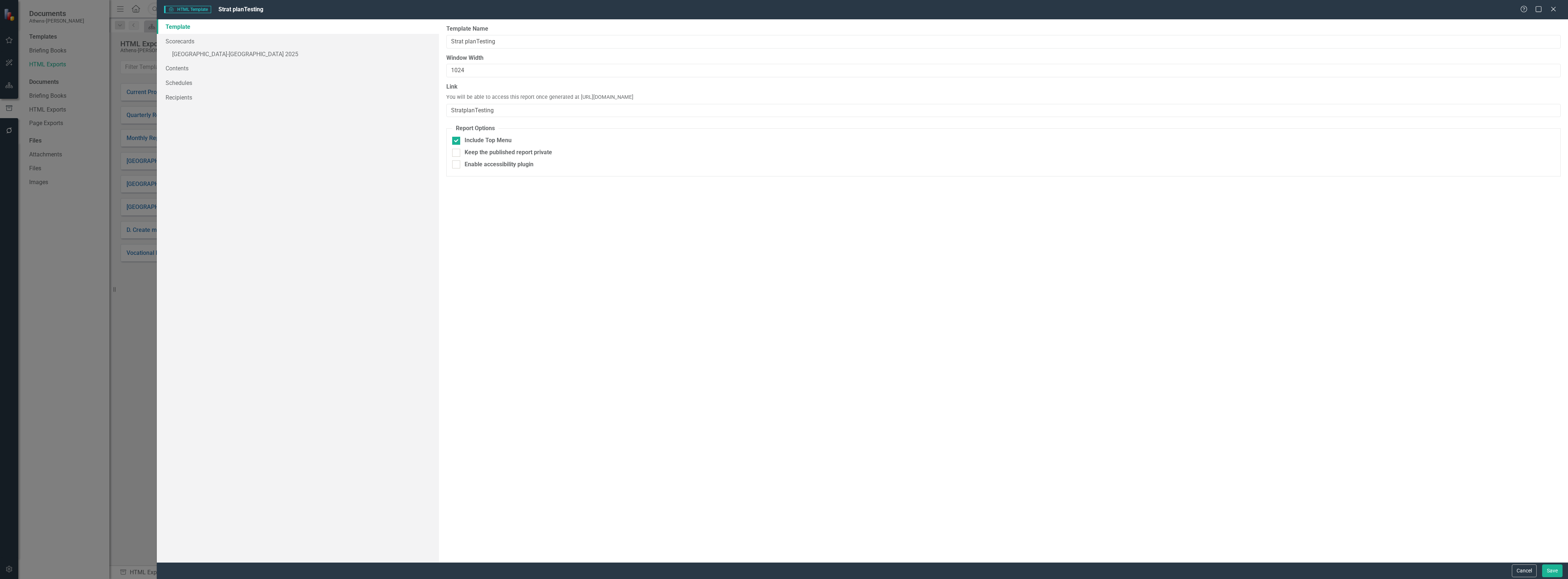
drag, startPoint x: 455, startPoint y: 139, endPoint x: 457, endPoint y: 146, distance: 7.3
click at [456, 139] on input "Include Top Menu" at bounding box center [455, 139] width 5 height 5
checkbox input "false"
click at [458, 166] on div at bounding box center [456, 164] width 8 height 8
click at [457, 165] on input "Enable accessibility plugin" at bounding box center [455, 163] width 5 height 5
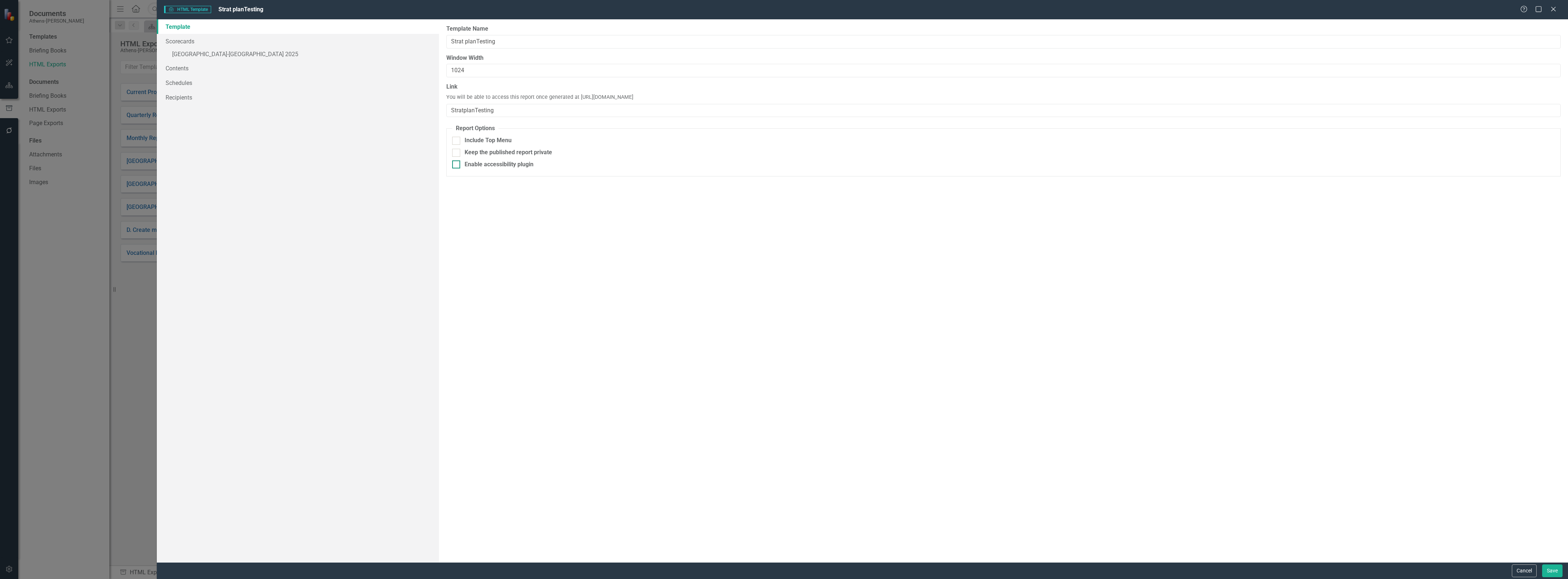
checkbox input "true"
click at [476, 40] on input "Strat planTesting" at bounding box center [1003, 42] width 1115 height 13
type input "Strat plan Testing"
drag, startPoint x: 595, startPoint y: 334, endPoint x: 586, endPoint y: 326, distance: 12.0
click at [593, 334] on div "Report templates allow you to create HTML exports that include elements you sel…" at bounding box center [1003, 291] width 1129 height 543
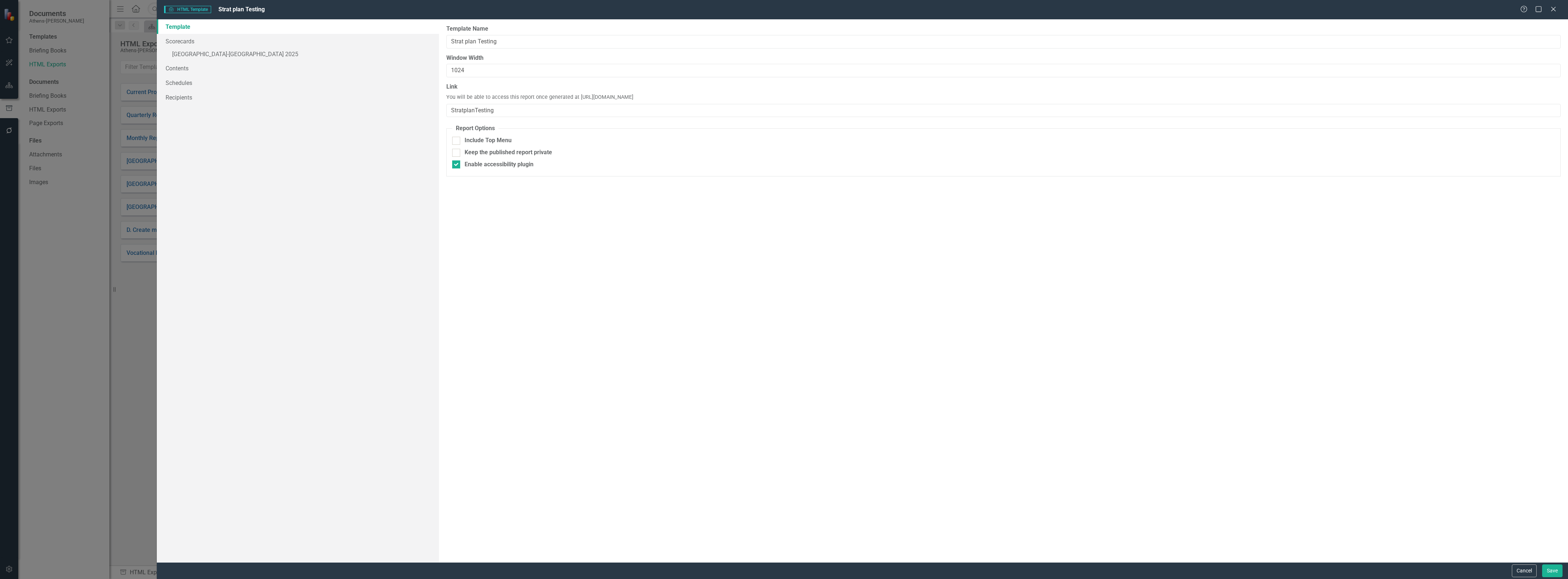
drag, startPoint x: 722, startPoint y: 96, endPoint x: 577, endPoint y: 100, distance: 145.1
click at [577, 100] on div "Link You will be able to access this report once generated at [URL][DOMAIN_NAME…" at bounding box center [1003, 100] width 1115 height 34
copy span "[URL][DOMAIN_NAME]"
click at [198, 54] on link "» [GEOGRAPHIC_DATA]-[GEOGRAPHIC_DATA] 2025" at bounding box center [298, 55] width 282 height 13
click at [463, 74] on input "Landing Page" at bounding box center [460, 72] width 5 height 5
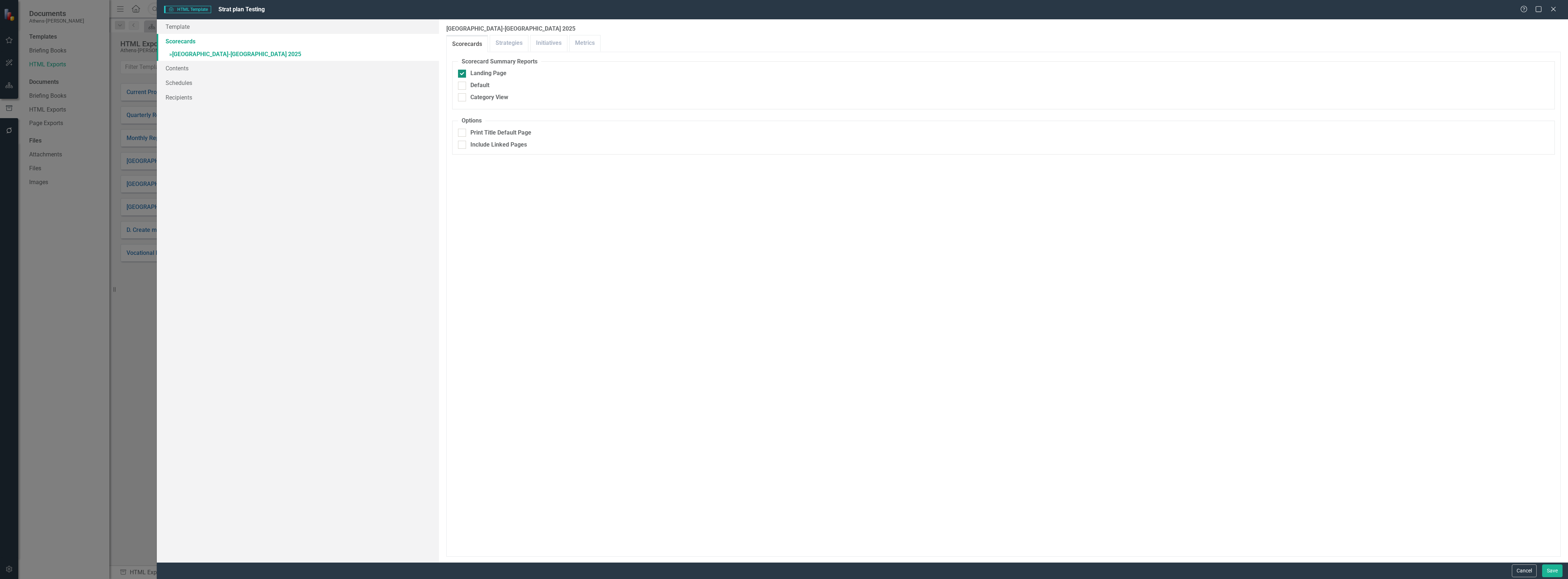
checkbox input "true"
click at [504, 42] on link "Strategies" at bounding box center [509, 43] width 38 height 16
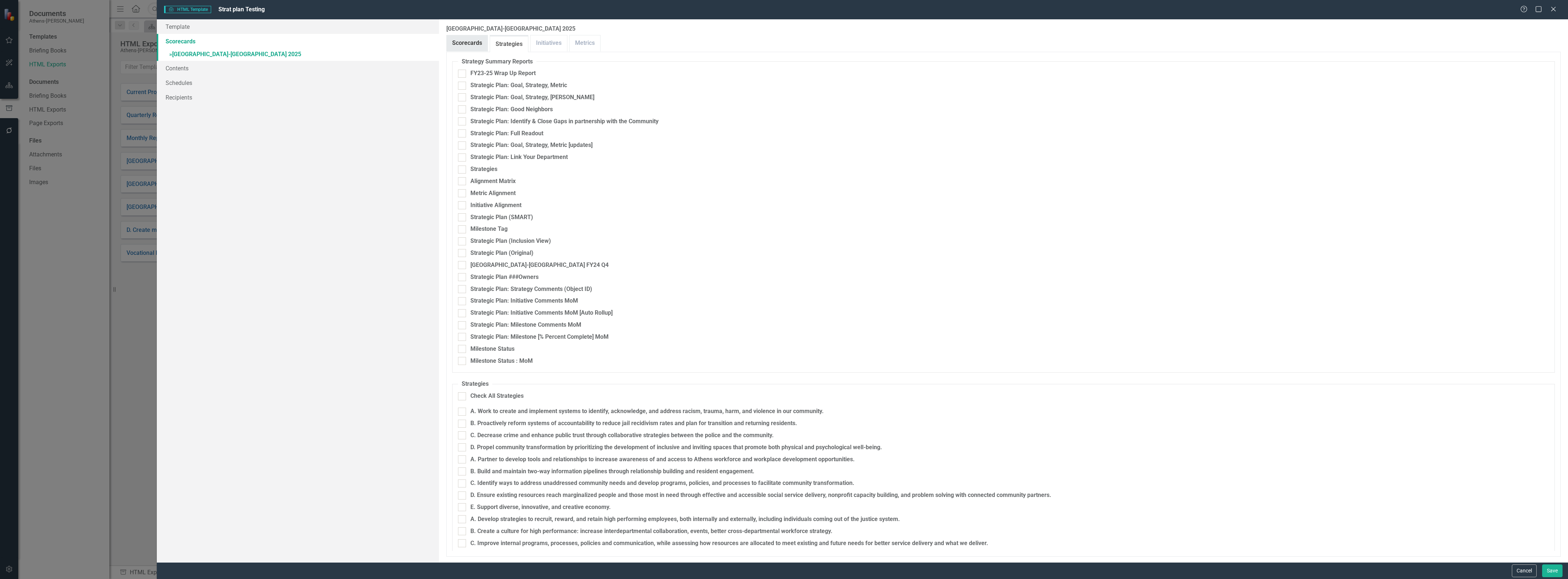
click at [469, 42] on link "Scorecards" at bounding box center [467, 43] width 41 height 16
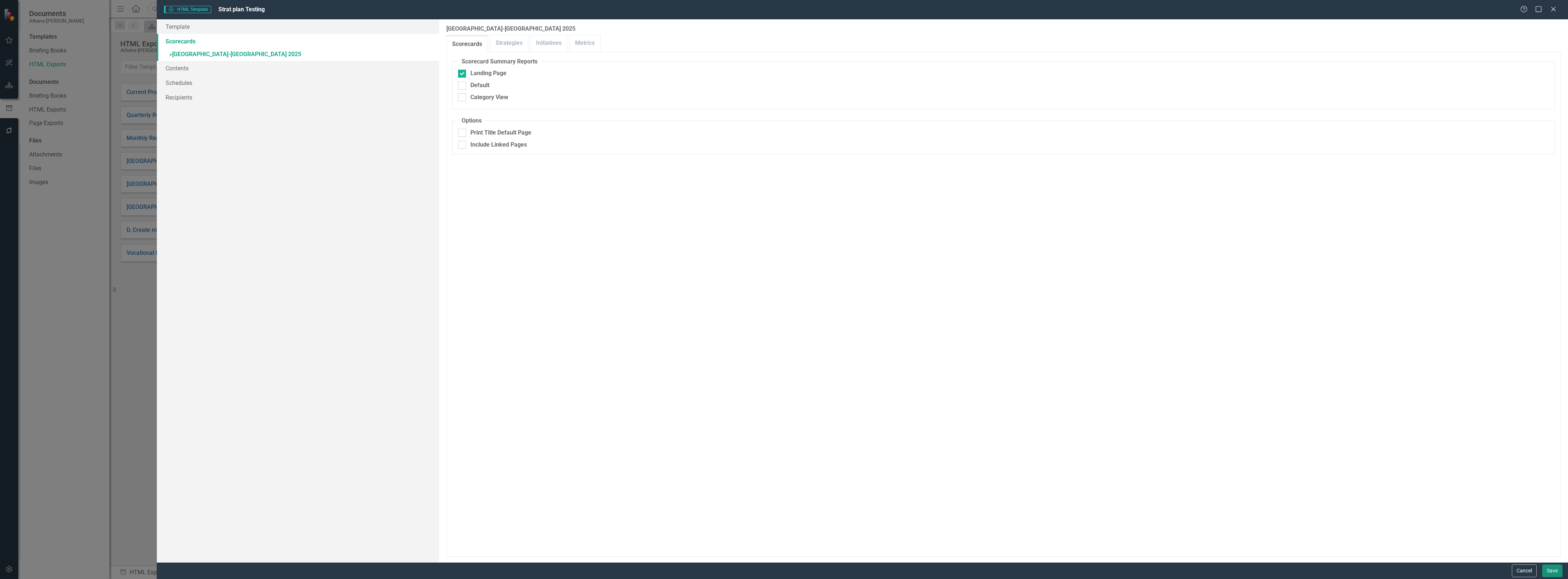
click at [800, 456] on button "Save" at bounding box center [1552, 570] width 21 height 13
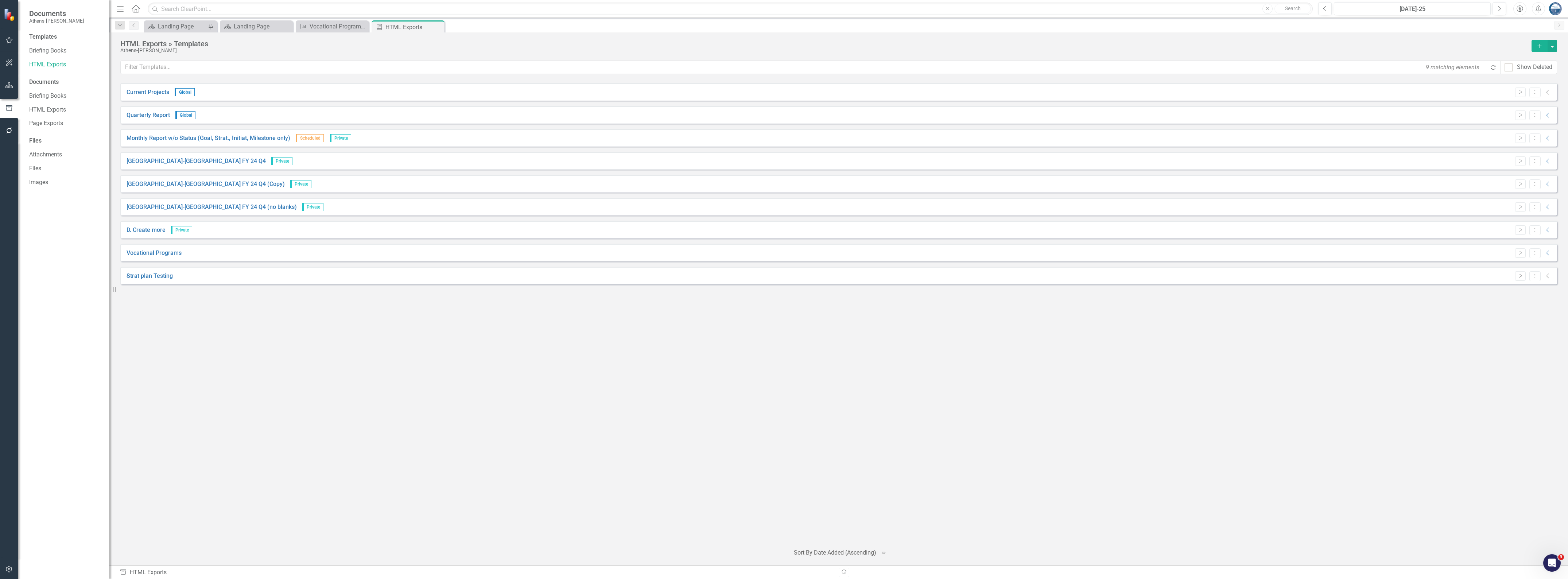
click at [800, 276] on icon "Start" at bounding box center [1520, 276] width 5 height 4
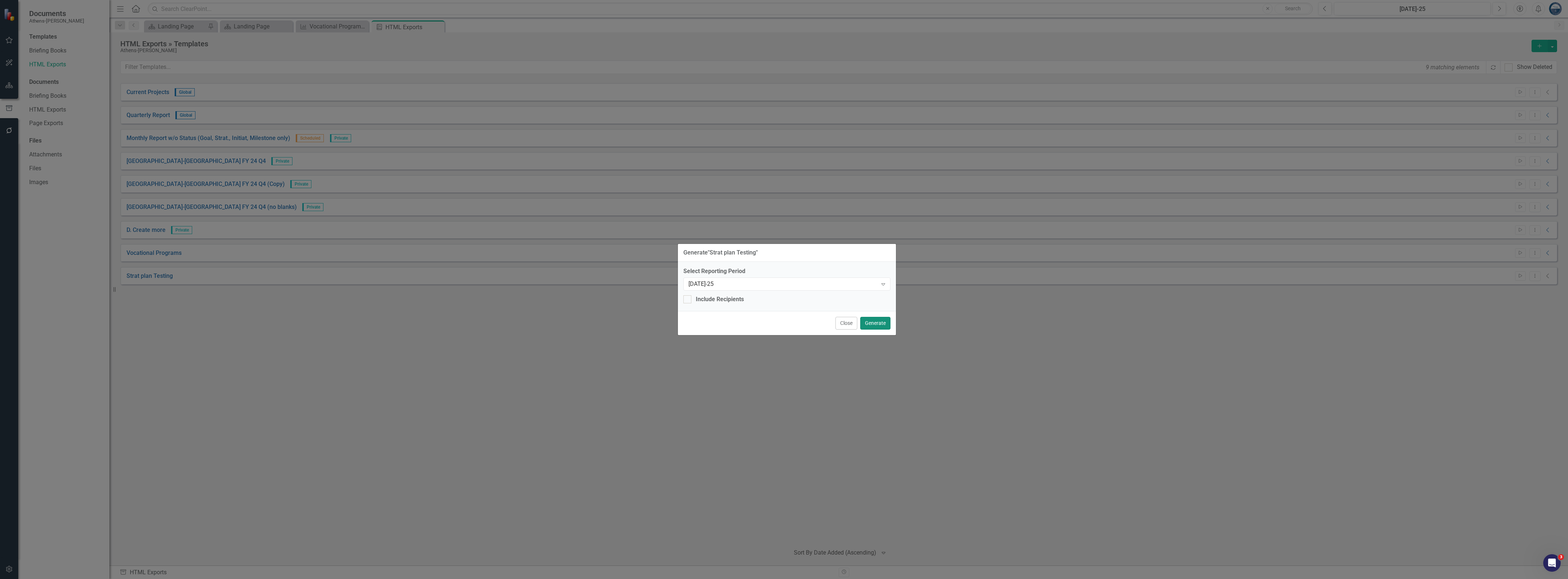
click at [800, 322] on button "Generate" at bounding box center [875, 323] width 30 height 13
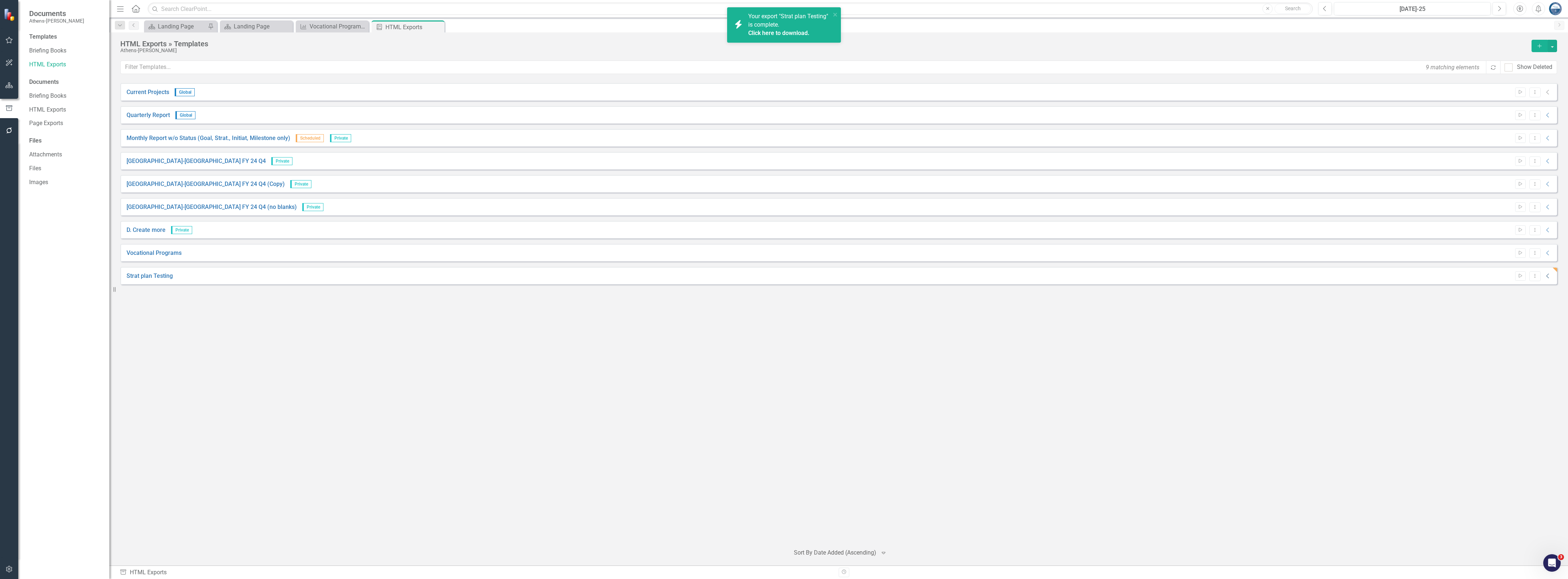
click at [800, 276] on icon "Collapse" at bounding box center [1548, 276] width 7 height 6
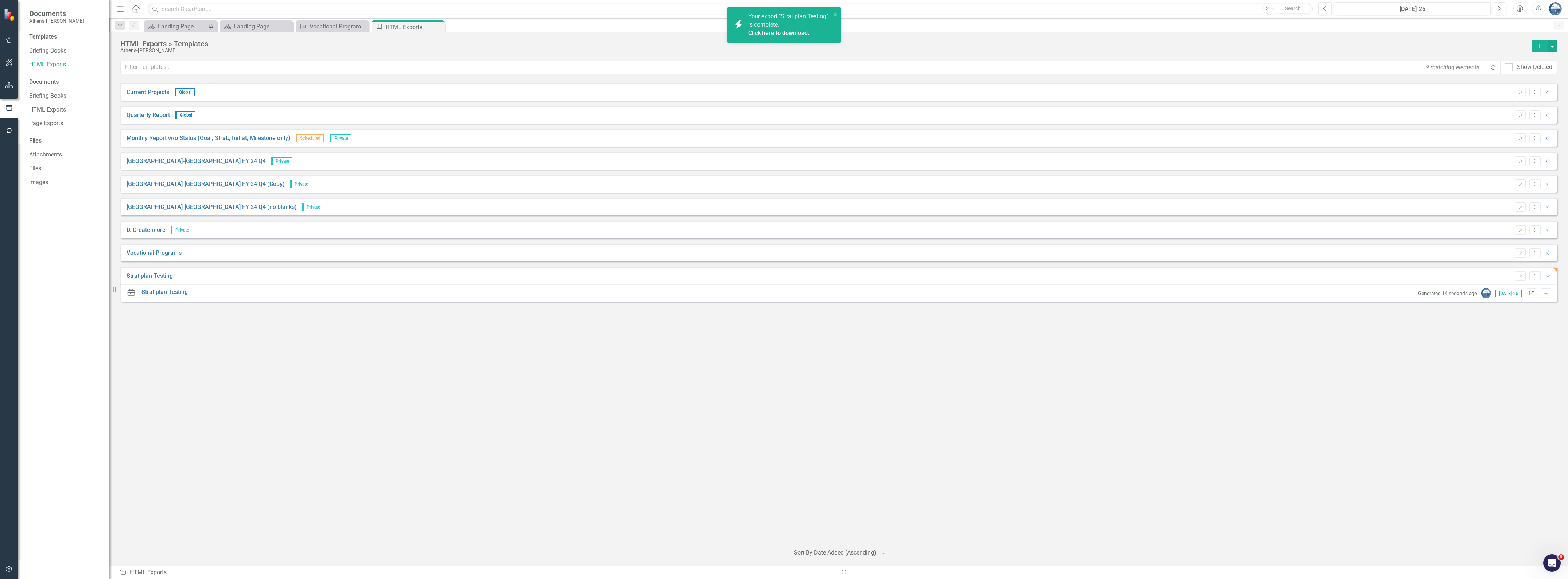
click at [800, 291] on icon at bounding box center [1531, 292] width 4 height 4
click at [800, 292] on icon "Link" at bounding box center [1531, 293] width 5 height 4
click at [154, 276] on link "Strat plan Testing" at bounding box center [150, 276] width 46 height 9
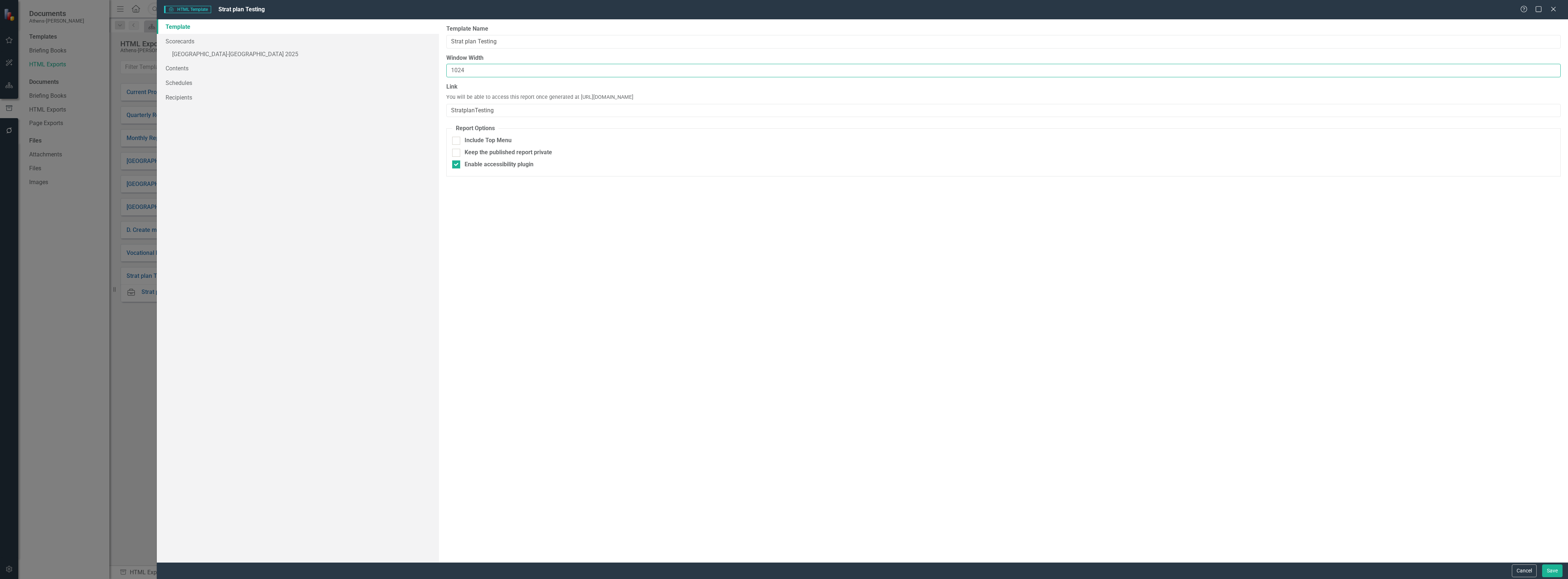
click at [476, 71] on input "1024" at bounding box center [1003, 71] width 1115 height 13
drag, startPoint x: 480, startPoint y: 73, endPoint x: 441, endPoint y: 68, distance: 39.3
click at [441, 68] on div "Report templates allow you to create HTML exports that include elements you sel…" at bounding box center [1003, 291] width 1129 height 543
type input "2000"
click at [800, 456] on button "Save" at bounding box center [1552, 570] width 21 height 13
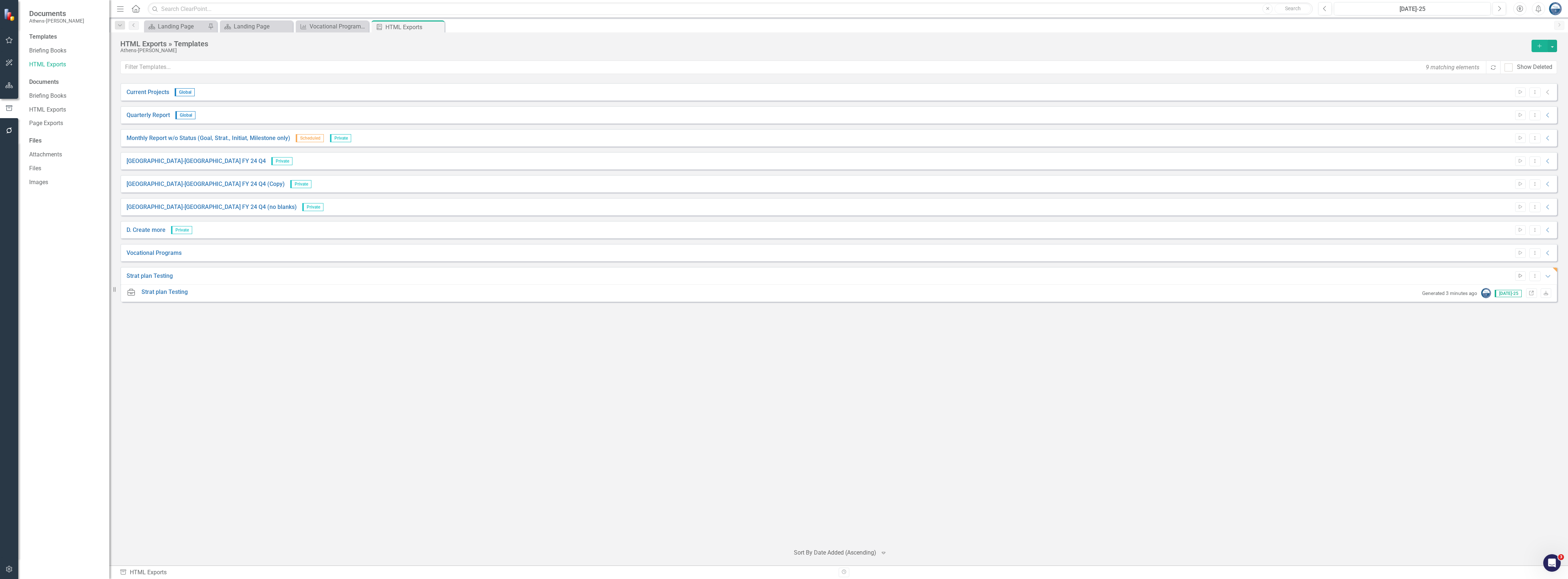
click at [800, 276] on icon "Start" at bounding box center [1520, 276] width 5 height 4
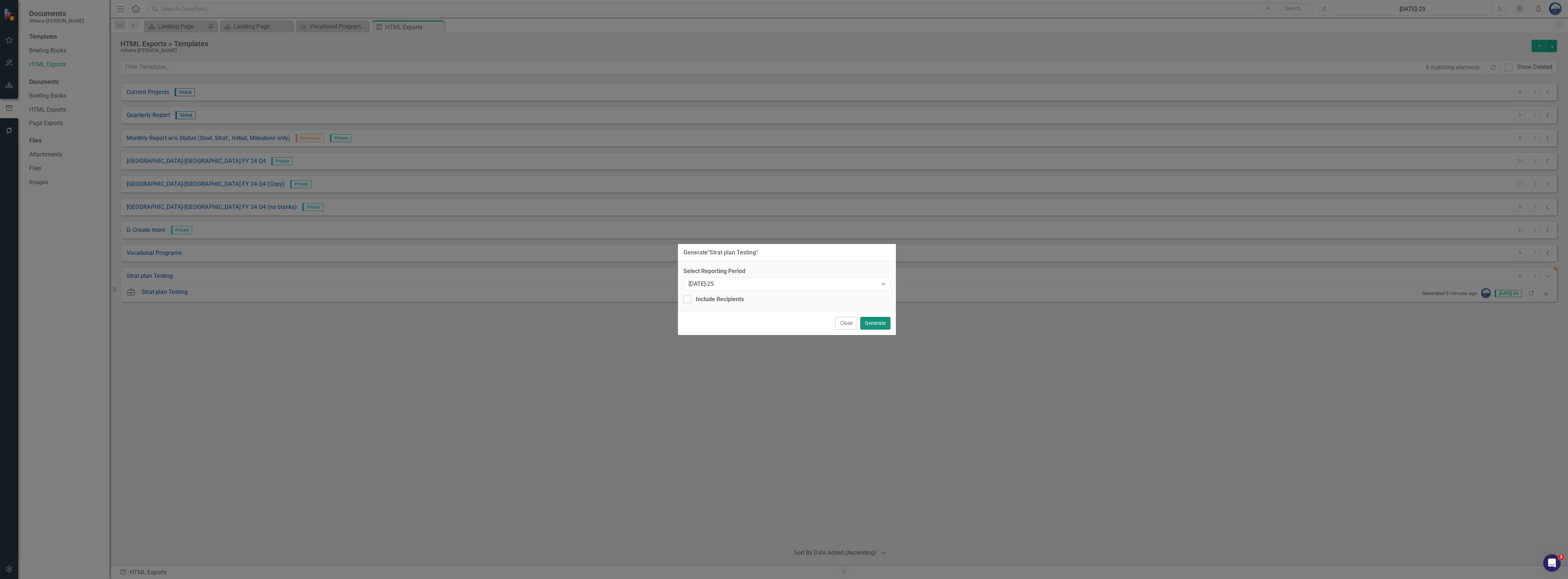
click at [800, 323] on button "Generate" at bounding box center [875, 323] width 30 height 13
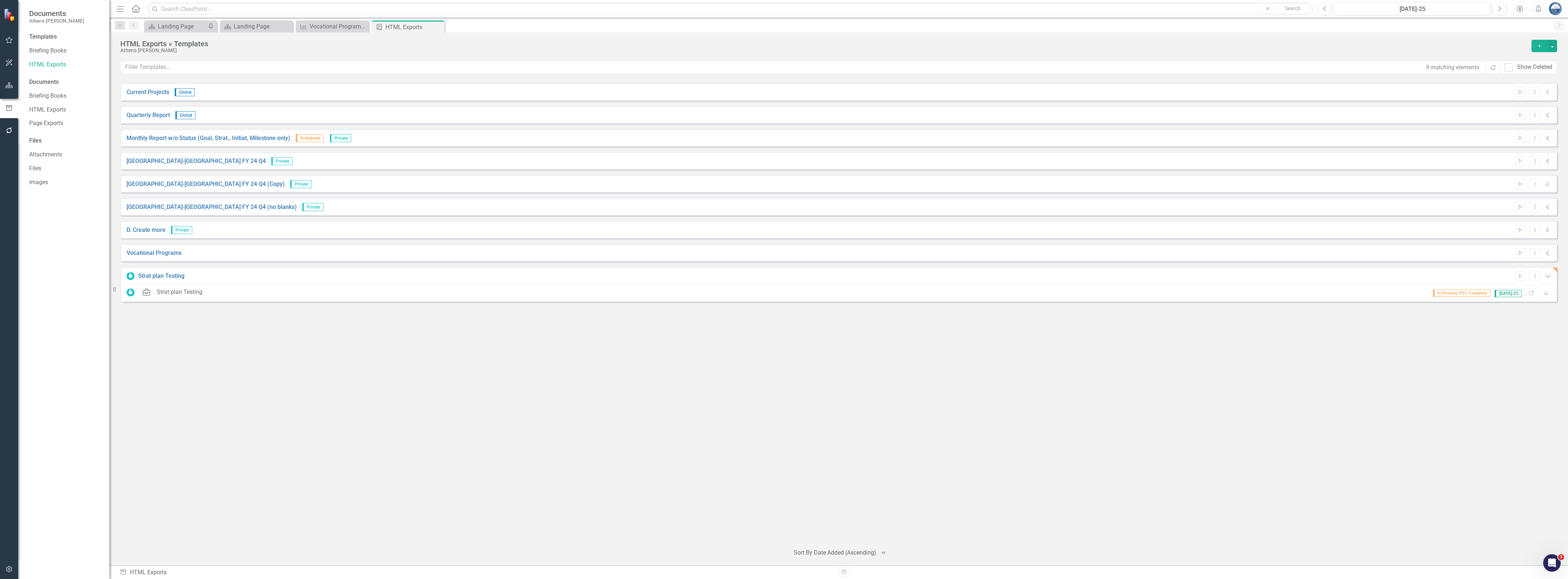
click at [397, 434] on div "Current Projects Global Start Dropdown Menu Collapse File In Process Quarterly …" at bounding box center [839, 311] width 1437 height 455
click at [800, 294] on icon "Link" at bounding box center [1531, 293] width 5 height 4
click at [250, 24] on div "Landing Page" at bounding box center [257, 26] width 48 height 9
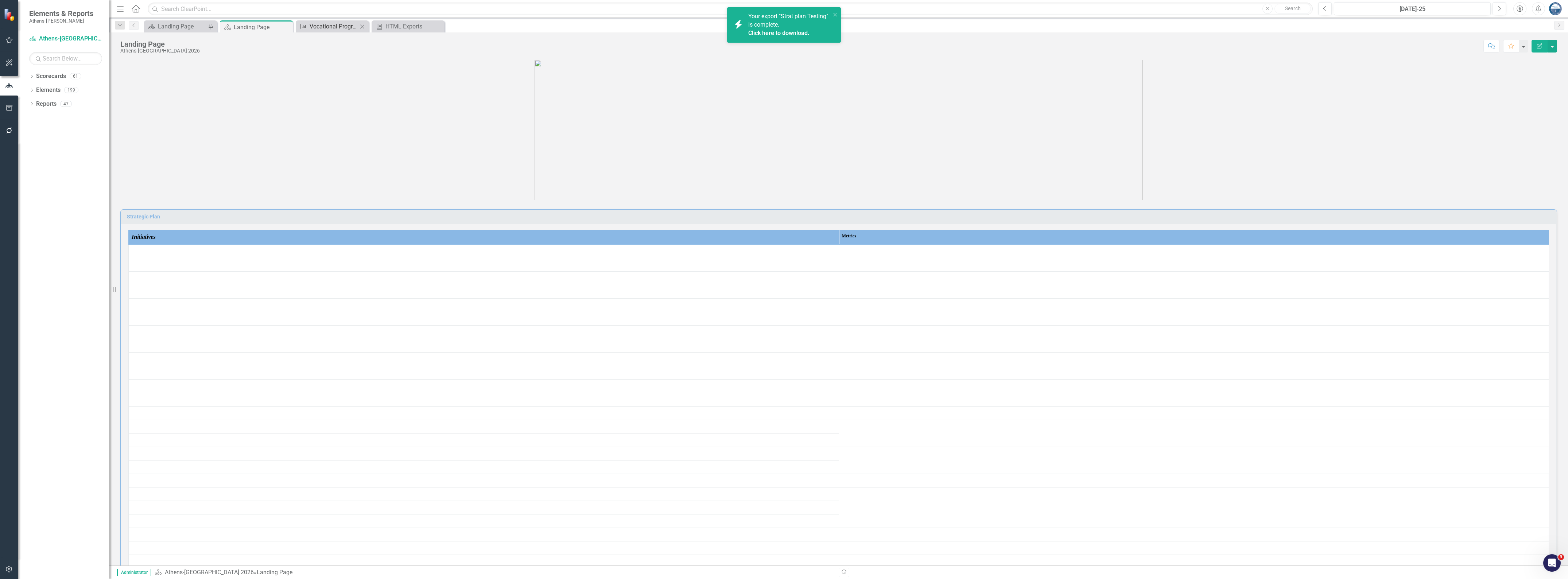
click at [323, 23] on div "Vocational Programs Performance Overview (Quarterly): Enhancing Skills for Succ…" at bounding box center [334, 26] width 48 height 9
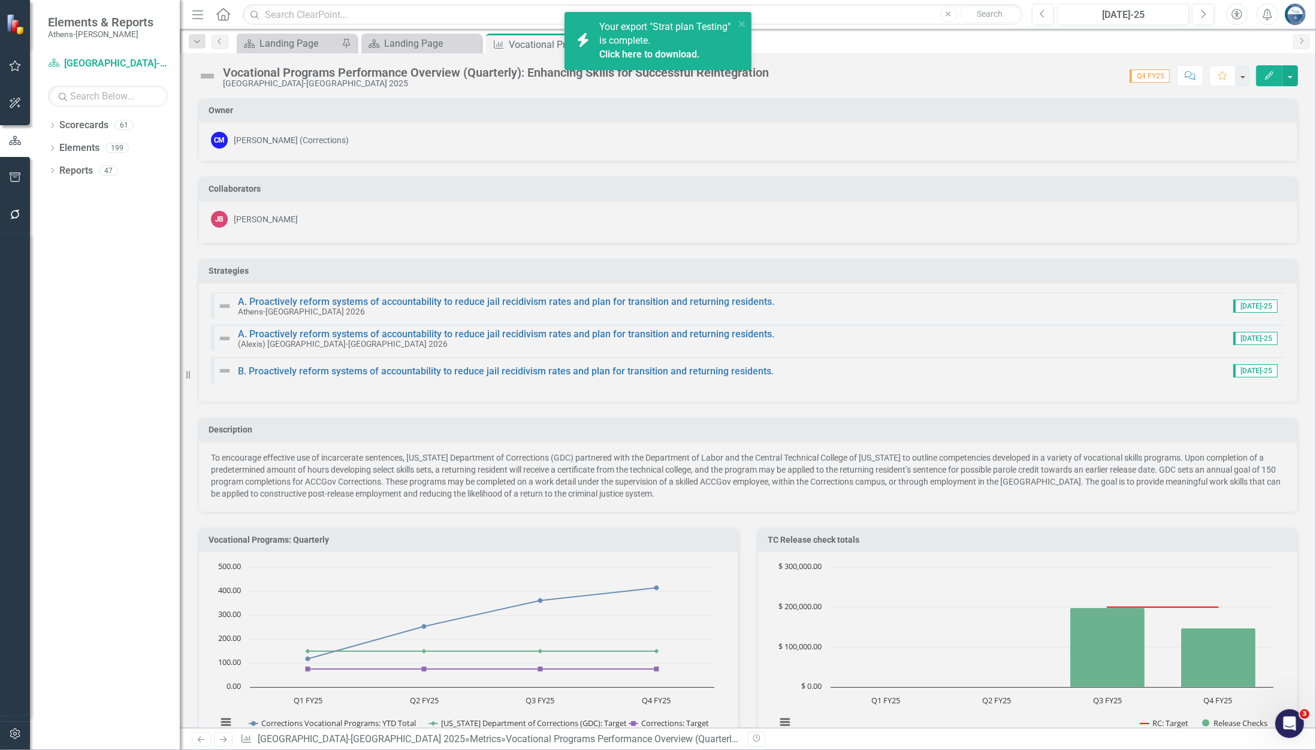
click at [1039, 75] on div "Score: 0.00 Q4 FY25 Completed Comment Favorite Edit" at bounding box center [1036, 75] width 523 height 20
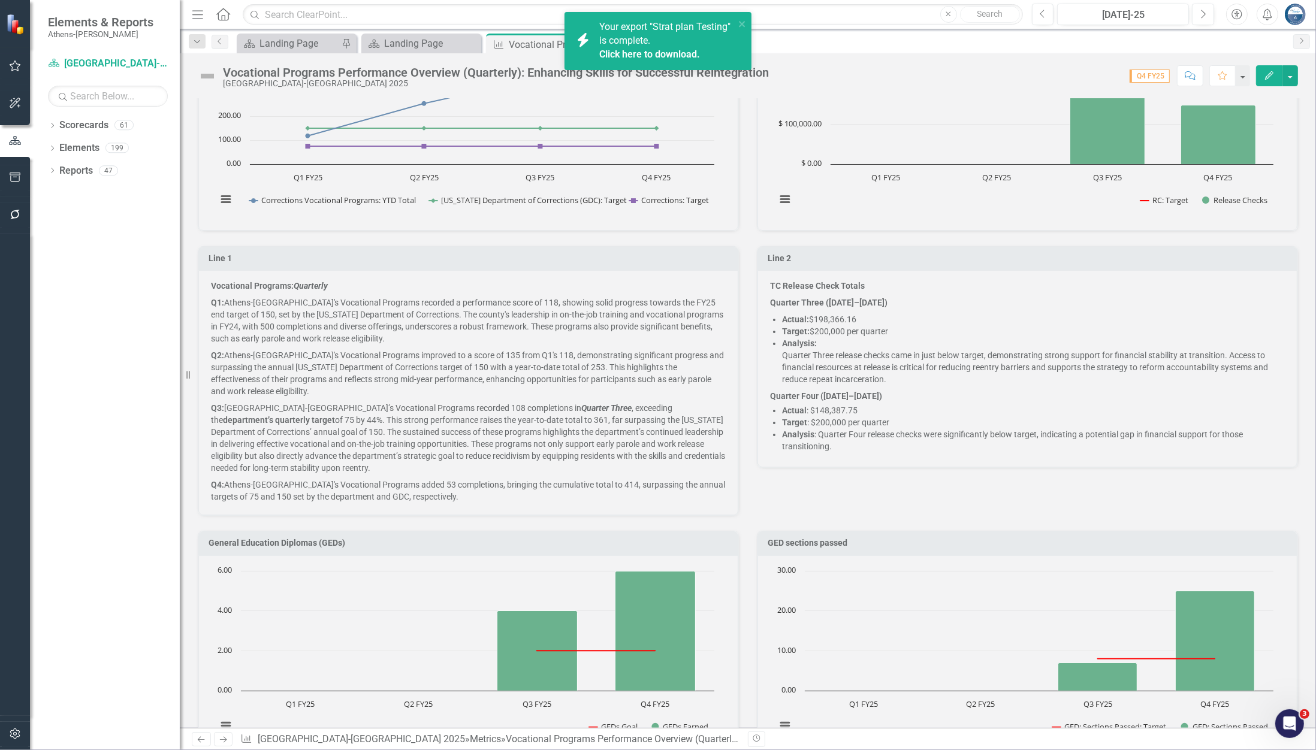
scroll to position [524, 0]
click at [748, 289] on div "Line 2 TC Release Check Totals Quarter Three ([DATE]–[DATE]) Actual: $198,366.1…" at bounding box center [1027, 348] width 559 height 237
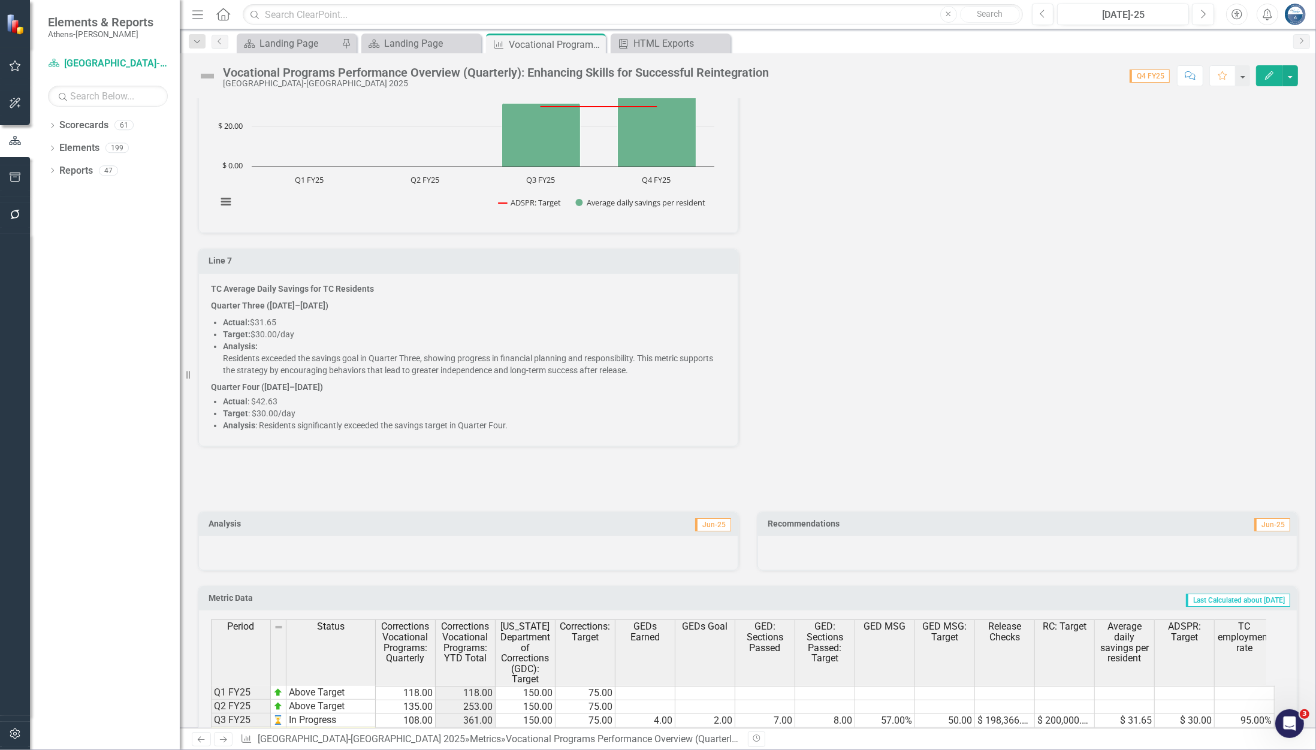
scroll to position [2095, 0]
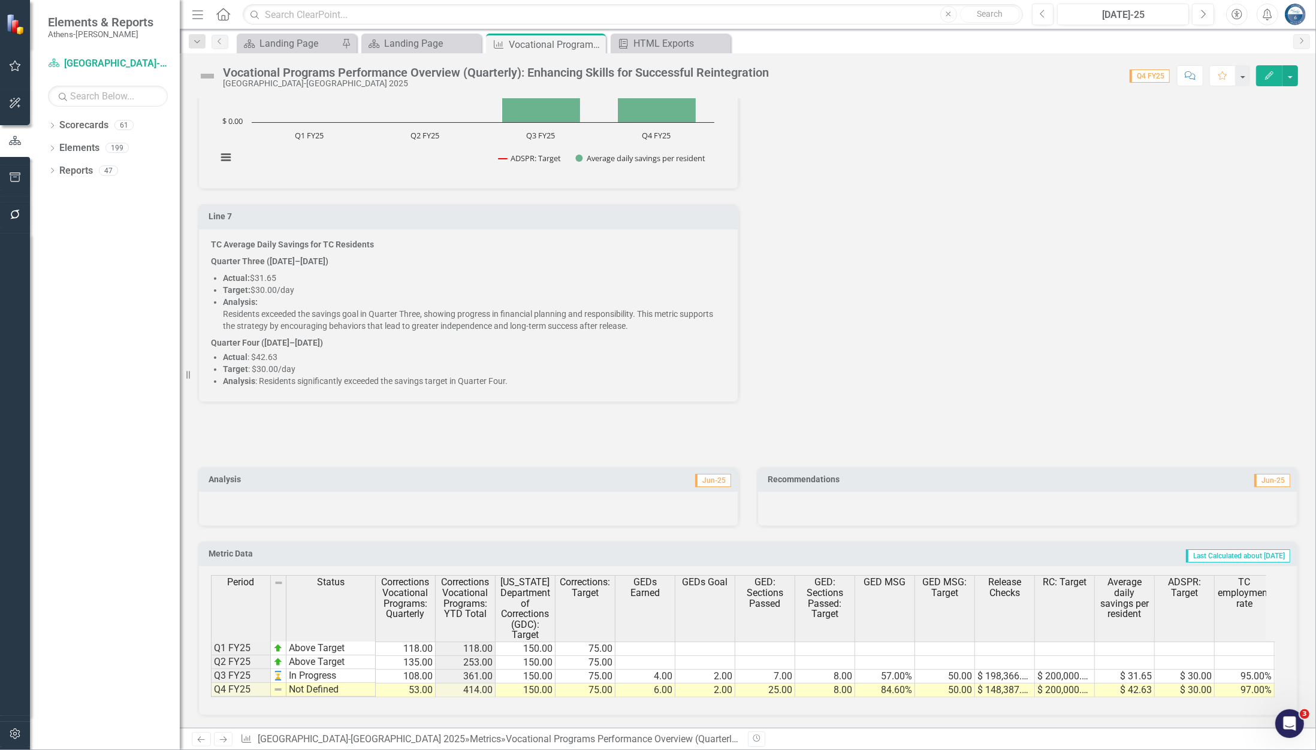
click at [830, 191] on div "TC Average daily savings for TC residents Chart Combination chart with 2 data s…" at bounding box center [748, 175] width 1118 height 455
click at [905, 232] on div "TC Average daily savings for TC residents Chart Combination chart with 2 data s…" at bounding box center [748, 175] width 1118 height 455
click at [996, 240] on div "TC Average daily savings for TC residents Chart Combination chart with 2 data s…" at bounding box center [748, 175] width 1118 height 455
click at [990, 238] on div "TC Average daily savings for TC residents Chart Combination chart with 2 data s…" at bounding box center [748, 175] width 1118 height 455
click at [888, 177] on div "TC Average daily savings for TC residents Chart Combination chart with 2 data s…" at bounding box center [748, 175] width 1118 height 455
